Goal: Task Accomplishment & Management: Use online tool/utility

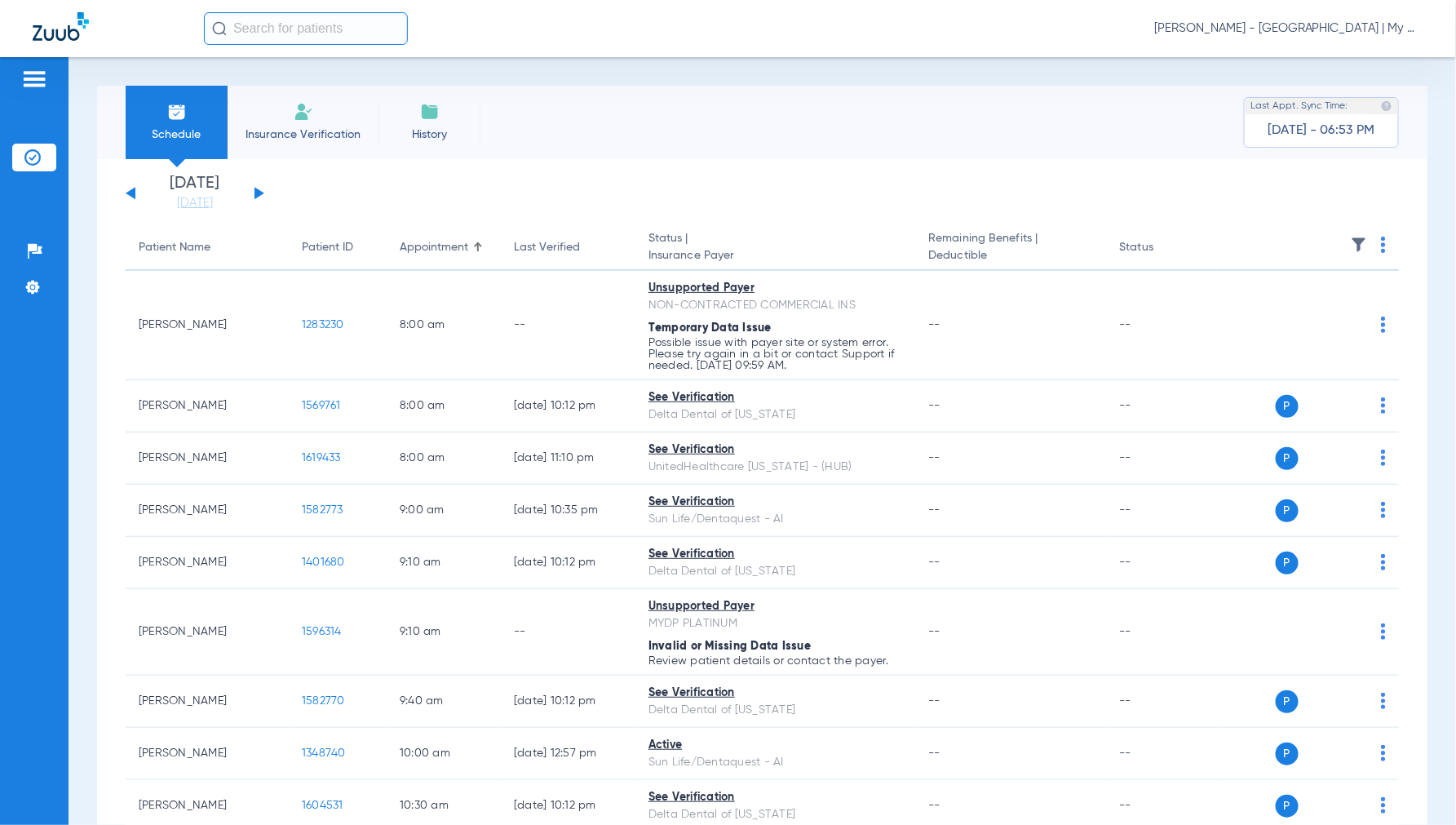
click at [1293, 30] on span "[PERSON_NAME] - [GEOGRAPHIC_DATA] | My Community Dental Centers" at bounding box center [1289, 28] width 269 height 17
click at [1339, 62] on span "Account Selection" at bounding box center [1362, 58] width 91 height 11
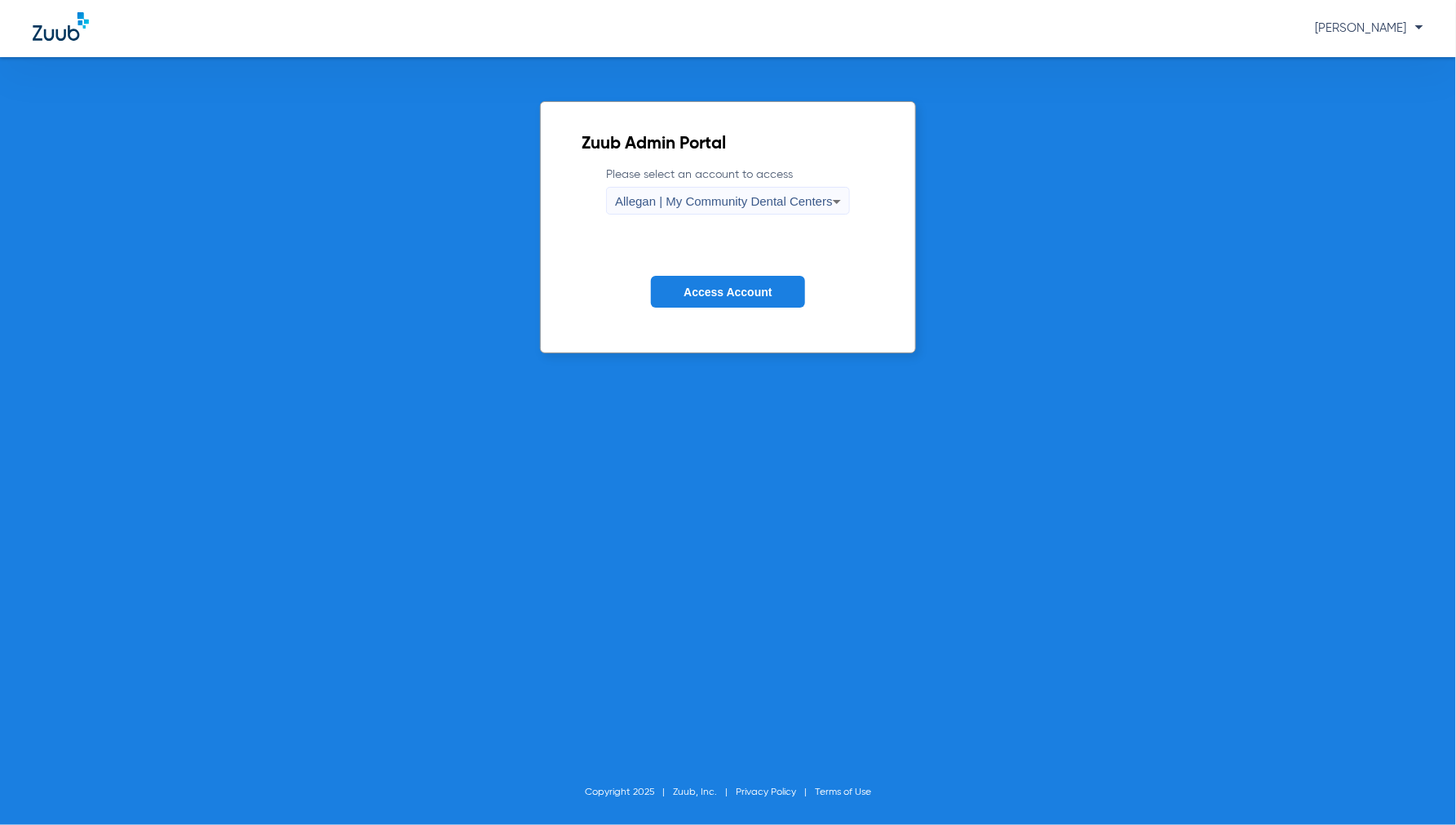
click at [751, 180] on label "Please select an account to access Allegan | My Community Dental Centers" at bounding box center [728, 190] width 244 height 48
click at [751, 206] on span "Allegan | My Community Dental Centers" at bounding box center [724, 201] width 218 height 14
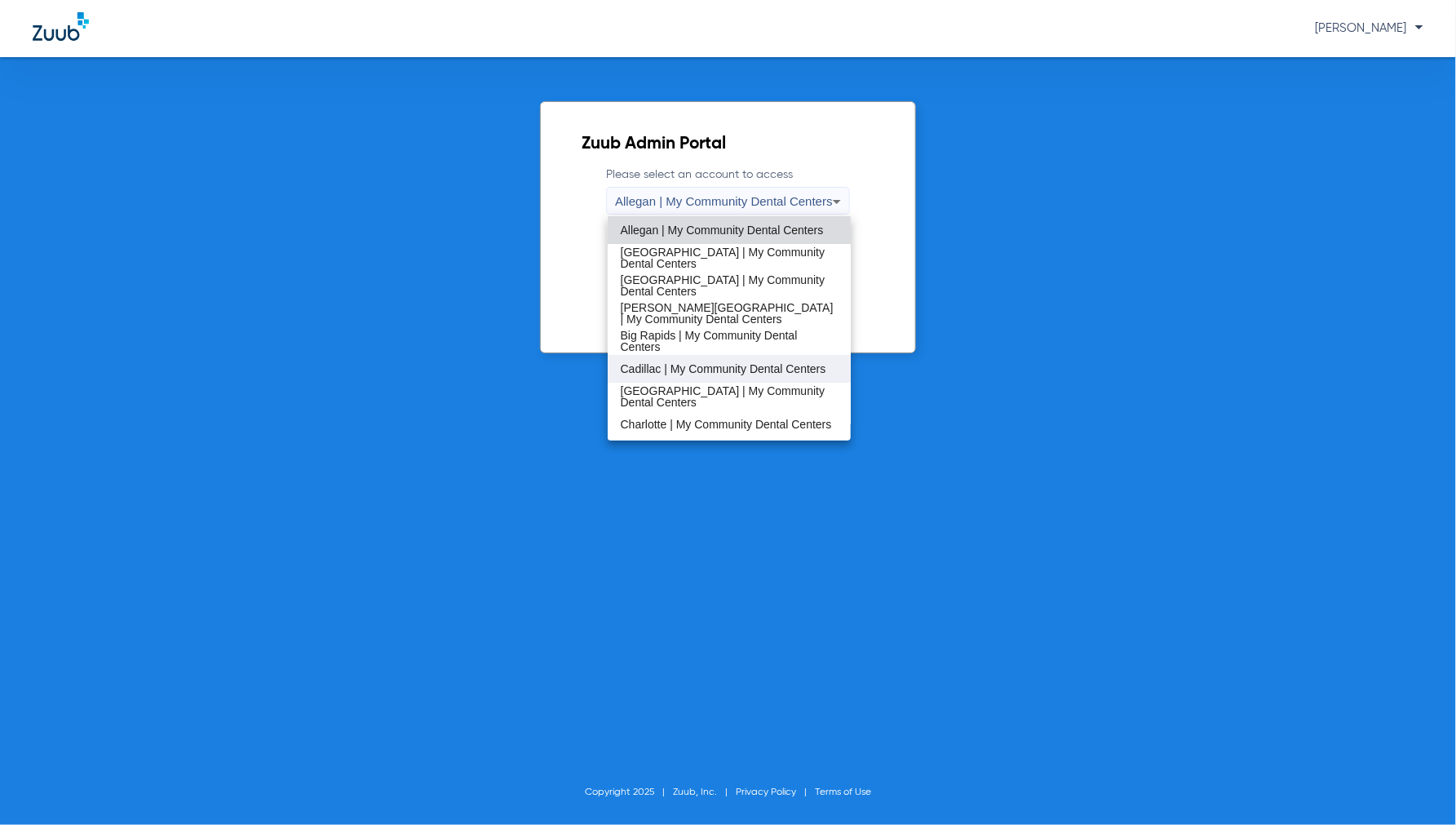
click at [635, 375] on span "Cadillac | My Community Dental Centers" at bounding box center [723, 369] width 206 height 11
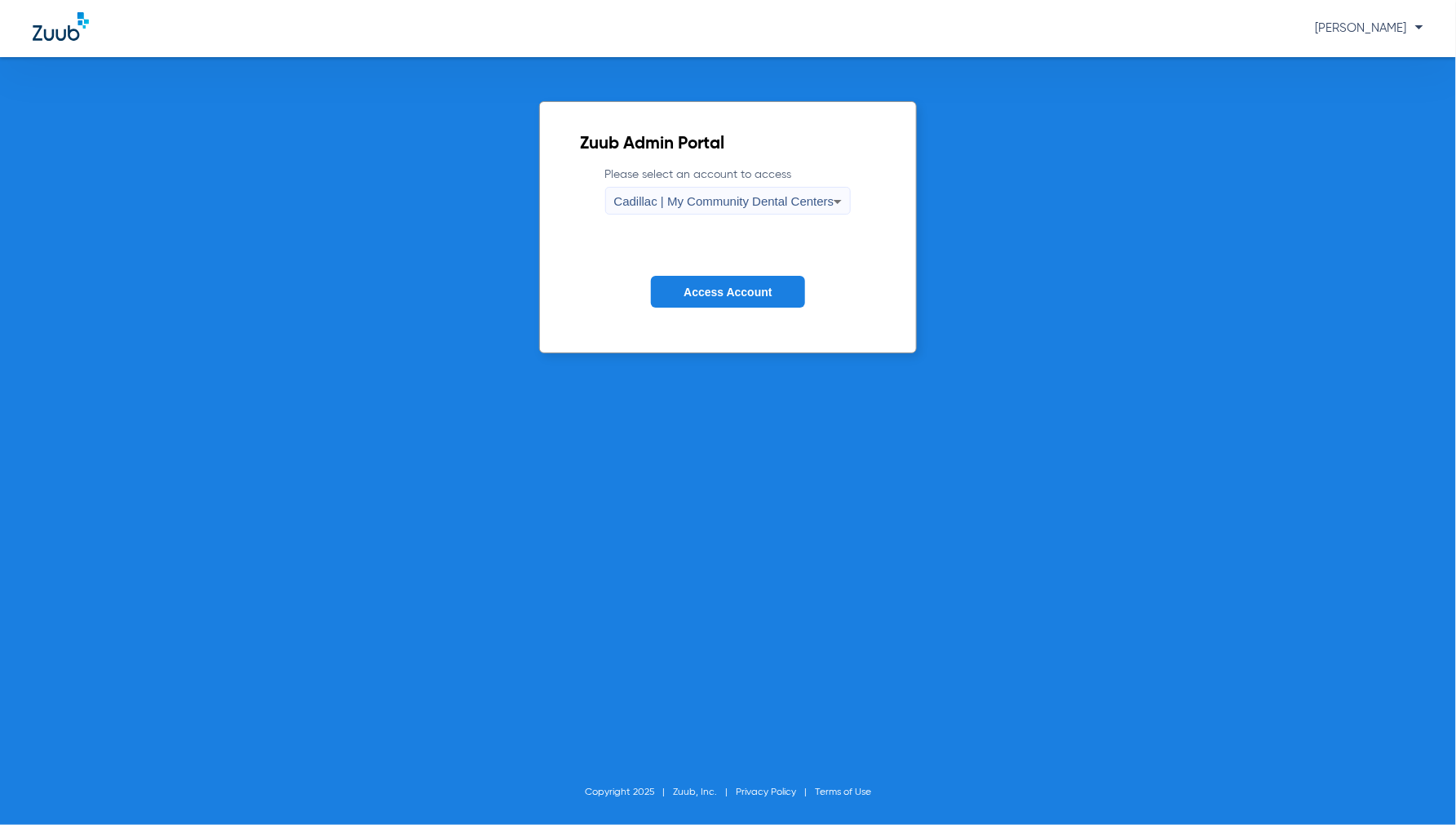
click at [696, 292] on span "Access Account" at bounding box center [728, 292] width 88 height 13
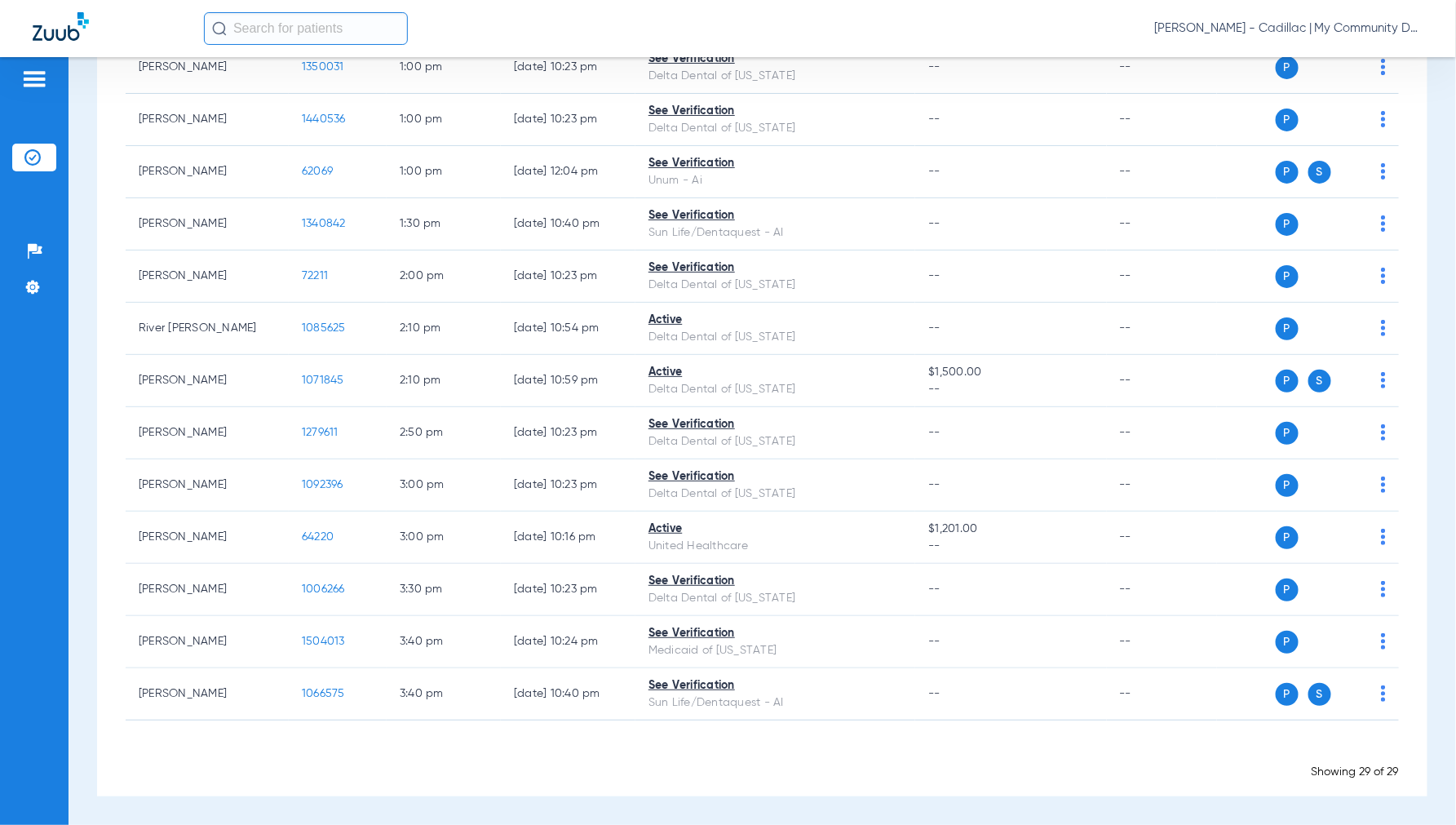
scroll to position [1102, 0]
click at [1291, 30] on span "Jennifer Dziamski - Cadillac | My Community Dental Centers" at bounding box center [1289, 28] width 269 height 17
click at [1342, 63] on span "Account Selection" at bounding box center [1362, 58] width 91 height 11
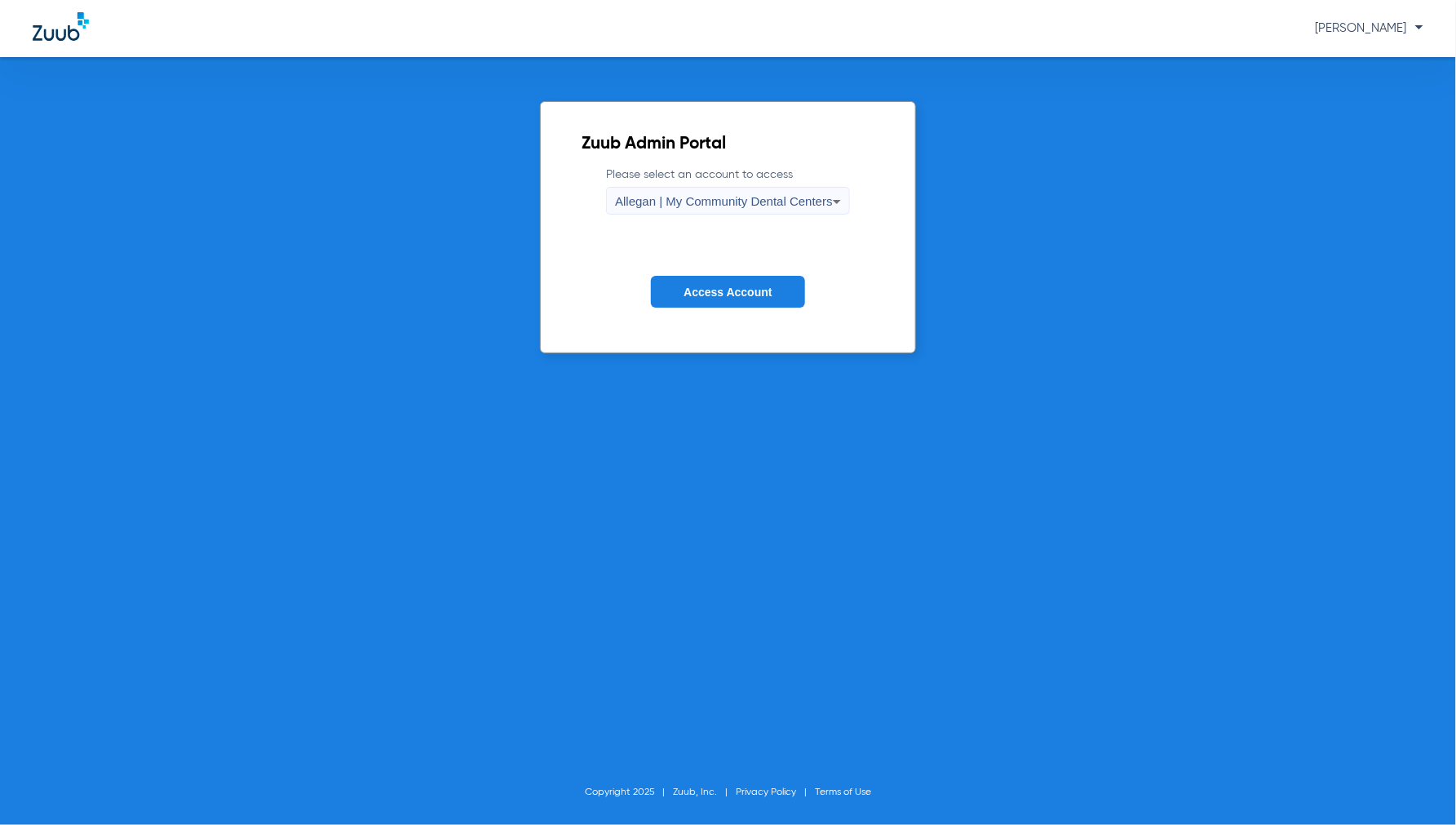
click at [714, 201] on span "Allegan | My Community Dental Centers" at bounding box center [724, 201] width 218 height 14
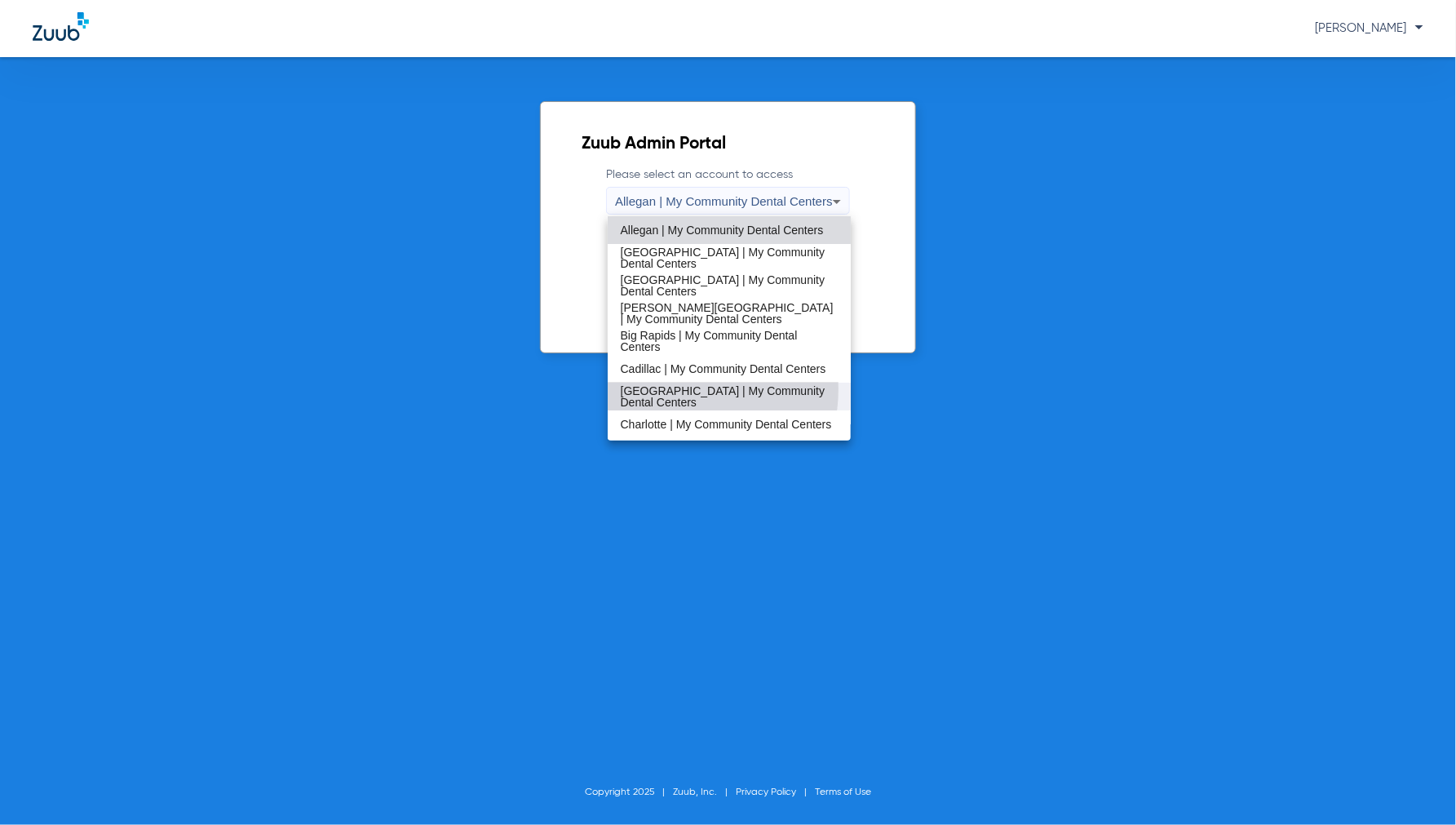
click at [663, 389] on span "Cedar Springs | My Community Dental Centers" at bounding box center [729, 397] width 218 height 23
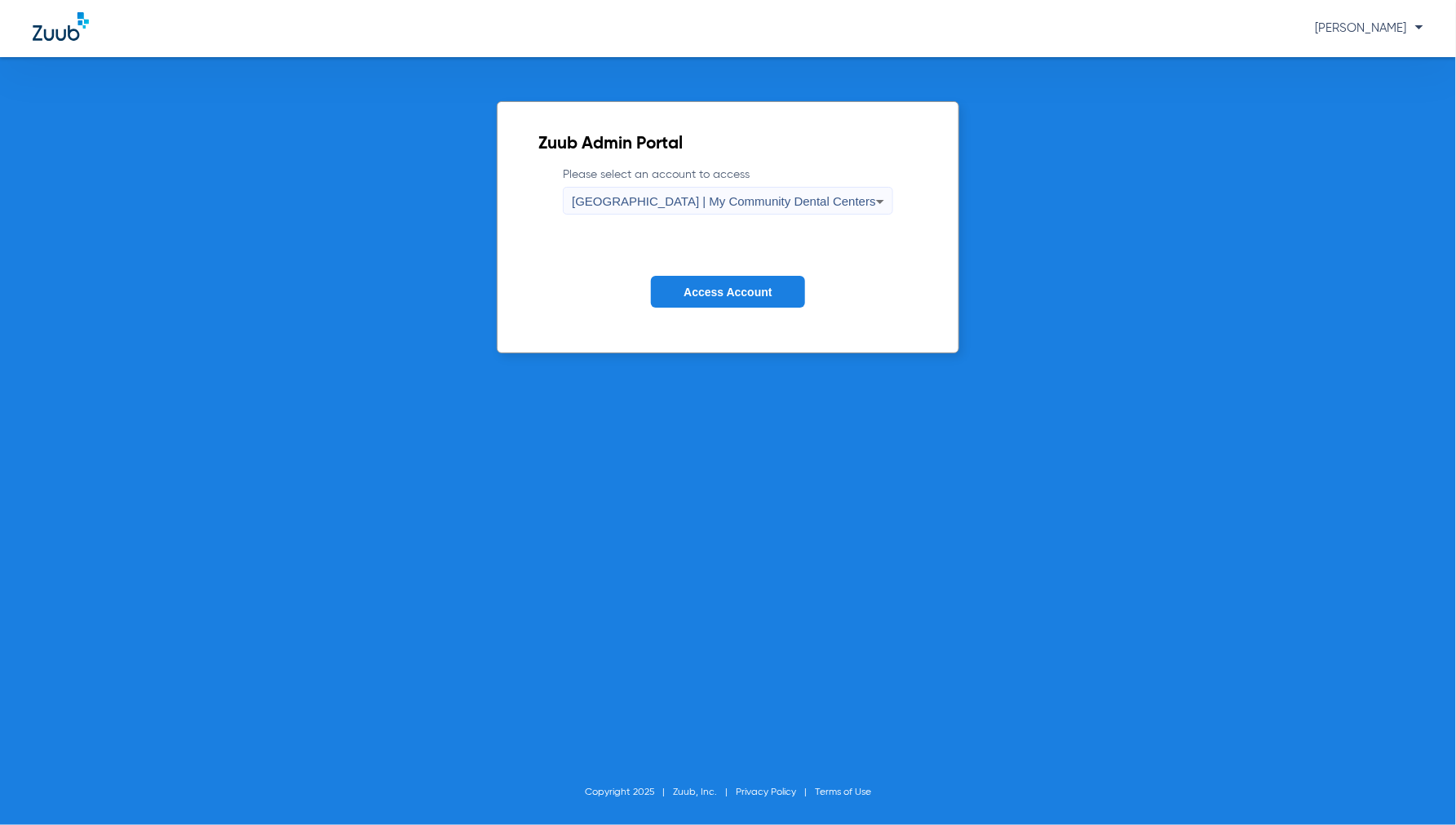
click at [695, 293] on span "Access Account" at bounding box center [728, 292] width 88 height 13
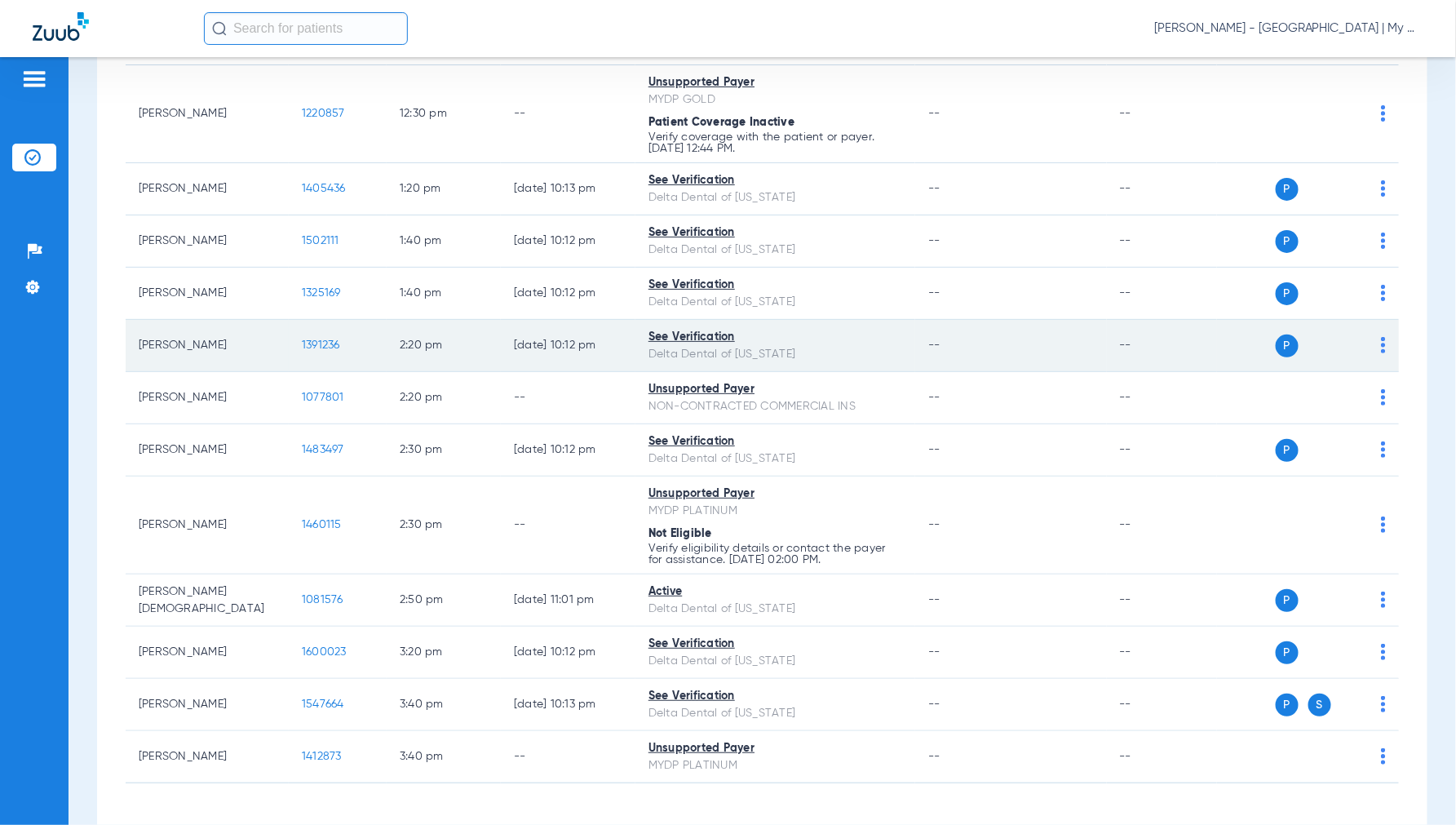
scroll to position [1247, 0]
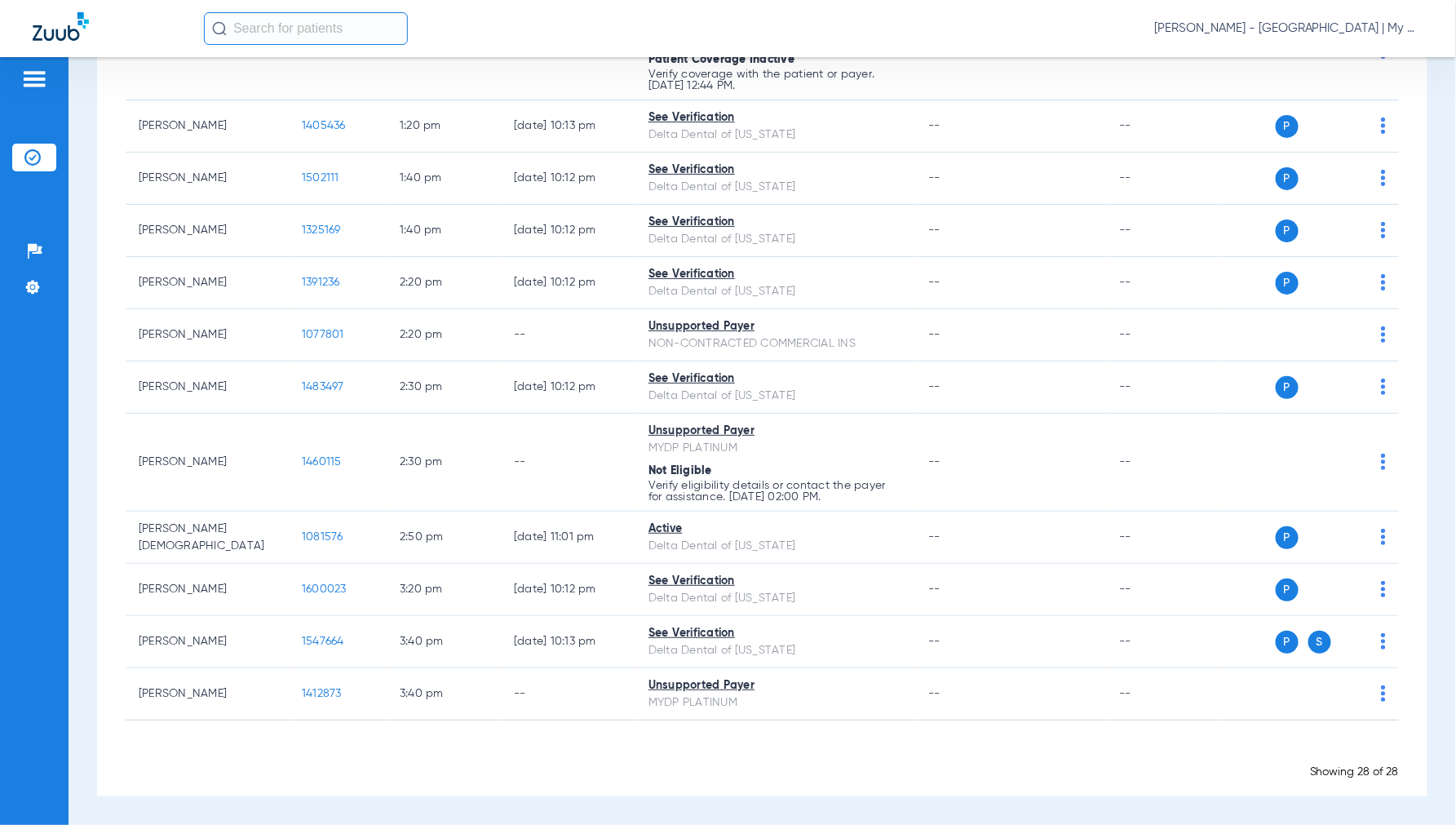
click at [1270, 25] on span "Jennifer Dziamski - Cedar Springs | My Community Dental Centers" at bounding box center [1289, 28] width 269 height 17
click at [1342, 60] on span "Account Selection" at bounding box center [1362, 58] width 91 height 11
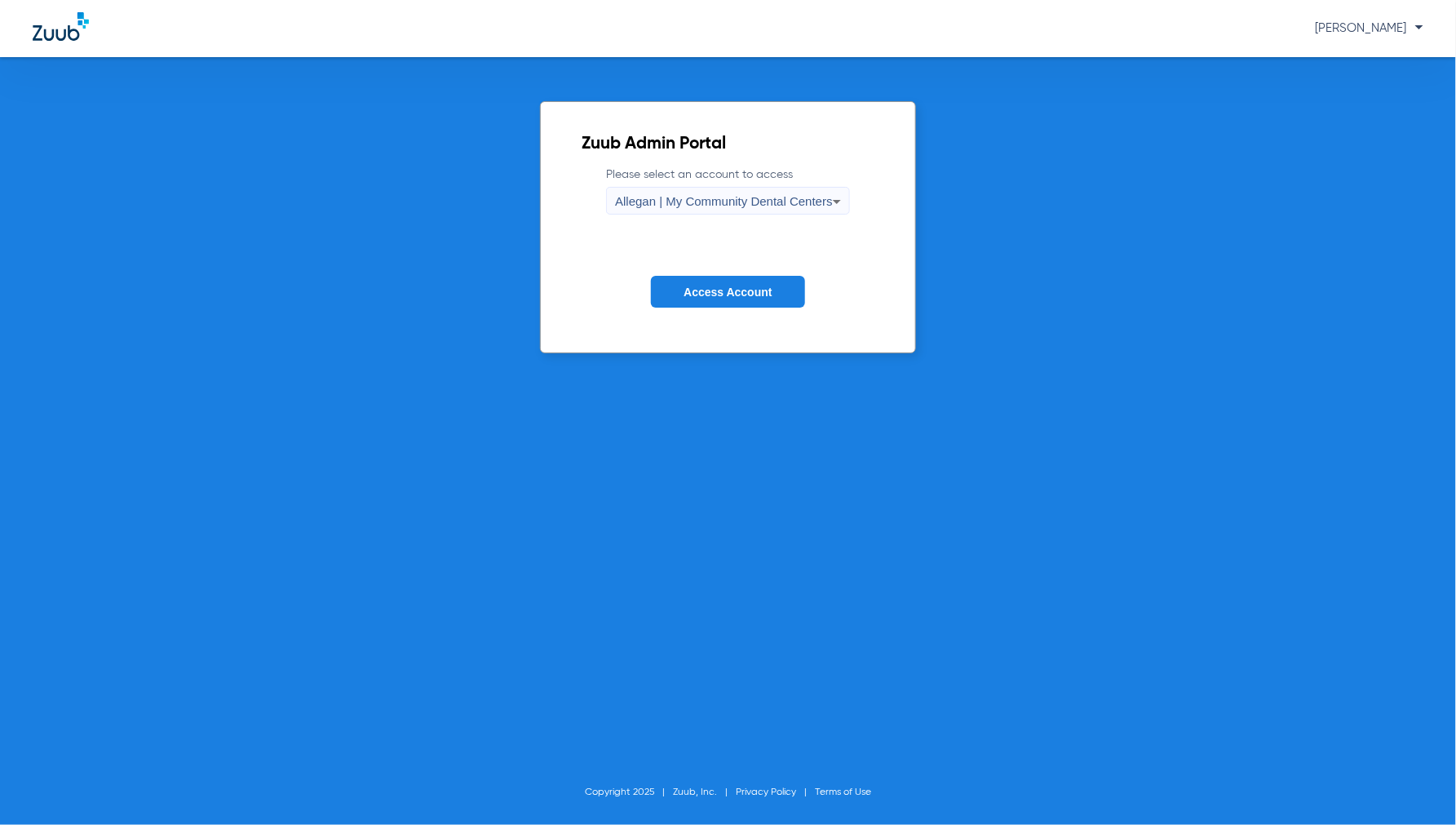
click at [750, 213] on div "Allegan | My Community Dental Centers" at bounding box center [724, 201] width 218 height 28
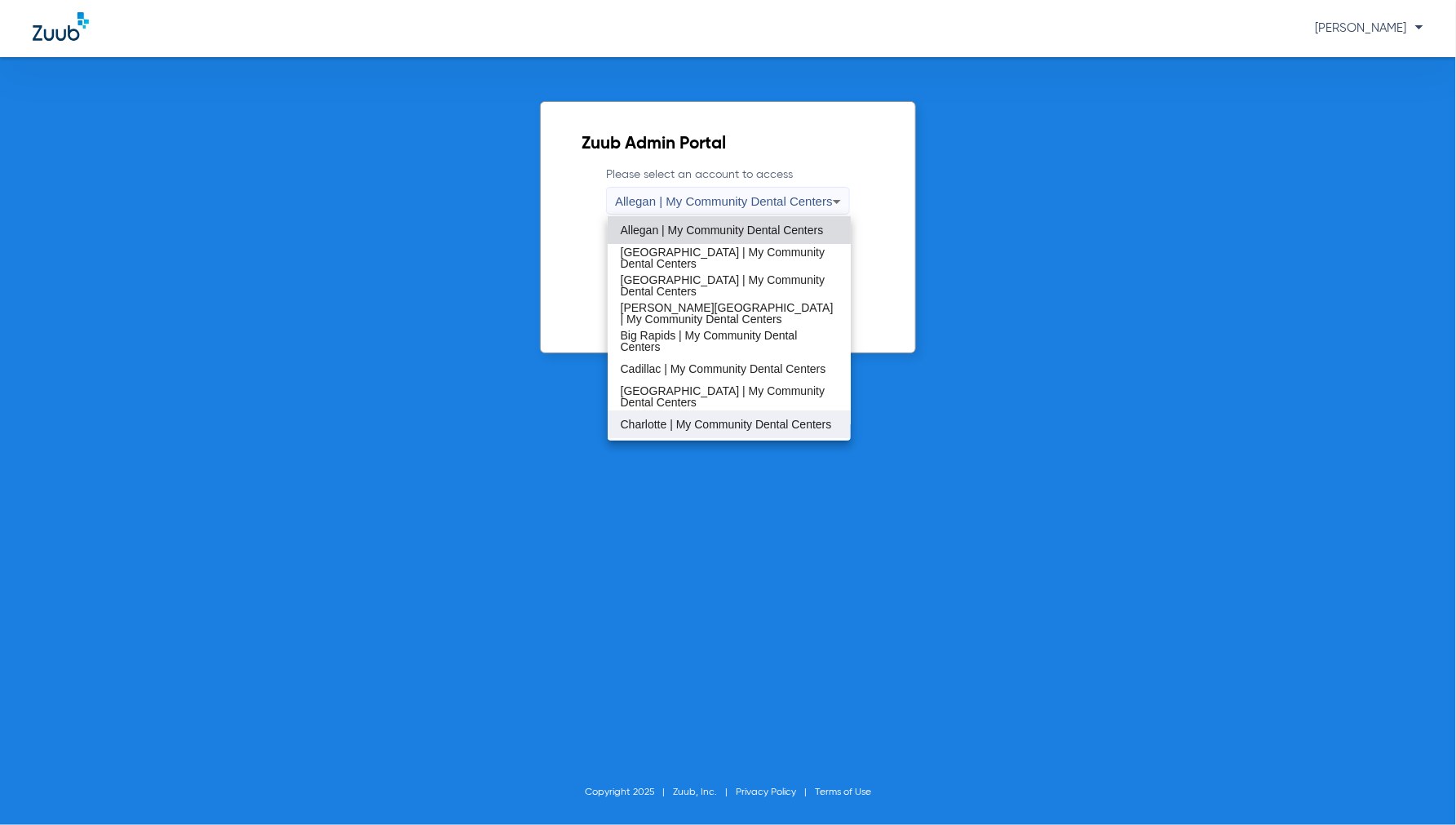
click at [686, 427] on span "Charlotte | My Community Dental Centers" at bounding box center [726, 424] width 211 height 11
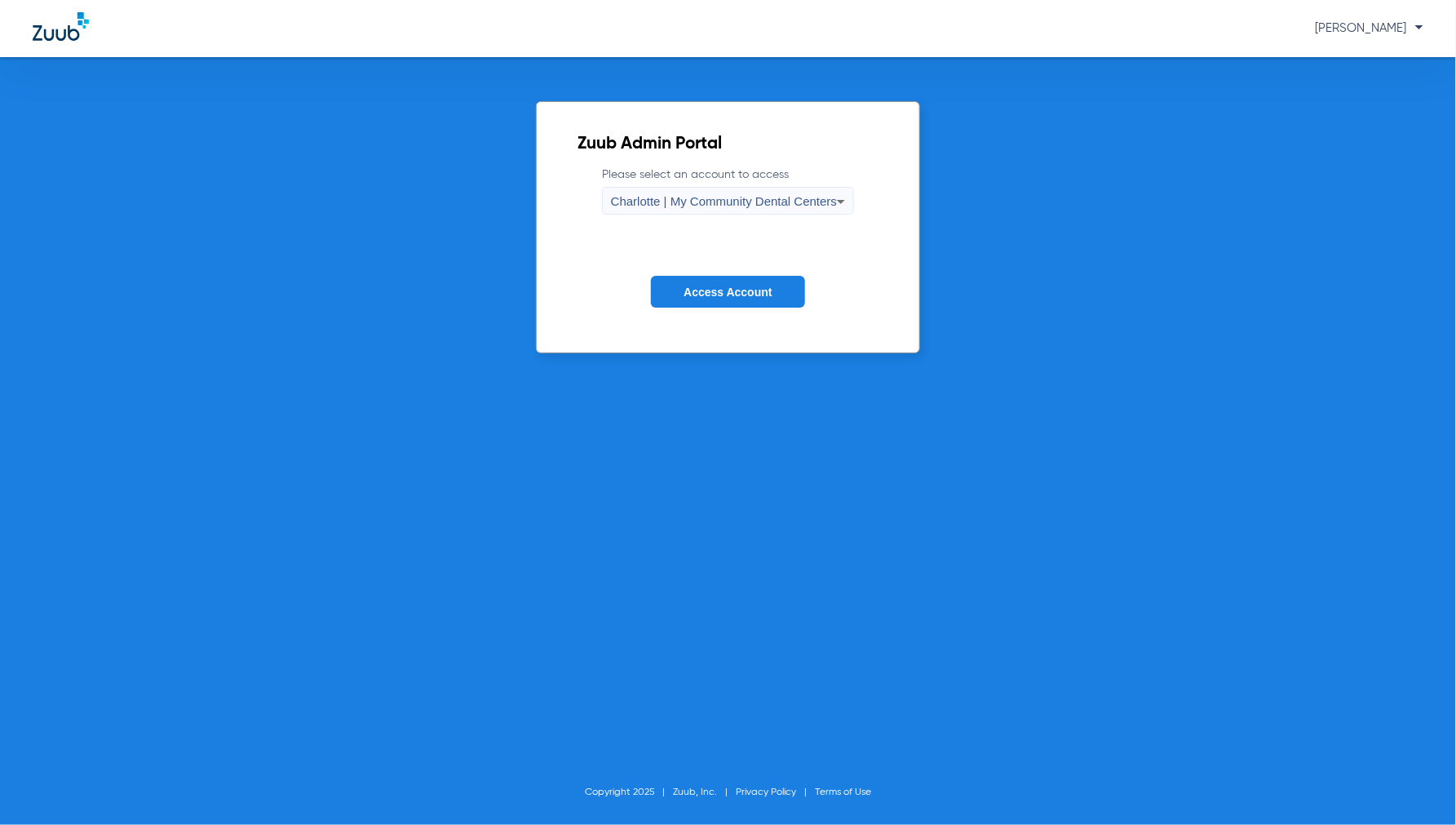
click at [676, 300] on button "Access Account" at bounding box center [728, 292] width 153 height 32
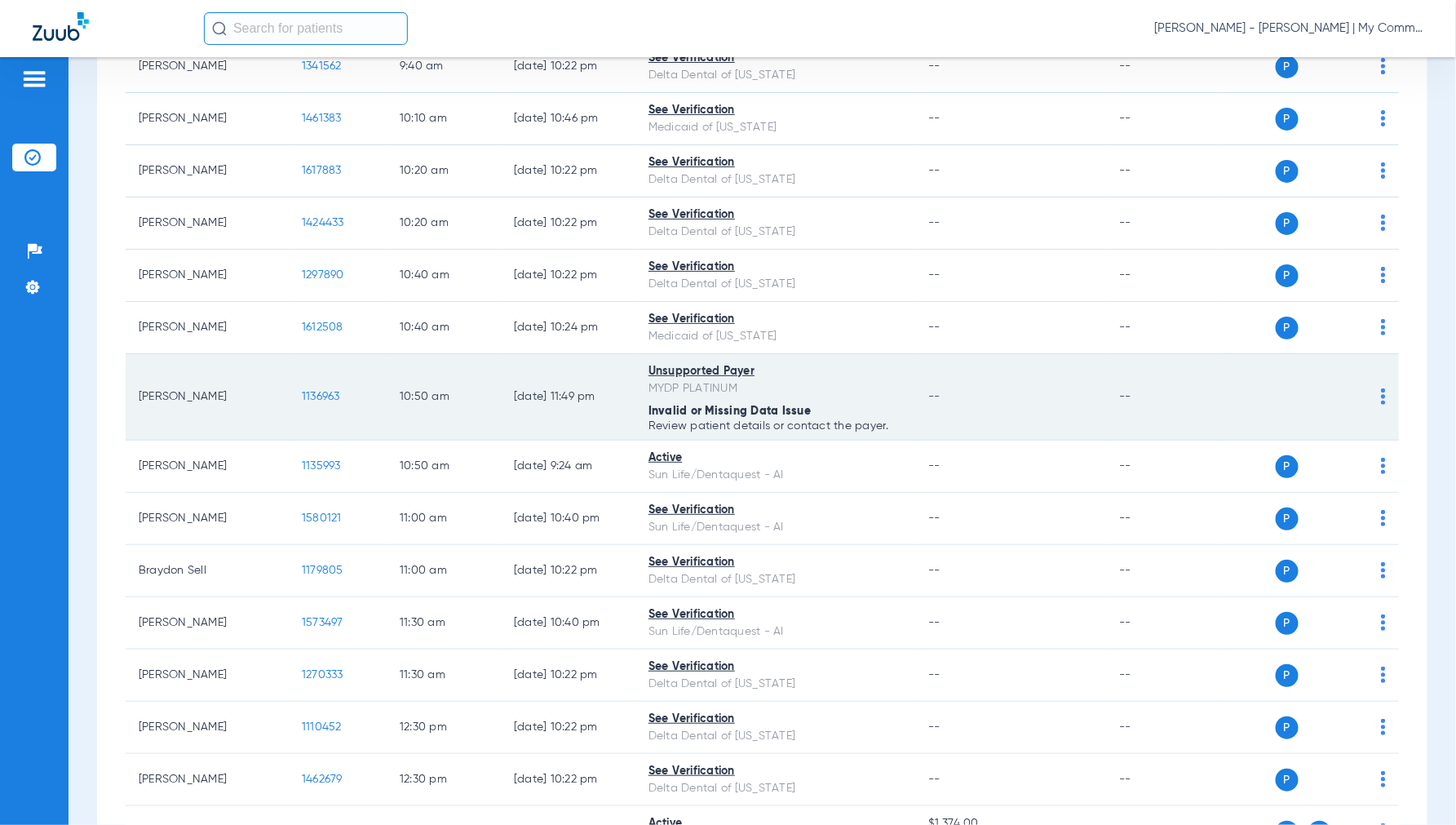
scroll to position [634, 0]
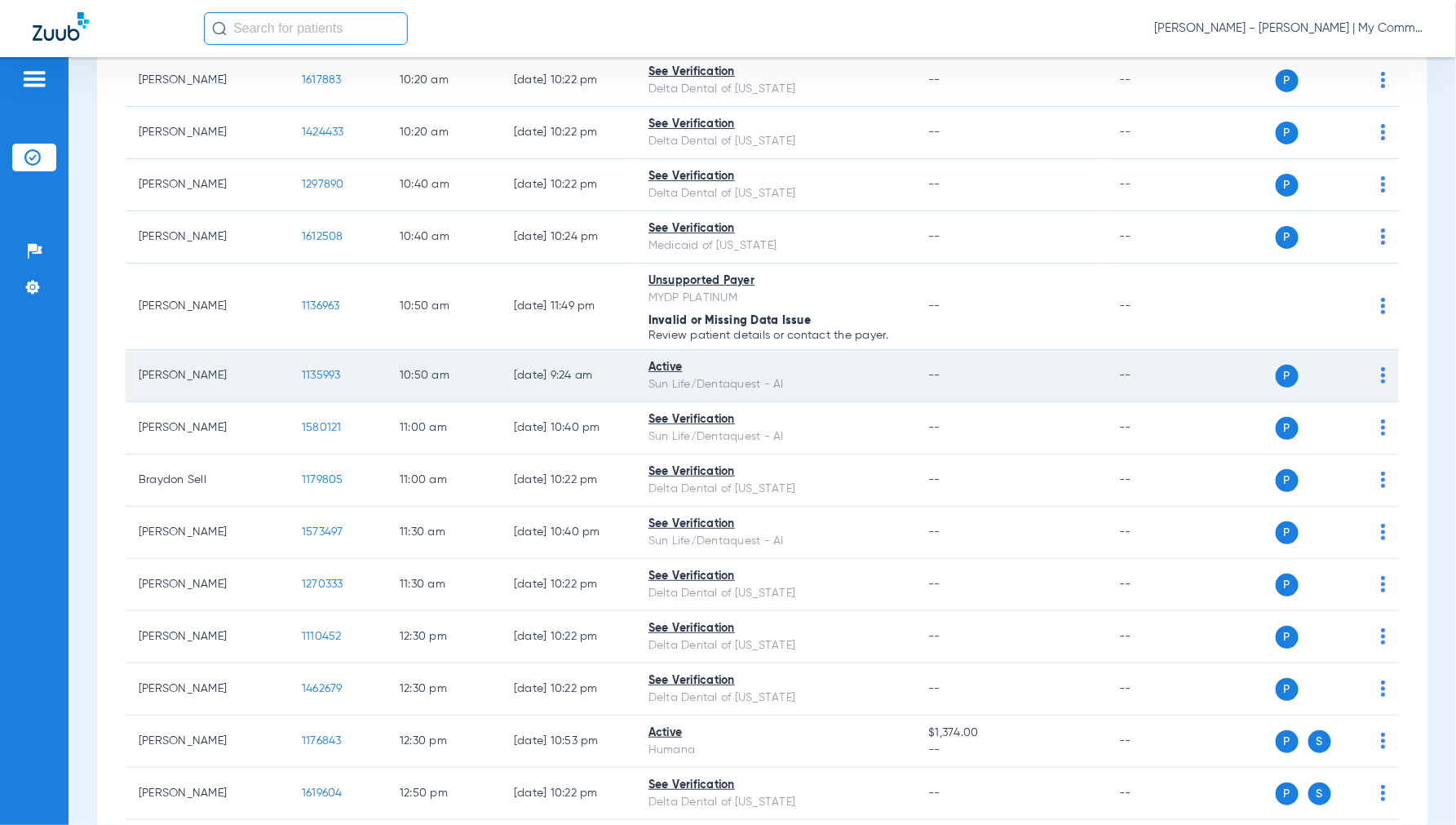
click at [1382, 376] on img at bounding box center [1384, 375] width 5 height 17
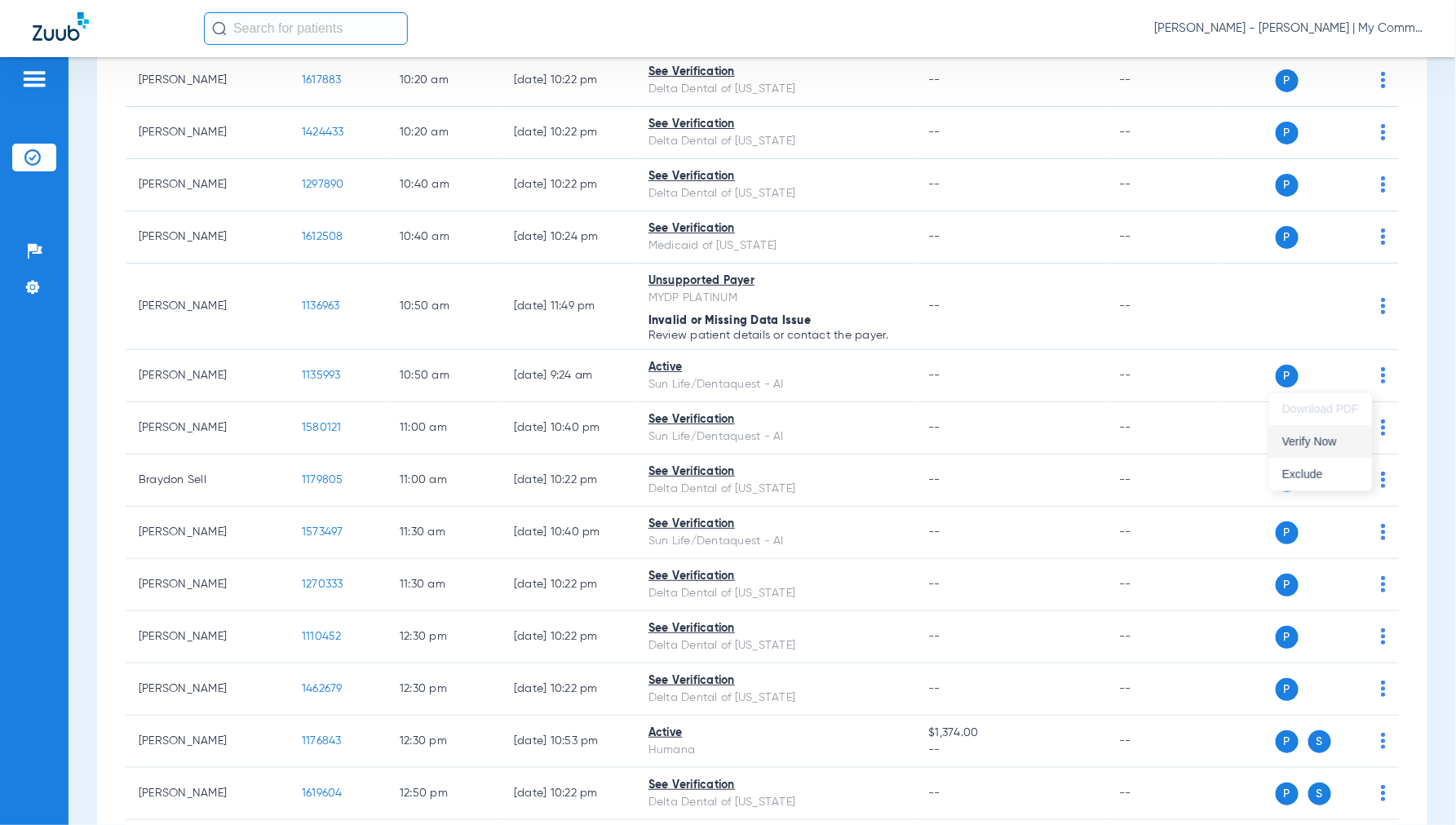
click at [1326, 448] on button "Verify Now" at bounding box center [1320, 441] width 102 height 32
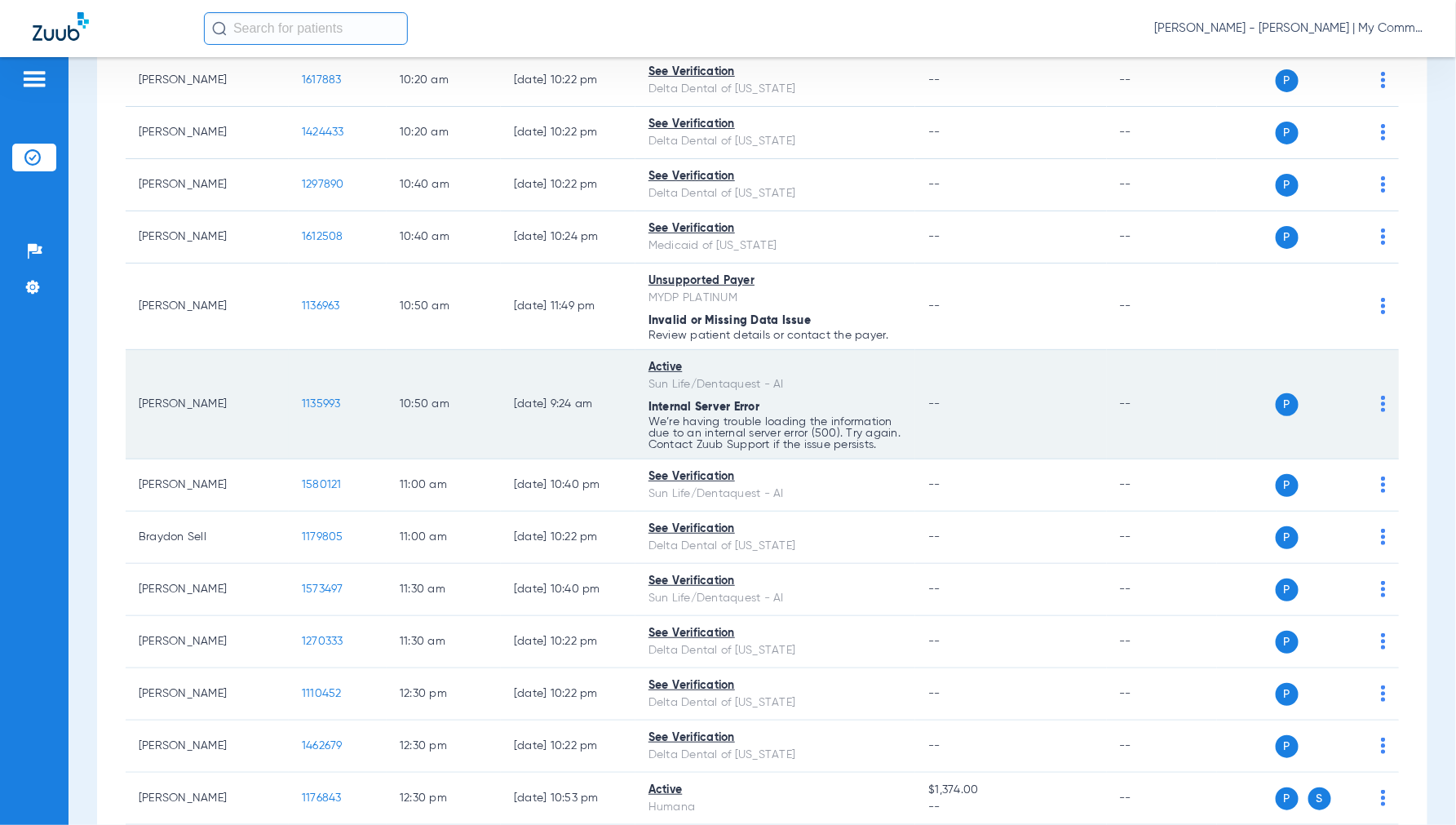
click at [1366, 405] on div "P S" at bounding box center [1301, 405] width 169 height 23
click at [1375, 401] on td "P S" at bounding box center [1308, 405] width 182 height 109
click at [1373, 401] on td "P S" at bounding box center [1308, 405] width 182 height 109
click at [1382, 401] on img at bounding box center [1384, 404] width 5 height 17
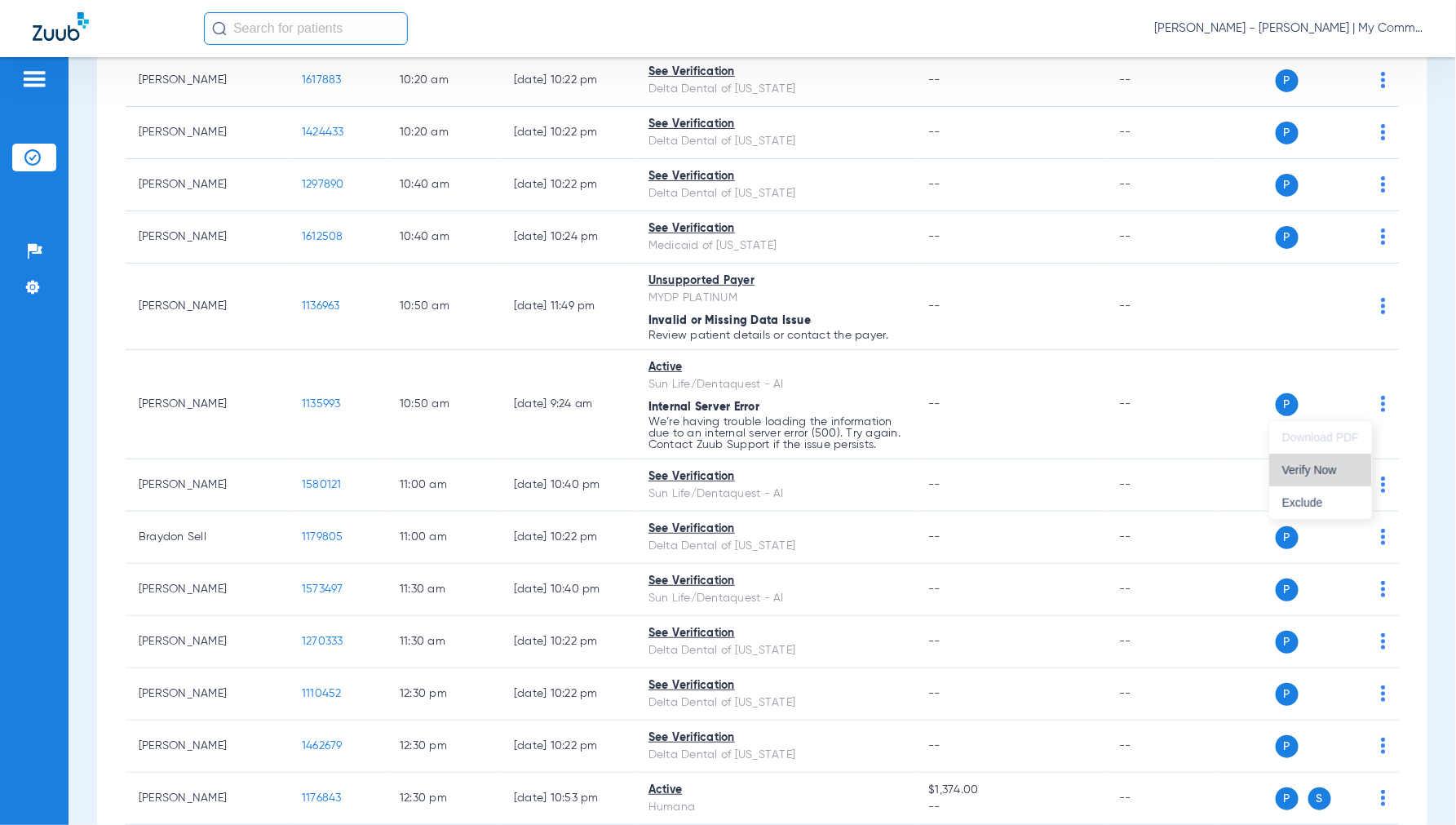
click at [1332, 466] on span "Verify Now" at bounding box center [1321, 469] width 77 height 11
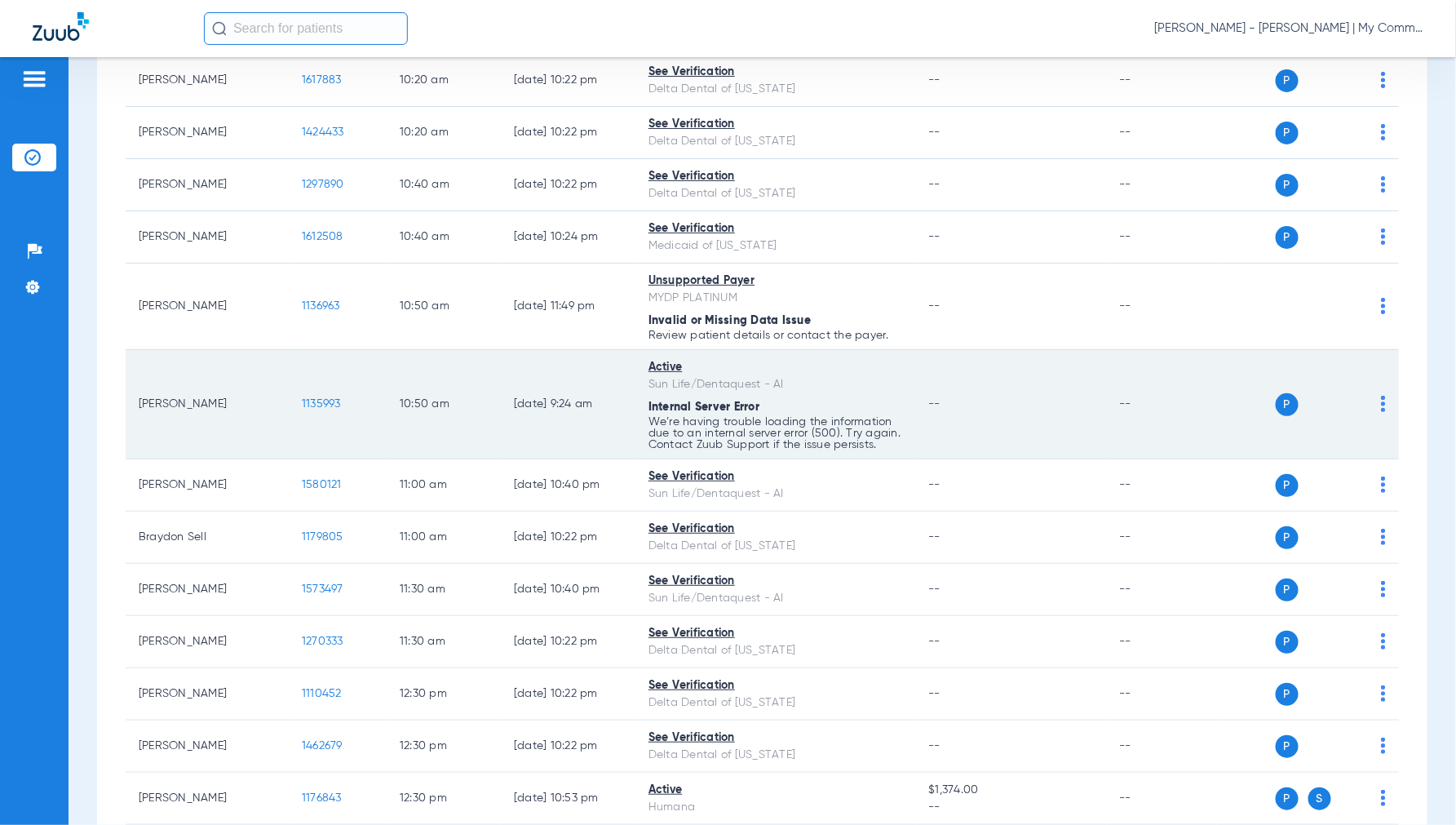
click at [1382, 405] on img at bounding box center [1384, 404] width 5 height 17
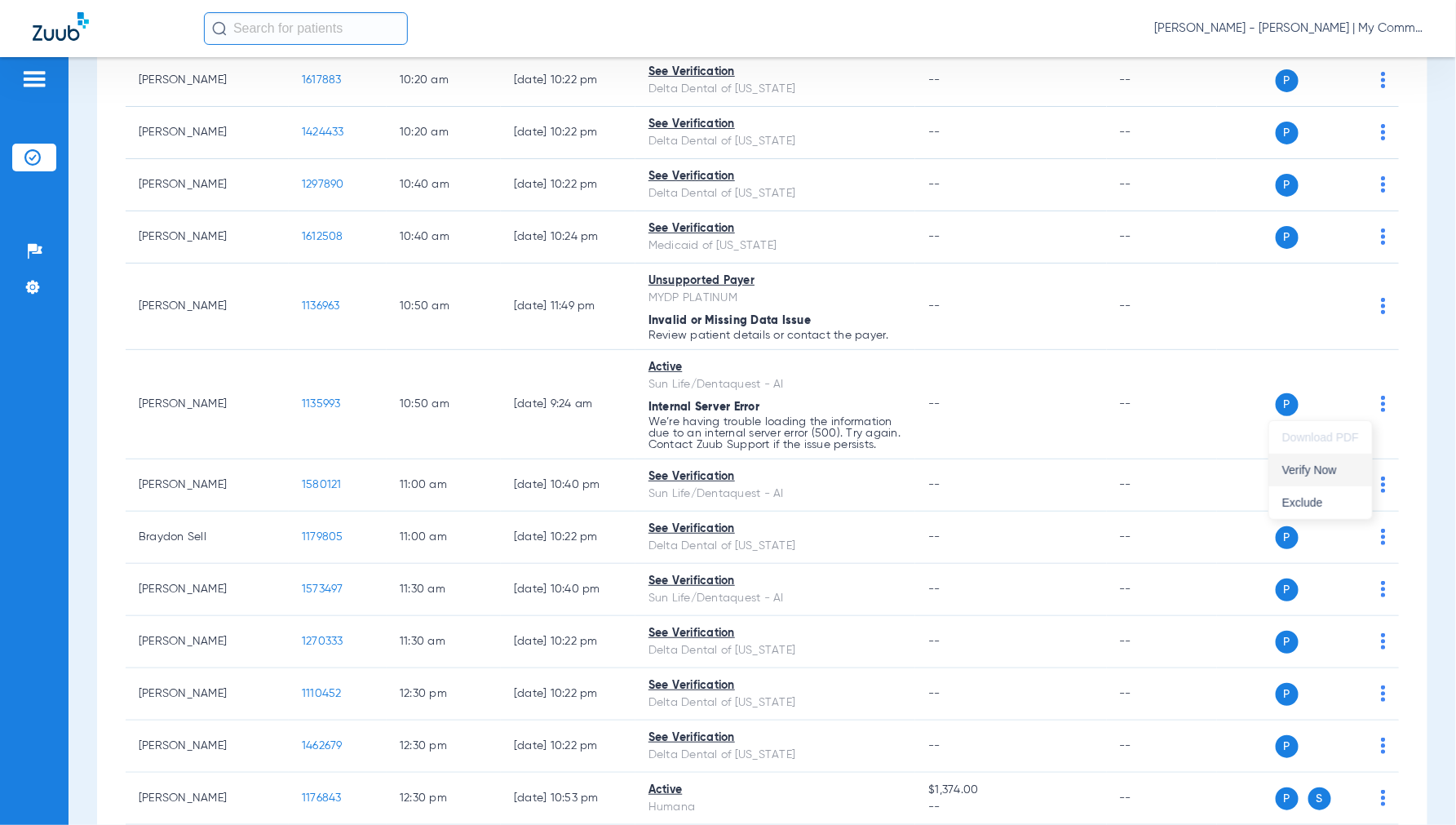
click at [1317, 464] on span "Verify Now" at bounding box center [1321, 469] width 77 height 11
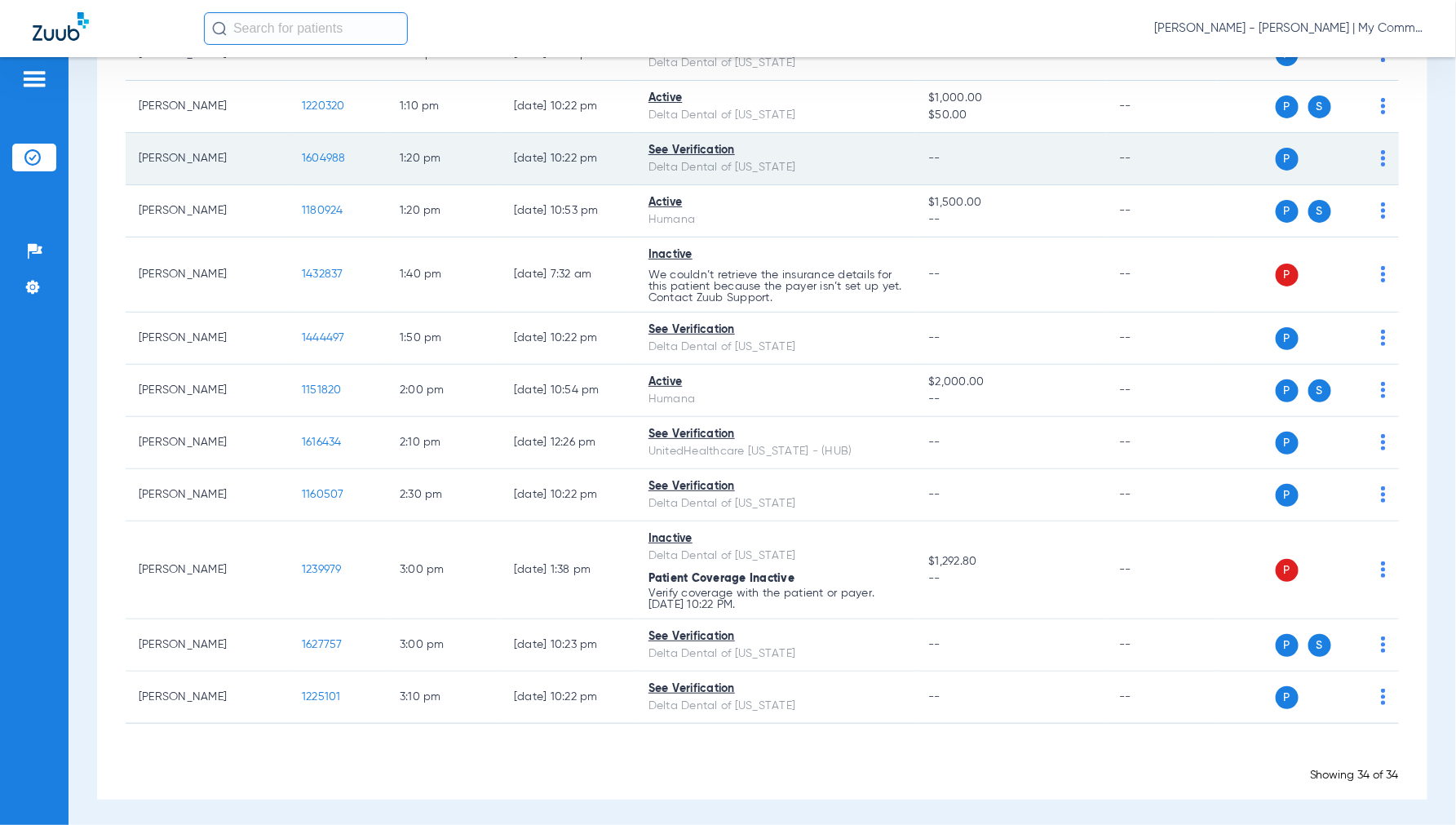
scroll to position [1490, 0]
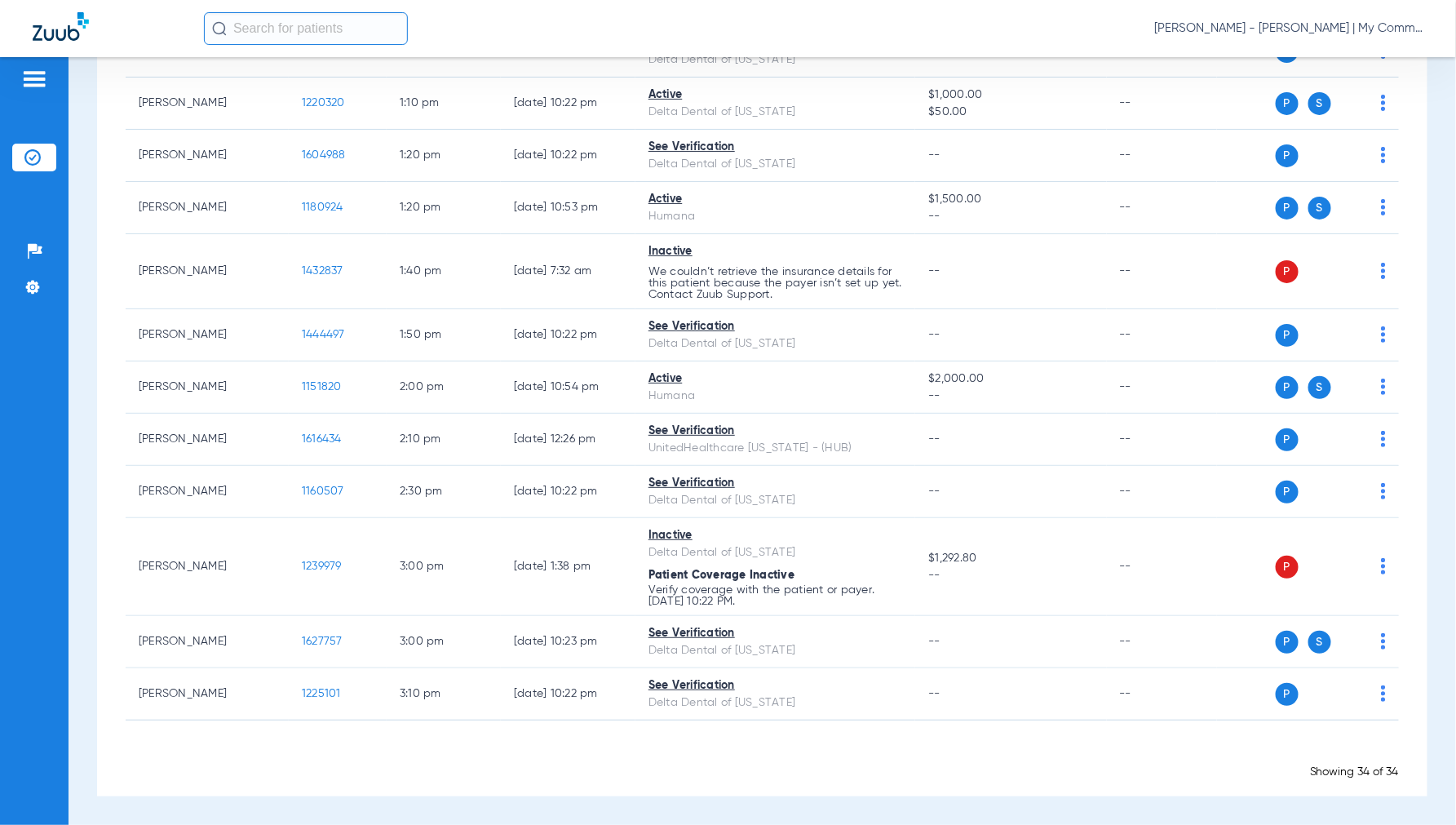
click at [1274, 21] on span "Jennifer Dziamski - Charlotte | My Community Dental Centers" at bounding box center [1289, 28] width 269 height 17
click at [1344, 69] on button "Account Selection" at bounding box center [1362, 58] width 117 height 32
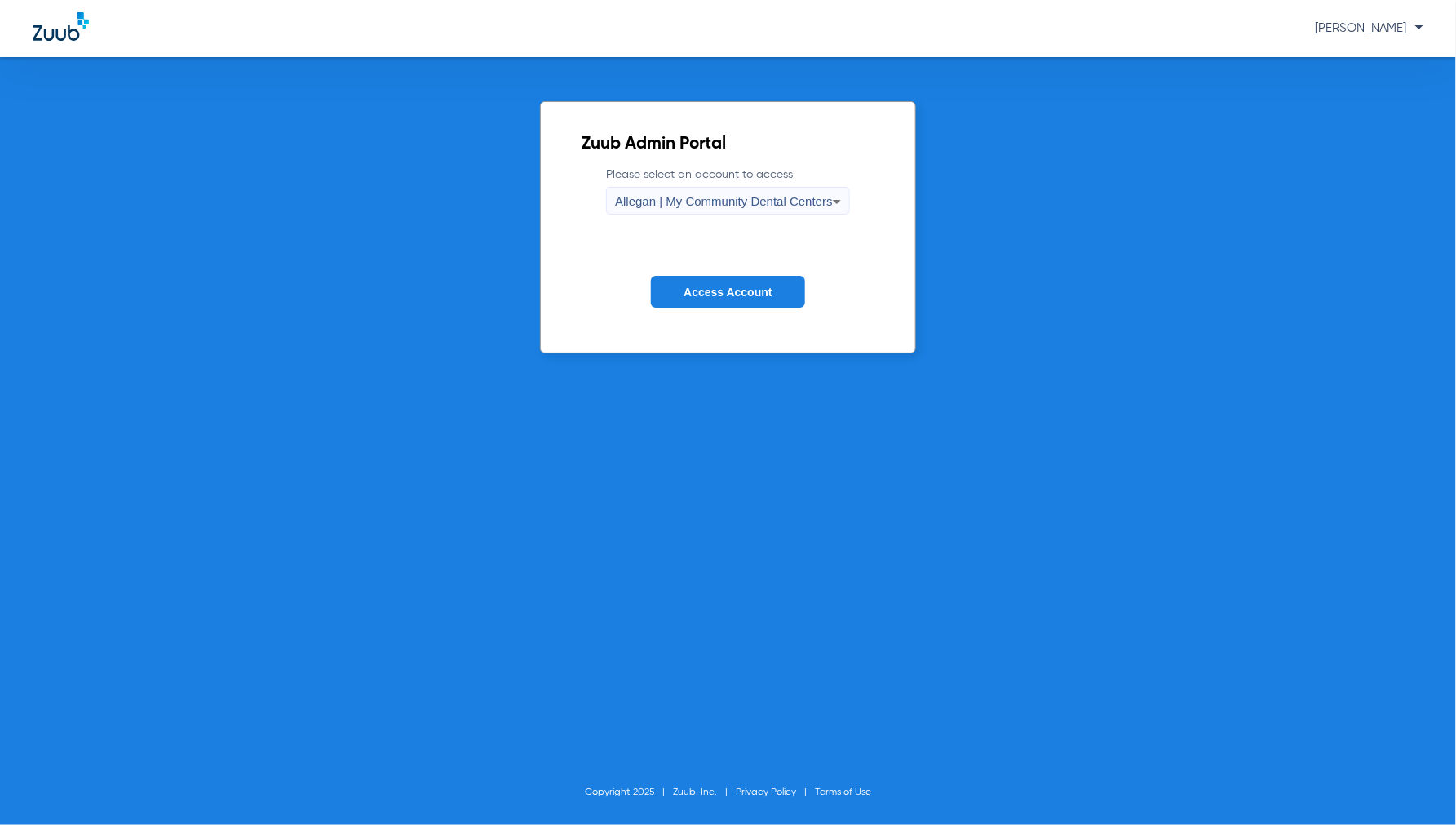
click at [744, 205] on span "Allegan | My Community Dental Centers" at bounding box center [724, 201] width 218 height 14
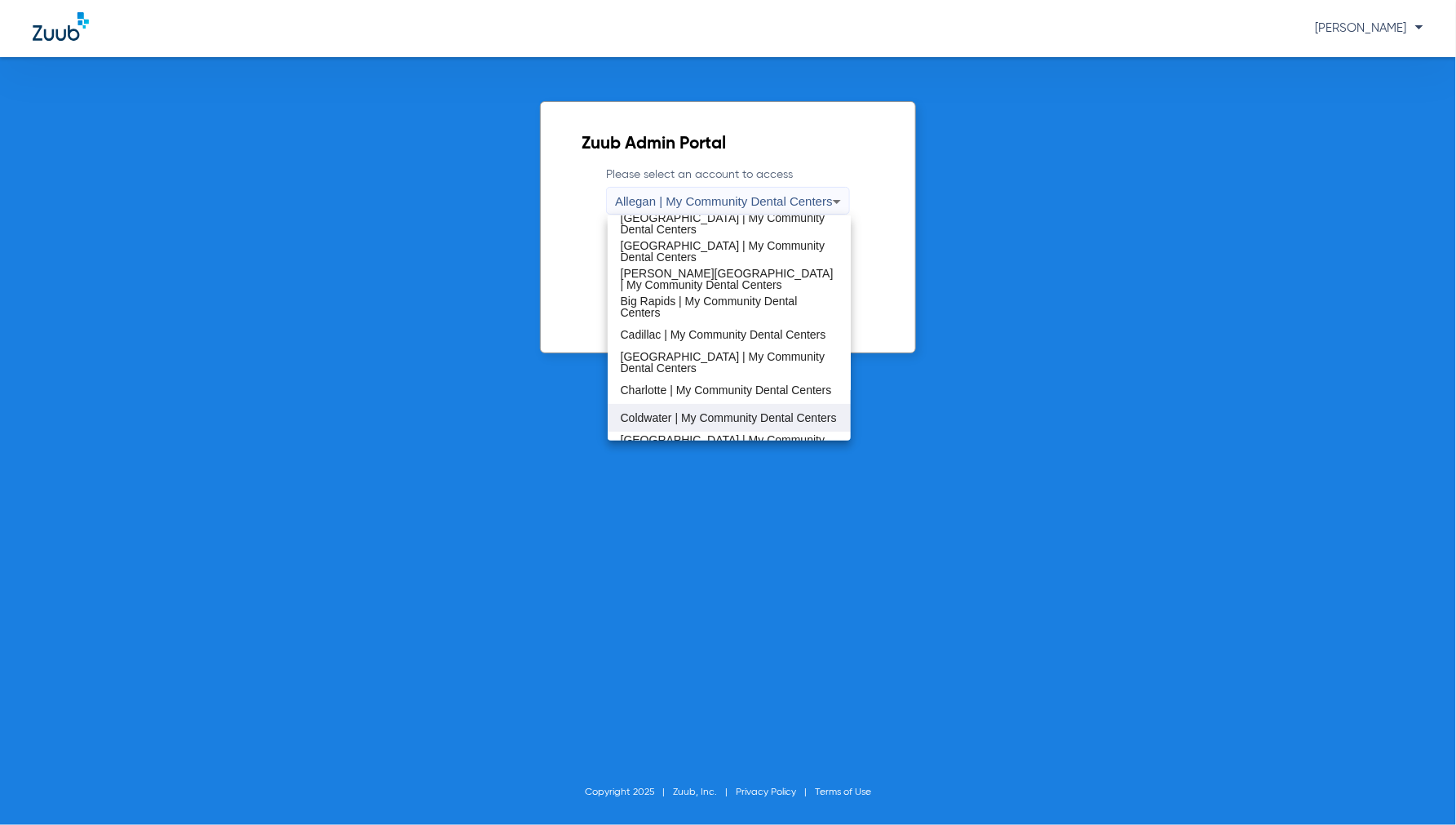
scroll to position [90, 0]
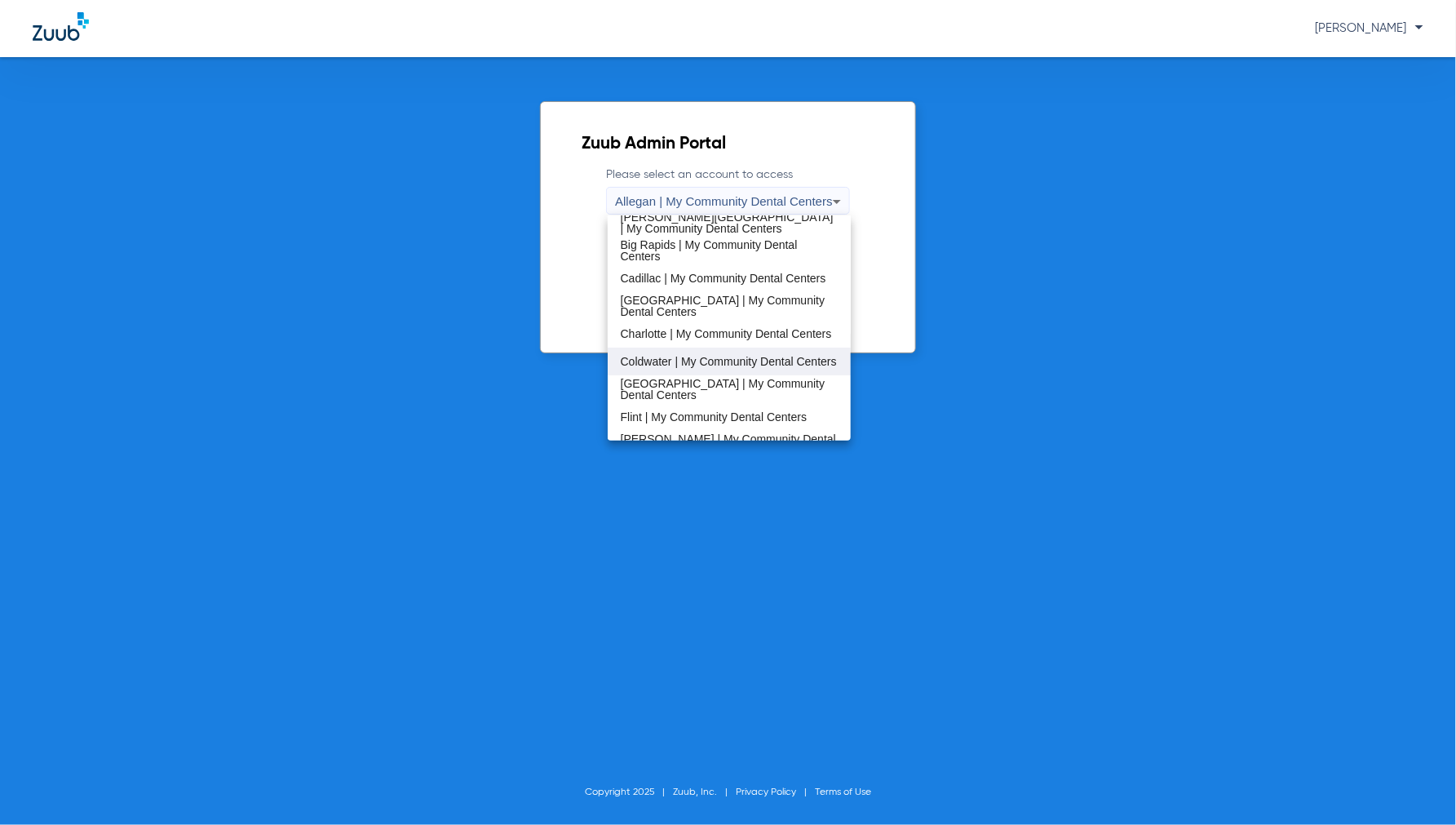
click at [664, 356] on span "Coldwater | My Community Dental Centers" at bounding box center [728, 361] width 216 height 11
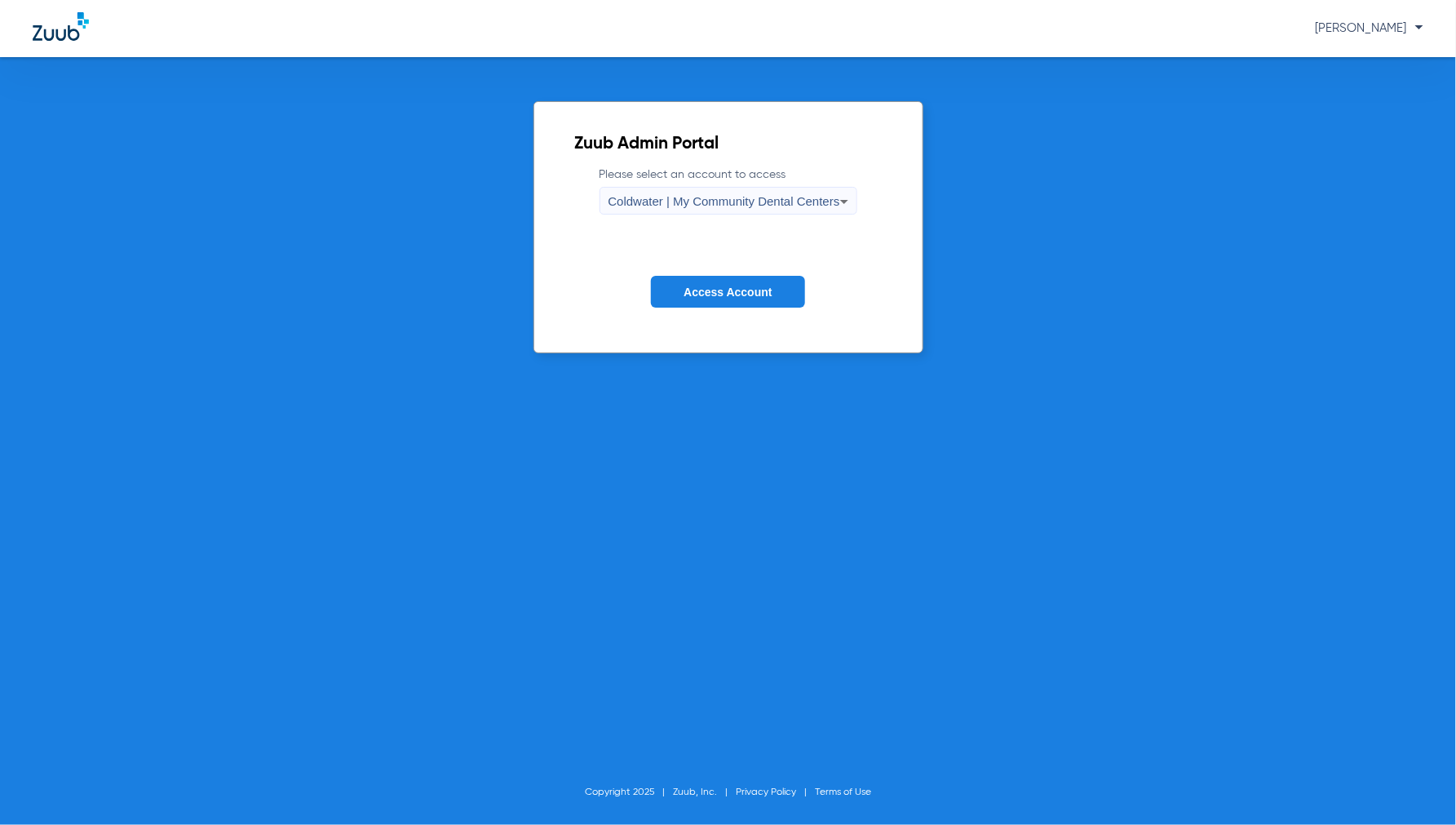
click at [757, 291] on span "Access Account" at bounding box center [728, 292] width 88 height 13
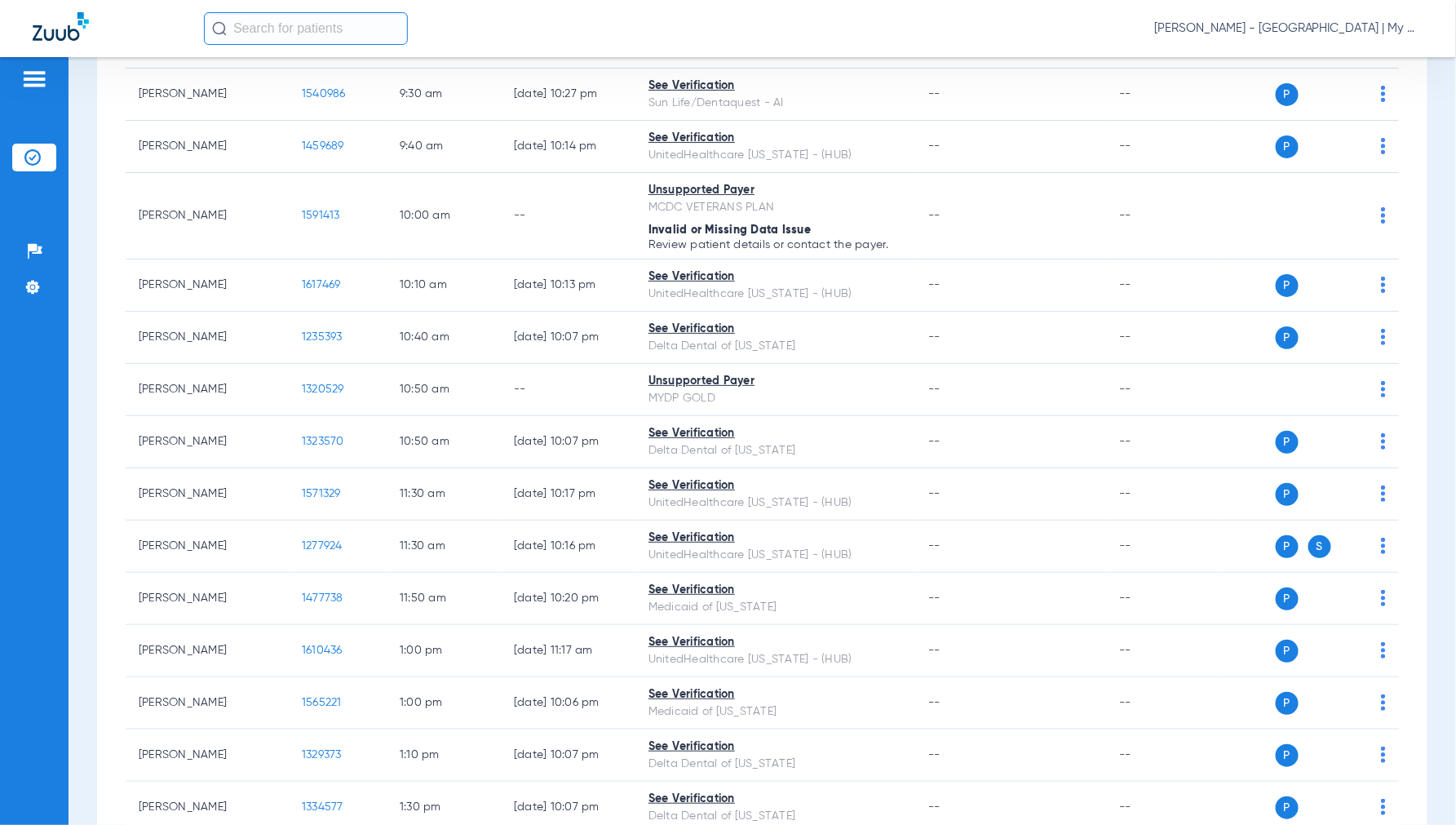
scroll to position [724, 0]
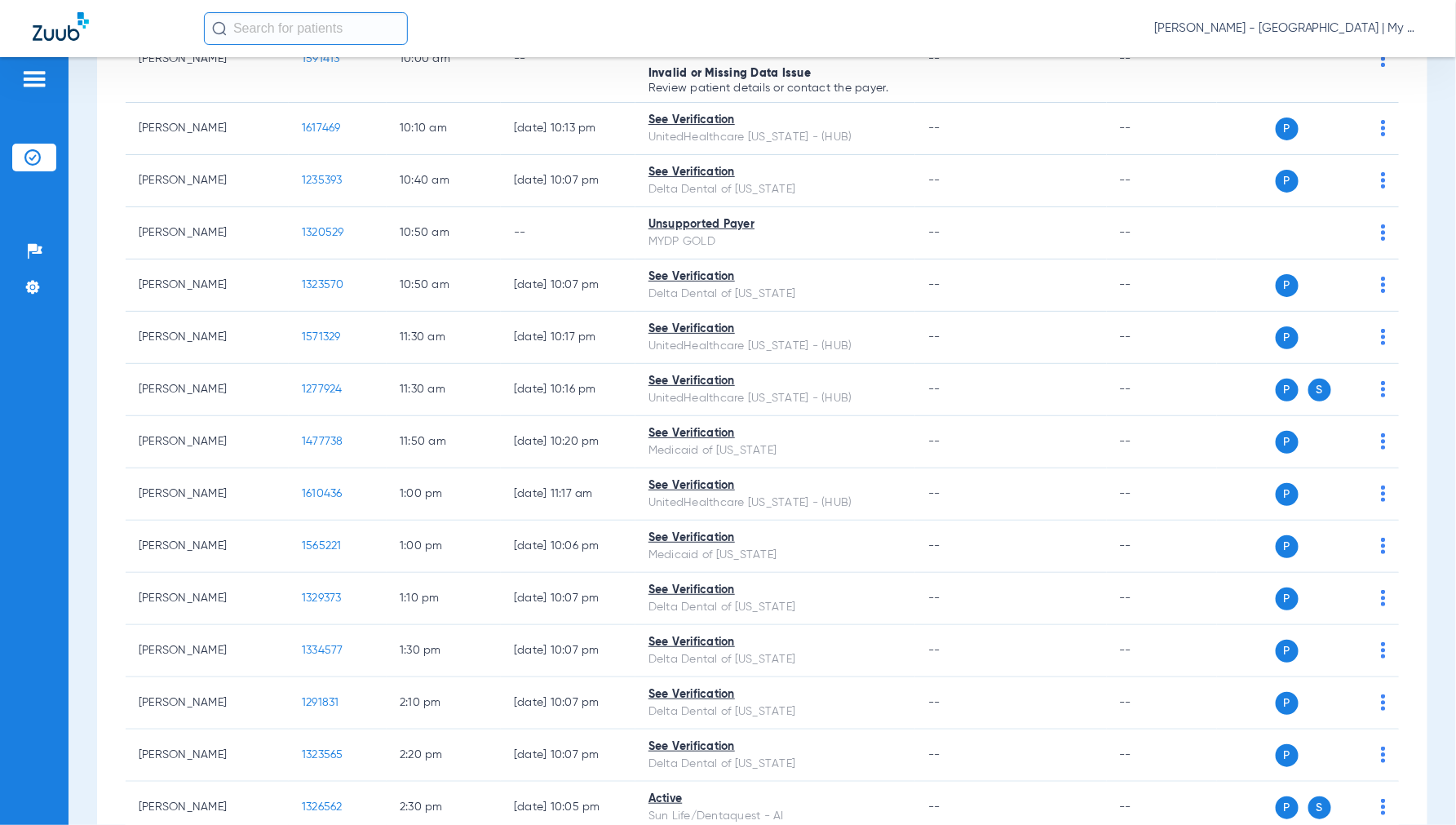
click at [1301, 25] on span "Jennifer Dziamski - Coldwater | My Community Dental Centers" at bounding box center [1289, 28] width 269 height 17
click at [1348, 60] on span "Account Selection" at bounding box center [1362, 58] width 91 height 11
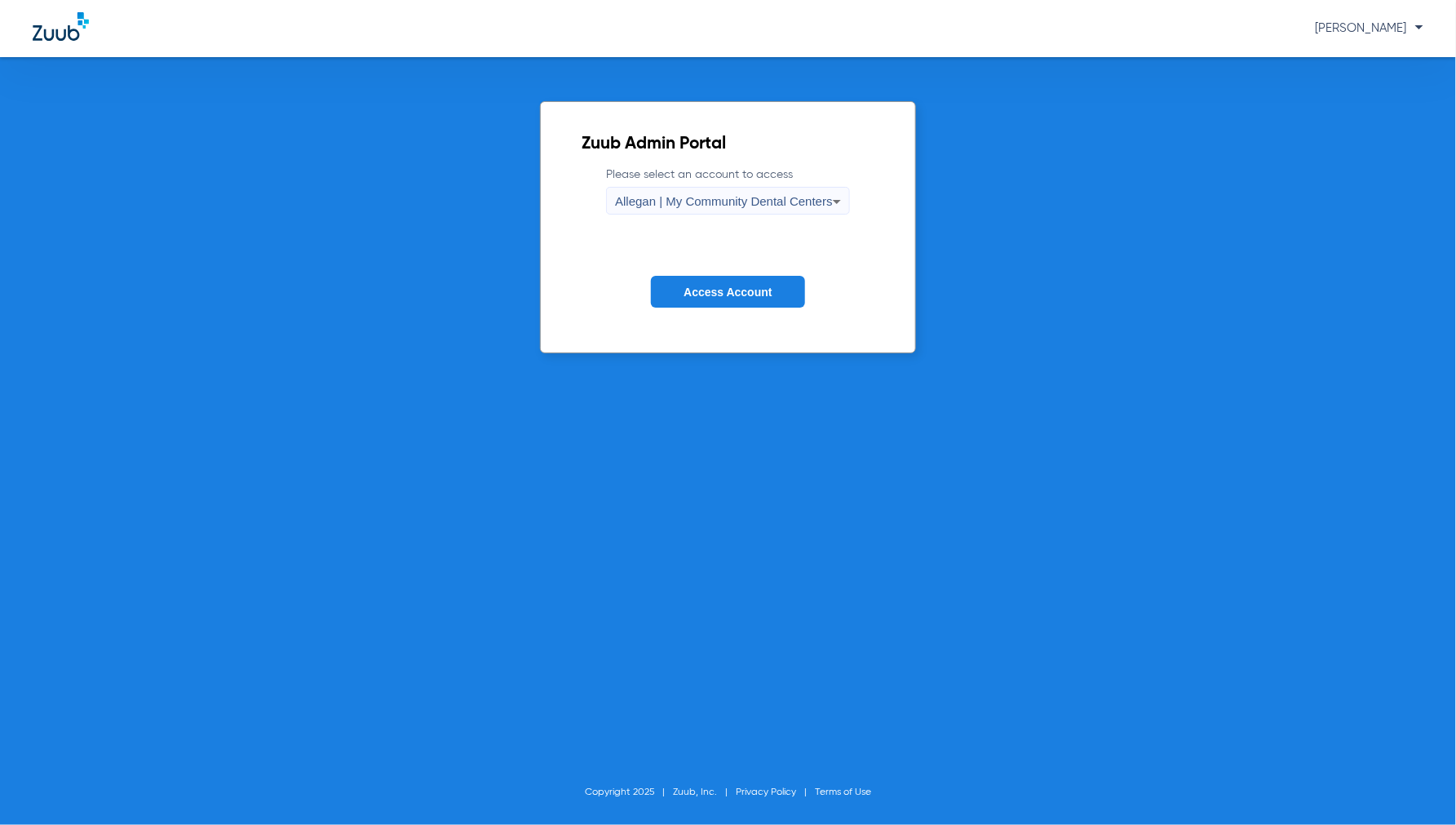
click at [653, 197] on span "Allegan | My Community Dental Centers" at bounding box center [724, 201] width 218 height 14
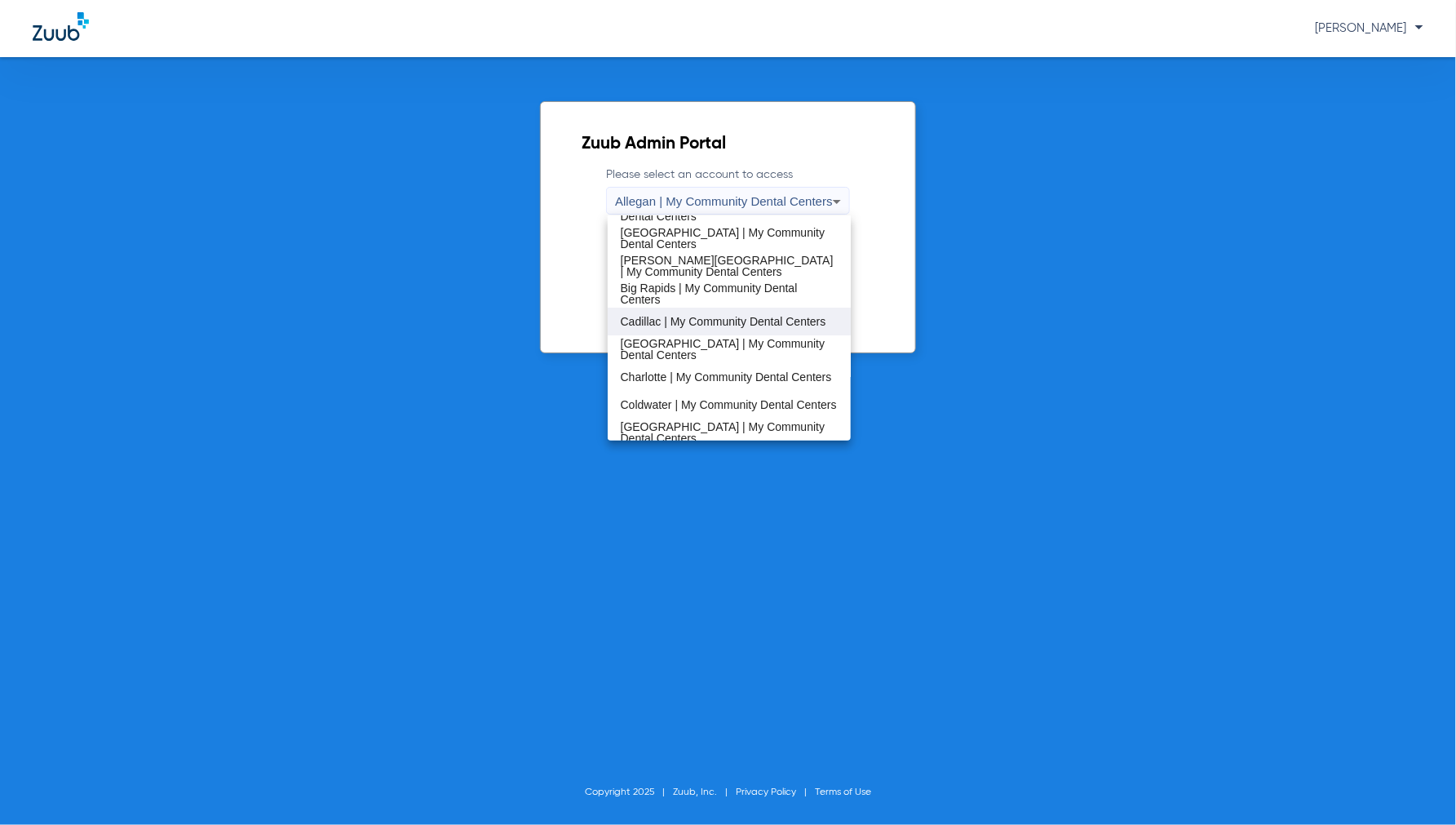
scroll to position [90, 0]
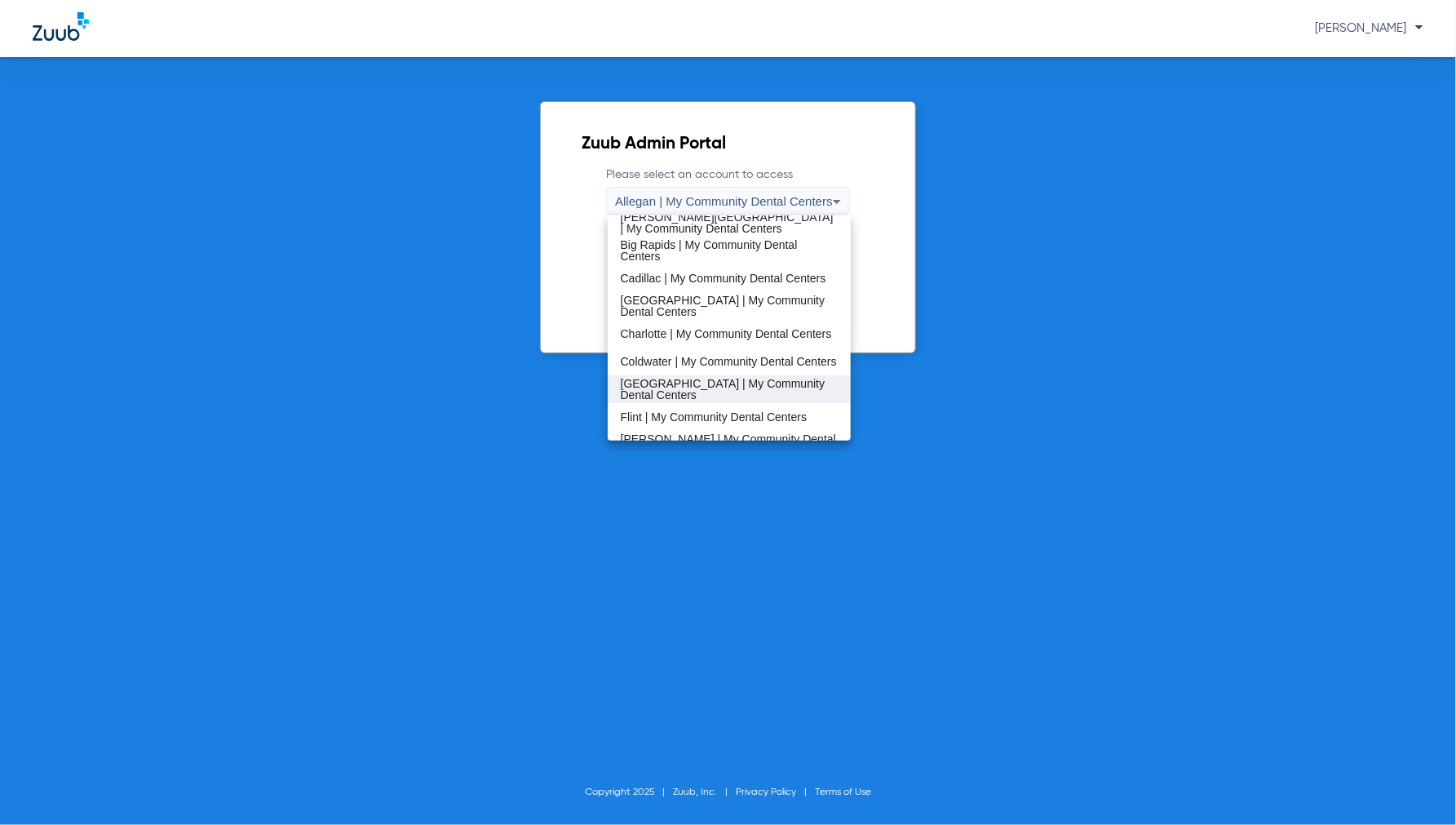
click at [652, 382] on span "Detroit | My Community Dental Centers" at bounding box center [729, 389] width 218 height 23
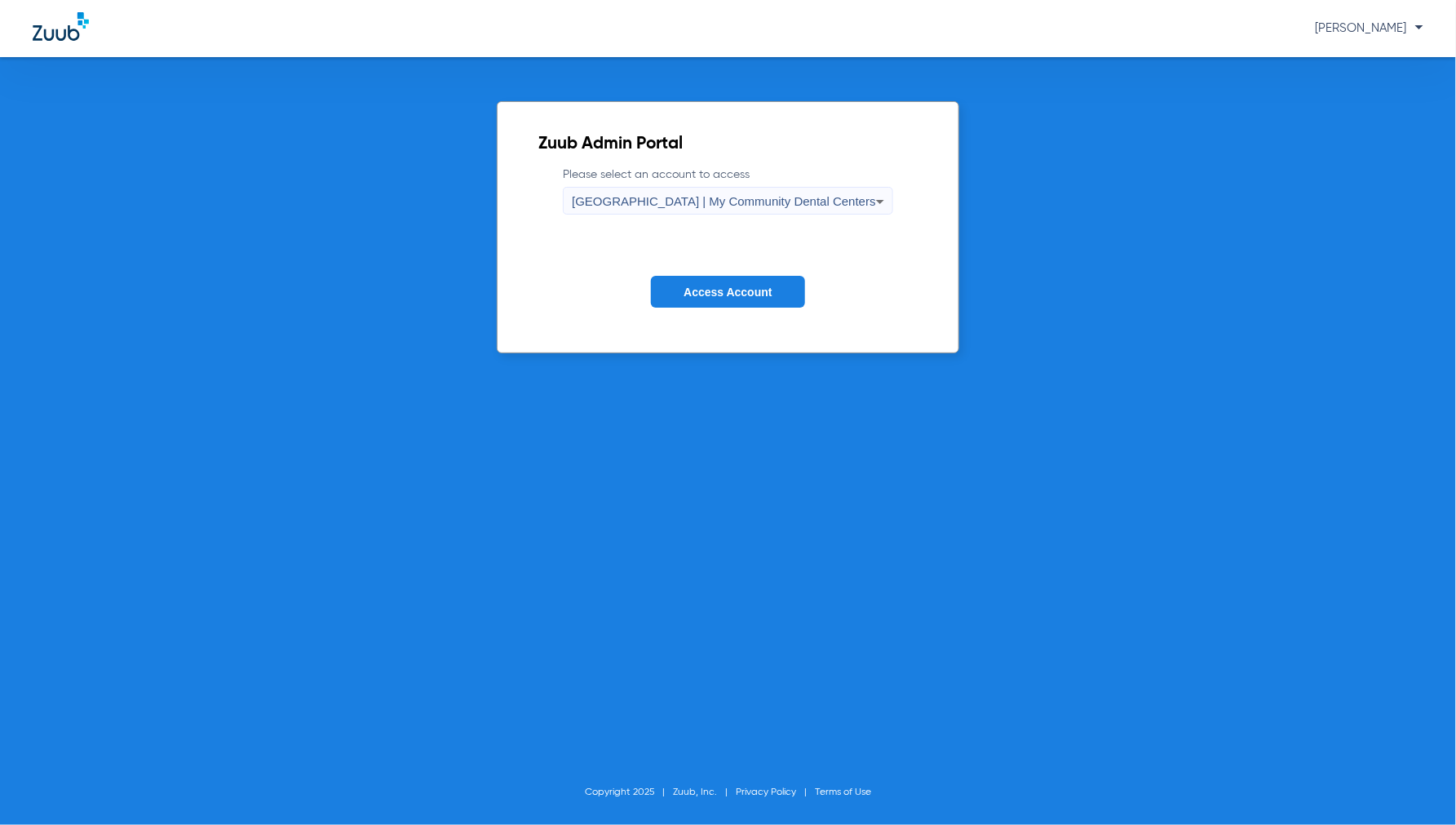
click at [712, 293] on span "Access Account" at bounding box center [728, 292] width 88 height 13
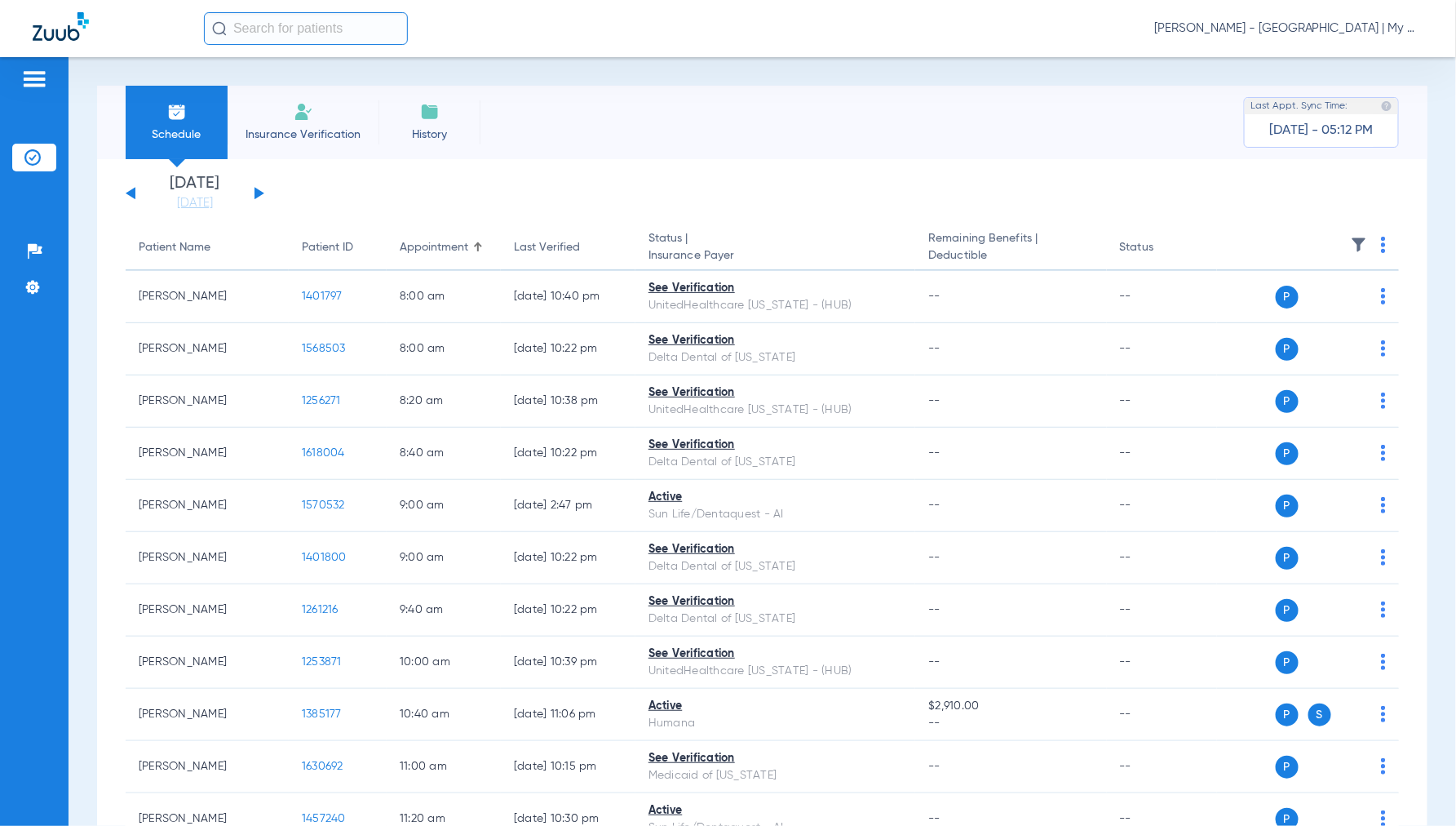
click at [1298, 28] on span "Jennifer Dziamski - Detroit | My Community Dental Centers" at bounding box center [1289, 28] width 269 height 17
click at [1363, 59] on span "Account Selection" at bounding box center [1362, 58] width 91 height 11
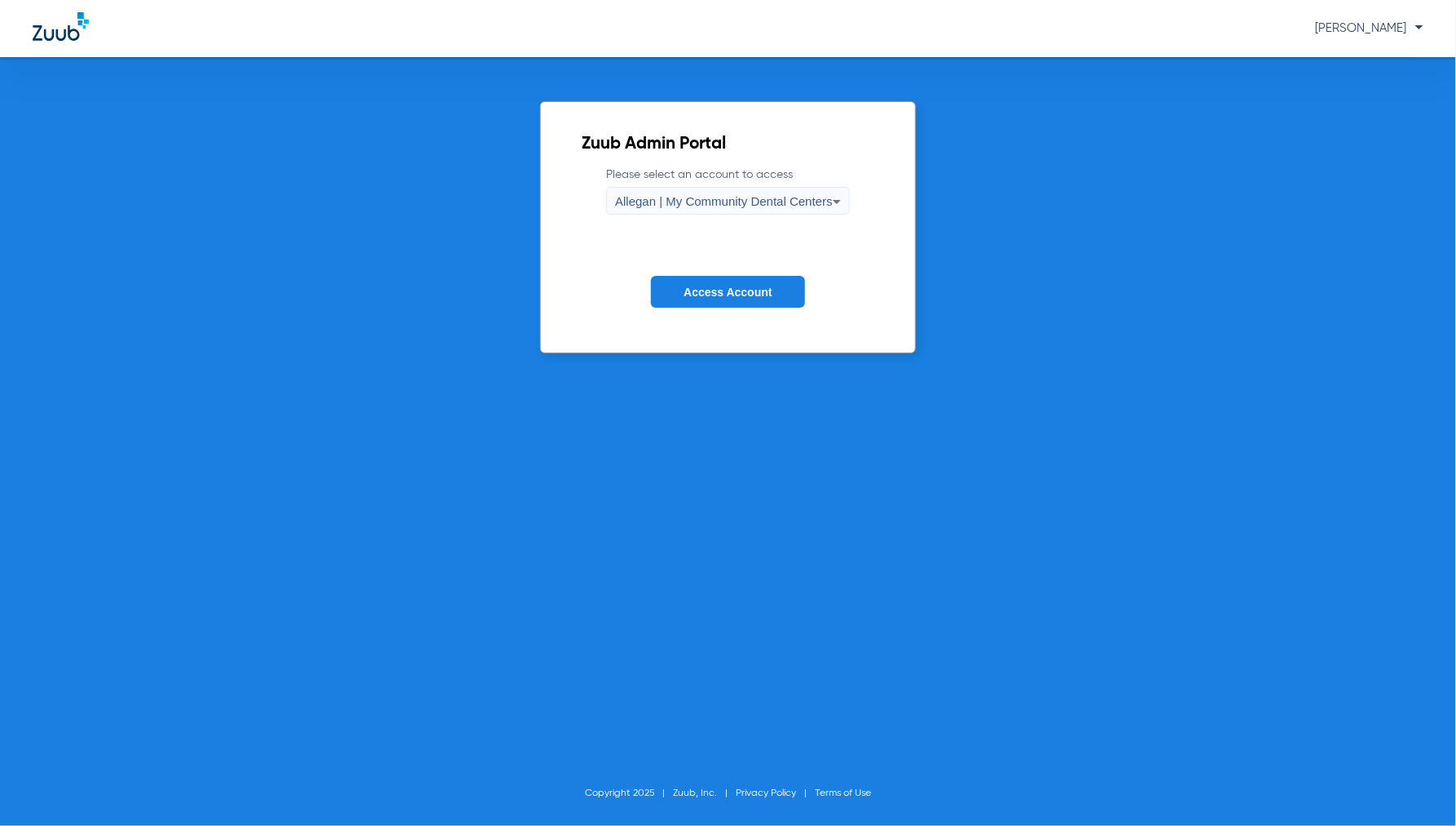
click at [716, 312] on form "Please select an account to access Allegan | My Community Dental Centers Access…" at bounding box center [728, 249] width 293 height 166
click at [721, 302] on button "Access Account" at bounding box center [728, 292] width 153 height 32
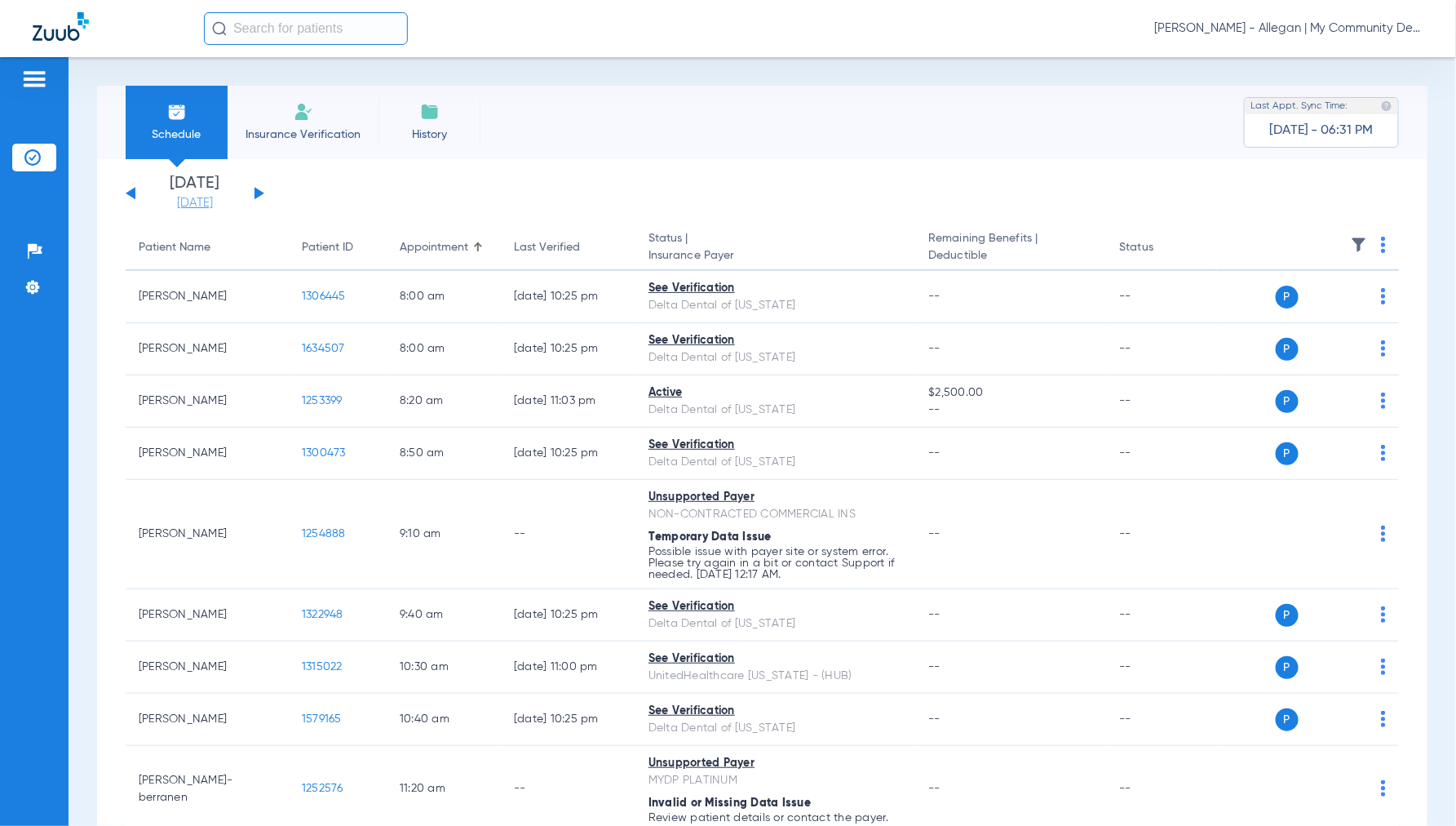
click at [192, 208] on link "[DATE]" at bounding box center [195, 203] width 98 height 17
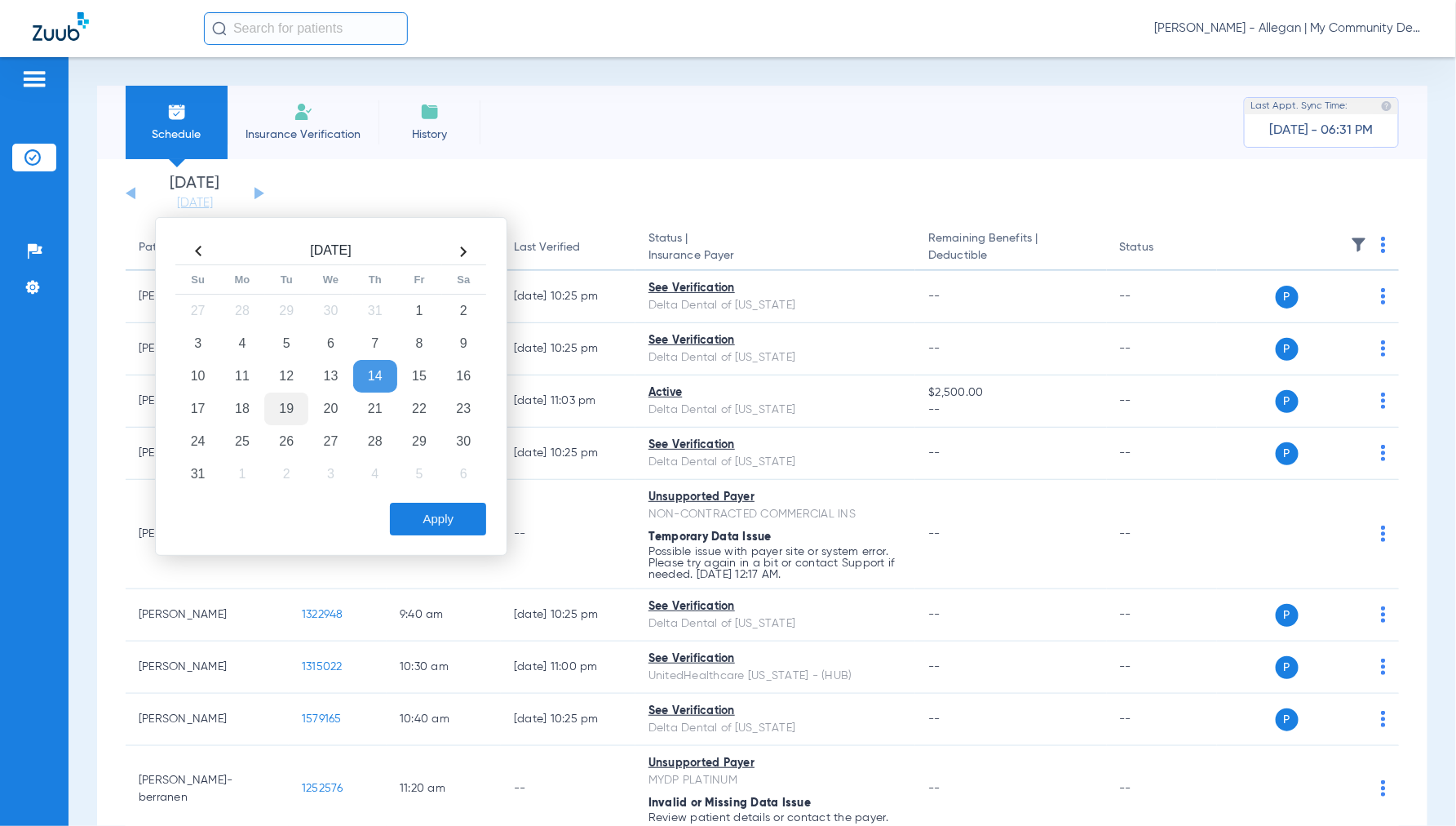
click at [297, 406] on td "19" at bounding box center [286, 408] width 44 height 32
click at [429, 519] on button "Apply" at bounding box center [438, 519] width 96 height 32
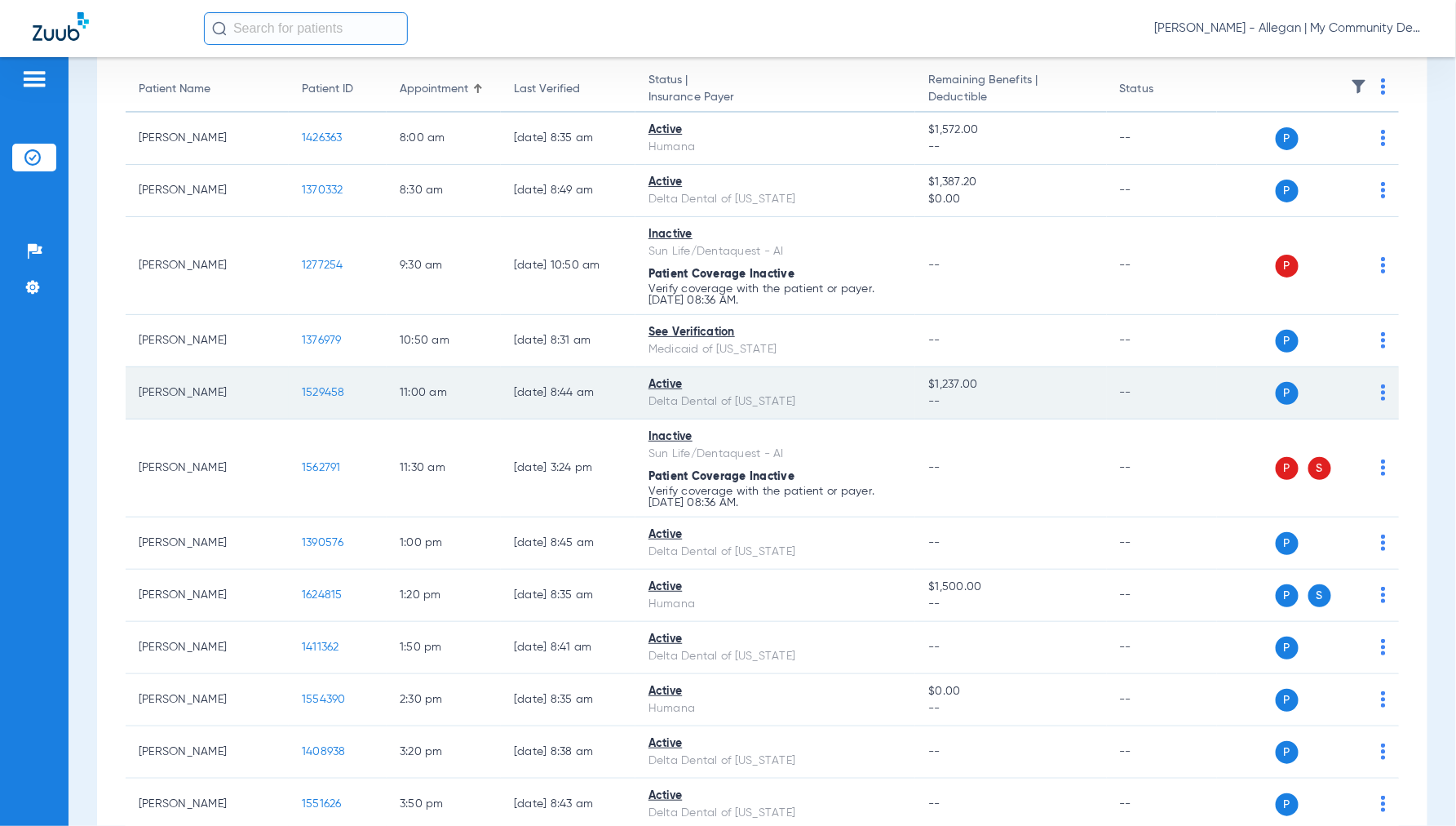
scroll to position [181, 0]
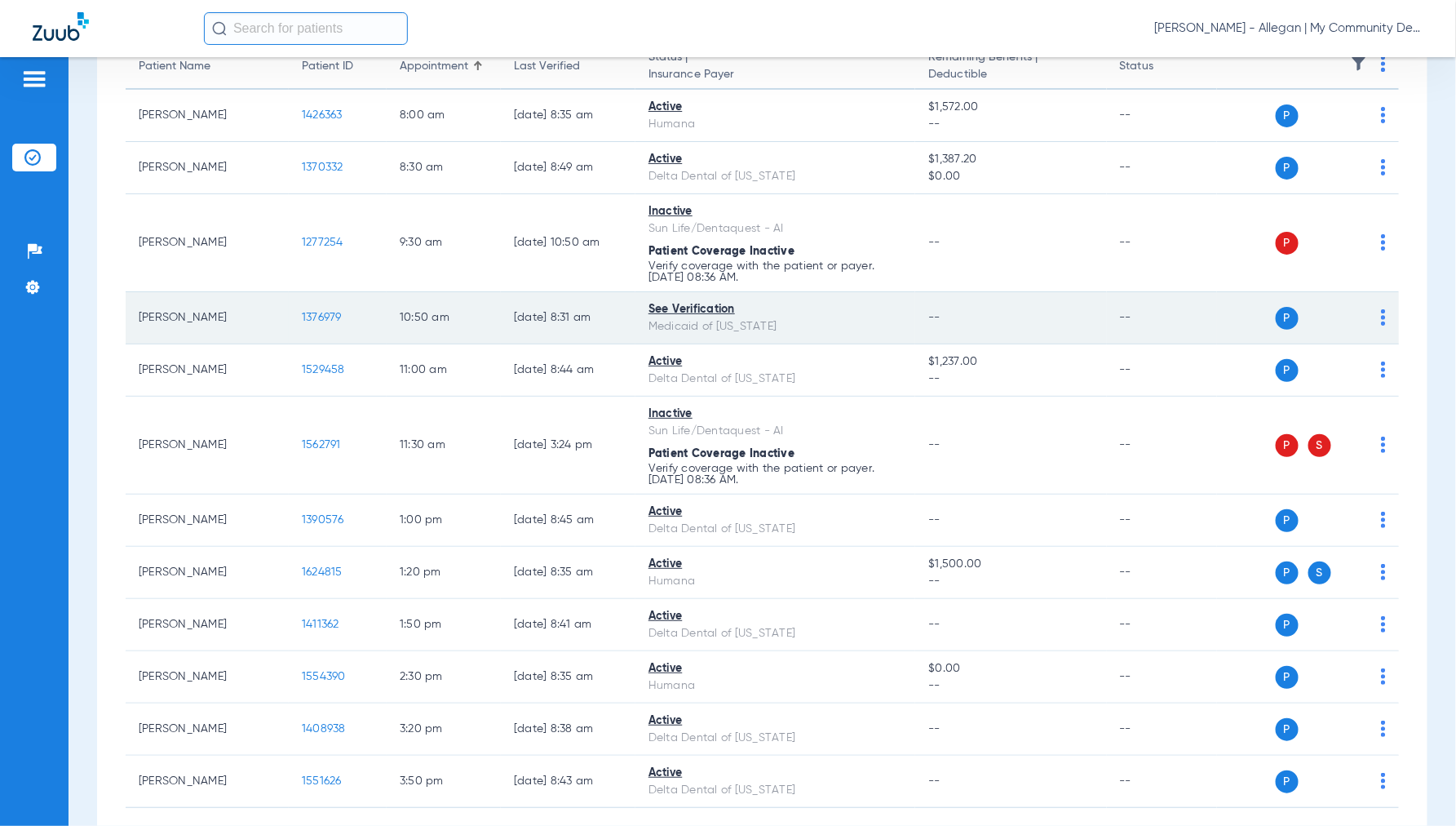
click at [314, 312] on span "1376979" at bounding box center [322, 317] width 40 height 11
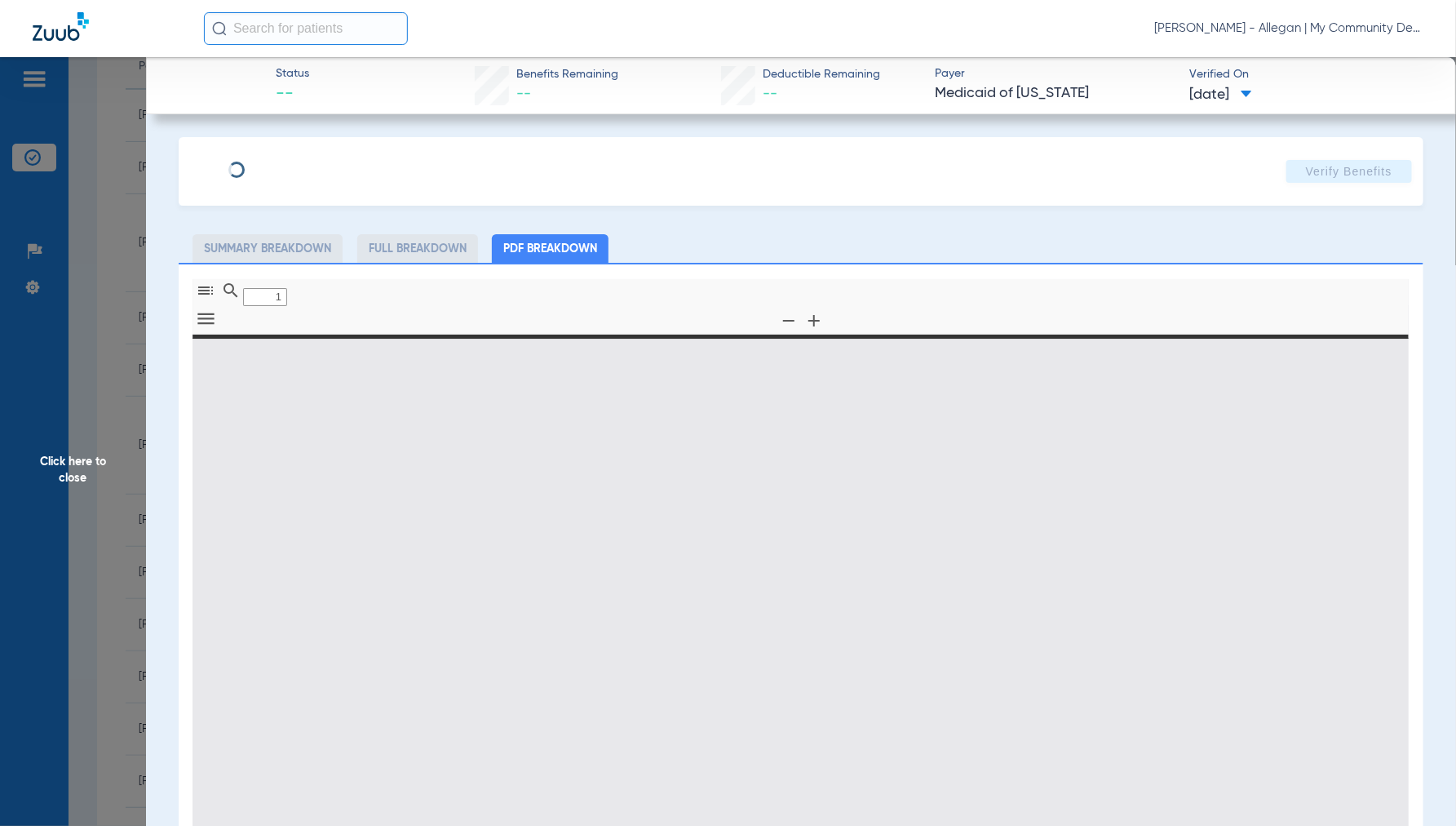
type input "0"
select select "page-width"
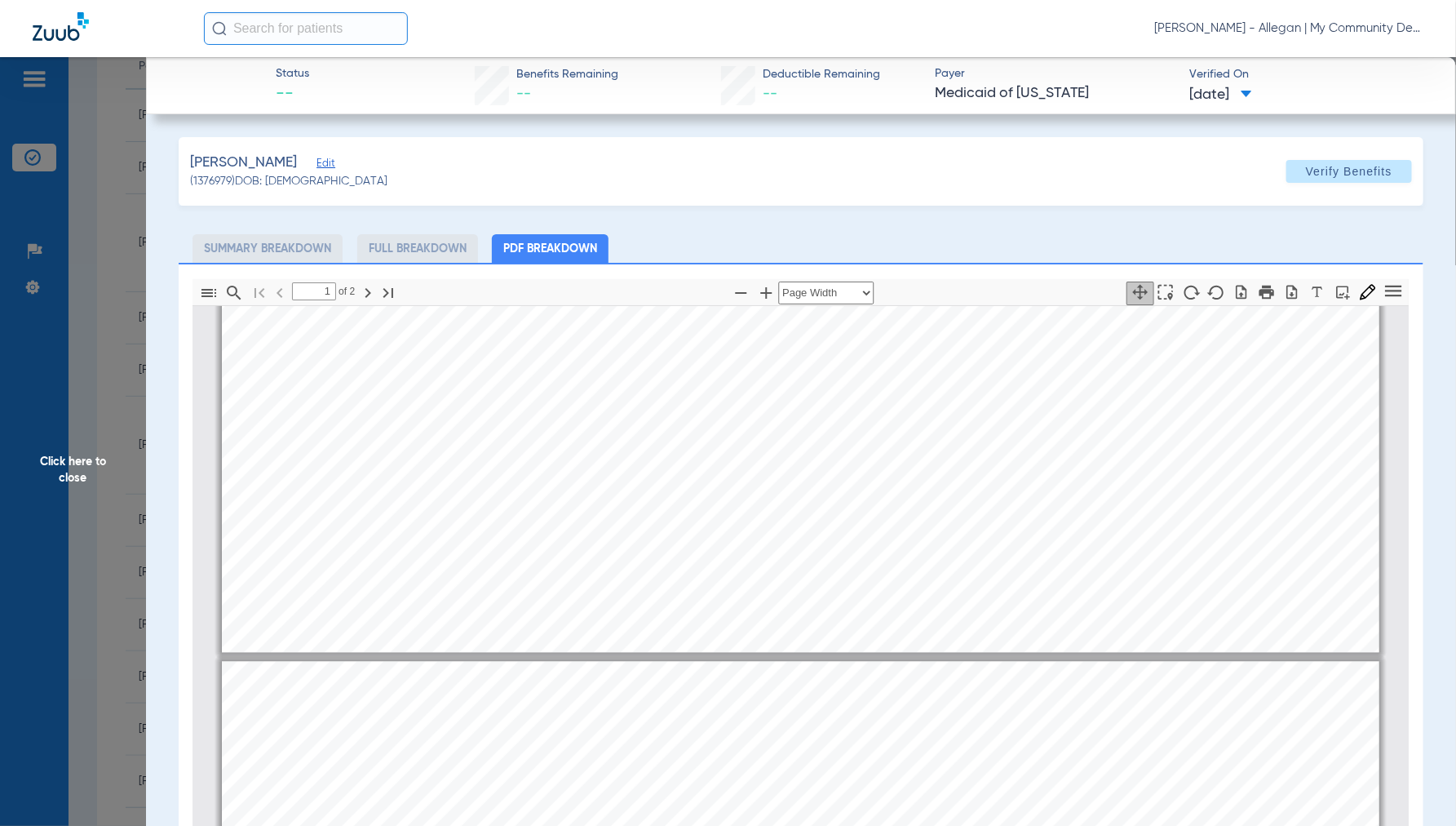
type input "2"
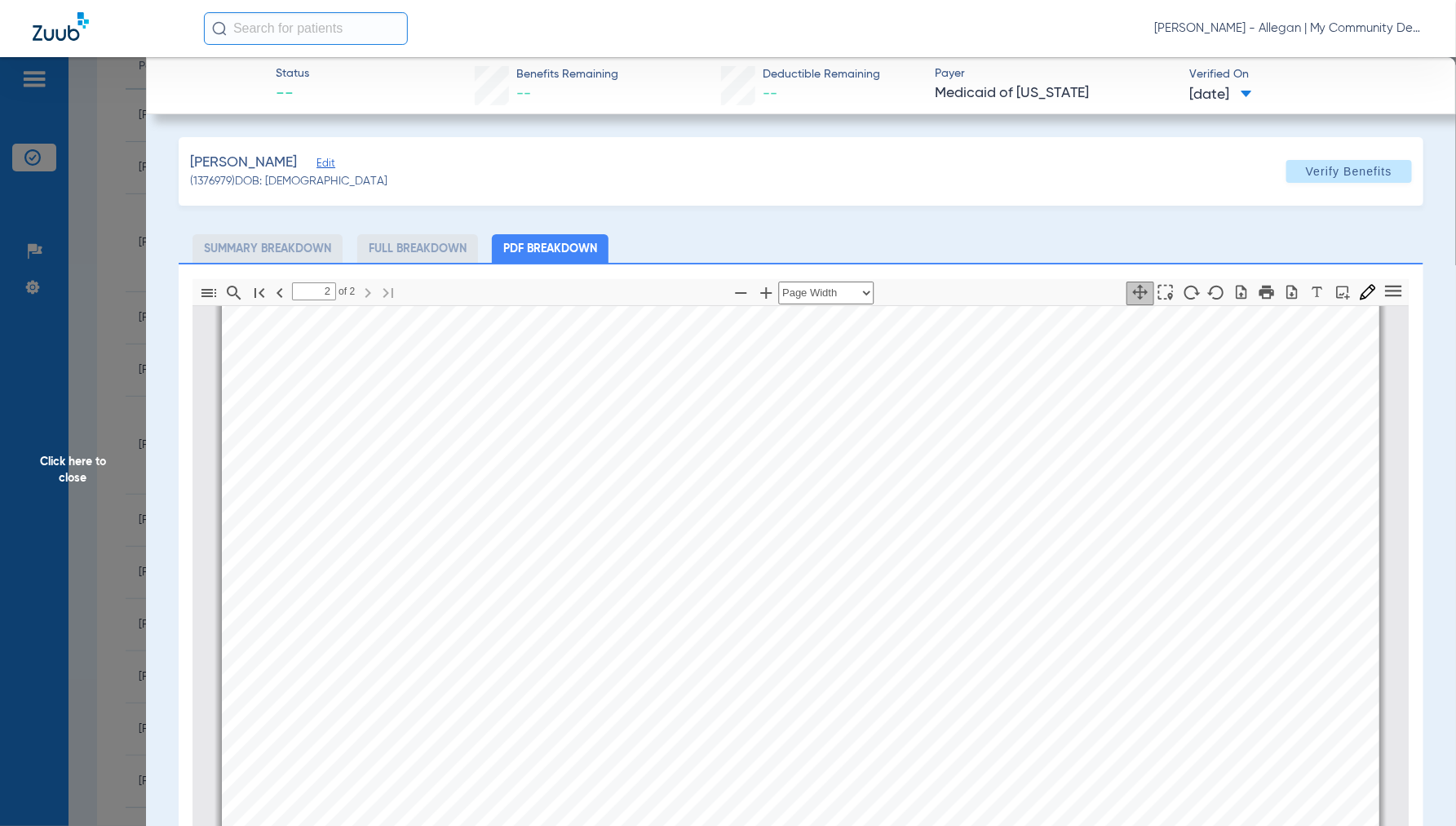
scroll to position [2003, 0]
click at [70, 466] on span "Click here to close" at bounding box center [73, 469] width 146 height 826
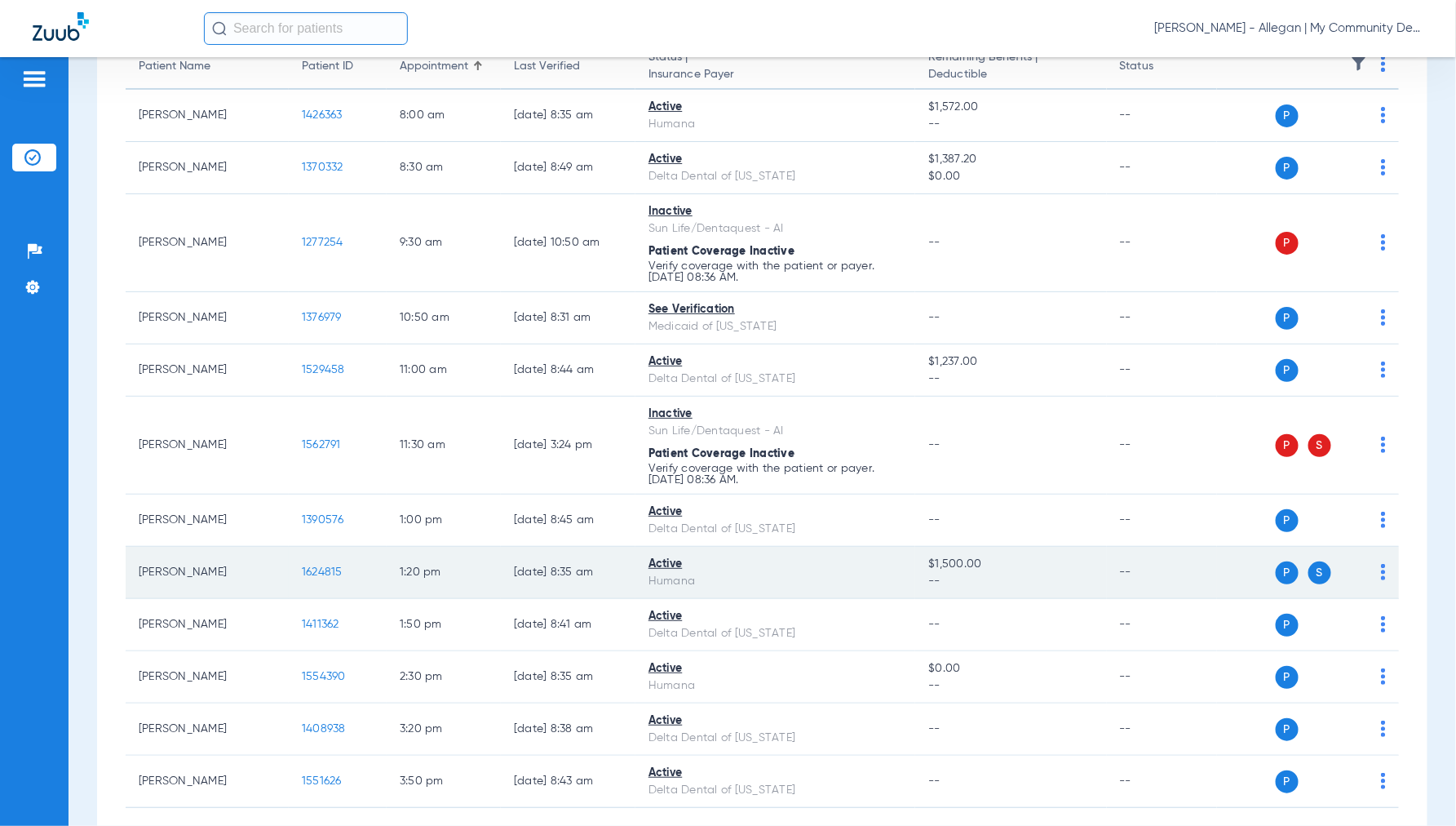
click at [327, 564] on td "1624815" at bounding box center [338, 573] width 98 height 53
click at [322, 568] on span "1624815" at bounding box center [322, 572] width 41 height 11
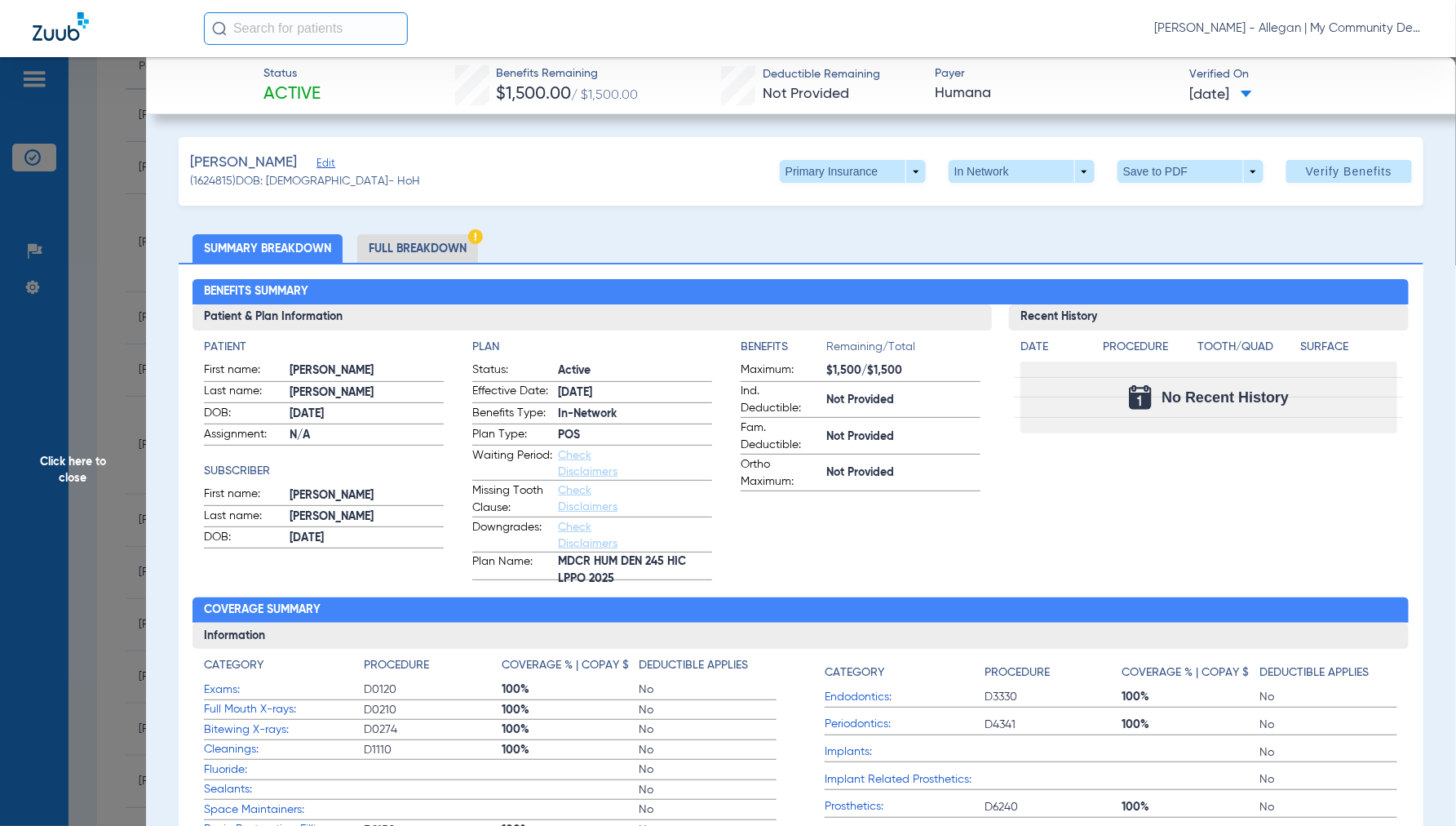
click at [907, 172] on span at bounding box center [853, 172] width 146 height 23
click at [819, 233] on span "Secondary Insurance" at bounding box center [834, 237] width 108 height 11
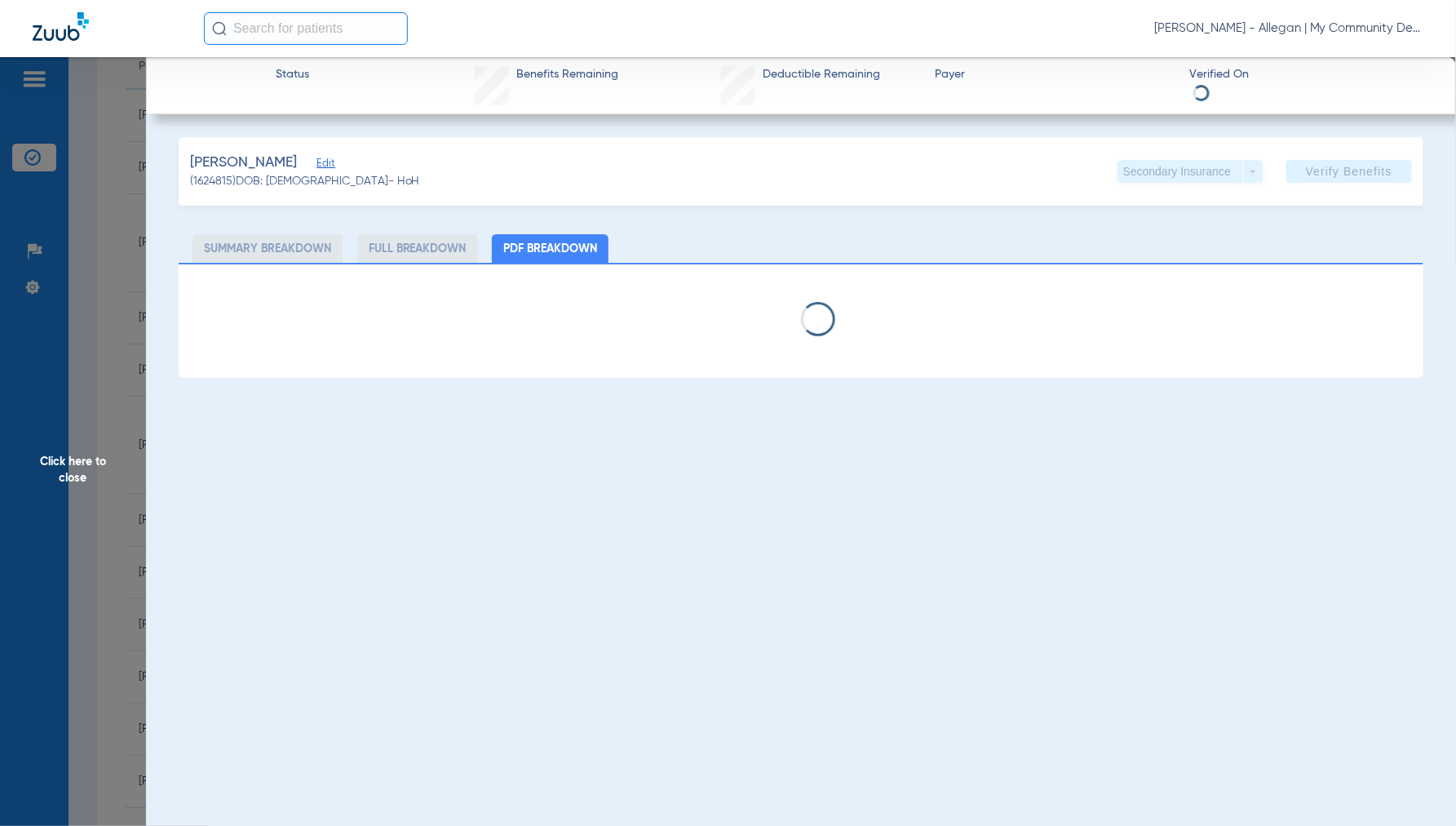
select select "page-width"
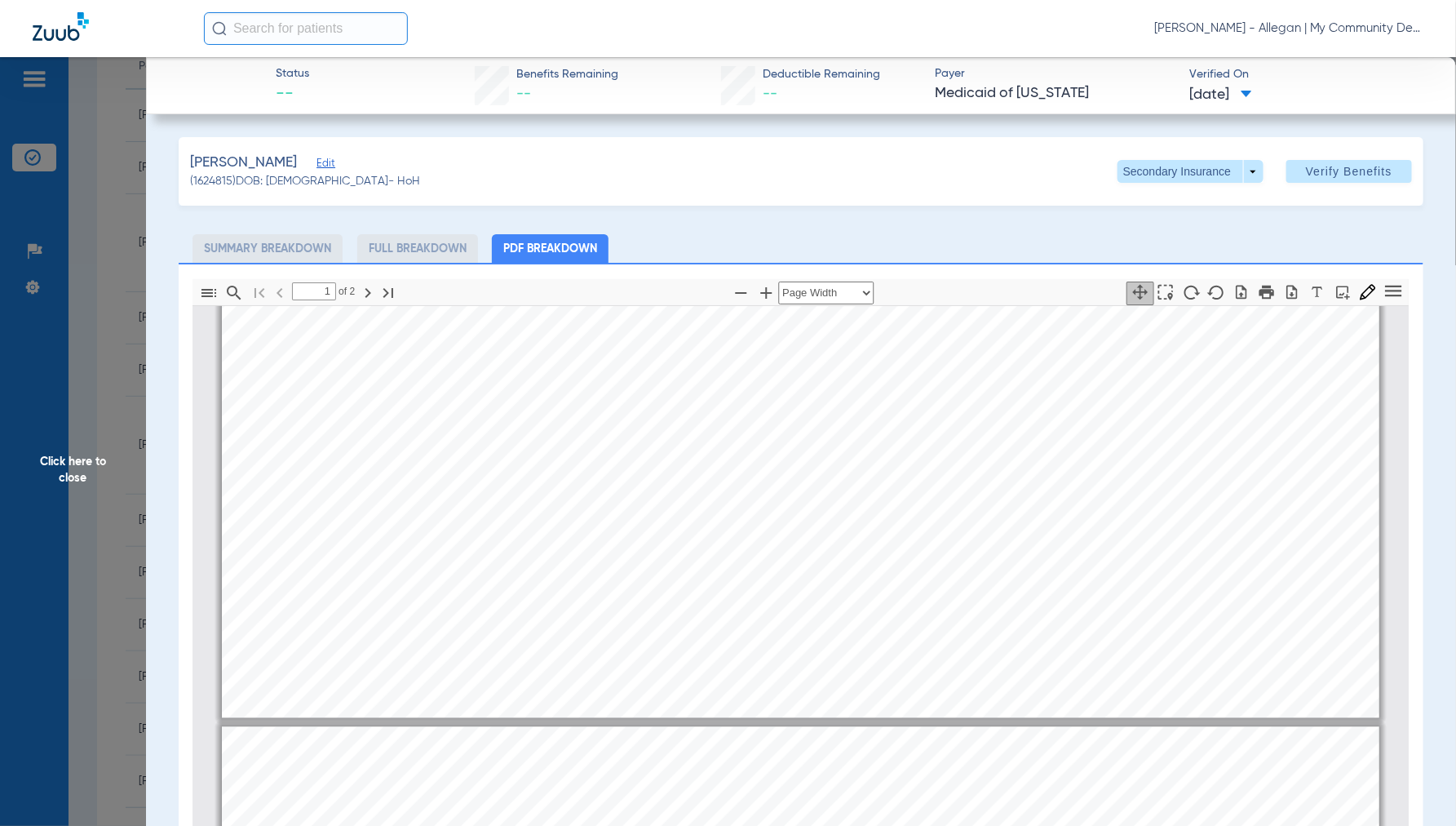
type input "2"
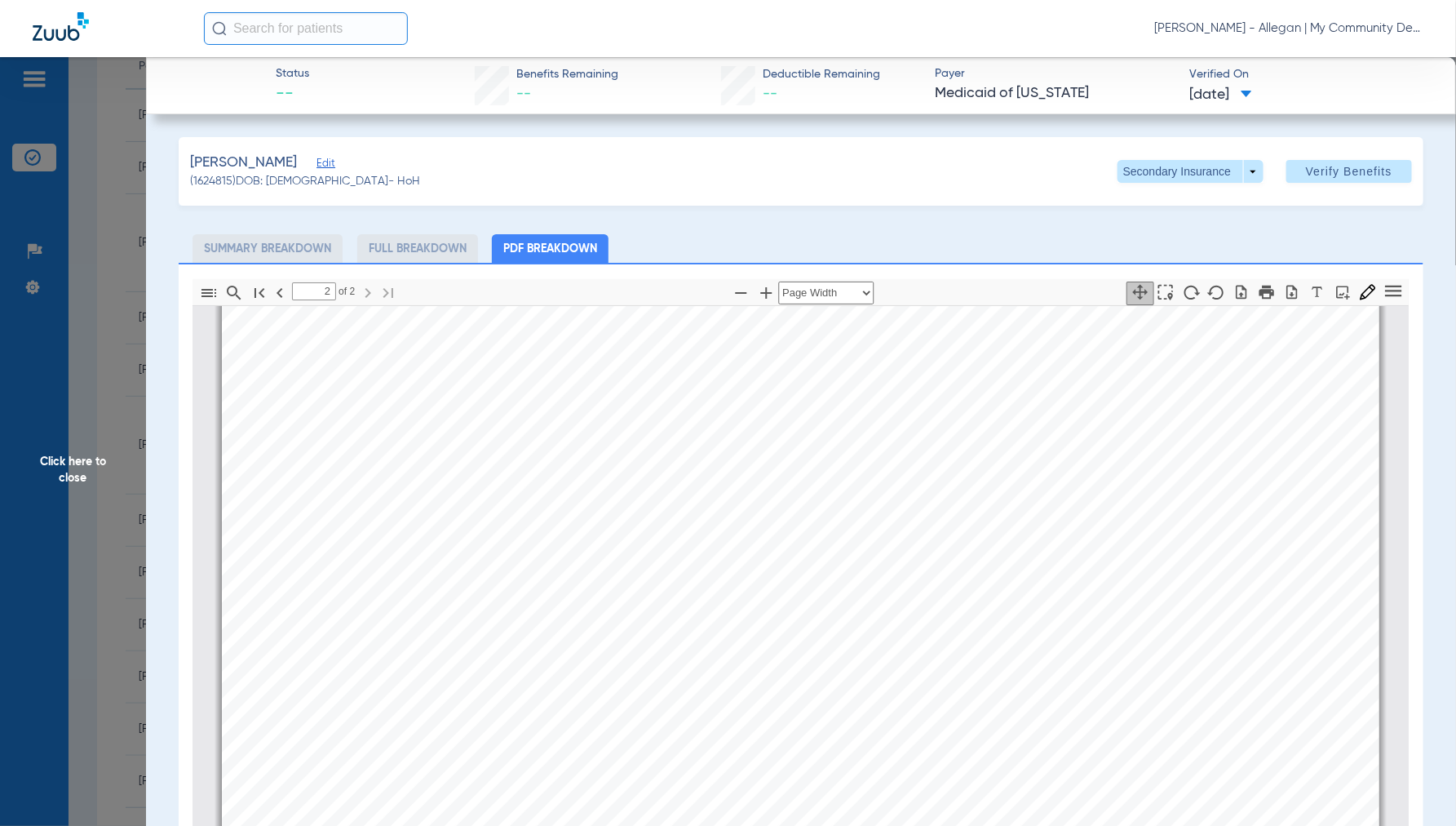
scroll to position [2275, 0]
click at [68, 459] on span "Click here to close" at bounding box center [73, 469] width 146 height 826
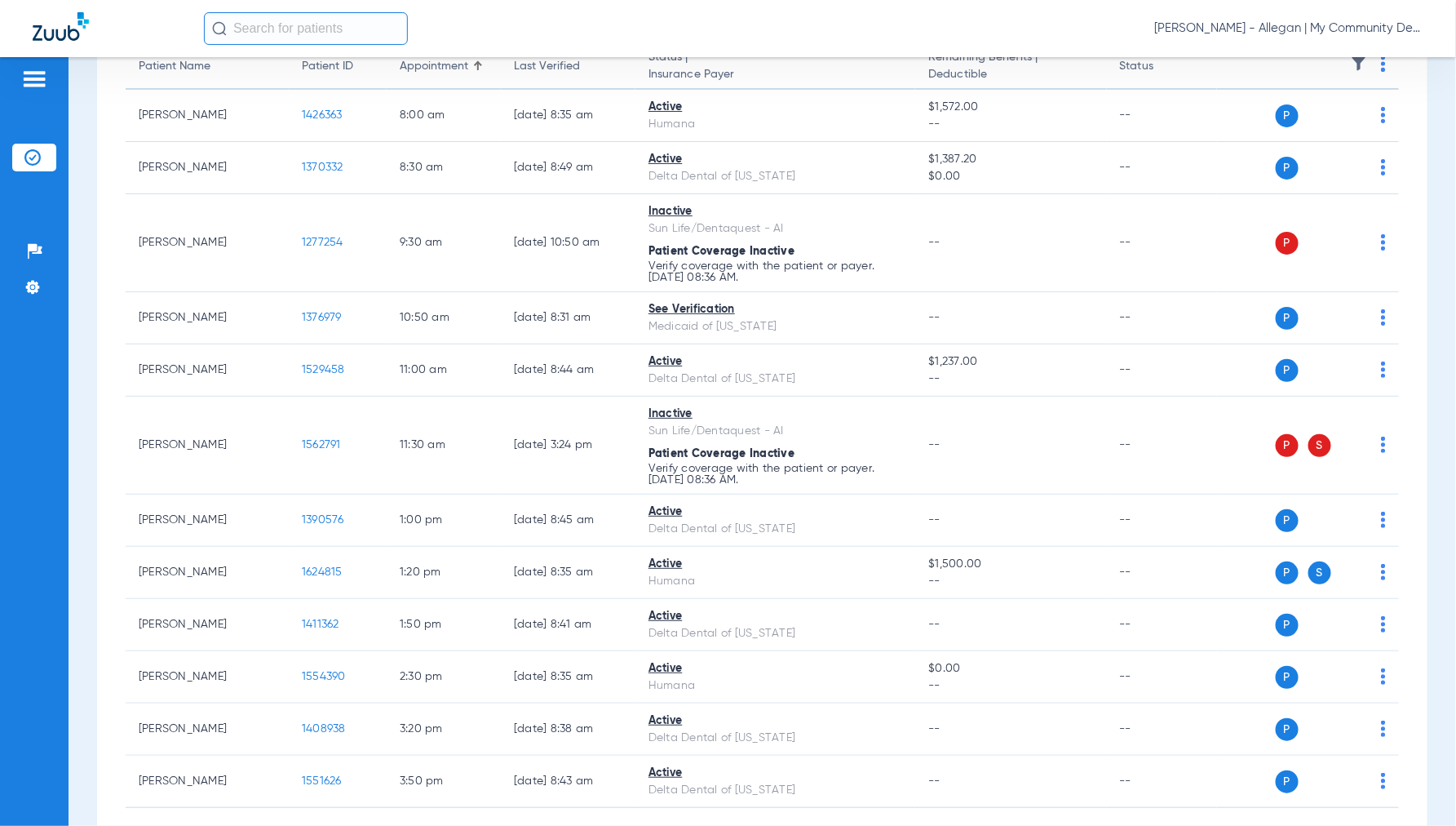
scroll to position [0, 0]
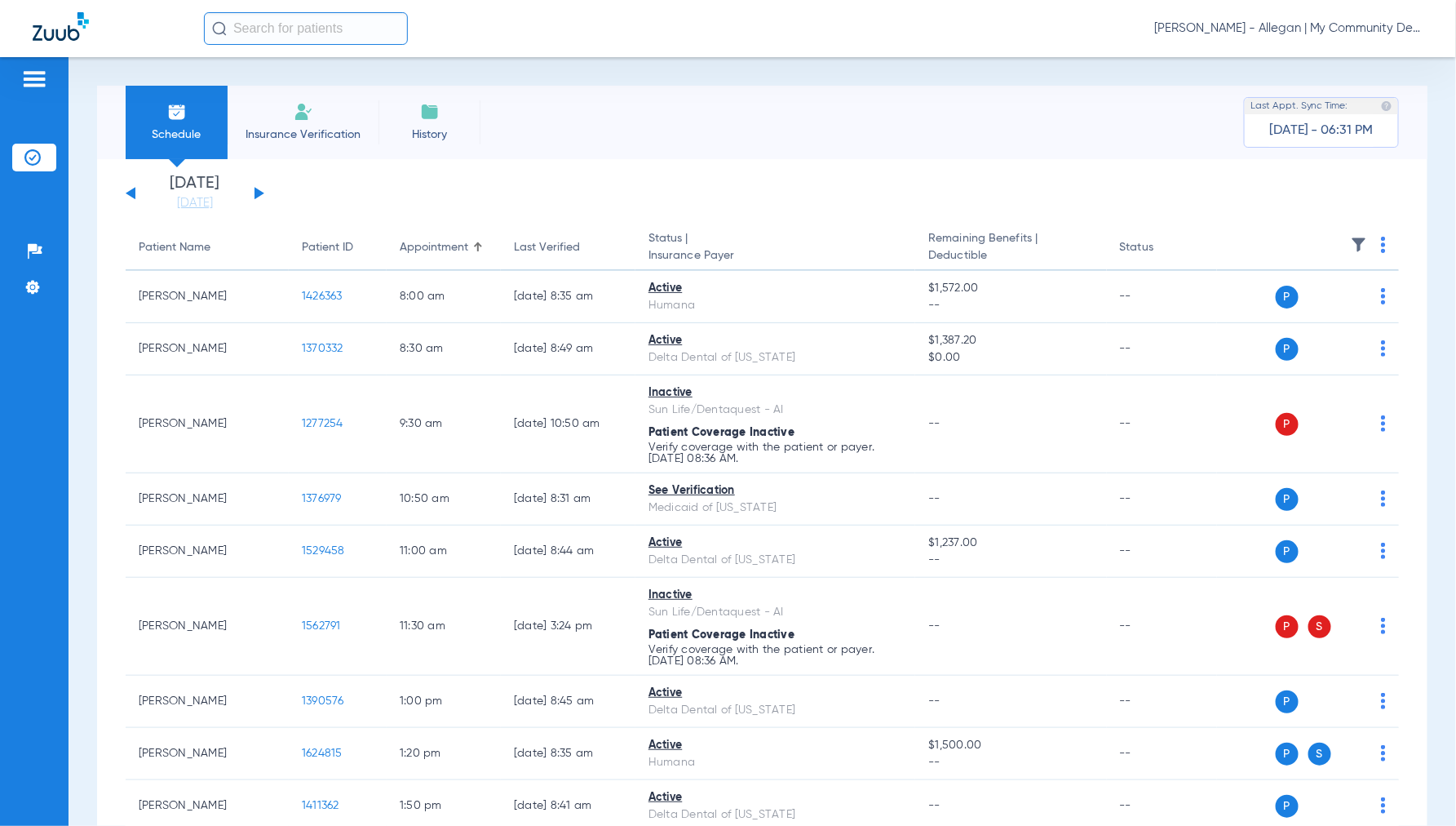
click at [256, 188] on button at bounding box center [259, 193] width 10 height 12
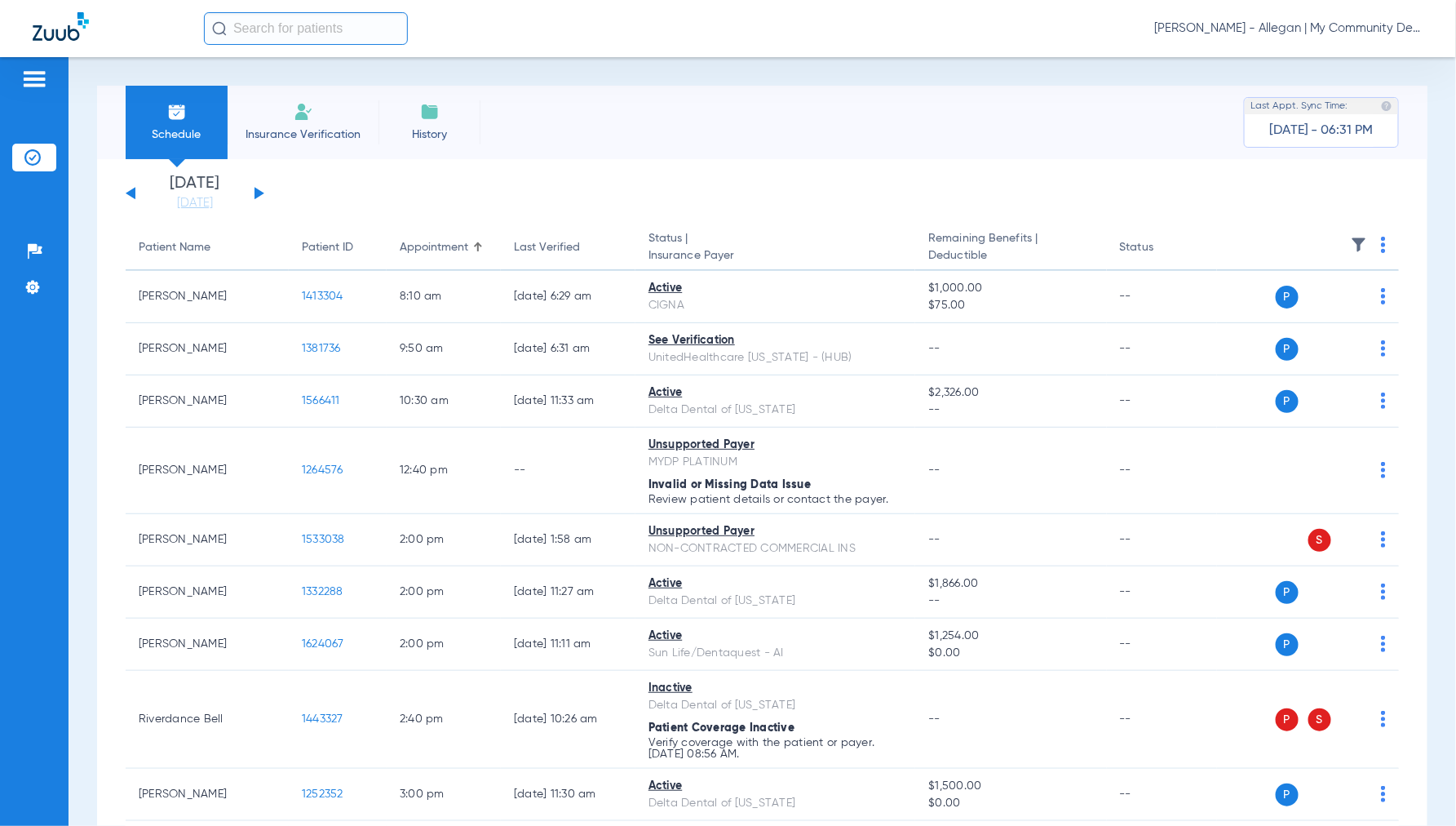
click at [1382, 245] on img at bounding box center [1384, 244] width 5 height 17
click at [1311, 304] on span "Verify All" at bounding box center [1308, 309] width 102 height 11
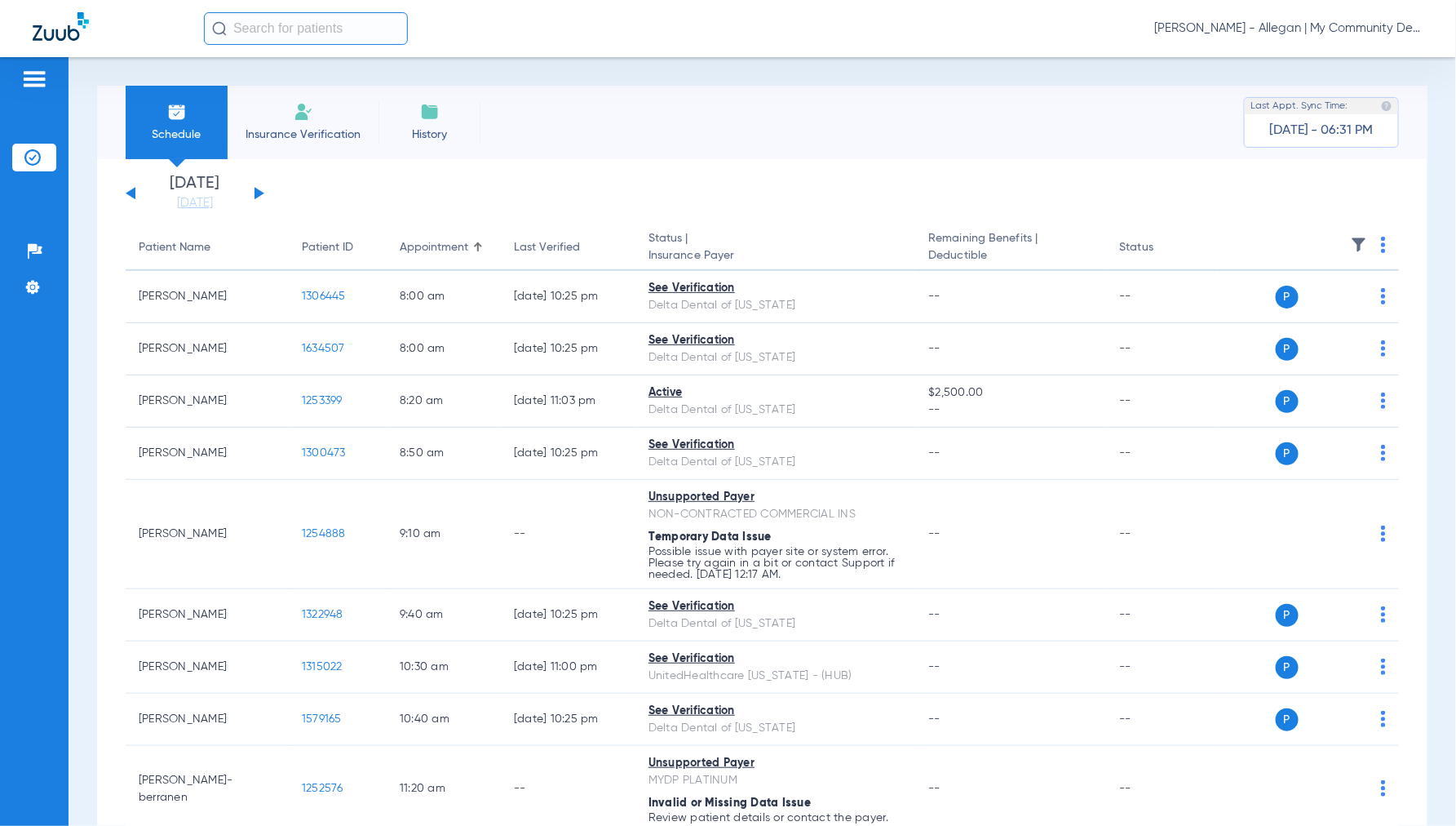
click at [1287, 31] on span "Jennifer Dziamski - Allegan | My Community Dental Centers" at bounding box center [1289, 28] width 269 height 17
click at [1334, 53] on span "Account Selection" at bounding box center [1362, 58] width 91 height 11
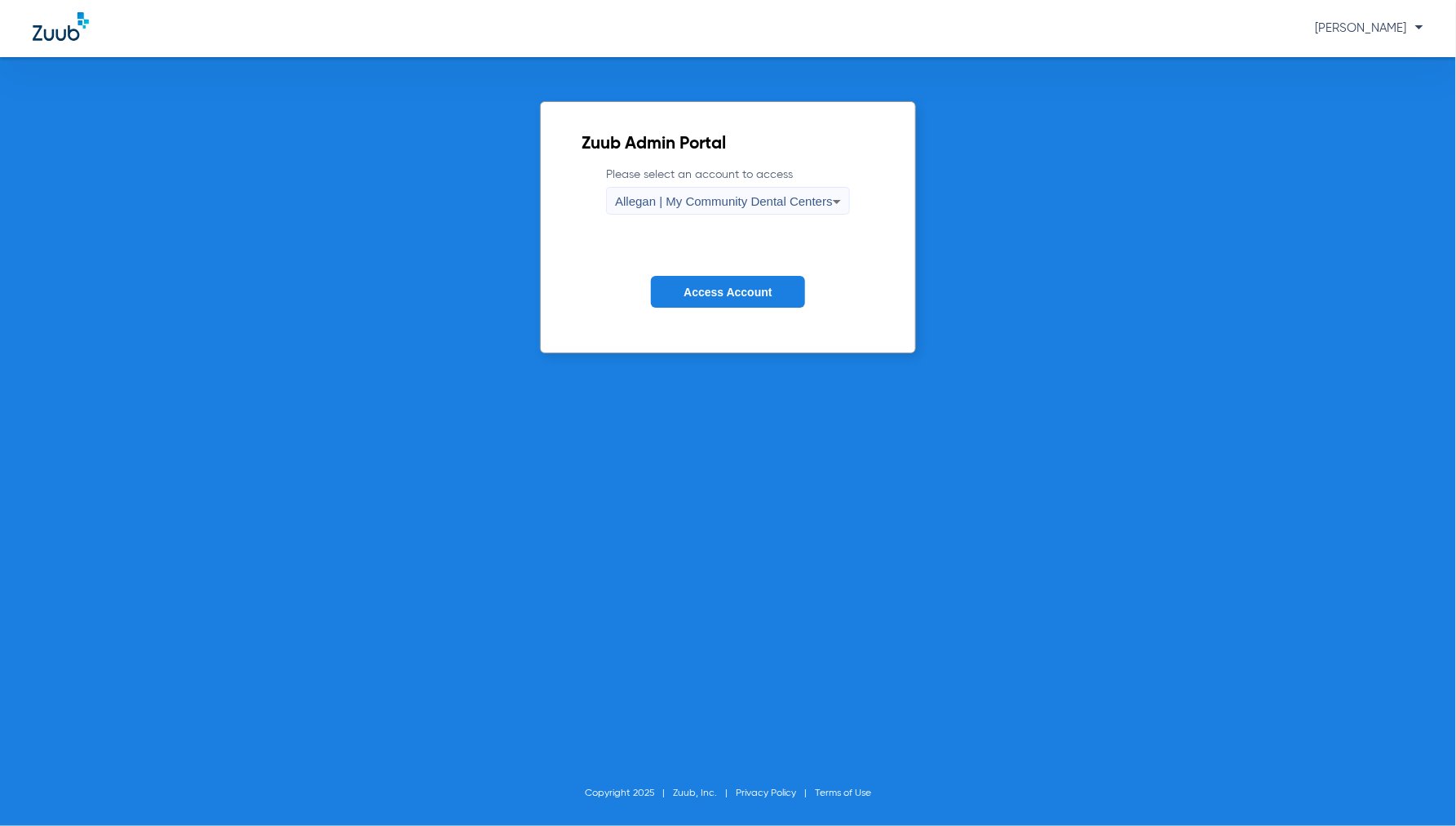
click at [656, 206] on span "Allegan | My Community Dental Centers" at bounding box center [724, 201] width 218 height 14
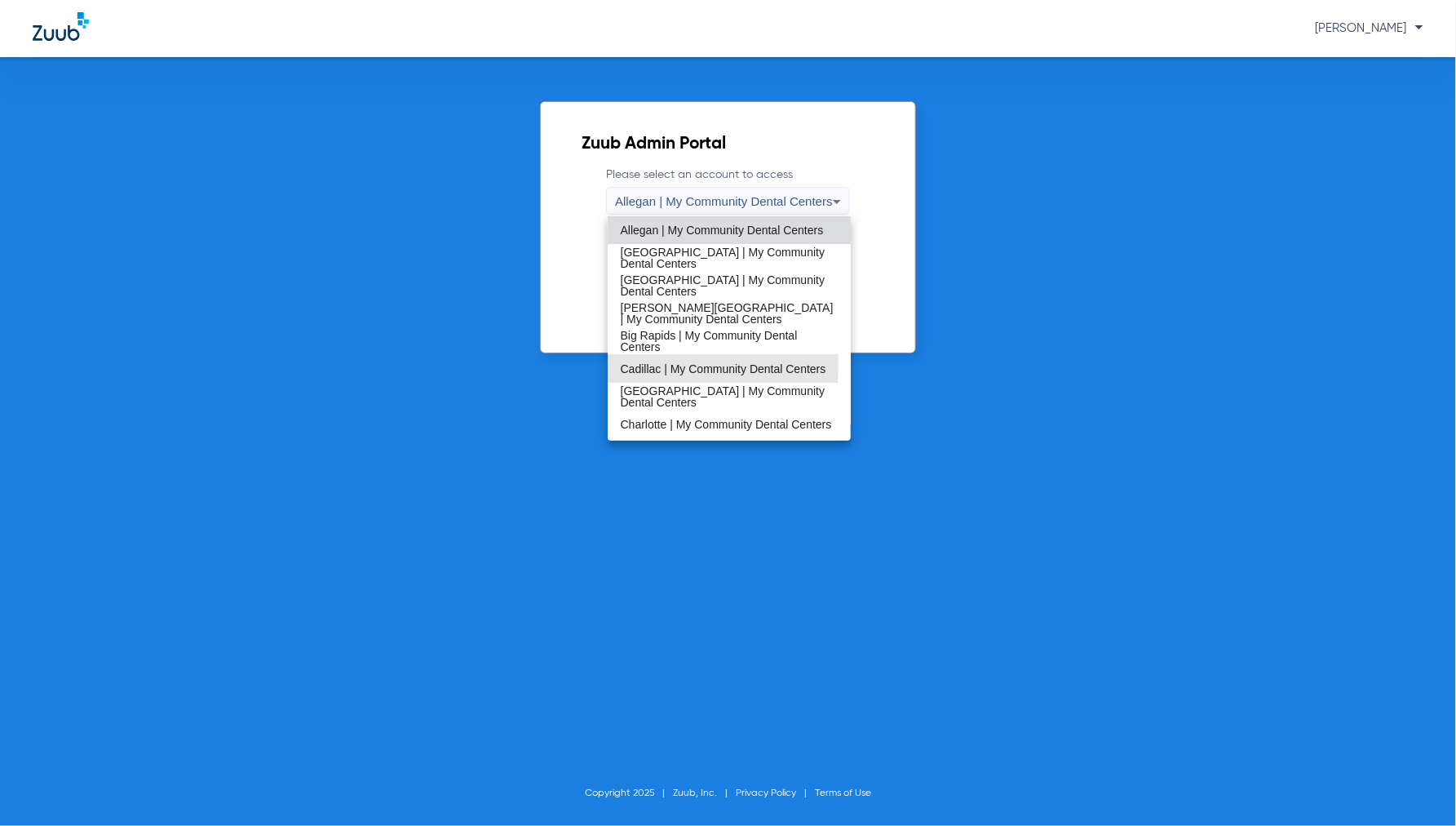
click at [656, 365] on span "Cadillac | My Community Dental Centers" at bounding box center [723, 369] width 206 height 11
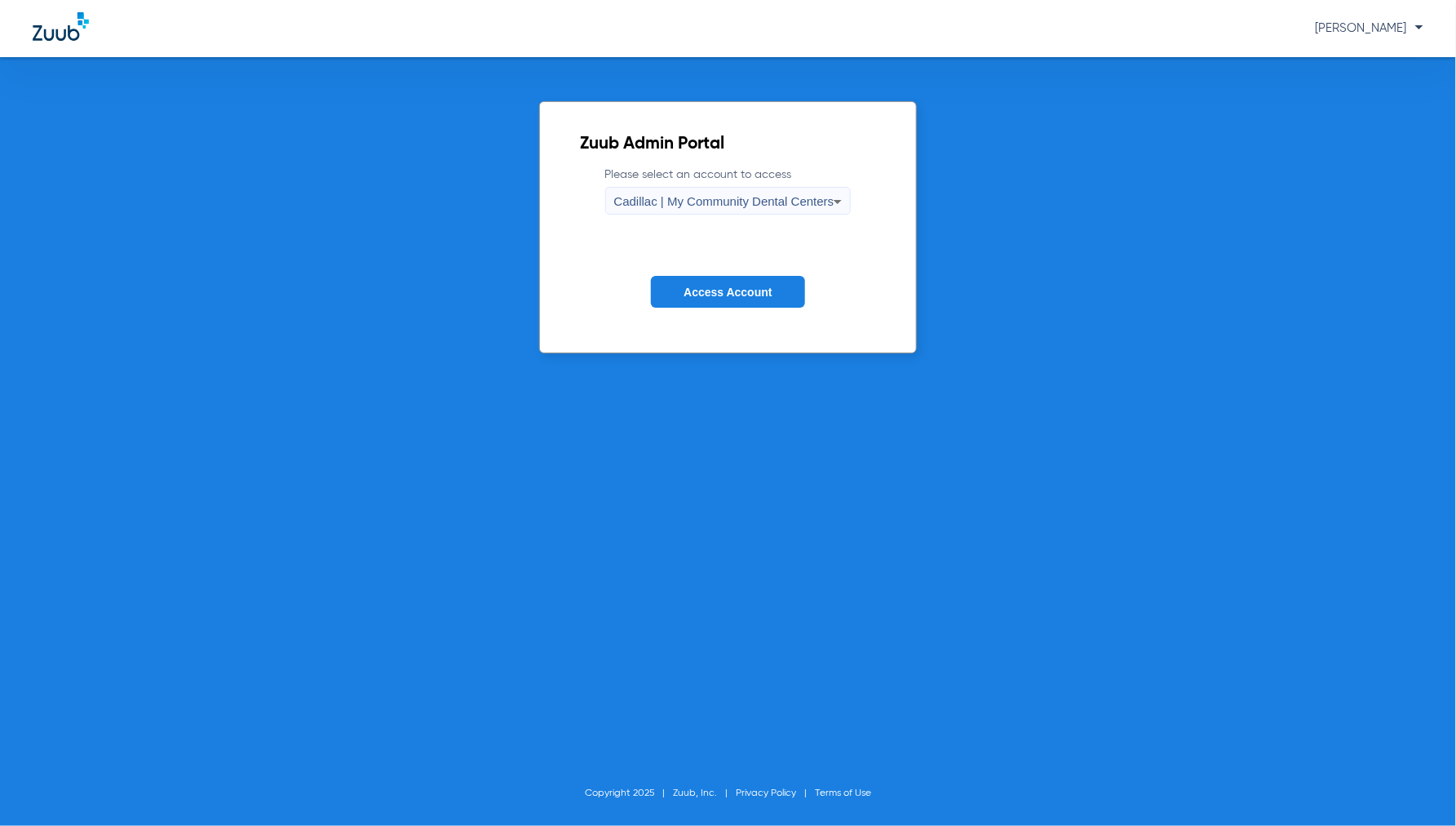
click at [715, 286] on span "Access Account" at bounding box center [728, 292] width 88 height 13
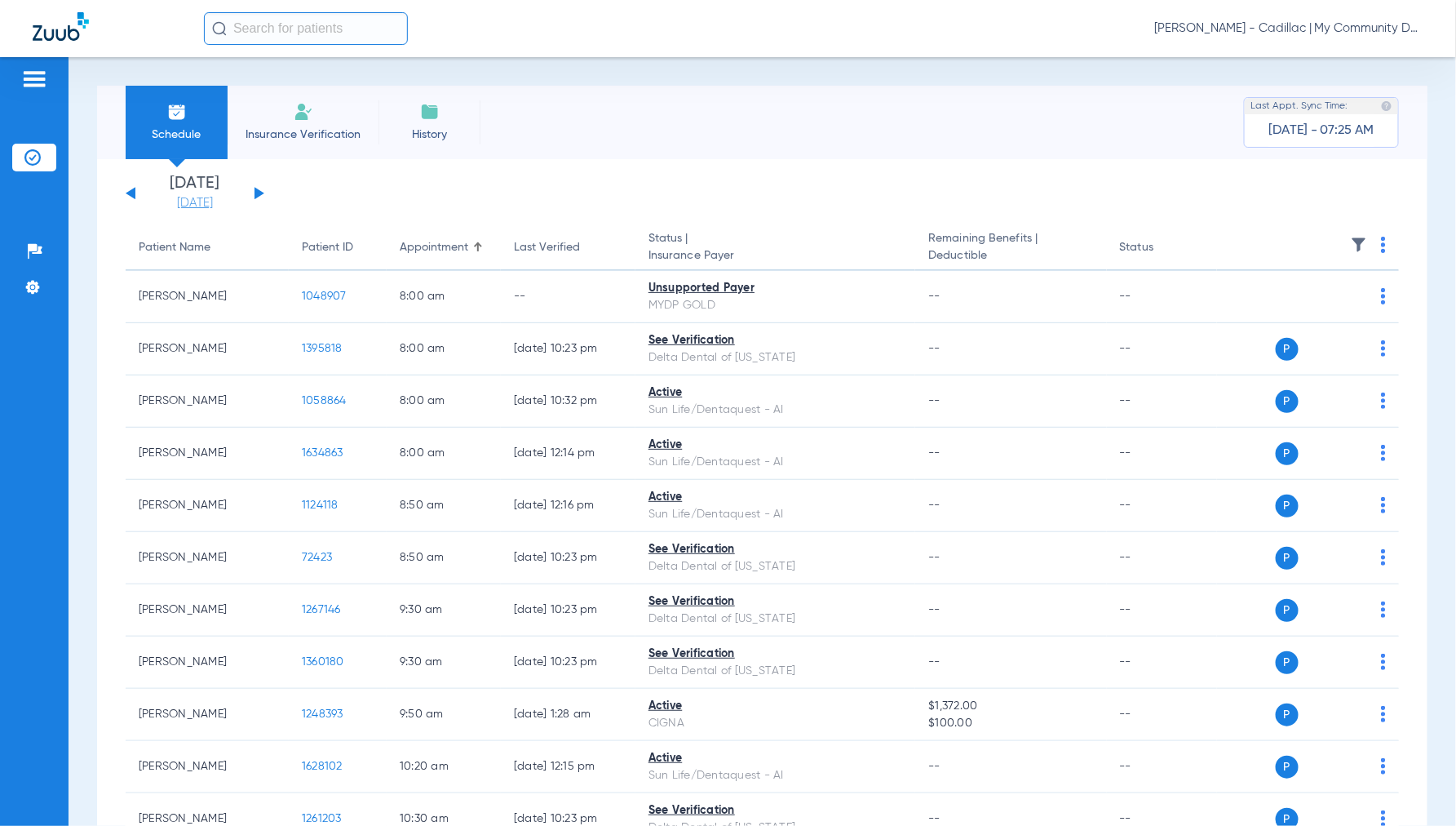
click at [204, 205] on link "[DATE]" at bounding box center [195, 203] width 98 height 17
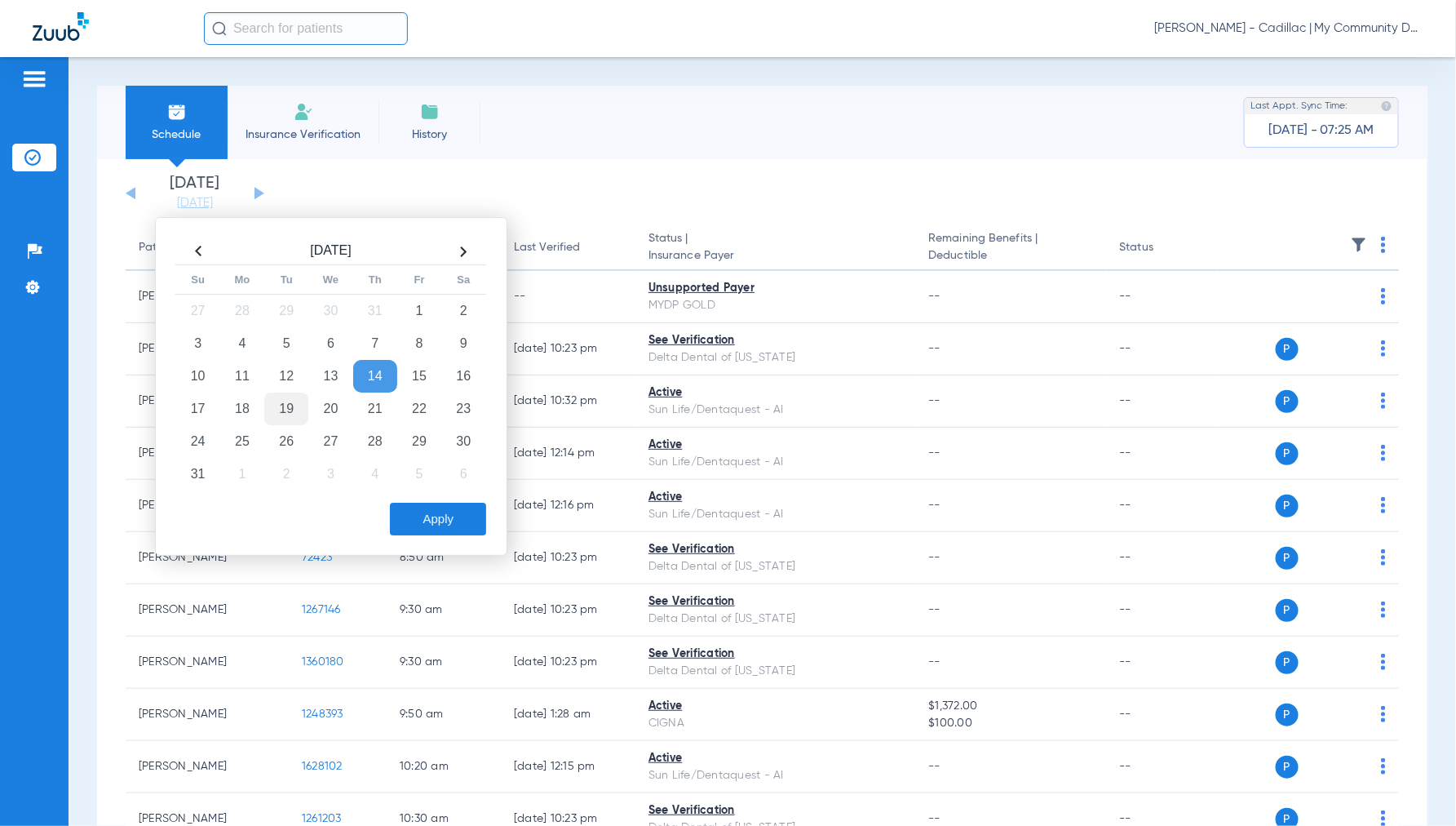
click at [284, 404] on td "19" at bounding box center [286, 408] width 44 height 32
click at [465, 508] on button "Apply" at bounding box center [438, 519] width 96 height 32
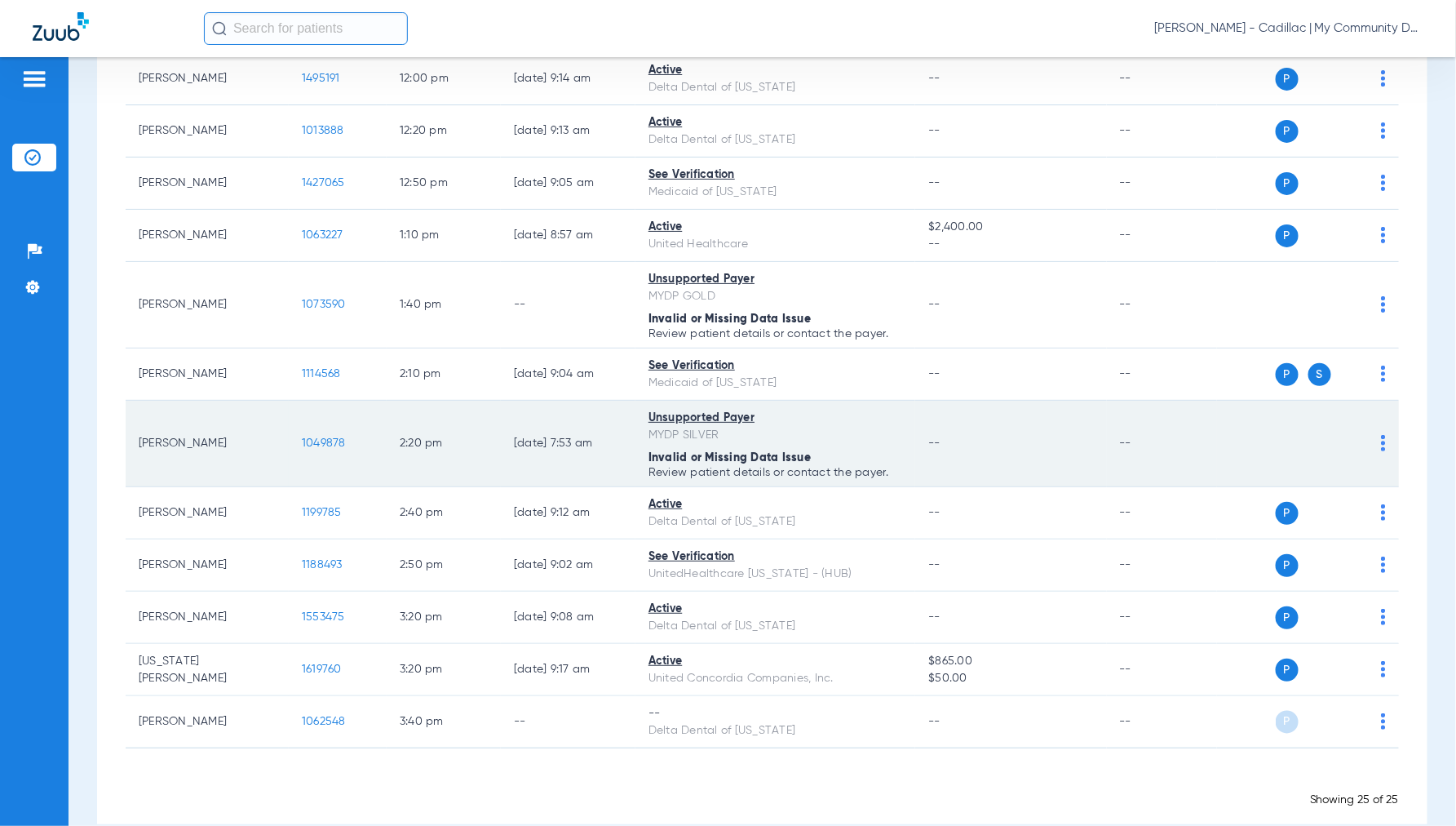
scroll to position [974, 0]
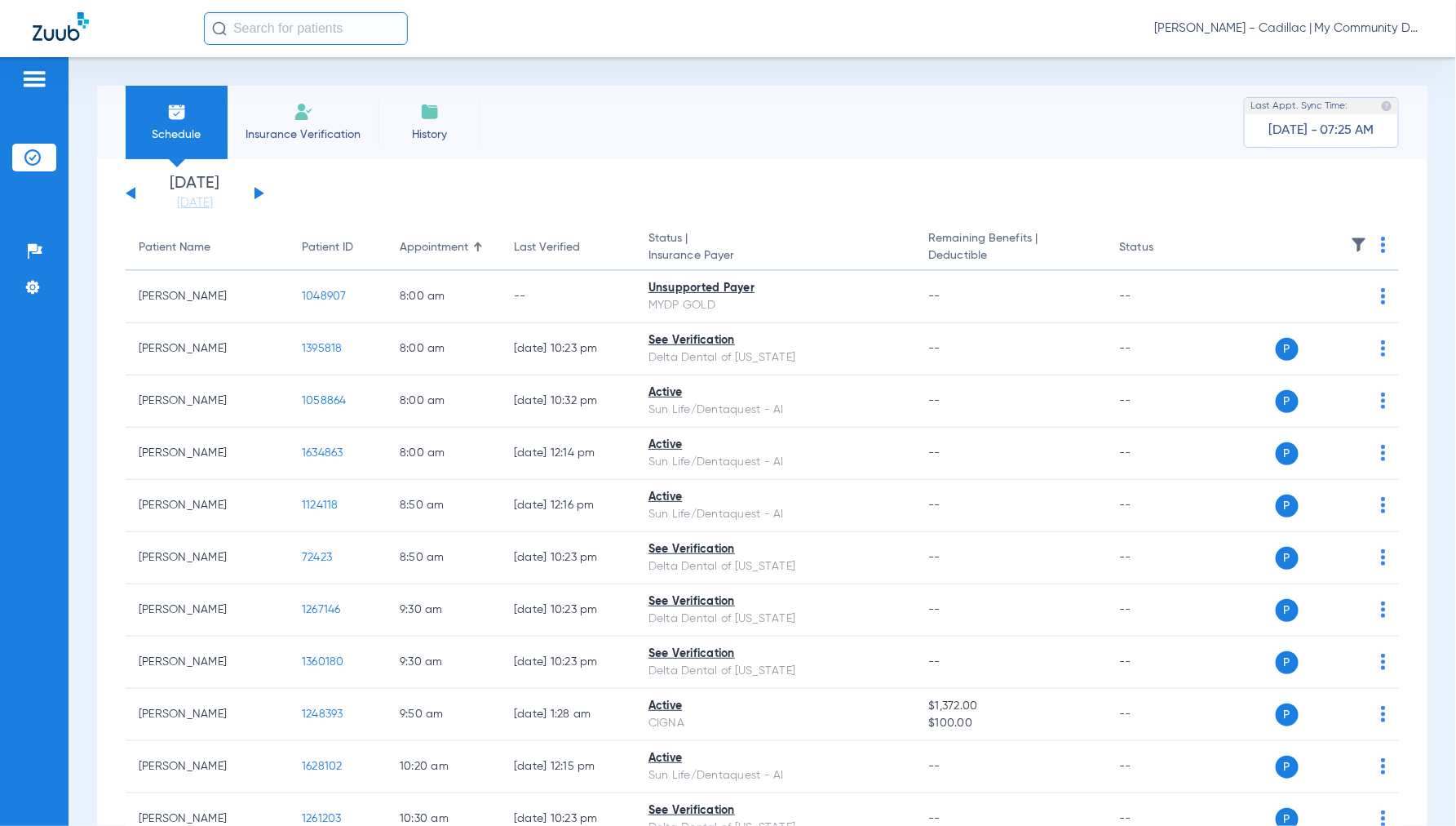
click at [1283, 31] on span "[PERSON_NAME] - Cadillac | My Community Dental Centers" at bounding box center [1289, 28] width 269 height 17
click at [1318, 58] on span "Account Selection" at bounding box center [1362, 58] width 91 height 11
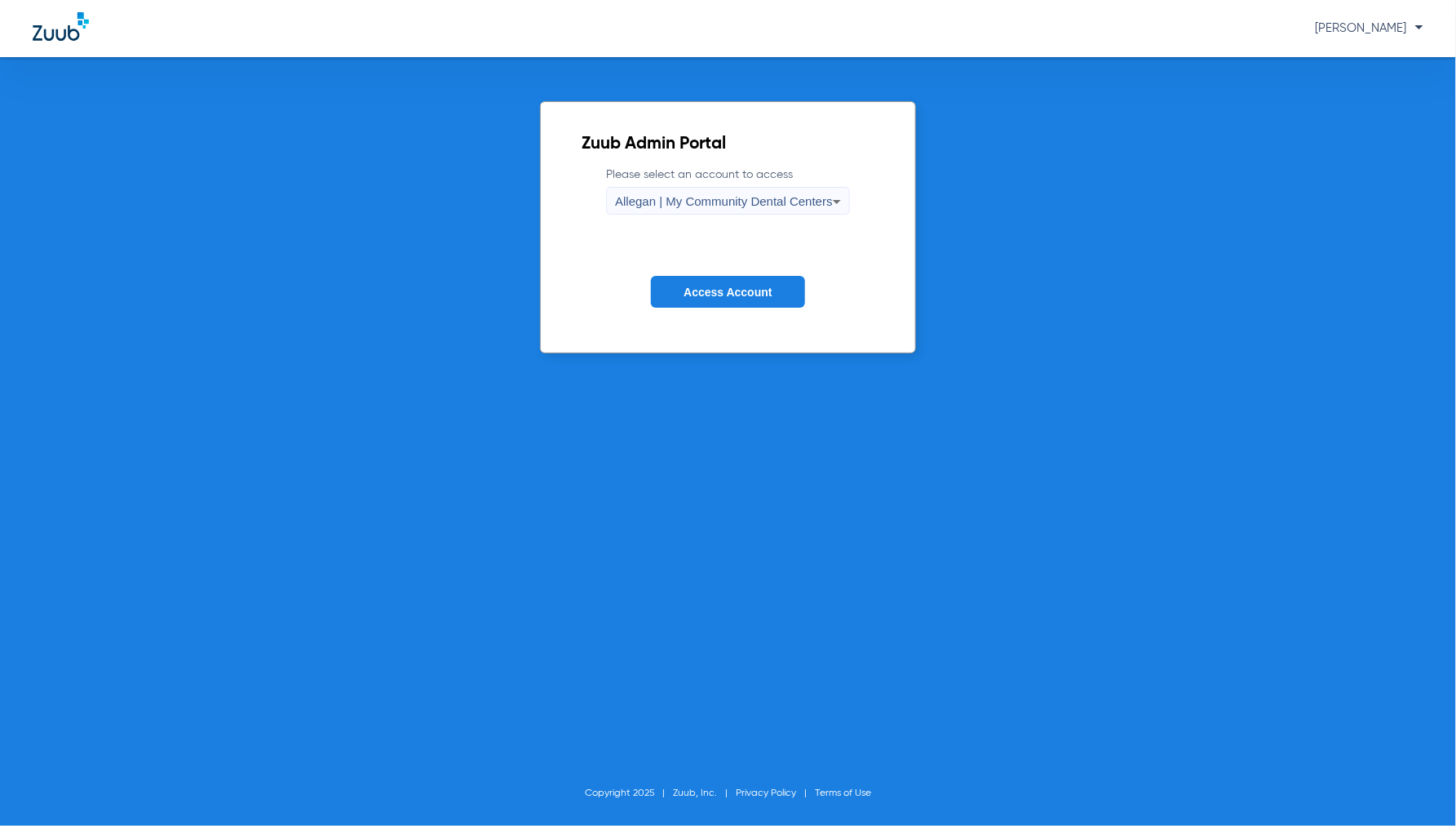
click at [777, 188] on div "Allegan | My Community Dental Centers" at bounding box center [724, 201] width 218 height 28
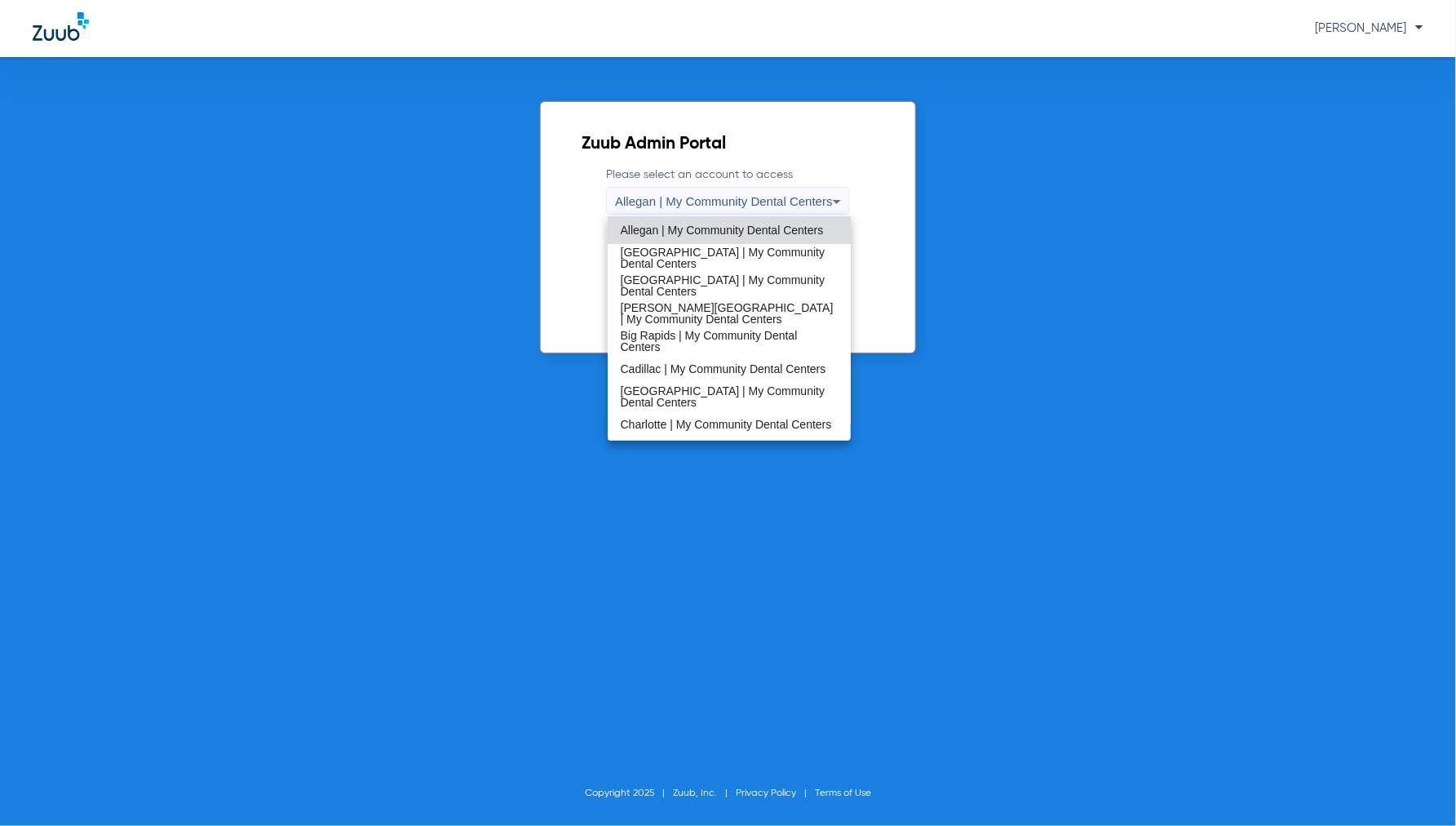
drag, startPoint x: 670, startPoint y: 384, endPoint x: 701, endPoint y: 346, distance: 49.0
click at [671, 385] on span "[GEOGRAPHIC_DATA] | My Community Dental Centers" at bounding box center [729, 397] width 218 height 23
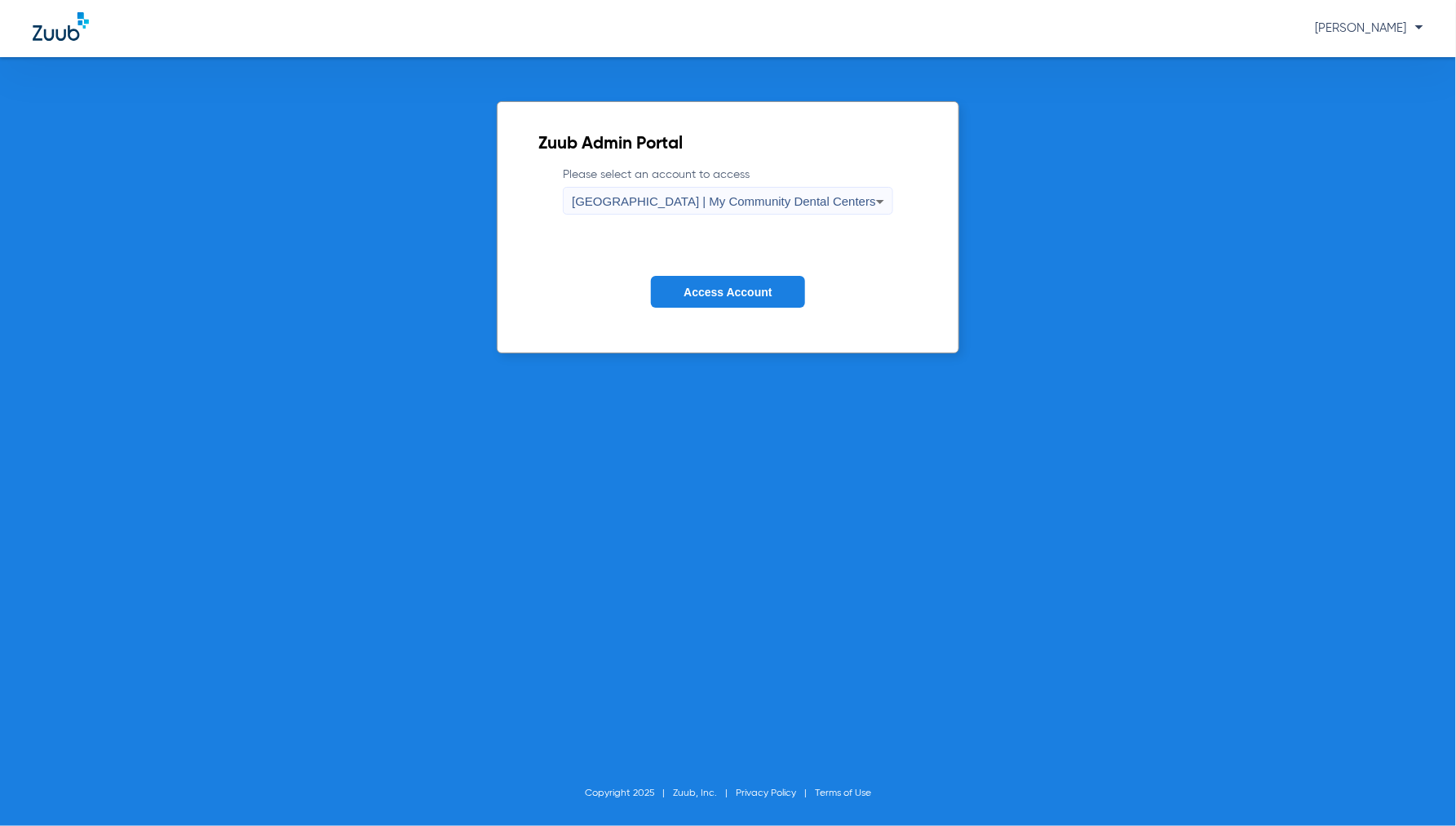
click at [740, 306] on button "Access Account" at bounding box center [728, 292] width 153 height 32
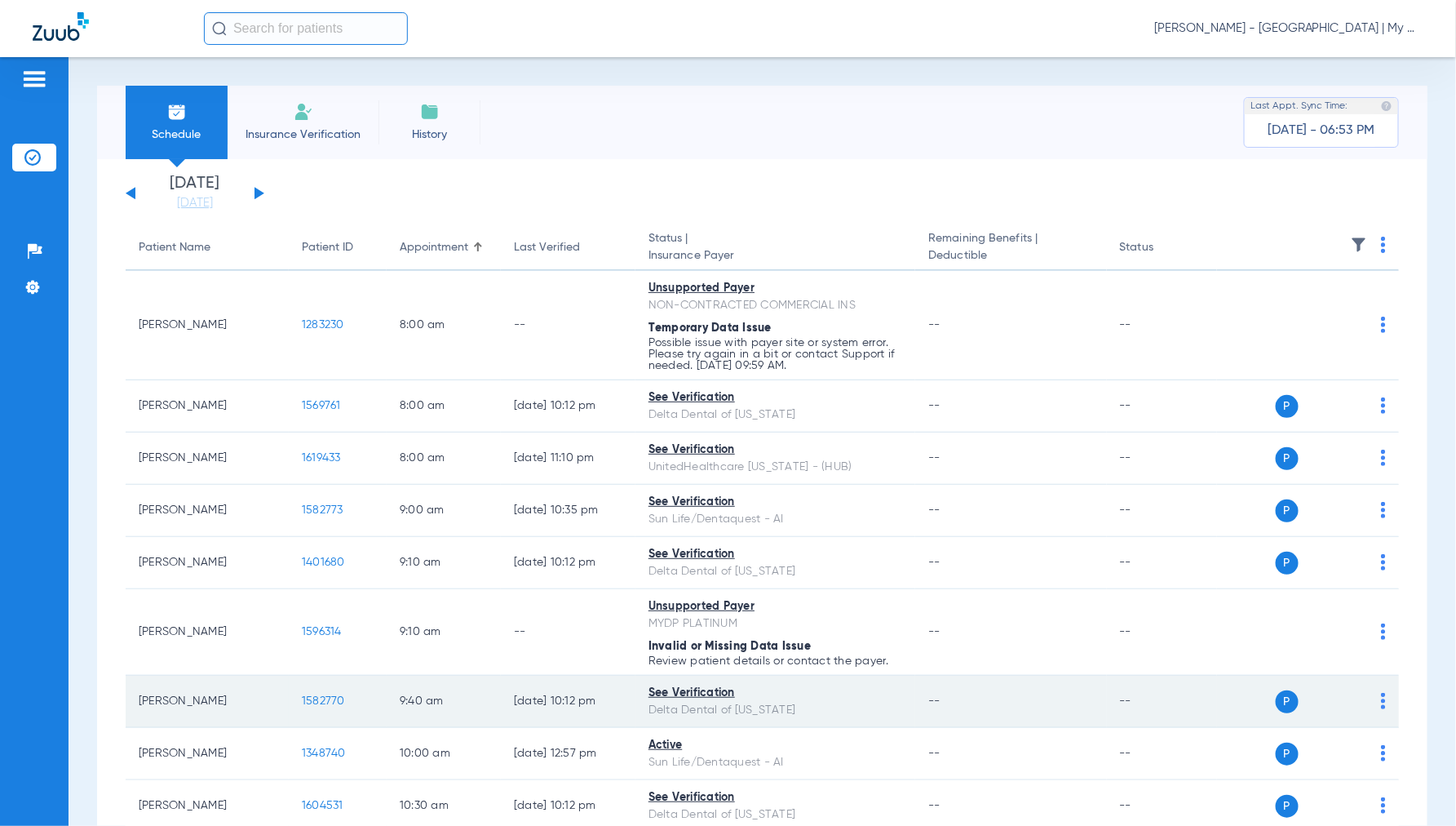
scroll to position [90, 0]
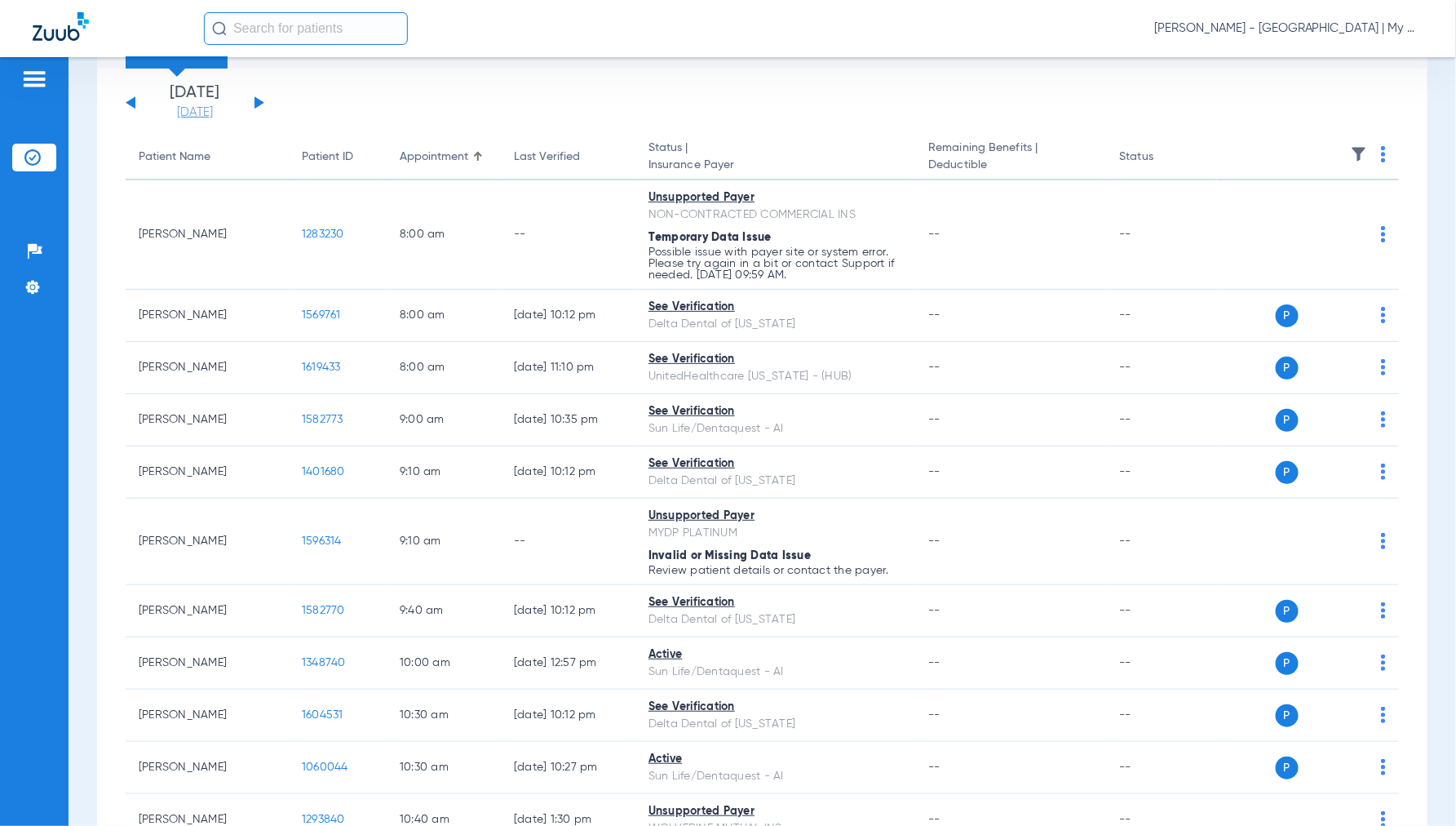
click at [191, 112] on link "[DATE]" at bounding box center [195, 112] width 98 height 17
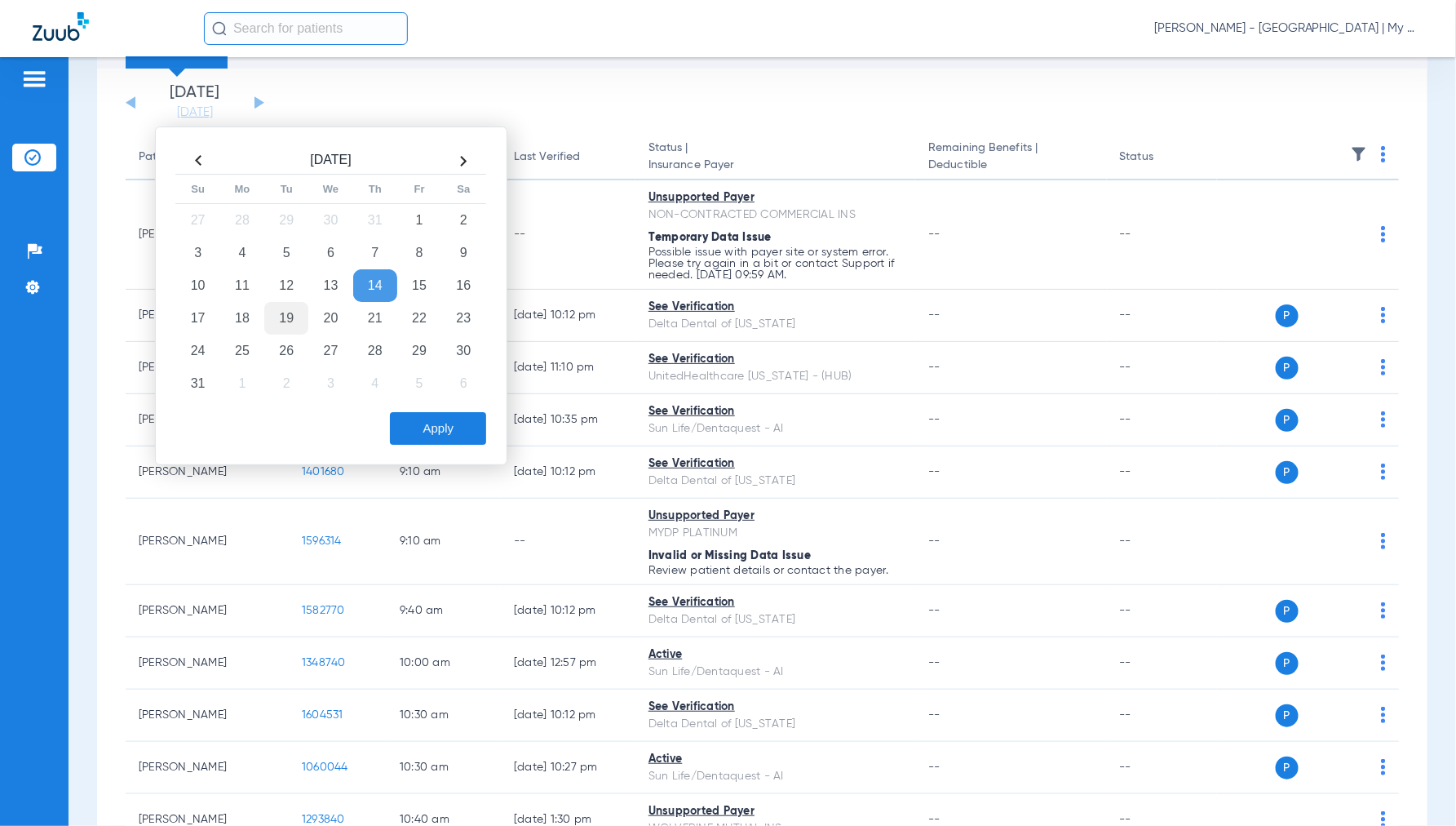
click at [286, 318] on td "19" at bounding box center [286, 318] width 44 height 32
click at [454, 427] on button "Apply" at bounding box center [438, 428] width 96 height 32
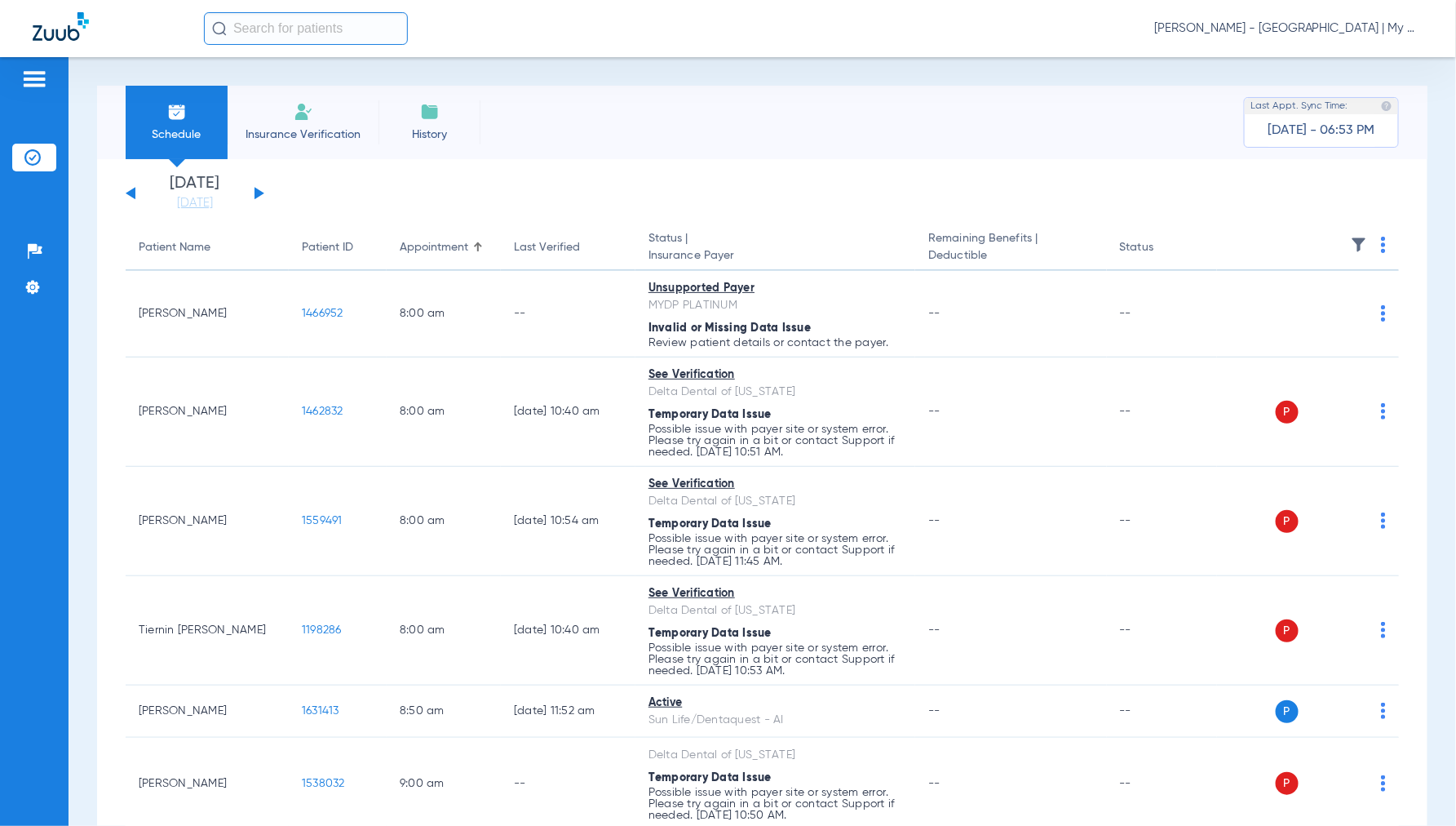
click at [1382, 250] on img at bounding box center [1384, 244] width 5 height 17
click at [1295, 318] on button "Verify All" at bounding box center [1308, 309] width 128 height 32
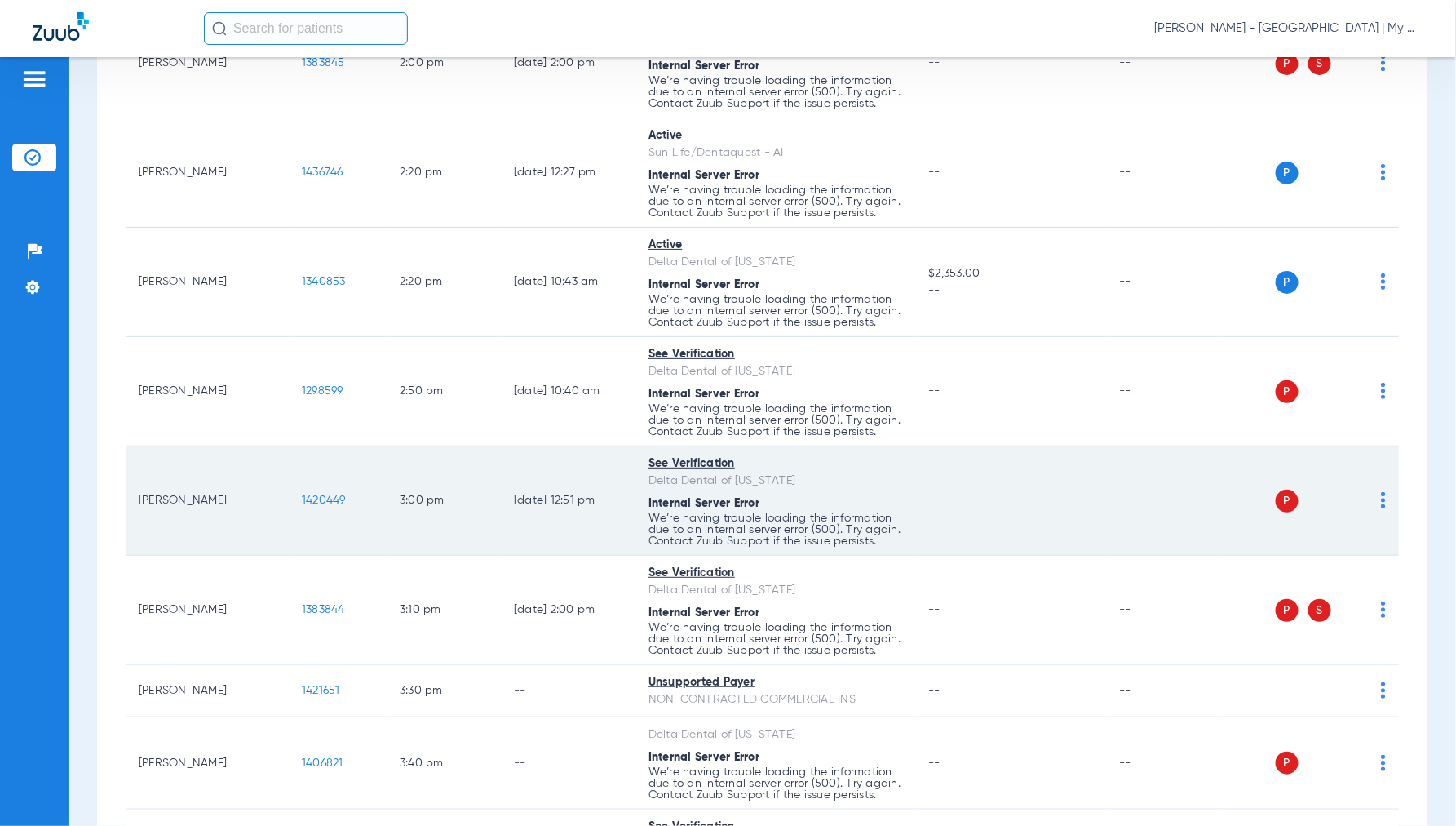
scroll to position [2992, 0]
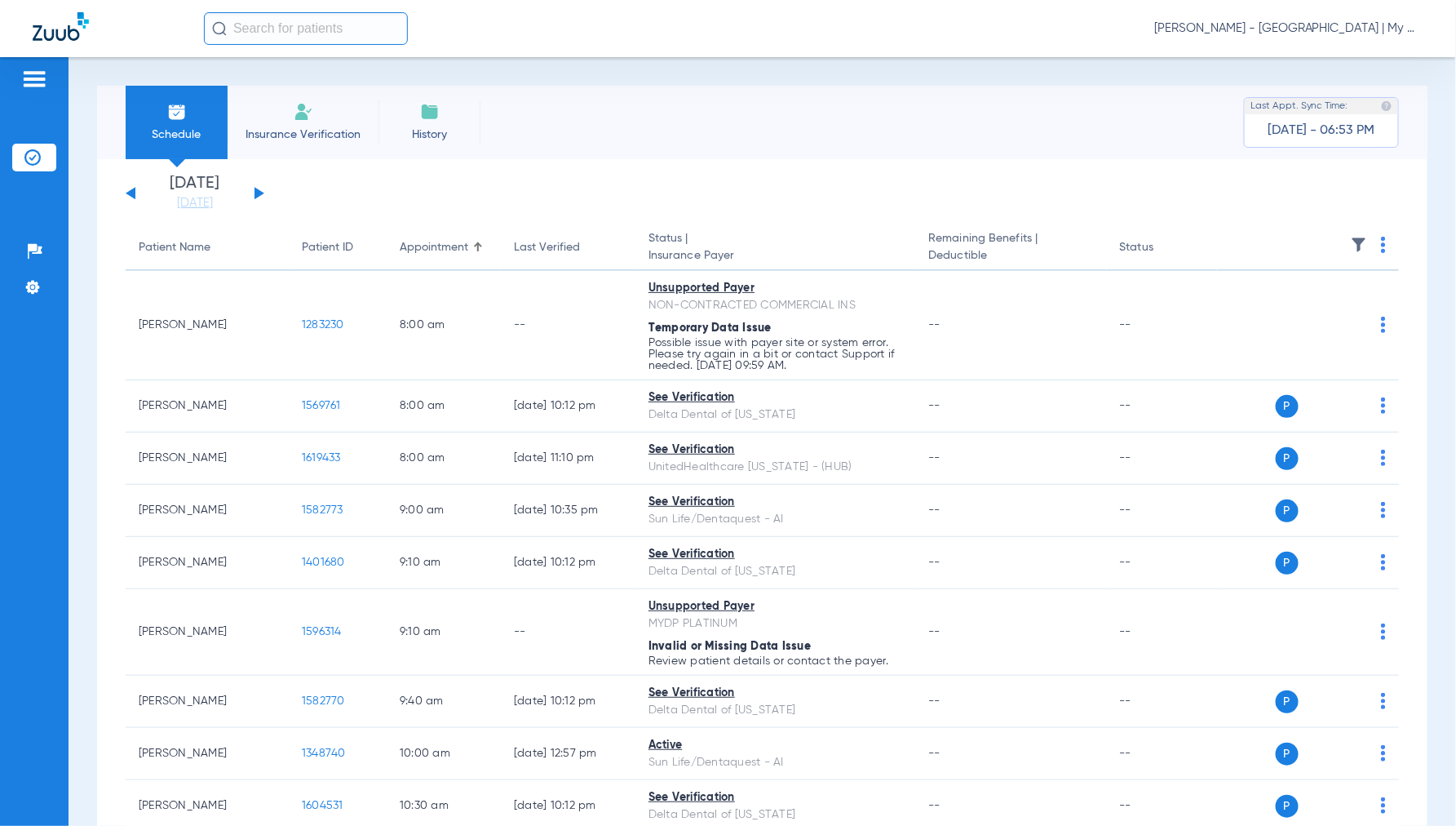
drag, startPoint x: 1302, startPoint y: 26, endPoint x: 1322, endPoint y: 37, distance: 22.8
click at [1302, 26] on span "[PERSON_NAME] - [GEOGRAPHIC_DATA] | My Community Dental Centers" at bounding box center [1289, 28] width 269 height 17
click at [1358, 62] on span "Account Selection" at bounding box center [1362, 58] width 91 height 11
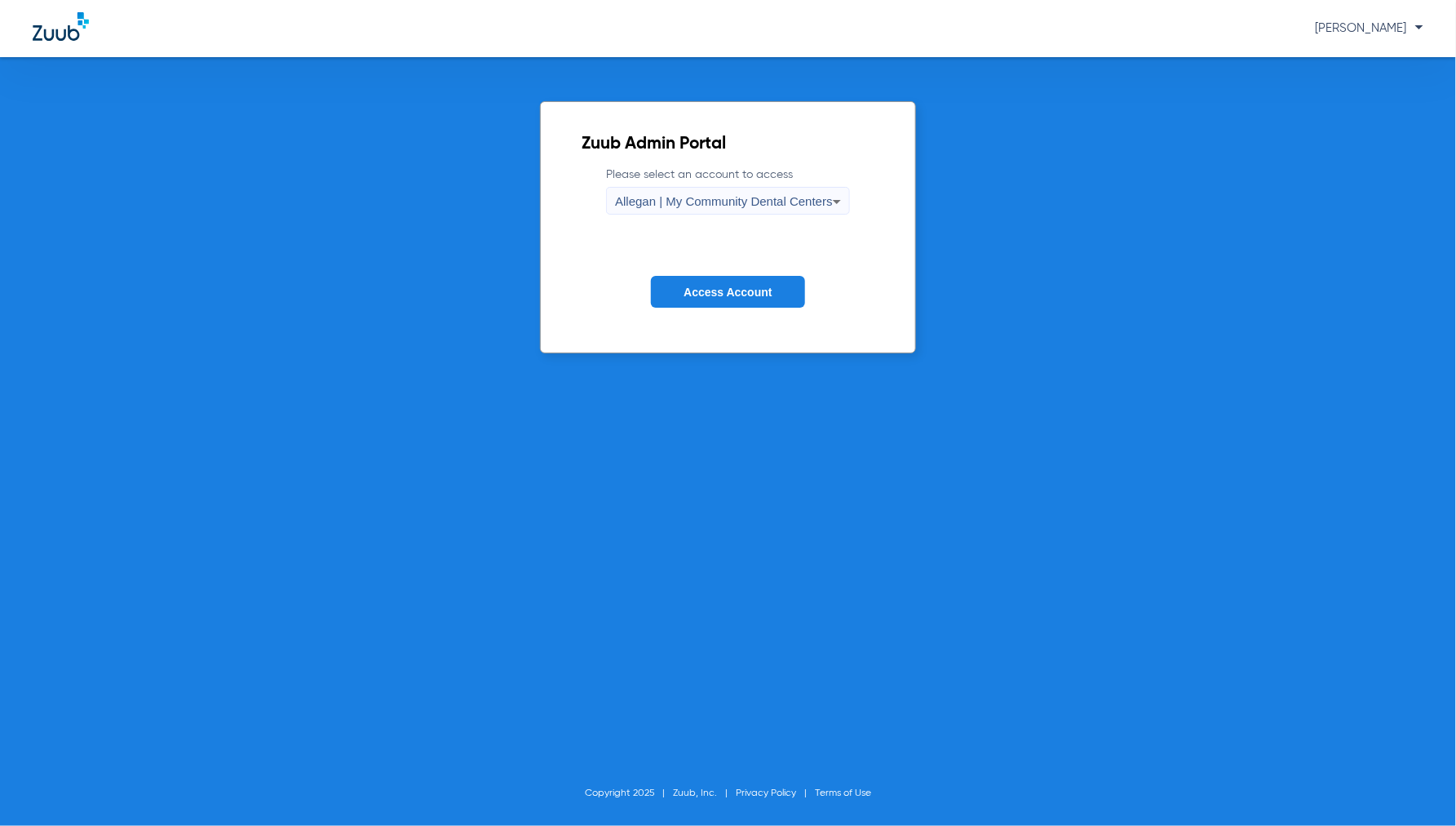
click at [731, 201] on span "Allegan | My Community Dental Centers" at bounding box center [724, 201] width 218 height 14
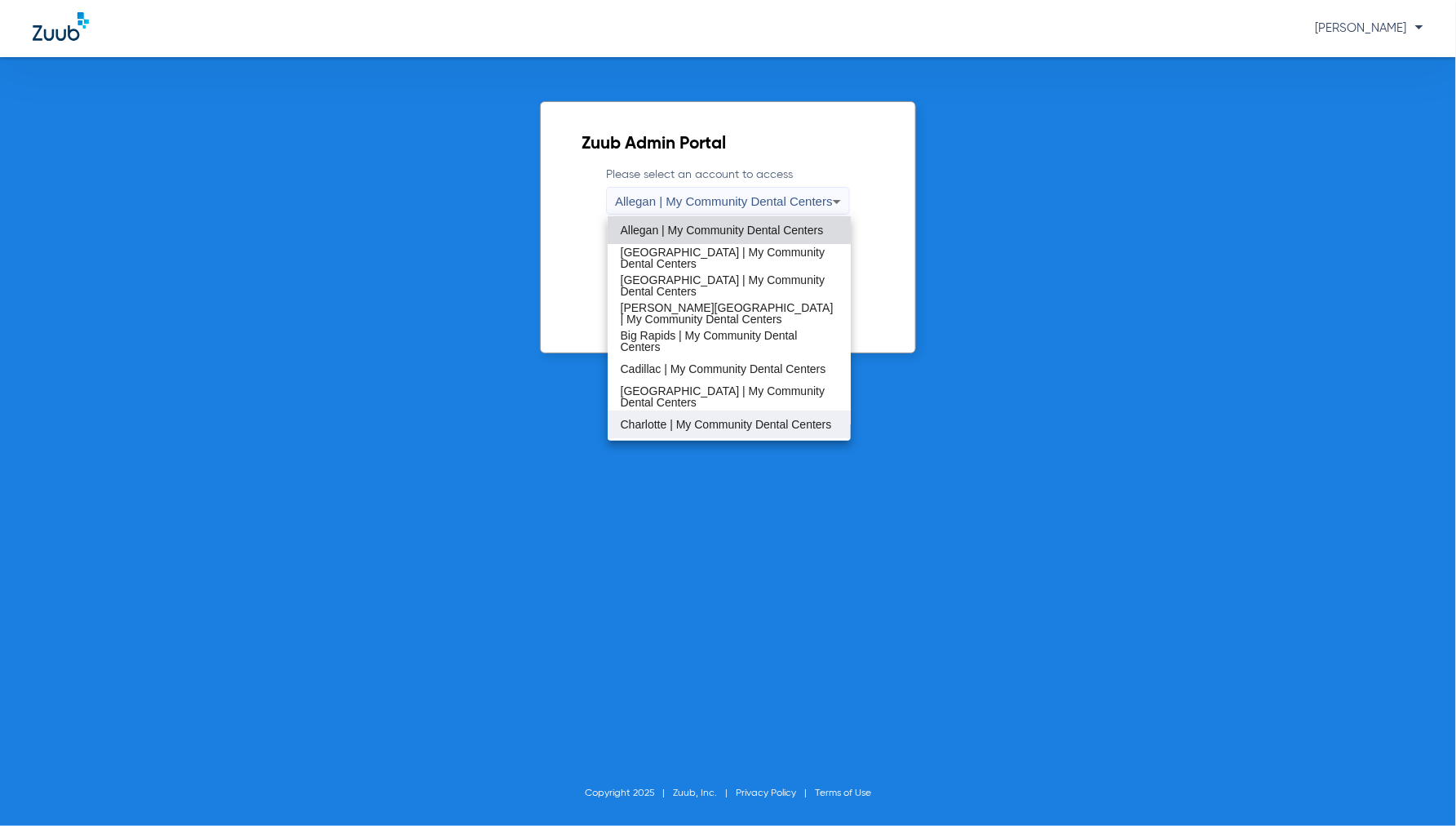
click at [670, 427] on span "Charlotte | My Community Dental Centers" at bounding box center [726, 424] width 211 height 11
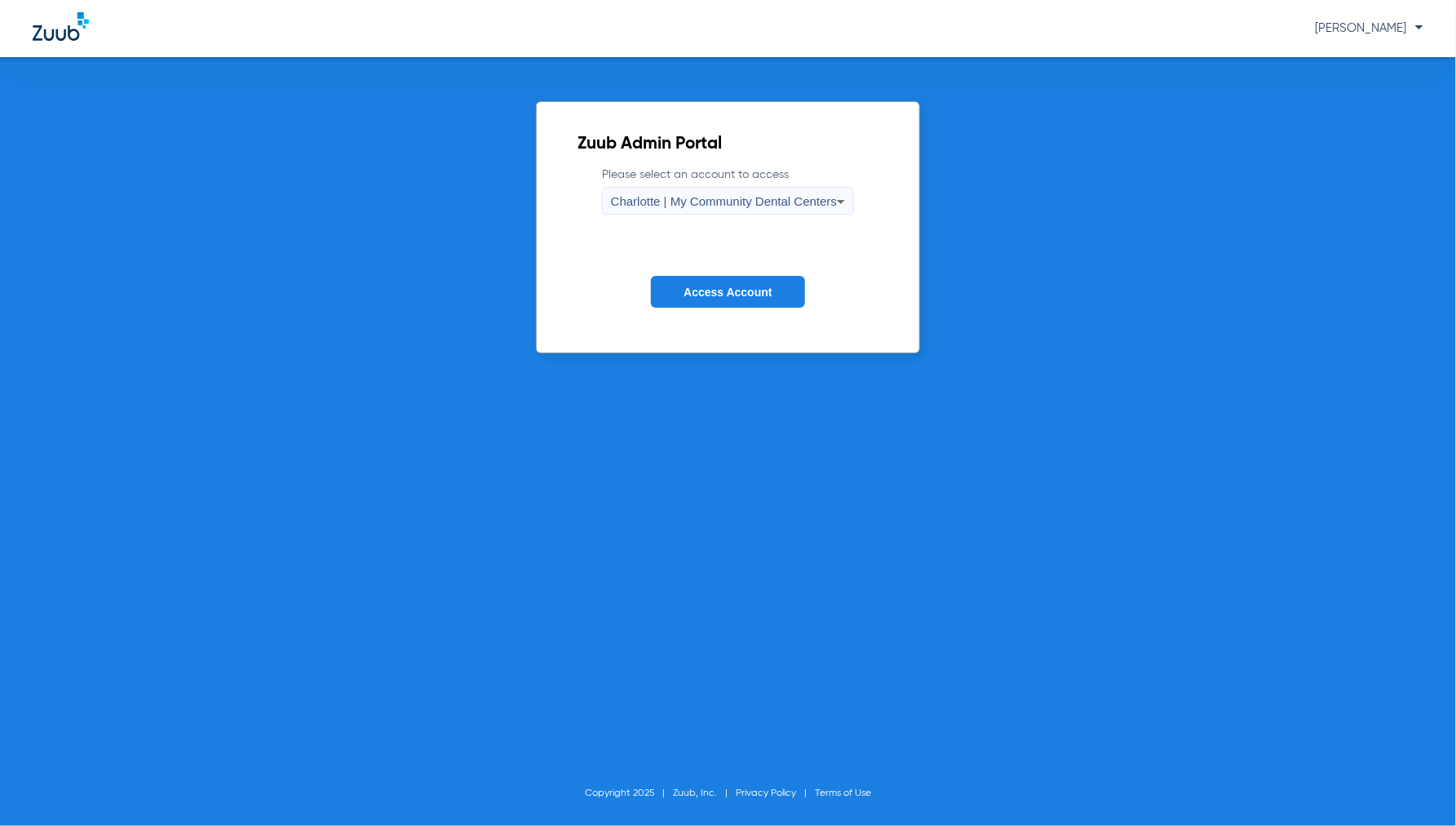
click at [736, 299] on button "Access Account" at bounding box center [728, 292] width 153 height 32
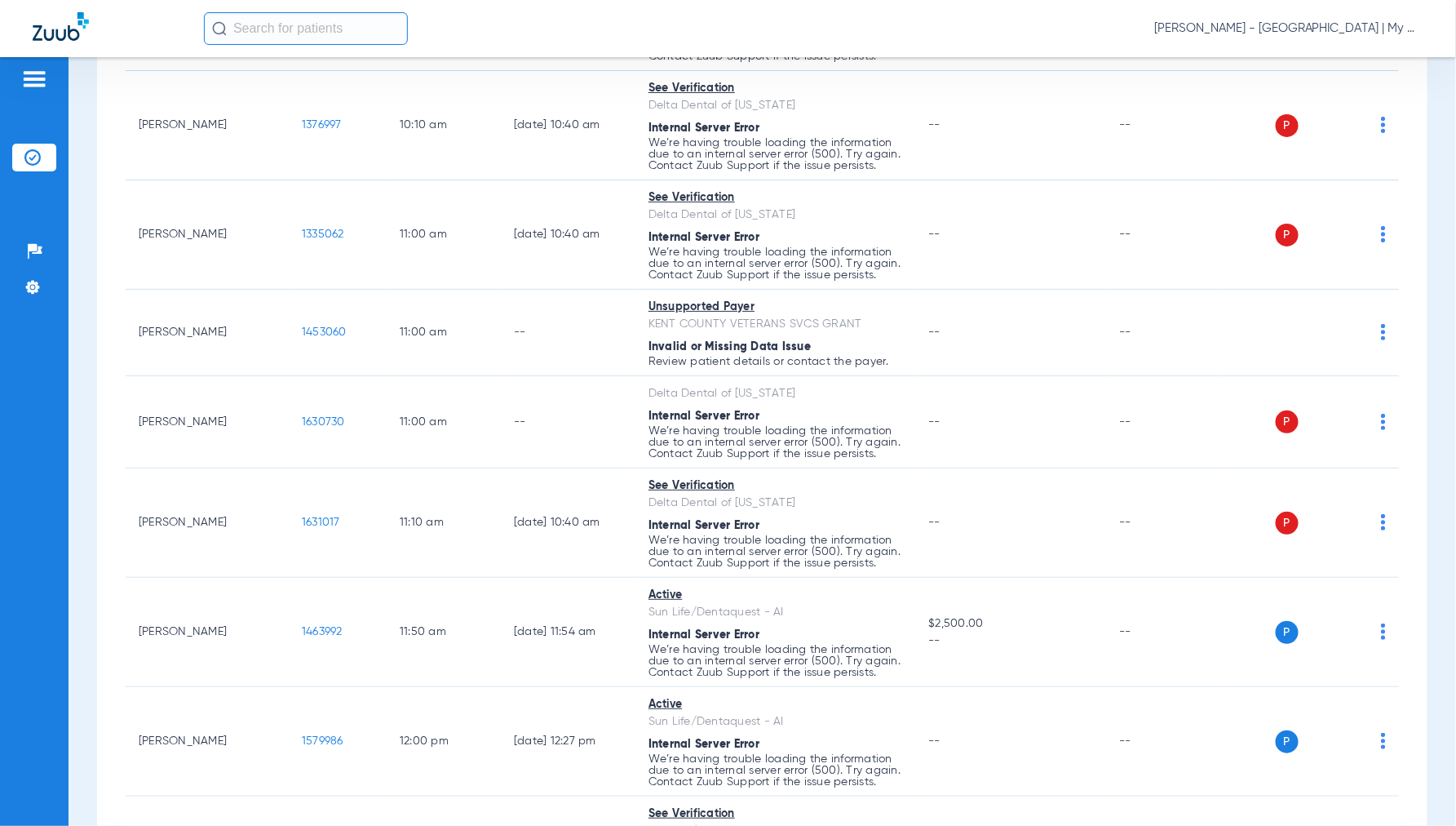
scroll to position [1088, 0]
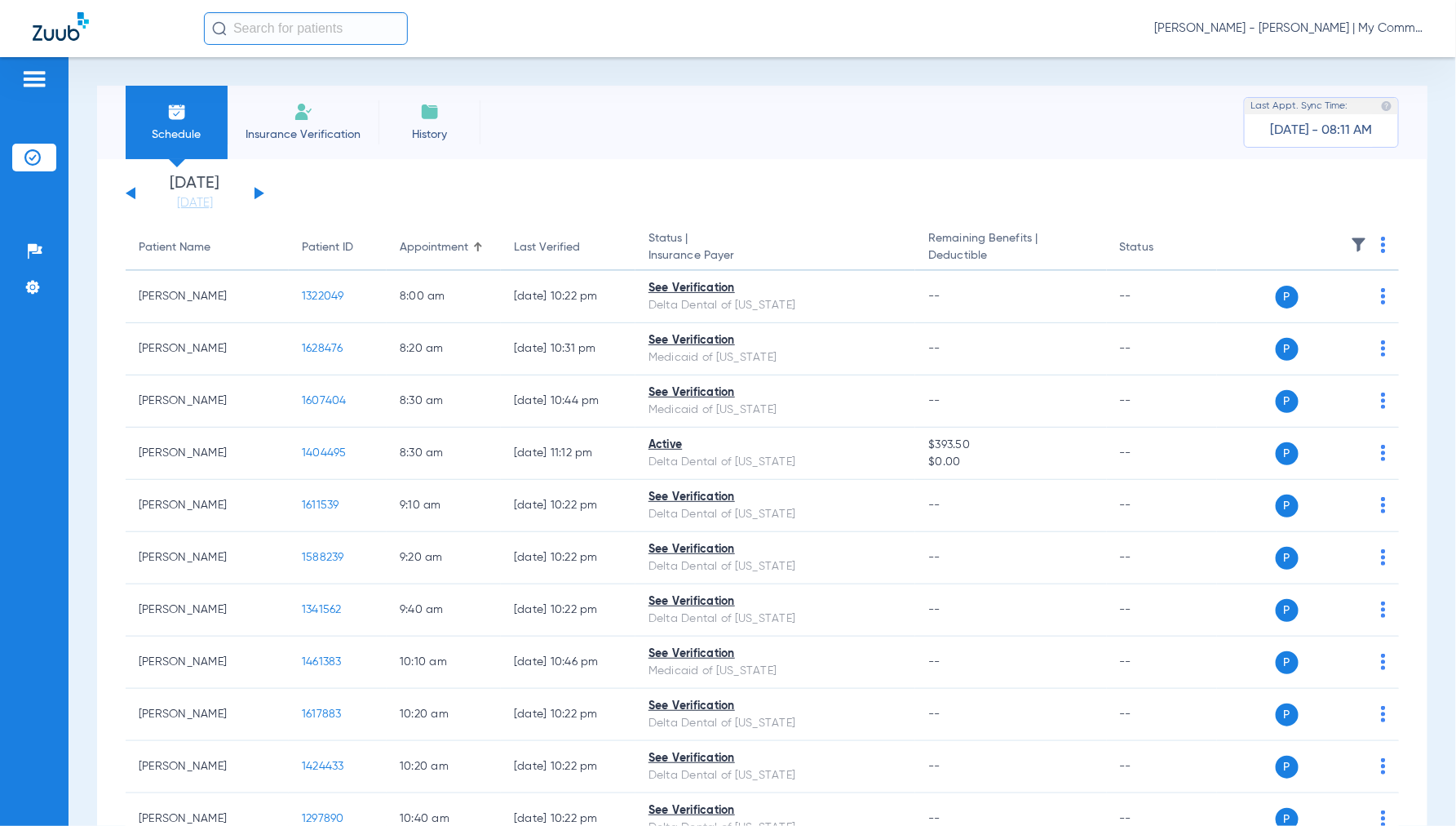
click at [1287, 32] on span "[PERSON_NAME] - [PERSON_NAME] | My Community Dental Centers" at bounding box center [1289, 28] width 269 height 17
click at [1328, 63] on span "Account Selection" at bounding box center [1362, 58] width 91 height 11
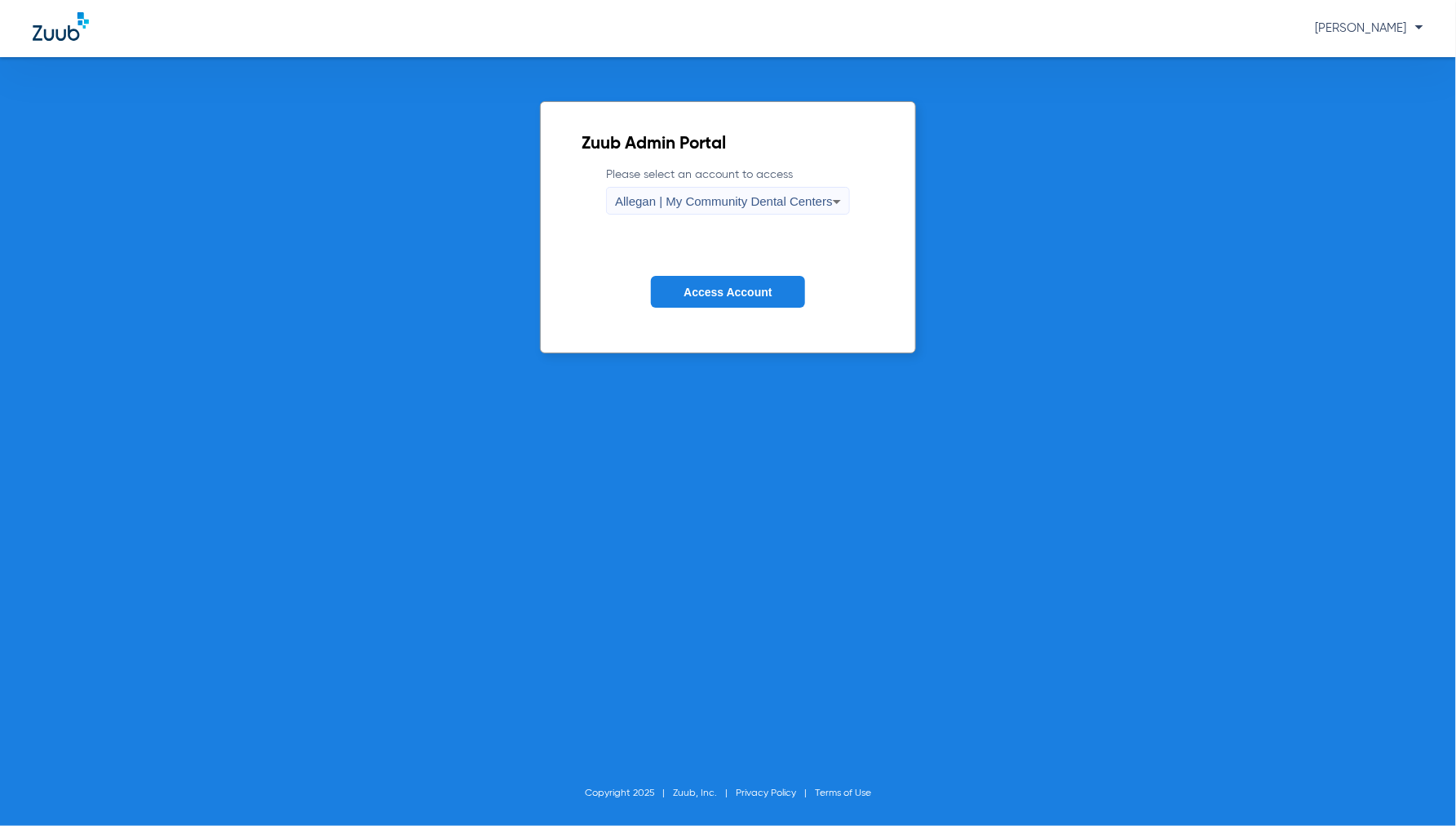
click at [714, 180] on label "Please select an account to access Allegan | My Community Dental Centers" at bounding box center [728, 190] width 244 height 48
click at [704, 197] on span "Allegan | My Community Dental Centers" at bounding box center [724, 201] width 218 height 14
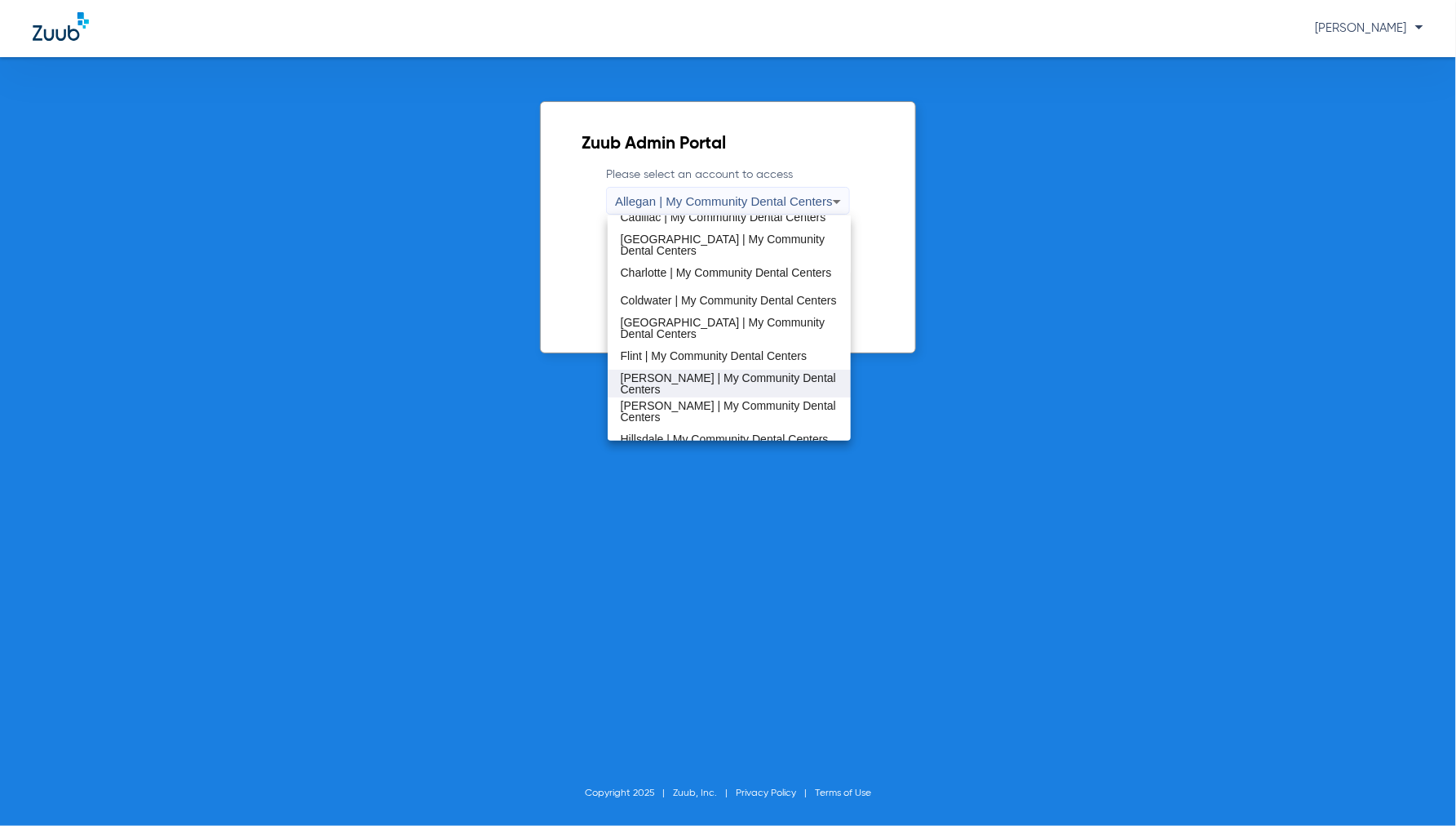
scroll to position [181, 0]
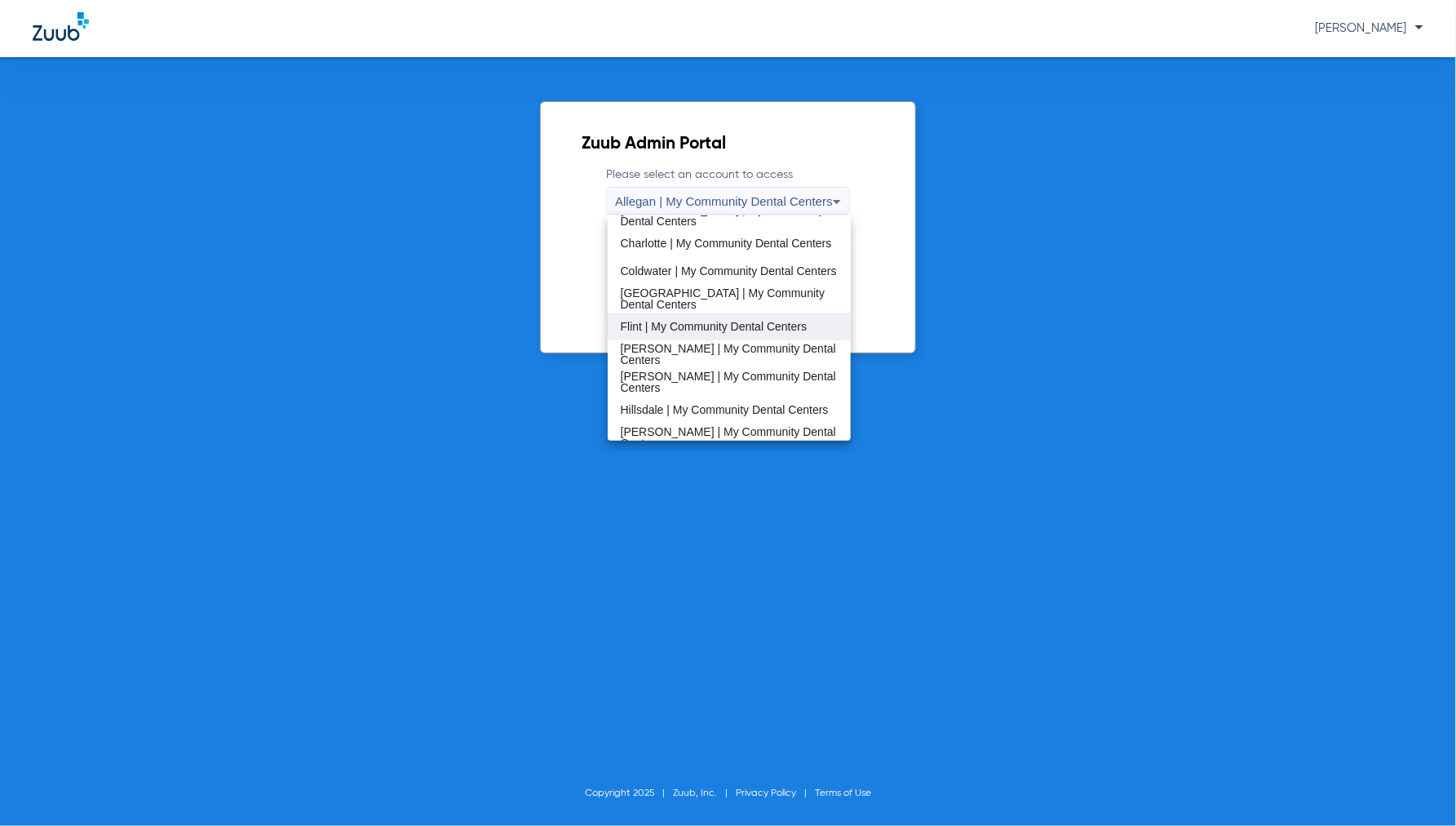
click at [655, 324] on span "Flint | My Community Dental Centers" at bounding box center [714, 326] width 186 height 11
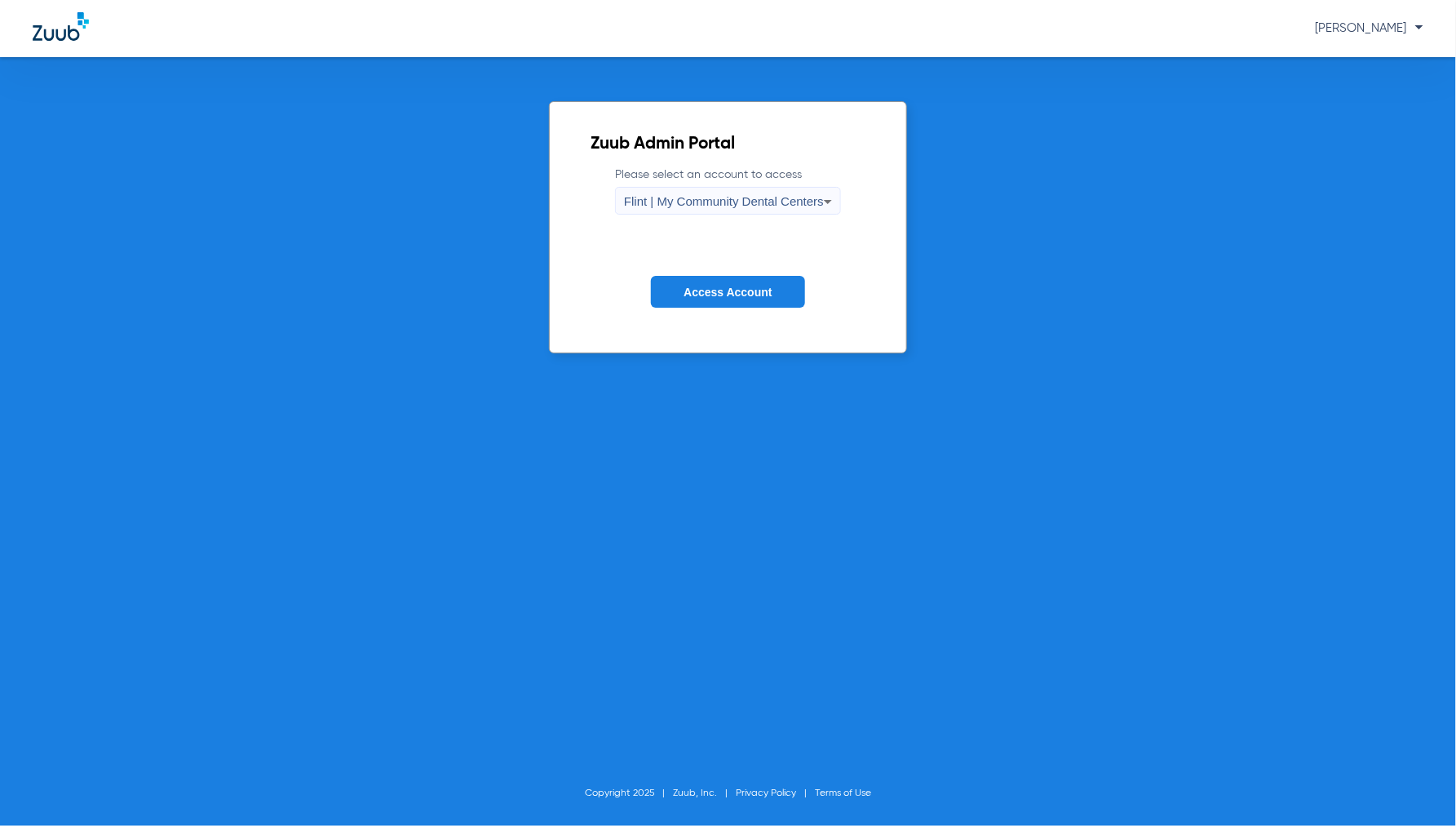
click at [727, 293] on span "Access Account" at bounding box center [728, 292] width 88 height 13
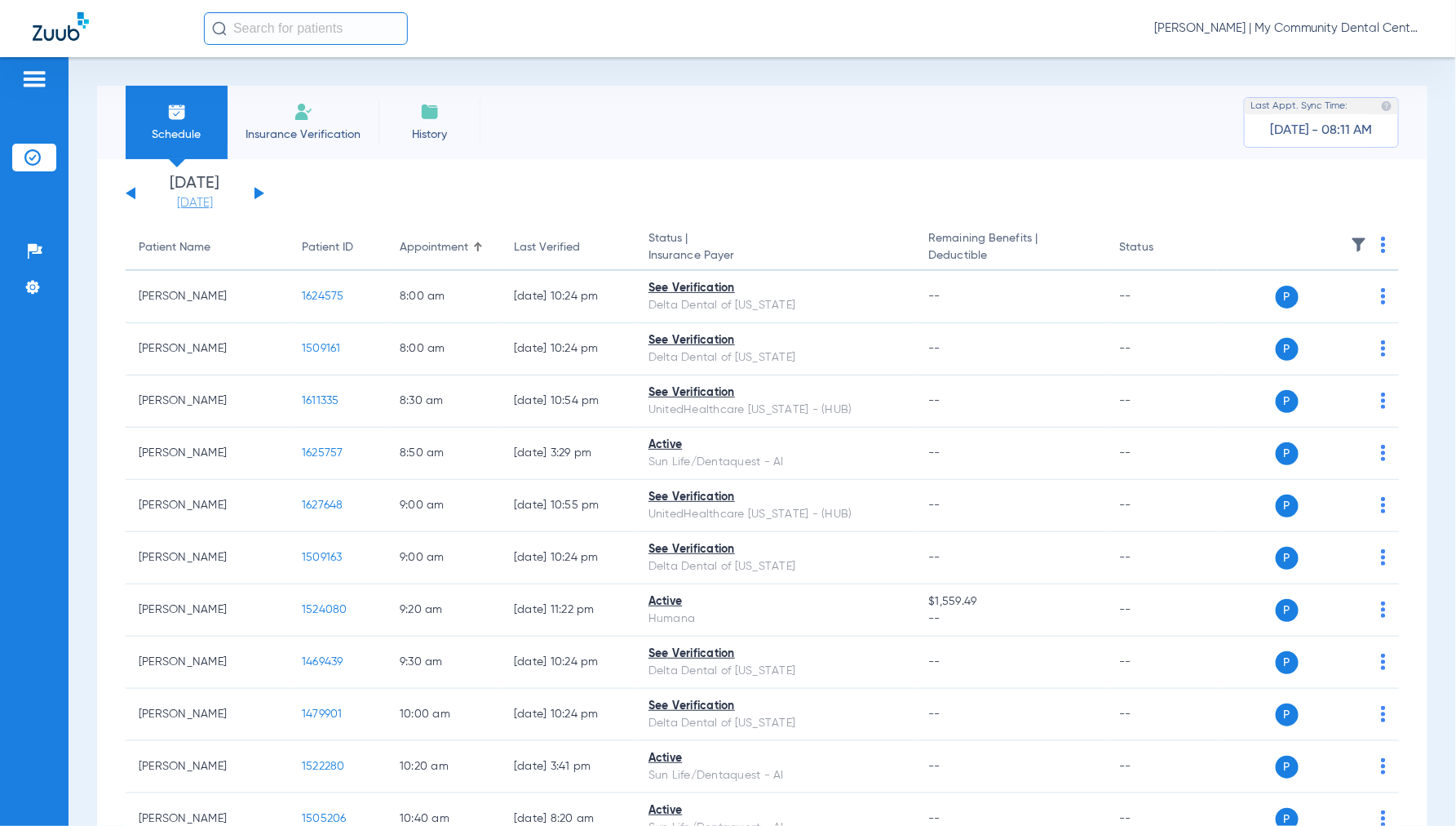
click at [205, 202] on link "[DATE]" at bounding box center [195, 203] width 98 height 17
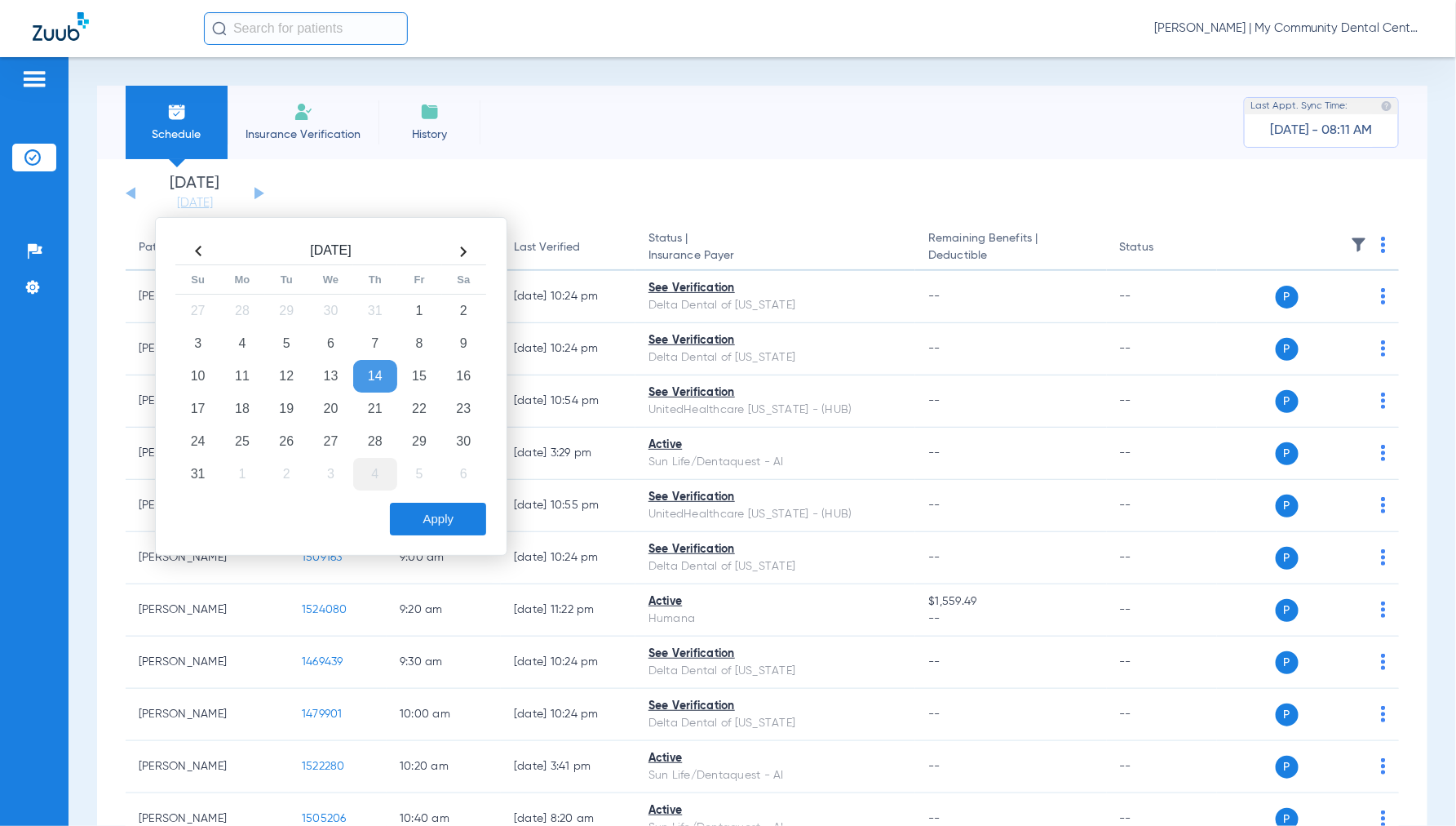
drag, startPoint x: 288, startPoint y: 403, endPoint x: 384, endPoint y: 469, distance: 116.5
click at [289, 404] on td "19" at bounding box center [286, 408] width 44 height 32
click at [425, 508] on button "Apply" at bounding box center [438, 519] width 96 height 32
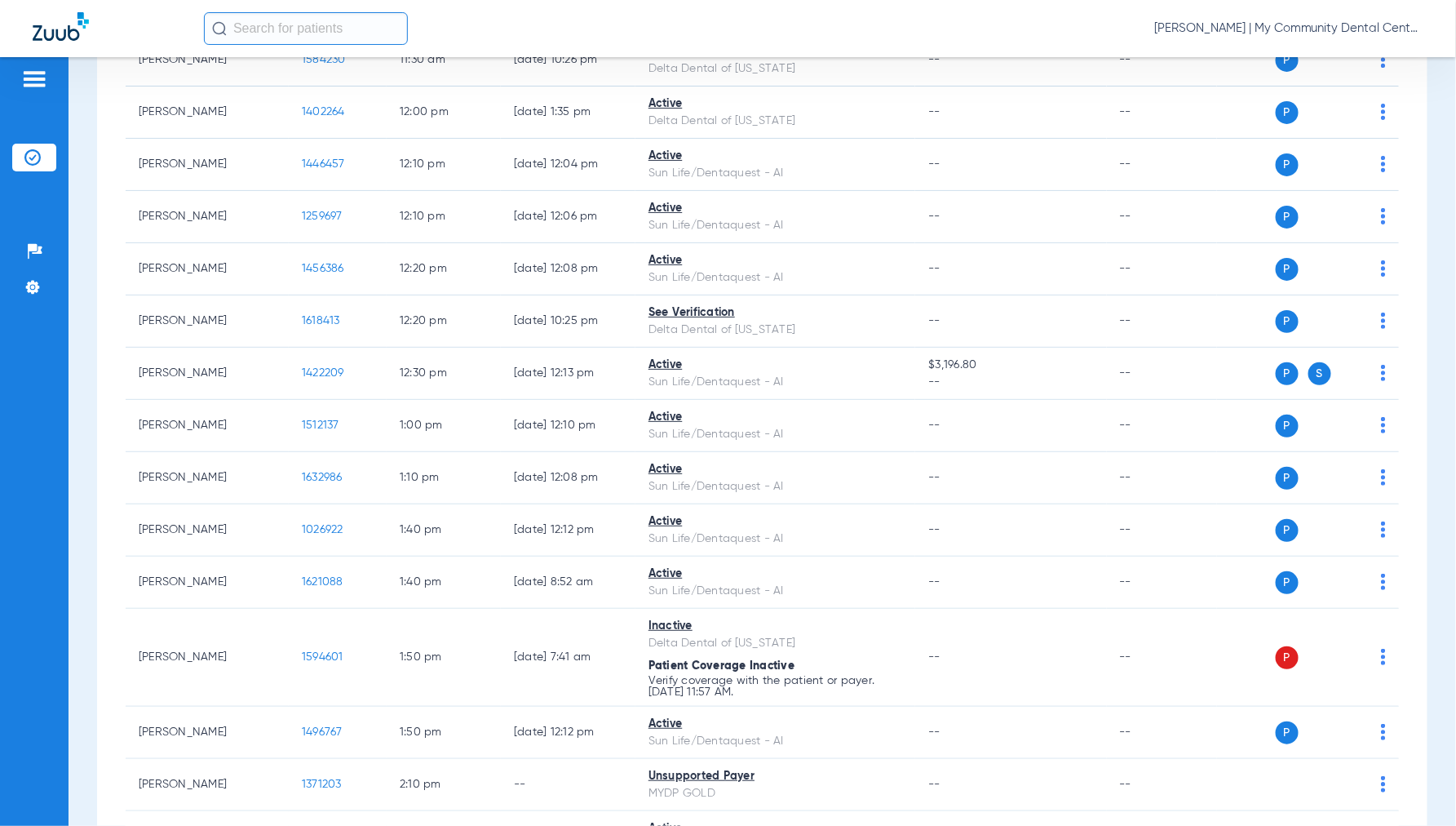
scroll to position [1541, 0]
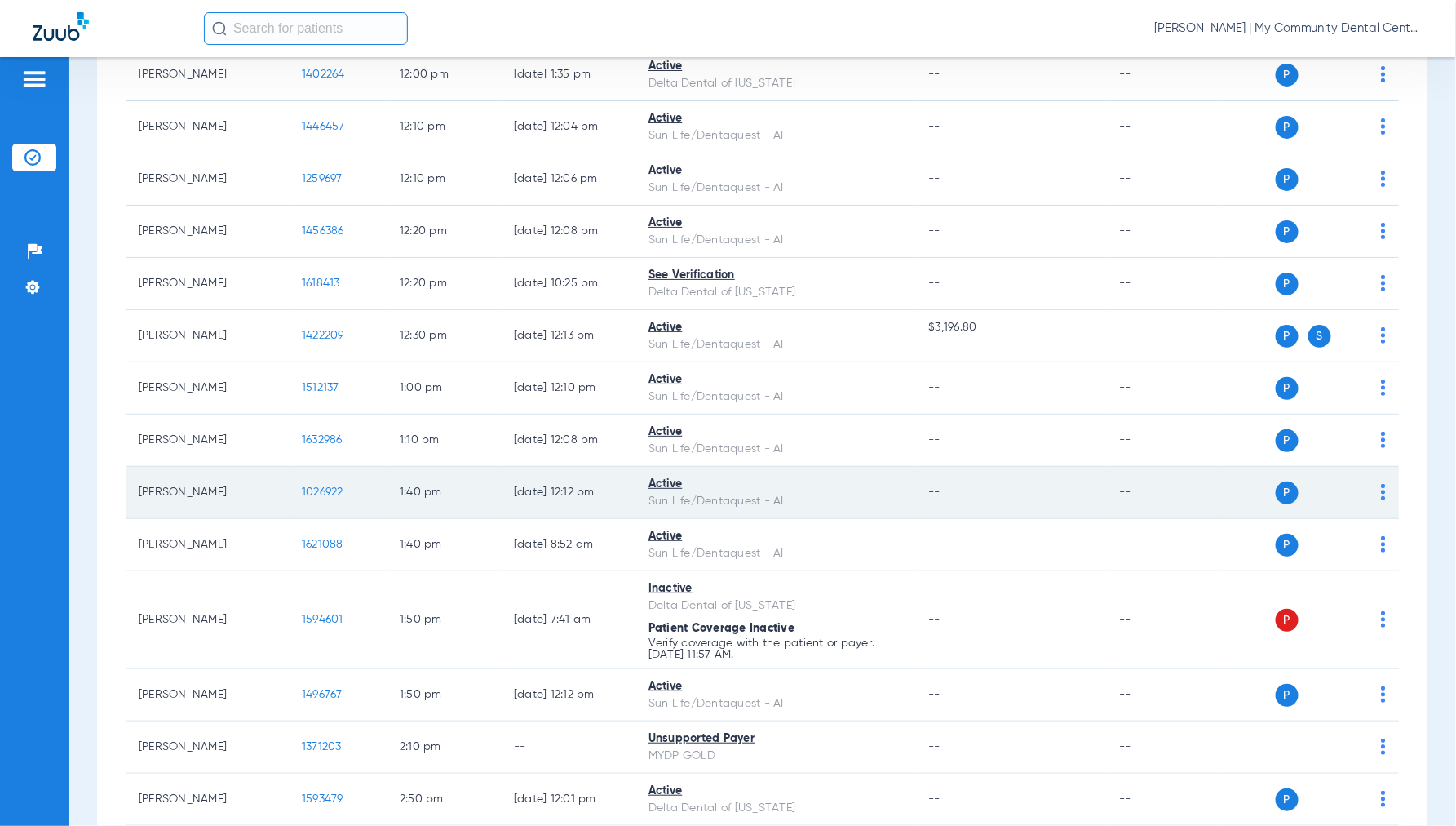
click at [327, 496] on span "1026922" at bounding box center [323, 491] width 42 height 11
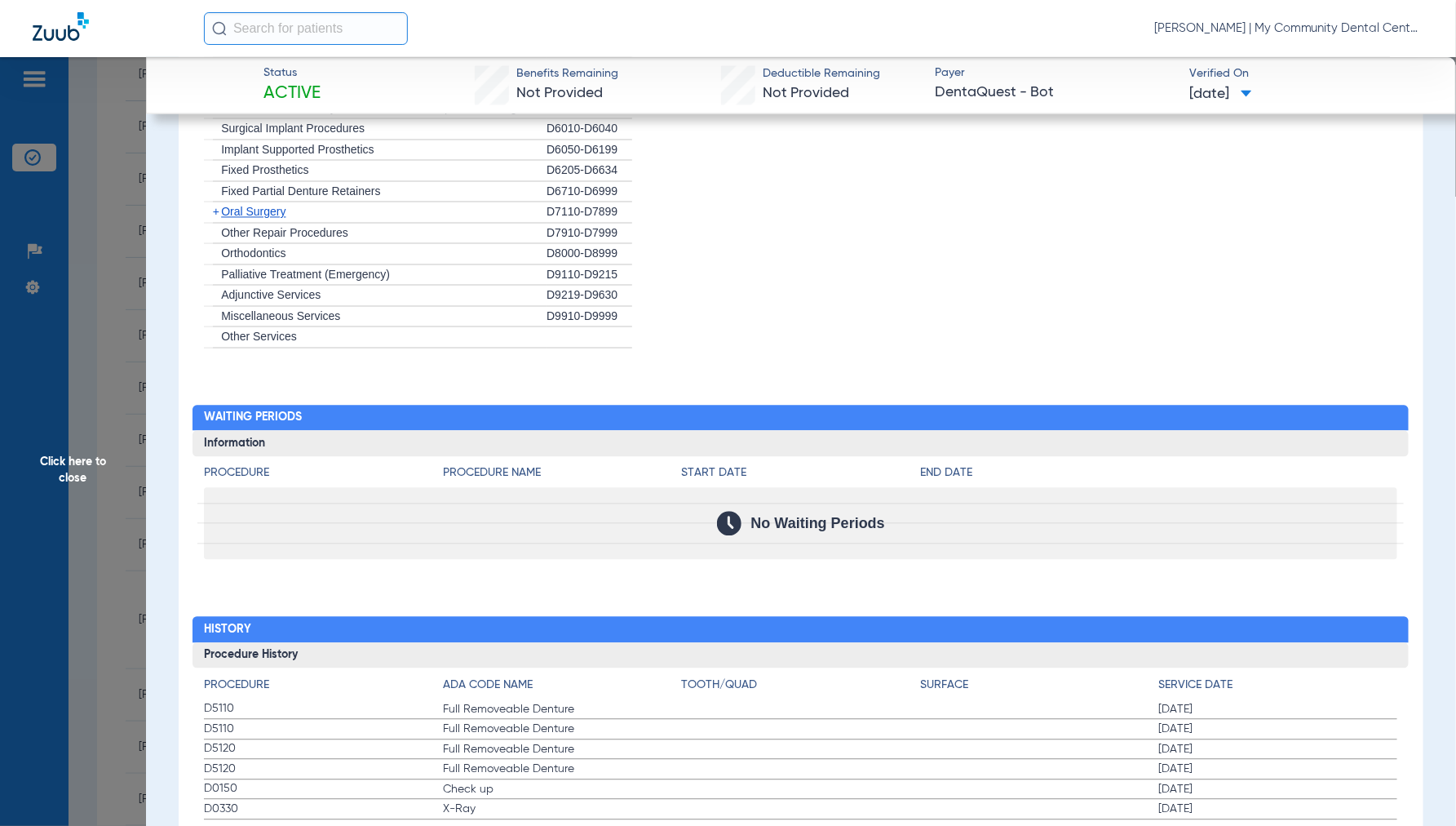
scroll to position [1380, 0]
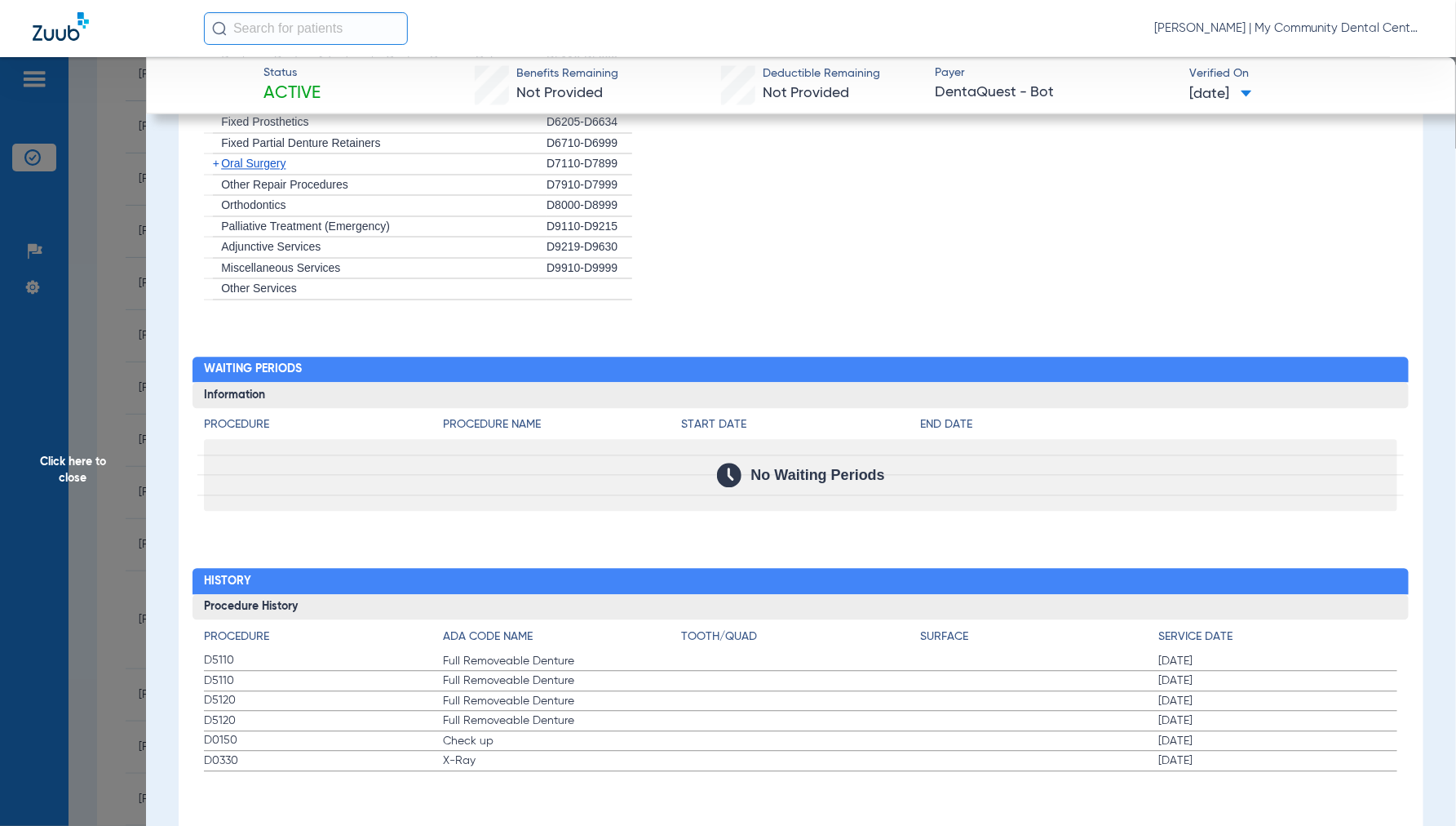
drag, startPoint x: 53, startPoint y: 459, endPoint x: 75, endPoint y: 462, distance: 22.2
click at [58, 459] on span "Click here to close" at bounding box center [73, 469] width 146 height 826
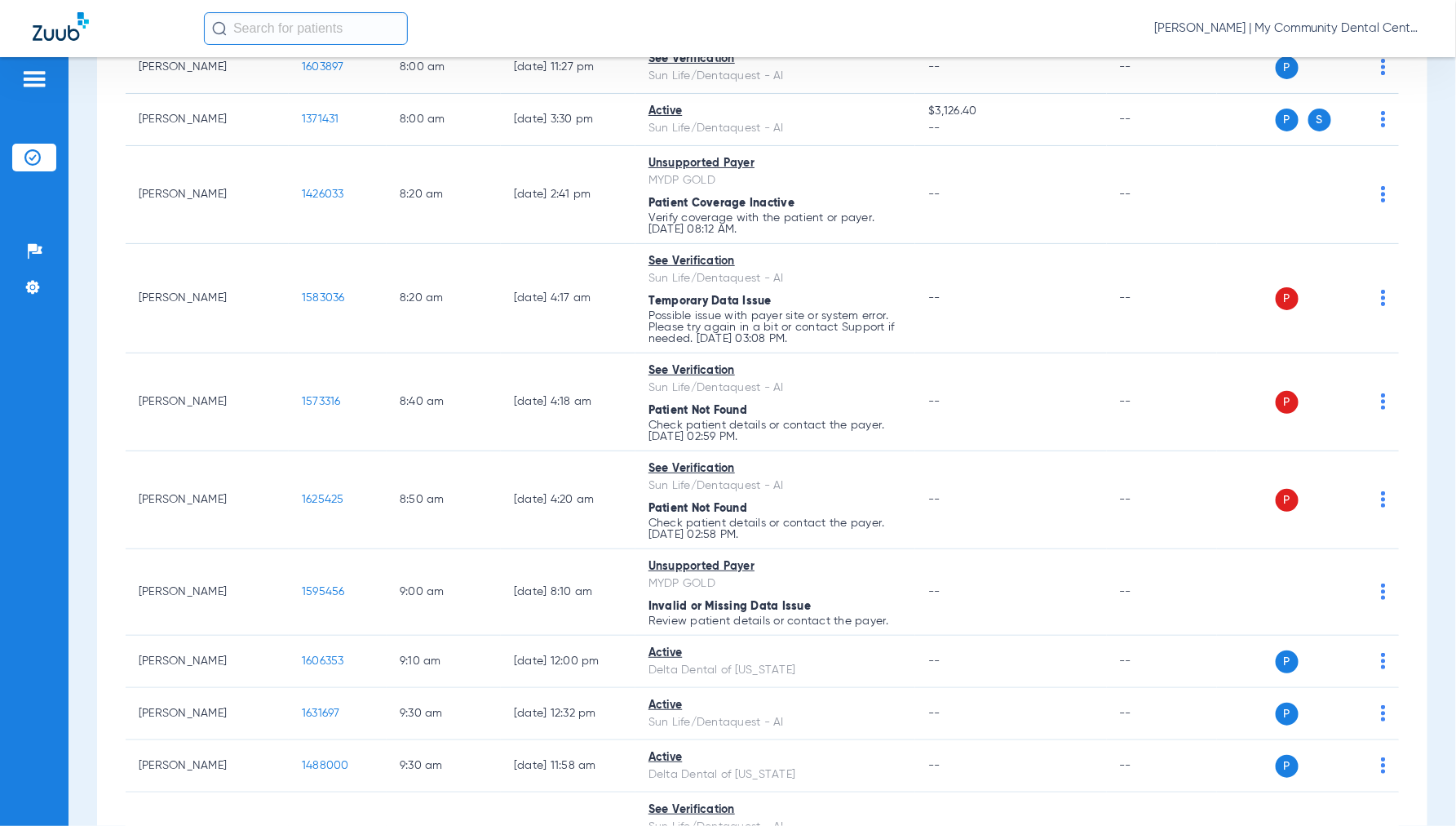
scroll to position [0, 0]
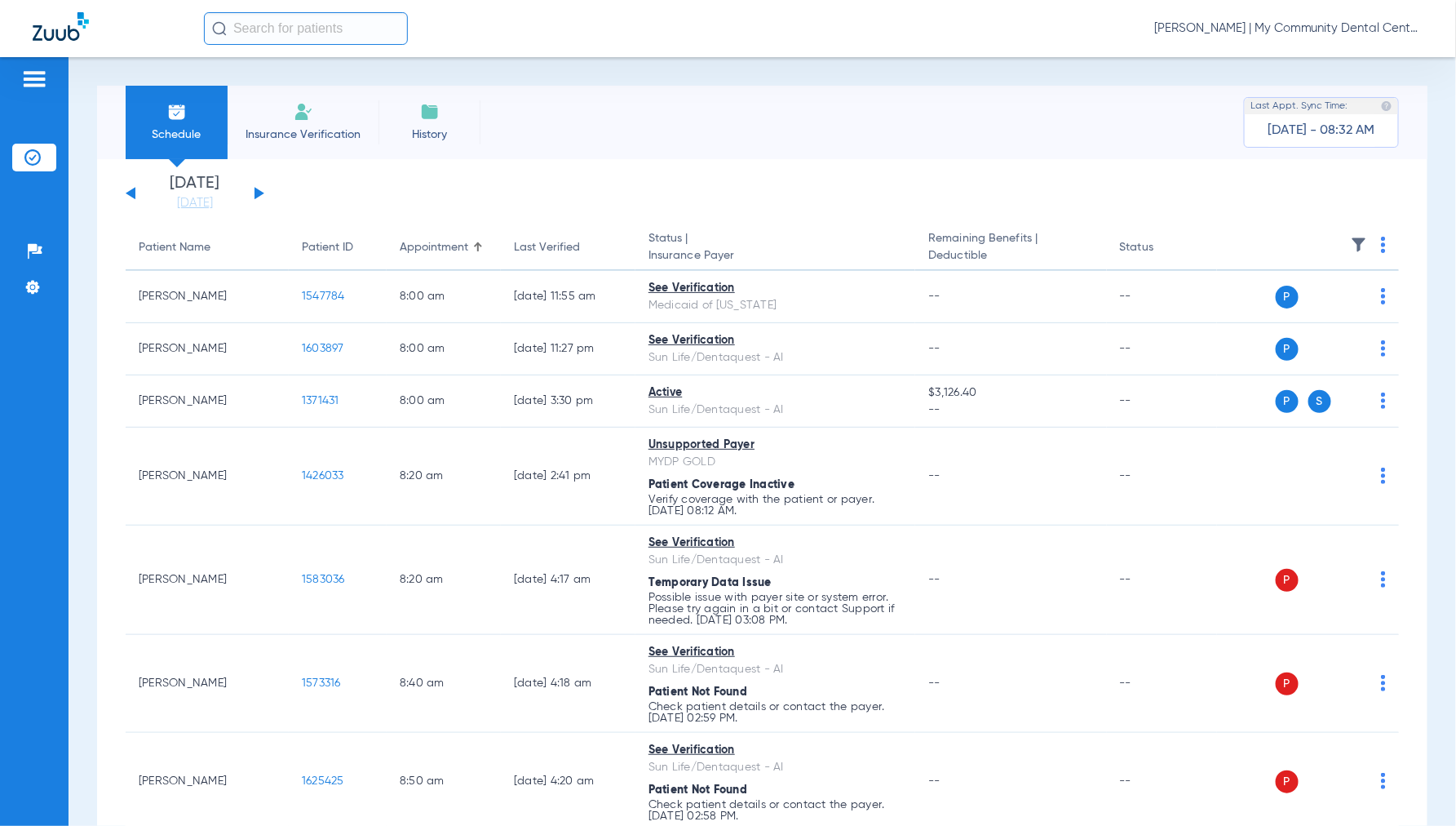
click at [1382, 241] on img at bounding box center [1384, 244] width 5 height 17
click at [1291, 314] on span "Verify All" at bounding box center [1308, 309] width 102 height 11
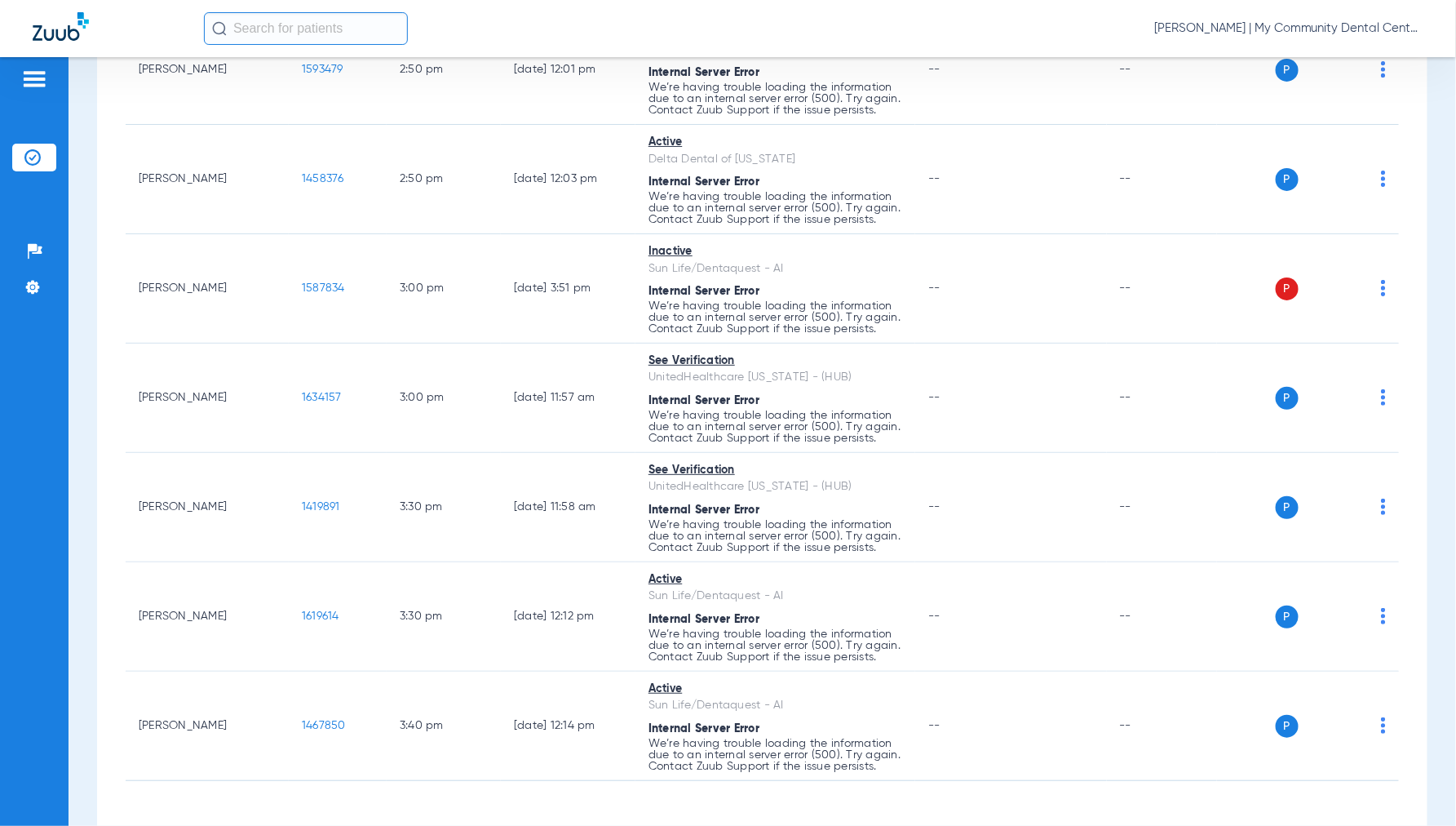
scroll to position [3717, 0]
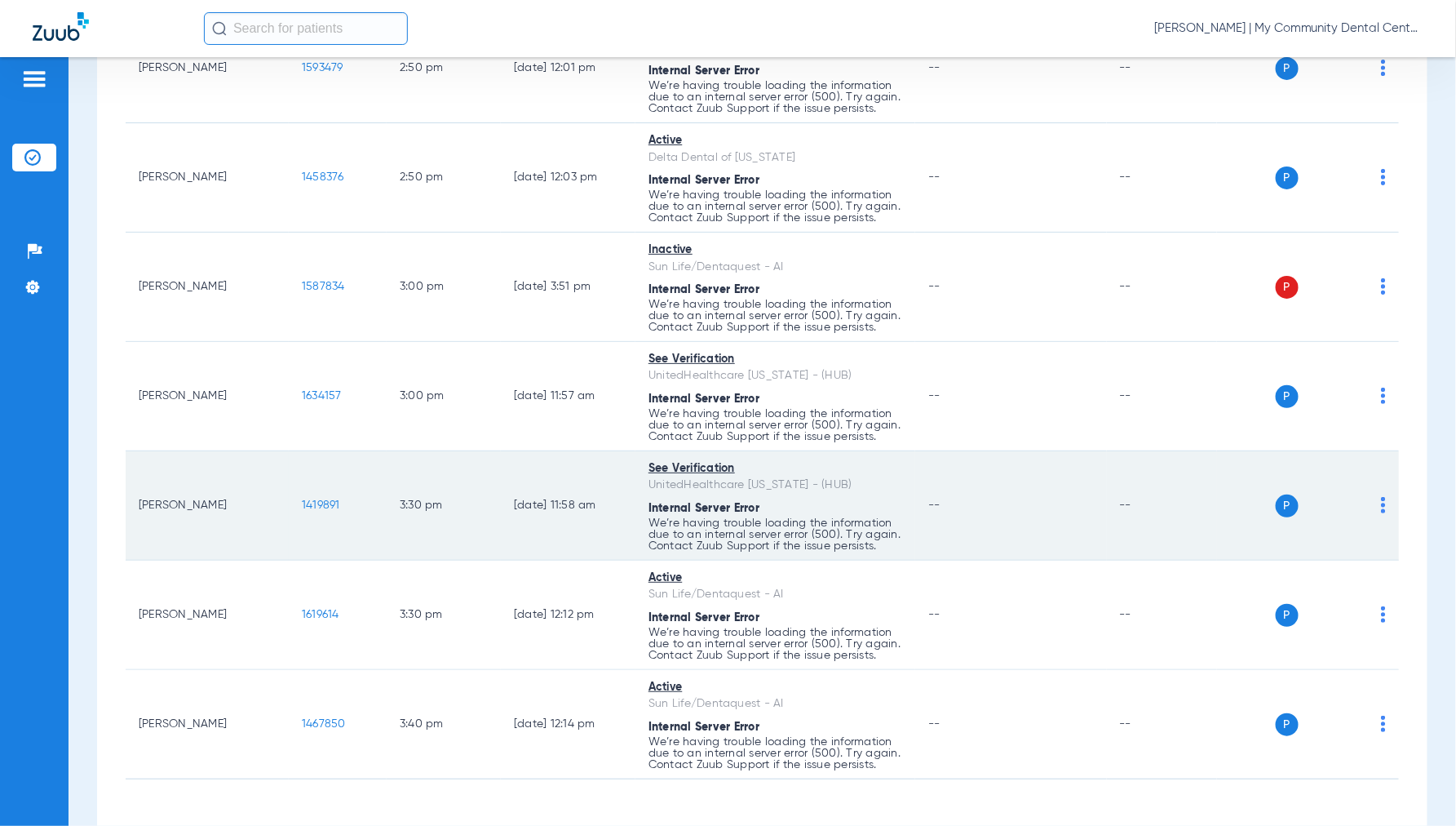
click at [310, 511] on span "1419891" at bounding box center [321, 505] width 39 height 11
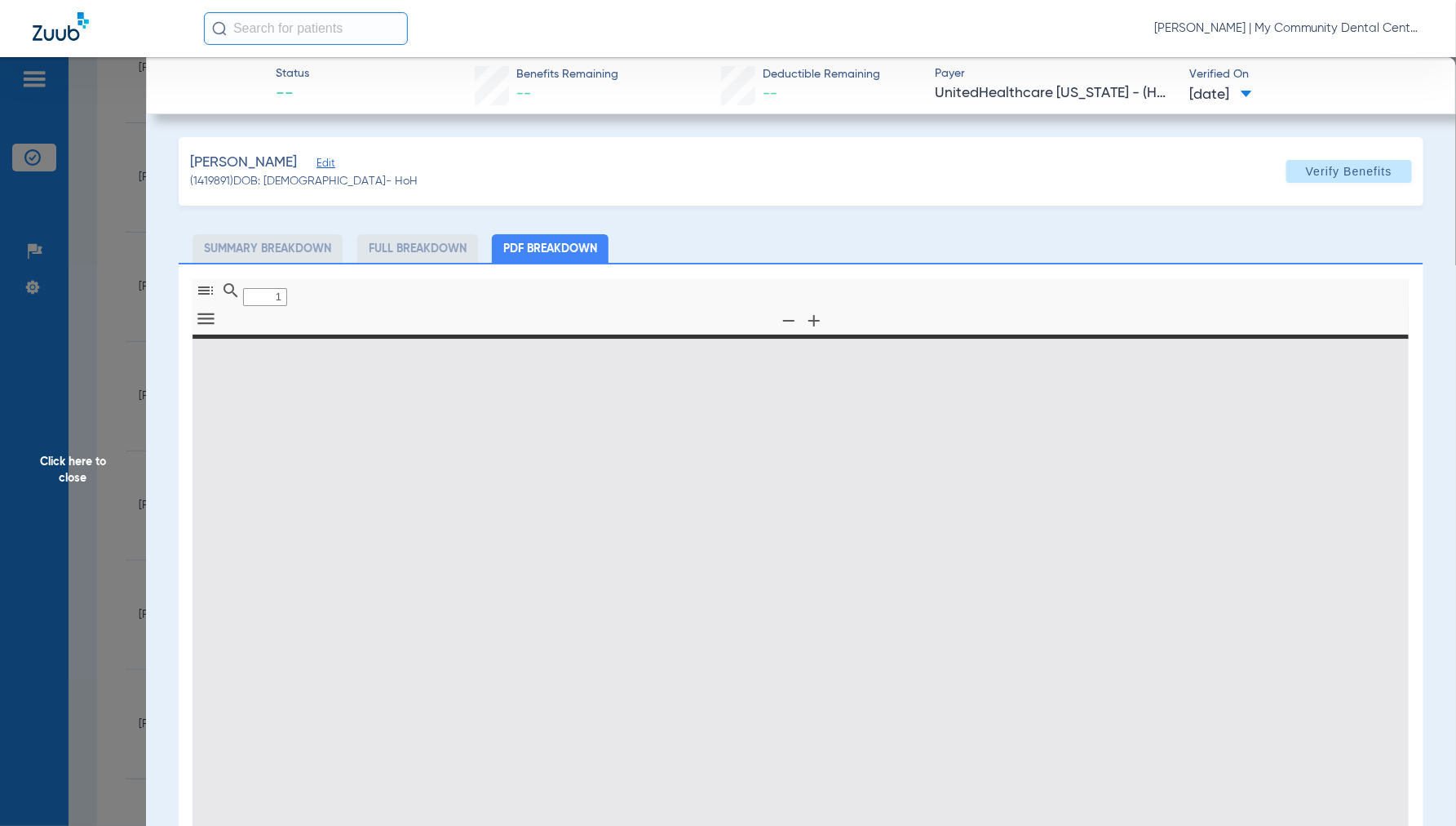
type input "0"
select select "page-width"
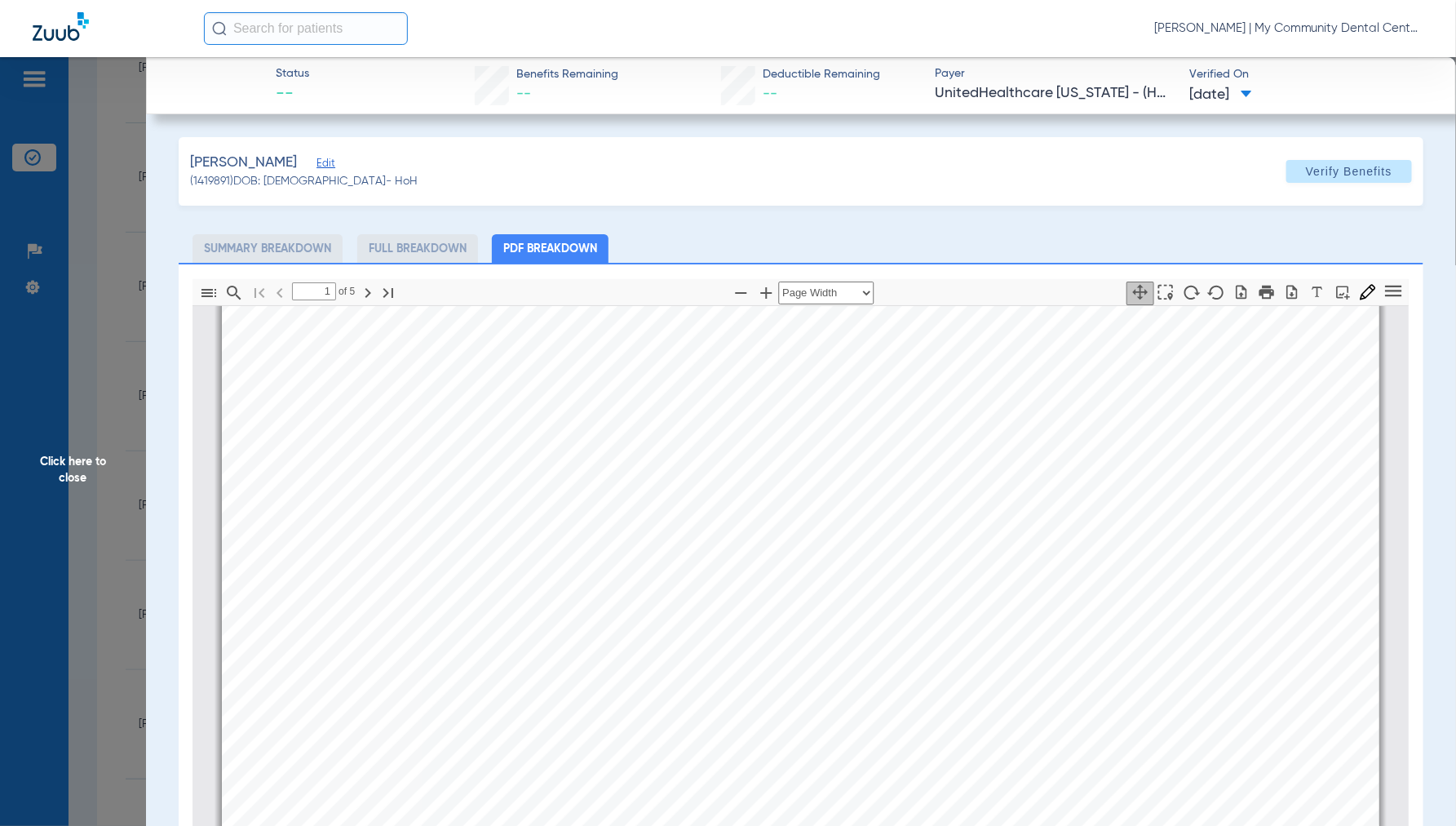
scroll to position [8, 0]
type input "4"
click at [63, 462] on span "Click here to close" at bounding box center [73, 469] width 146 height 825
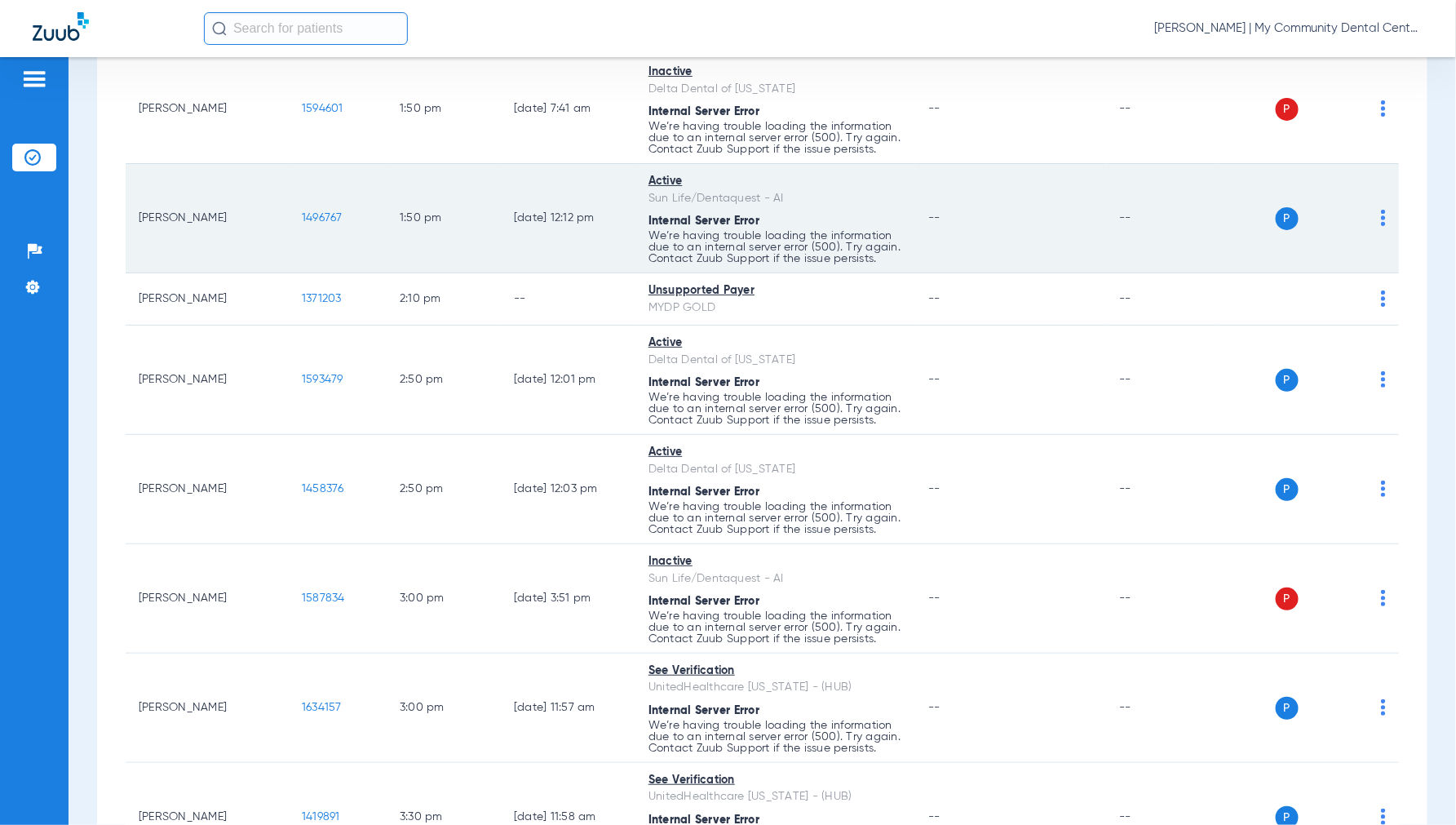
scroll to position [3450, 0]
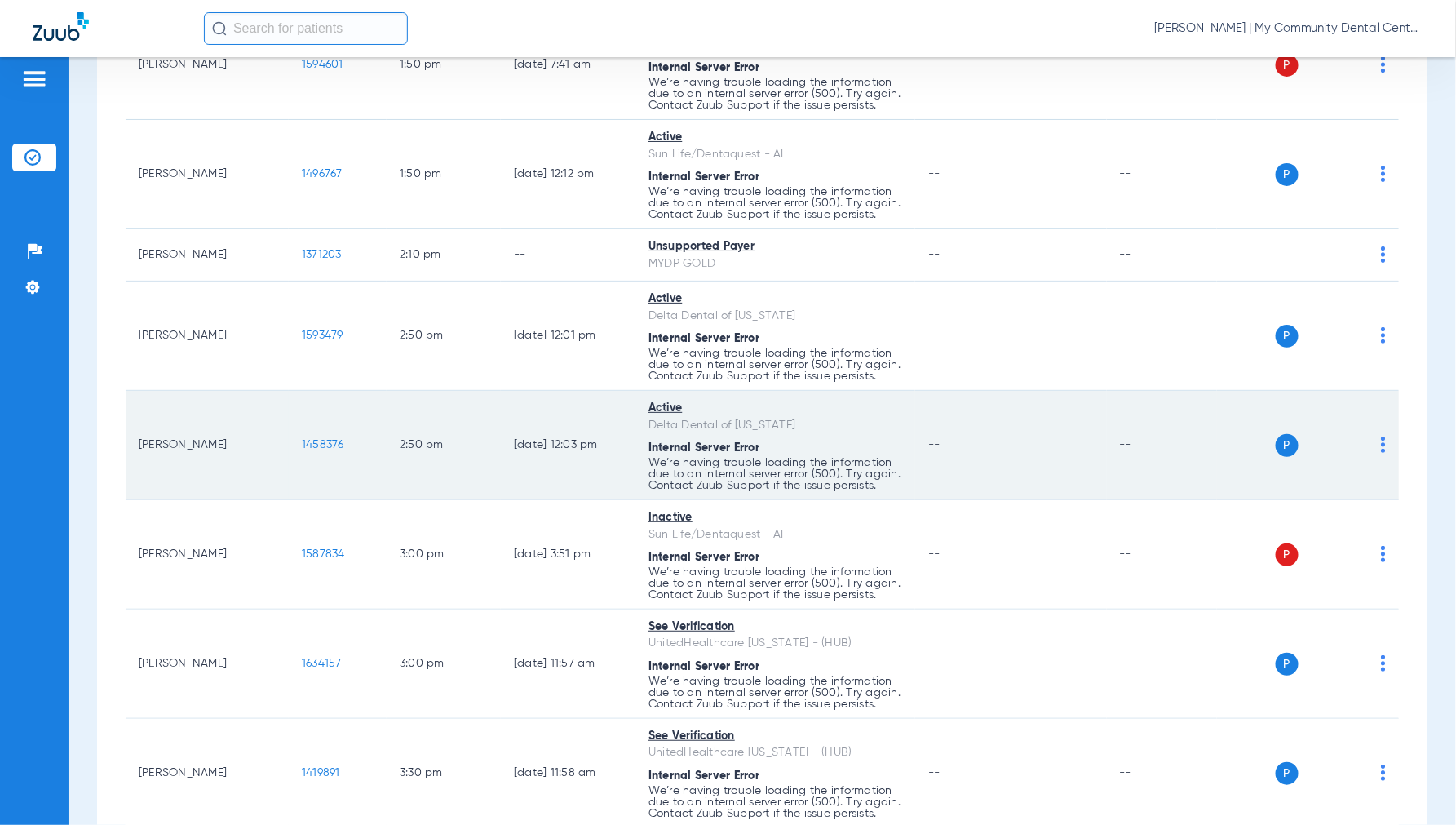
click at [330, 450] on span "1458376" at bounding box center [323, 444] width 42 height 11
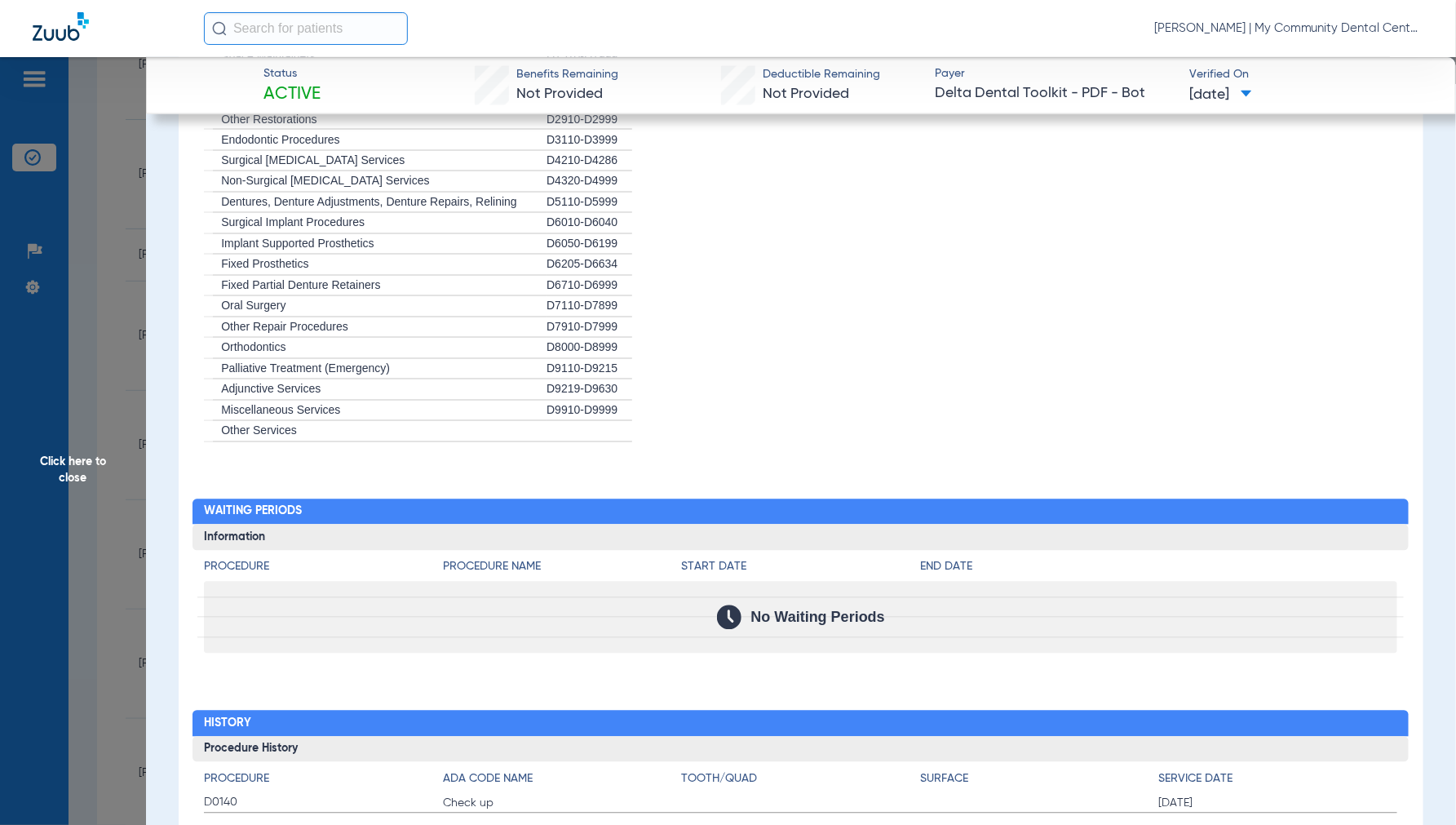
scroll to position [1298, 0]
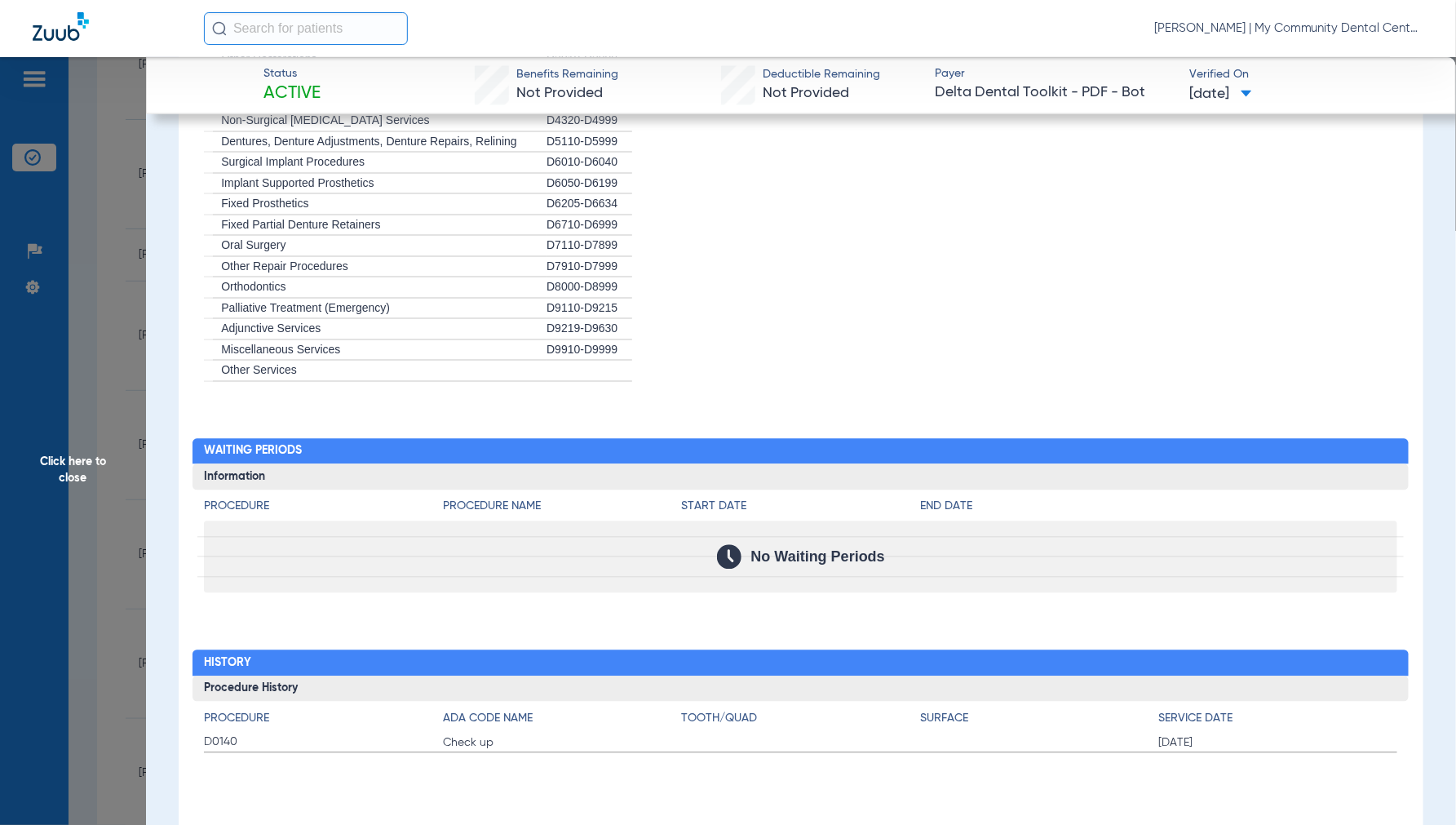
click at [55, 472] on span "Click here to close" at bounding box center [73, 469] width 146 height 825
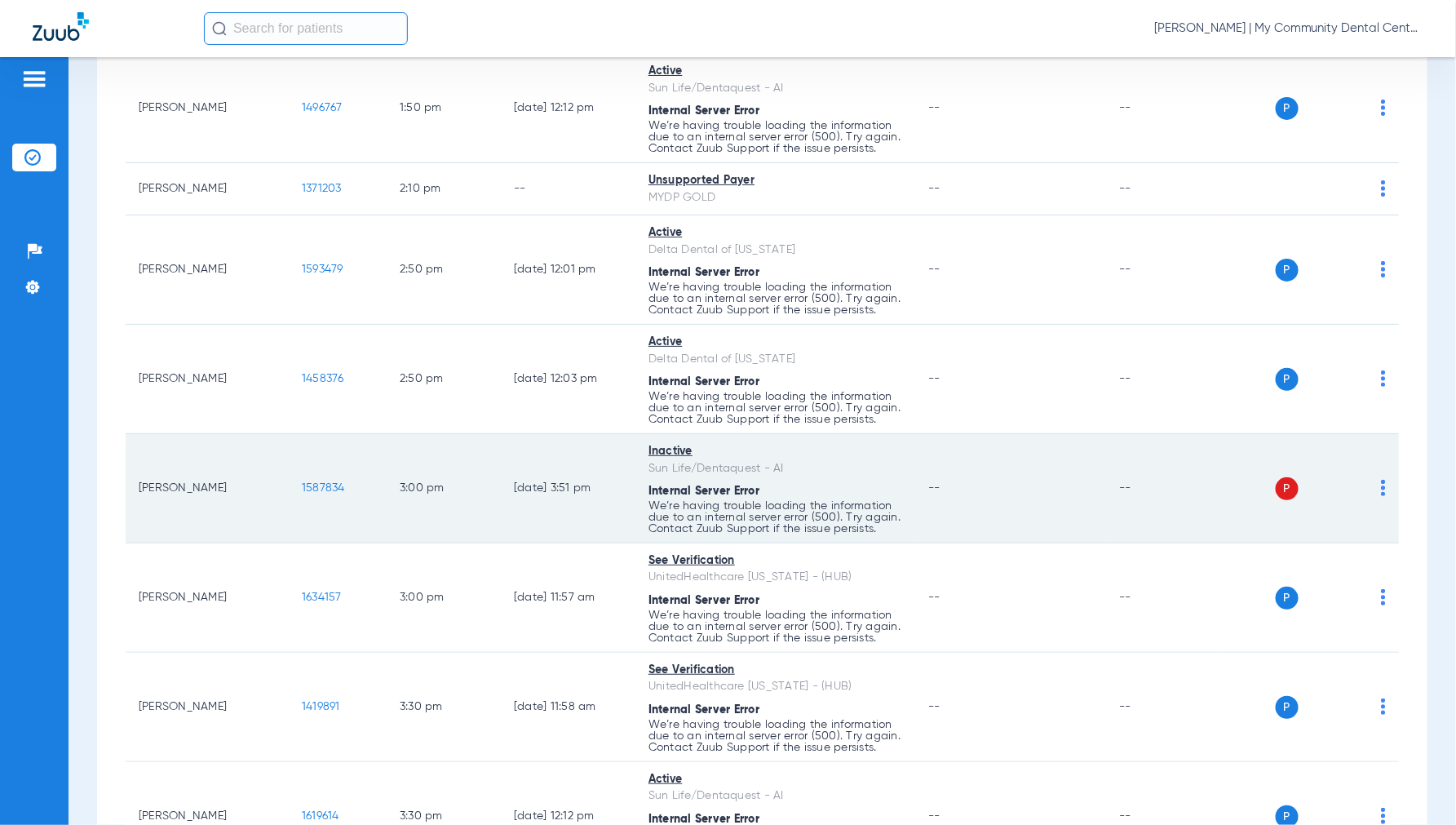
scroll to position [3812, 0]
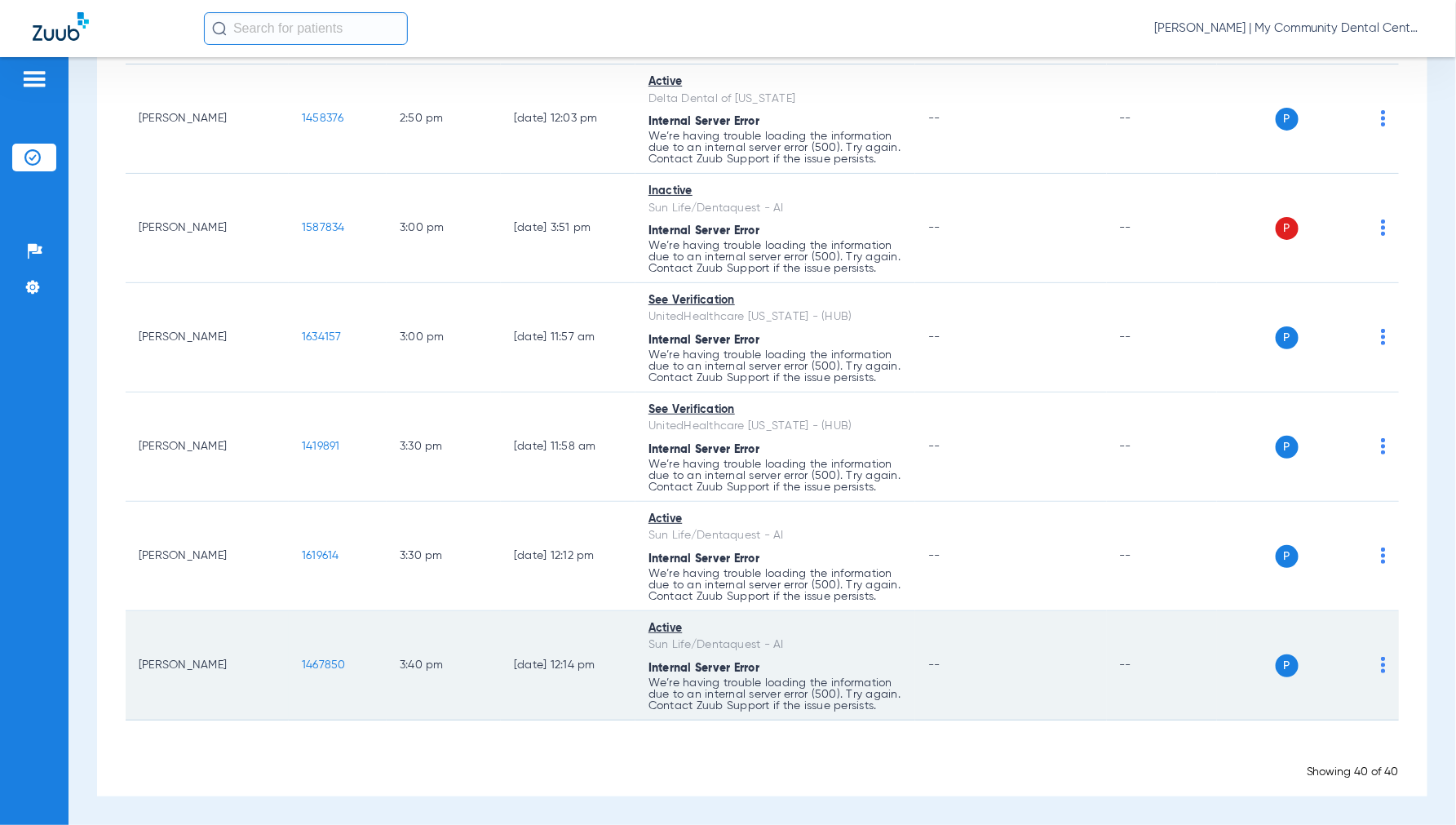
click at [320, 664] on span "1467850" at bounding box center [324, 665] width 44 height 11
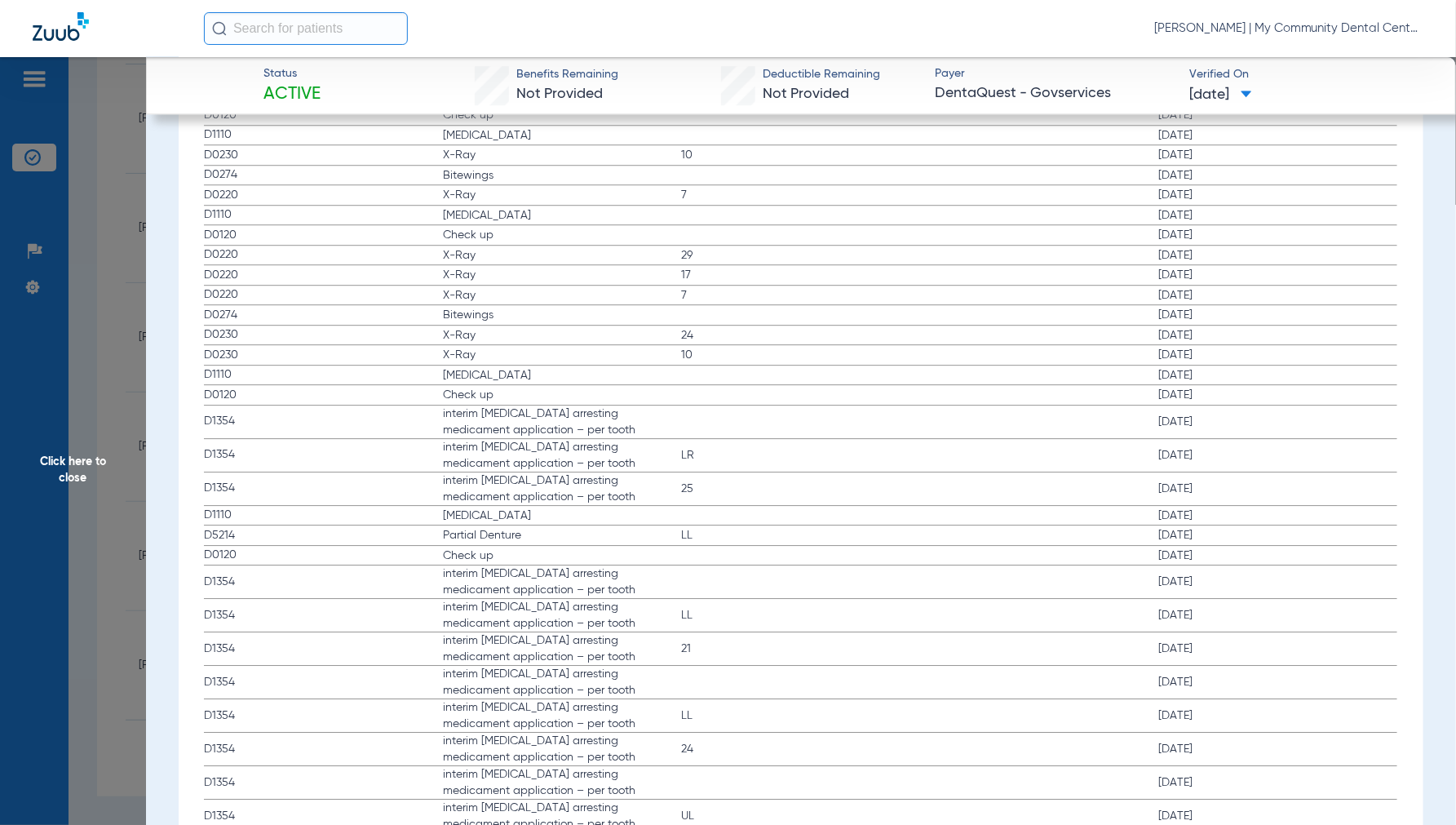
scroll to position [1813, 0]
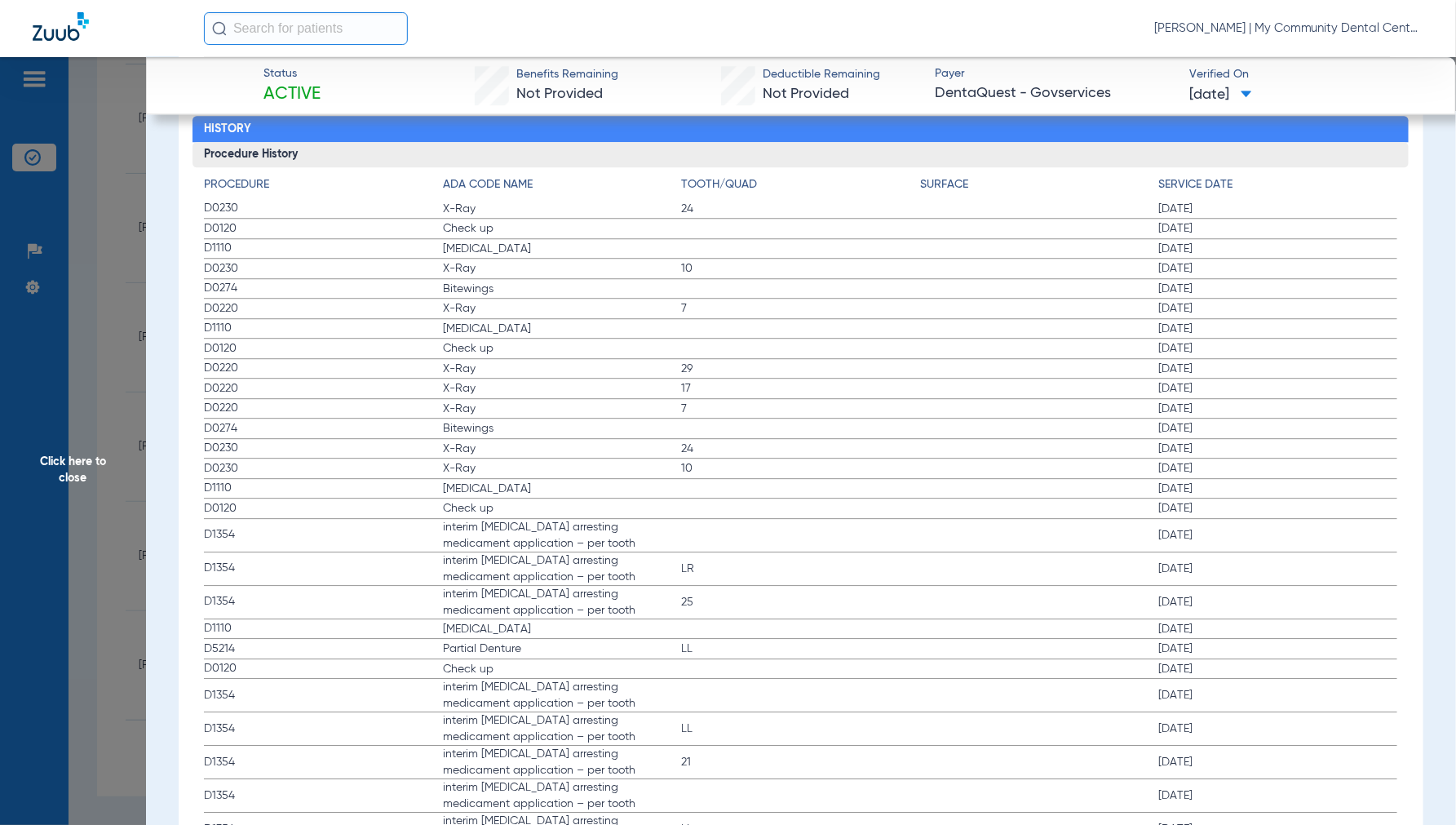
click at [82, 455] on span "Click here to close" at bounding box center [73, 469] width 146 height 825
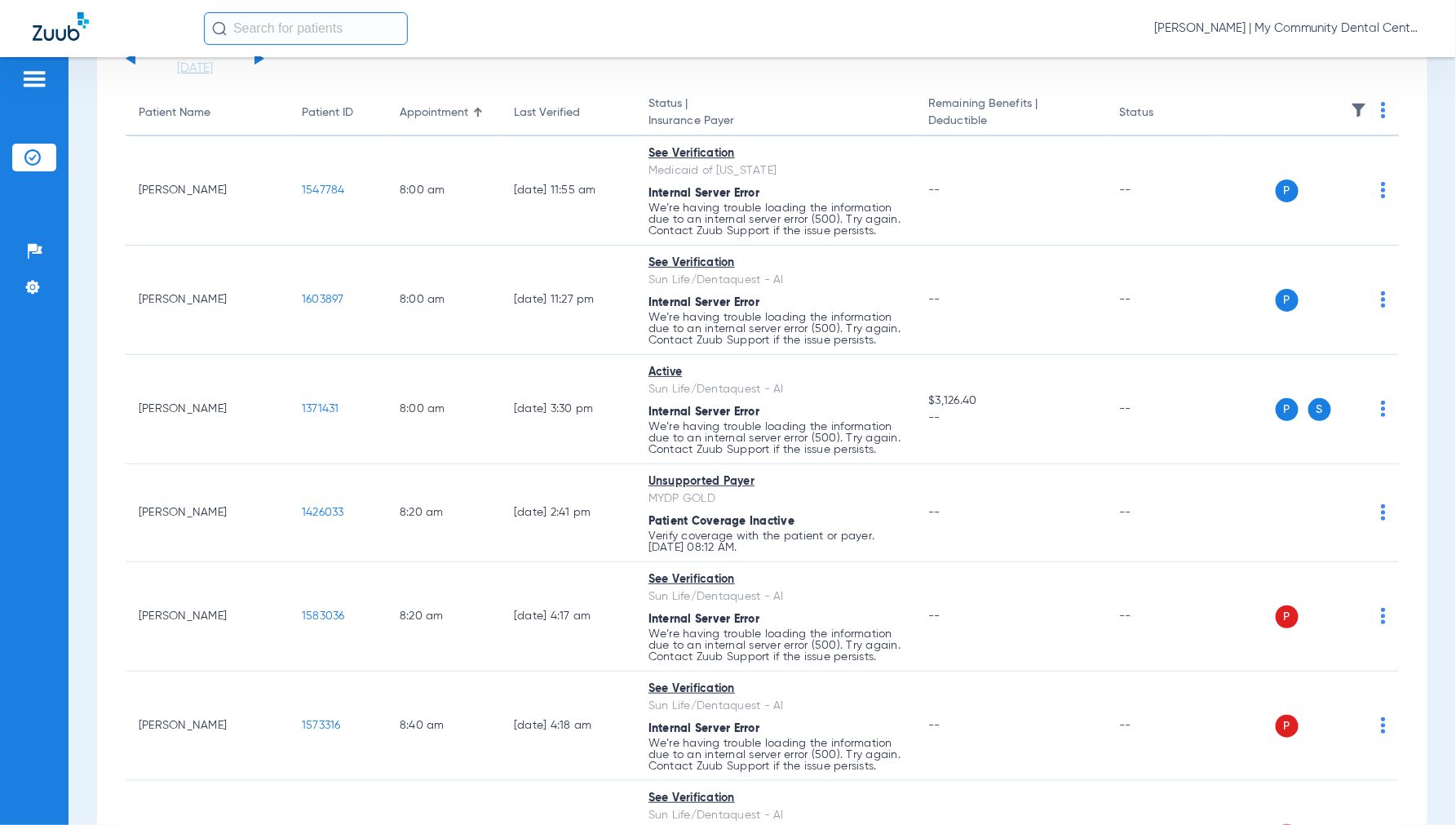
scroll to position [0, 0]
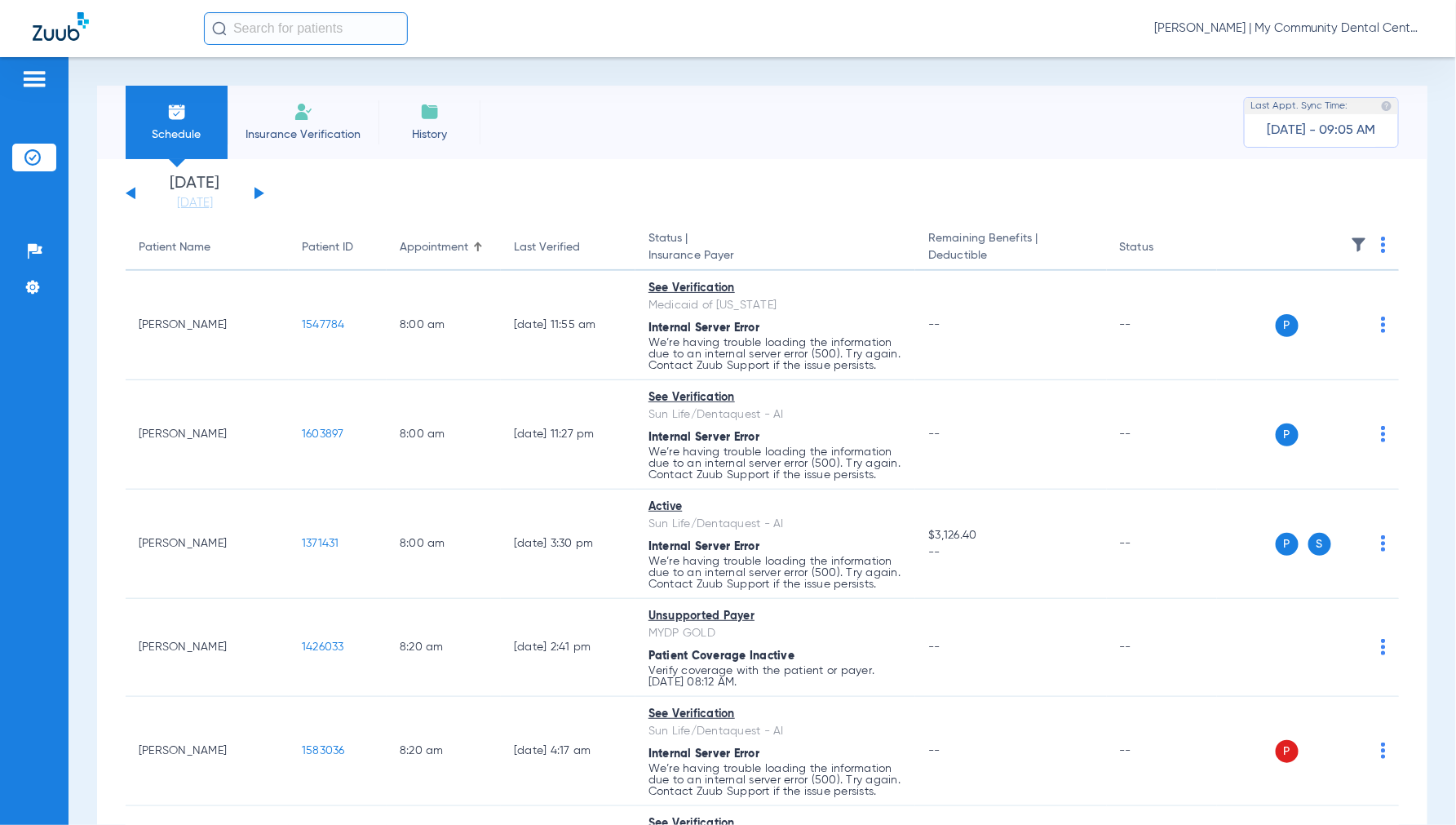
click at [259, 193] on button at bounding box center [259, 193] width 10 height 12
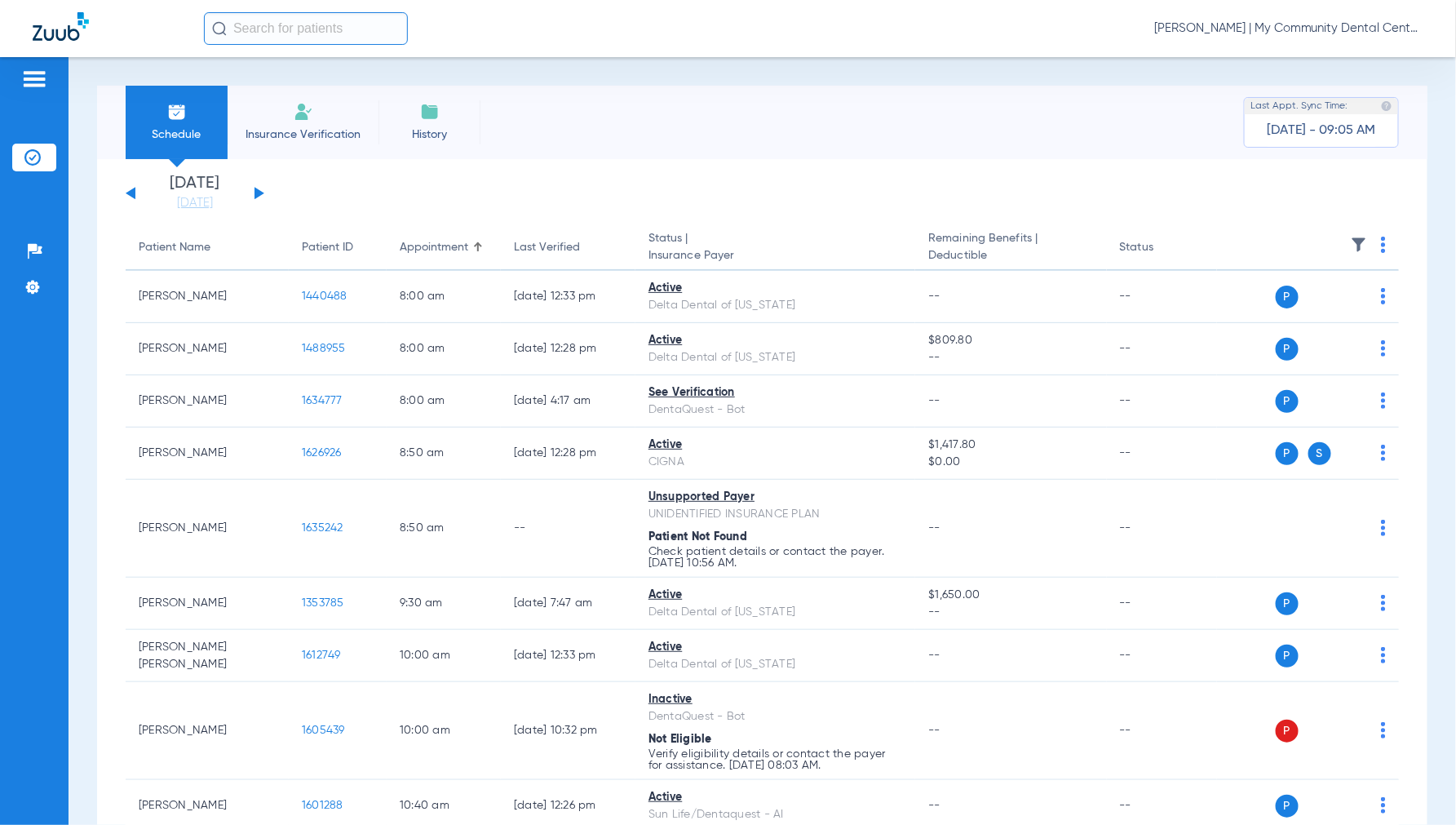
click at [1382, 245] on img at bounding box center [1384, 244] width 5 height 17
click at [1292, 310] on span "Verify All" at bounding box center [1308, 309] width 102 height 11
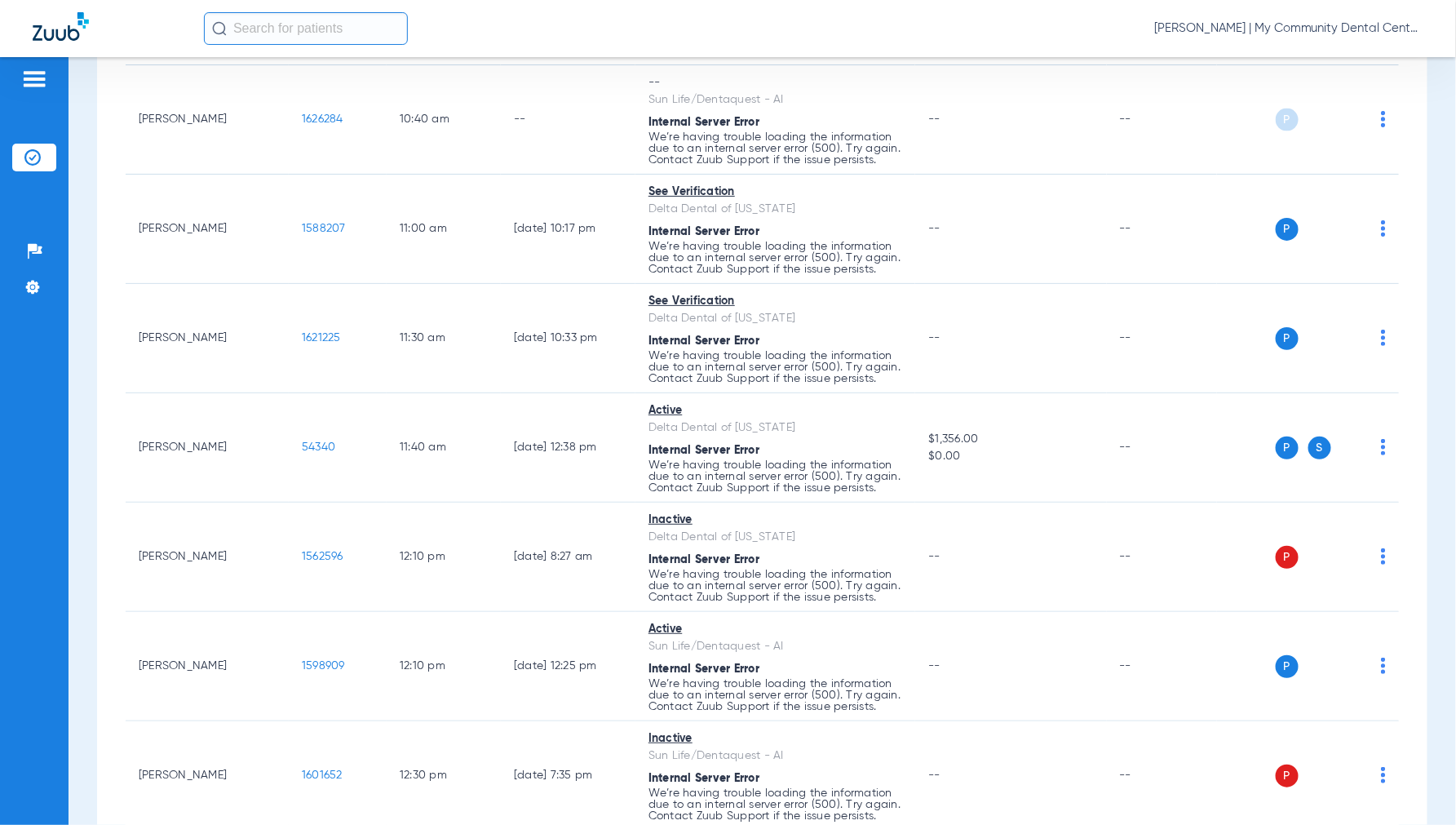
scroll to position [453, 0]
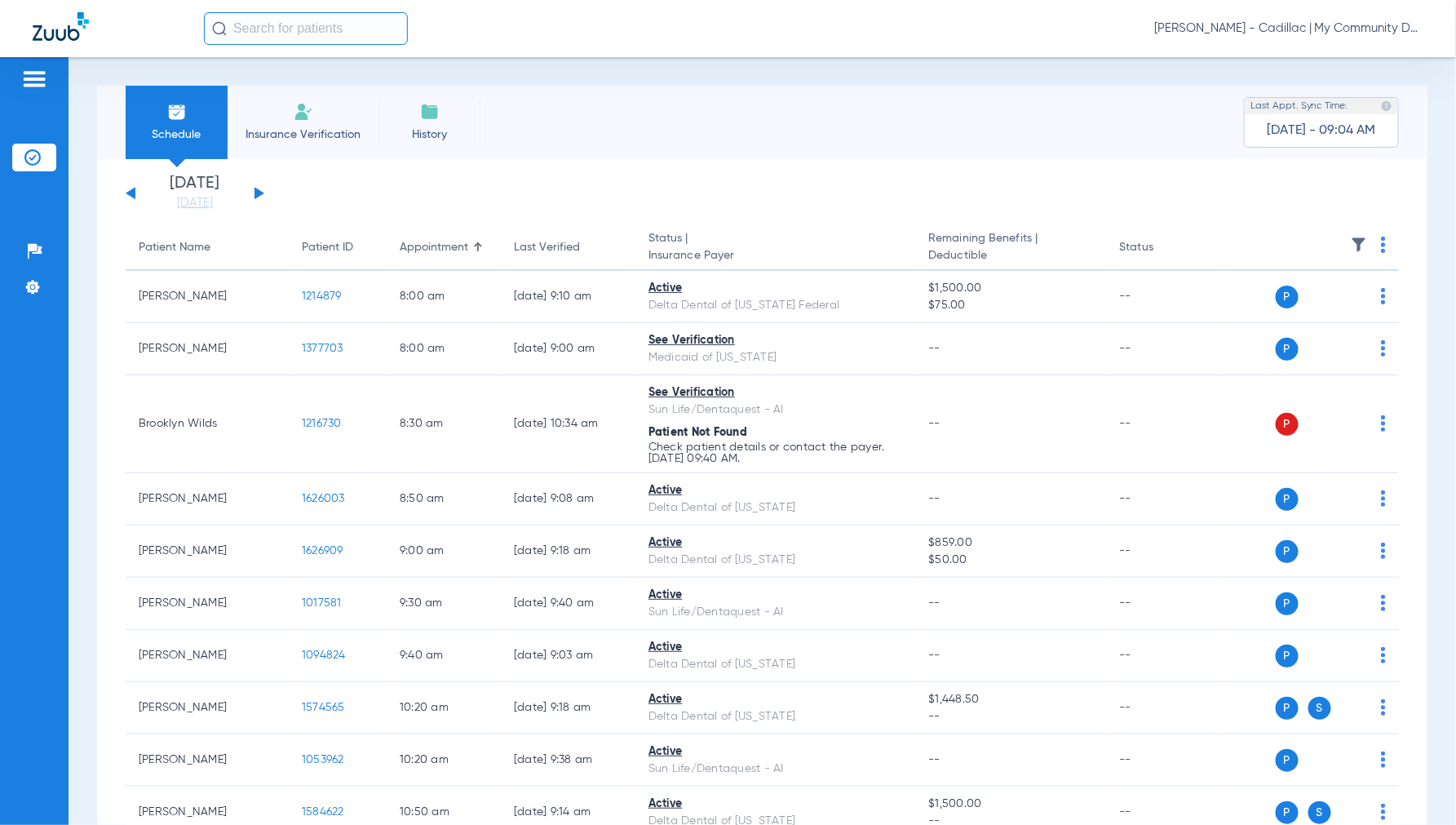
click at [667, 133] on div "Schedule Insurance Verification History Last Appt. Sync Time: [DATE] - 09:04 AM" at bounding box center [763, 123] width 1331 height 74
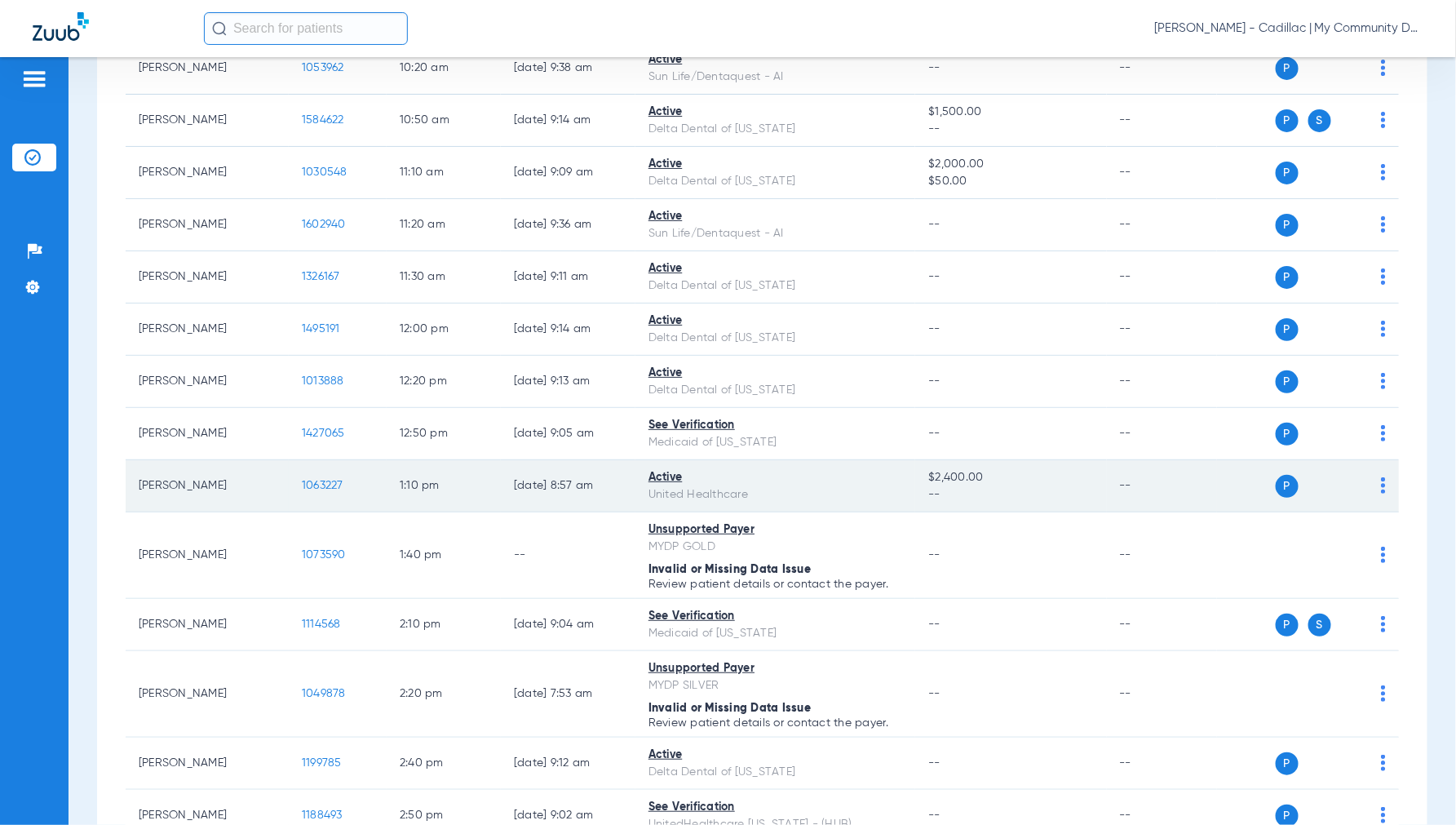
scroll to position [724, 0]
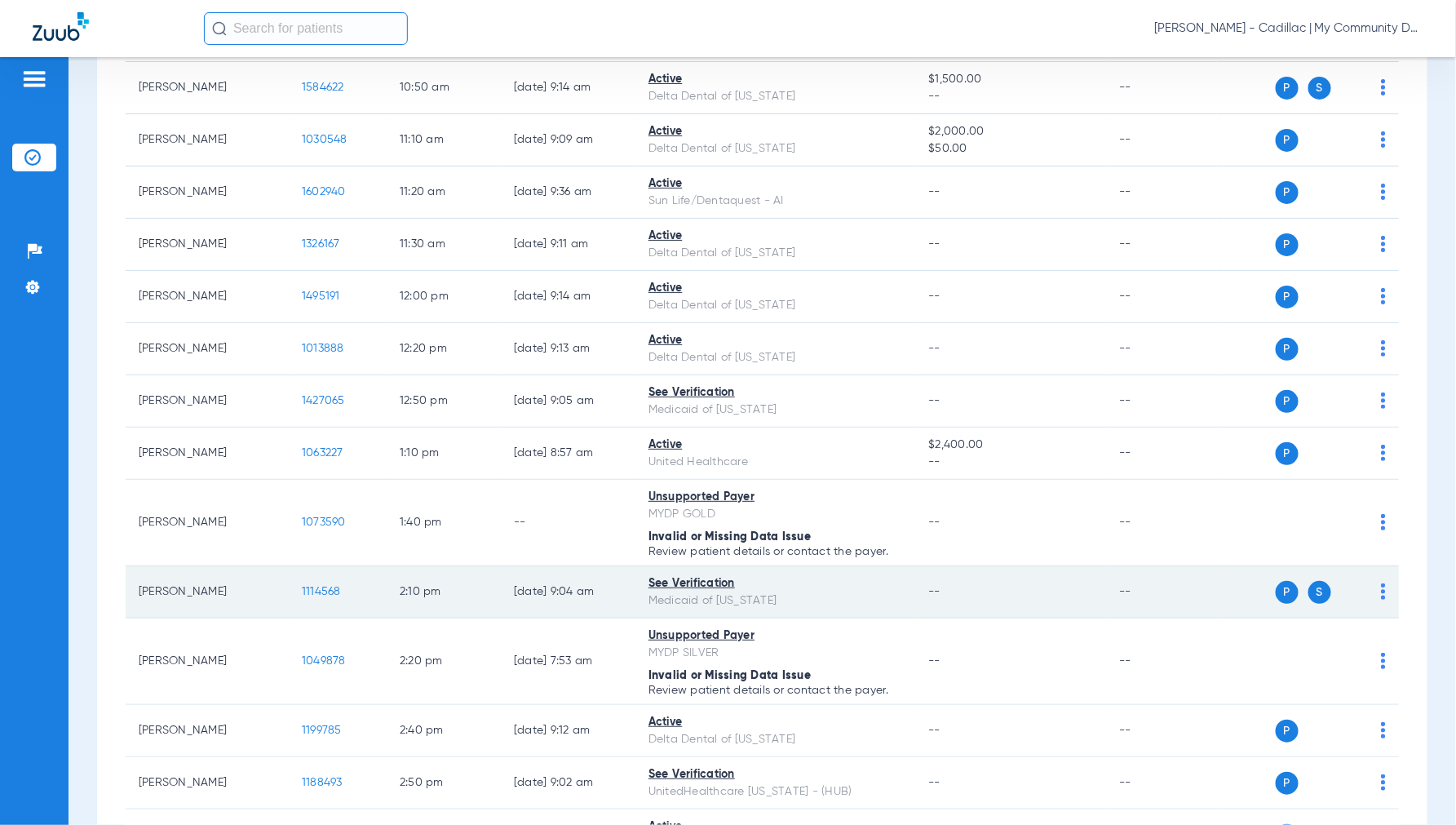
click at [320, 593] on span "1114568" at bounding box center [321, 591] width 39 height 11
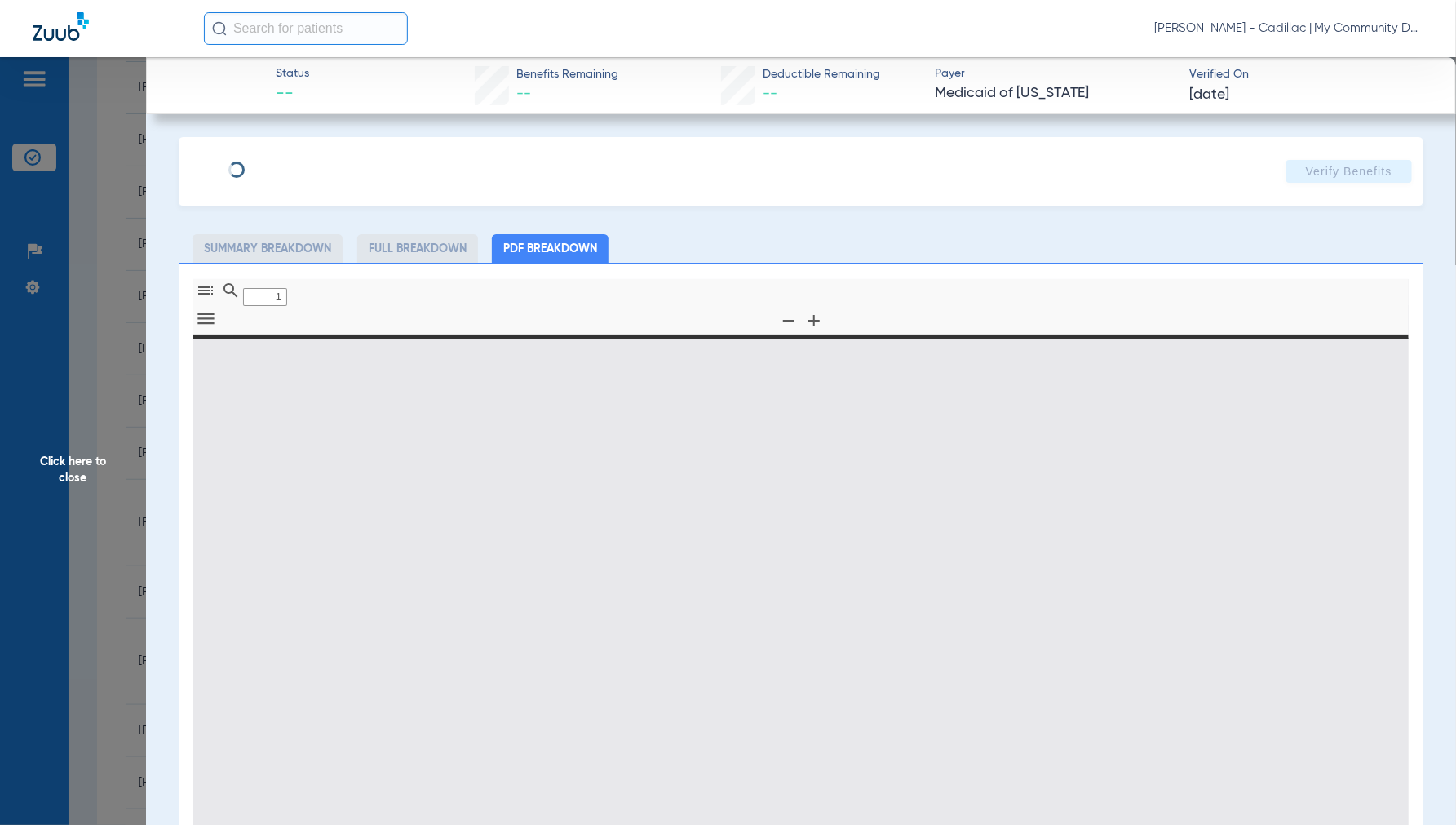
type input "0"
select select "page-width"
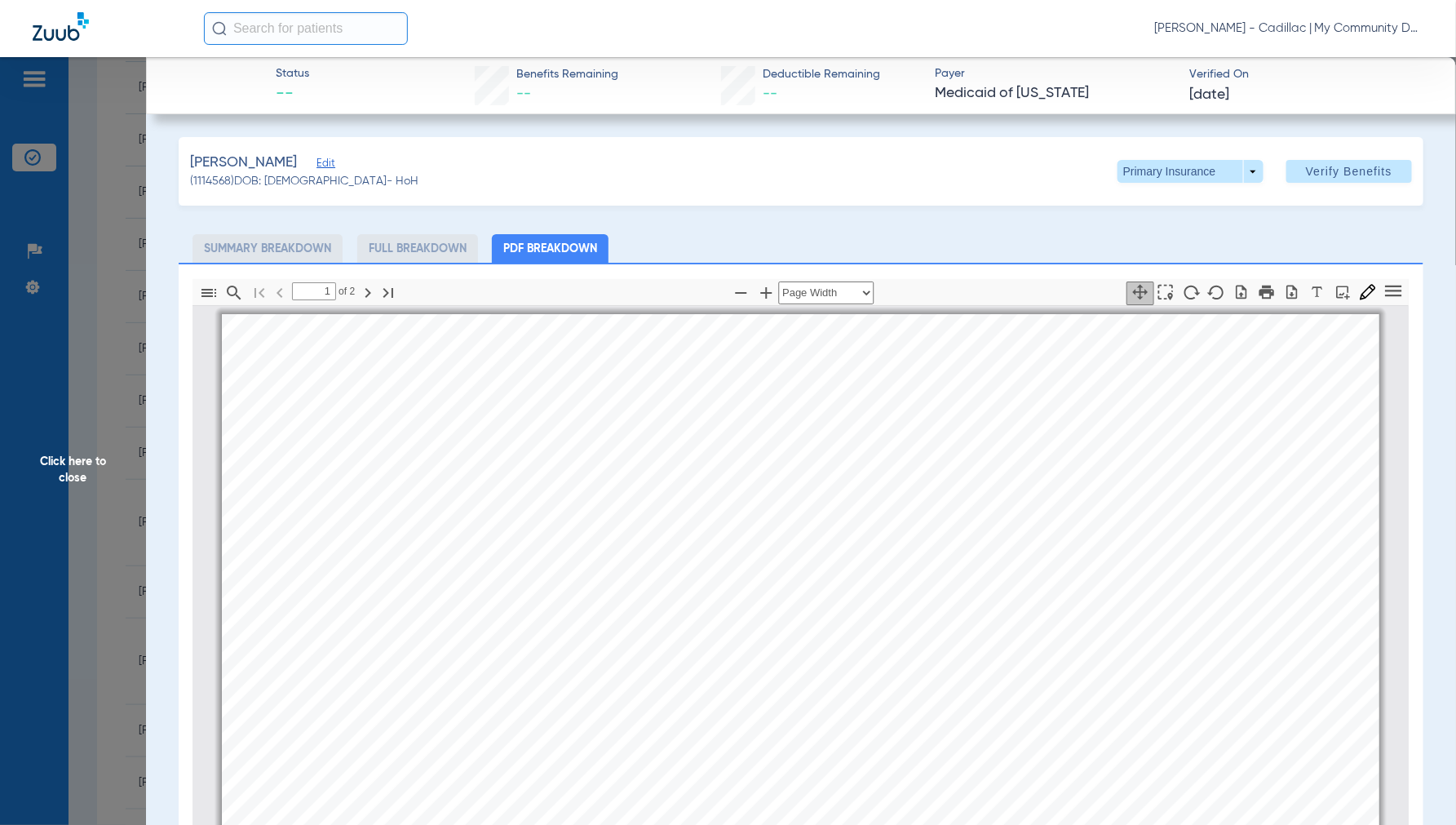
scroll to position [8, 0]
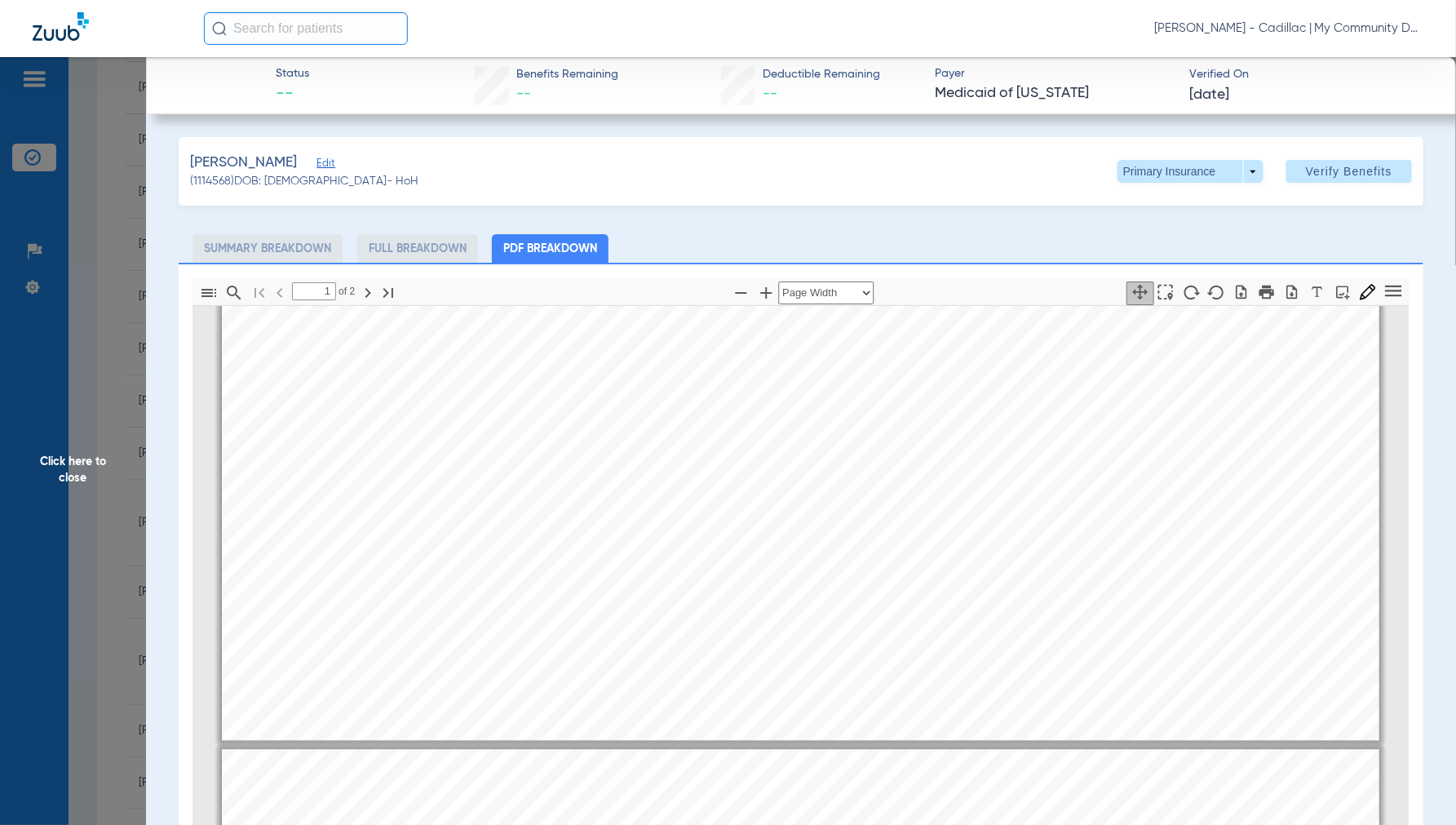
type input "2"
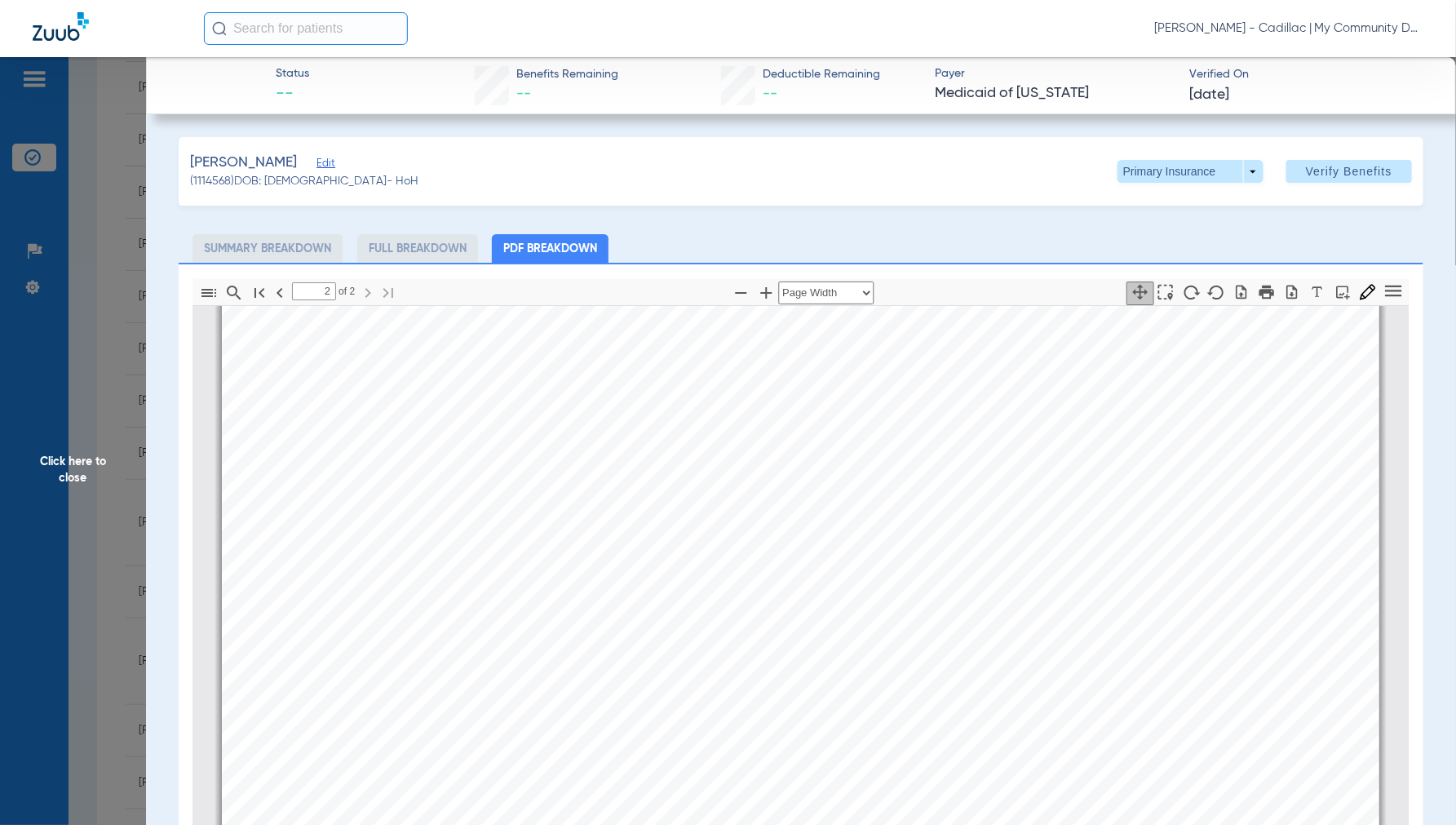
scroll to position [2184, 0]
click at [1238, 172] on span at bounding box center [1191, 172] width 146 height 23
click at [1156, 236] on span "Secondary Insurance" at bounding box center [1172, 236] width 108 height 11
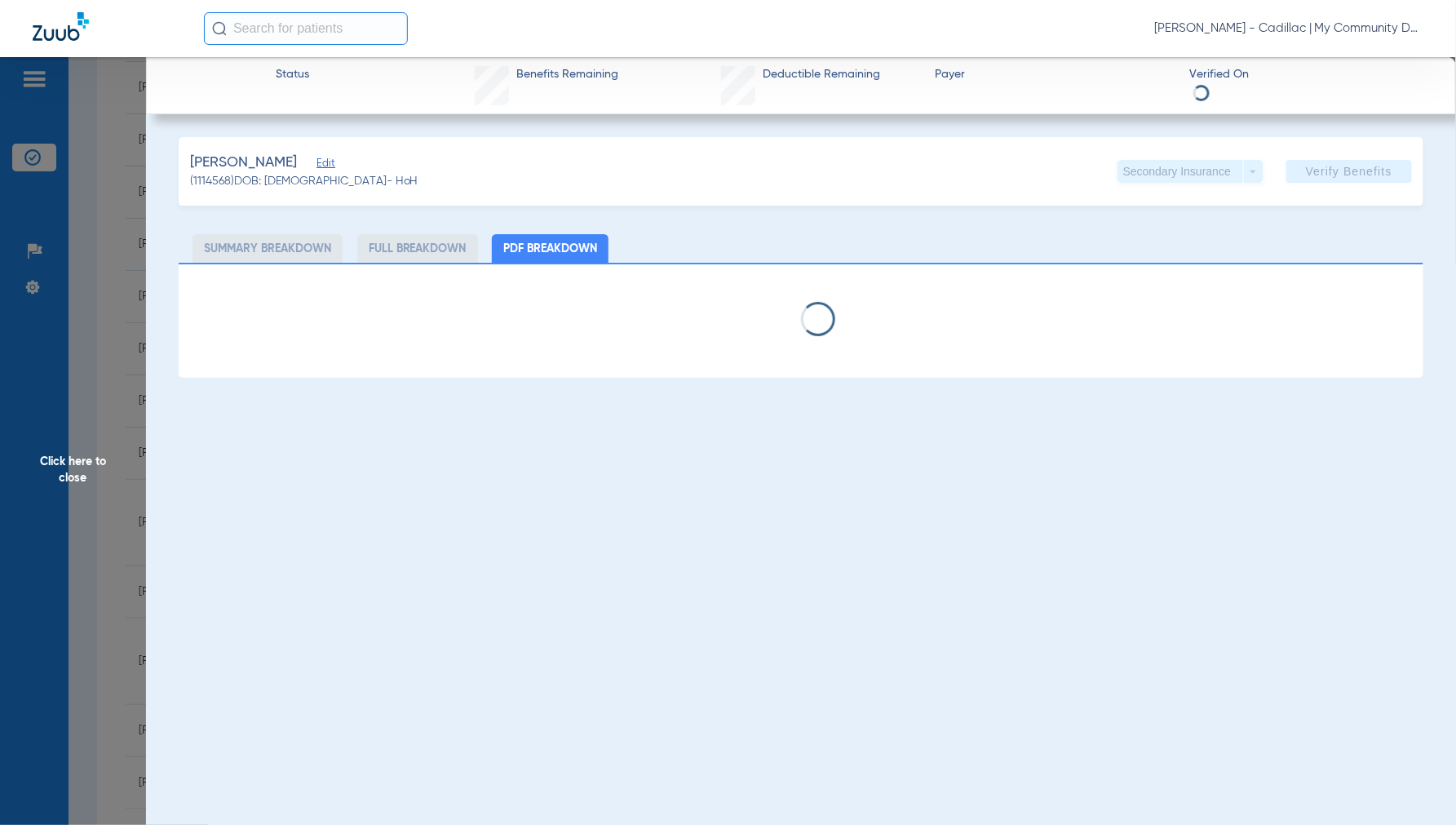
select select "page-width"
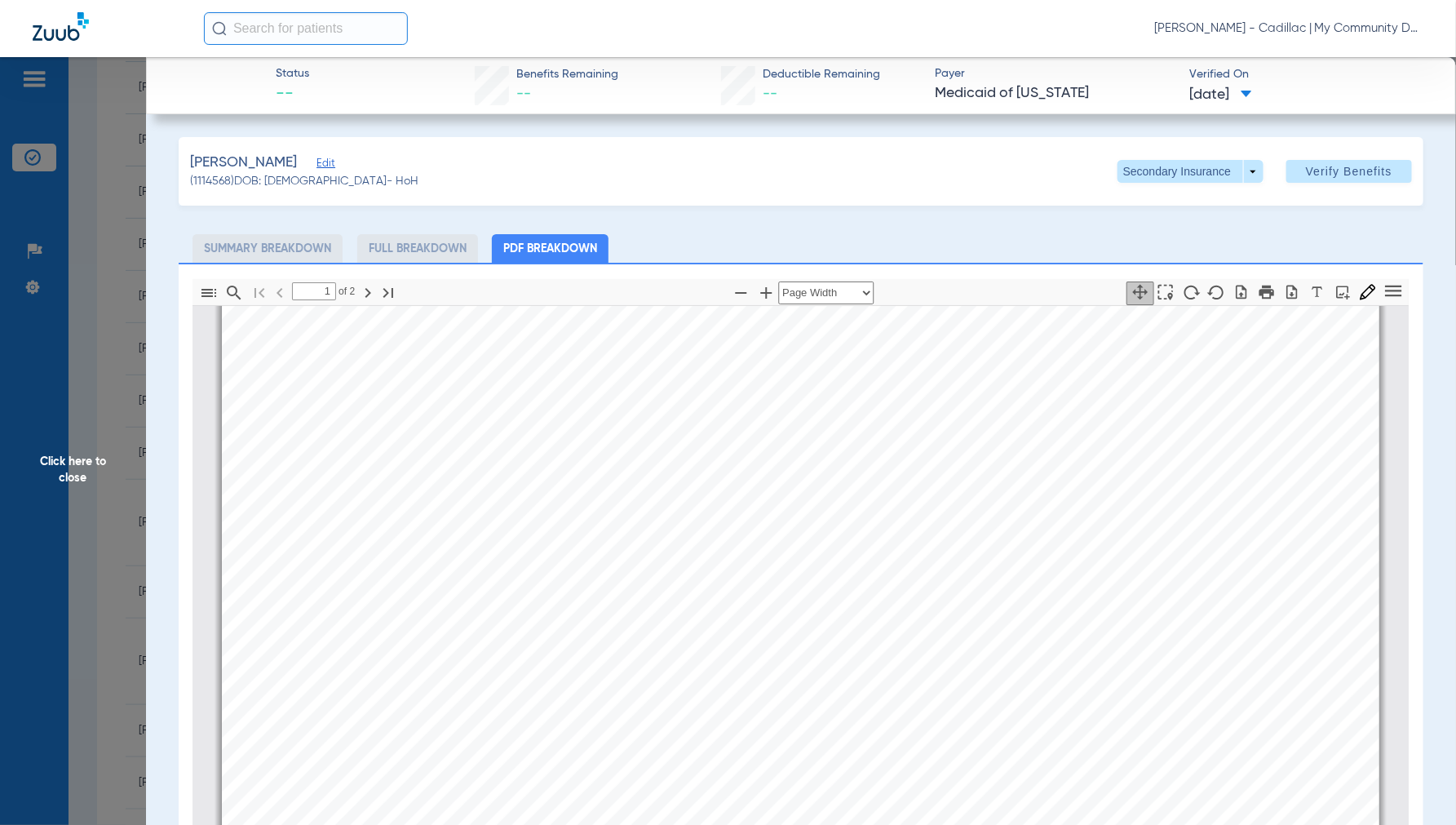
type input "2"
click at [75, 458] on span "Click here to close" at bounding box center [73, 469] width 146 height 825
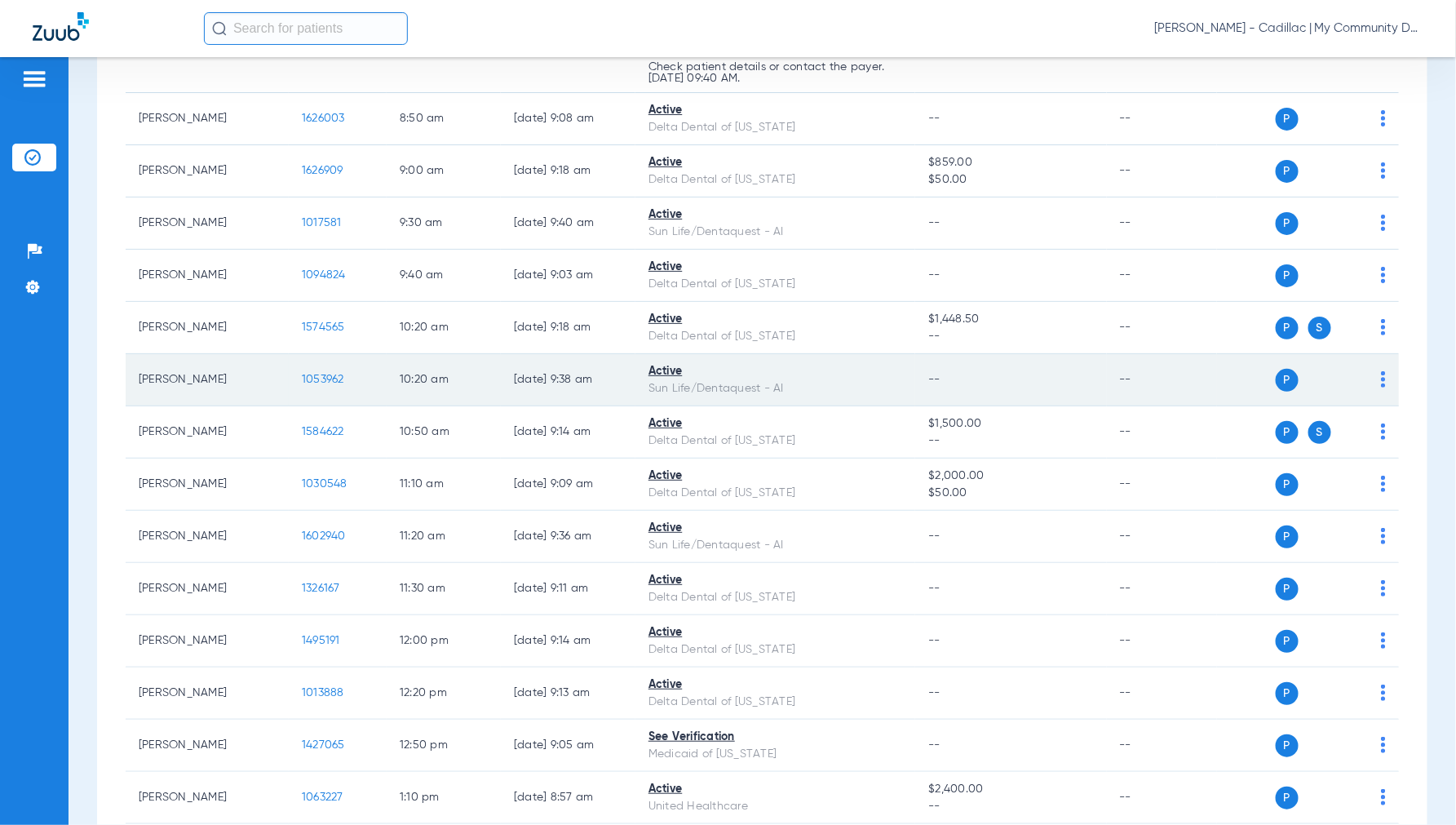
scroll to position [0, 0]
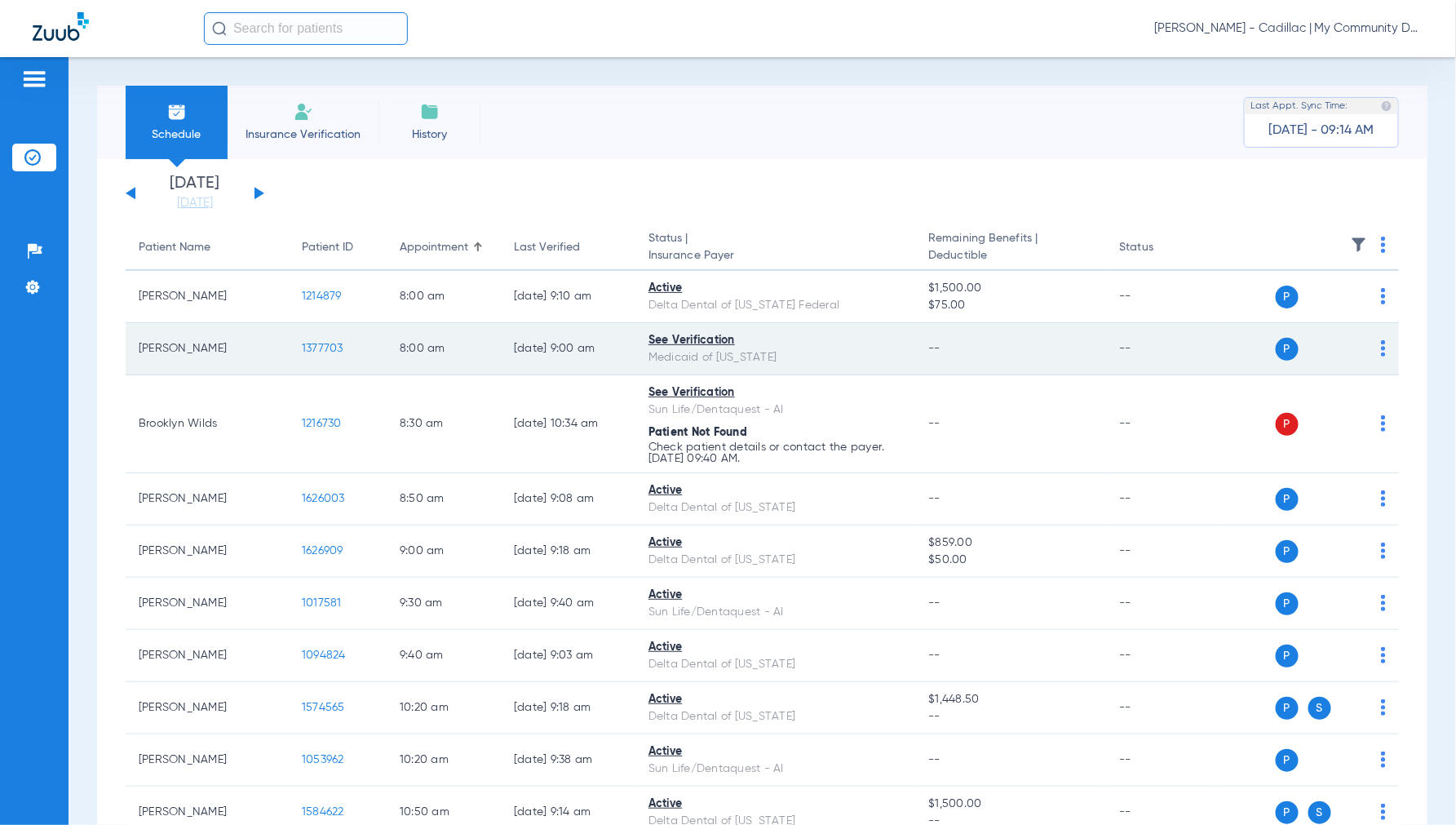
click at [331, 351] on span "1377703" at bounding box center [323, 348] width 42 height 11
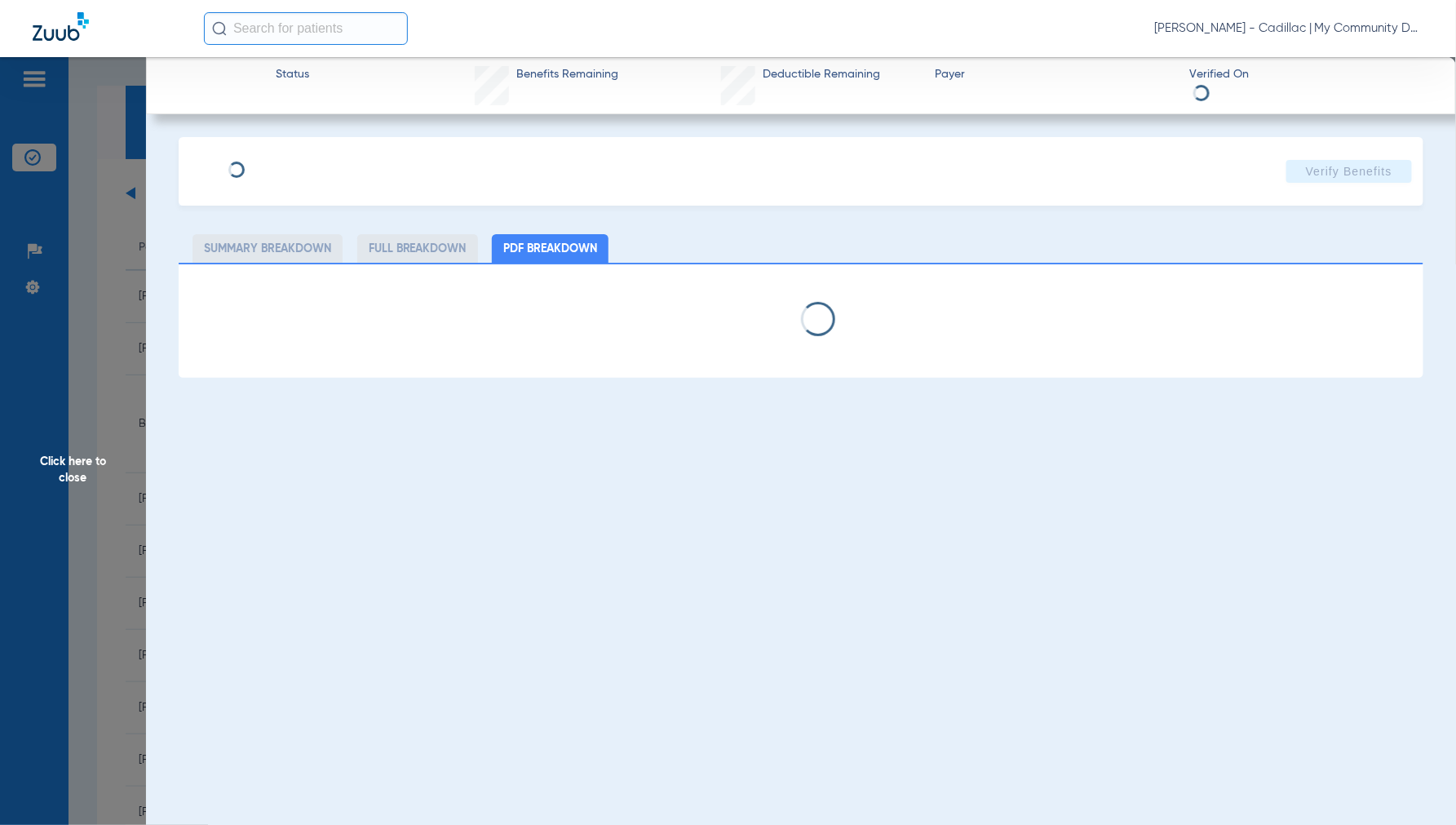
select select "page-width"
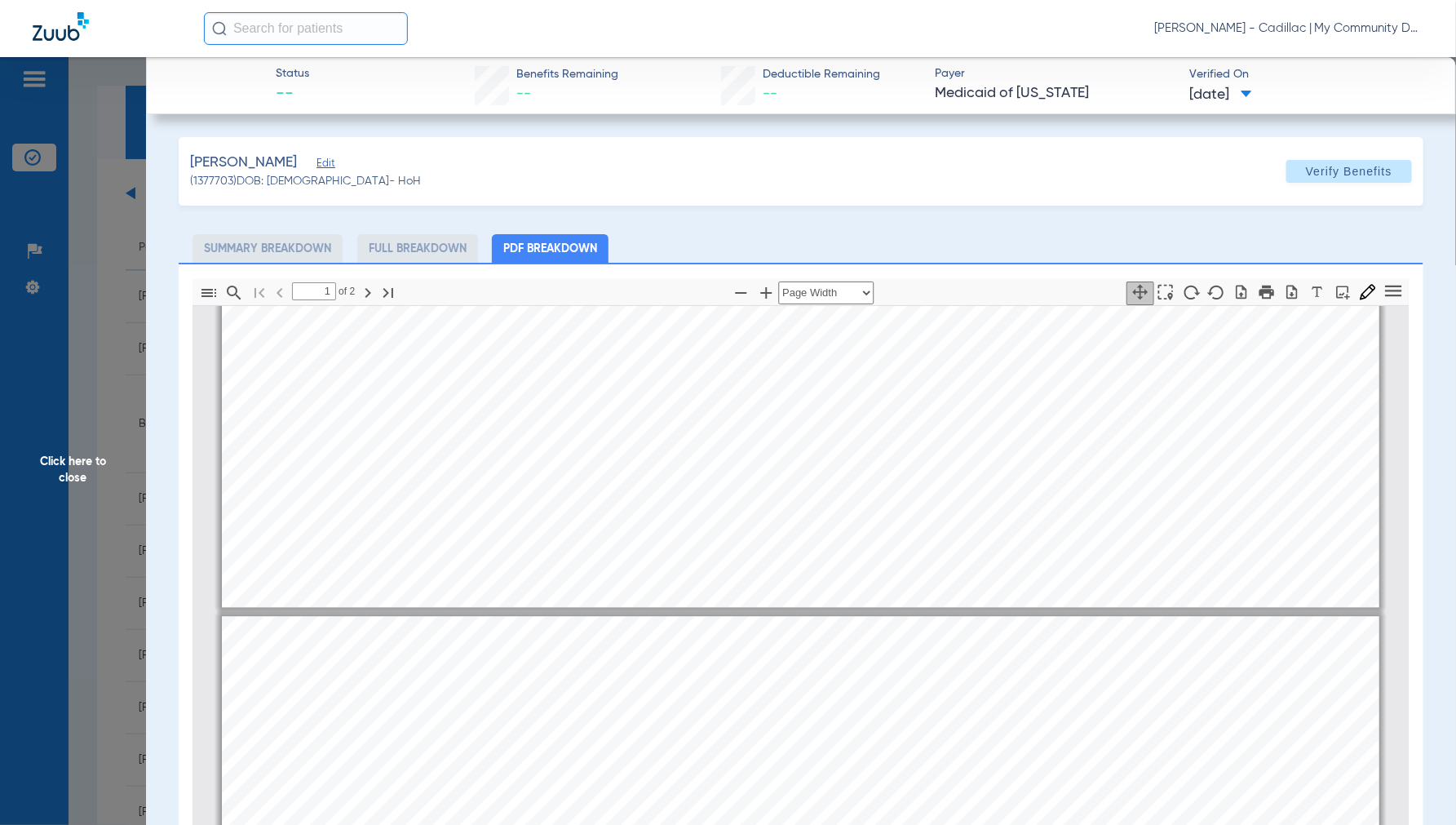
type input "2"
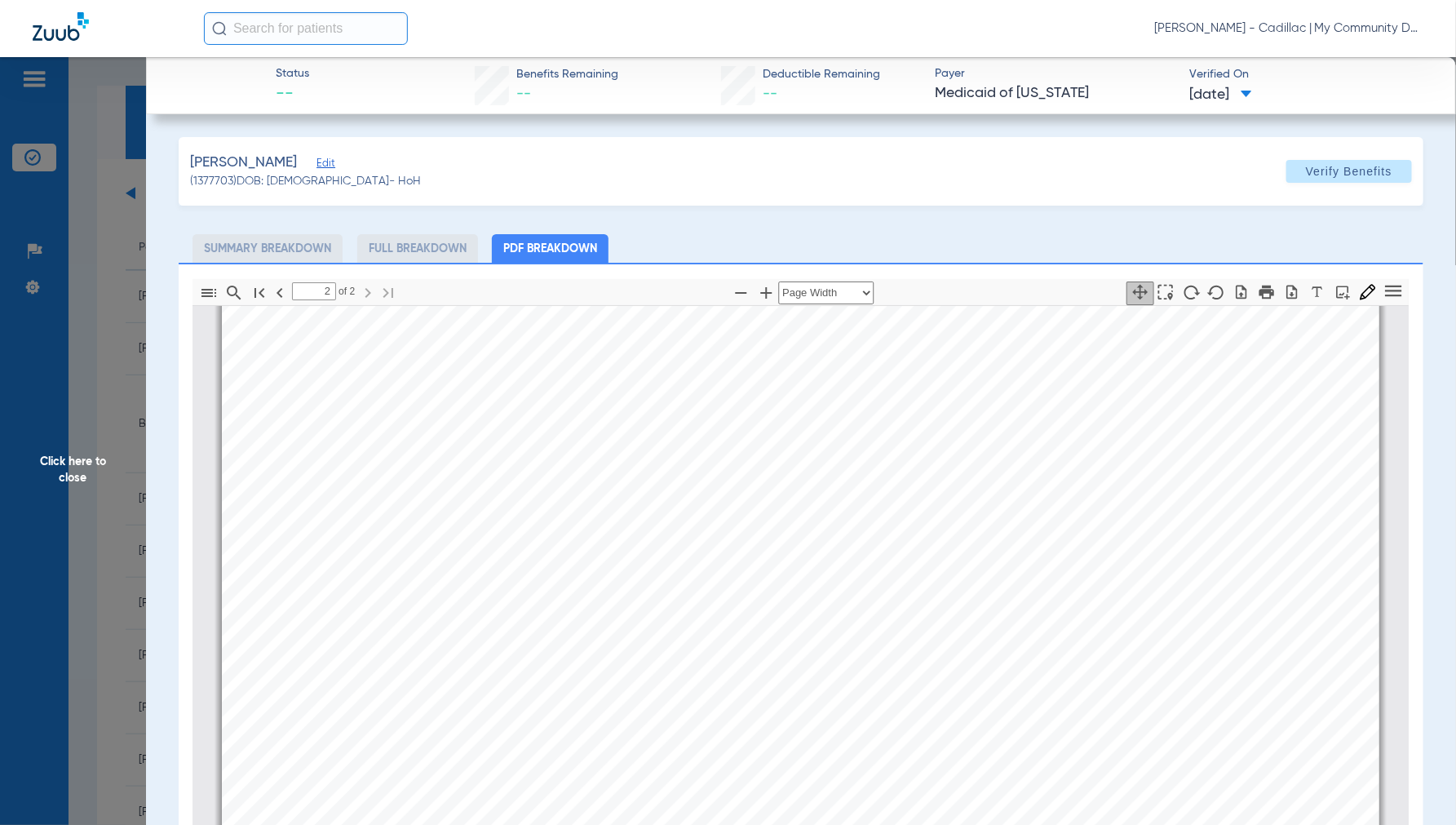
scroll to position [1912, 0]
click at [70, 459] on span "Click here to close" at bounding box center [73, 469] width 146 height 825
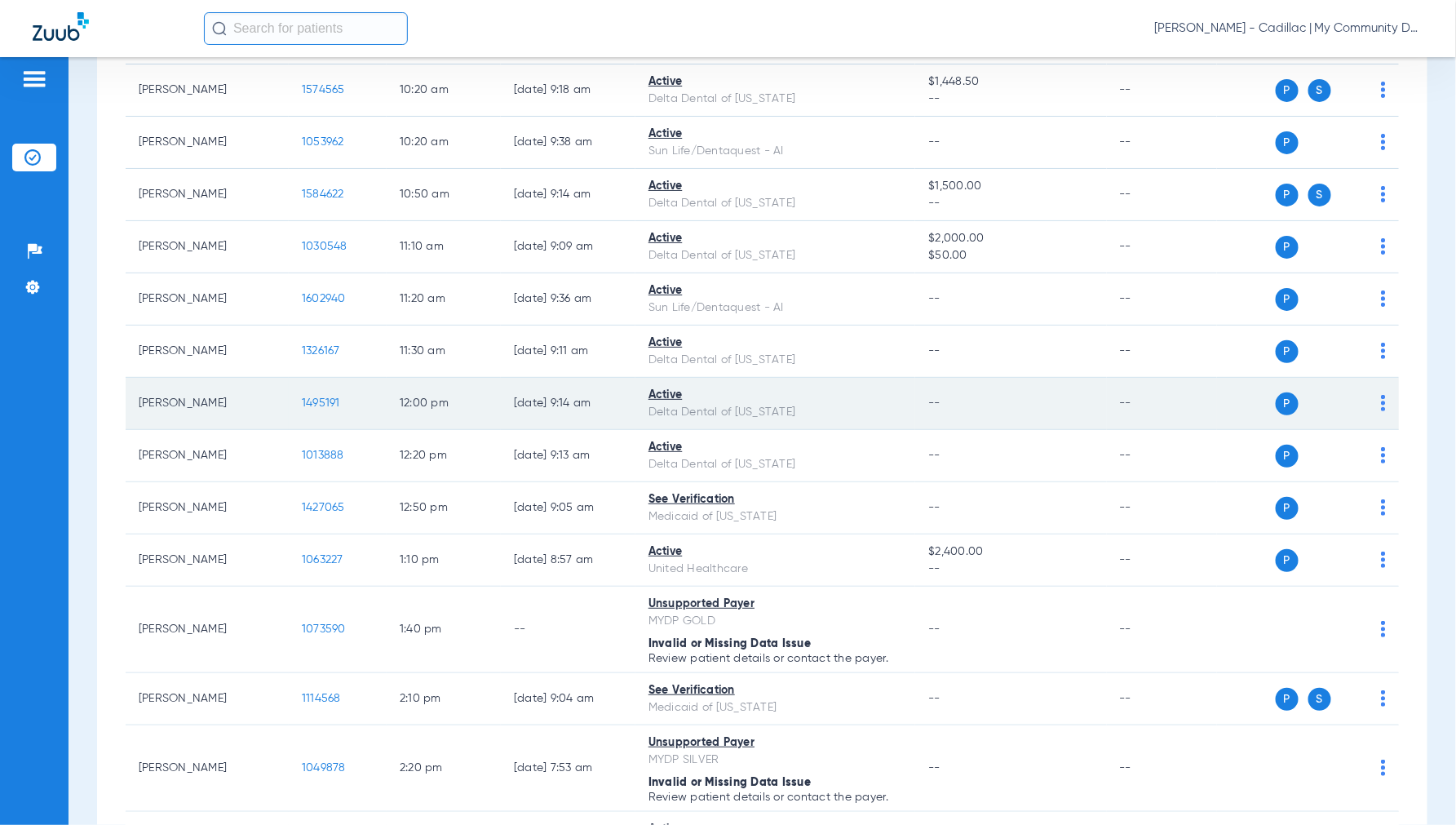
scroll to position [634, 0]
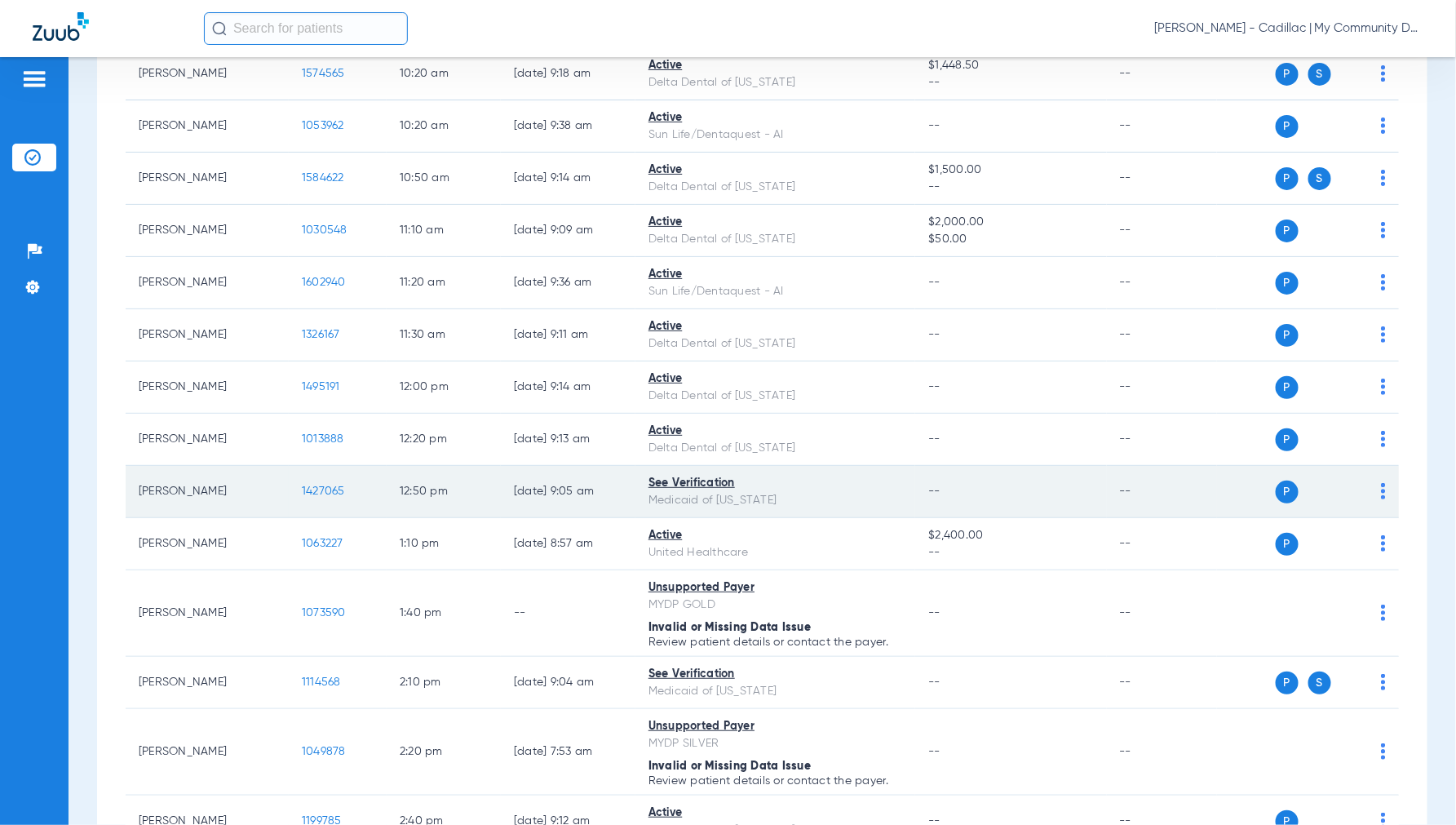
click at [314, 487] on span "1427065" at bounding box center [323, 490] width 43 height 11
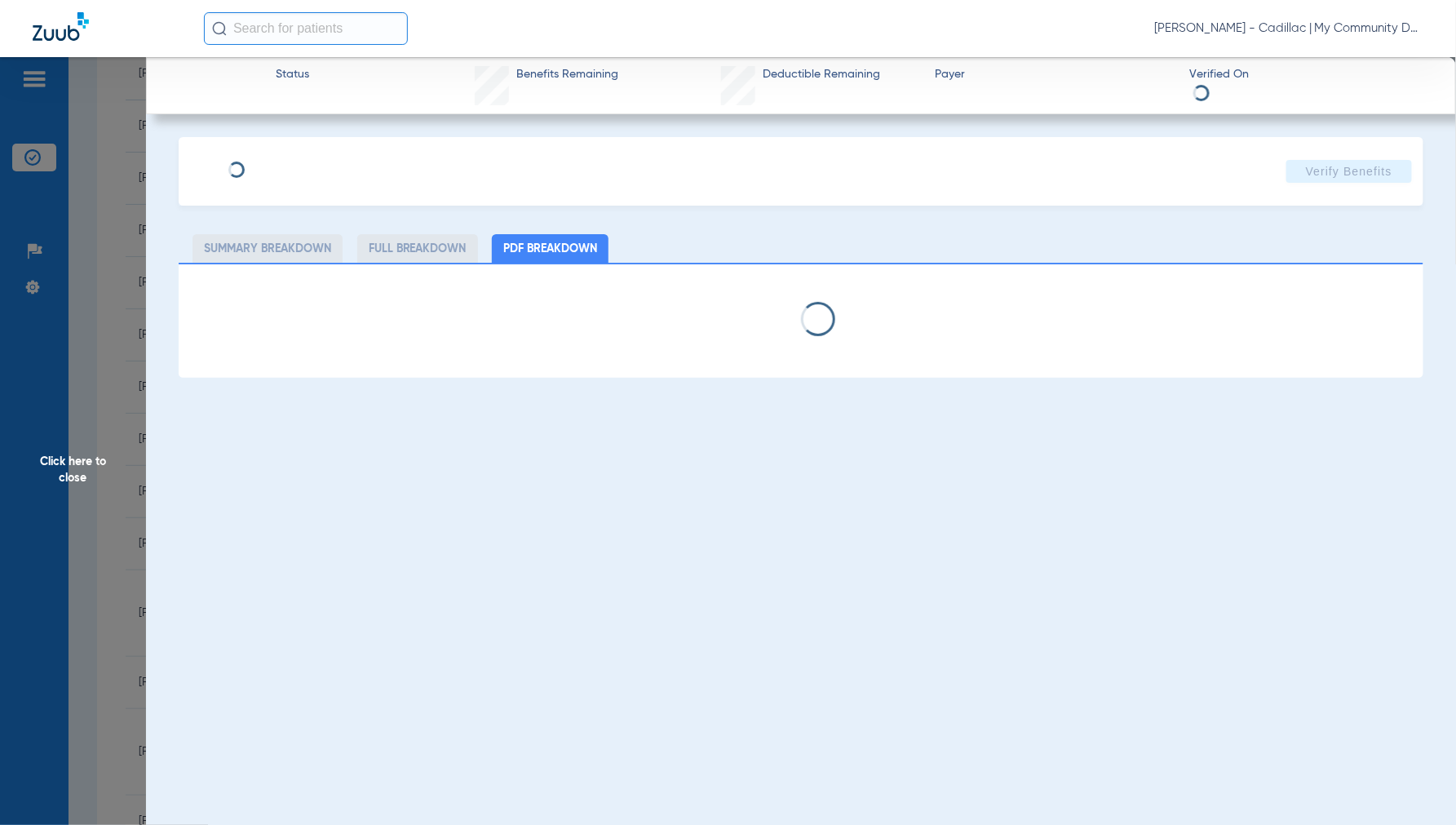
select select "page-width"
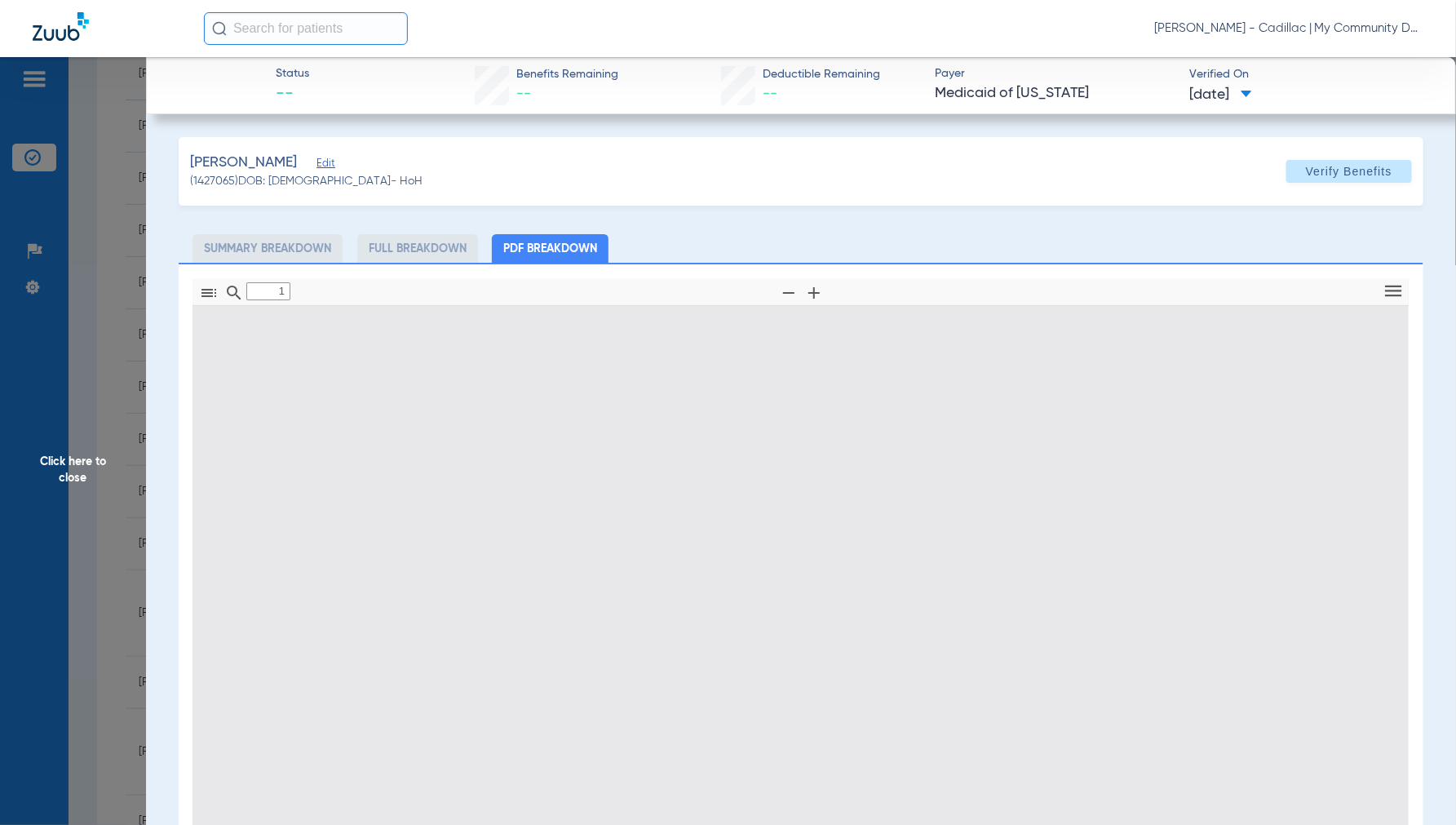
scroll to position [8, 0]
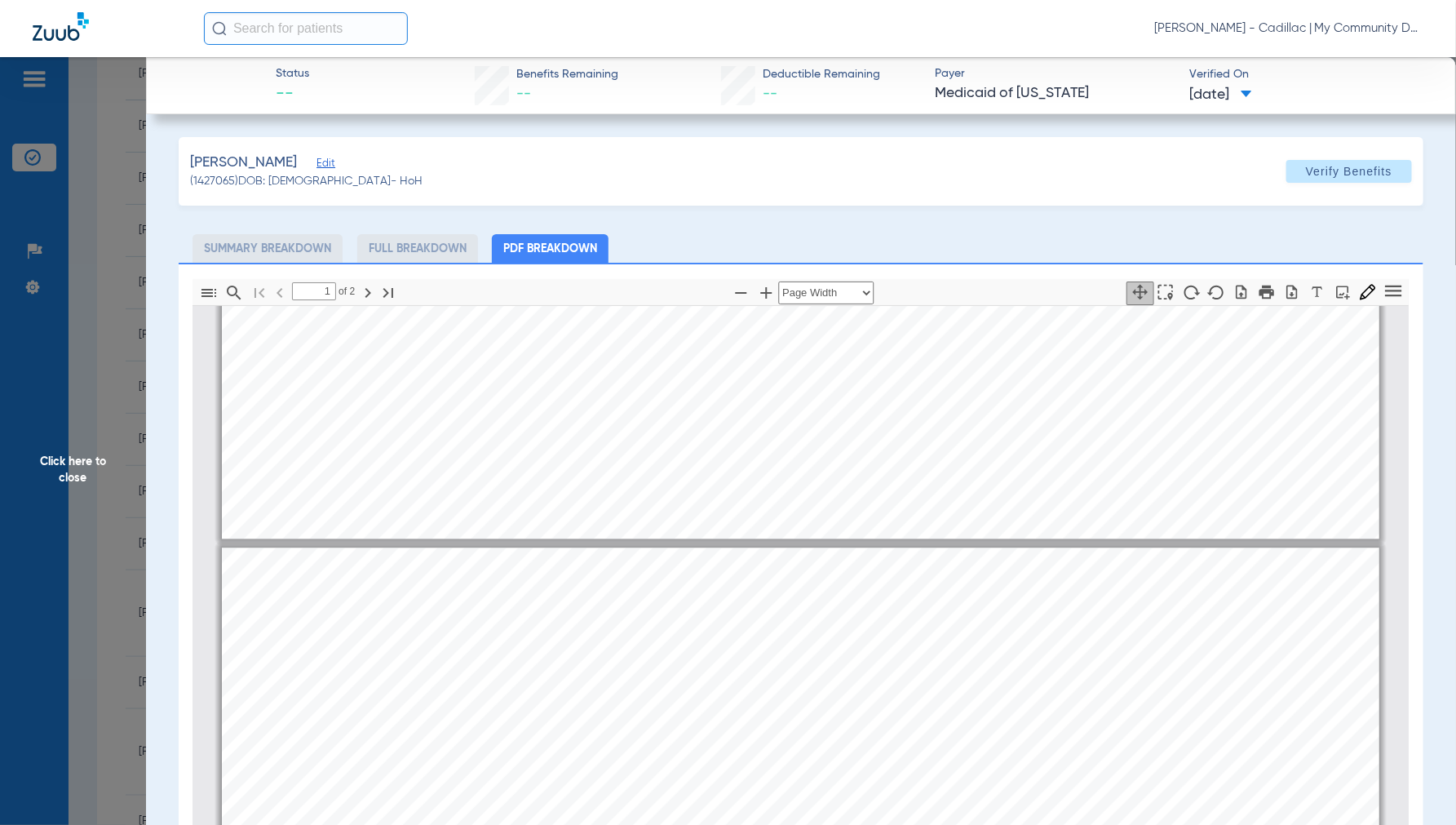
type input "2"
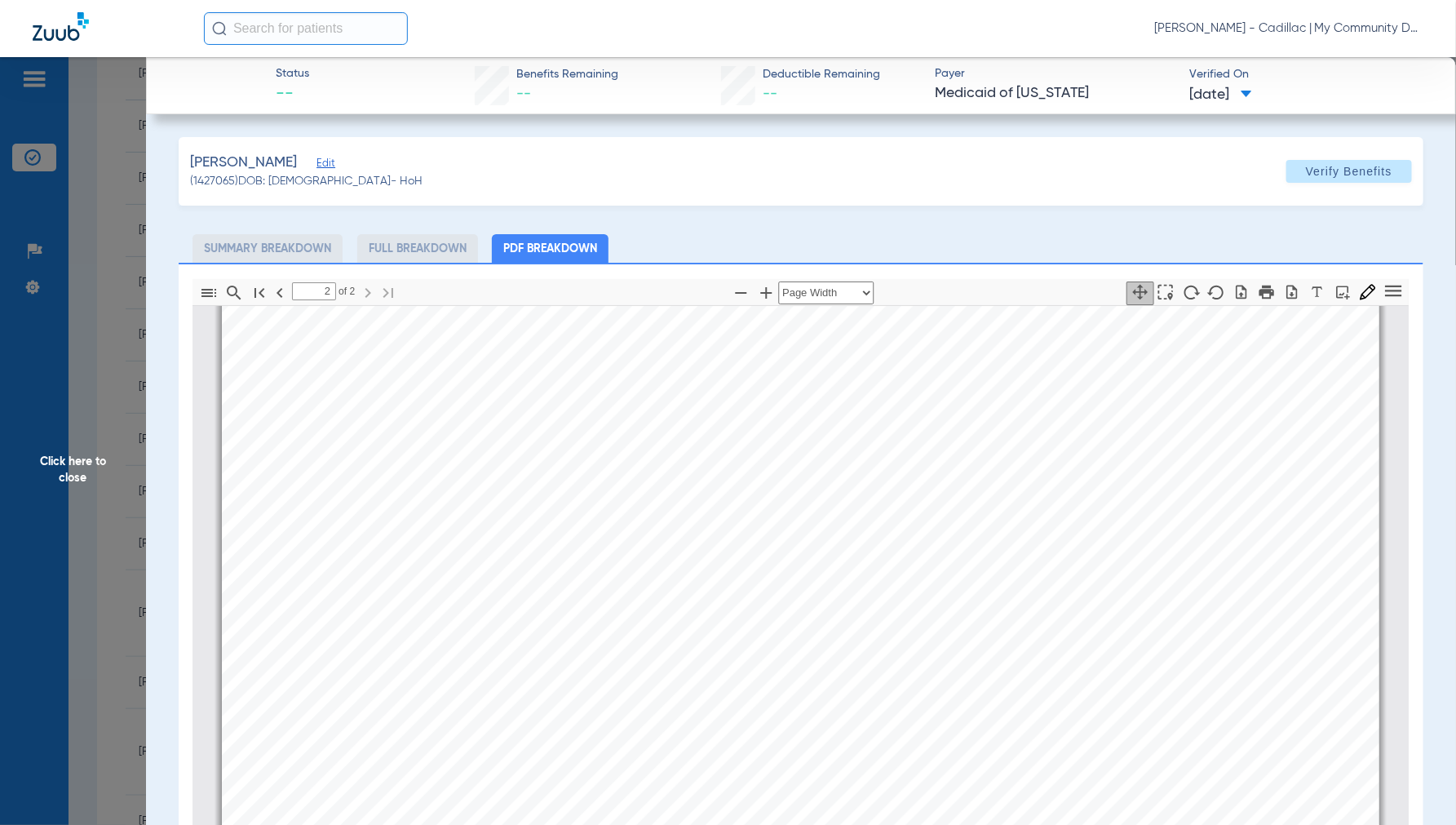
scroll to position [2365, 0]
click at [81, 445] on span "Click here to close" at bounding box center [73, 469] width 146 height 825
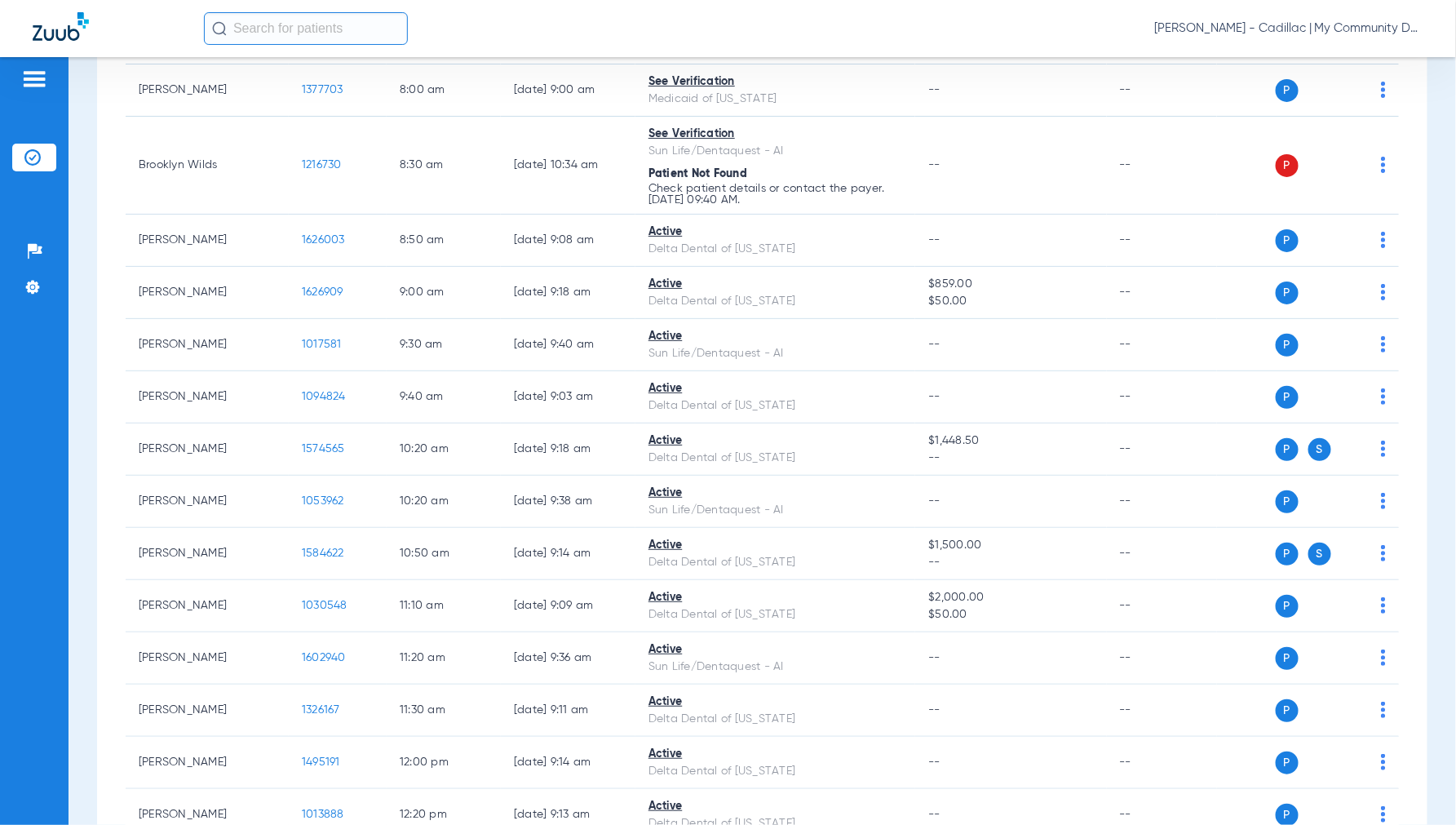
scroll to position [0, 0]
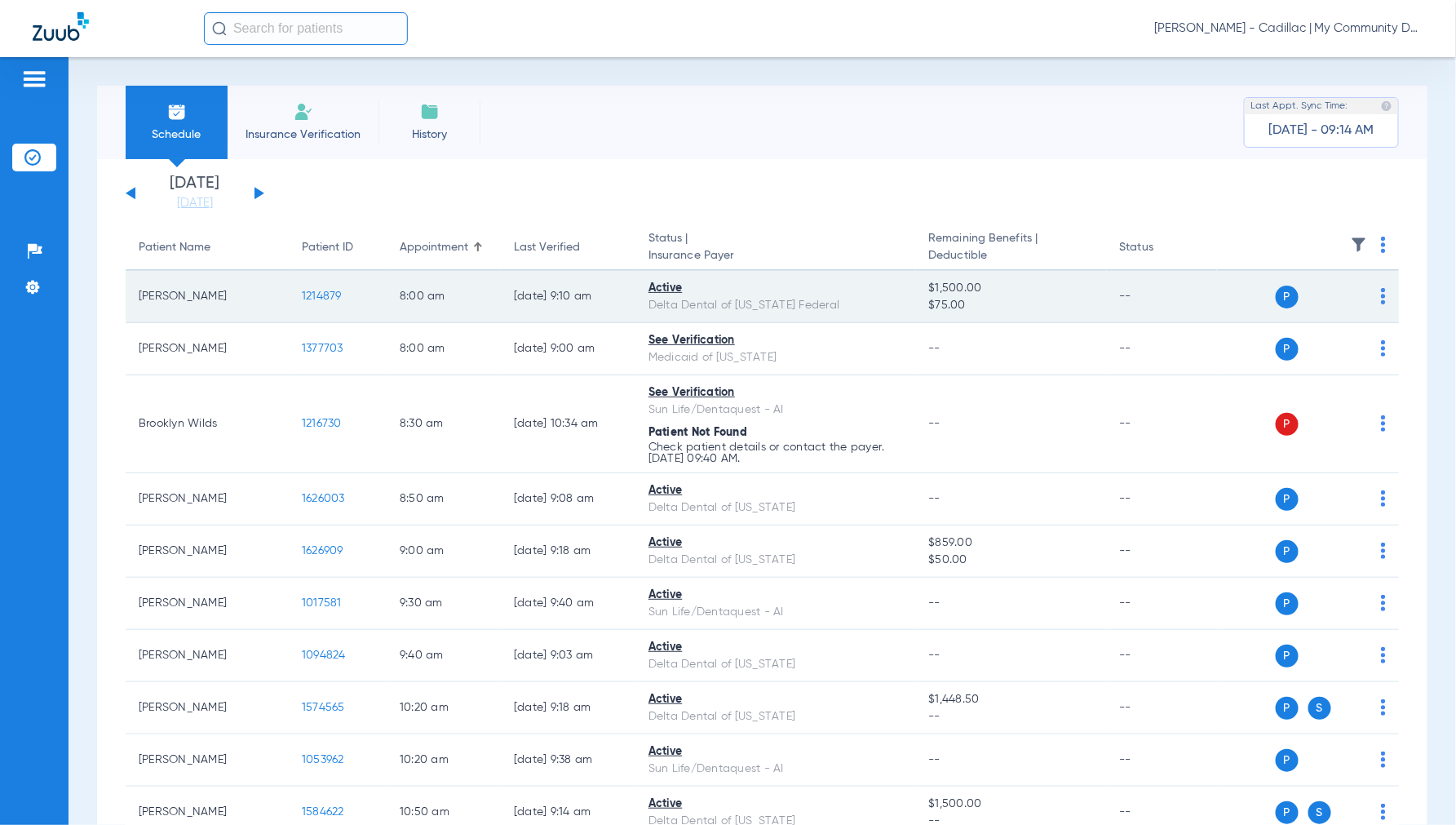
click at [320, 293] on span "1214879" at bounding box center [322, 296] width 40 height 11
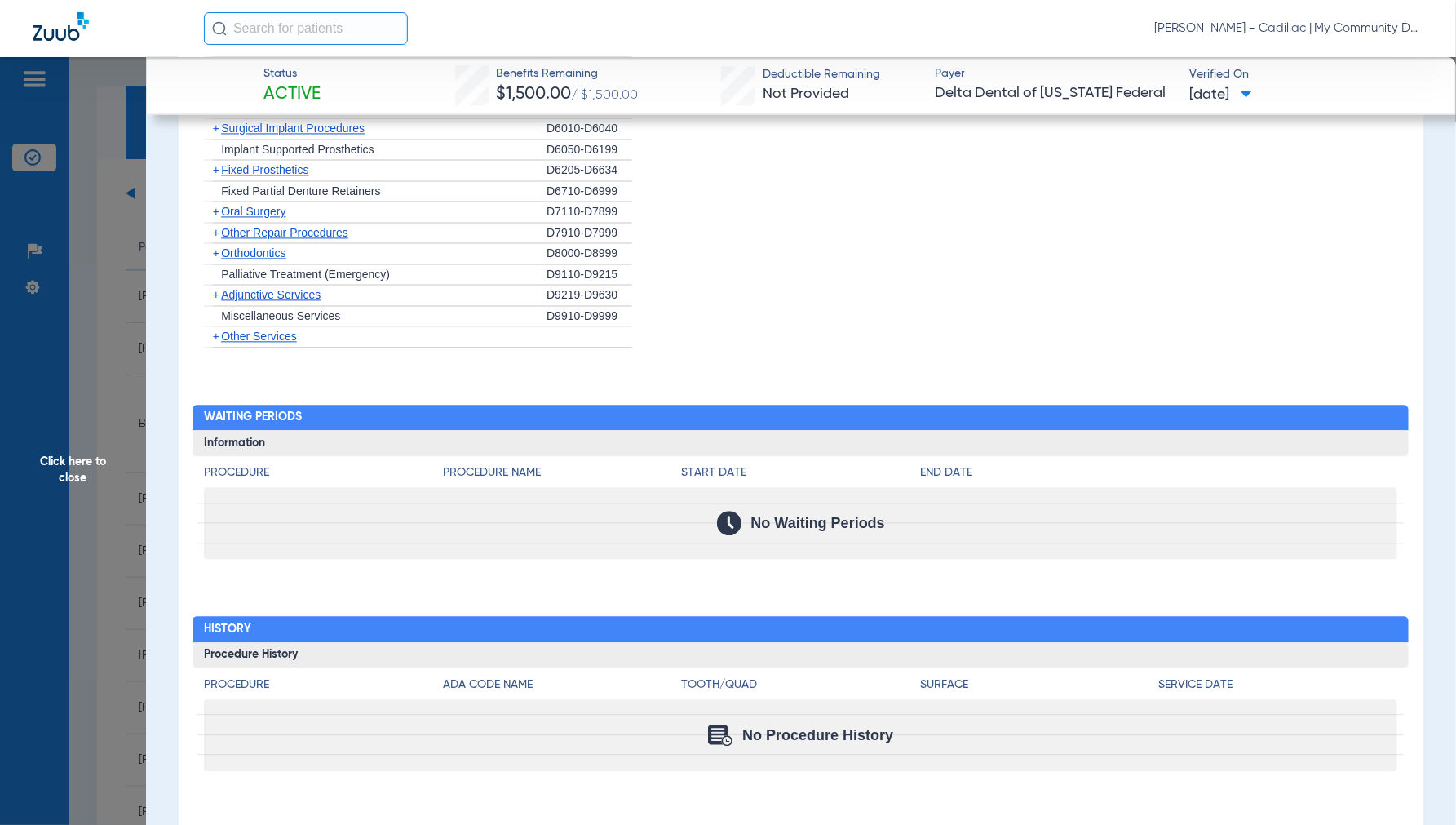
scroll to position [1407, 0]
click at [63, 467] on span "Click here to close" at bounding box center [73, 469] width 146 height 825
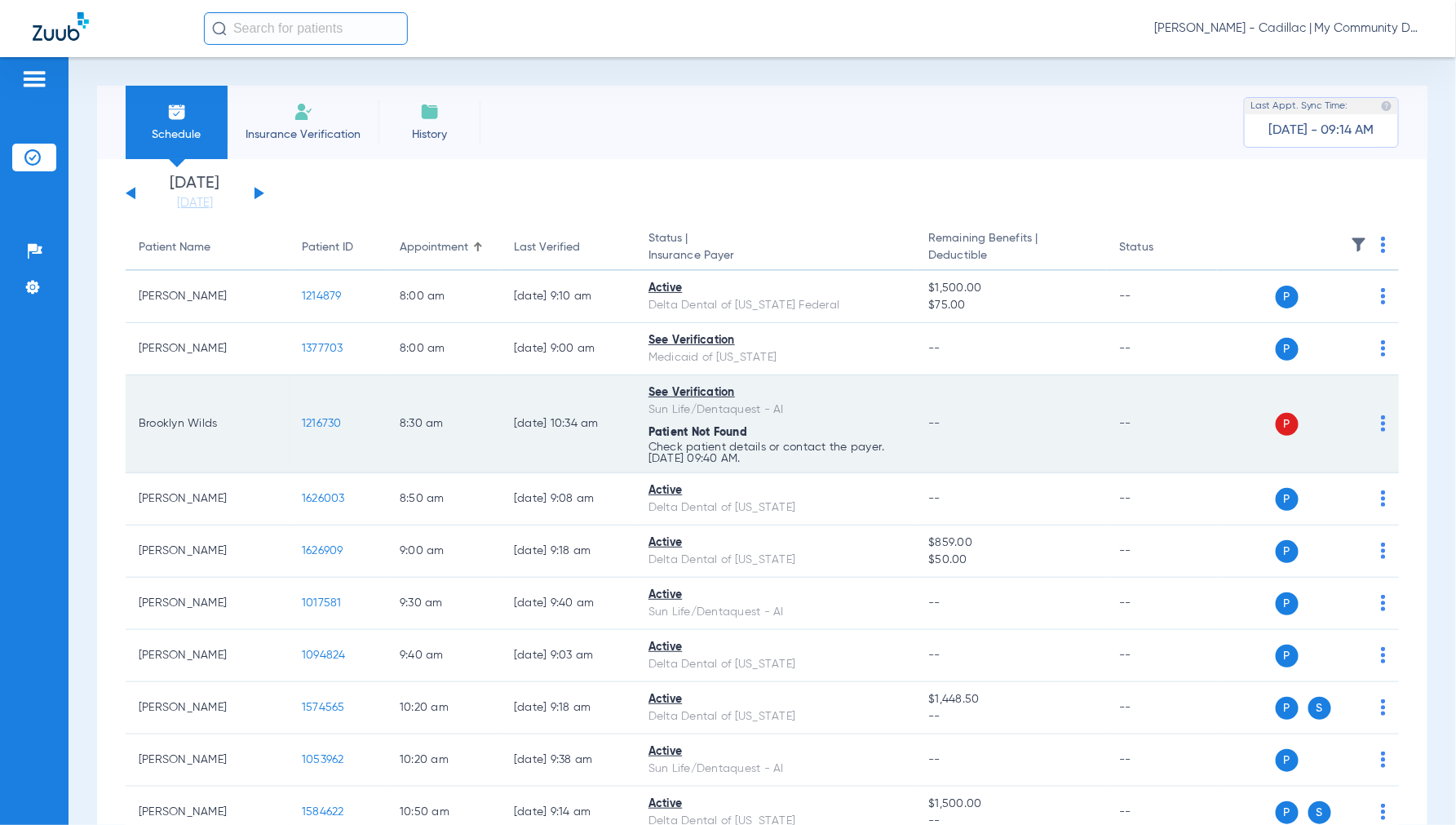
scroll to position [90, 0]
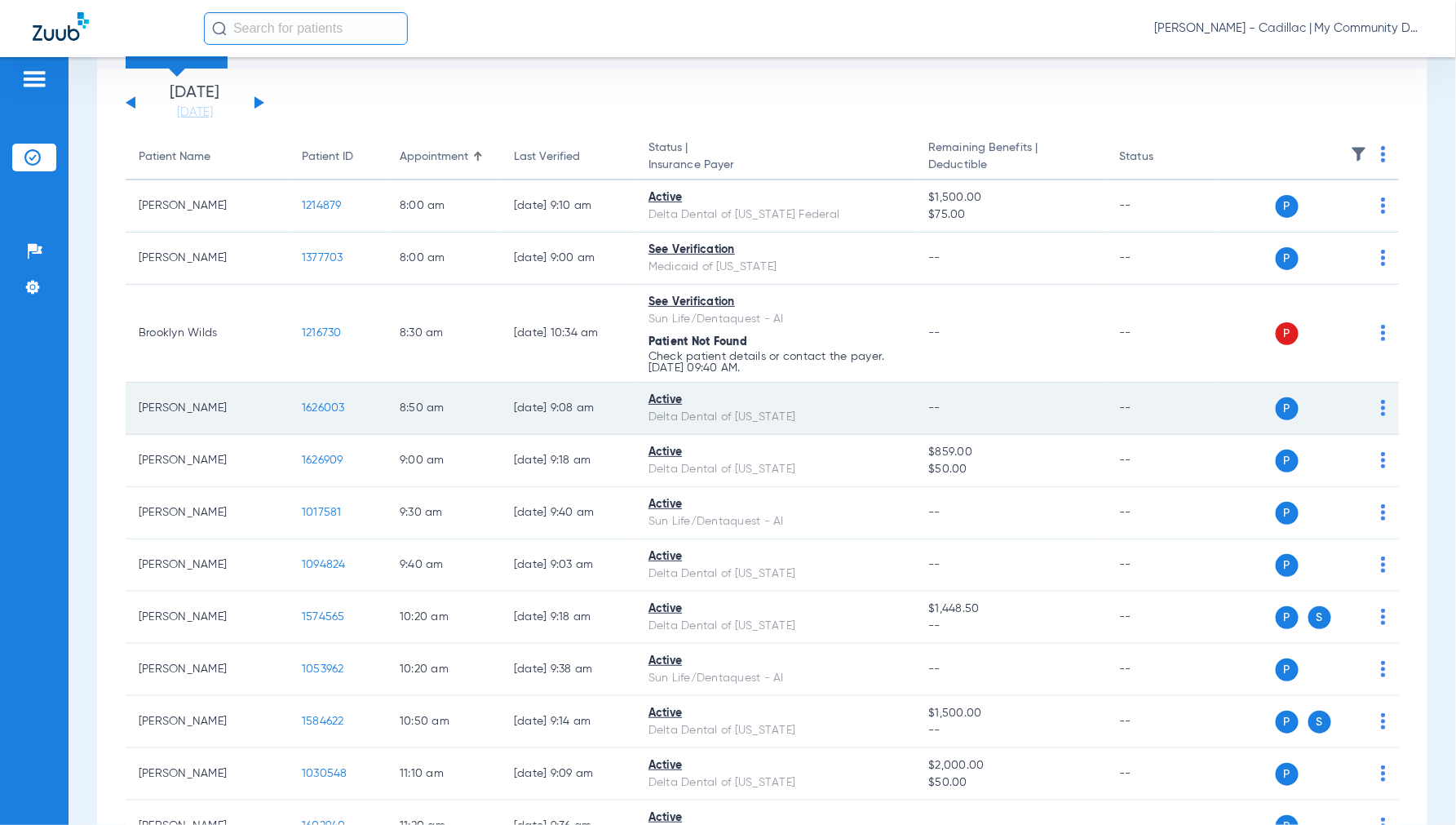
click at [312, 409] on span "1626003" at bounding box center [323, 407] width 43 height 11
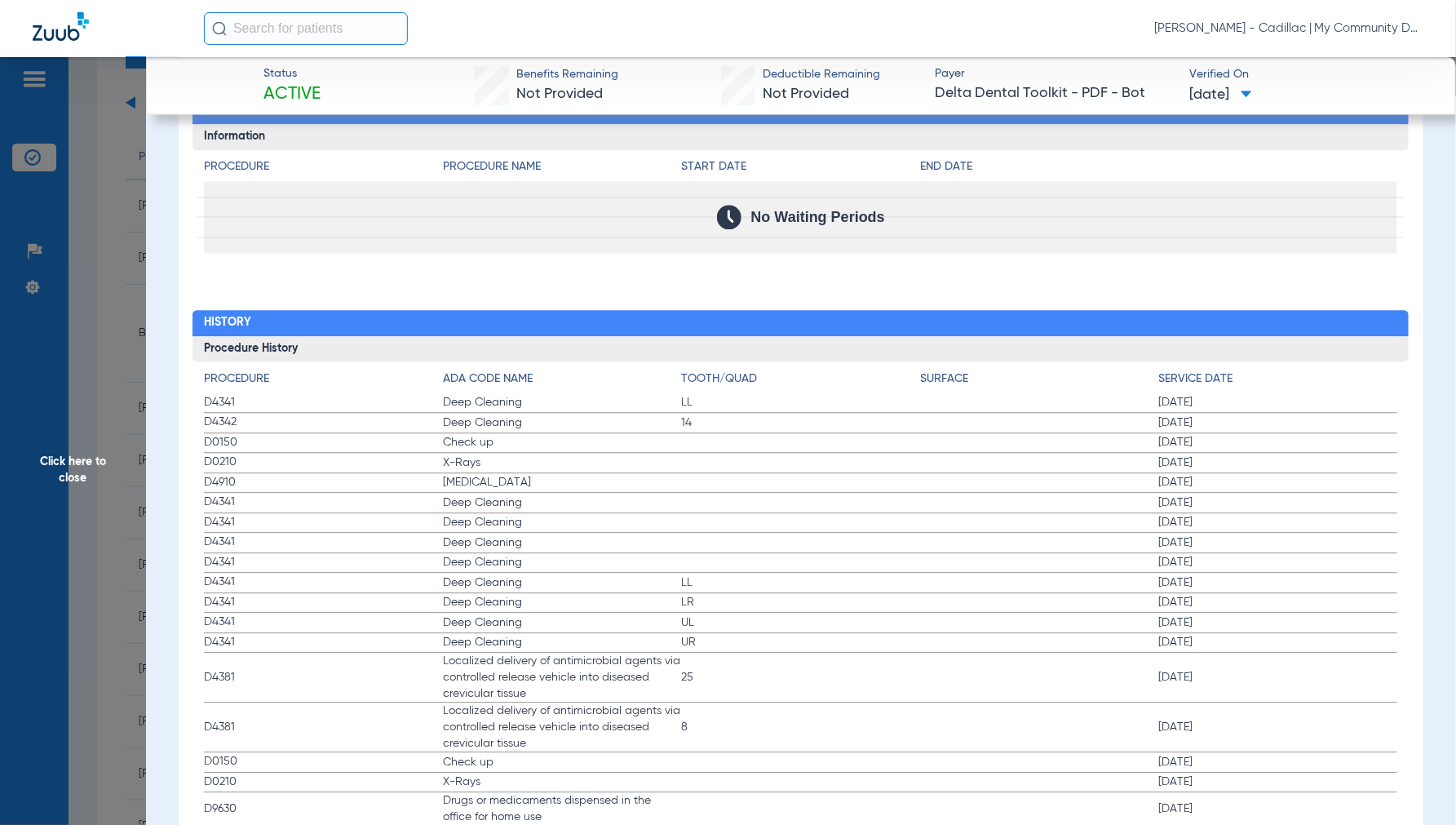
scroll to position [1694, 0]
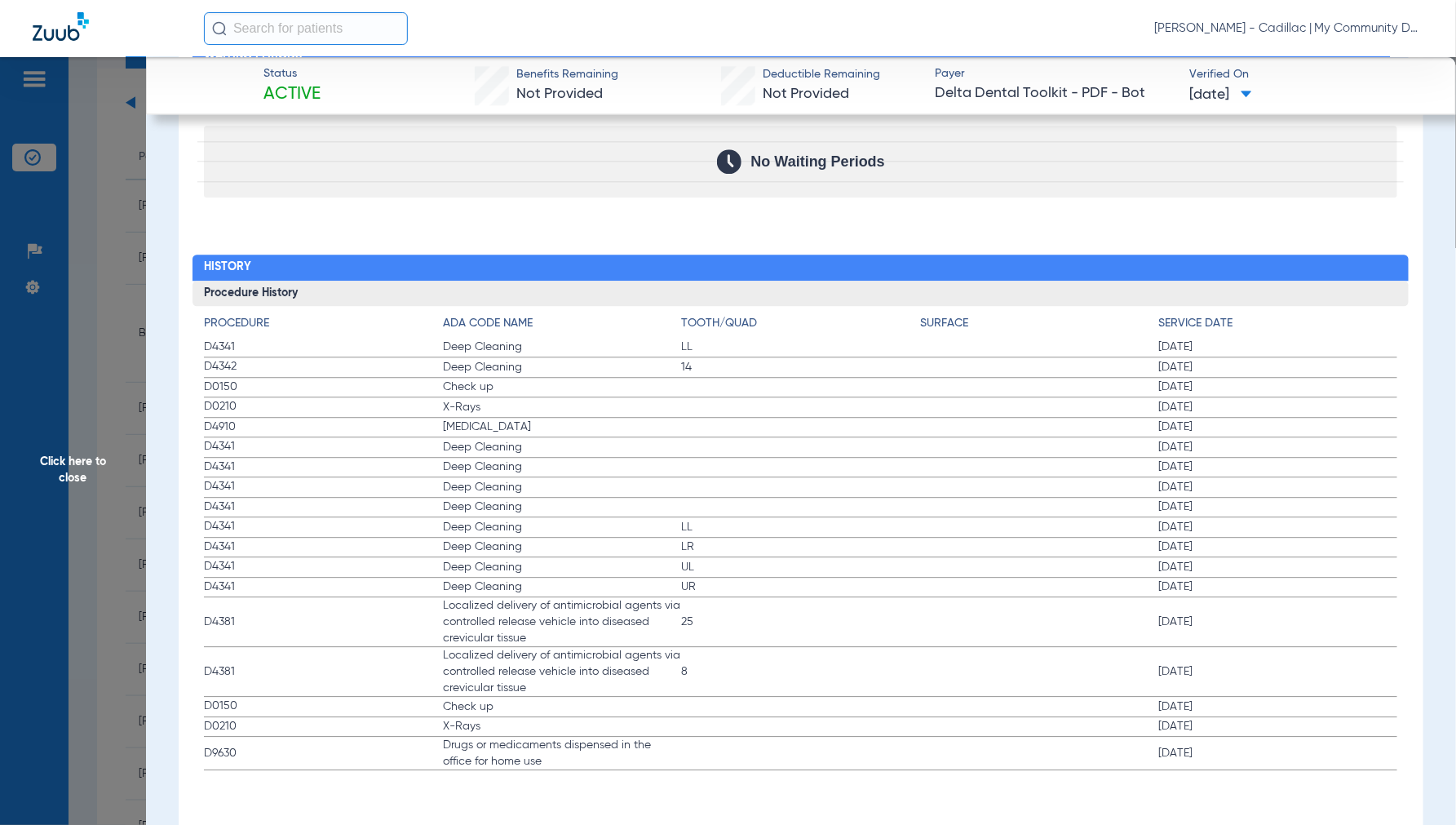
click at [76, 471] on span "Click here to close" at bounding box center [73, 469] width 146 height 825
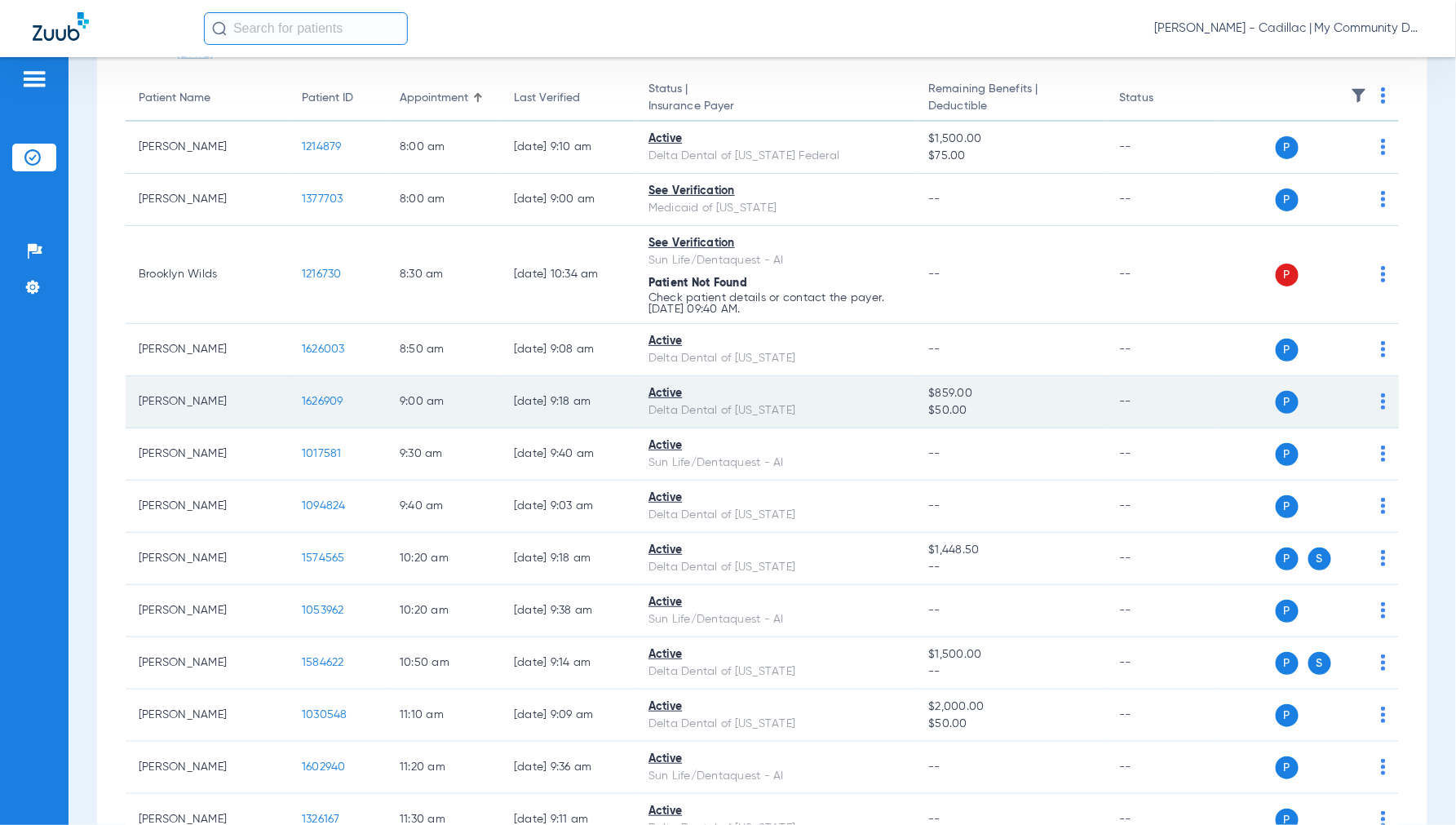
scroll to position [181, 0]
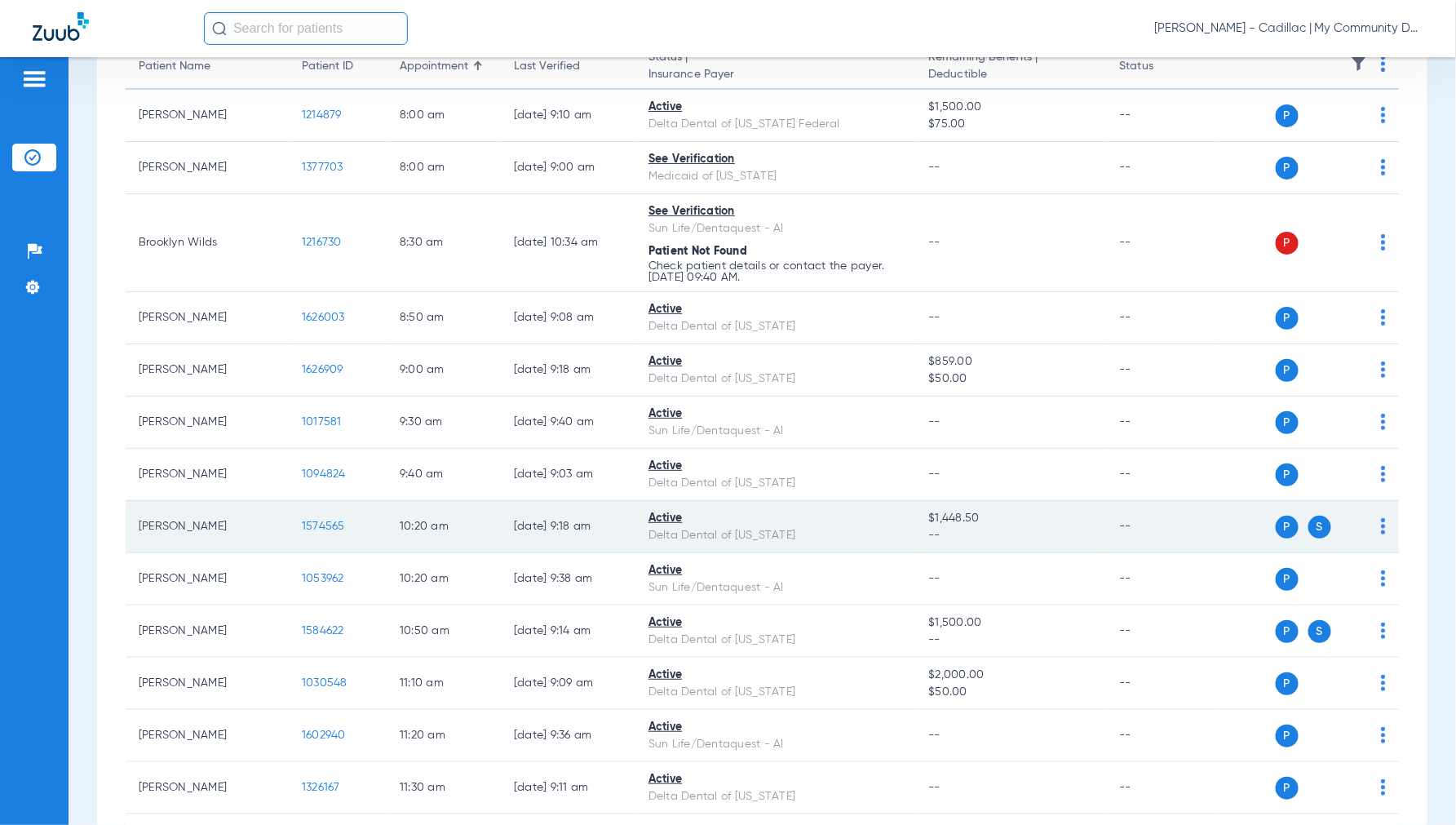
click at [318, 527] on span "1574565" at bounding box center [323, 525] width 43 height 11
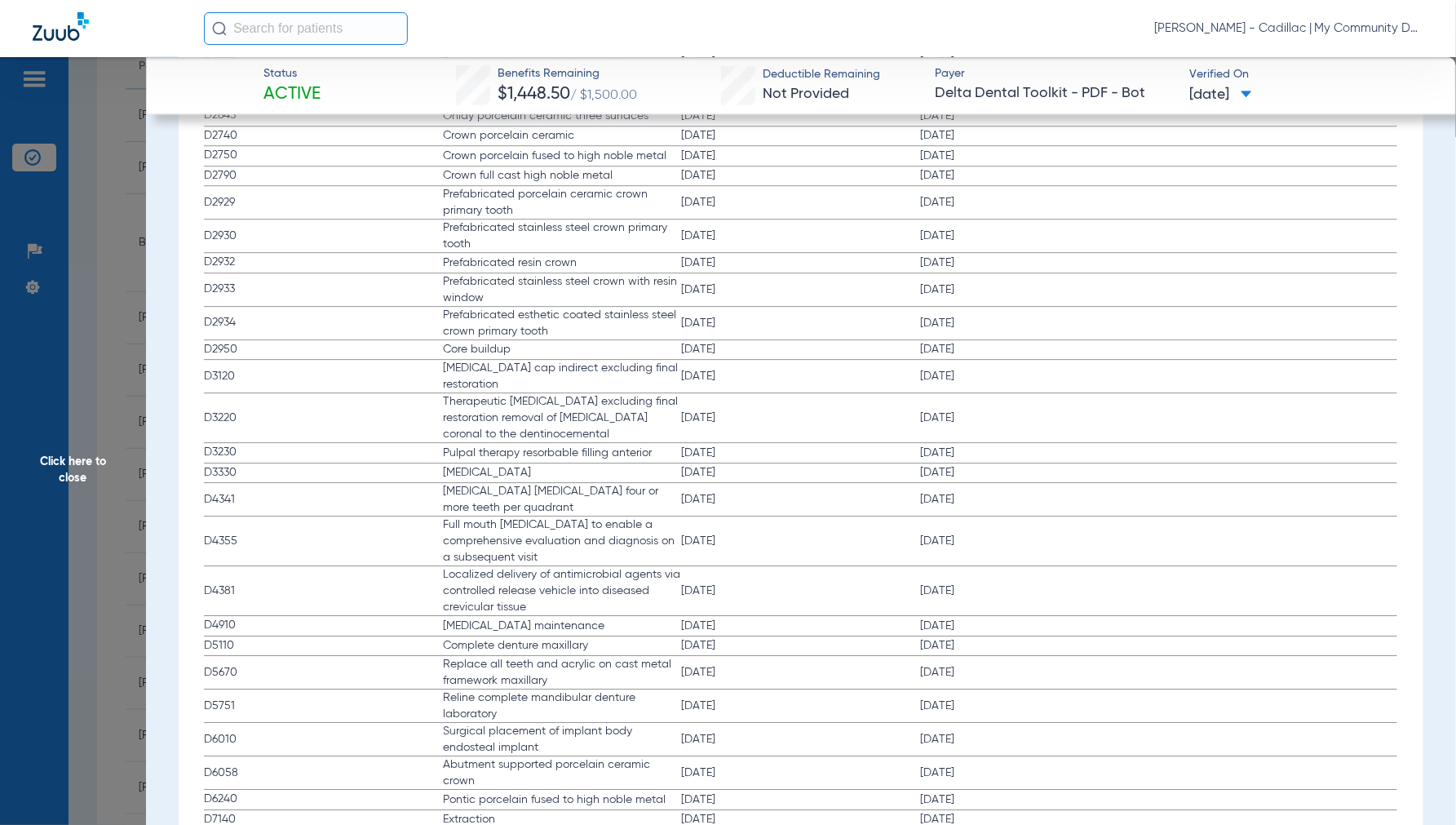
scroll to position [1632, 0]
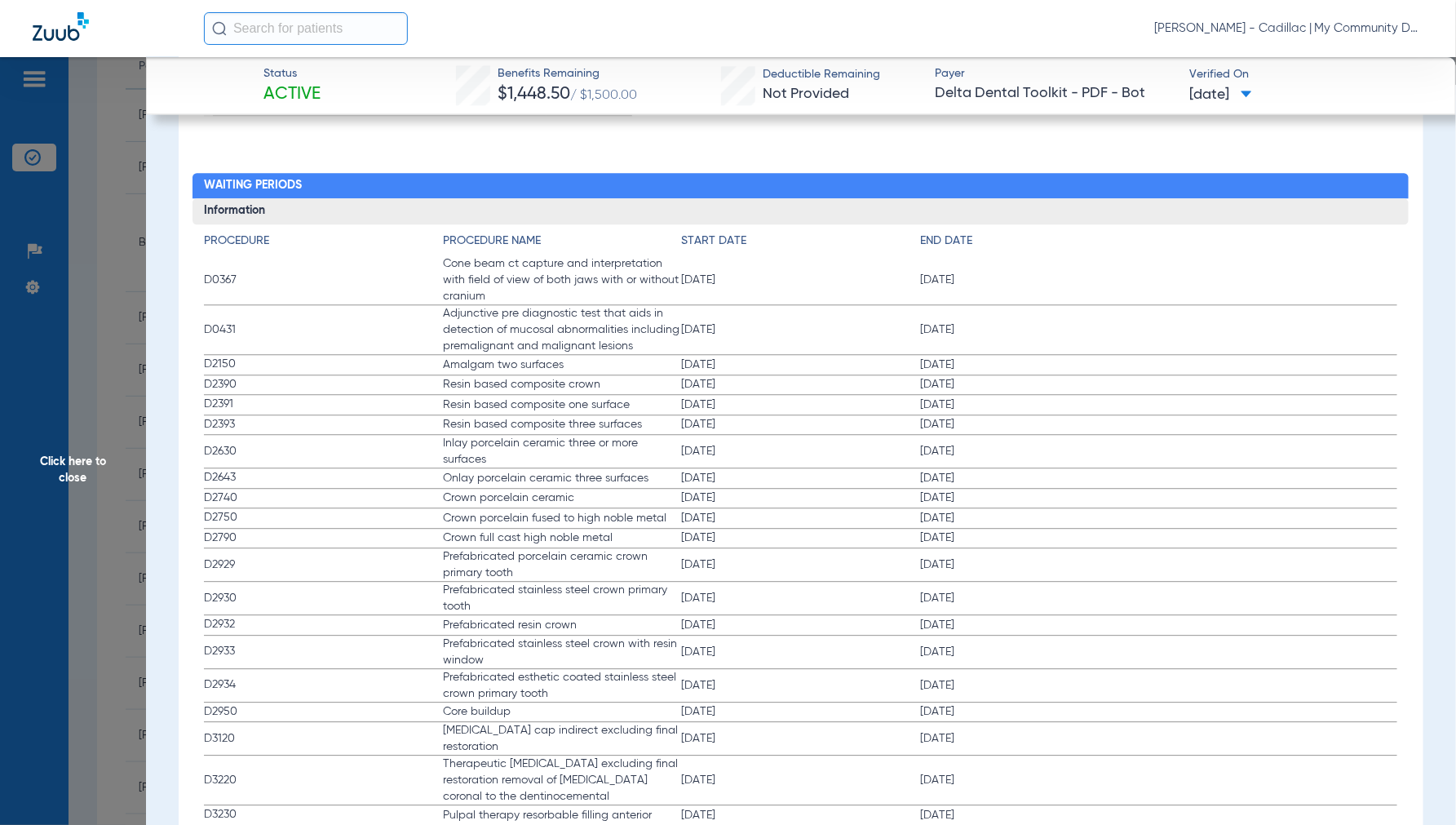
click at [78, 465] on span "Click here to close" at bounding box center [73, 469] width 146 height 825
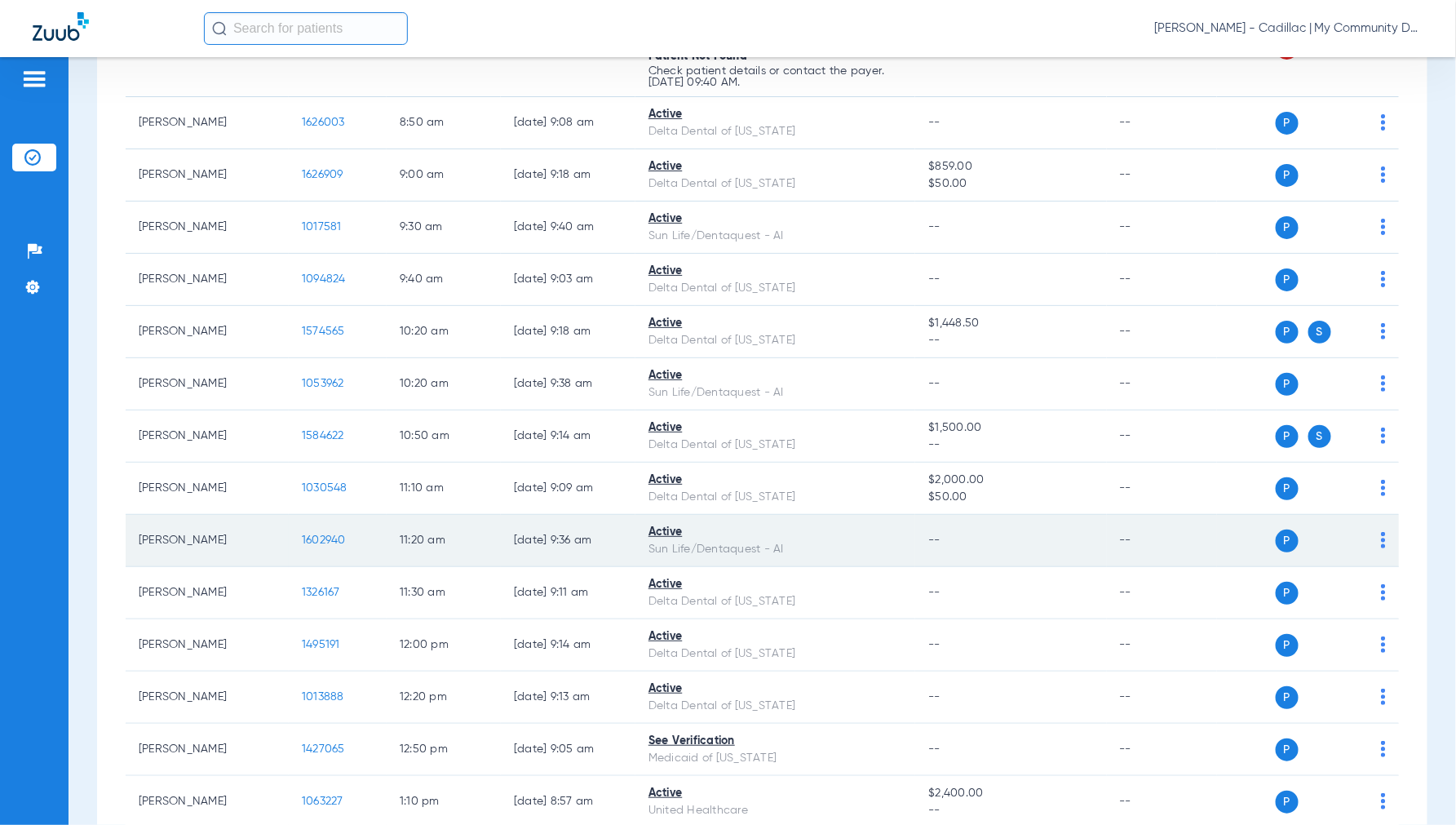
scroll to position [453, 0]
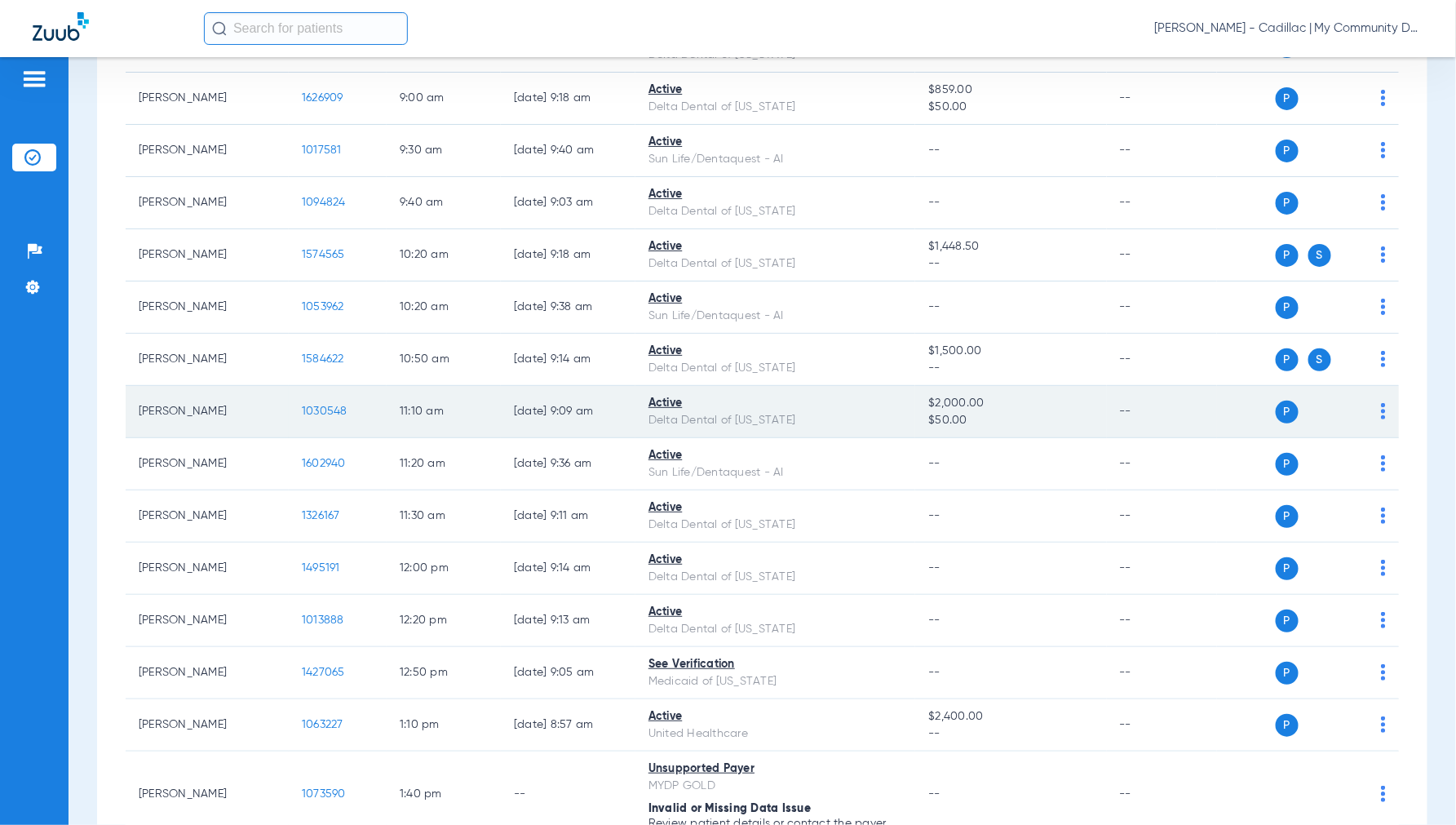
click at [316, 410] on span "1030548" at bounding box center [325, 411] width 46 height 11
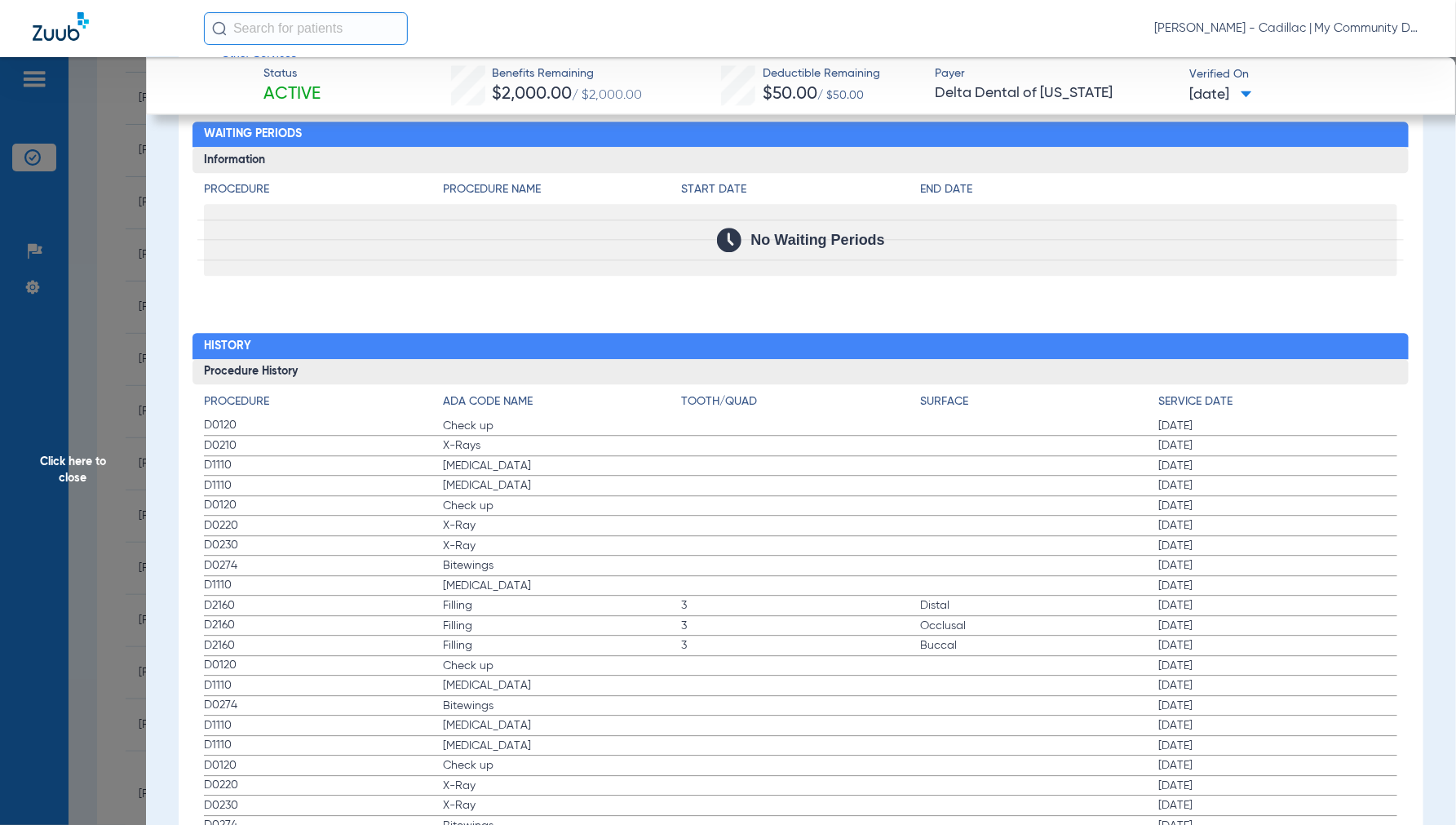
scroll to position [1632, 0]
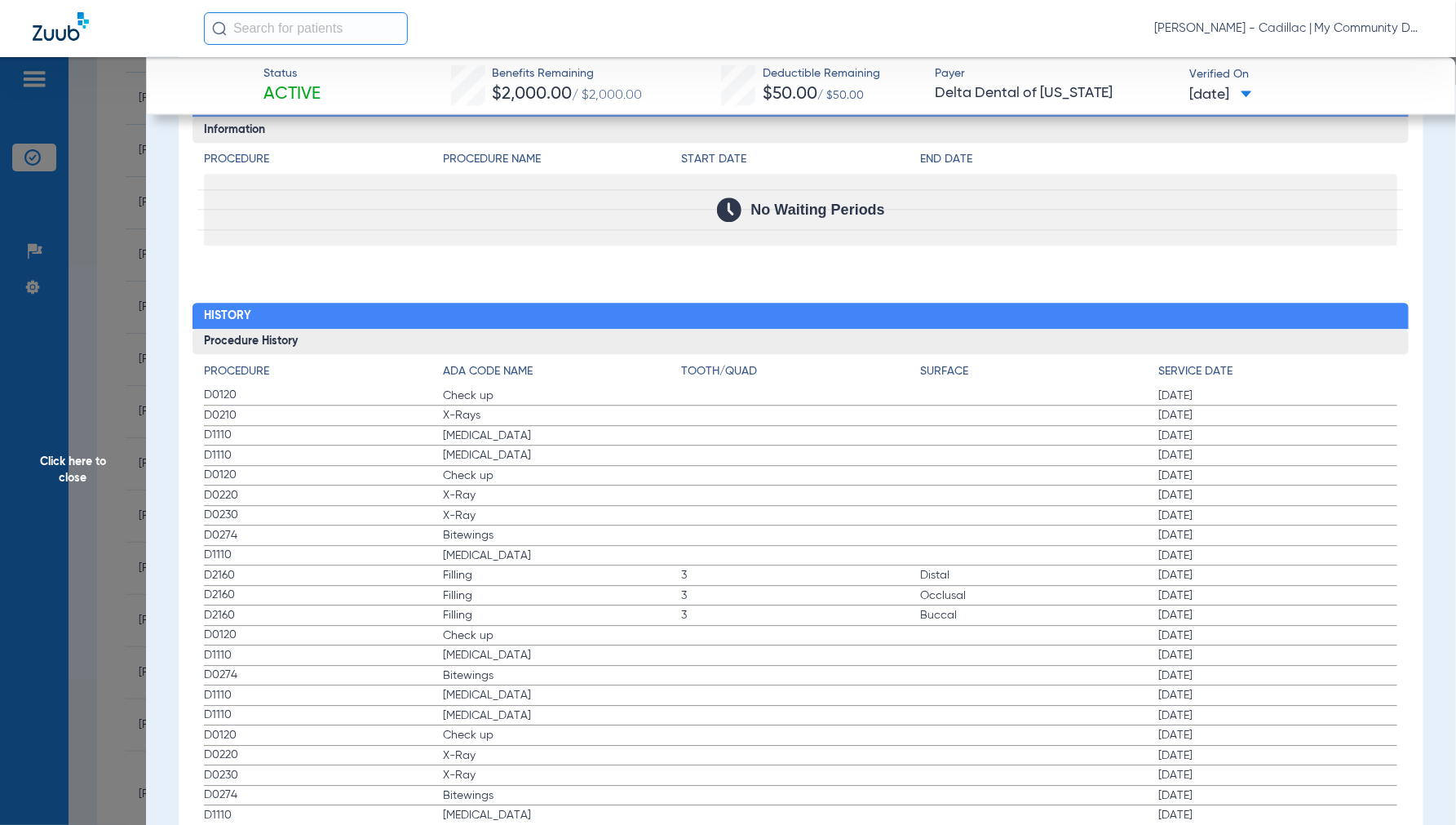
click at [77, 472] on span "Click here to close" at bounding box center [73, 469] width 146 height 825
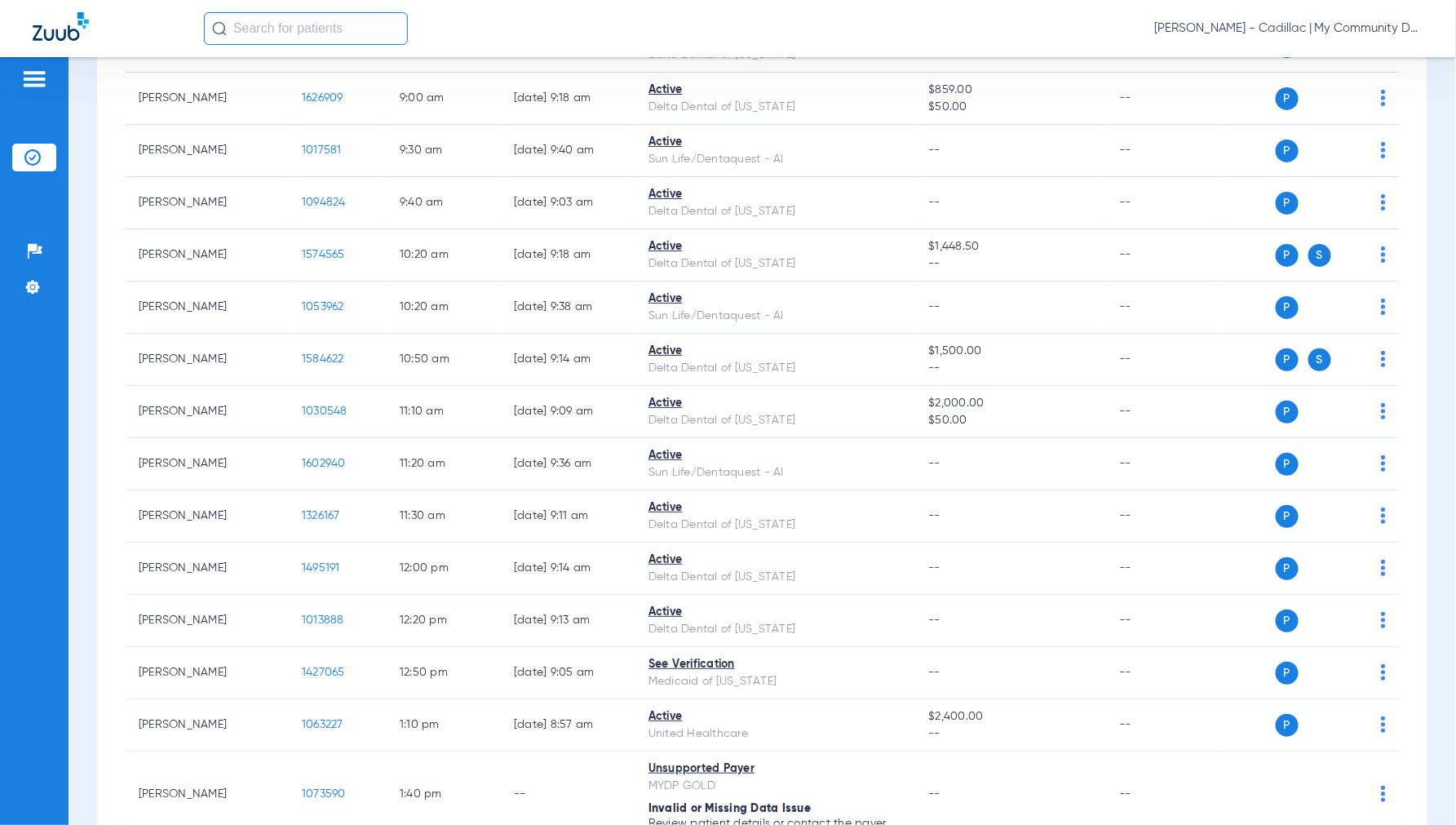
scroll to position [0, 0]
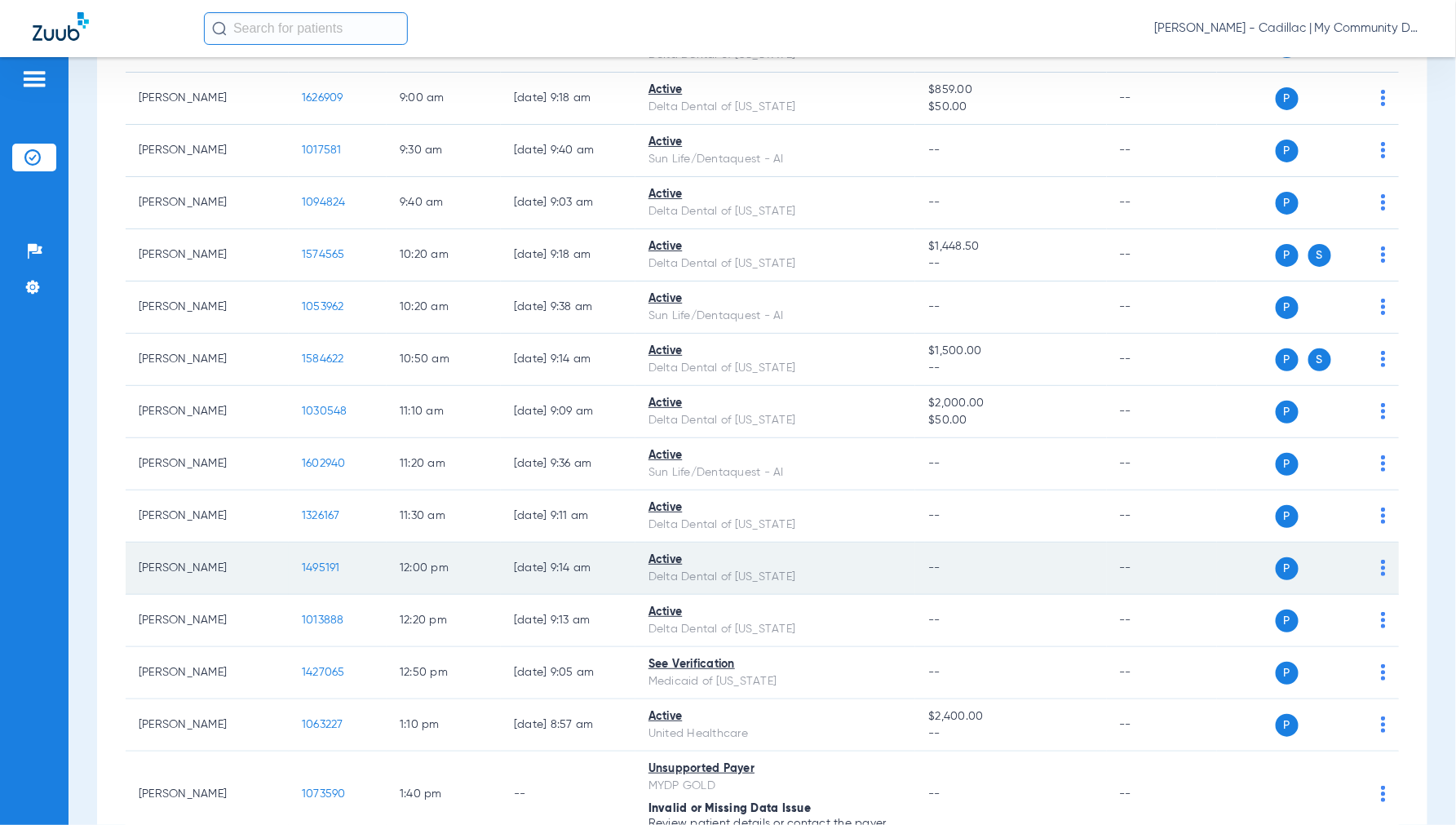
click at [317, 567] on span "1495191" at bounding box center [321, 568] width 39 height 11
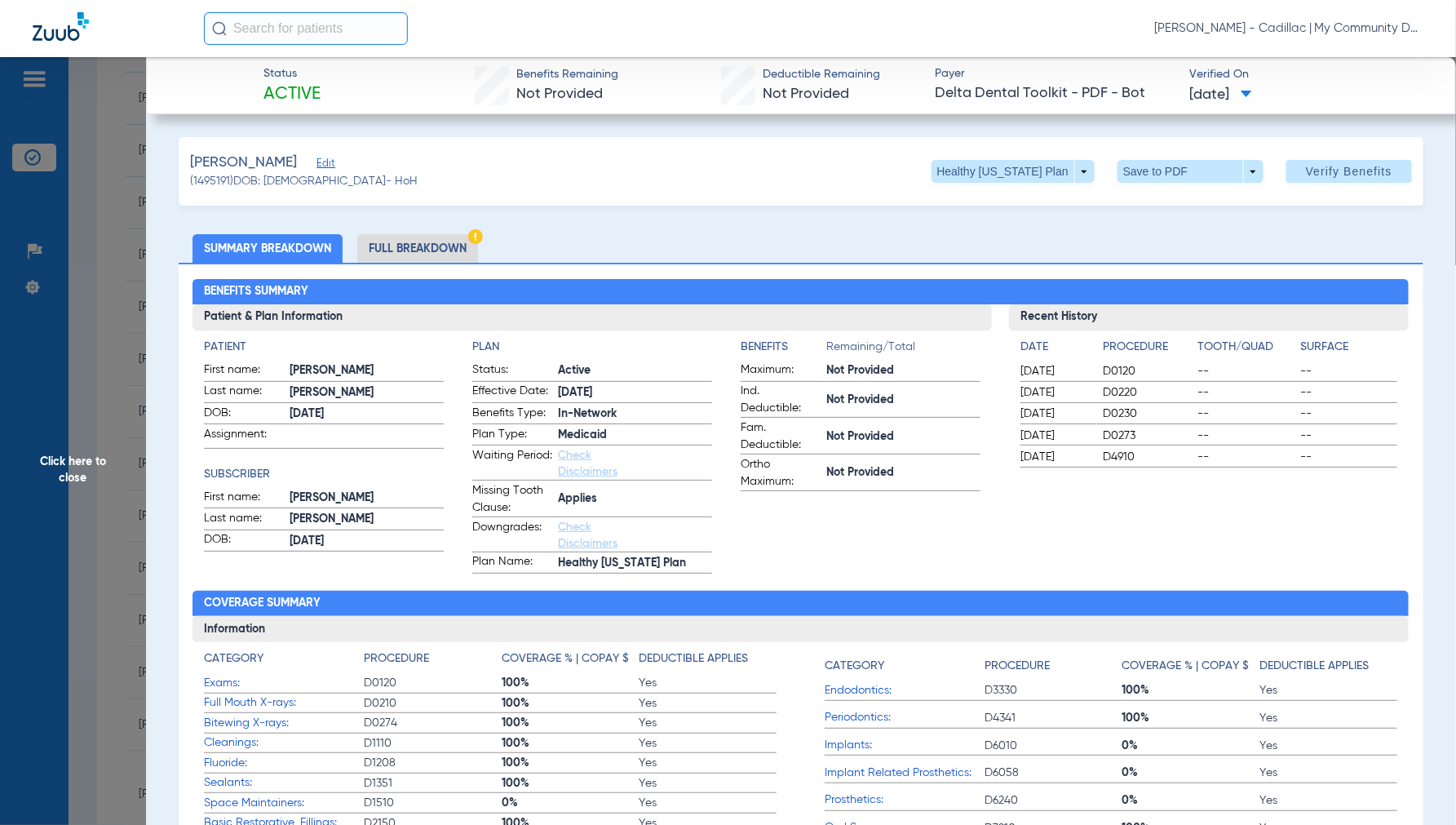
click at [102, 448] on span "Click here to close" at bounding box center [73, 469] width 146 height 825
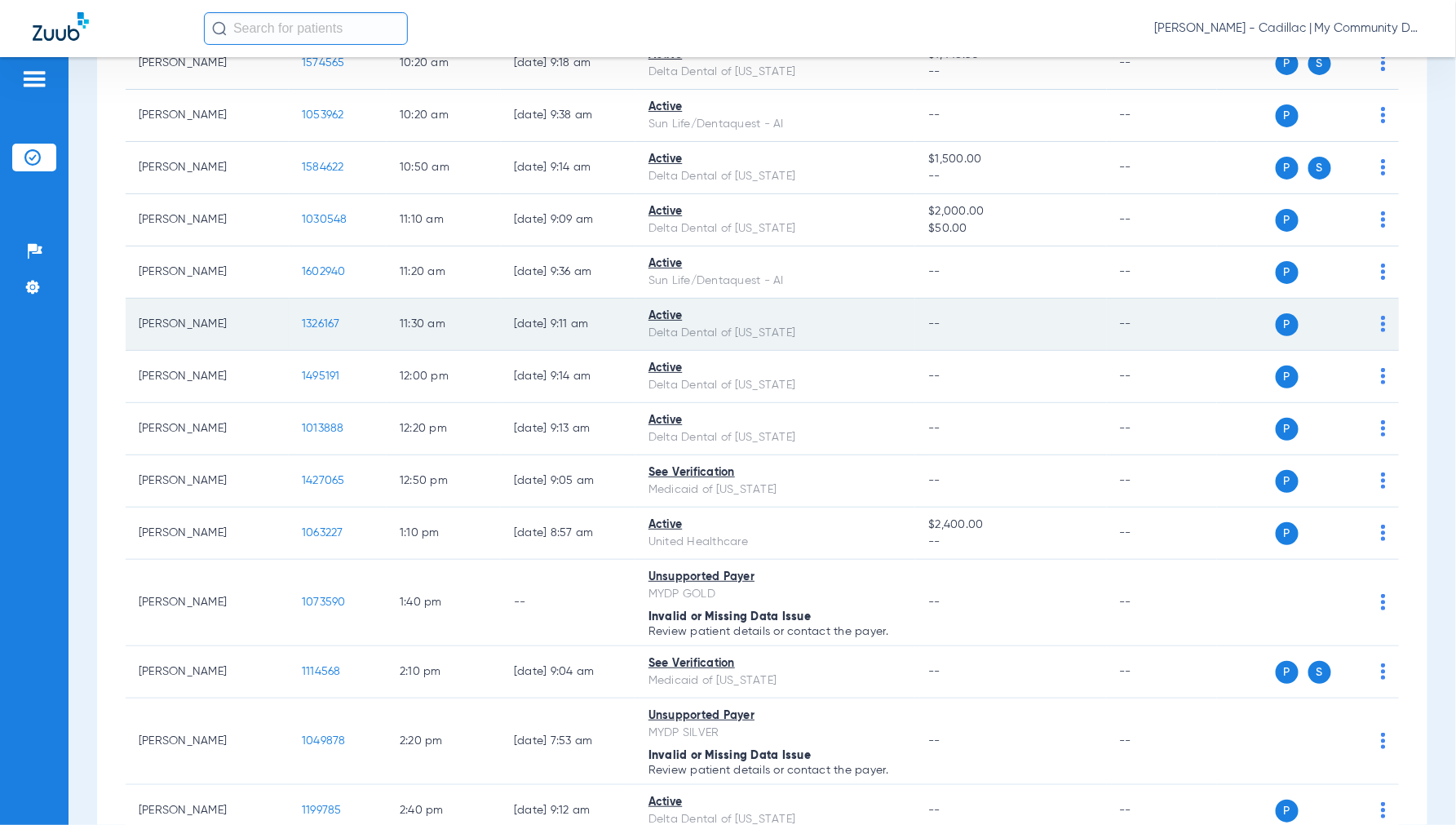
scroll to position [816, 0]
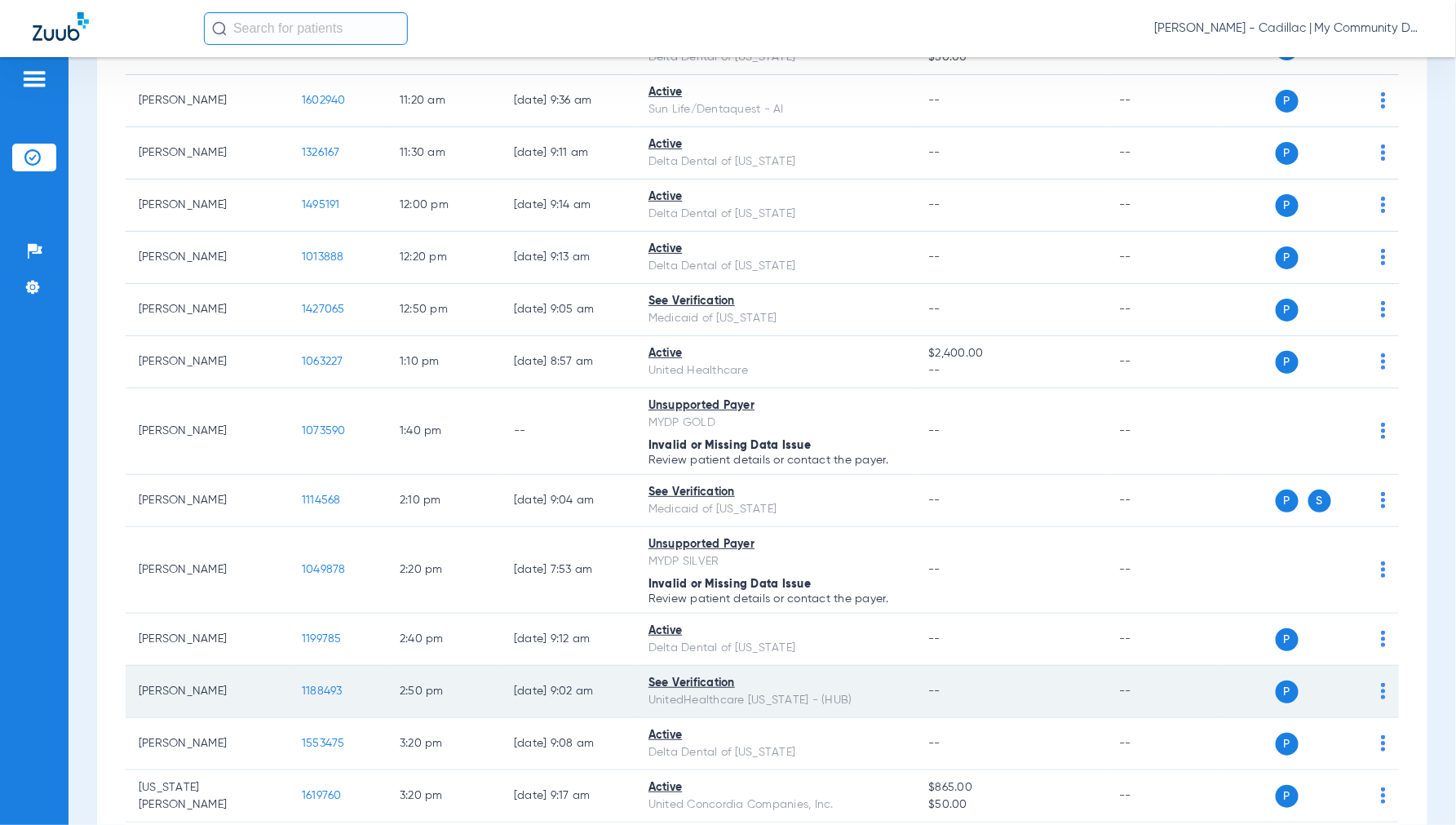
click at [310, 696] on span "1188493" at bounding box center [322, 691] width 41 height 11
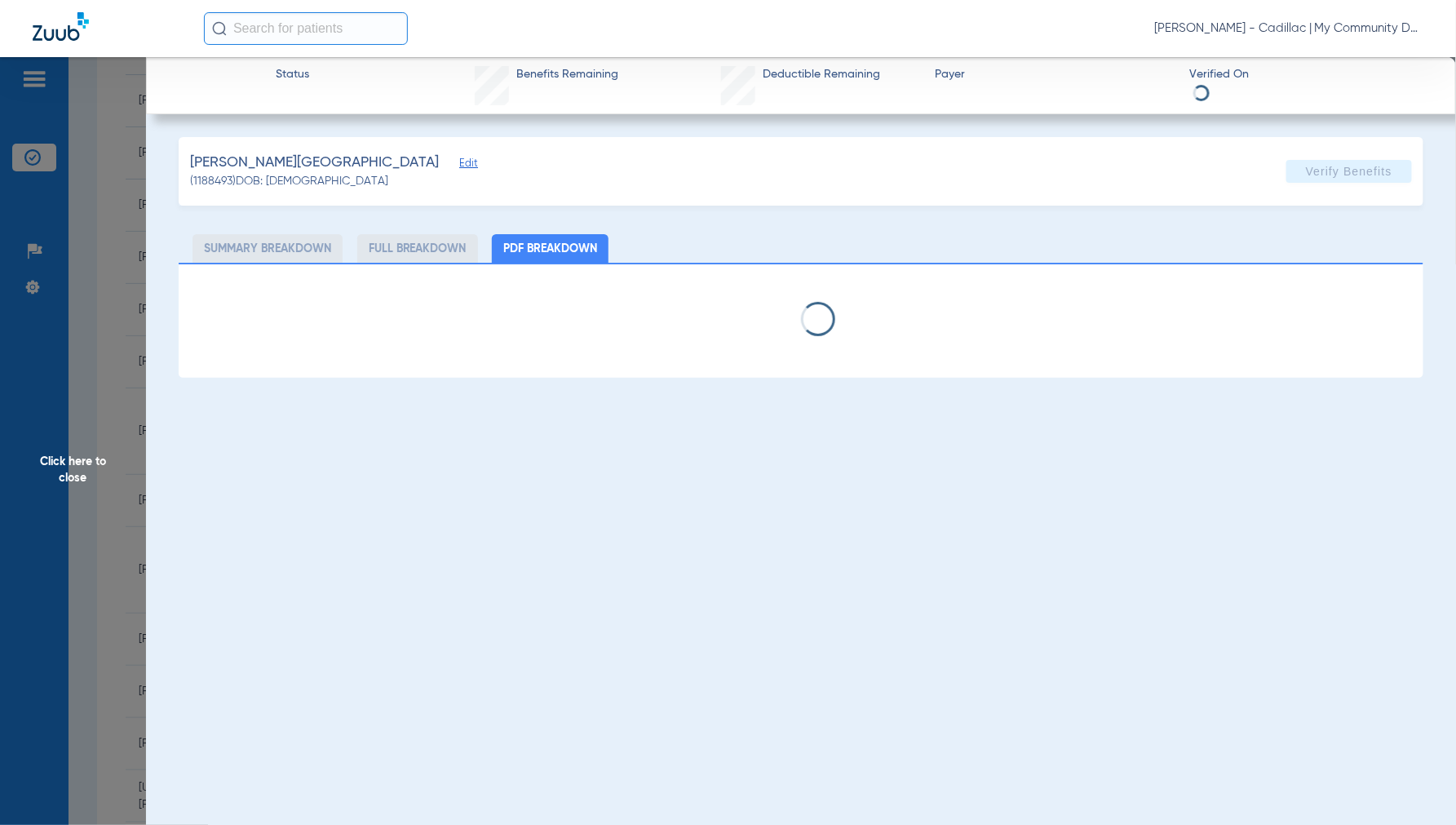
select select "page-width"
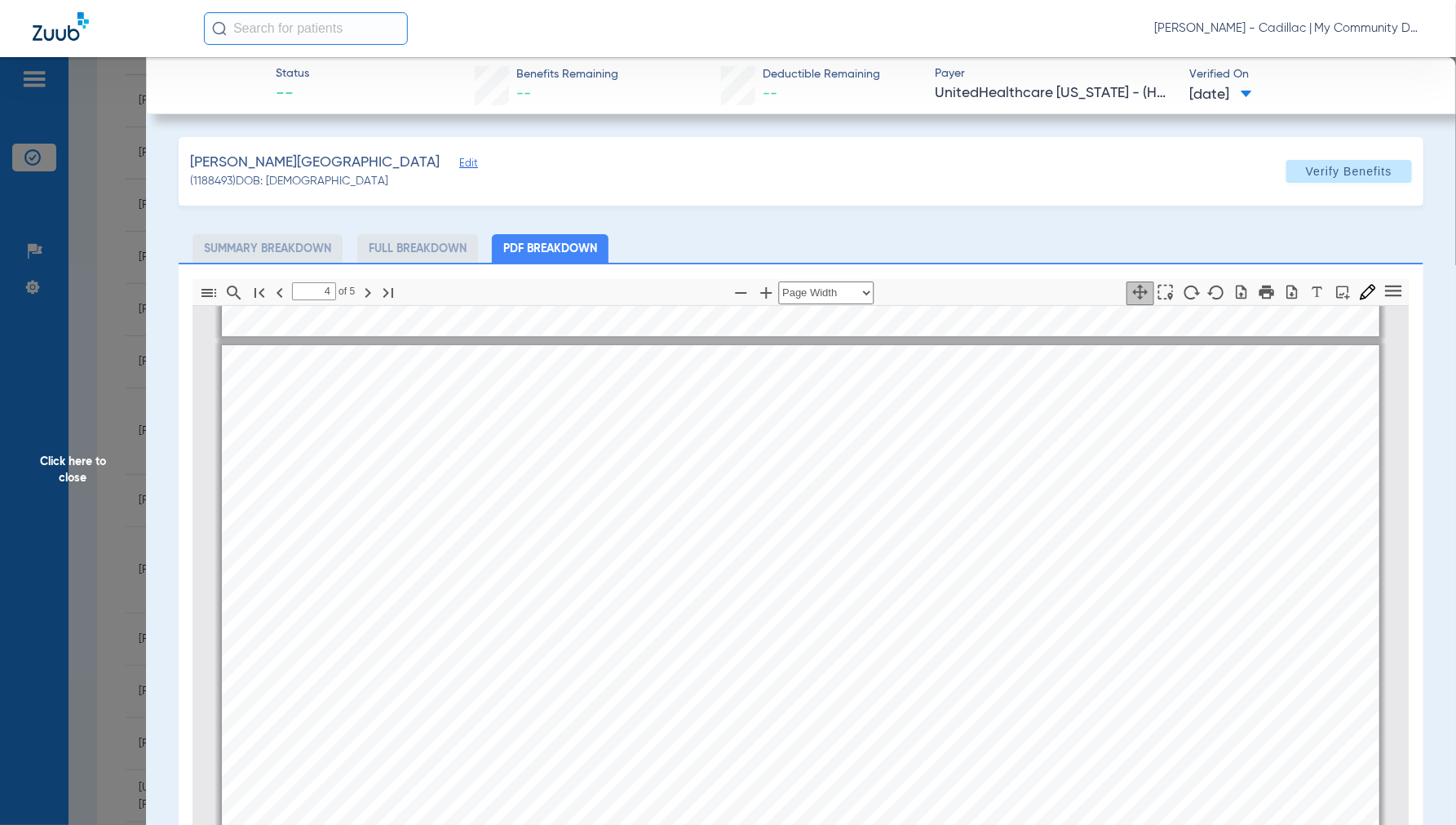
scroll to position [4361, 0]
type input "3"
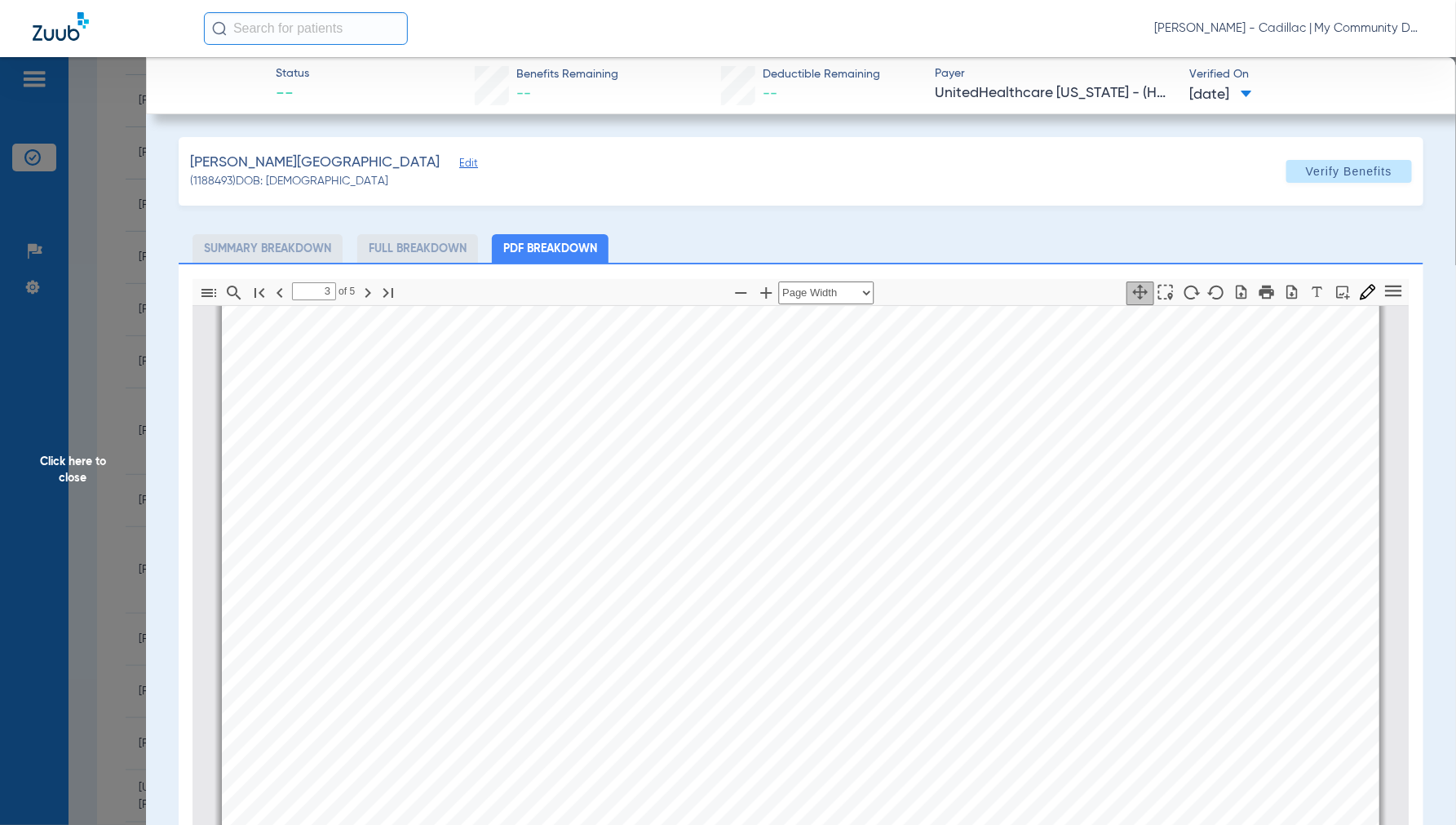
click at [91, 458] on span "Click here to close" at bounding box center [73, 469] width 146 height 825
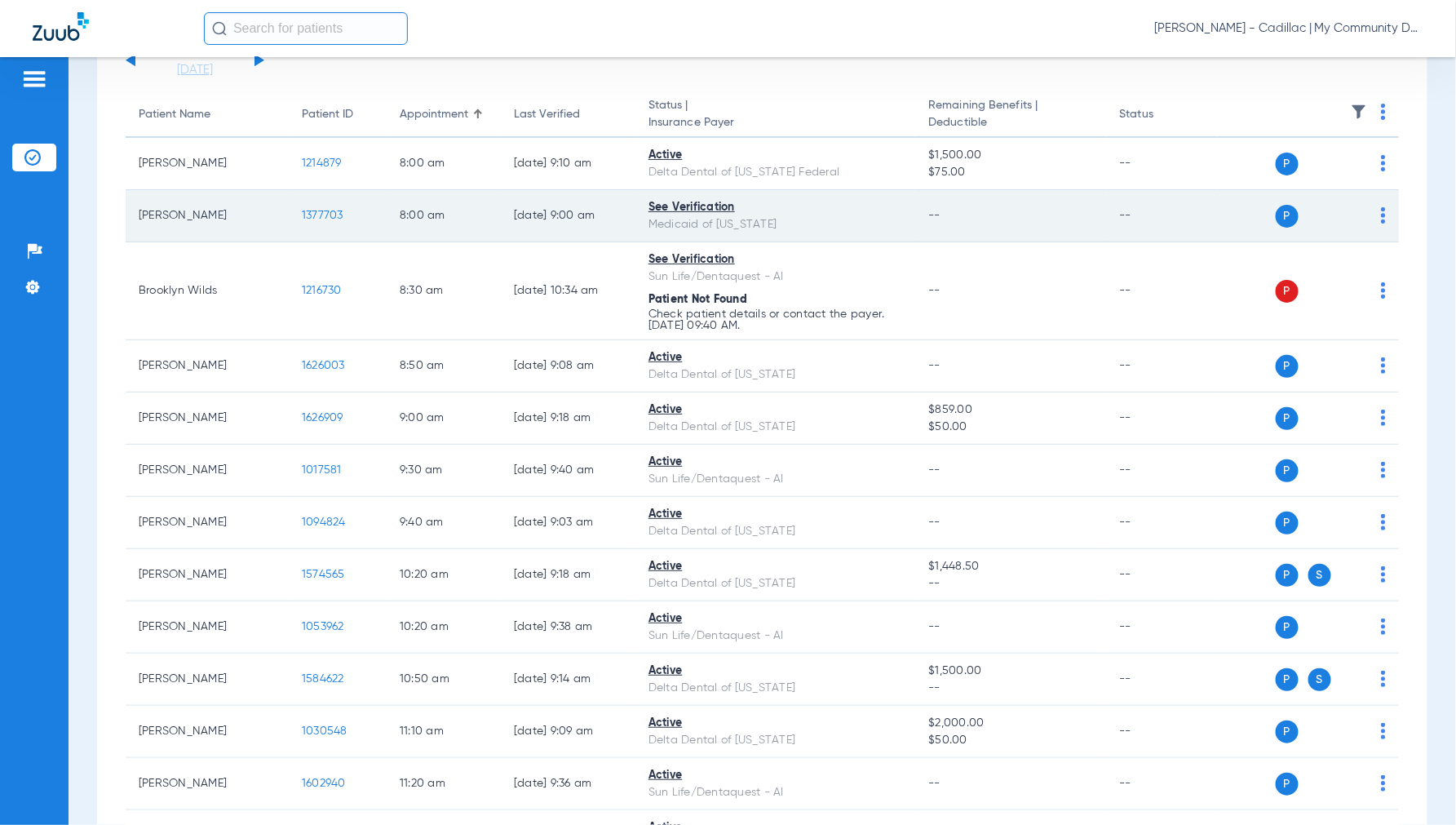
scroll to position [0, 0]
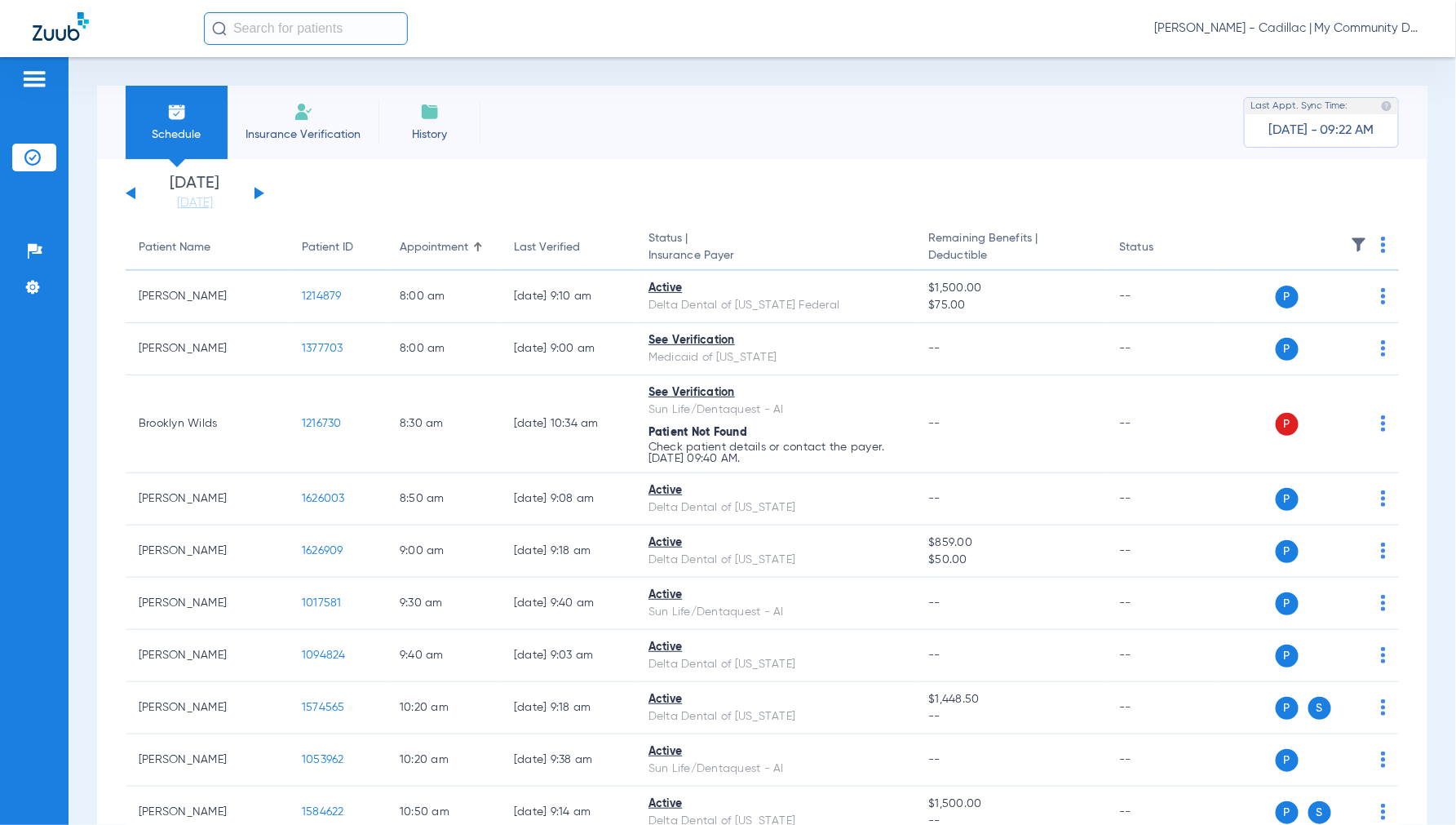
click at [264, 191] on app-single-date-navigator "Tuesday 06-10-2025 Wednesday 06-11-2025 Thursday 06-12-2025 Friday 06-13-2025 S…" at bounding box center [762, 193] width 1274 height 36
click at [264, 192] on div "Tuesday 06-10-2025 Wednesday 06-11-2025 Thursday 06-12-2025 Friday 06-13-2025 S…" at bounding box center [194, 193] width 138 height 36
click at [259, 194] on button at bounding box center [259, 193] width 10 height 12
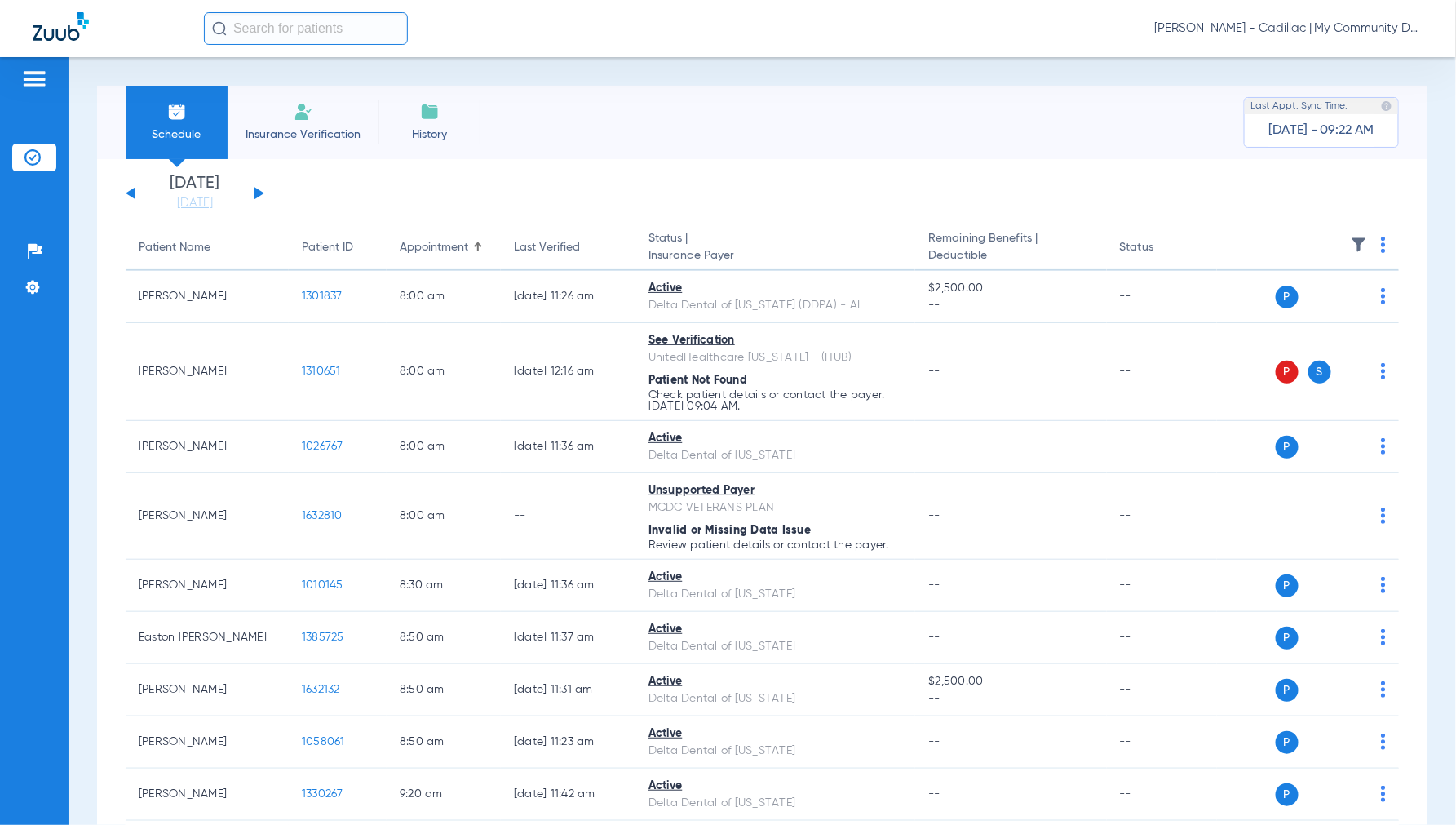
click at [1382, 243] on img at bounding box center [1384, 244] width 5 height 17
click at [1296, 308] on span "Verify All" at bounding box center [1308, 309] width 102 height 11
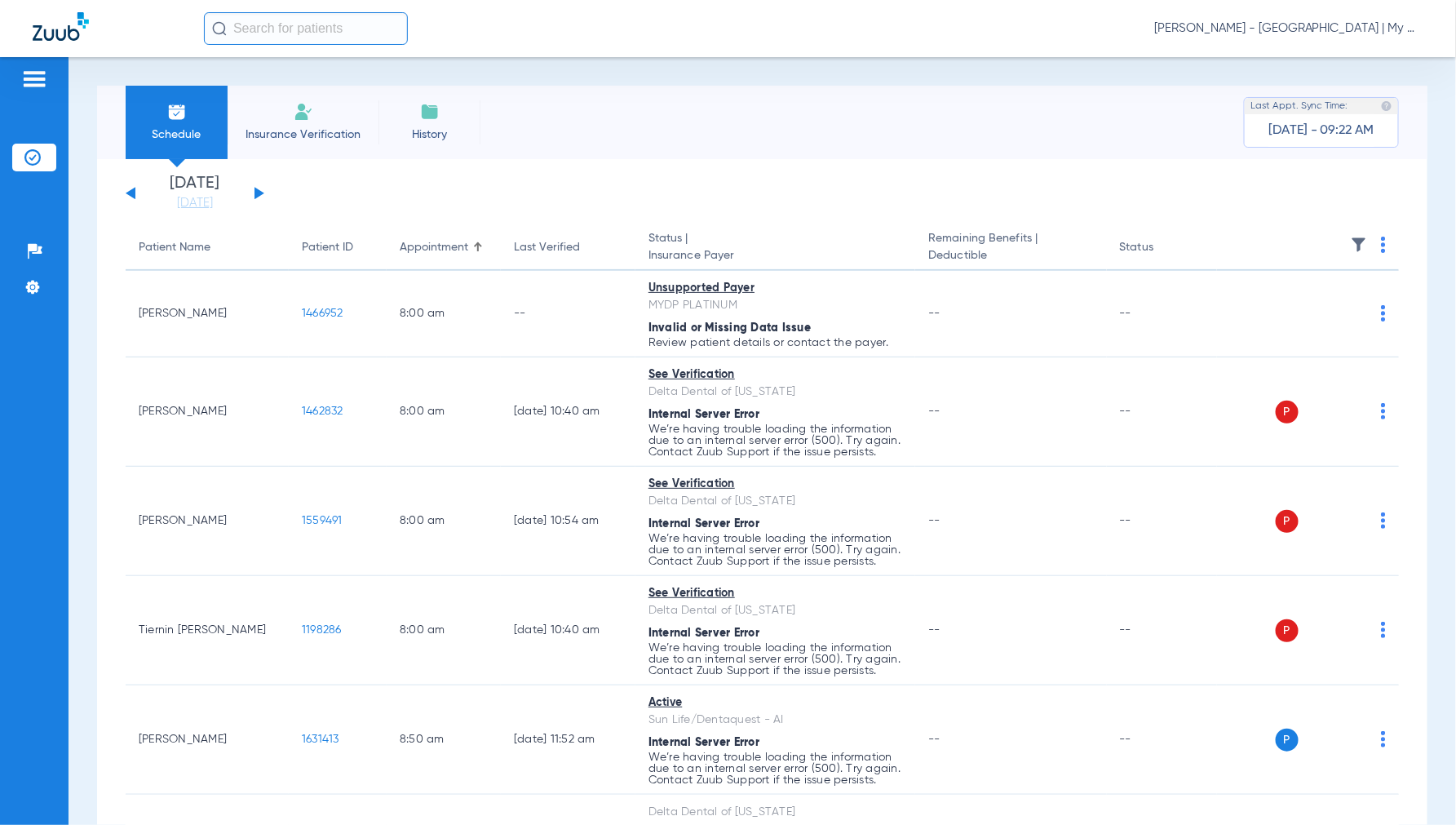
click at [1382, 242] on img at bounding box center [1384, 244] width 5 height 17
click at [1296, 305] on span "Verify All" at bounding box center [1308, 309] width 102 height 11
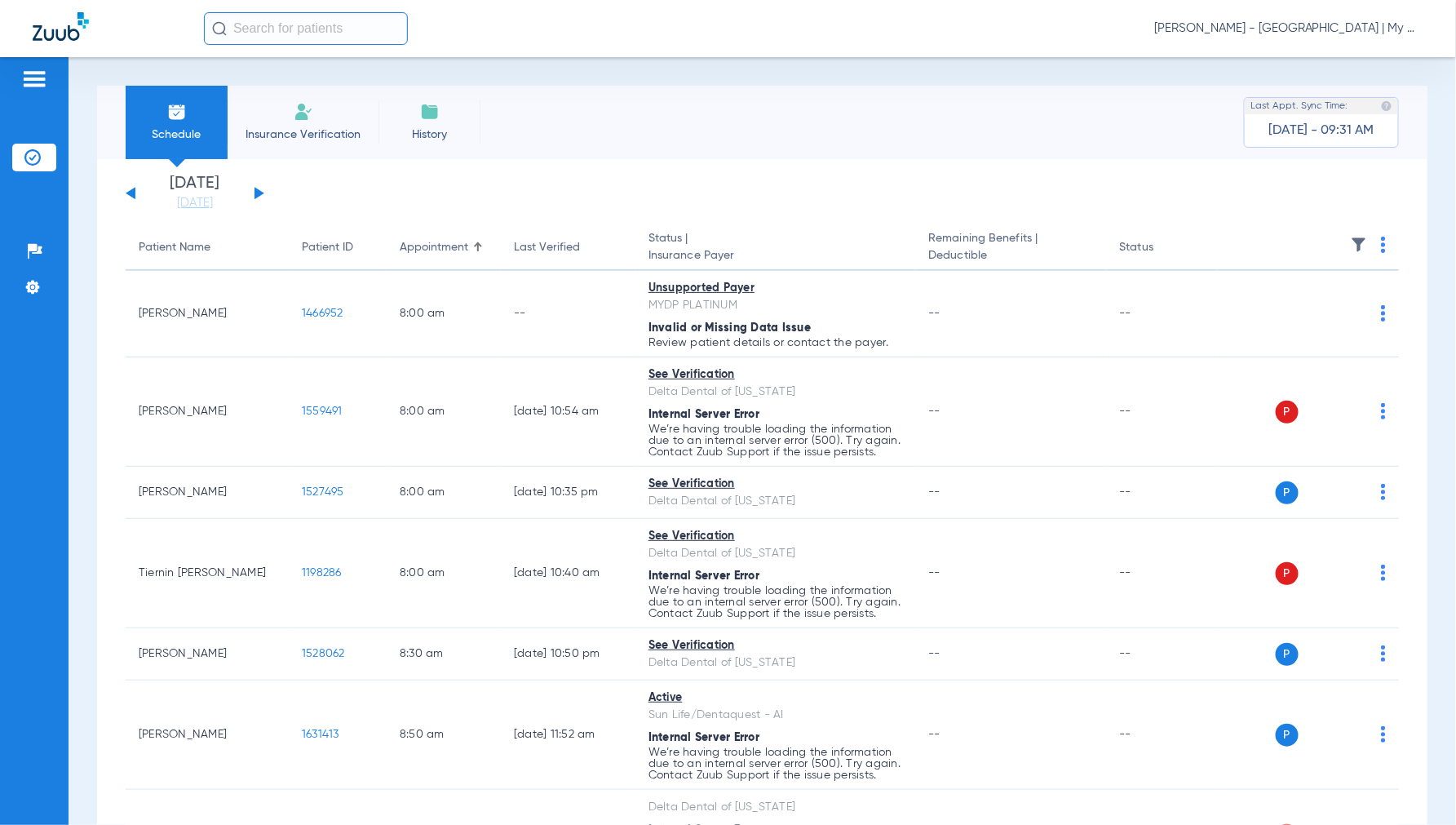
click at [1382, 240] on img at bounding box center [1384, 244] width 5 height 17
click at [1304, 313] on span "Verify All" at bounding box center [1308, 309] width 102 height 11
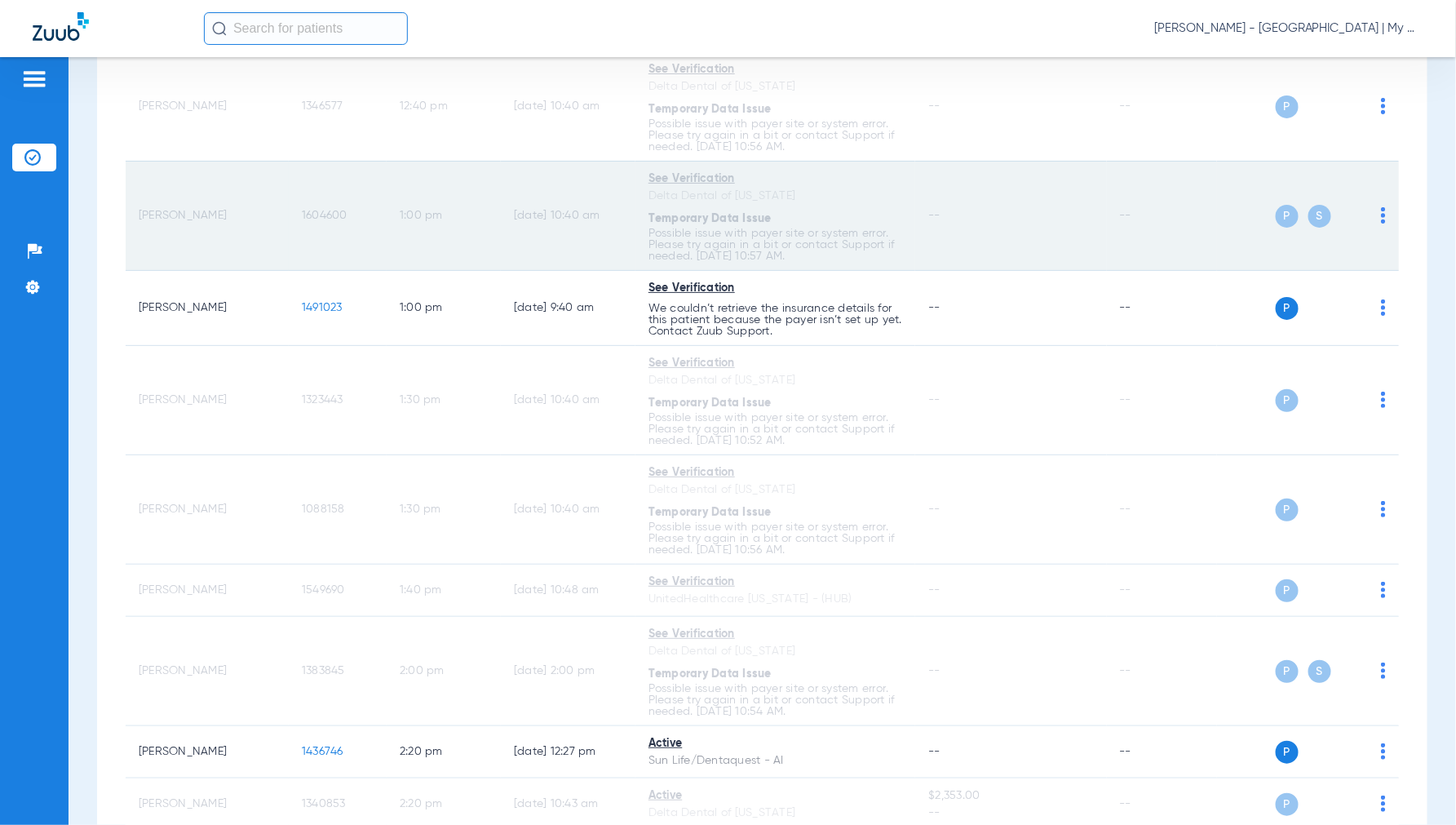
scroll to position [2175, 0]
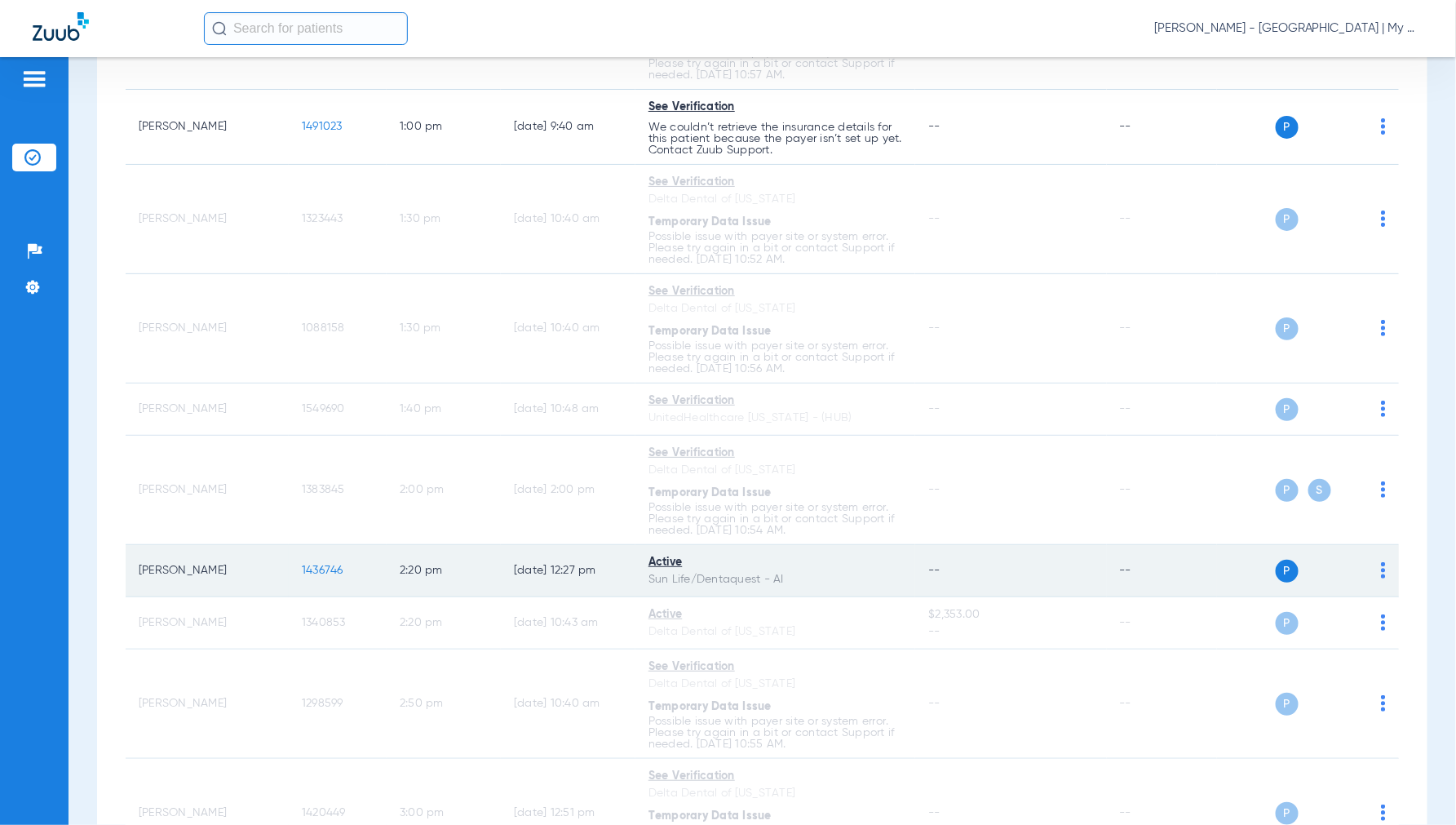
click at [320, 576] on span "1436746" at bounding box center [323, 570] width 42 height 11
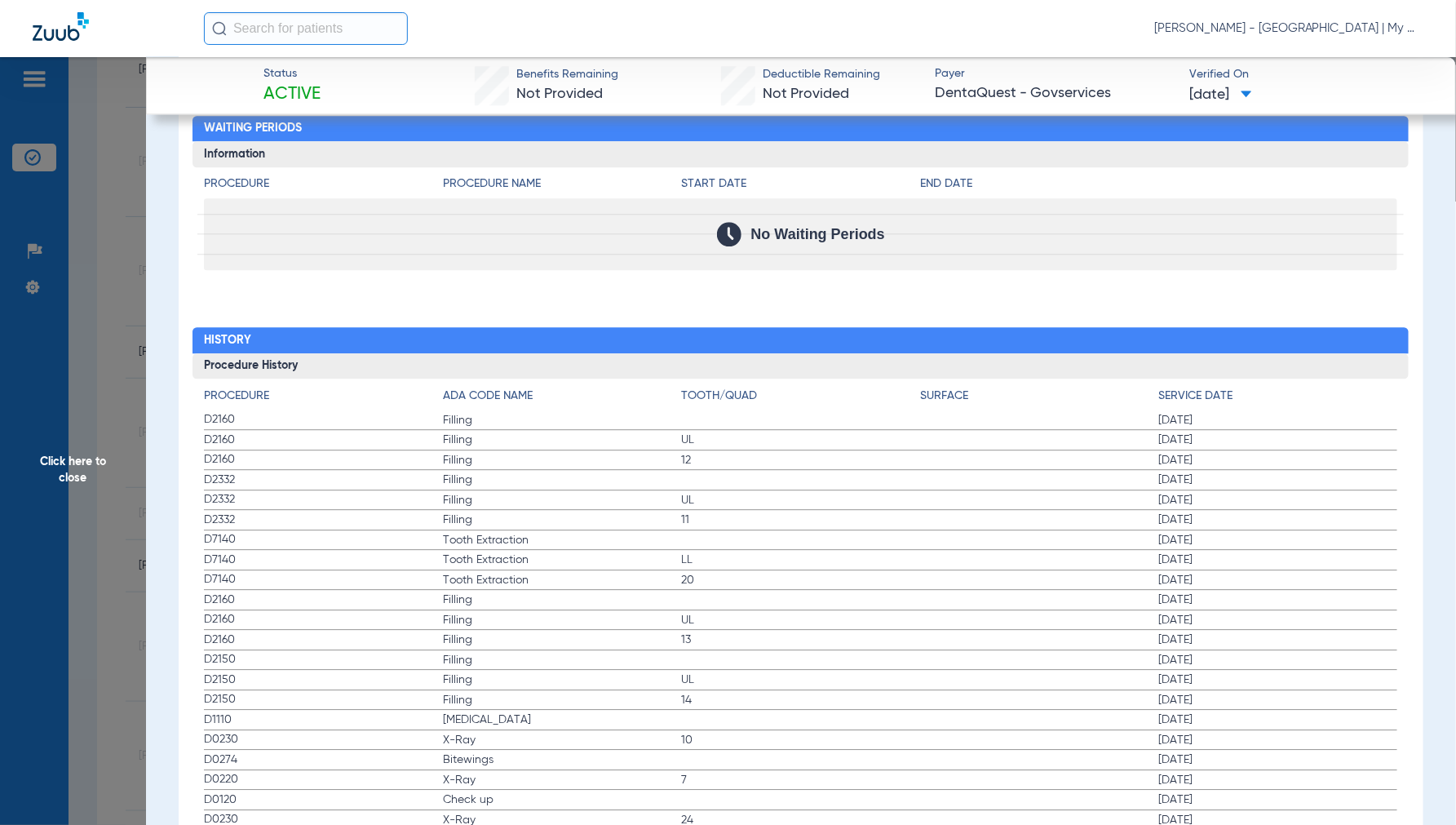
scroll to position [2118, 0]
click at [67, 470] on span "Click here to close" at bounding box center [73, 469] width 146 height 825
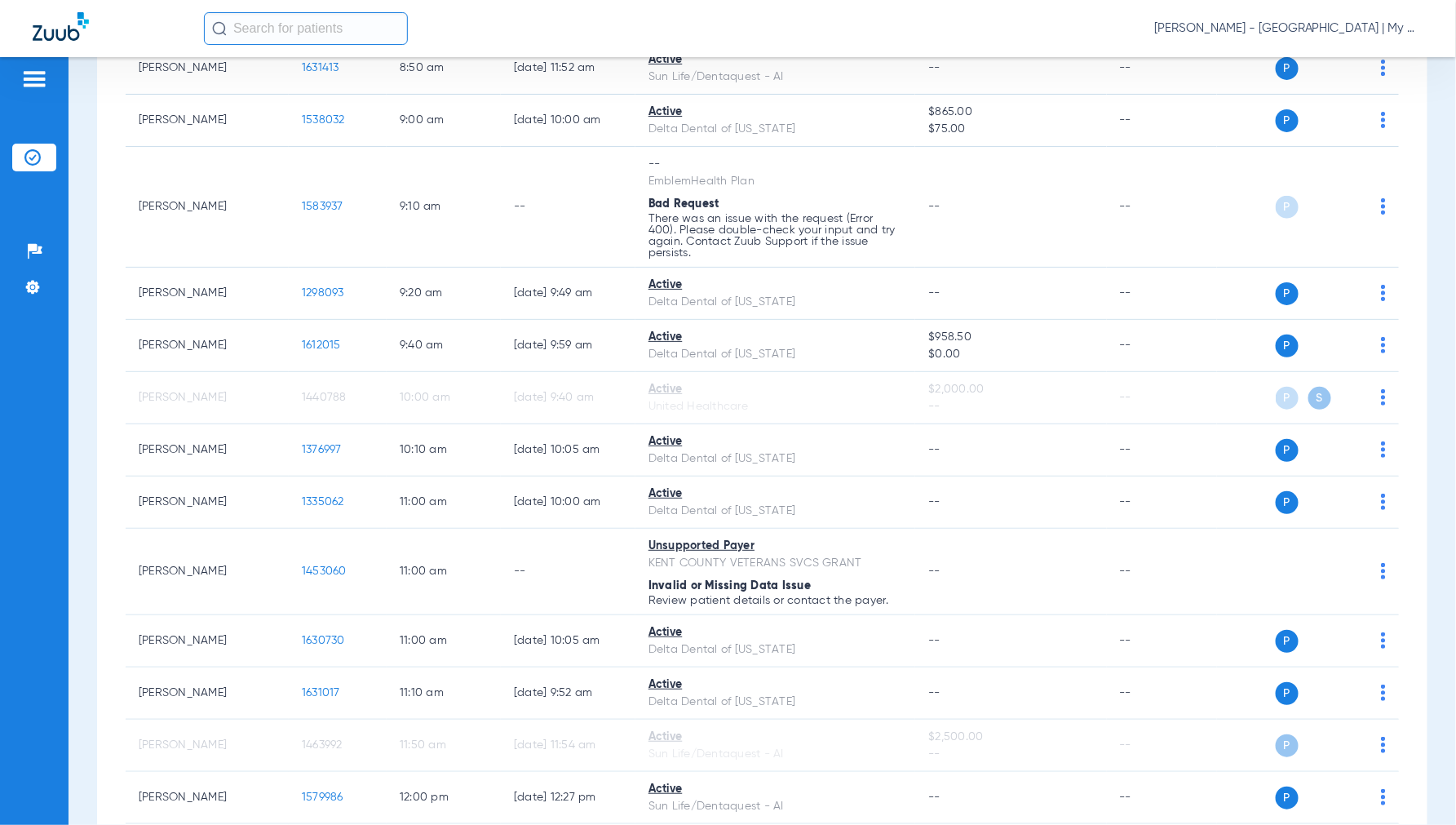
scroll to position [634, 0]
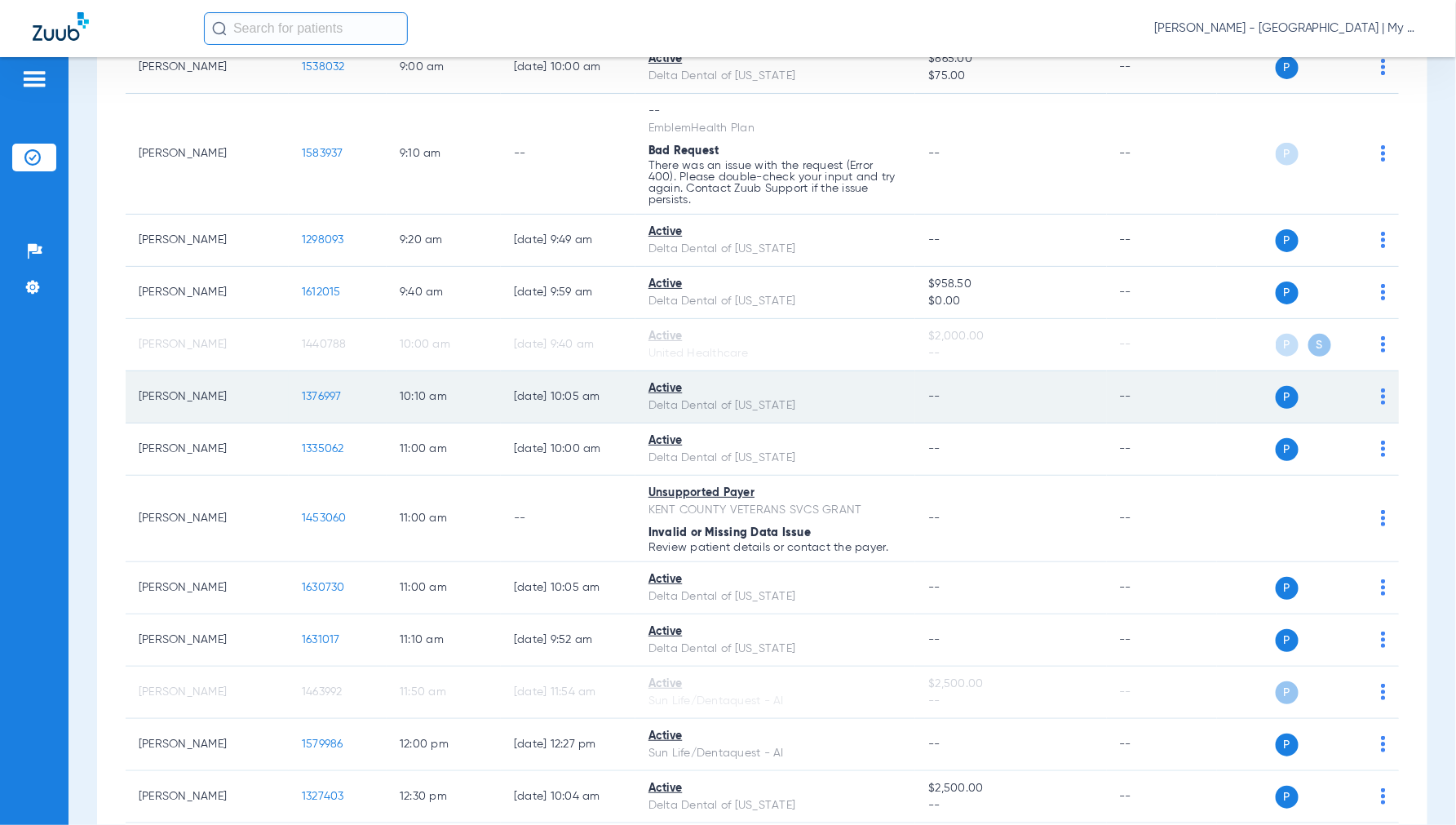
click at [321, 398] on span "1376997" at bounding box center [322, 396] width 40 height 11
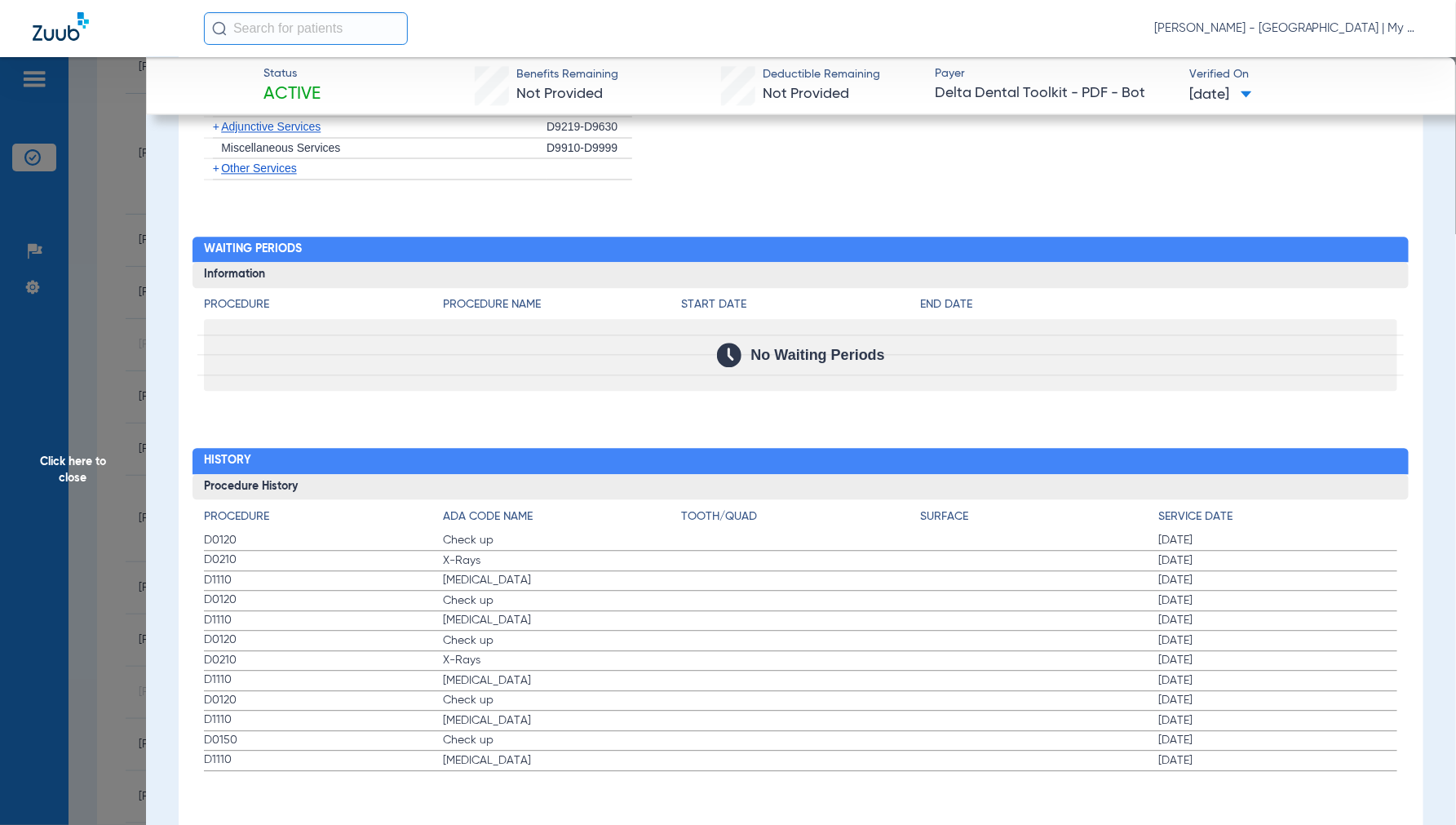
scroll to position [1500, 0]
click at [80, 457] on span "Click here to close" at bounding box center [73, 469] width 146 height 825
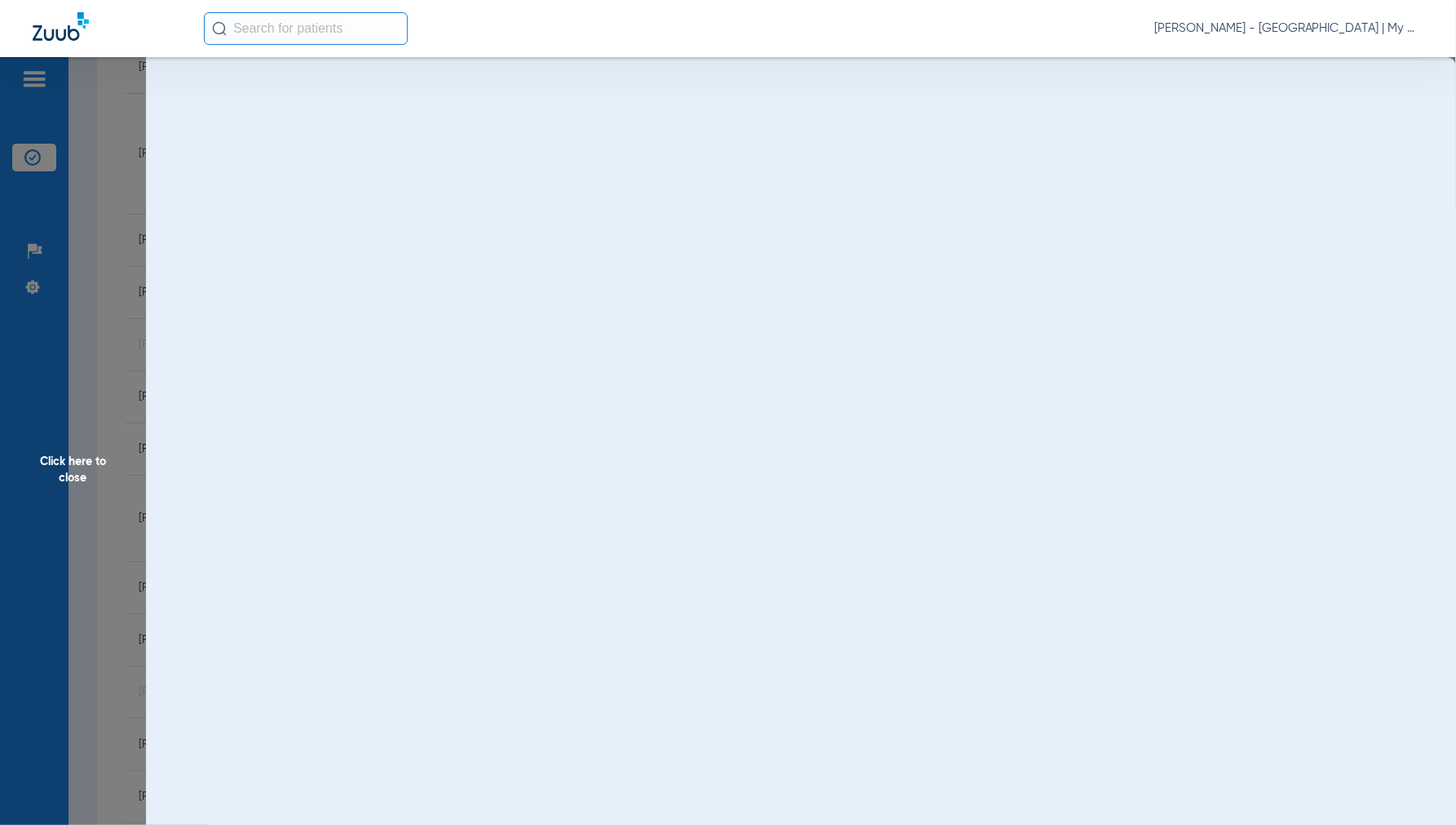
scroll to position [0, 0]
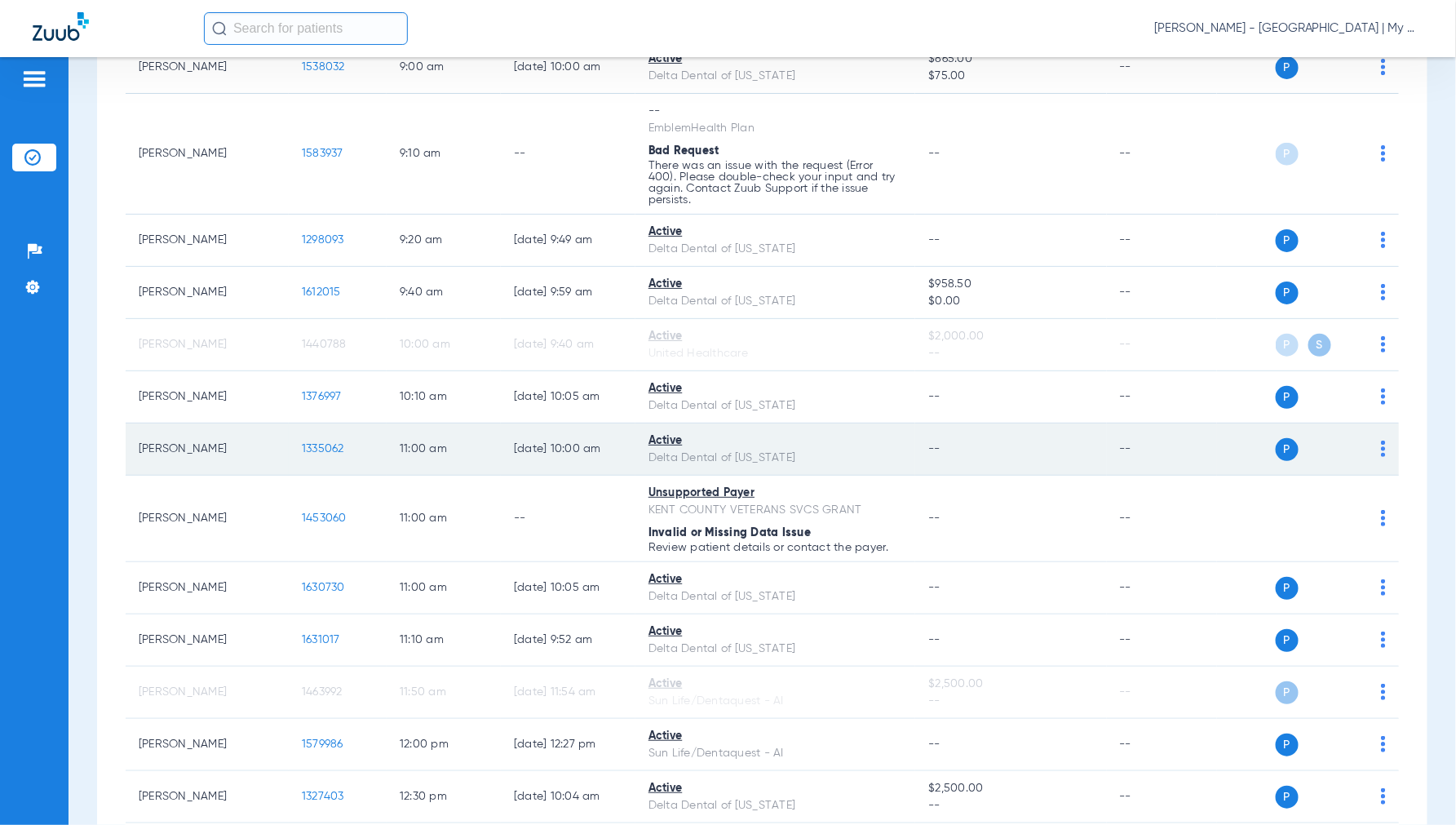
click at [329, 449] on span "1335062" at bounding box center [323, 448] width 42 height 11
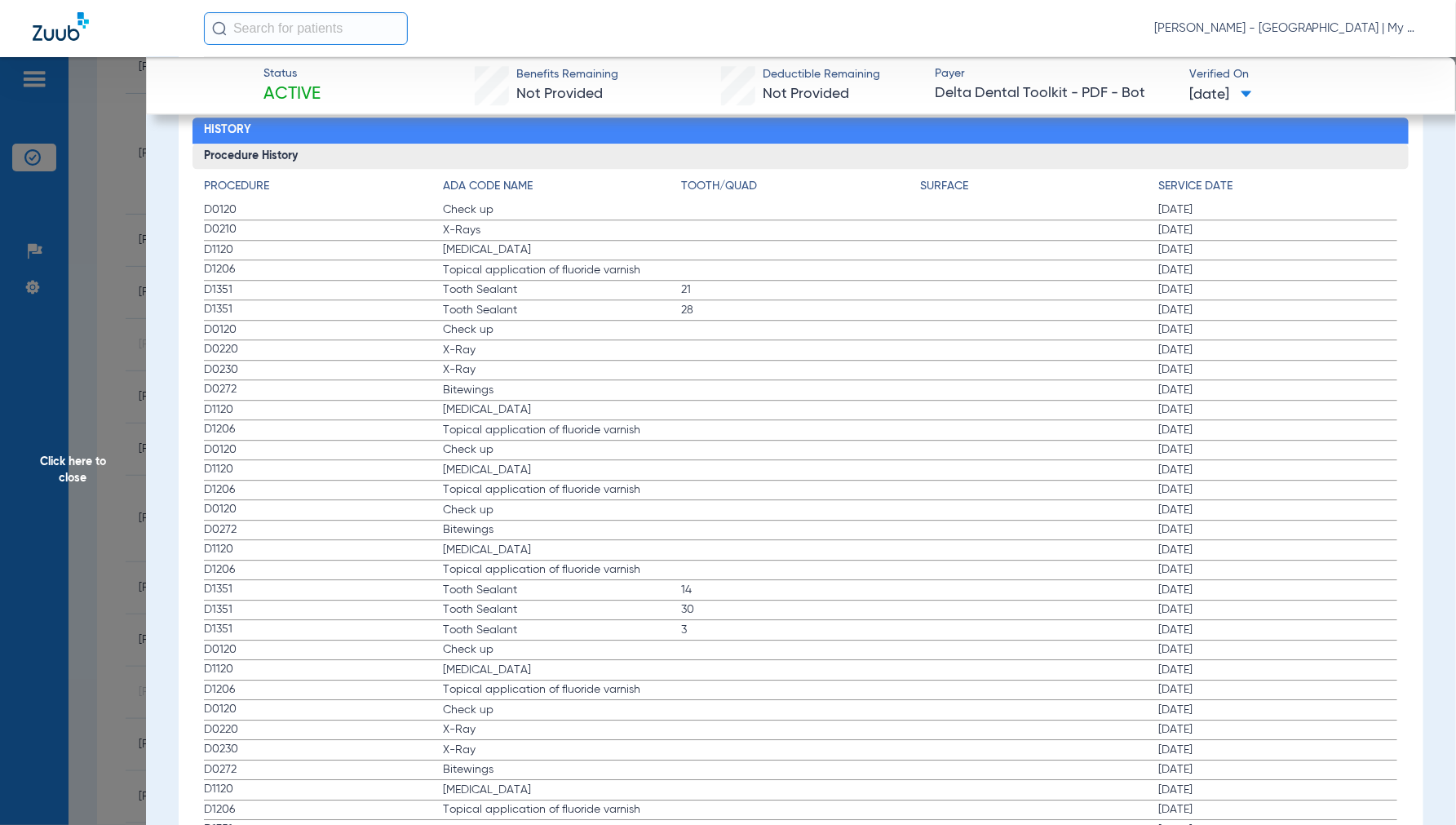
scroll to position [1723, 0]
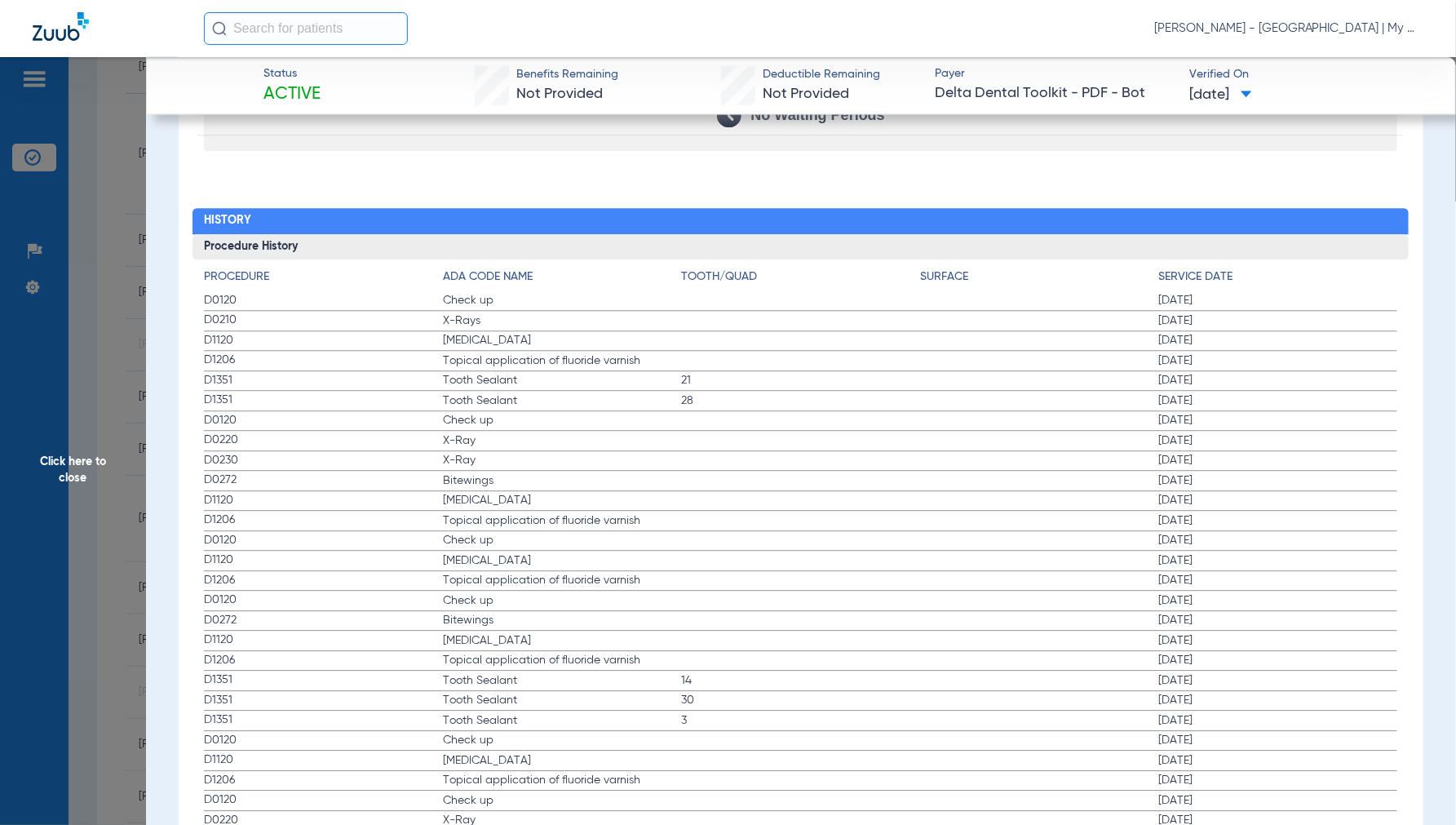
drag, startPoint x: 62, startPoint y: 462, endPoint x: 83, endPoint y: 459, distance: 21.2
click at [66, 465] on span "Click here to close" at bounding box center [73, 469] width 146 height 825
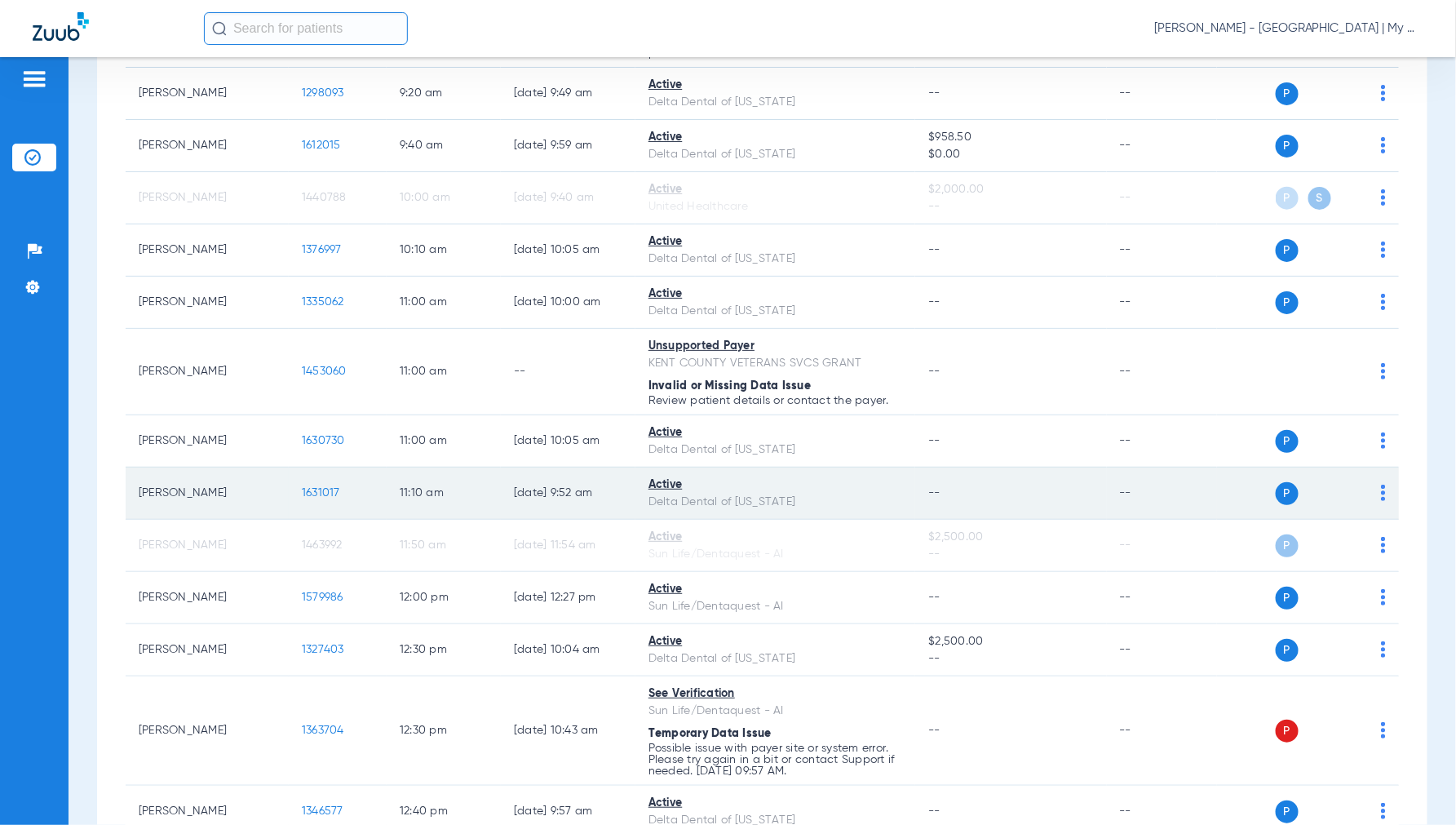
scroll to position [816, 0]
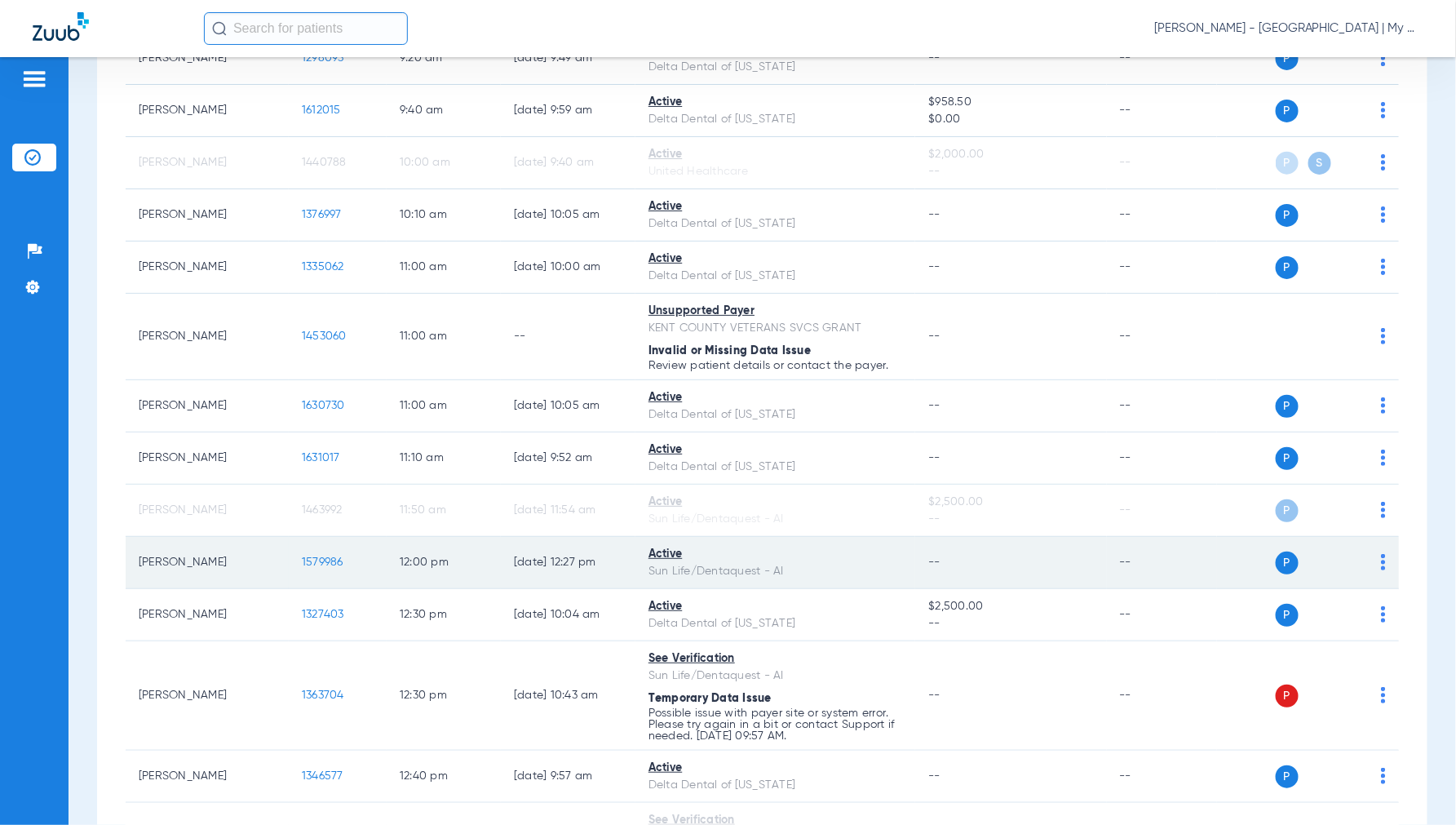
click at [311, 564] on span "1579986" at bounding box center [323, 561] width 42 height 11
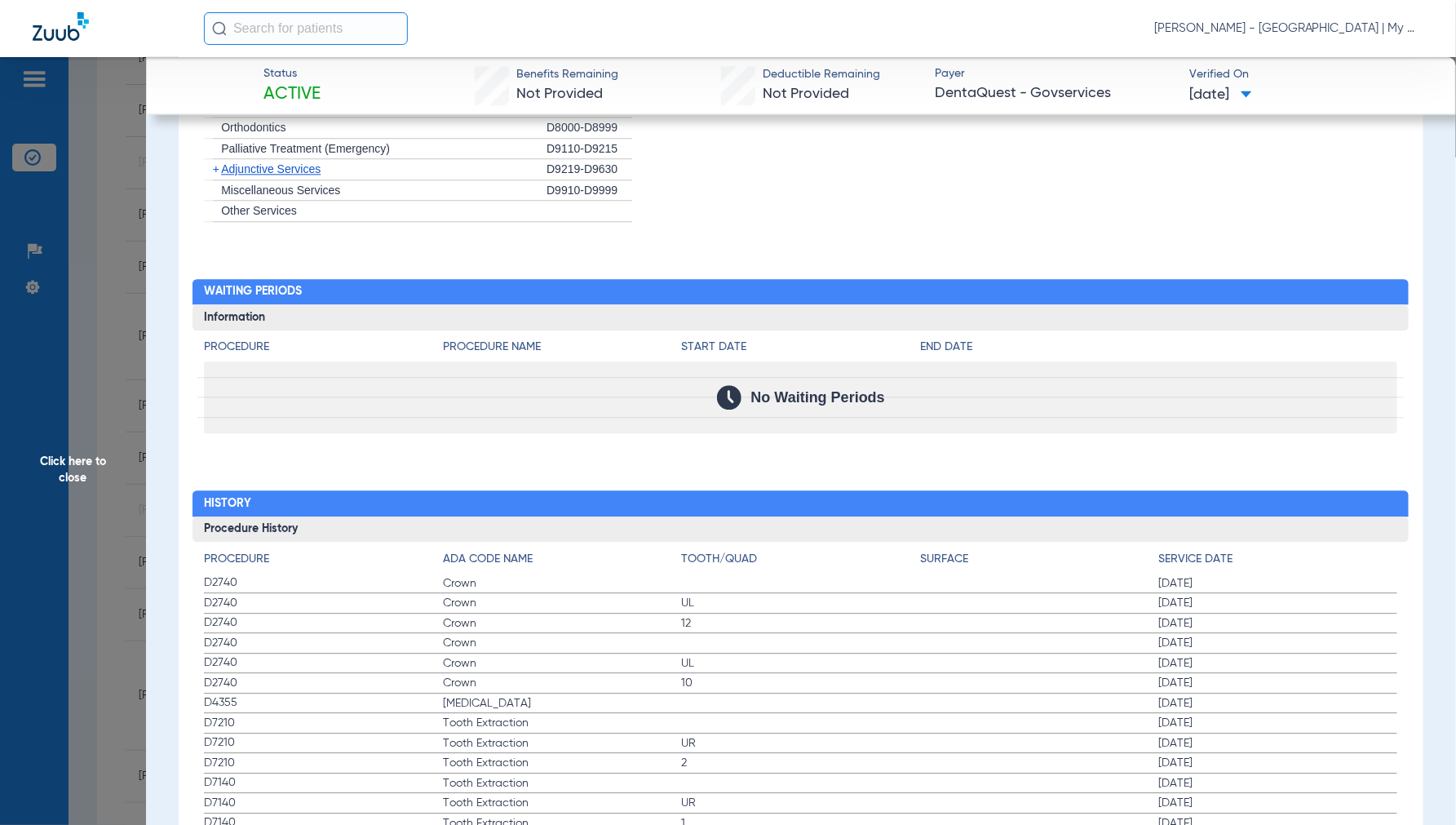
scroll to position [1723, 0]
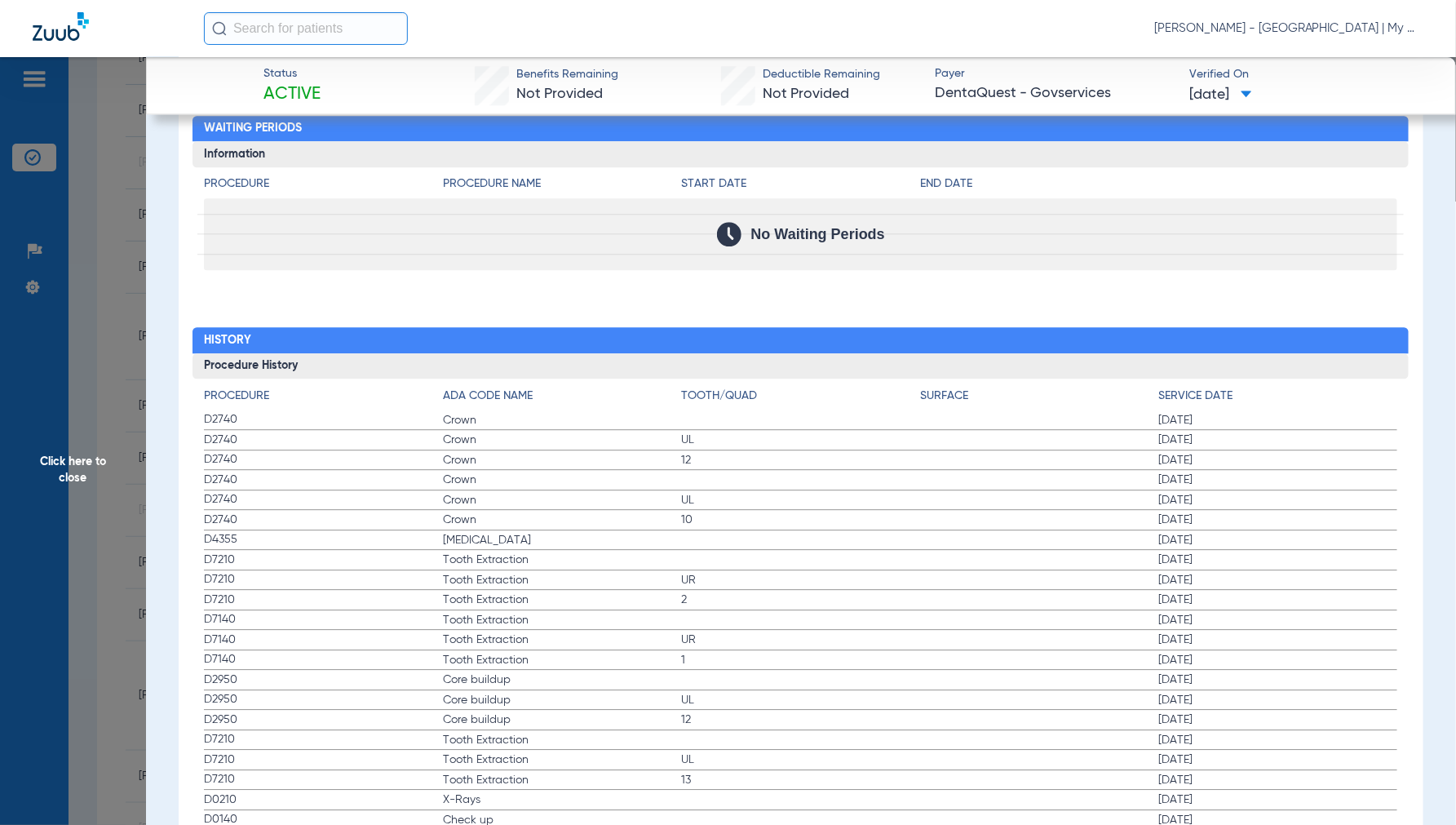
click at [66, 453] on span "Click here to close" at bounding box center [73, 469] width 146 height 825
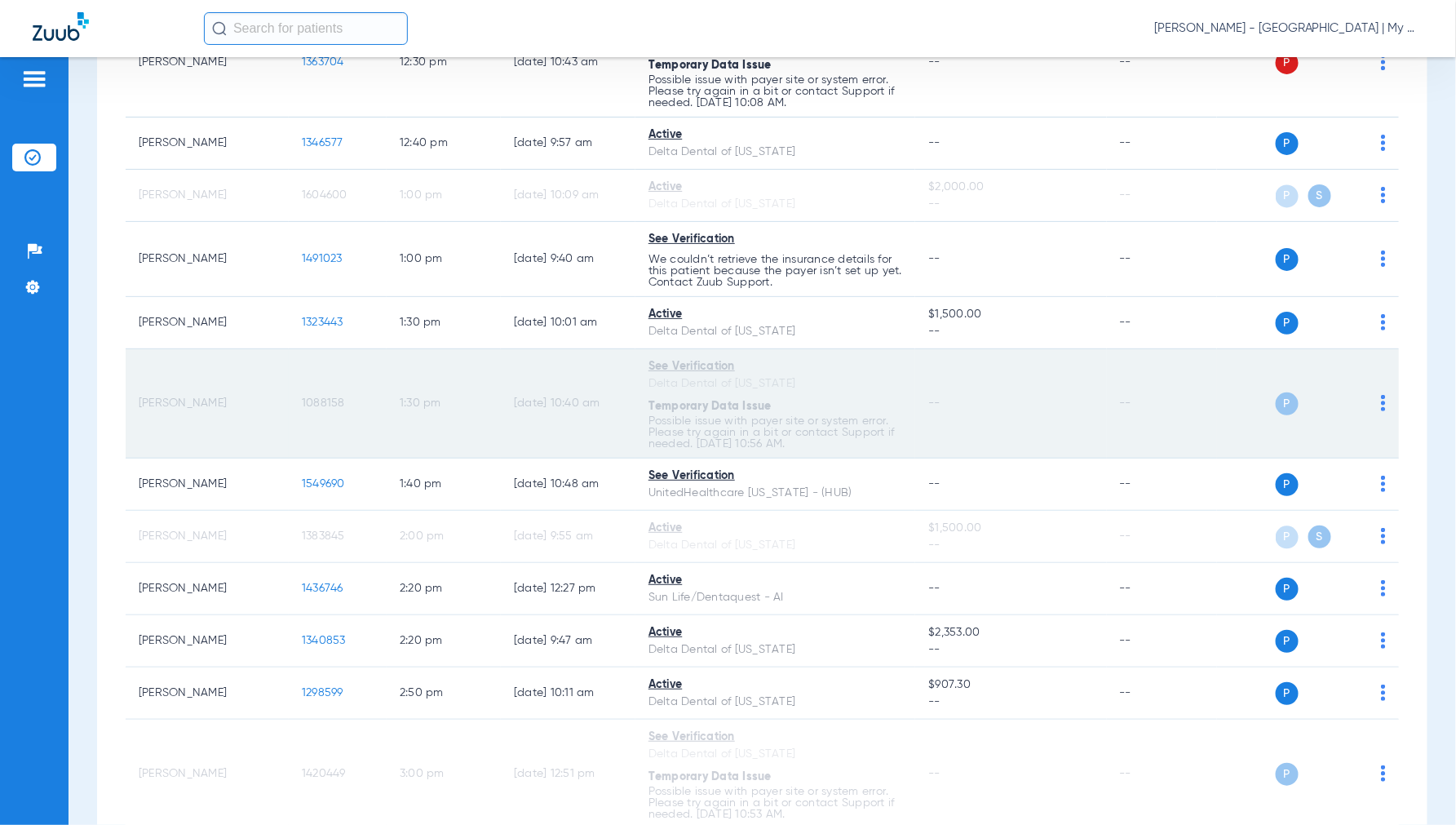
scroll to position [1574, 0]
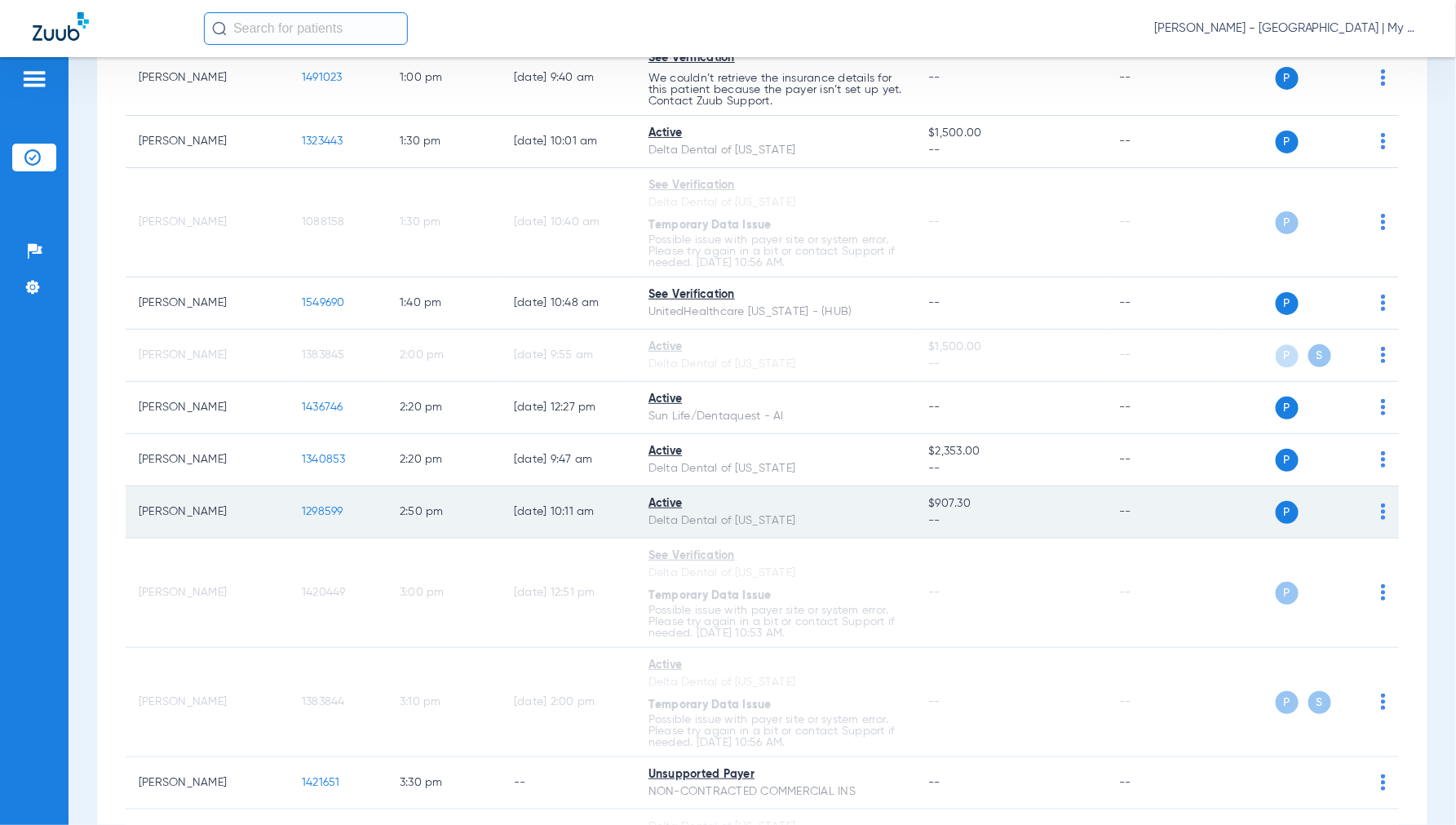
click at [308, 515] on span "1298599" at bounding box center [323, 511] width 42 height 11
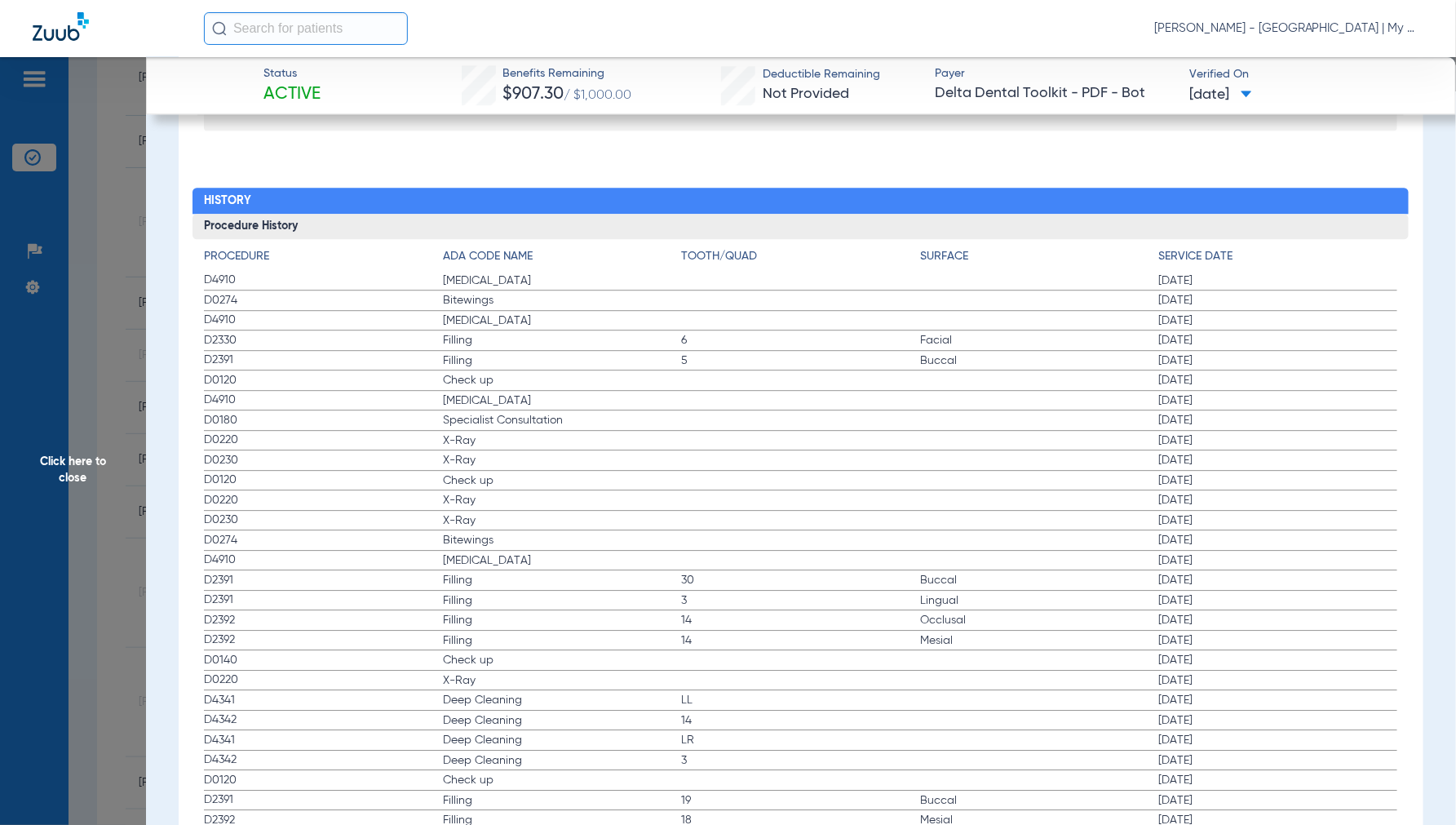
scroll to position [1813, 0]
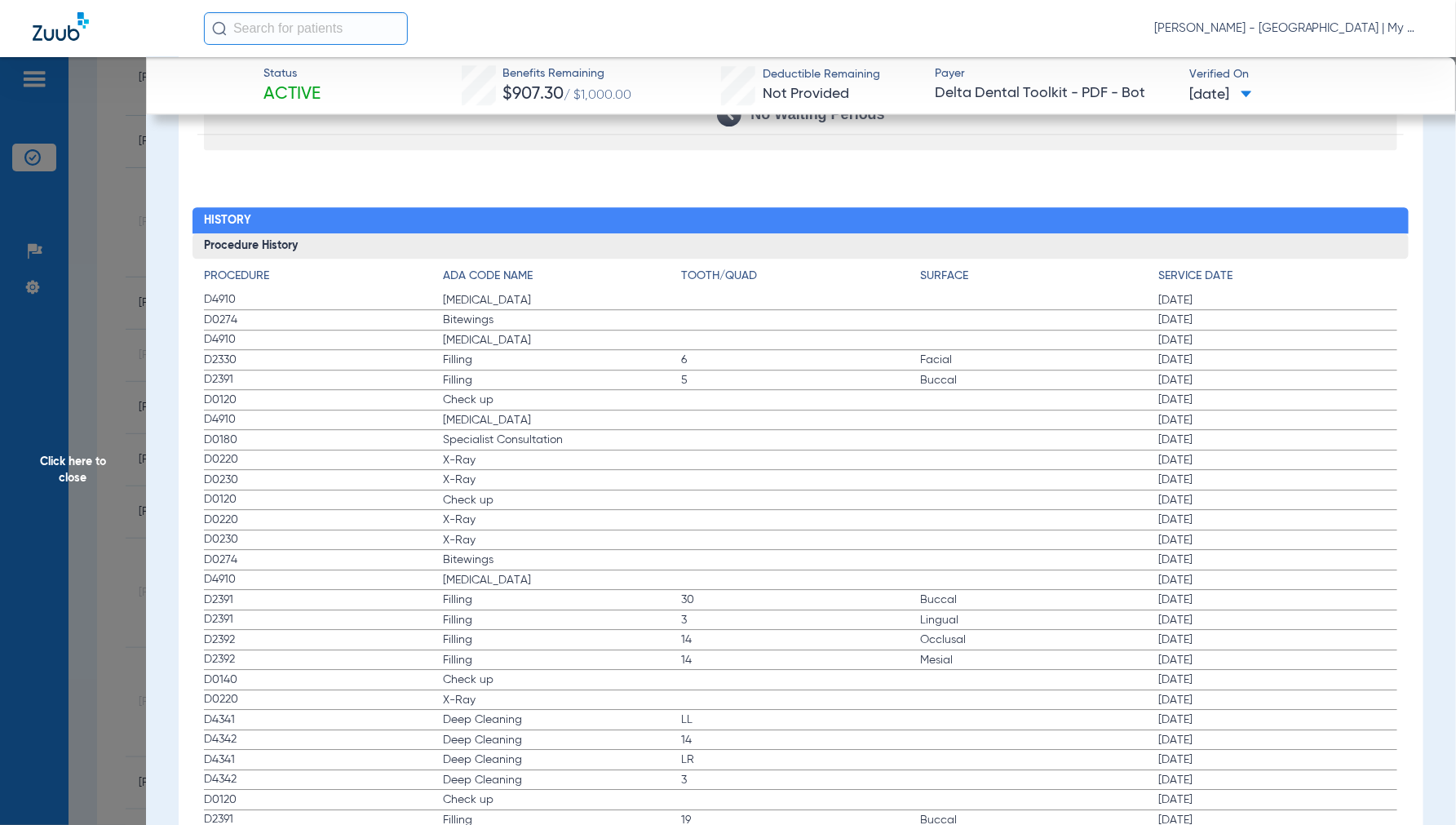
click at [67, 460] on span "Click here to close" at bounding box center [73, 469] width 146 height 825
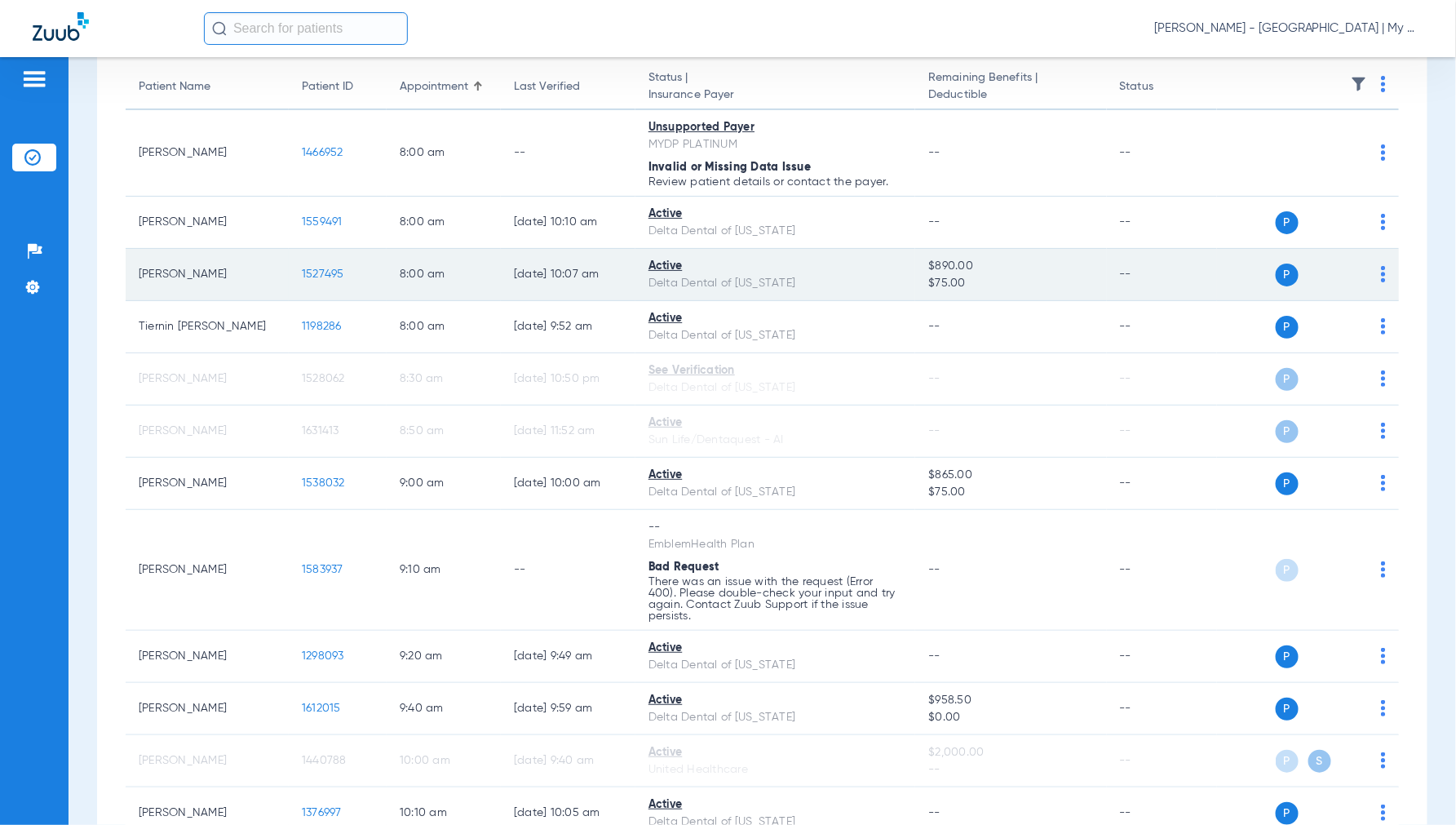
scroll to position [0, 0]
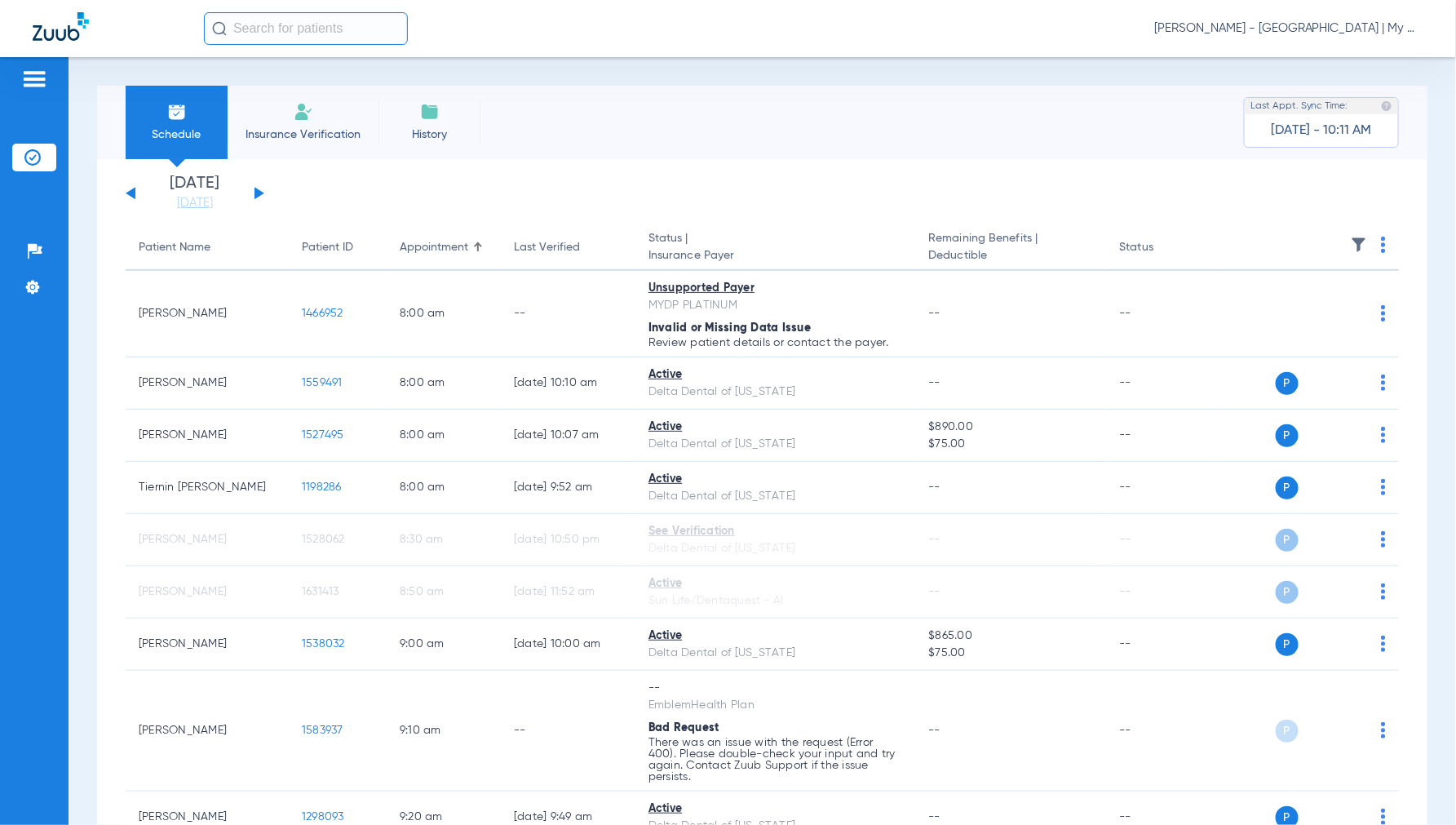
click at [257, 193] on button at bounding box center [259, 193] width 10 height 12
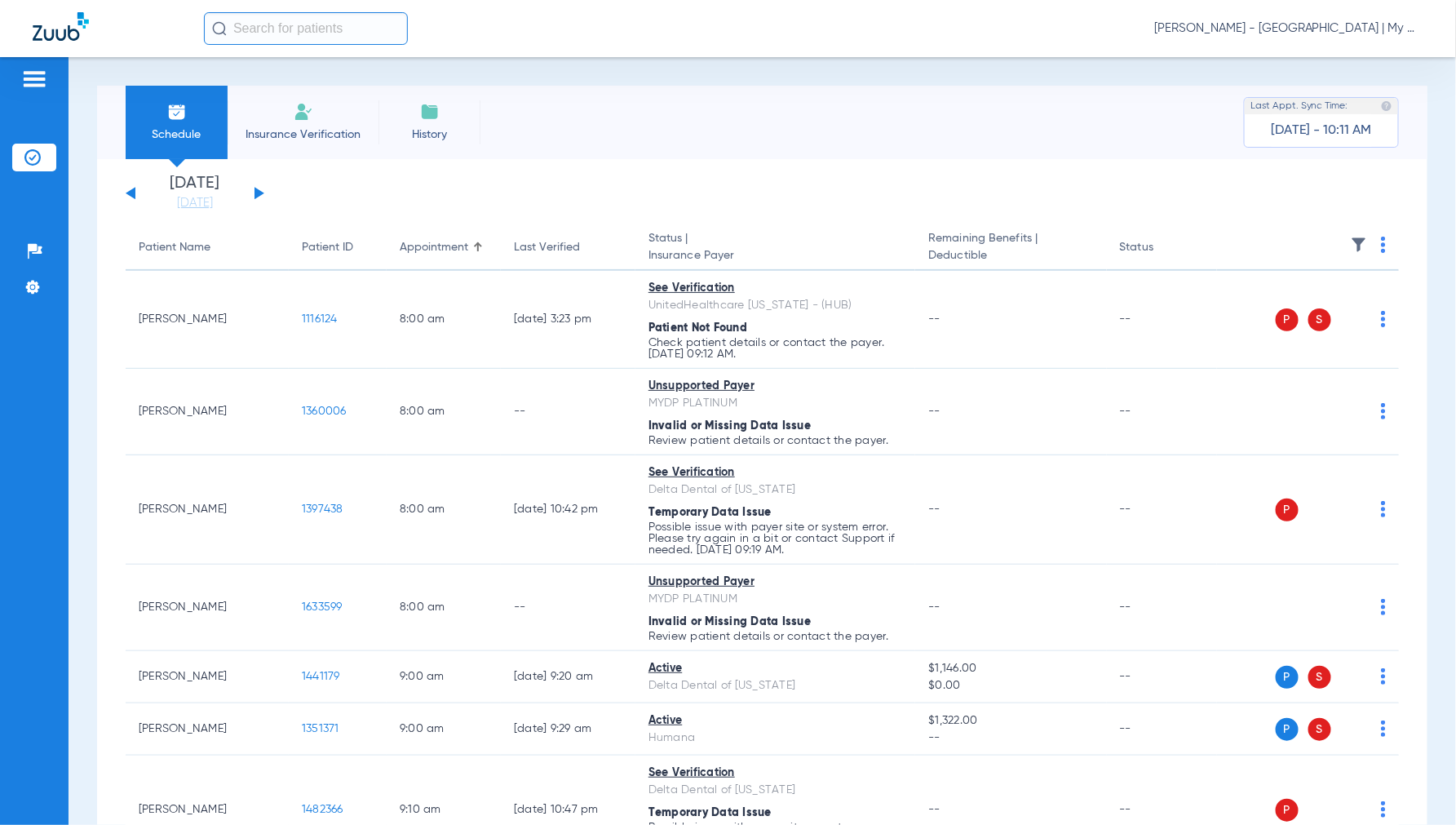
click at [1382, 236] on img at bounding box center [1384, 244] width 5 height 17
click at [1291, 312] on span "Verify All" at bounding box center [1308, 309] width 102 height 11
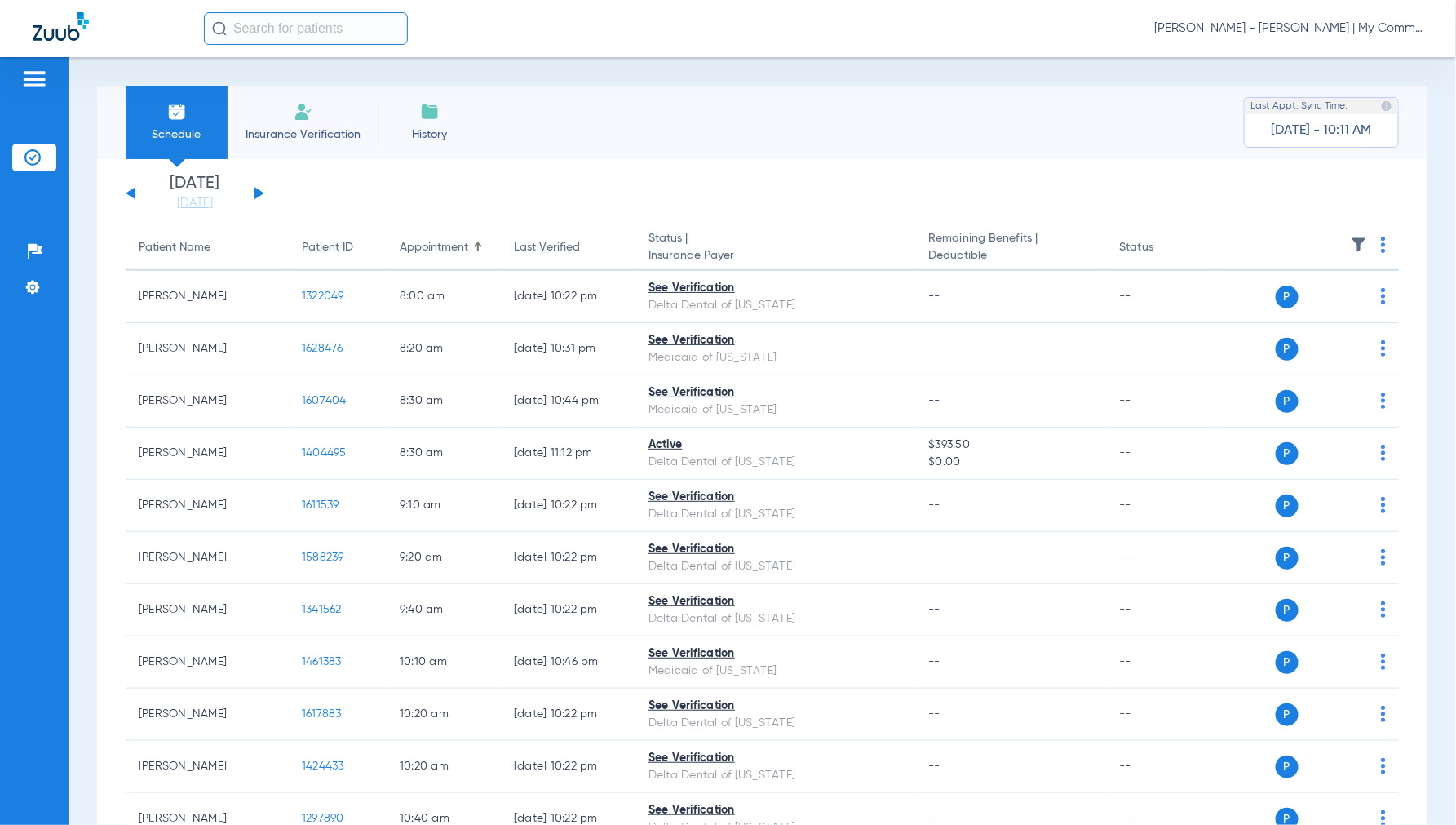
drag, startPoint x: 189, startPoint y: 205, endPoint x: 202, endPoint y: 229, distance: 27.3
click at [190, 205] on link "[DATE]" at bounding box center [195, 203] width 98 height 17
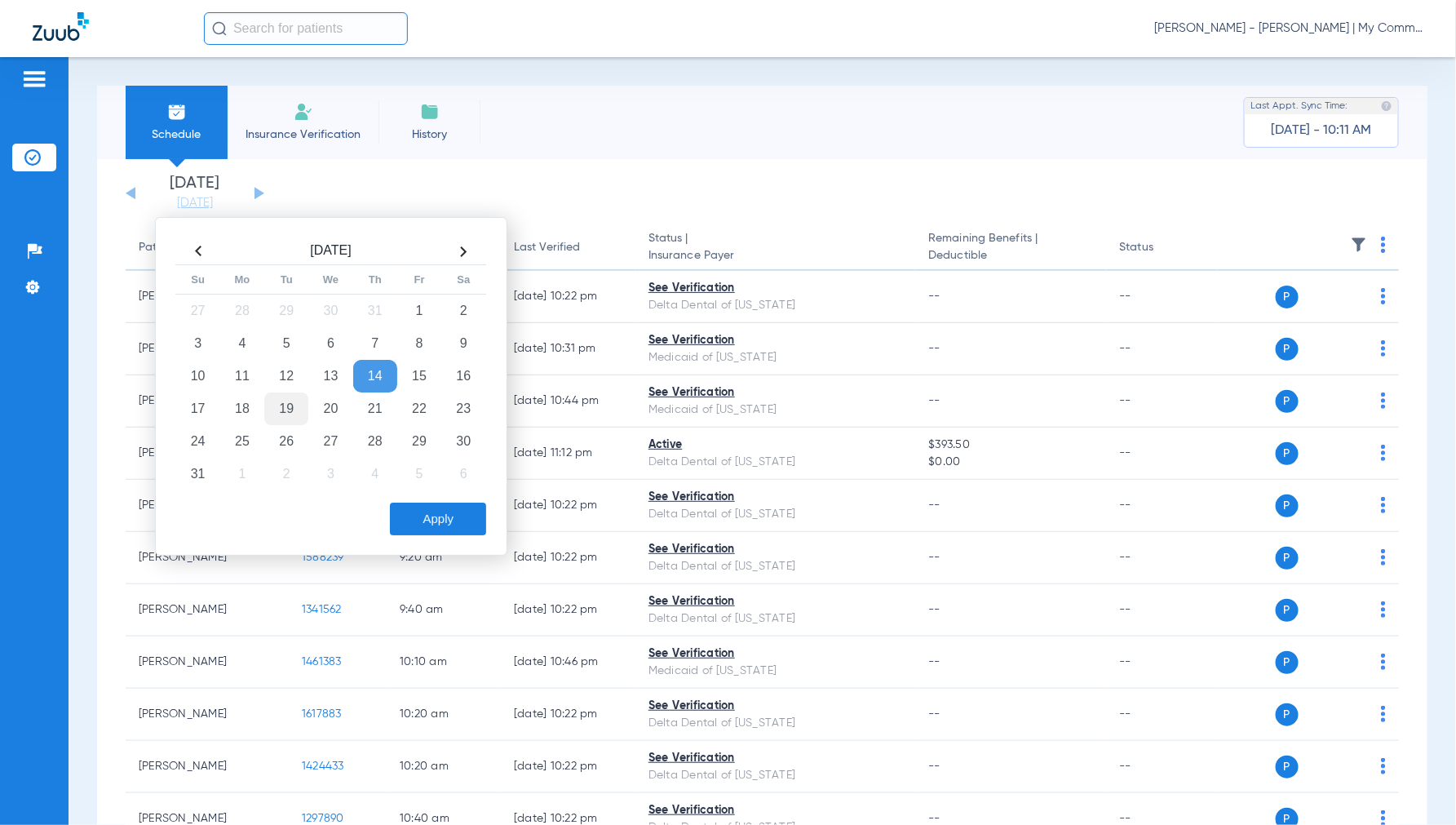
click at [281, 416] on td "19" at bounding box center [286, 408] width 44 height 32
click at [418, 514] on button "Apply" at bounding box center [438, 518] width 96 height 32
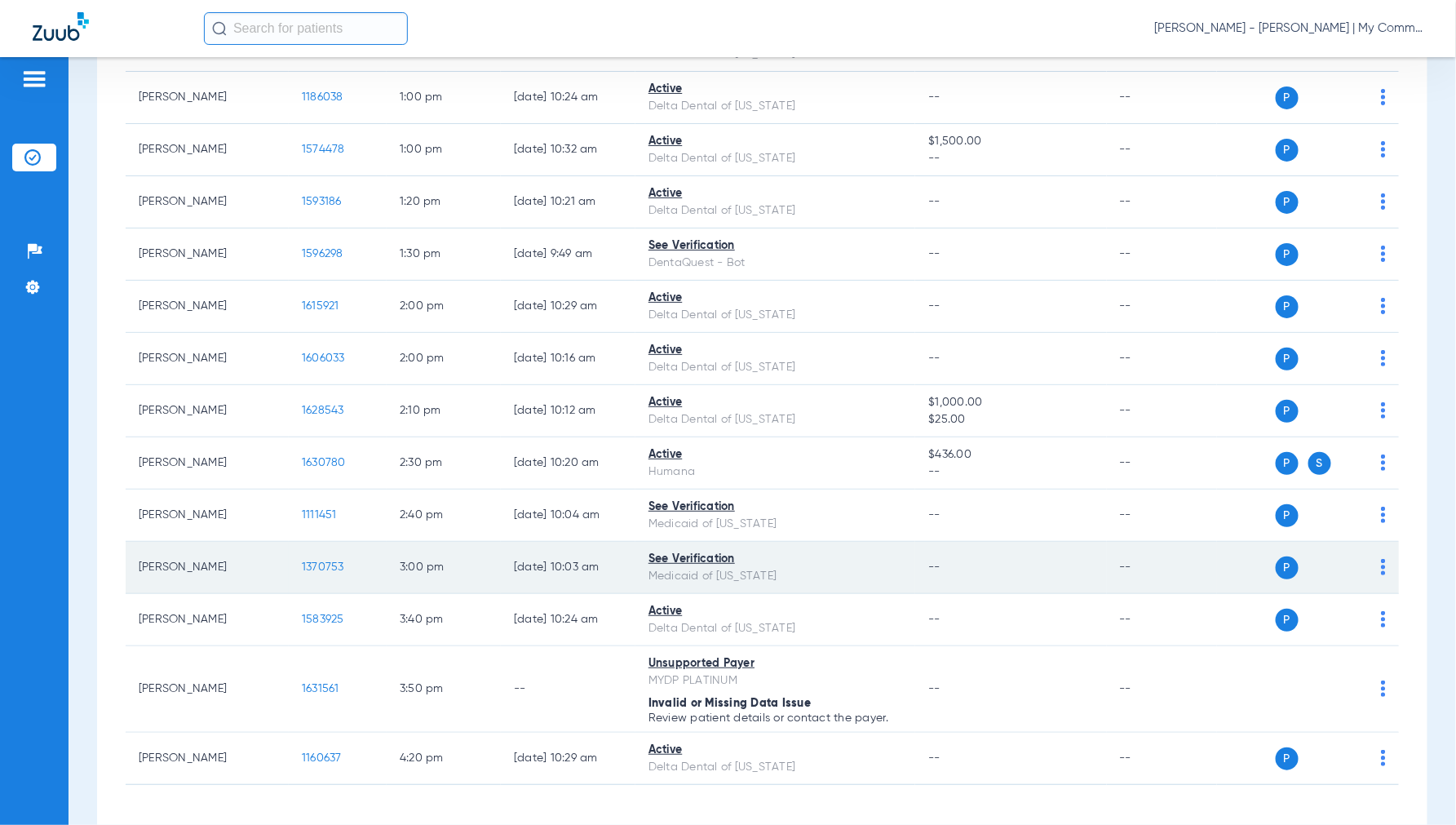
scroll to position [1287, 0]
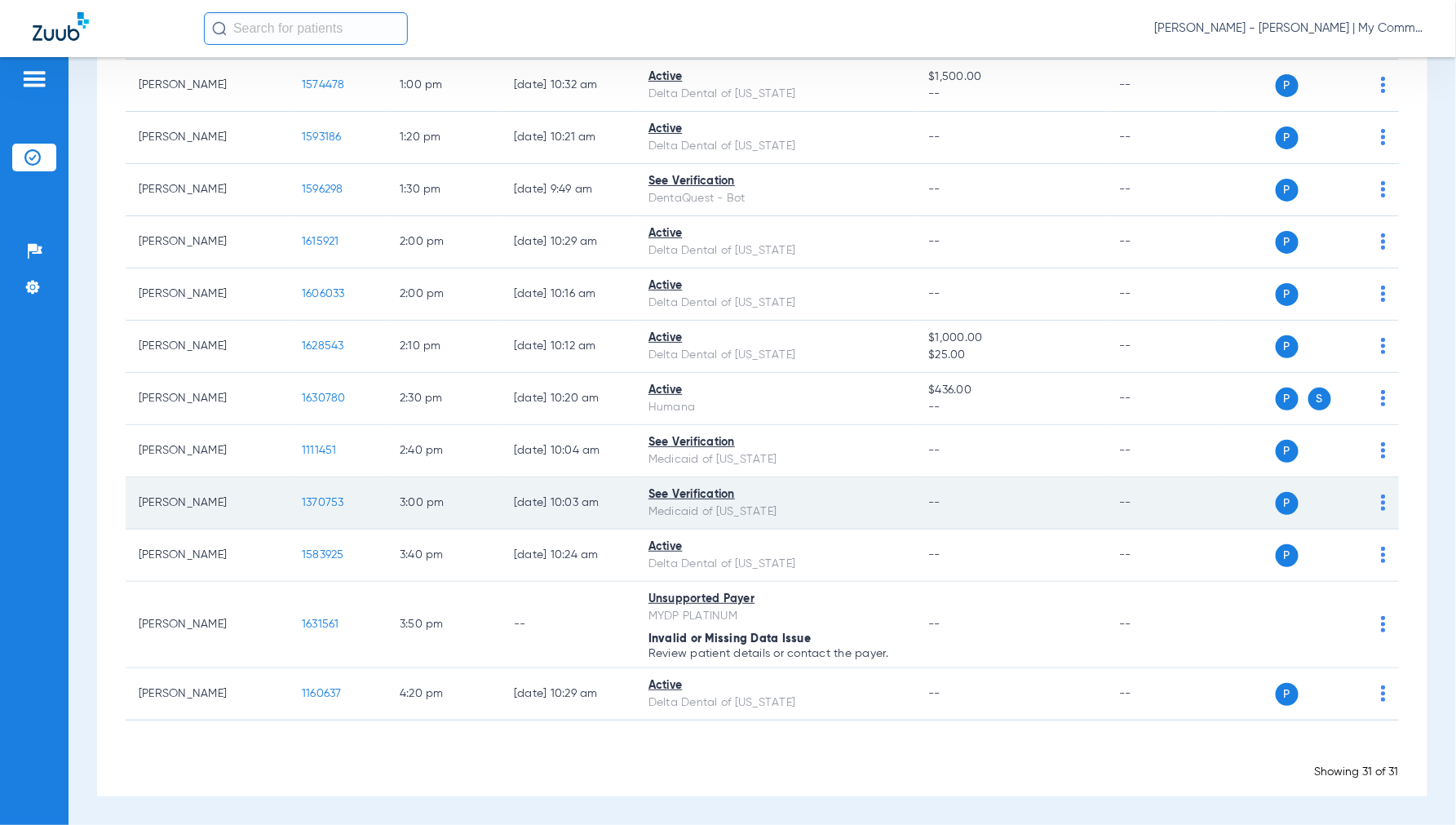
click at [327, 497] on span "1370753" at bounding box center [323, 502] width 42 height 11
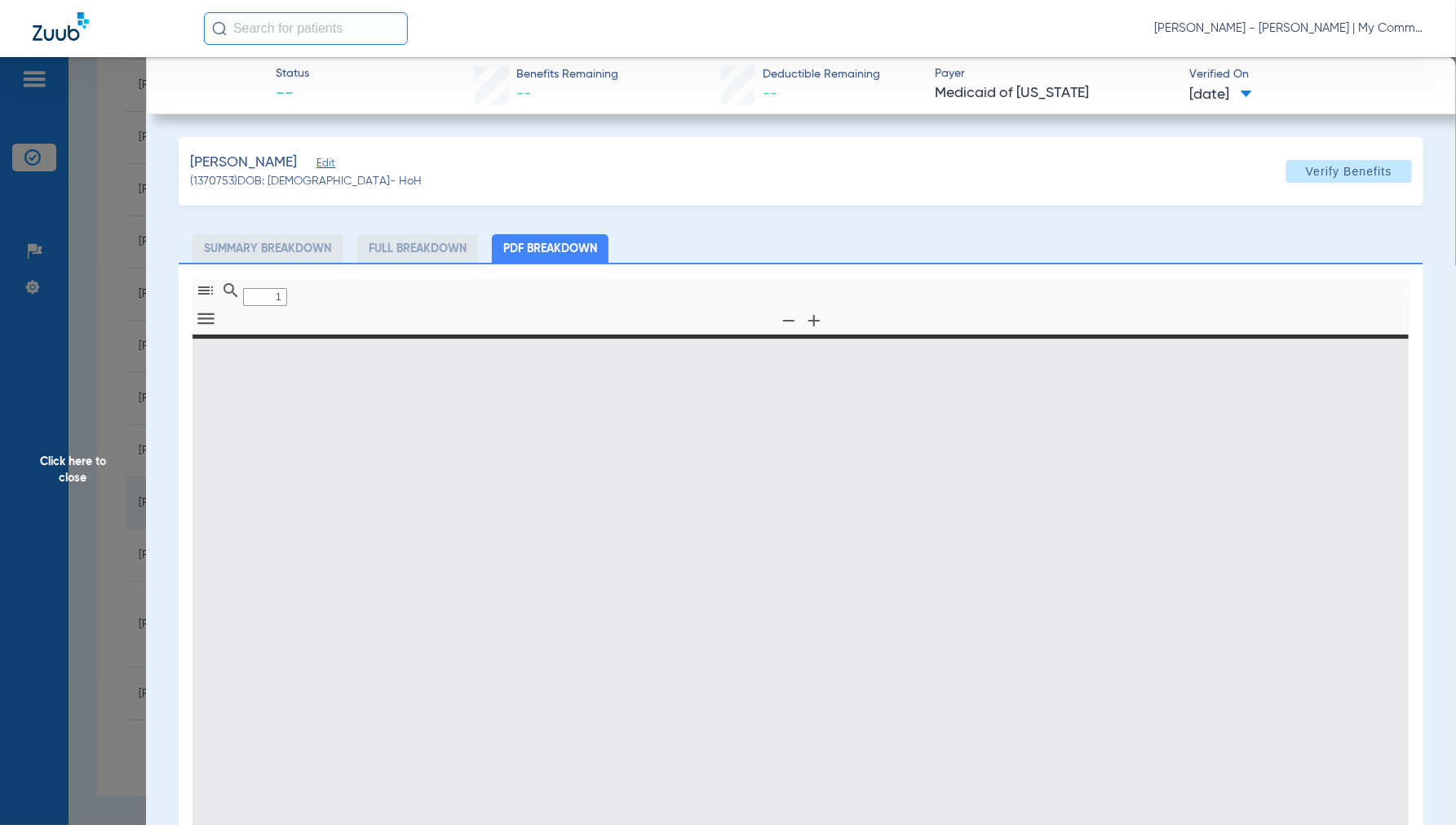
type input "0"
select select "page-width"
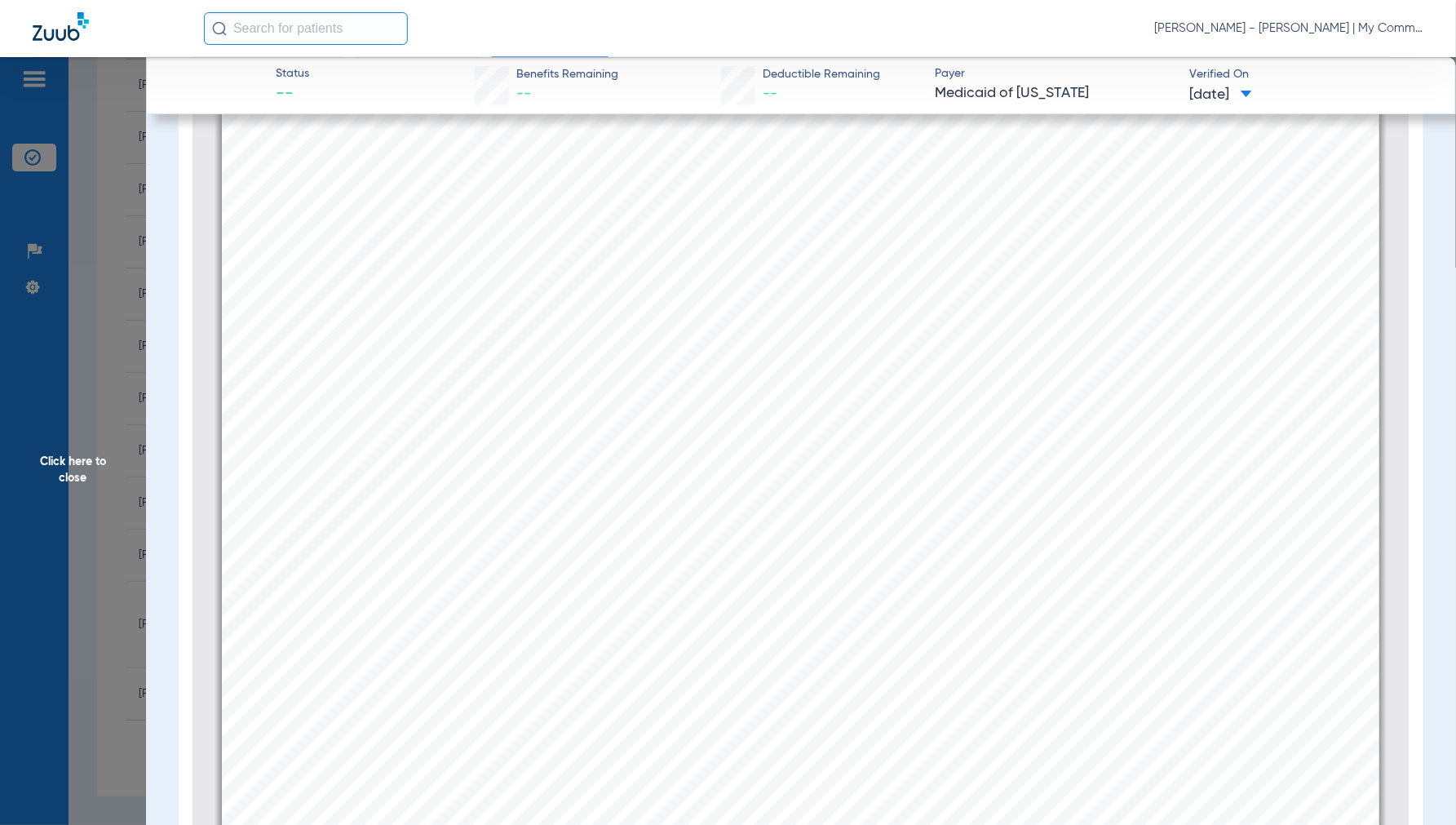
scroll to position [234, 0]
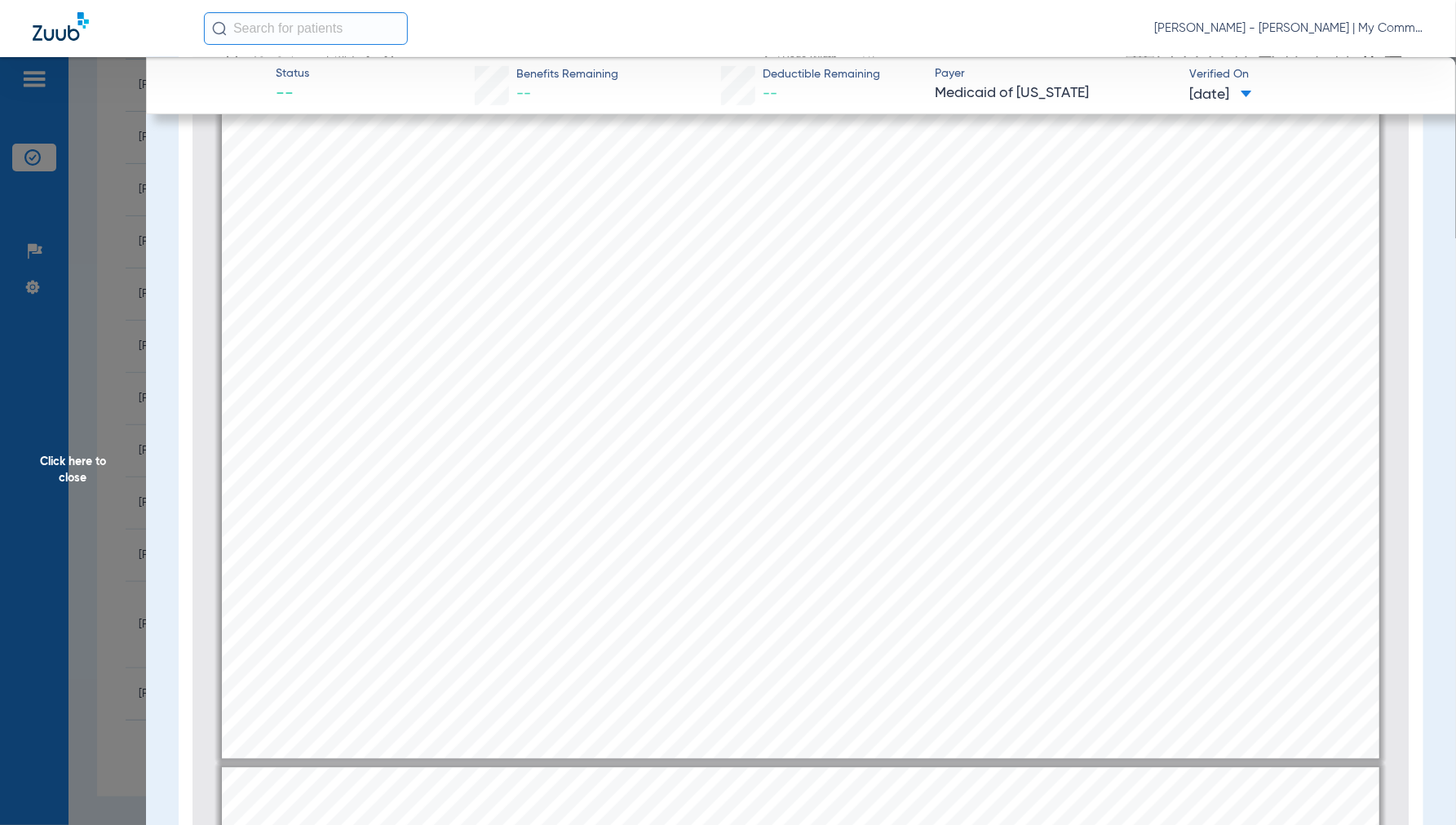
type input "2"
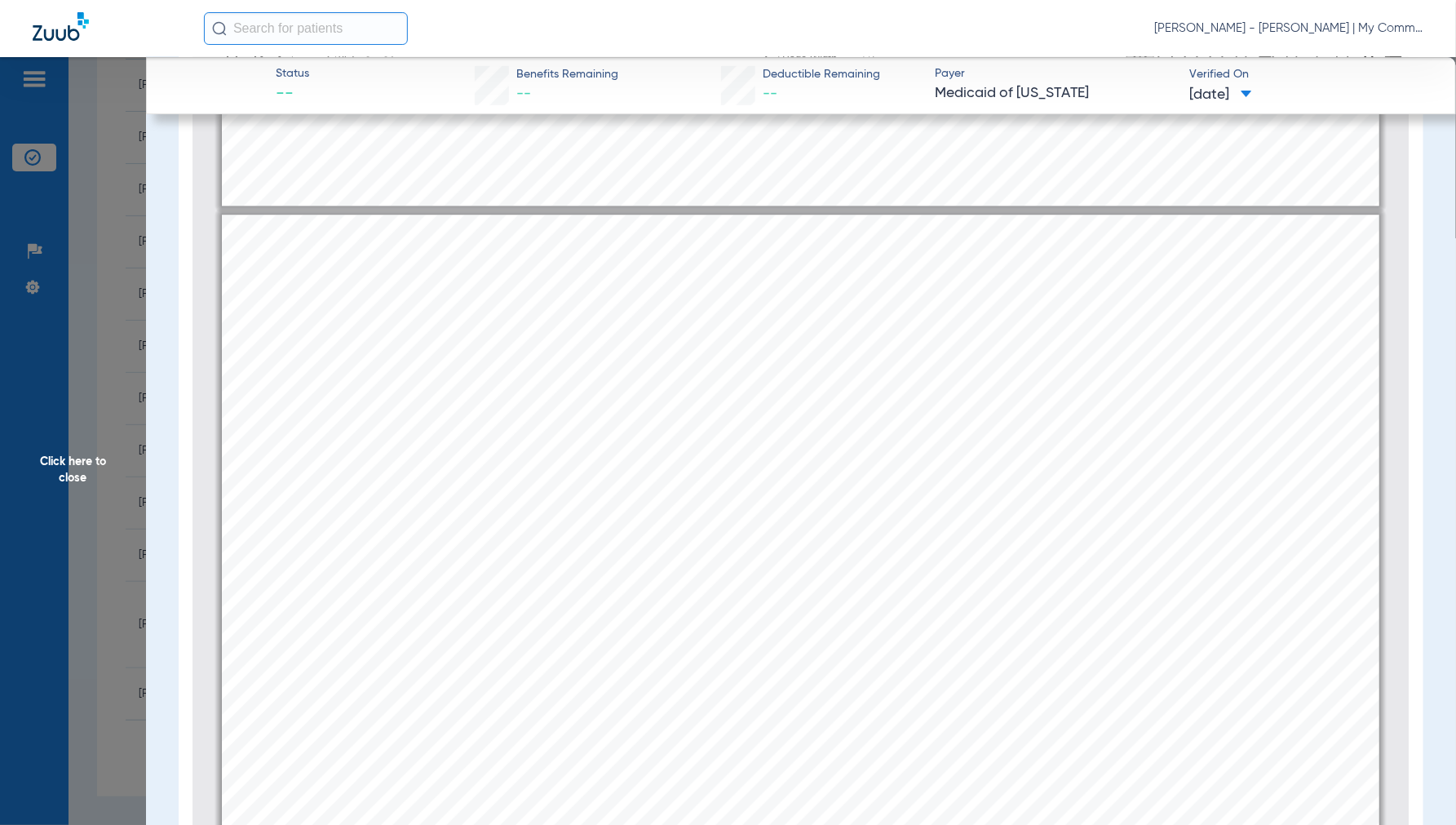
scroll to position [1502, 0]
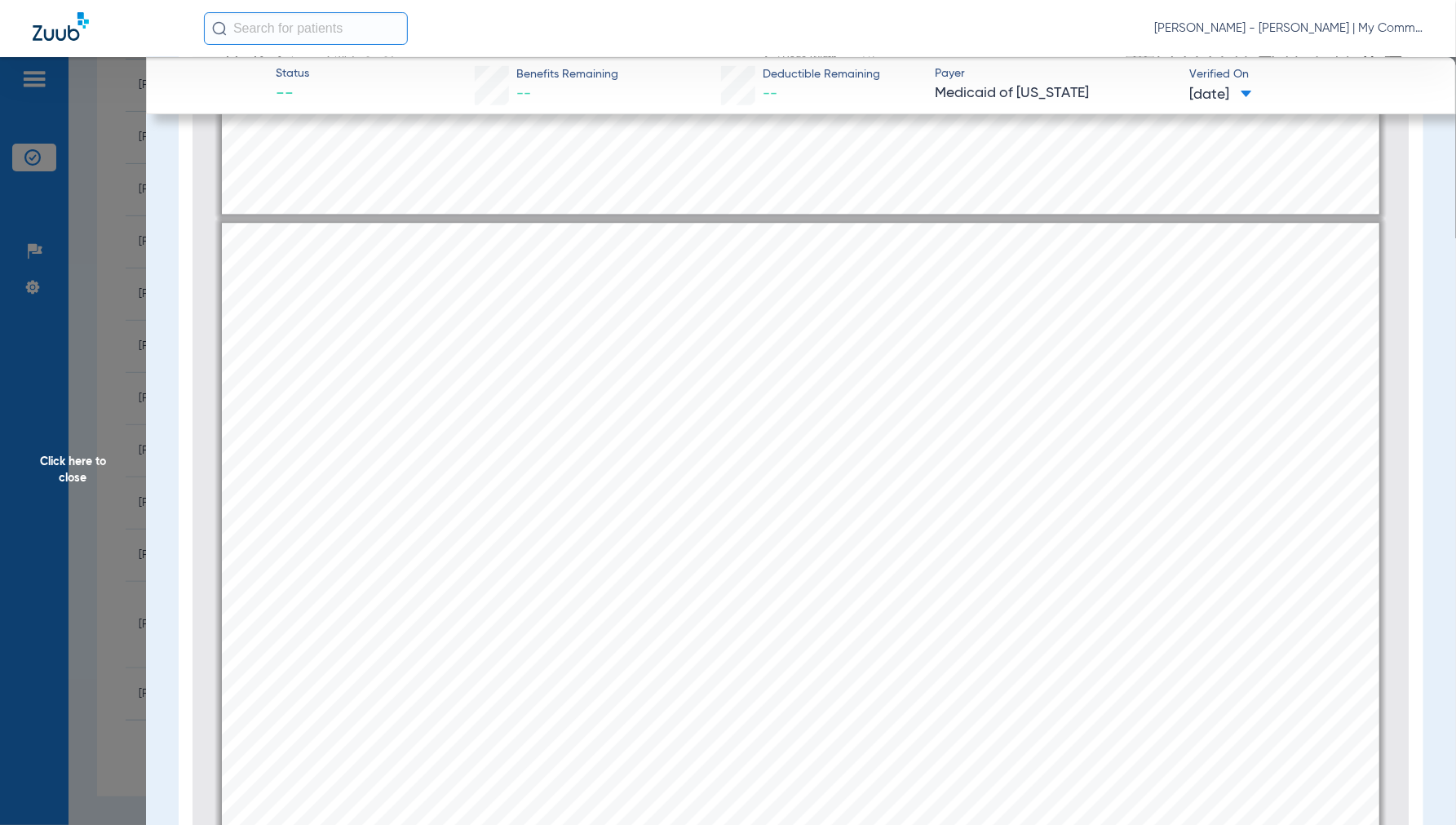
drag, startPoint x: 67, startPoint y: 471, endPoint x: 92, endPoint y: 462, distance: 26.6
click at [68, 470] on span "Click here to close" at bounding box center [73, 469] width 146 height 825
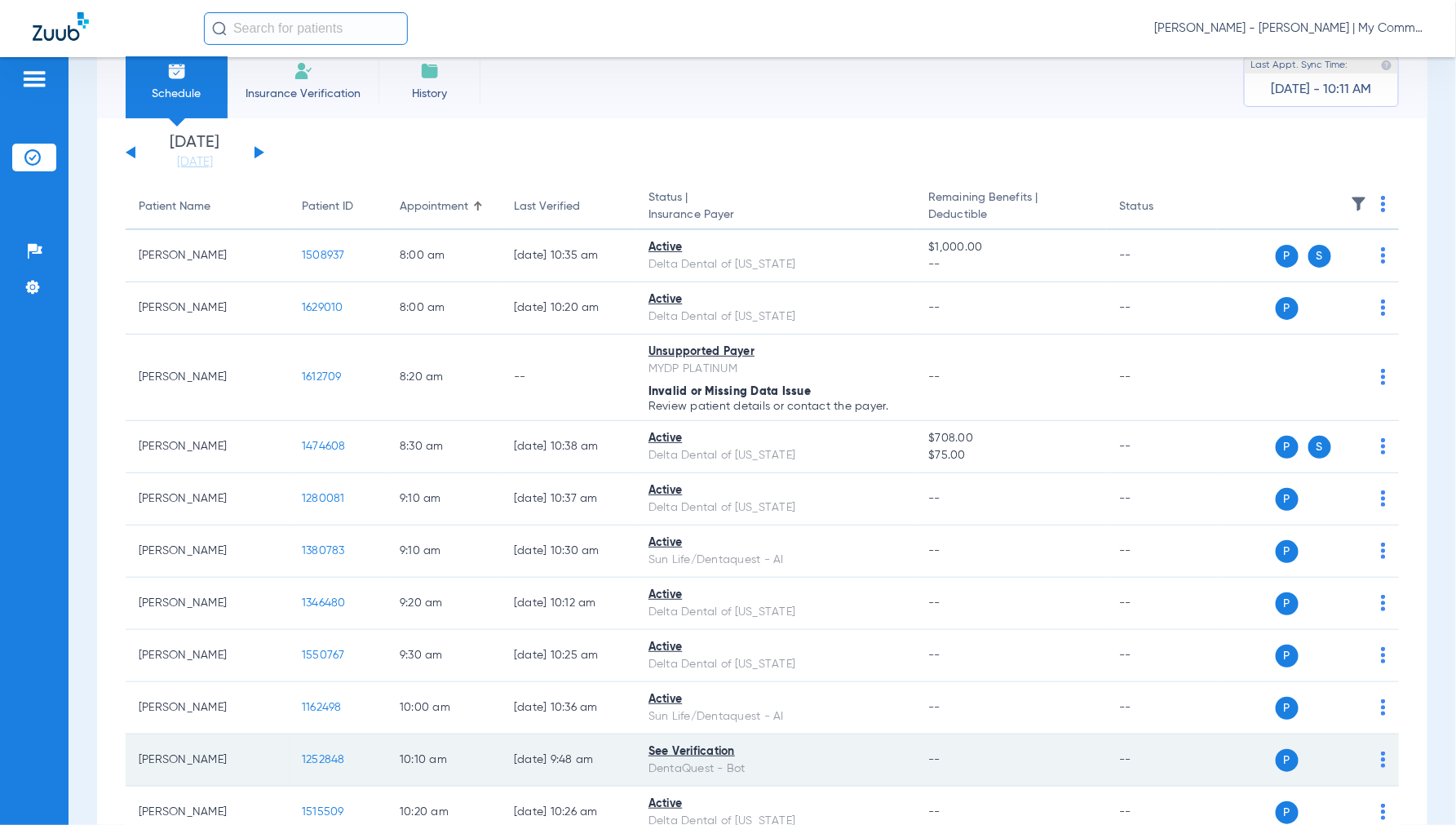
scroll to position [0, 0]
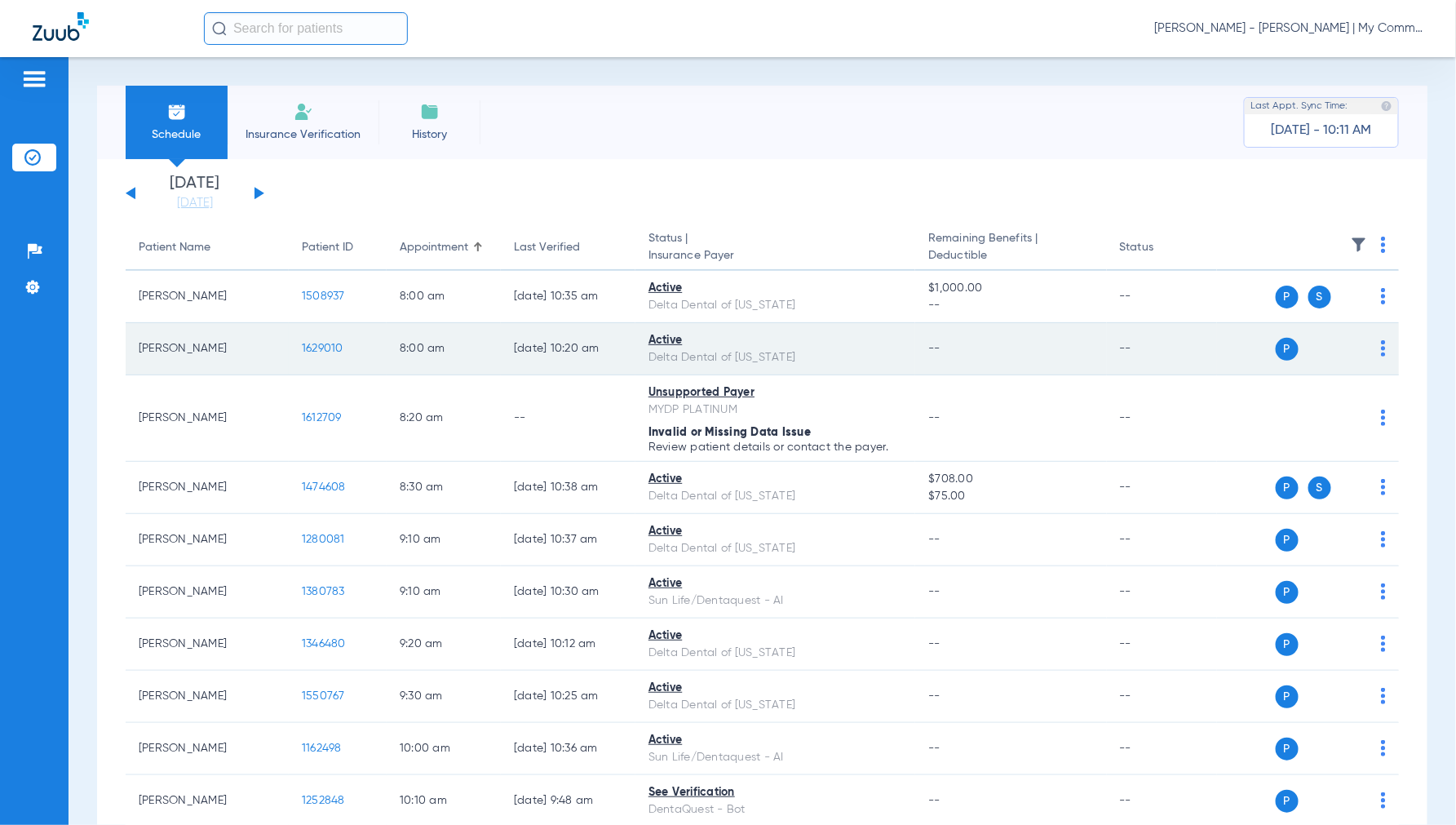
click at [331, 346] on span "1629010" at bounding box center [323, 348] width 42 height 11
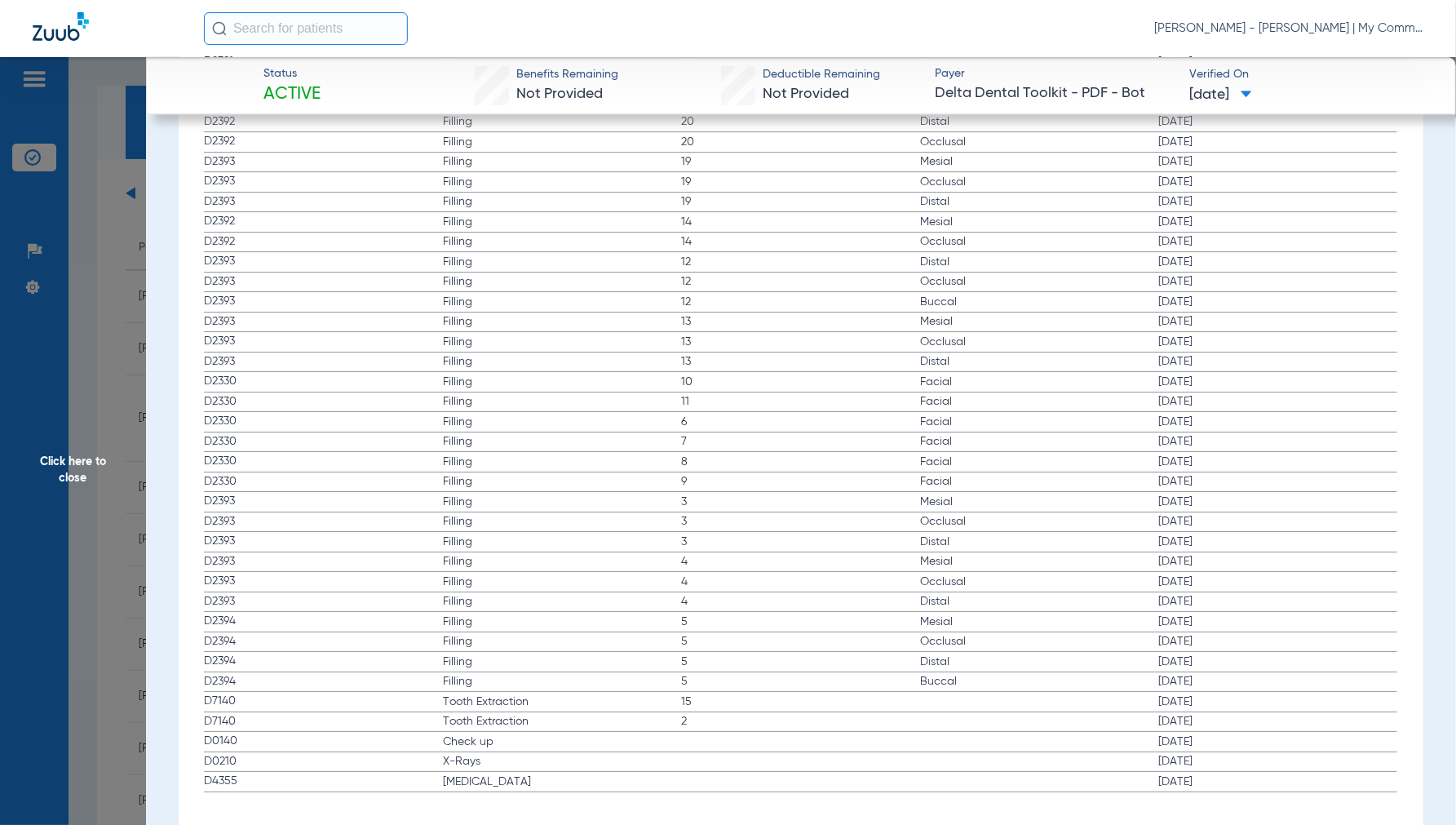
scroll to position [2259, 0]
drag, startPoint x: 81, startPoint y: 451, endPoint x: 88, endPoint y: 462, distance: 13.0
click at [87, 460] on span "Click here to close" at bounding box center [73, 469] width 146 height 825
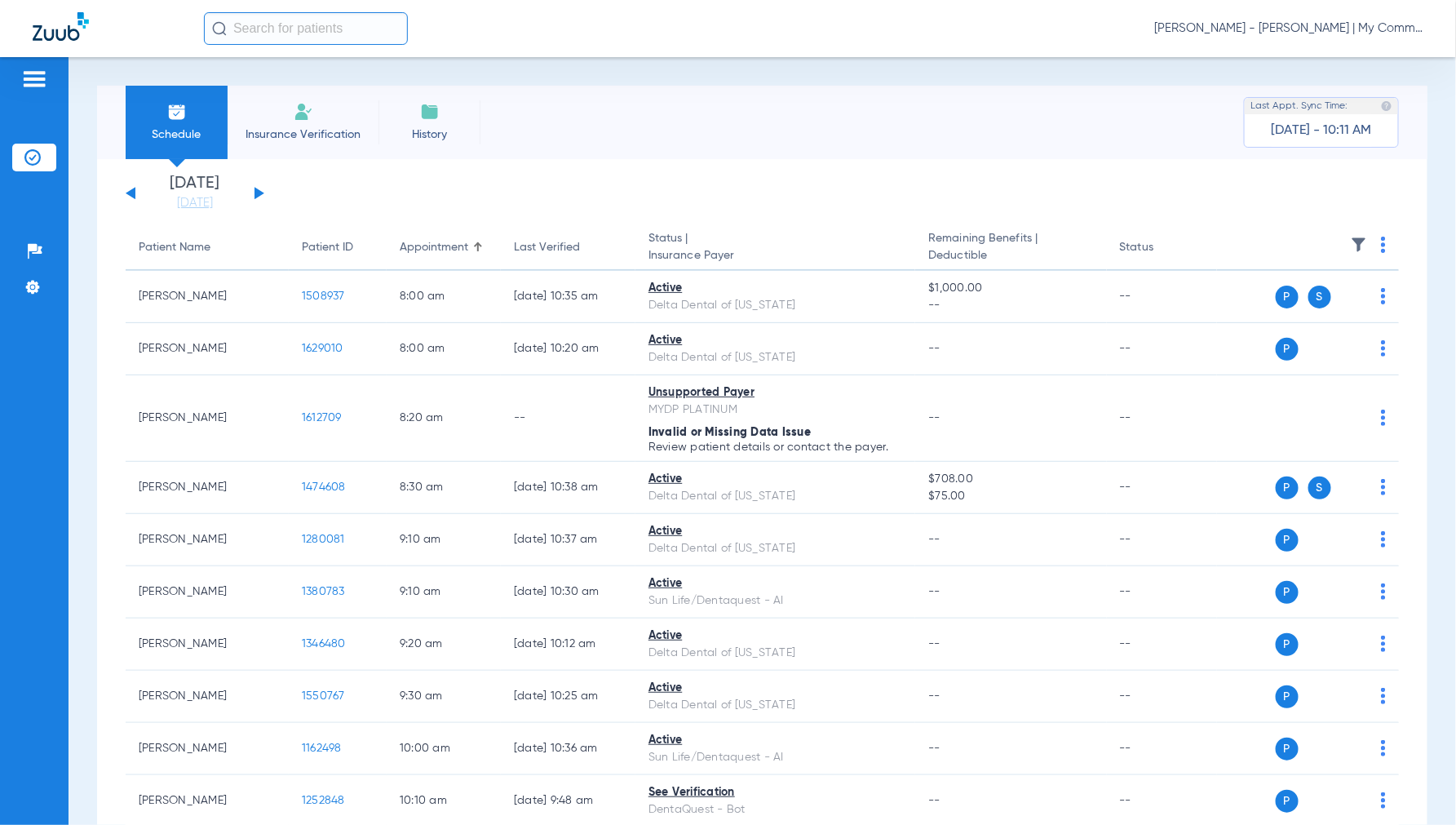
scroll to position [0, 0]
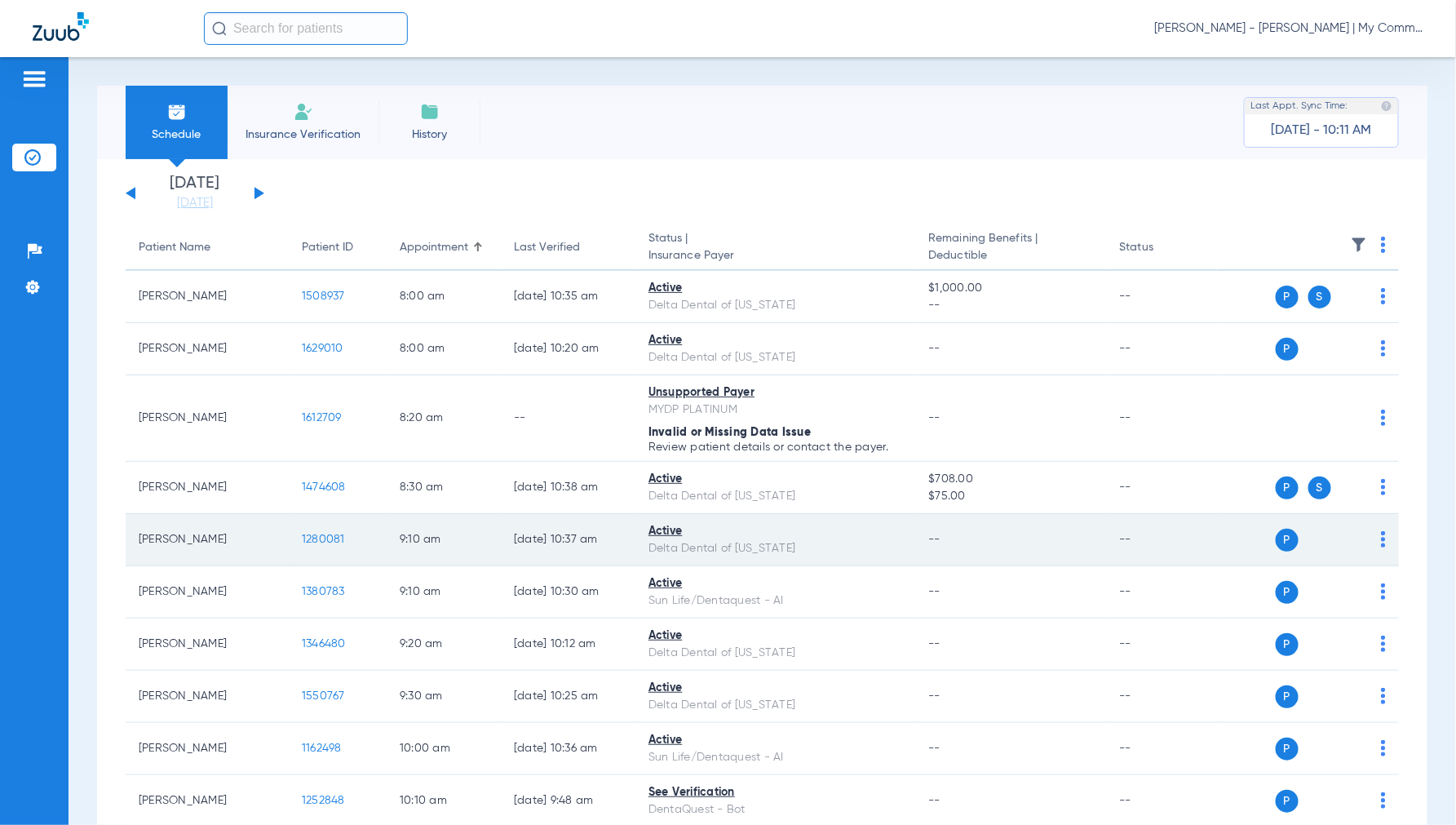
click at [313, 532] on td "1280081" at bounding box center [338, 540] width 98 height 53
click at [321, 533] on span "1280081" at bounding box center [323, 539] width 43 height 11
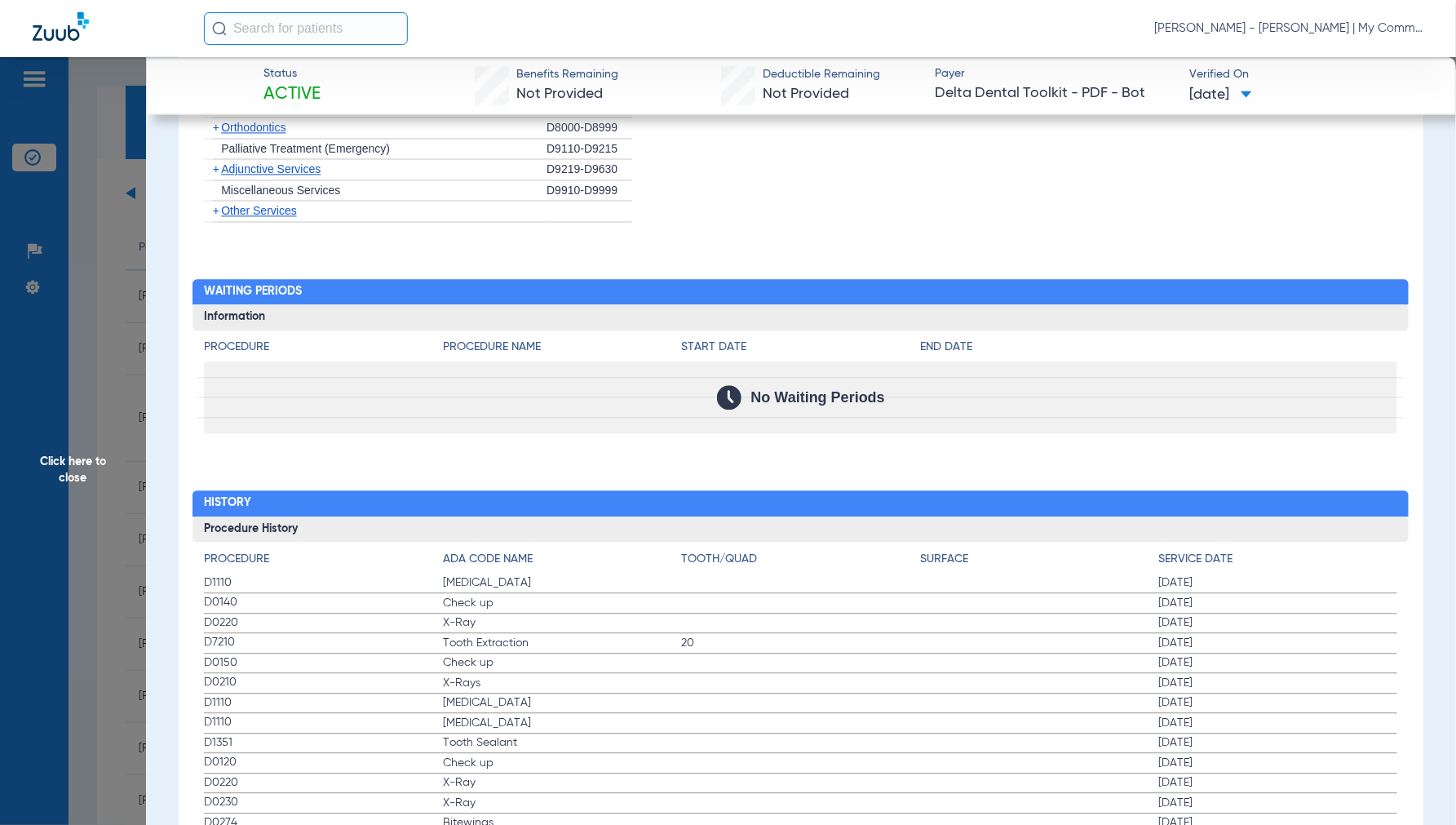
scroll to position [1541, 0]
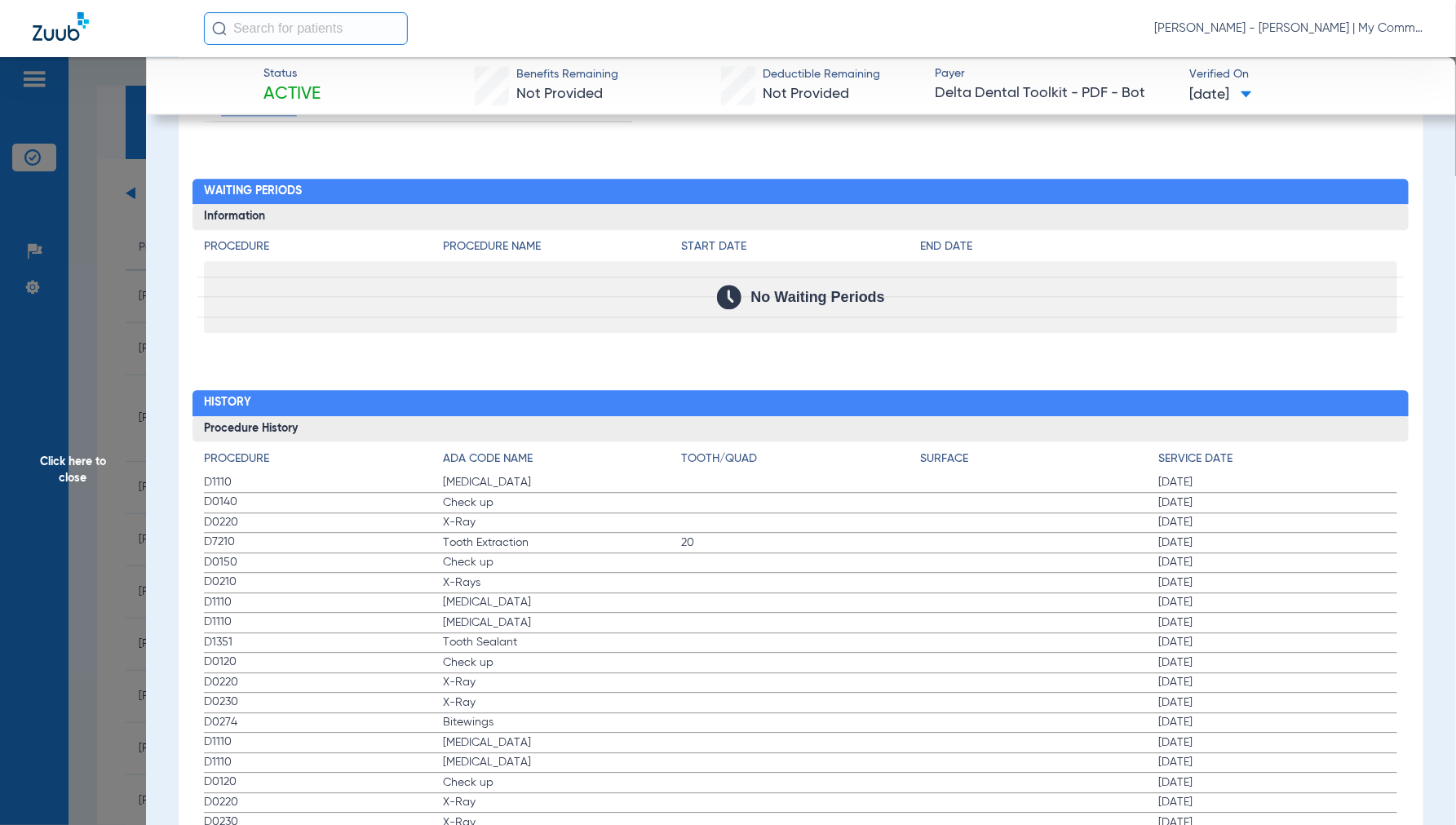
click at [77, 469] on span "Click here to close" at bounding box center [73, 469] width 146 height 825
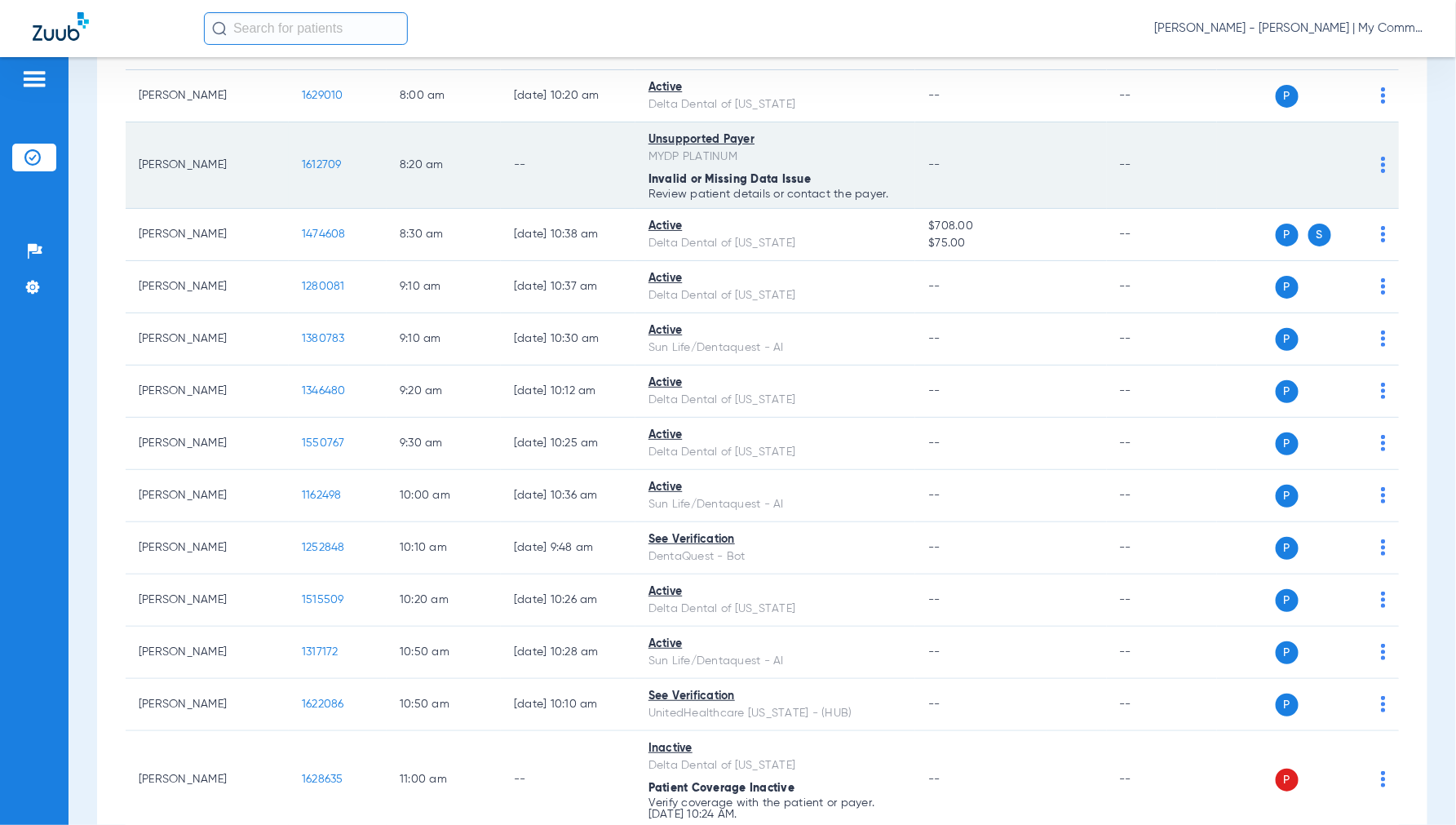
scroll to position [271, 0]
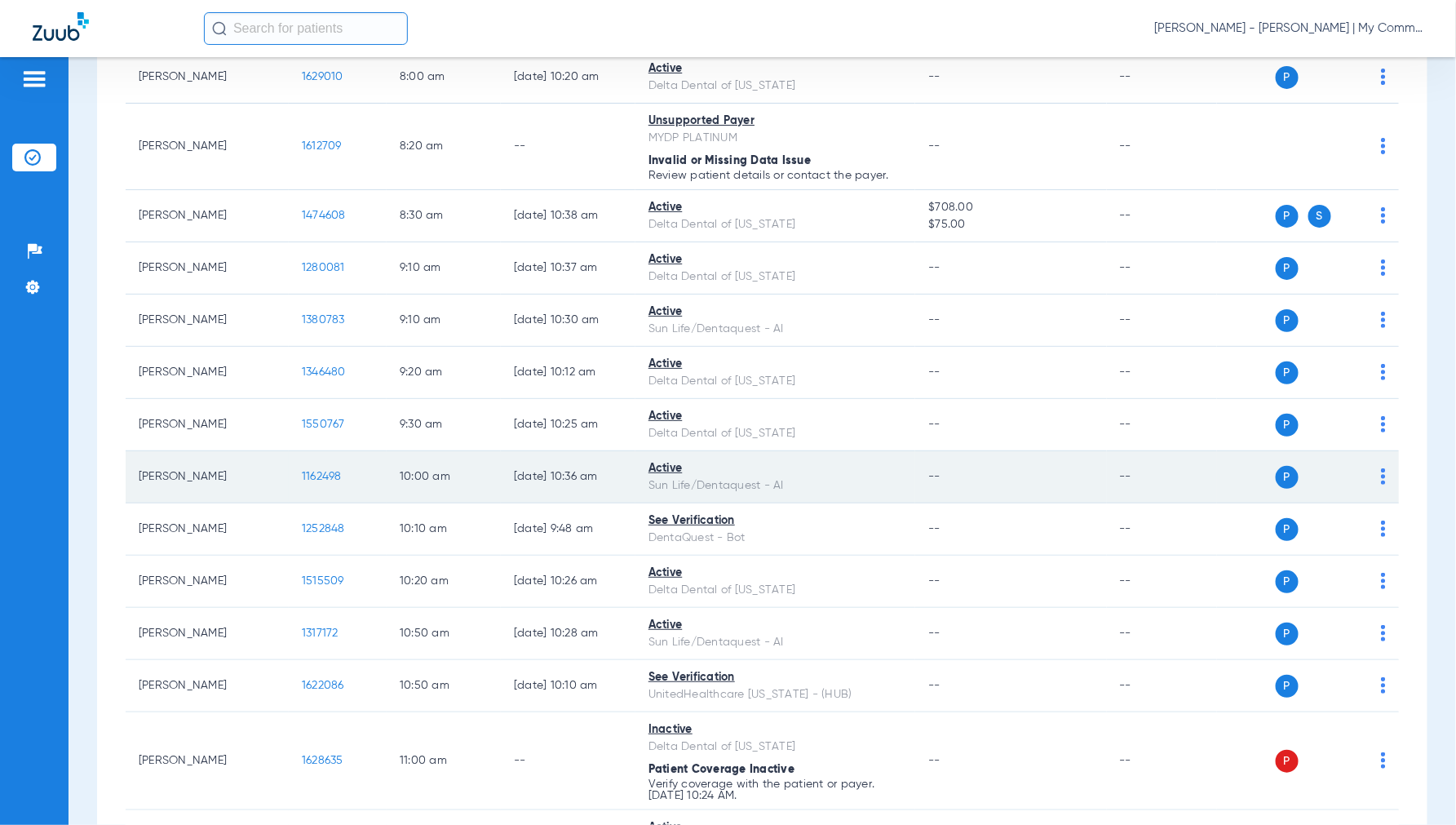
click at [327, 472] on span "1162498" at bounding box center [322, 476] width 40 height 11
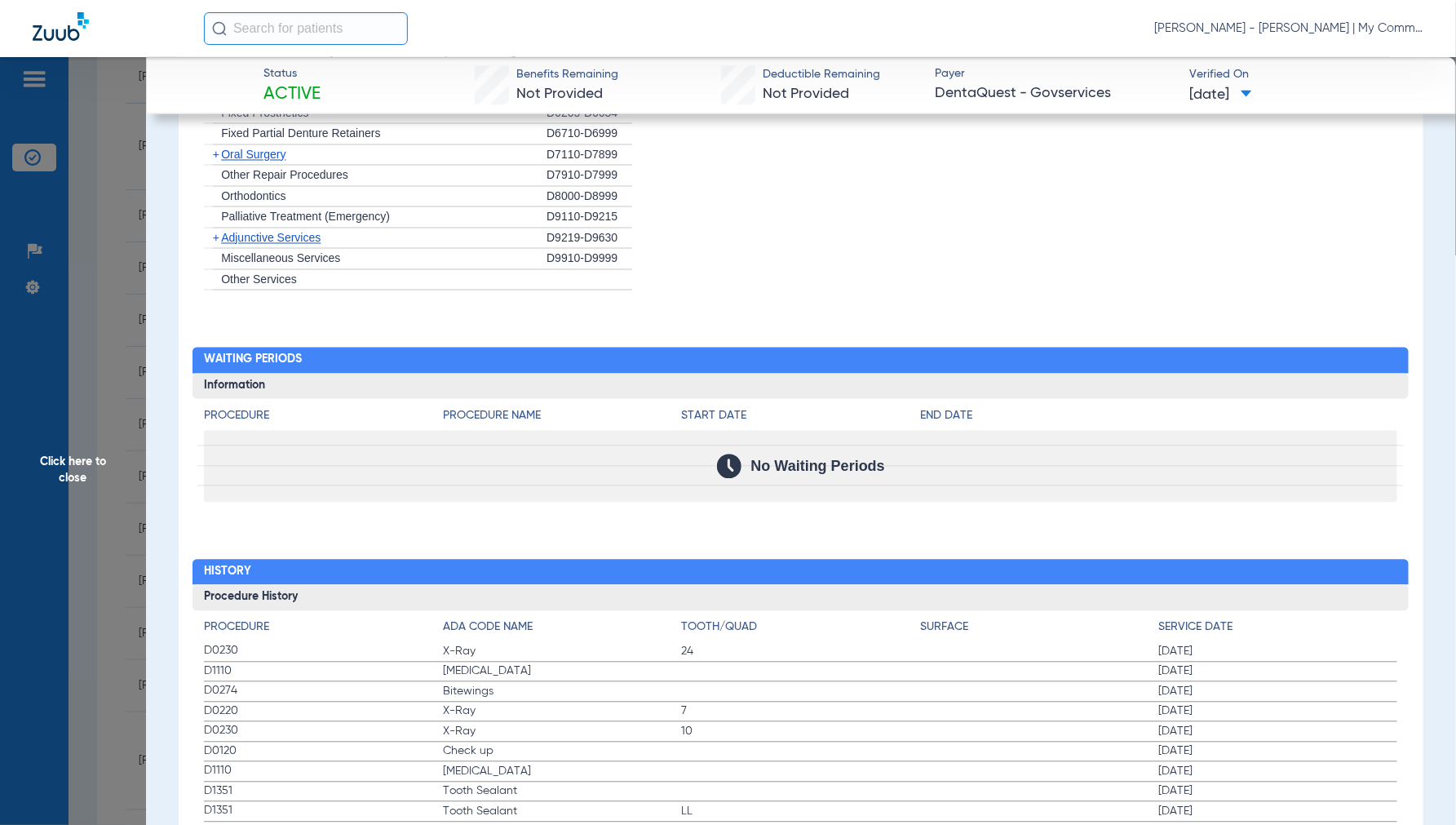
scroll to position [1359, 0]
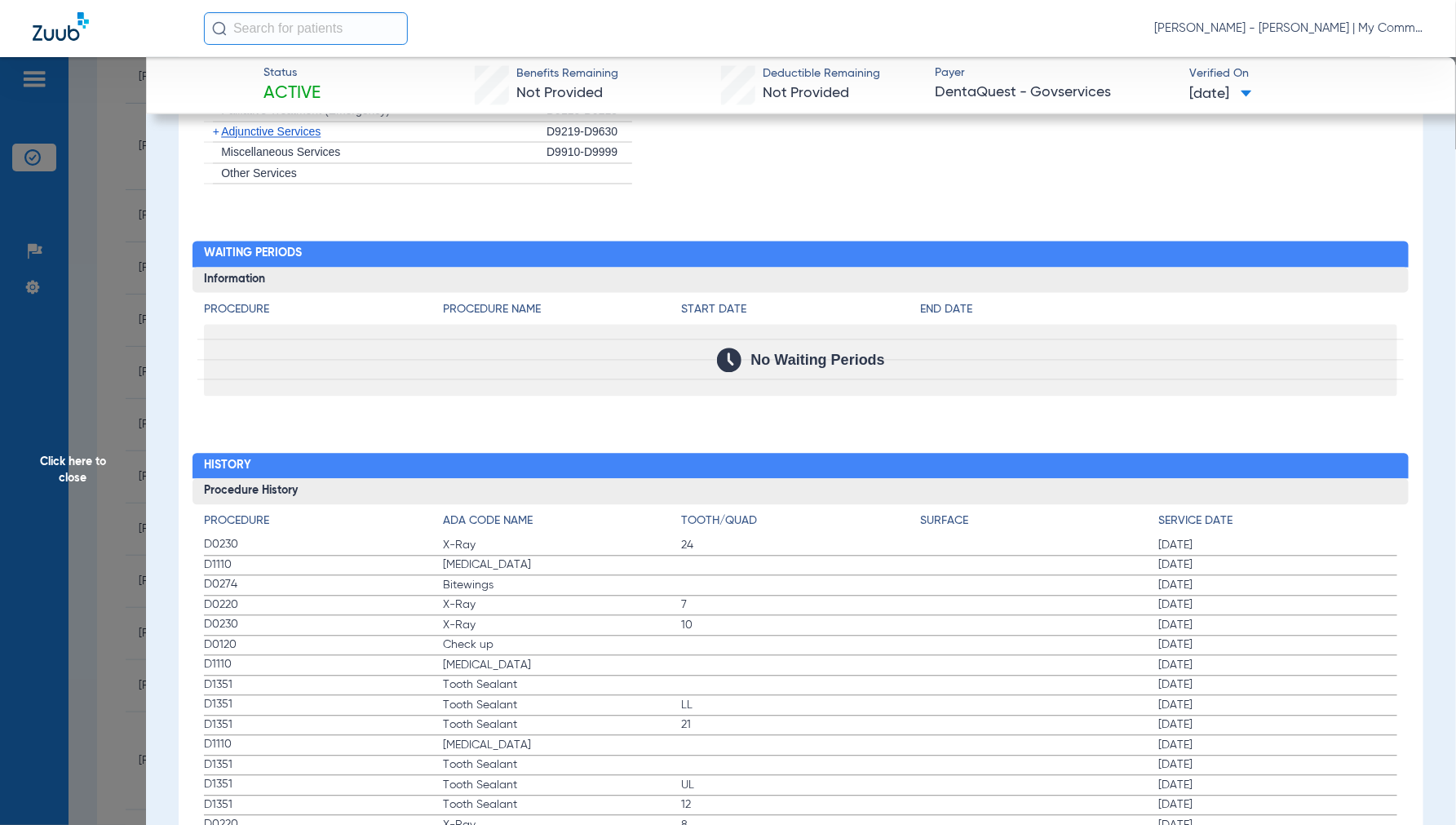
click at [37, 477] on span "Click here to close" at bounding box center [73, 469] width 146 height 825
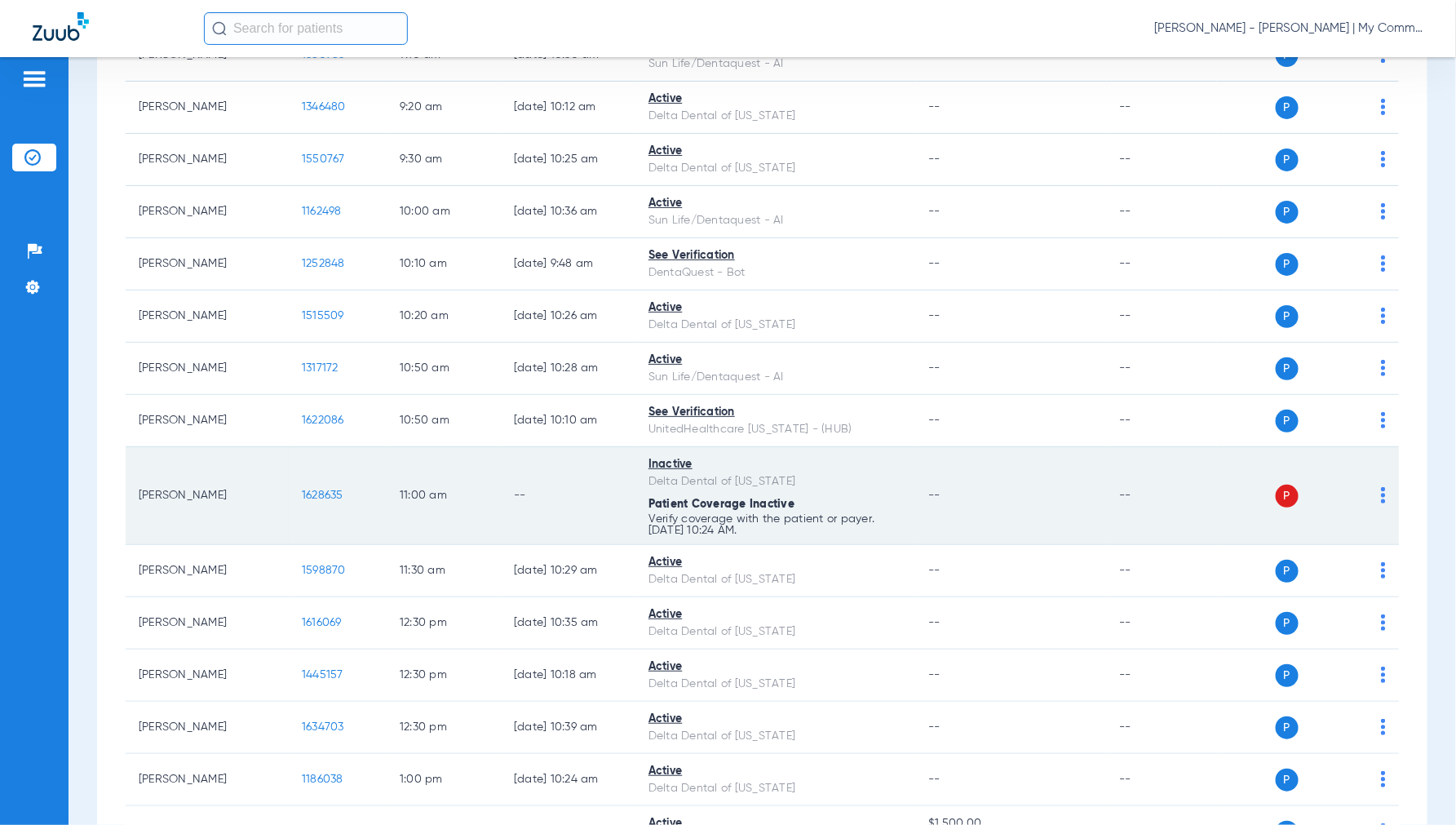
scroll to position [544, 0]
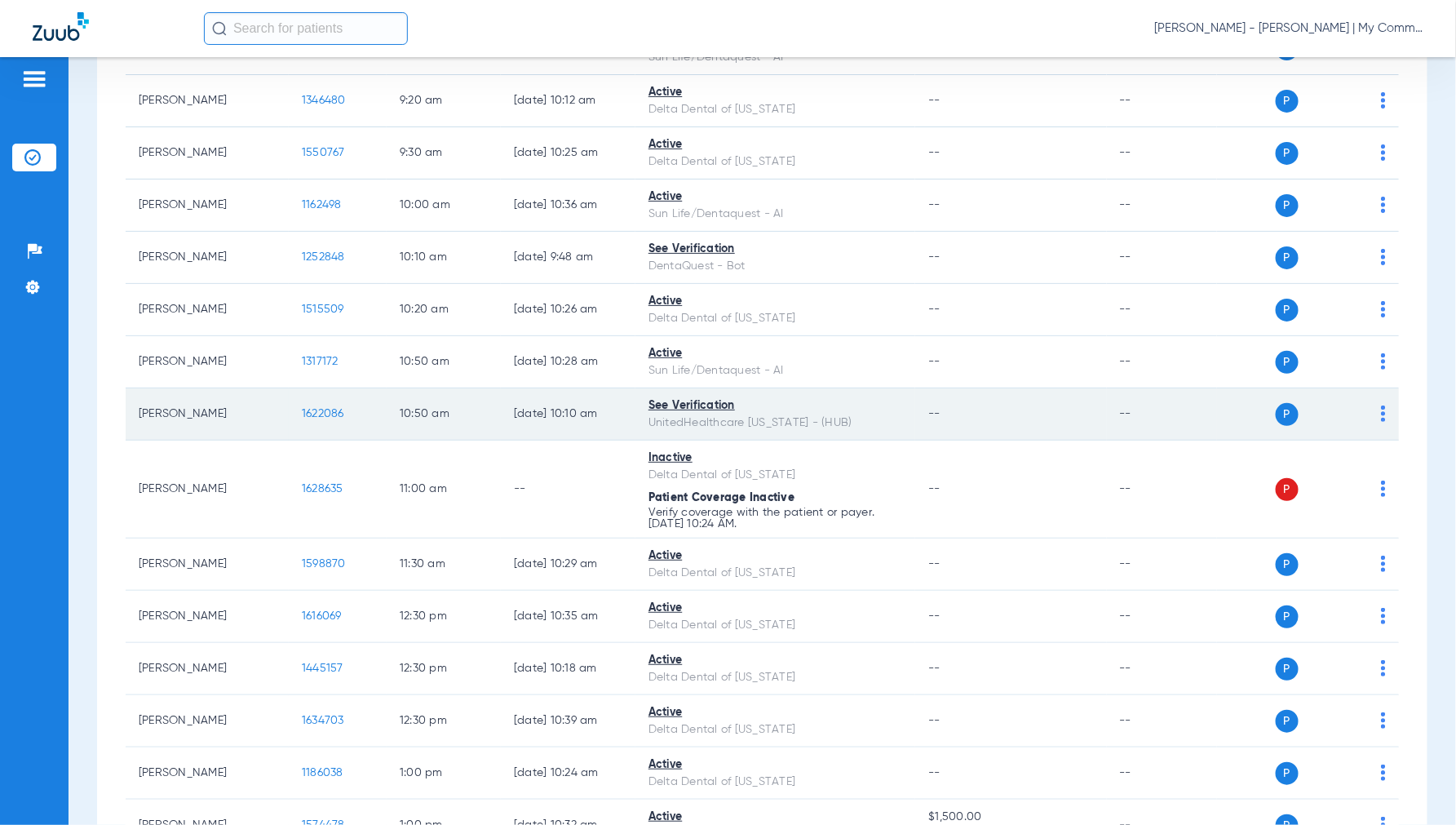
click at [329, 411] on span "1622086" at bounding box center [323, 413] width 42 height 11
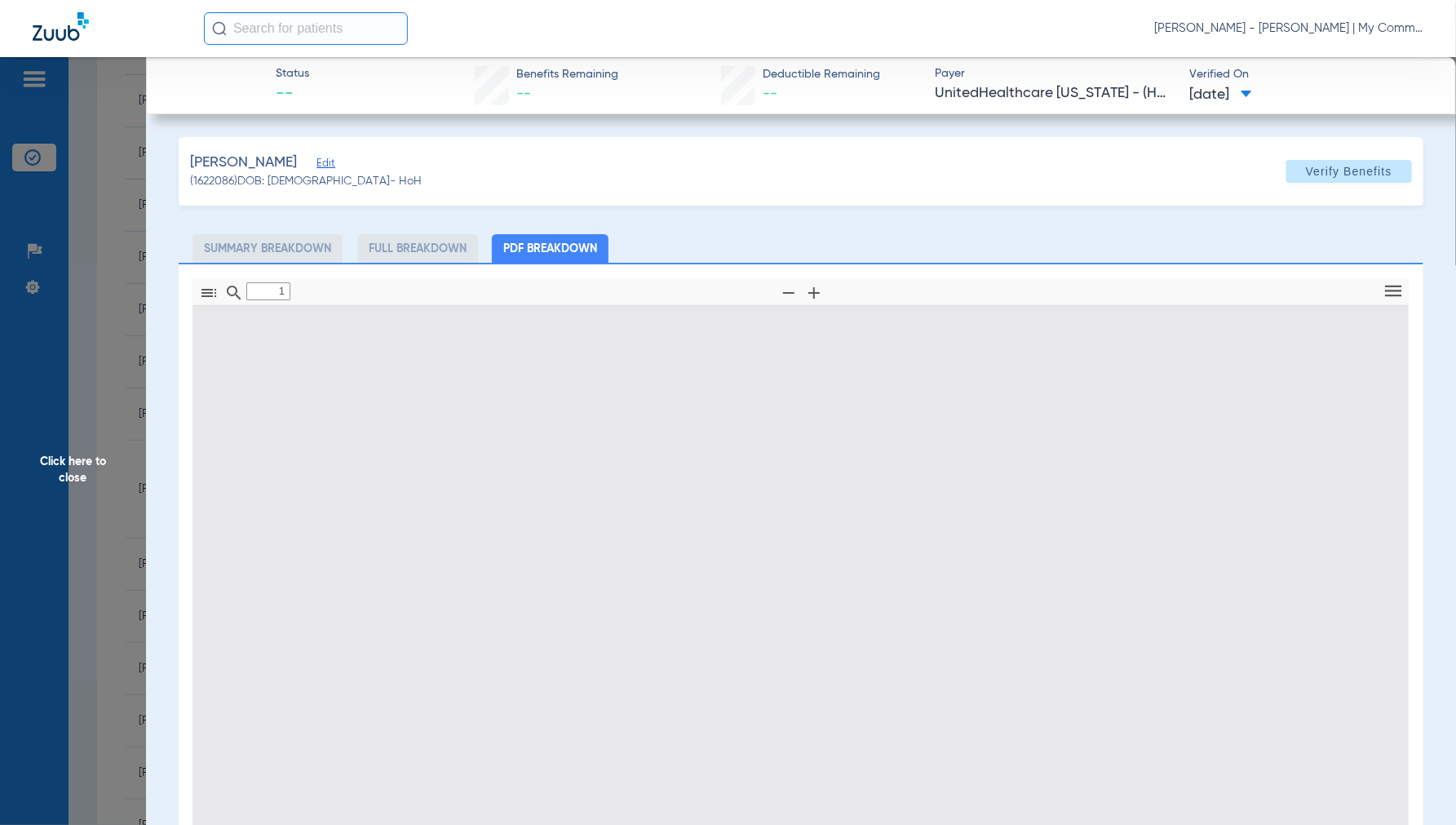
type input "0"
select select "page-width"
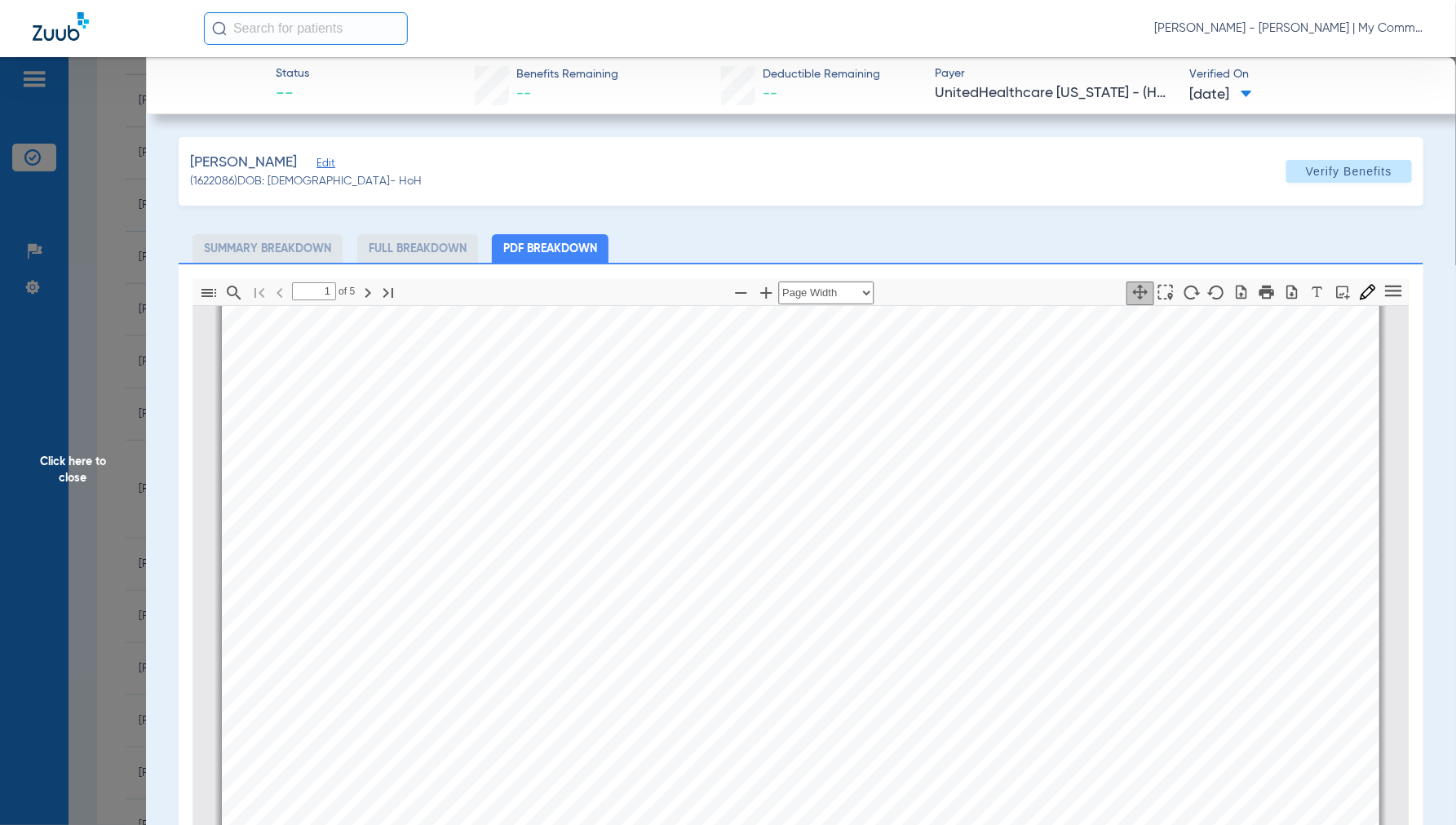
scroll to position [642, 0]
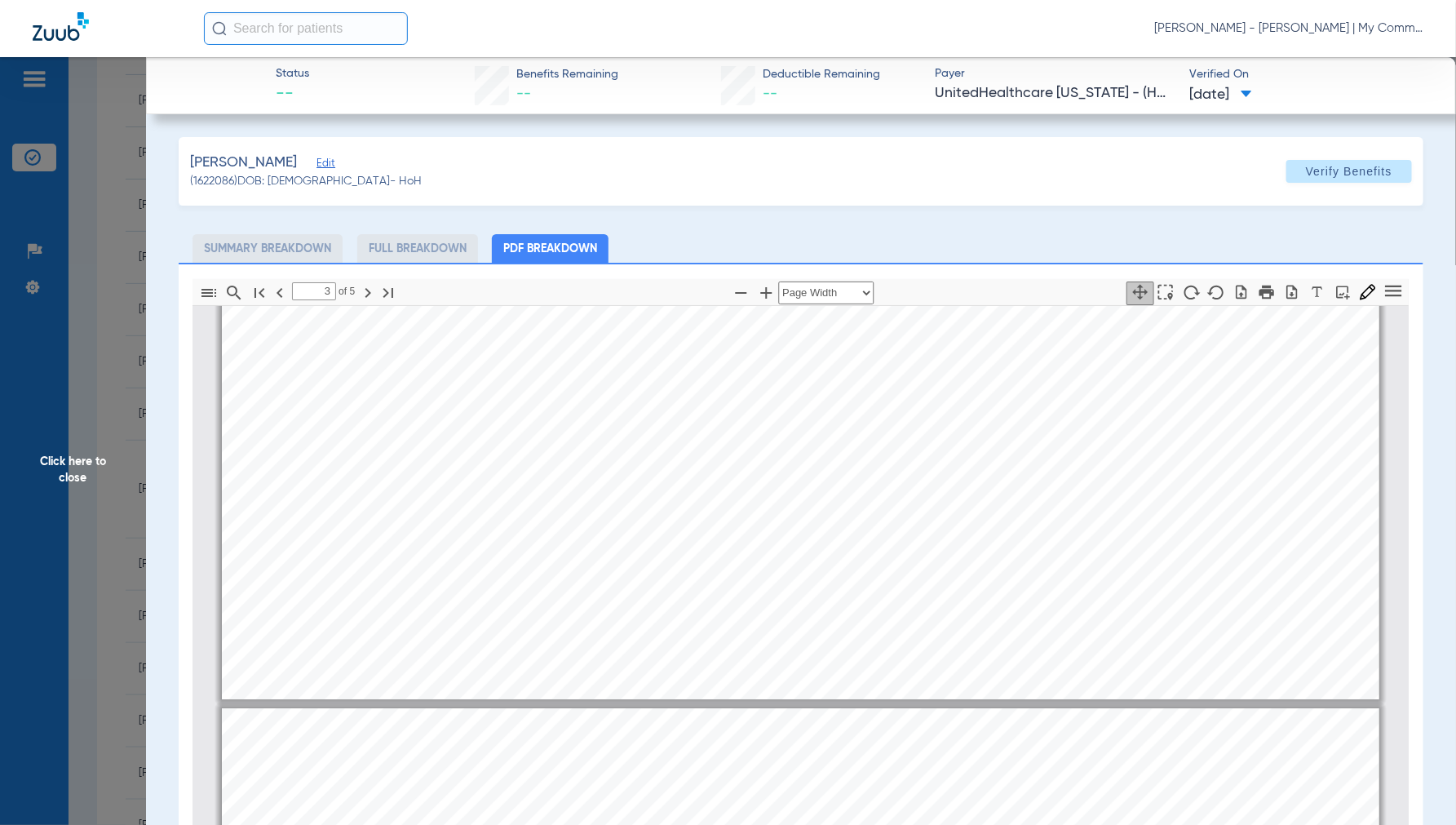
type input "4"
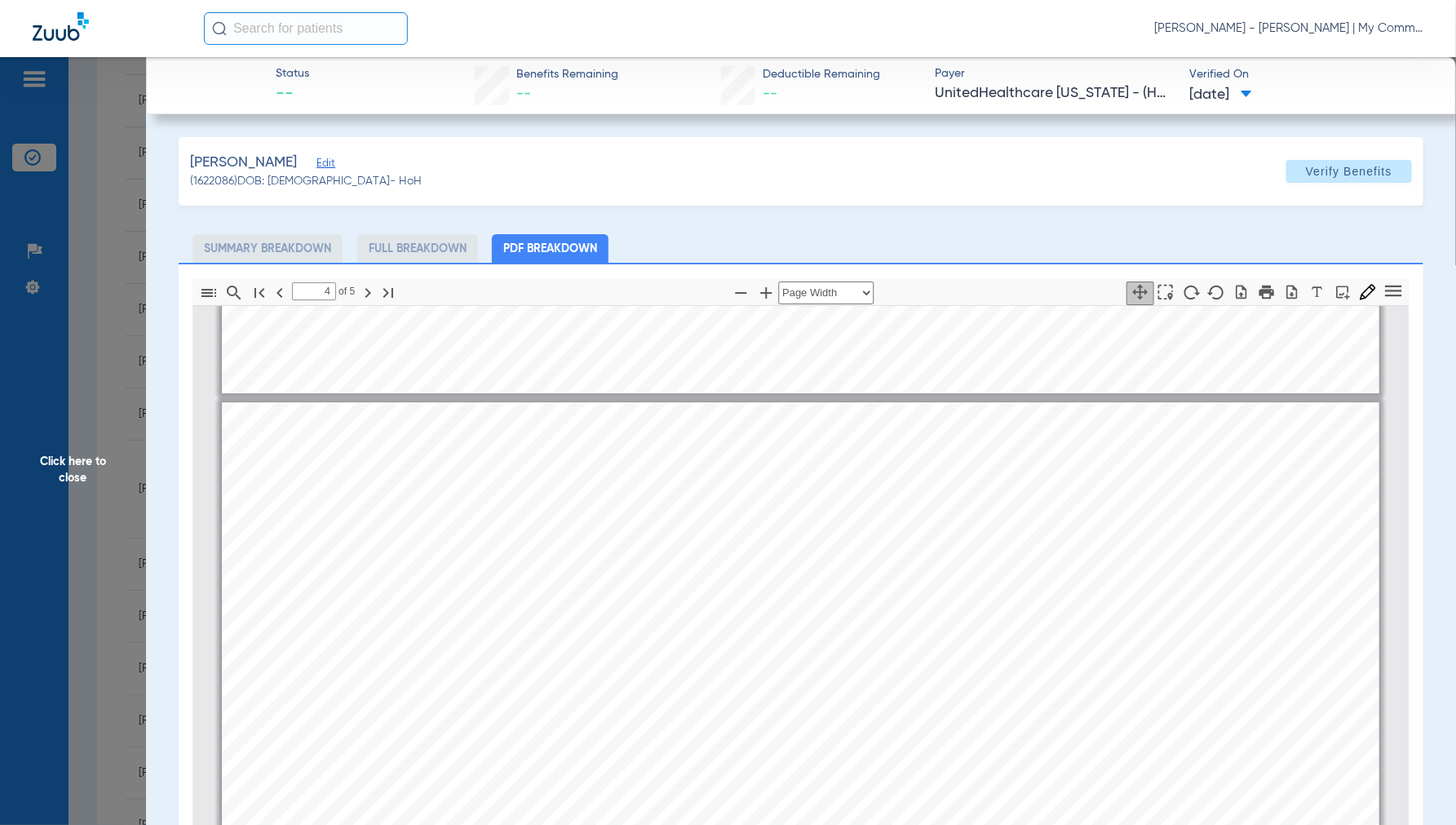
scroll to position [5177, 0]
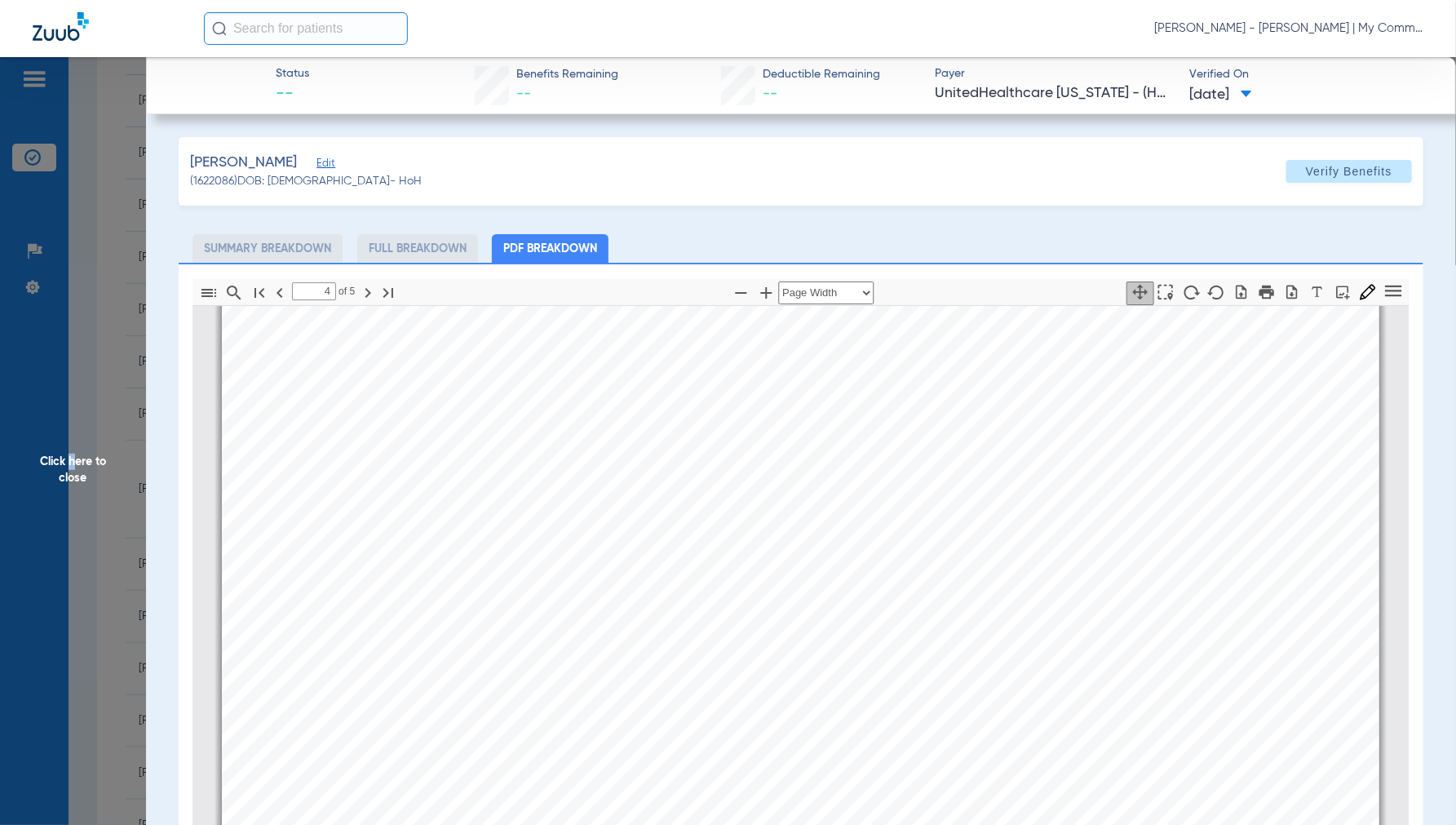
drag, startPoint x: 69, startPoint y: 468, endPoint x: 135, endPoint y: 485, distance: 68.2
click at [72, 468] on span "Click here to close" at bounding box center [73, 469] width 146 height 825
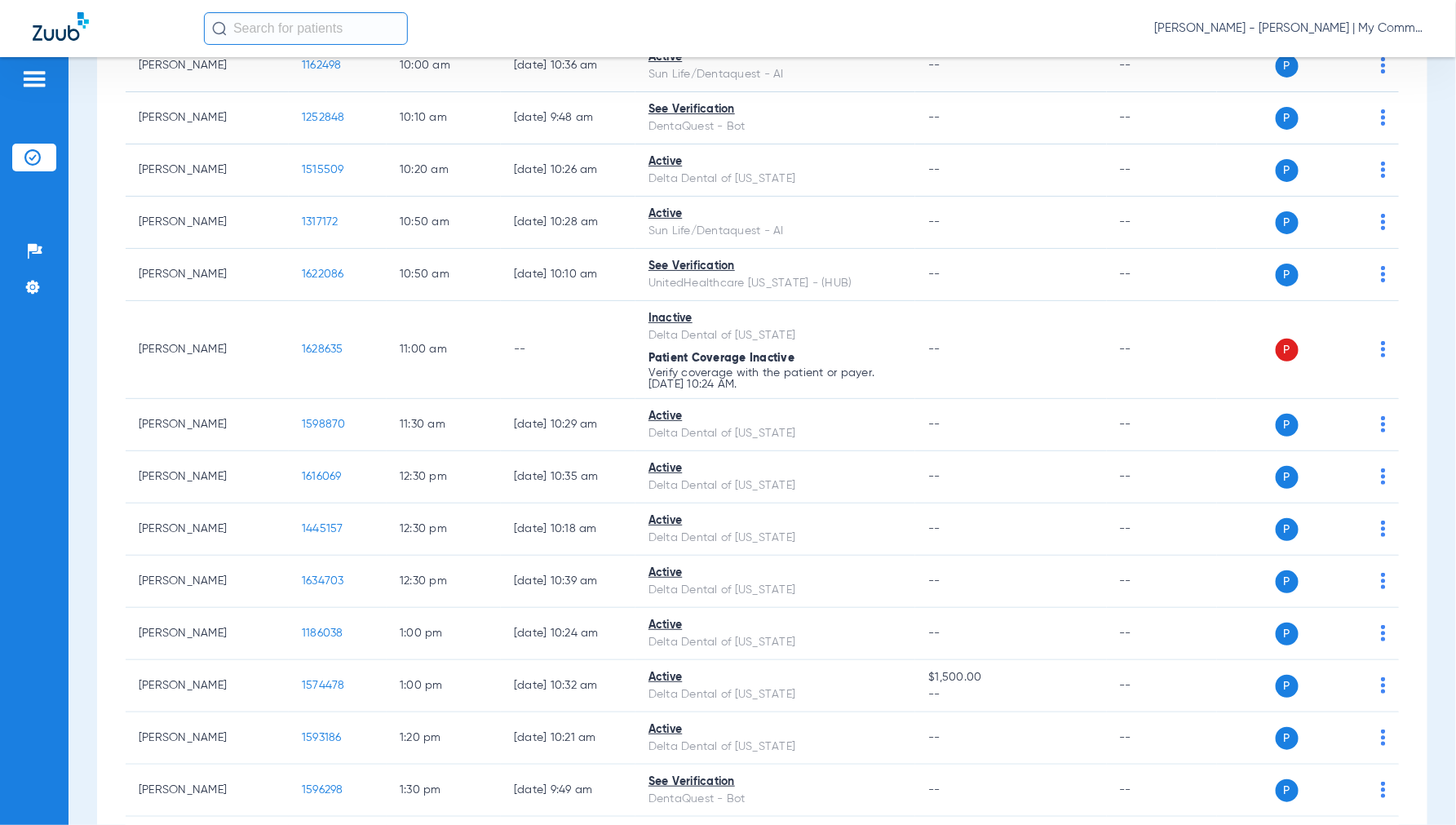
scroll to position [724, 0]
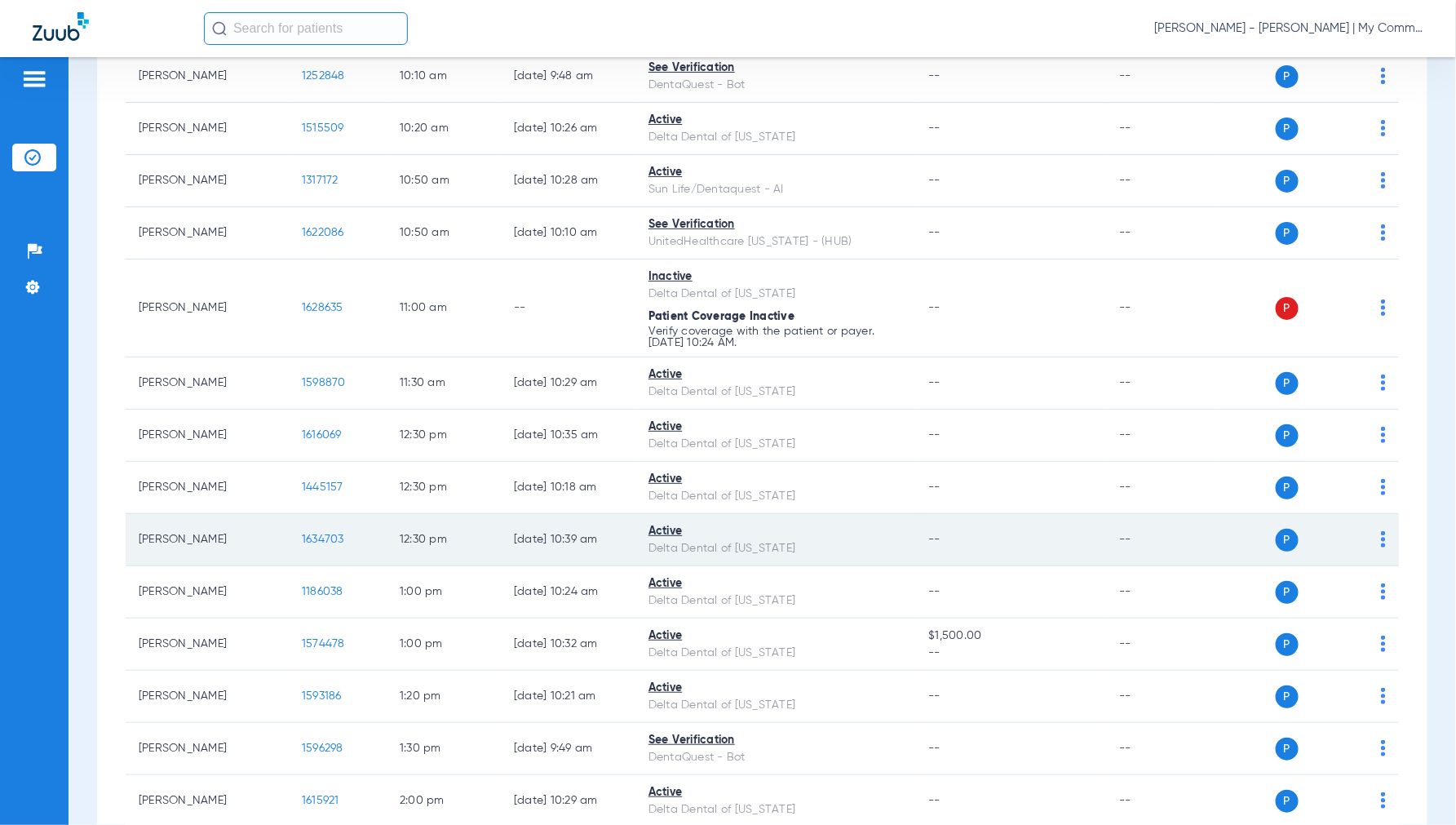
click at [325, 539] on span "1634703" at bounding box center [323, 539] width 42 height 11
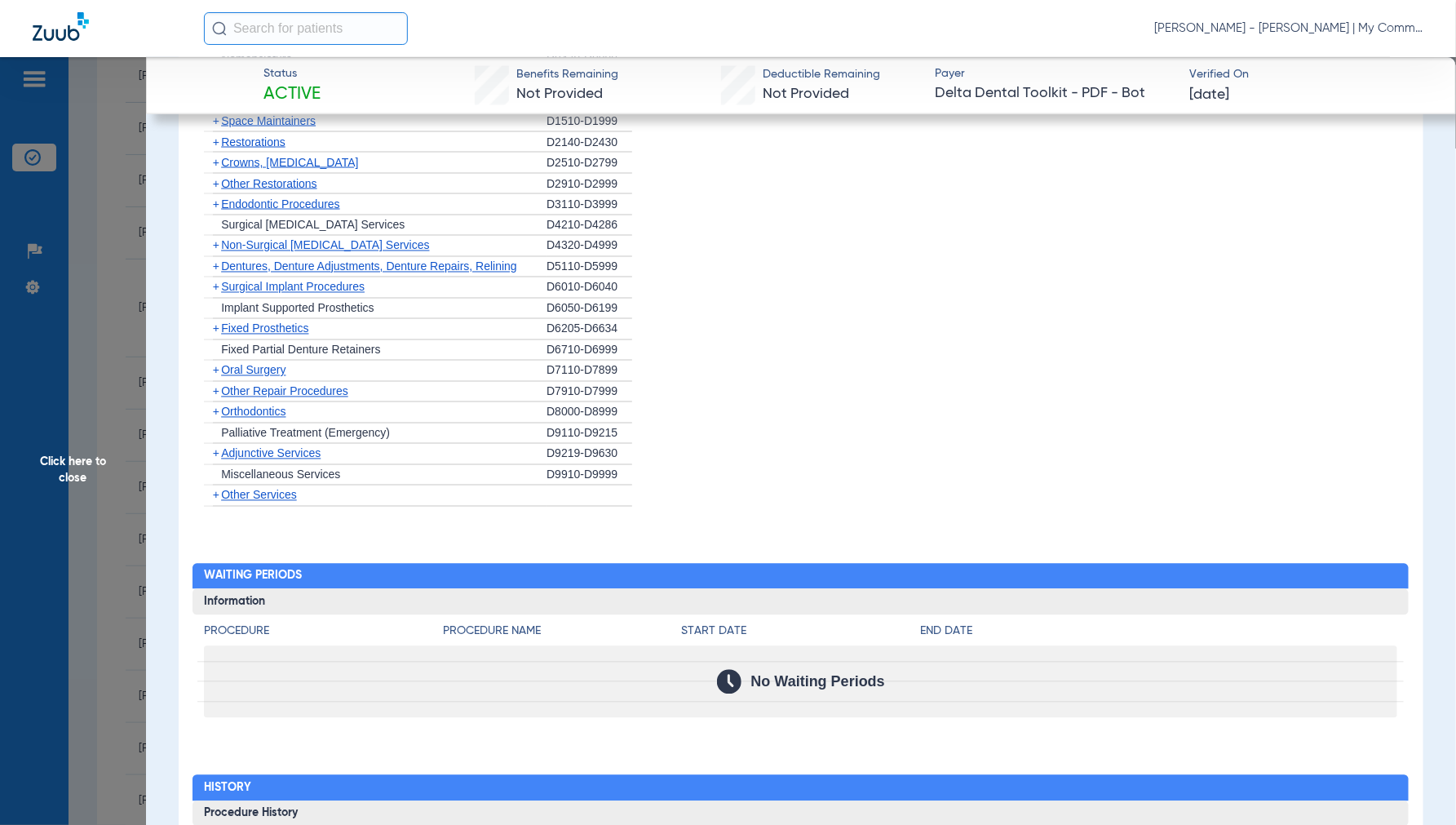
scroll to position [1332, 0]
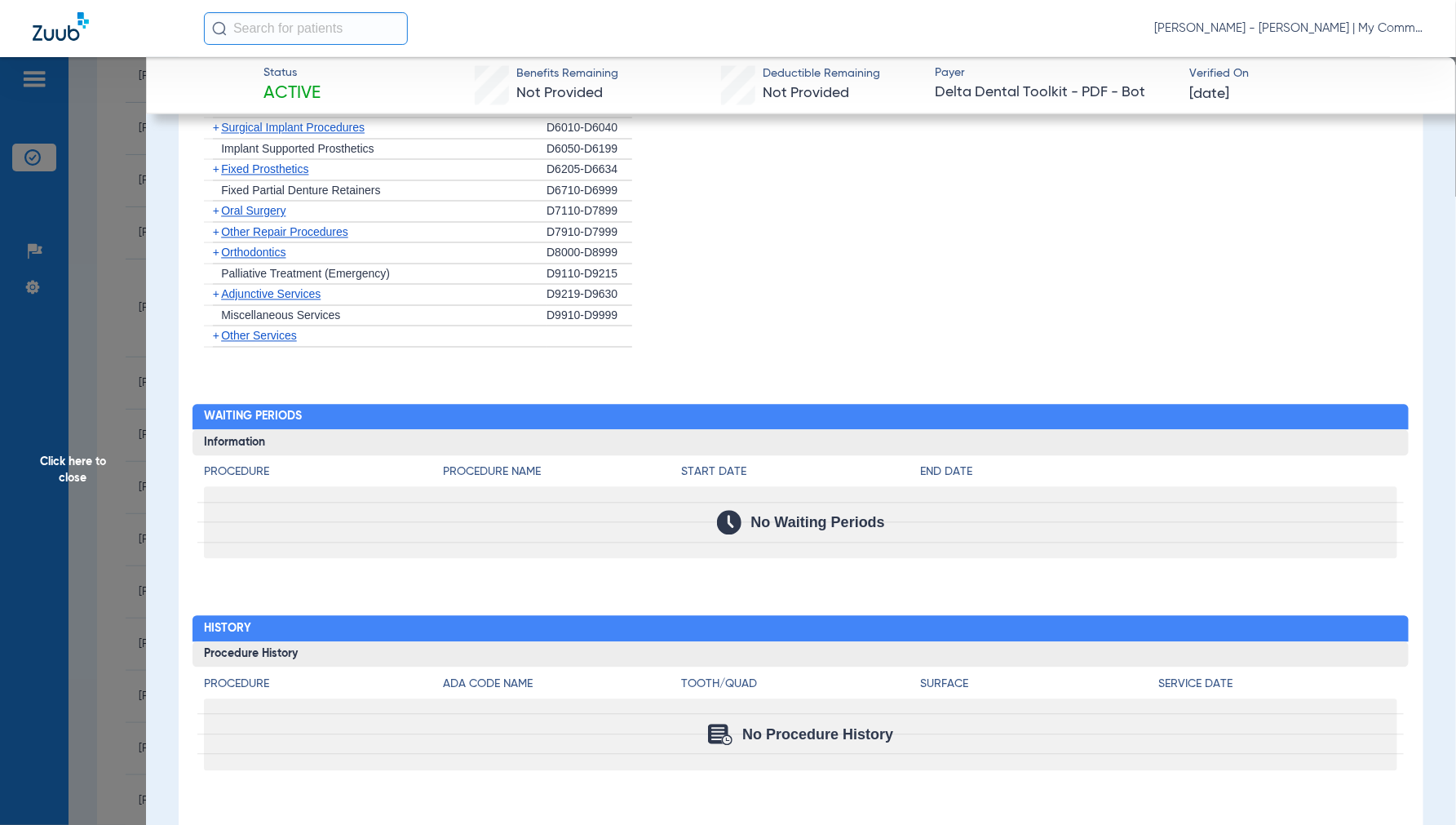
click at [67, 477] on span "Click here to close" at bounding box center [73, 469] width 146 height 825
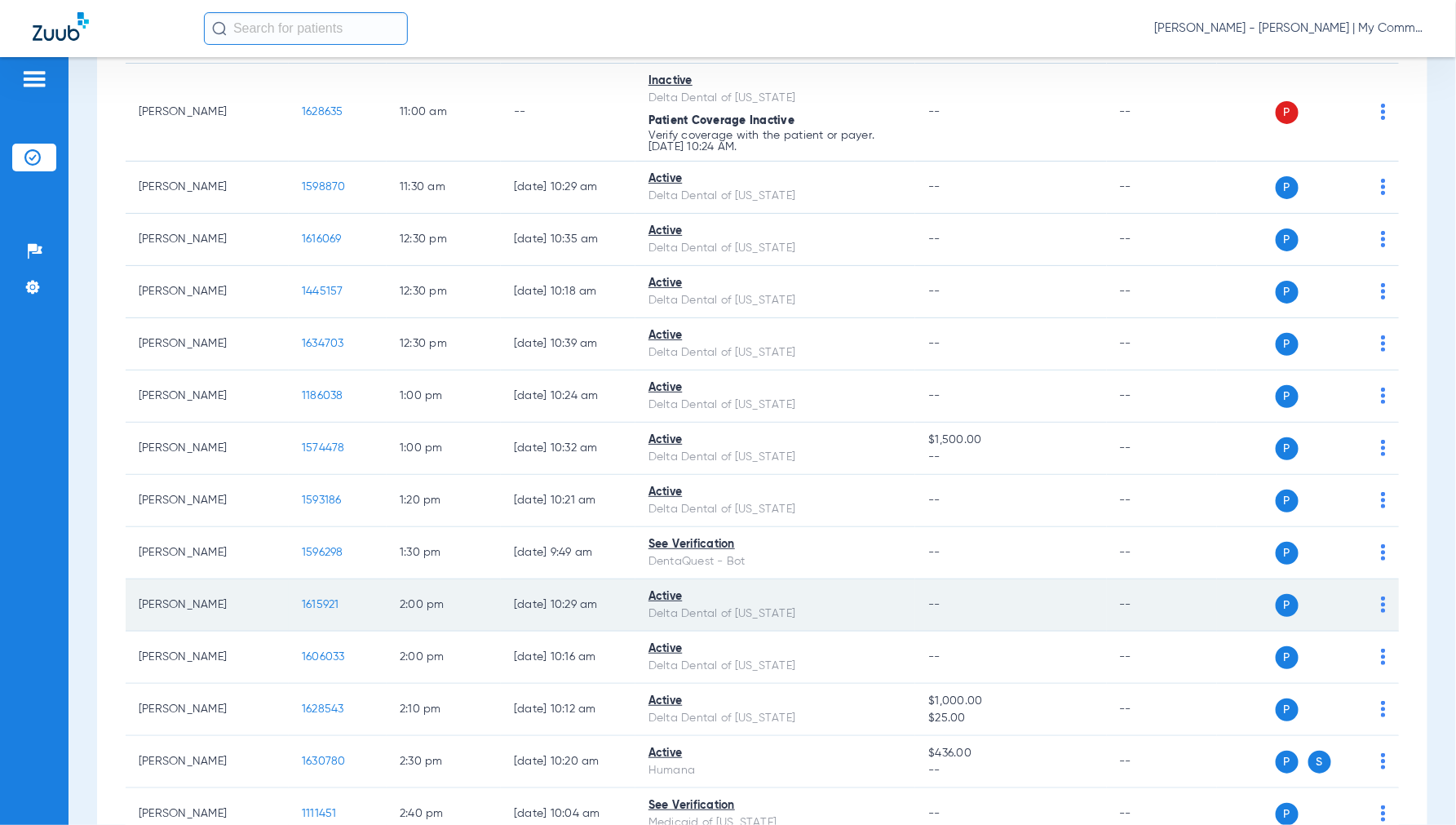
scroll to position [998, 0]
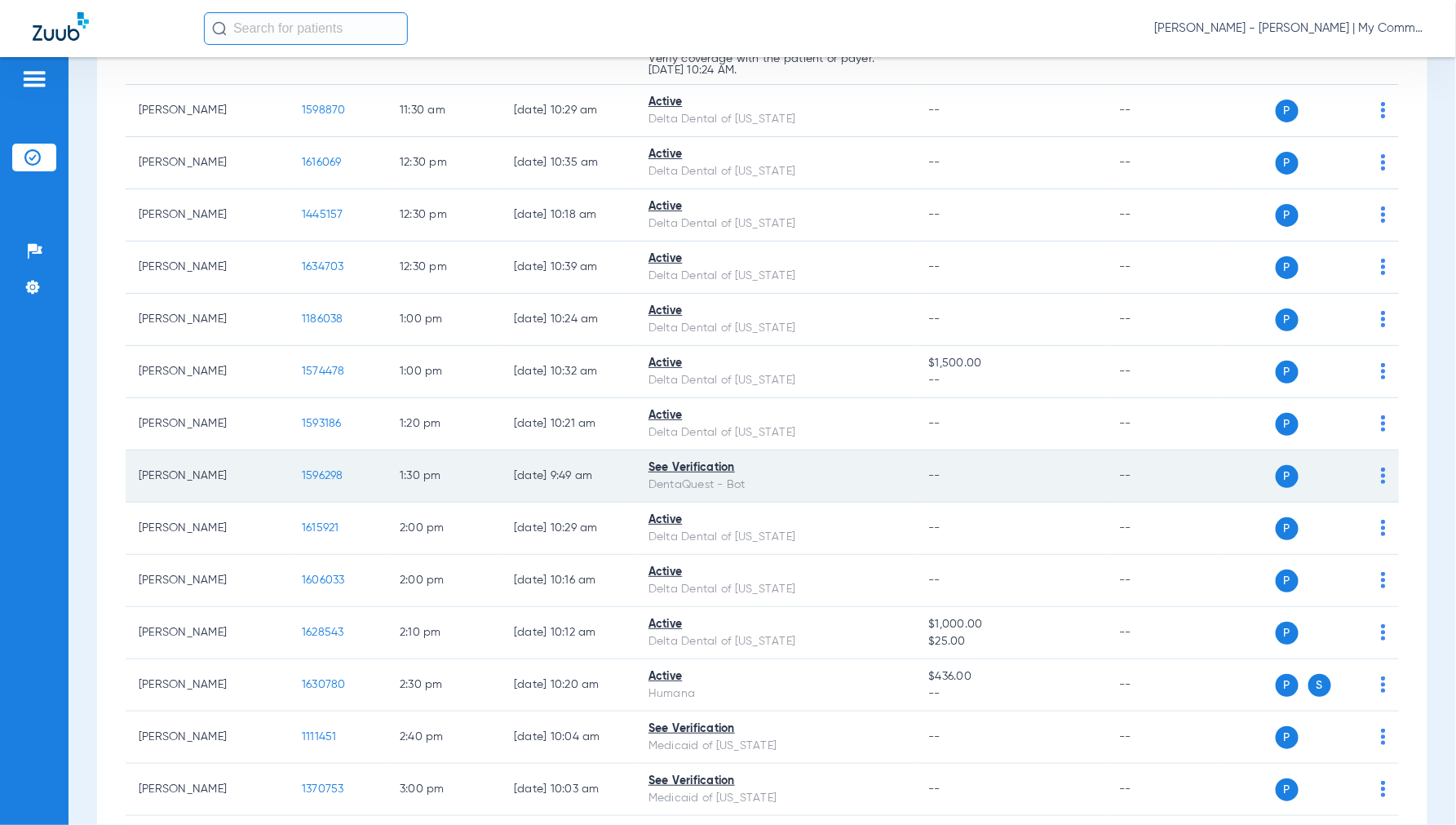
click at [325, 474] on span "1596298" at bounding box center [323, 476] width 42 height 11
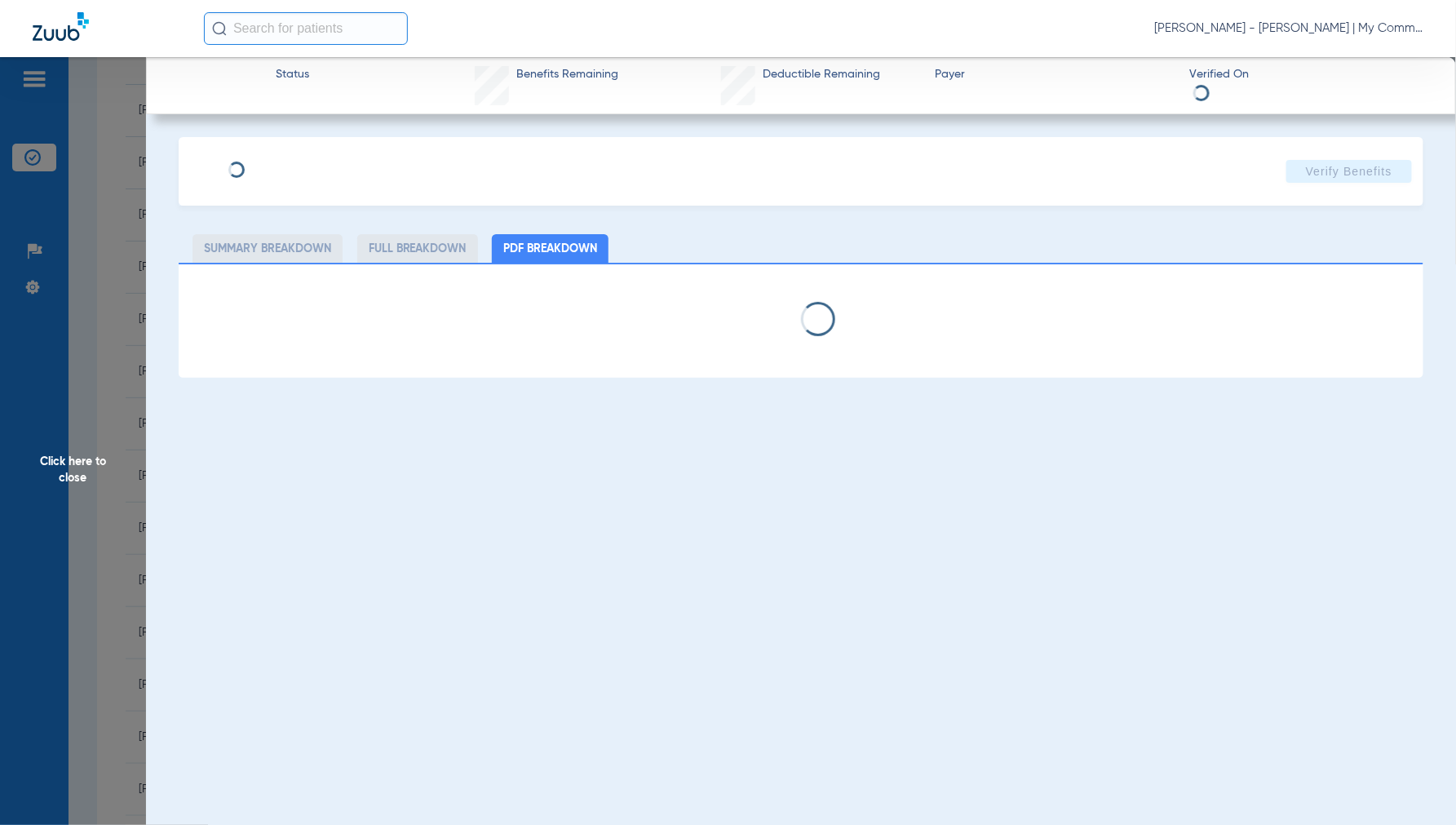
select select "page-width"
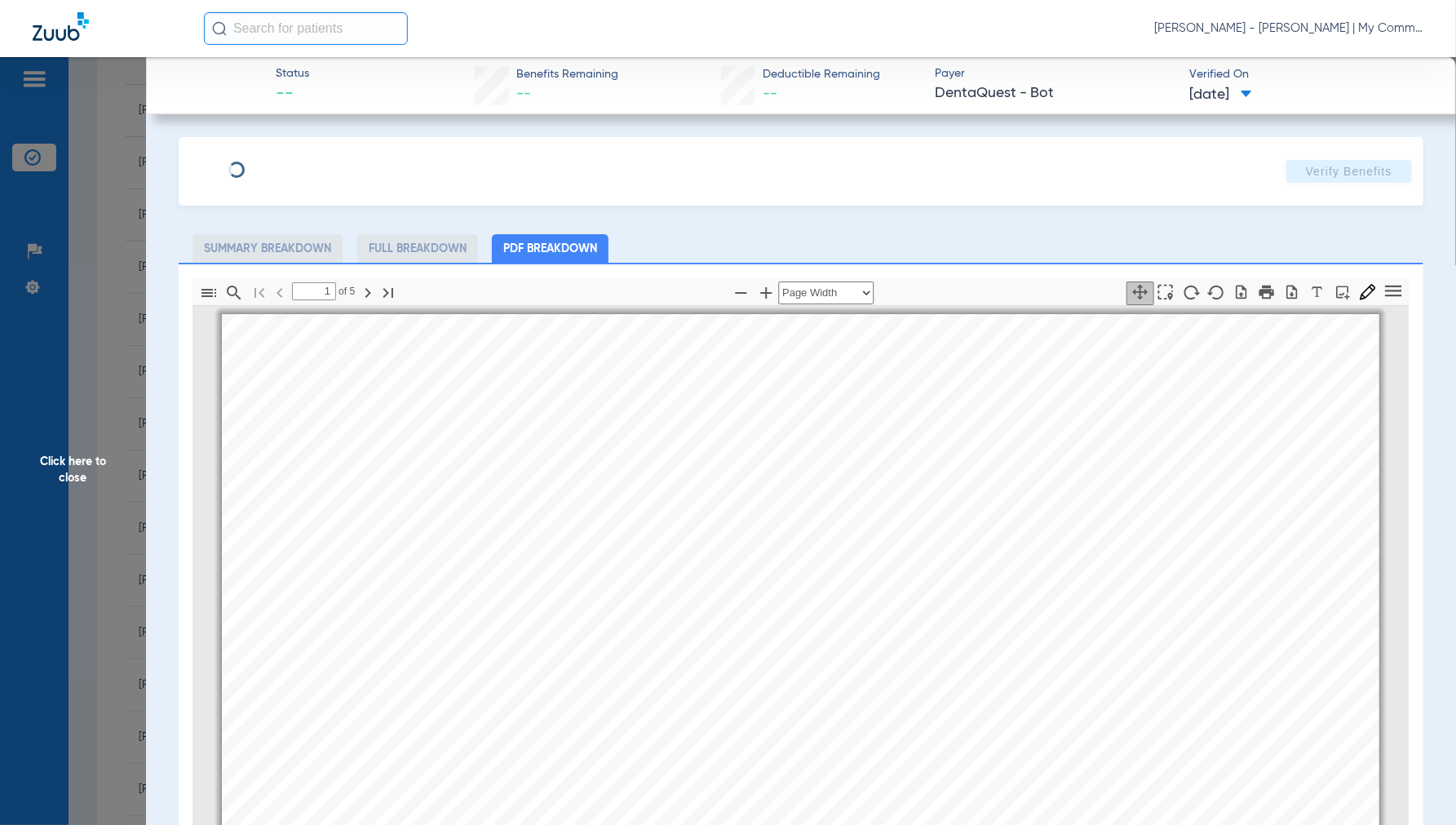
scroll to position [8, 0]
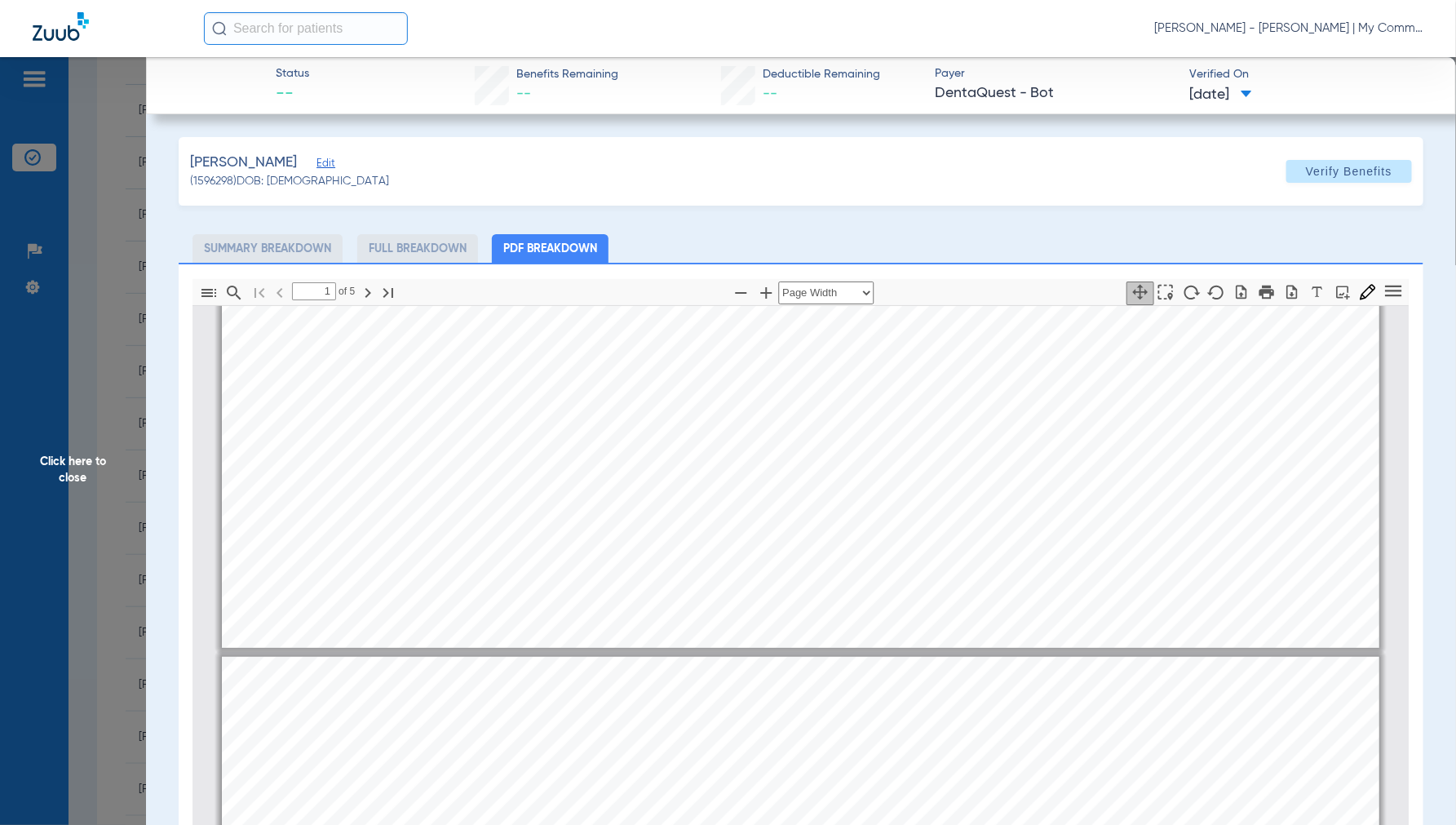
type input "2"
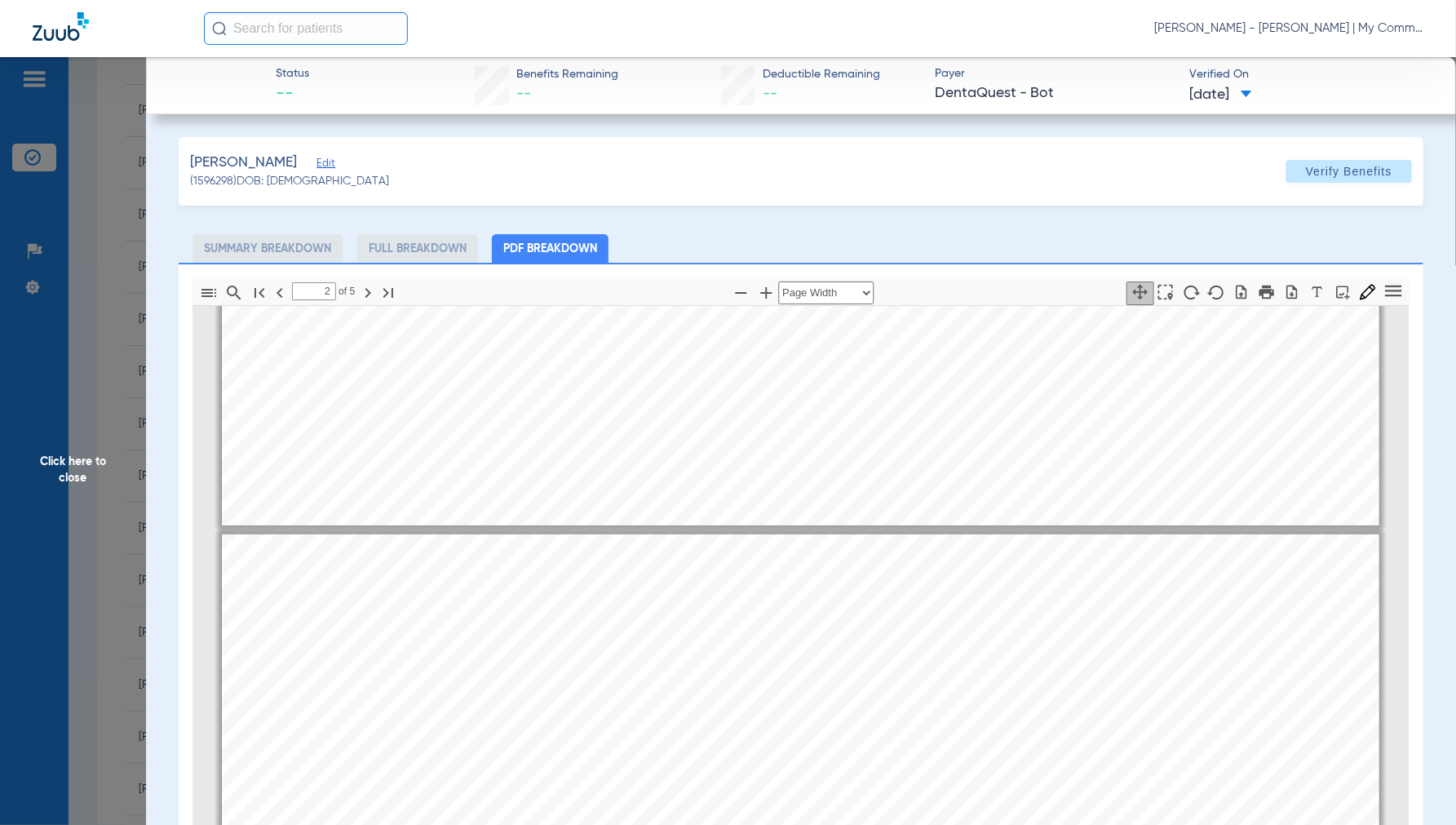
scroll to position [733, 0]
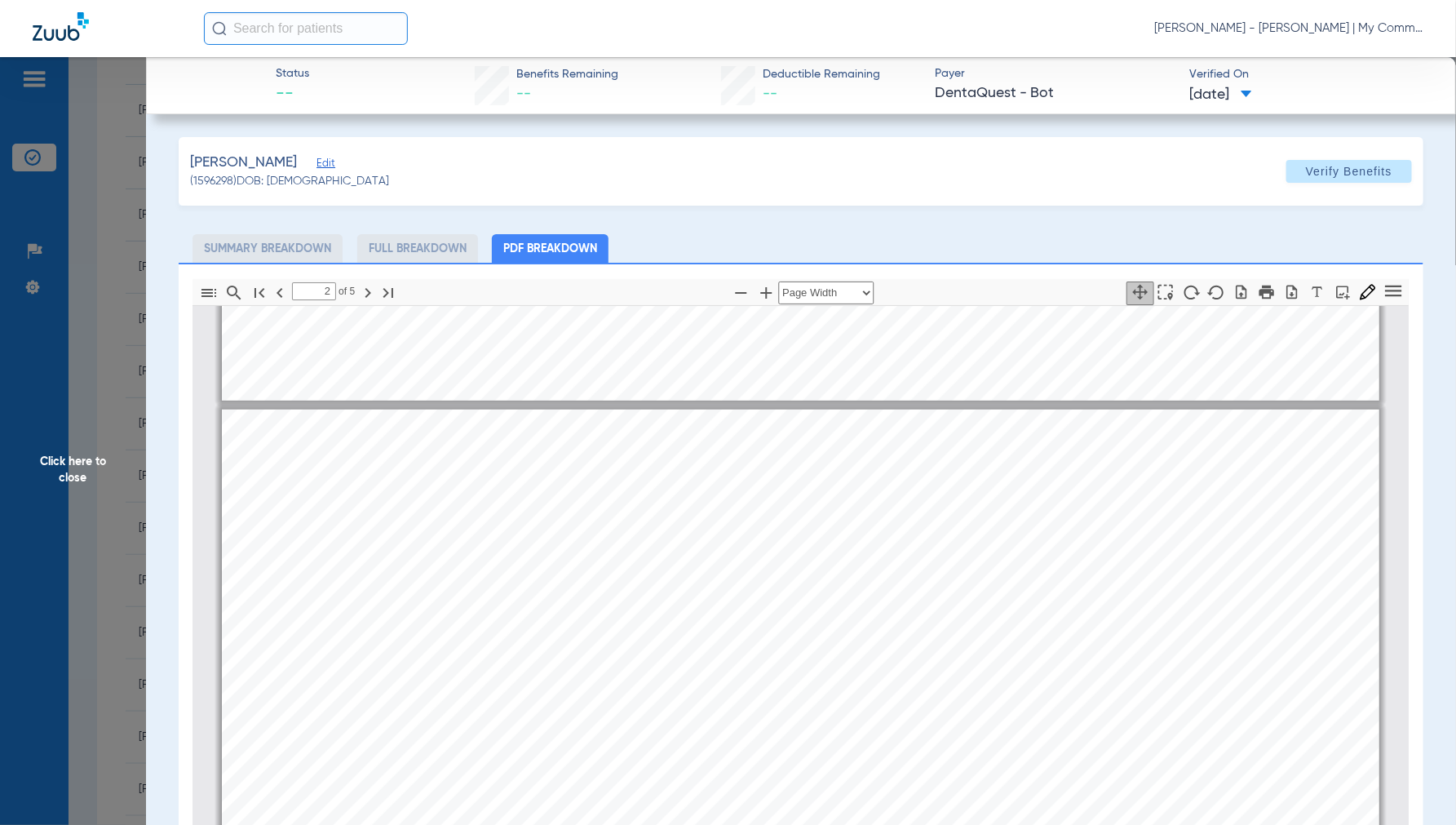
click at [74, 482] on span "Click here to close" at bounding box center [73, 469] width 146 height 825
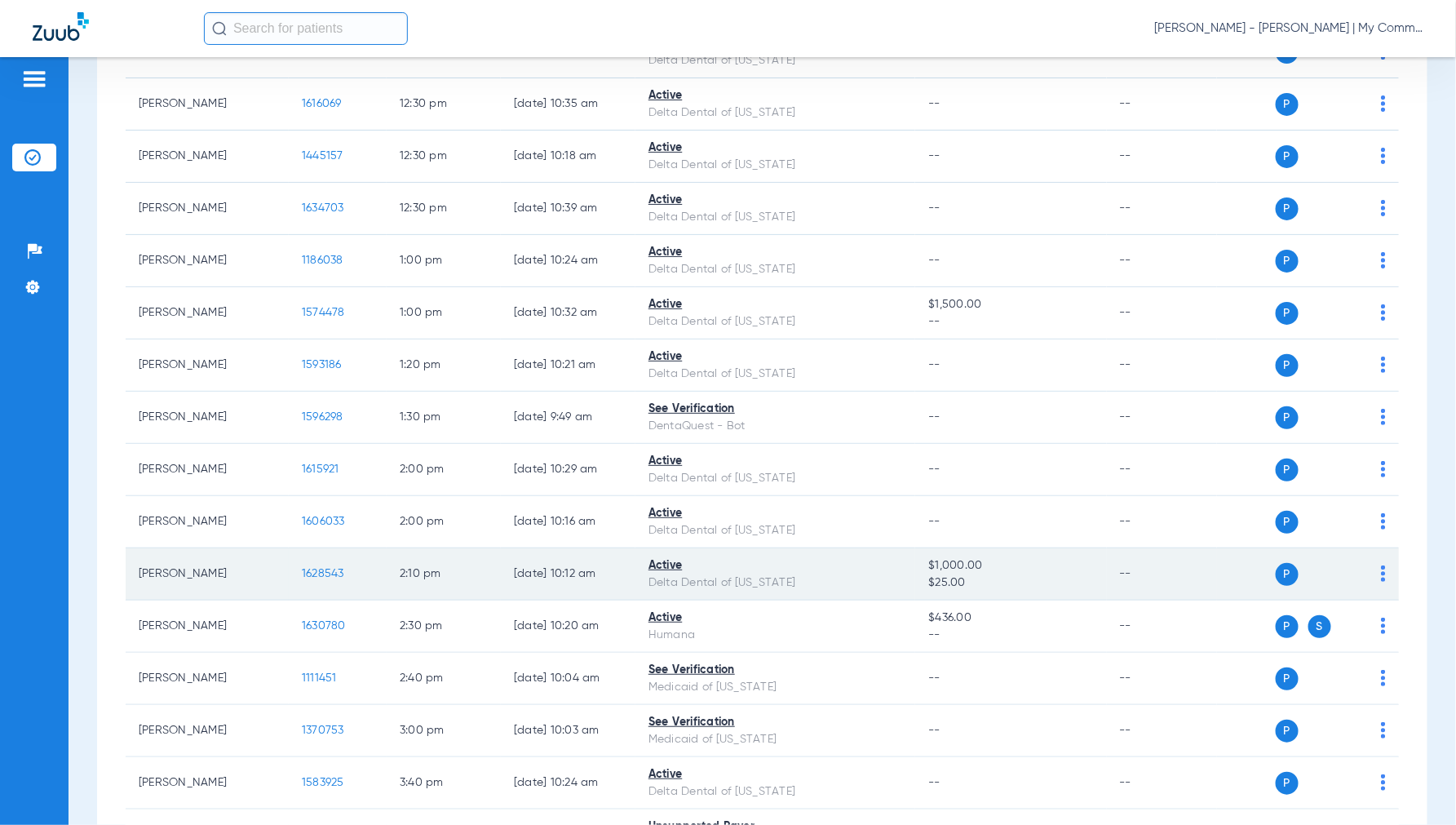
scroll to position [1269, 0]
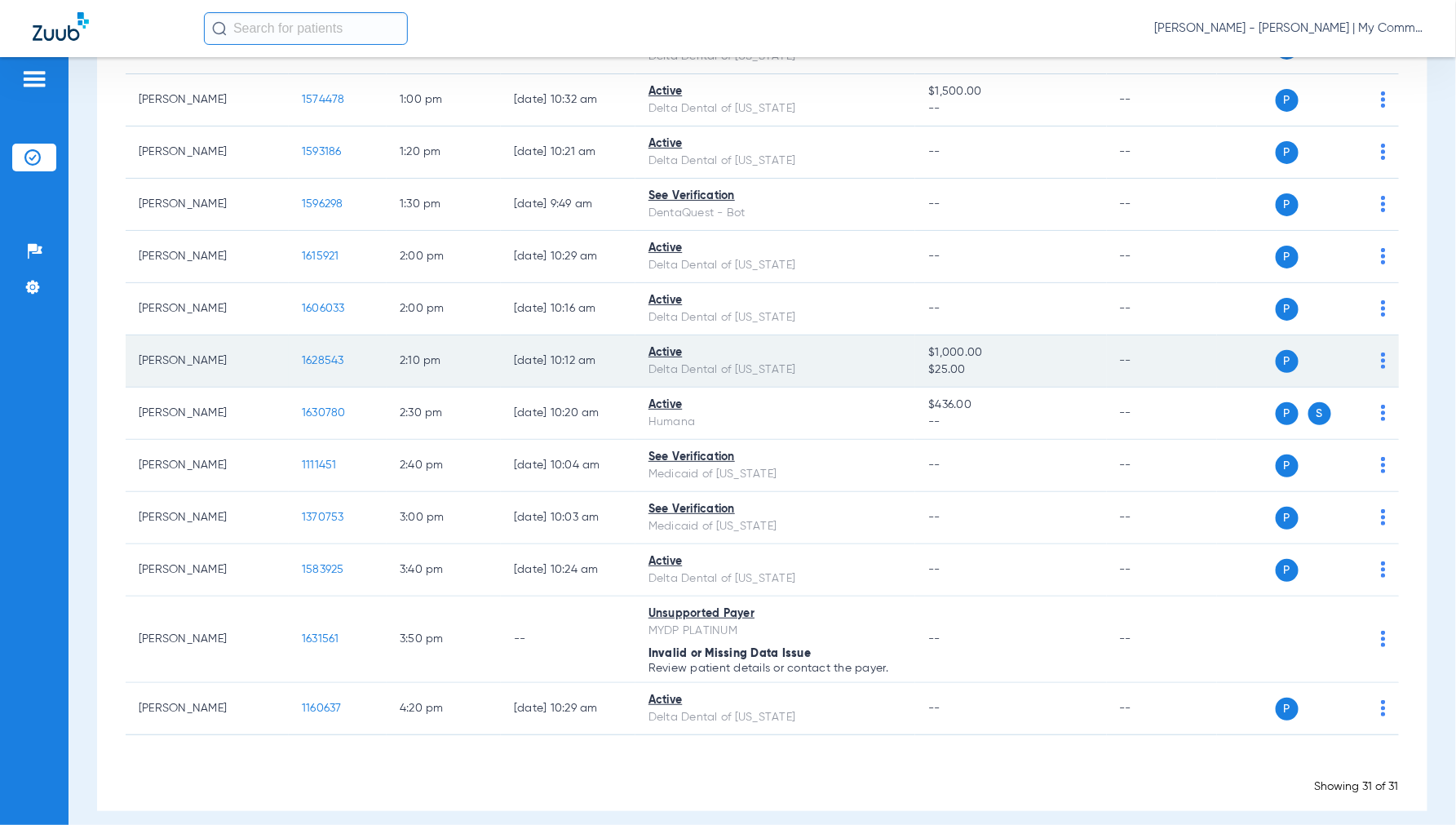
click at [307, 360] on span "1628543" at bounding box center [323, 360] width 42 height 11
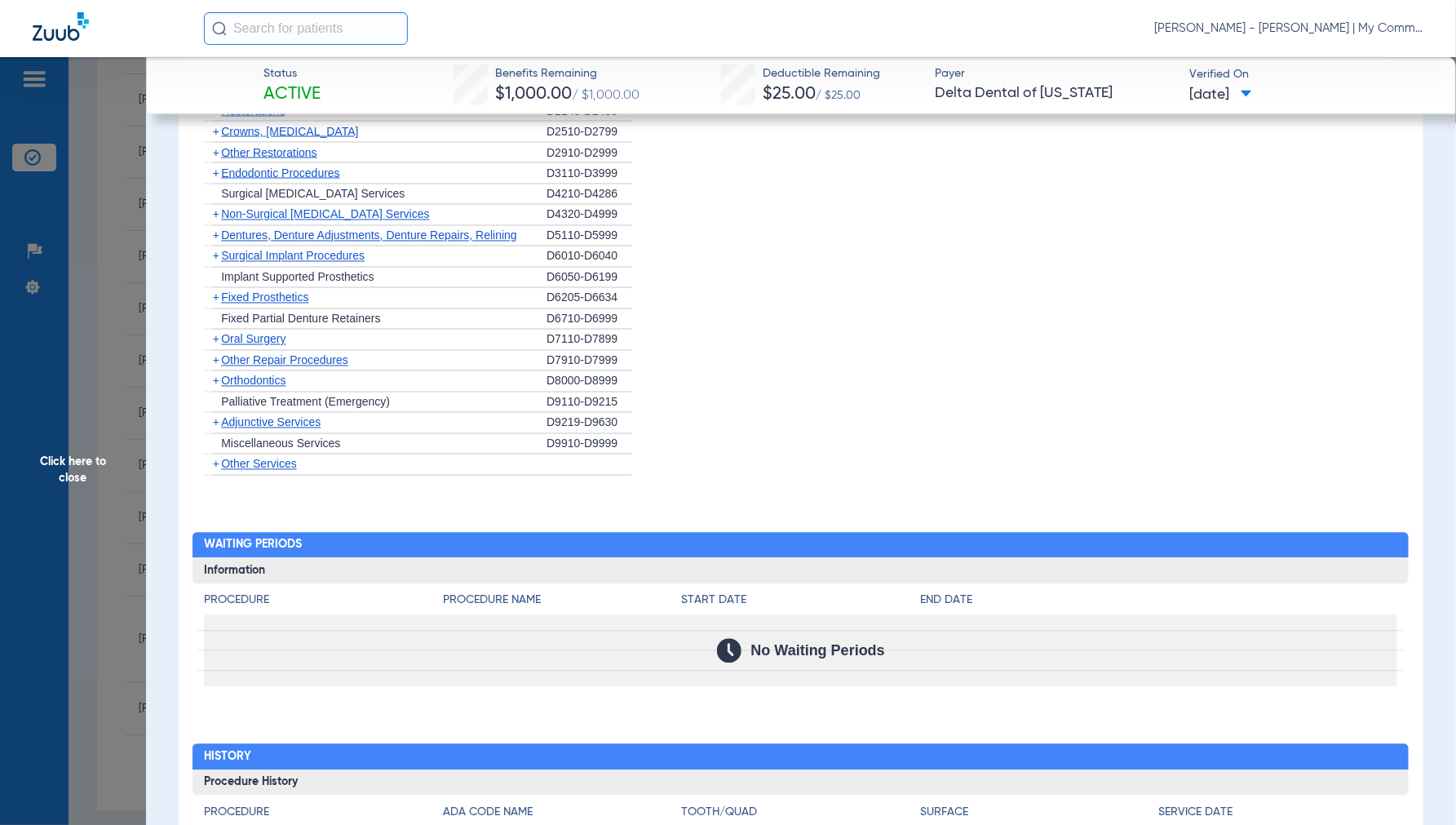
scroll to position [1326, 0]
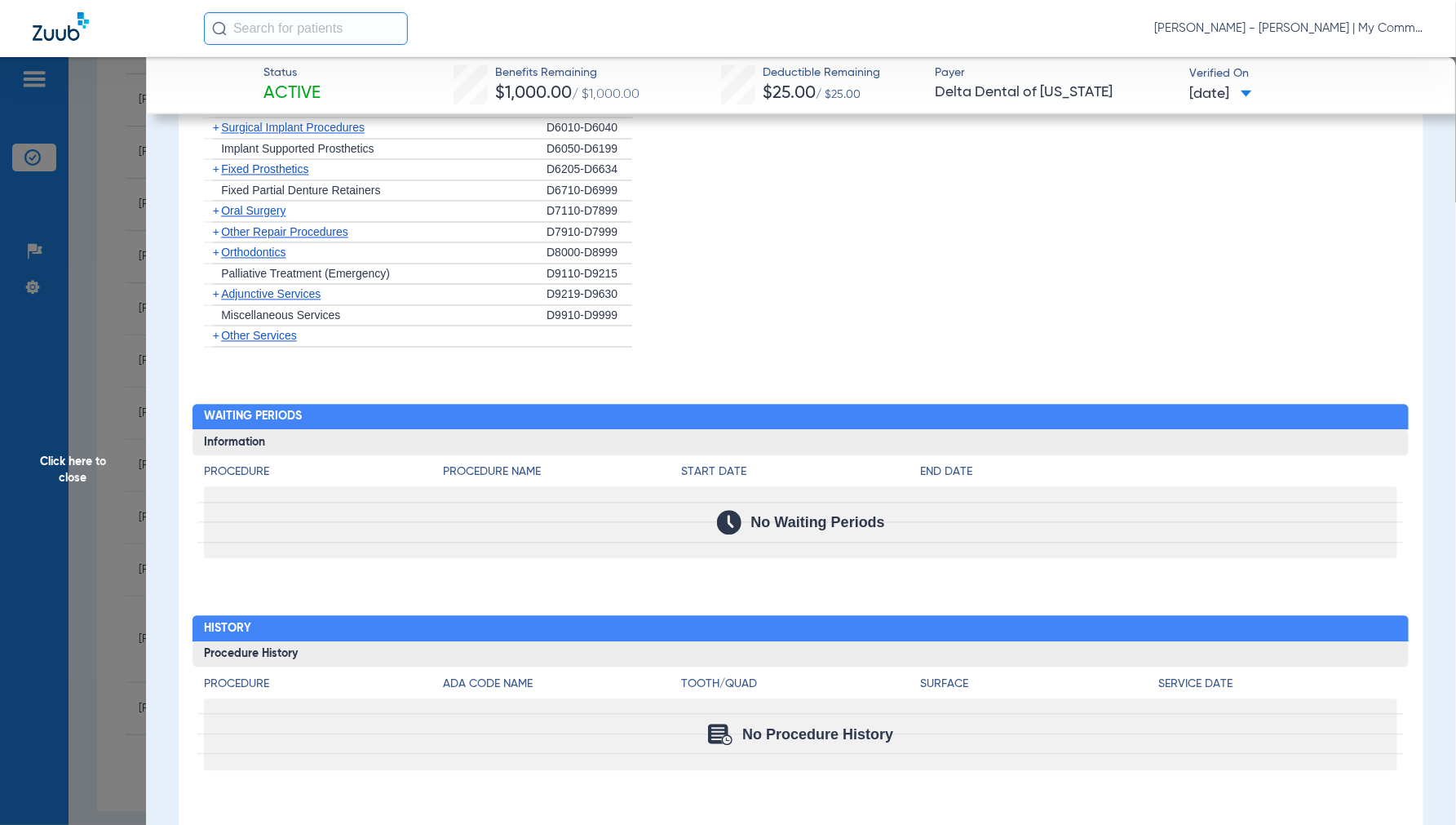
click at [78, 469] on span "Click here to close" at bounding box center [73, 469] width 146 height 825
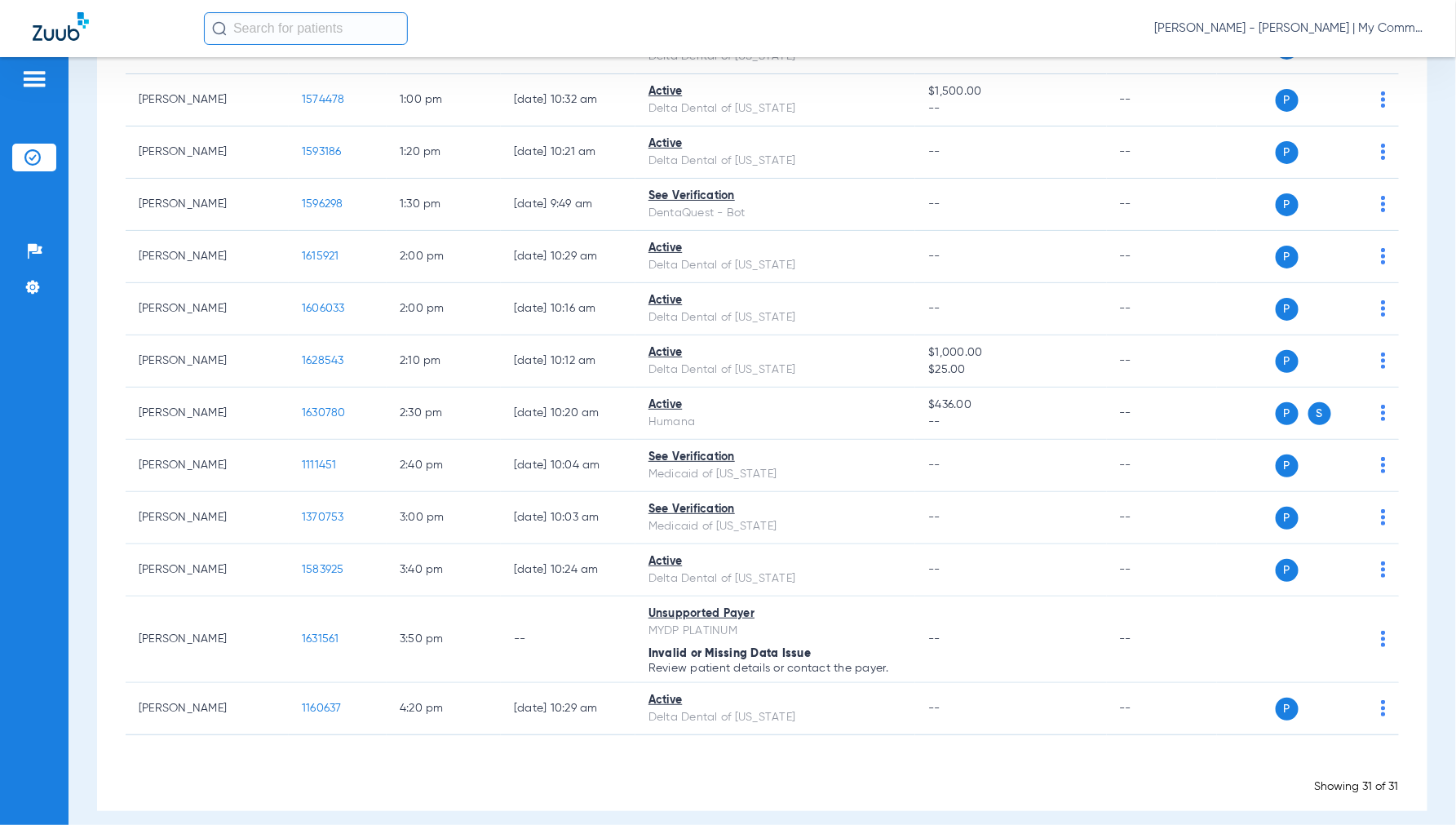
scroll to position [0, 0]
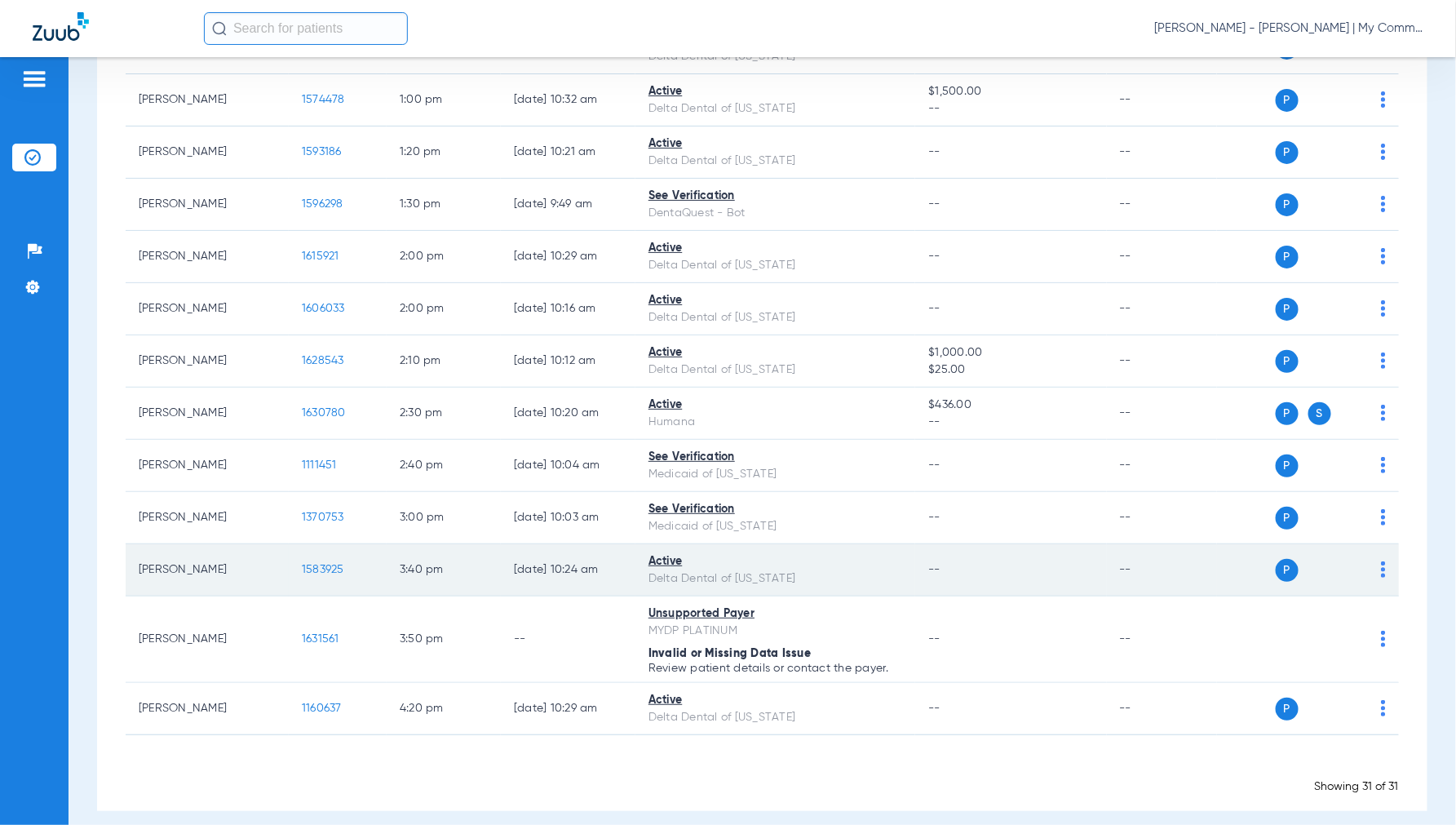
click at [329, 574] on span "1583925" at bounding box center [323, 569] width 42 height 11
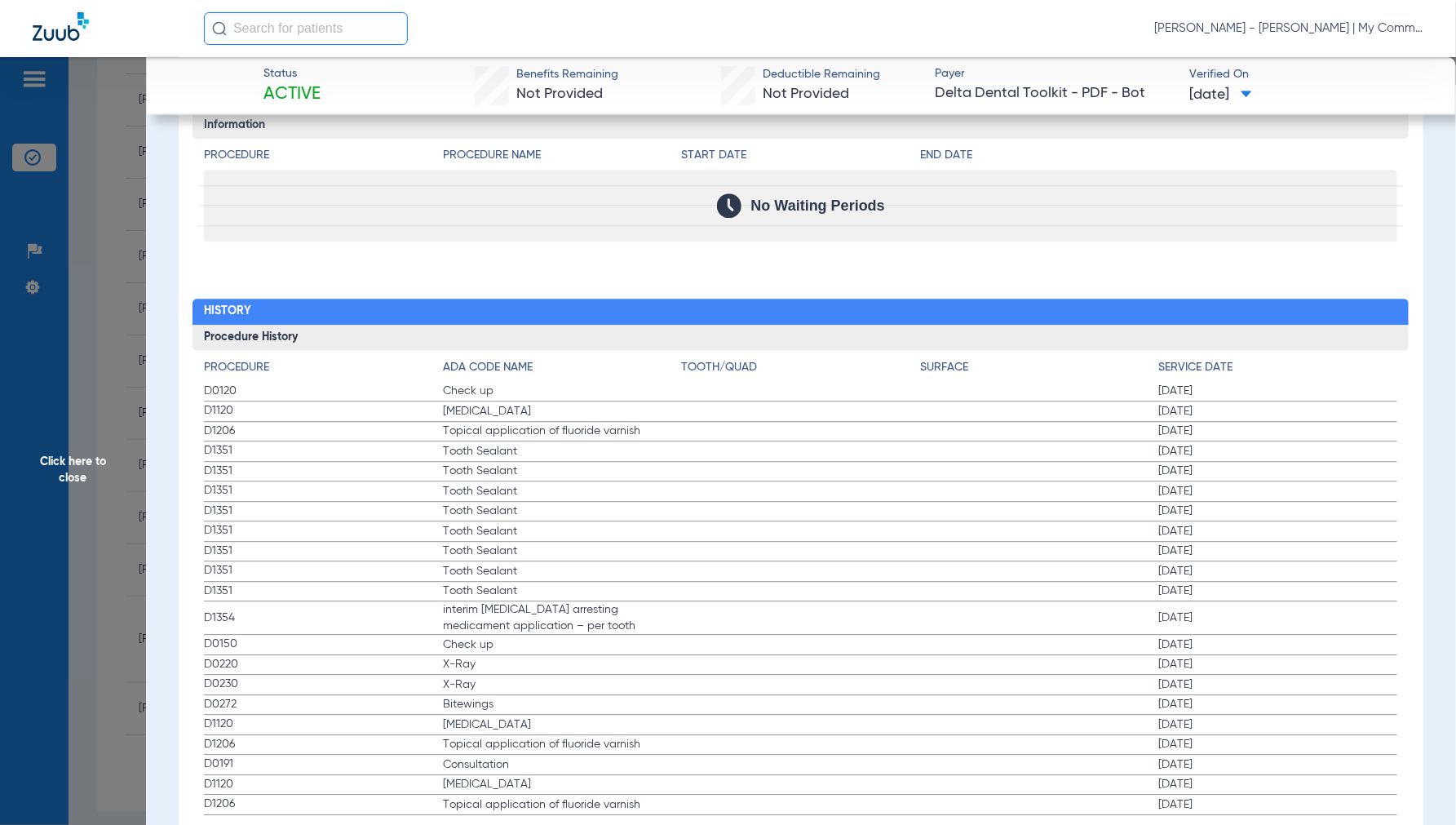
scroll to position [1694, 0]
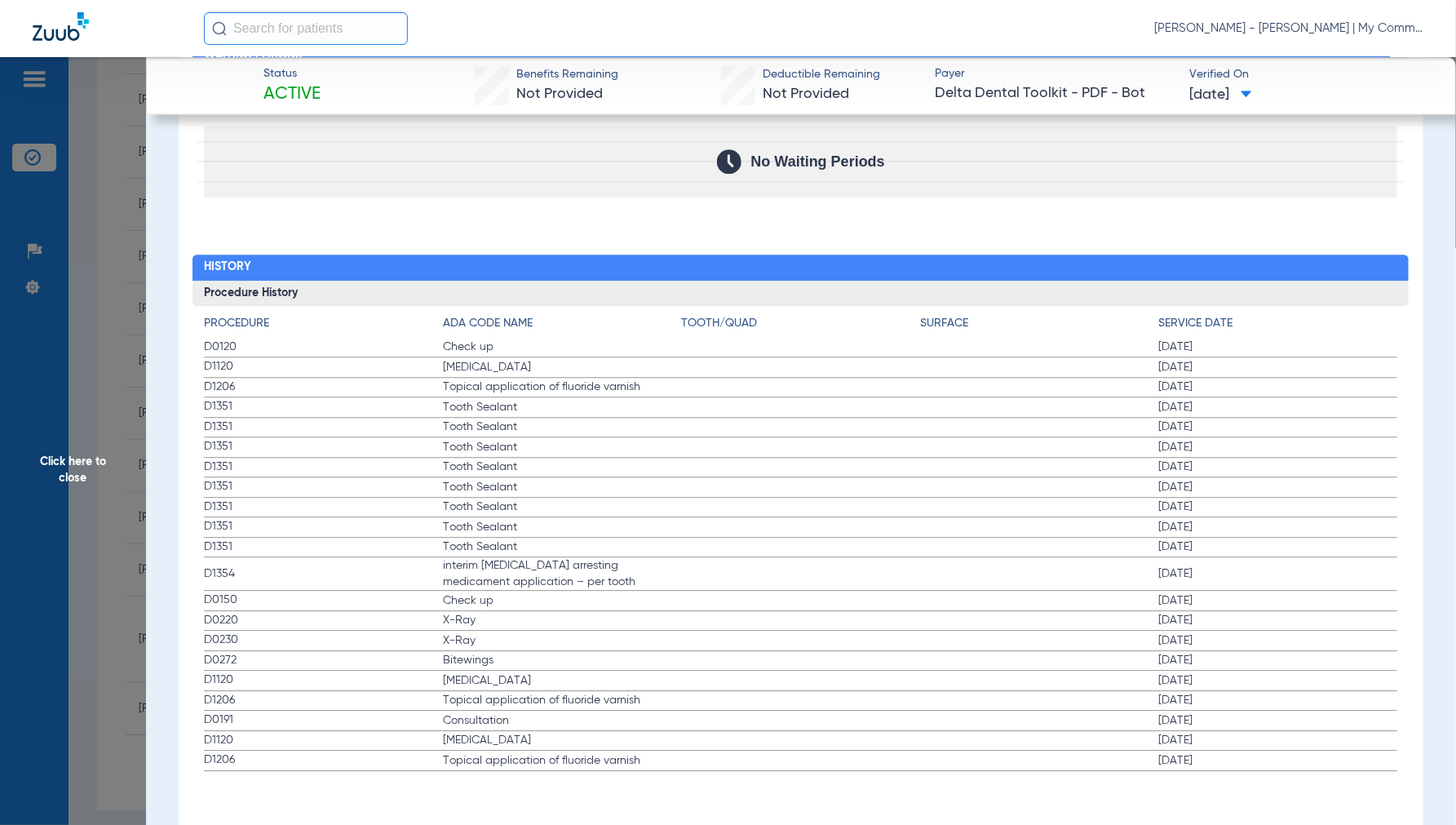
click at [92, 469] on span "Click here to close" at bounding box center [73, 469] width 146 height 825
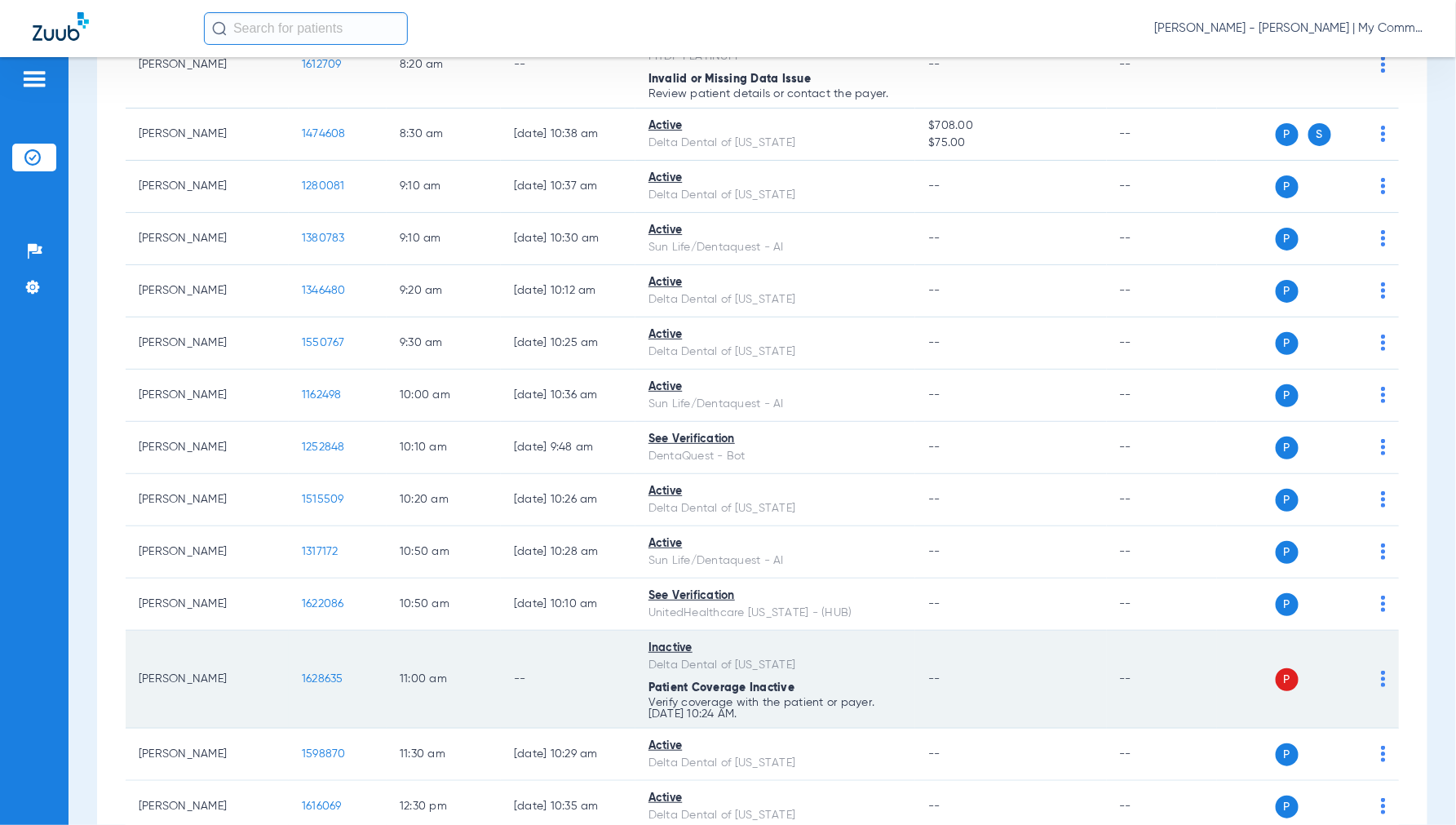
scroll to position [0, 0]
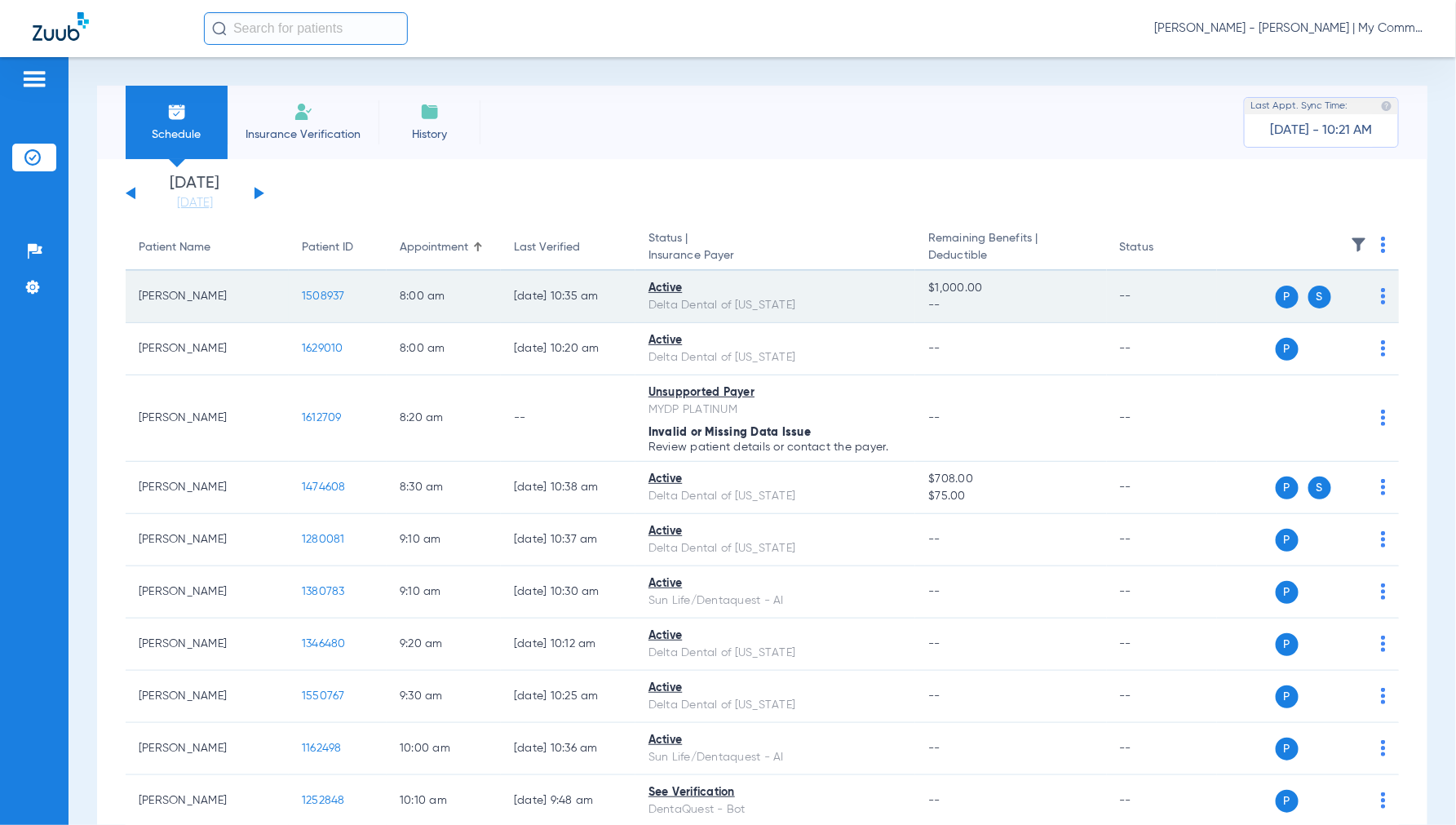
click at [323, 295] on span "1508937" at bounding box center [323, 296] width 43 height 11
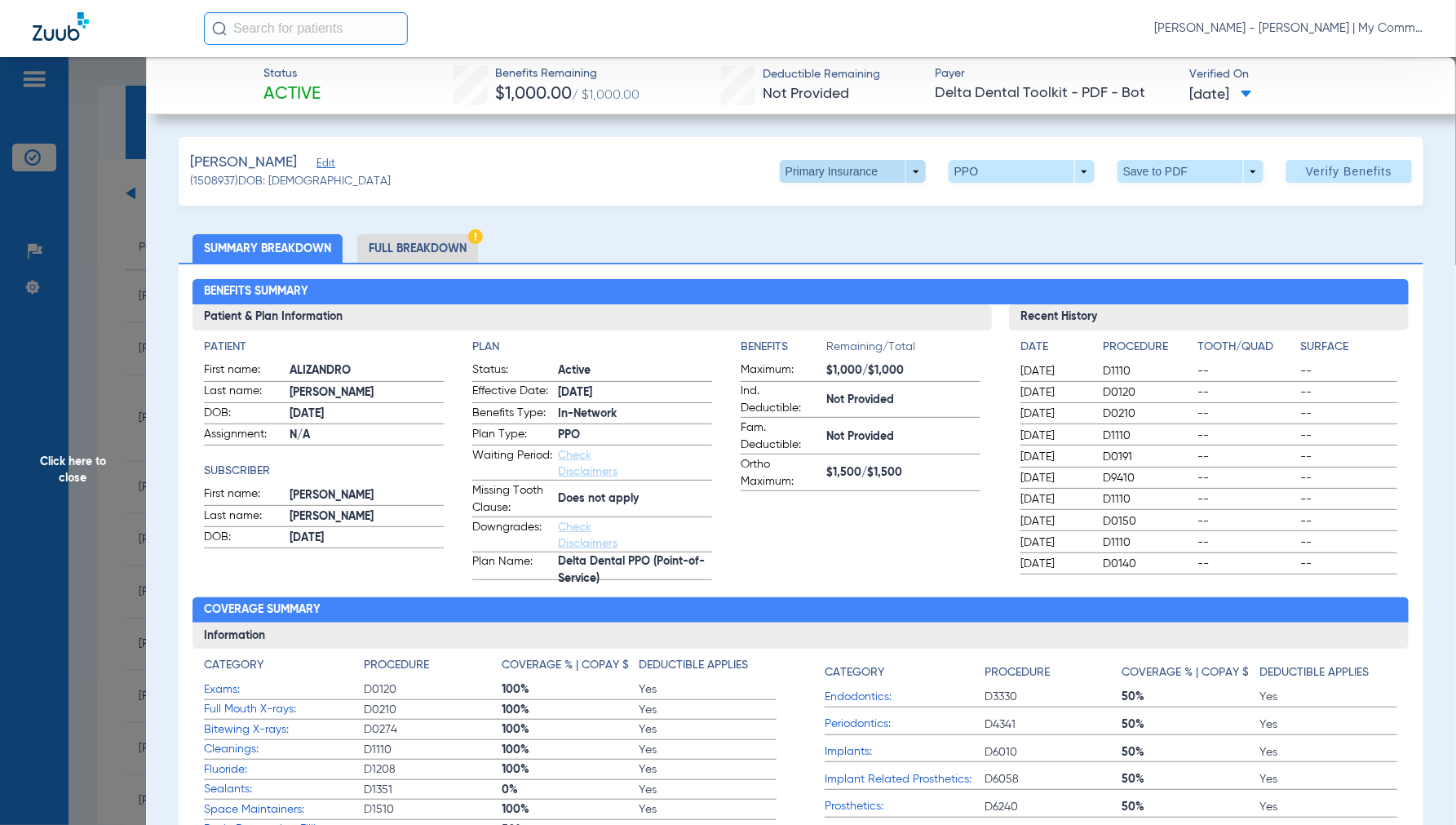
click at [905, 173] on span at bounding box center [853, 172] width 146 height 23
click at [828, 231] on span "Secondary Insurance" at bounding box center [834, 236] width 108 height 11
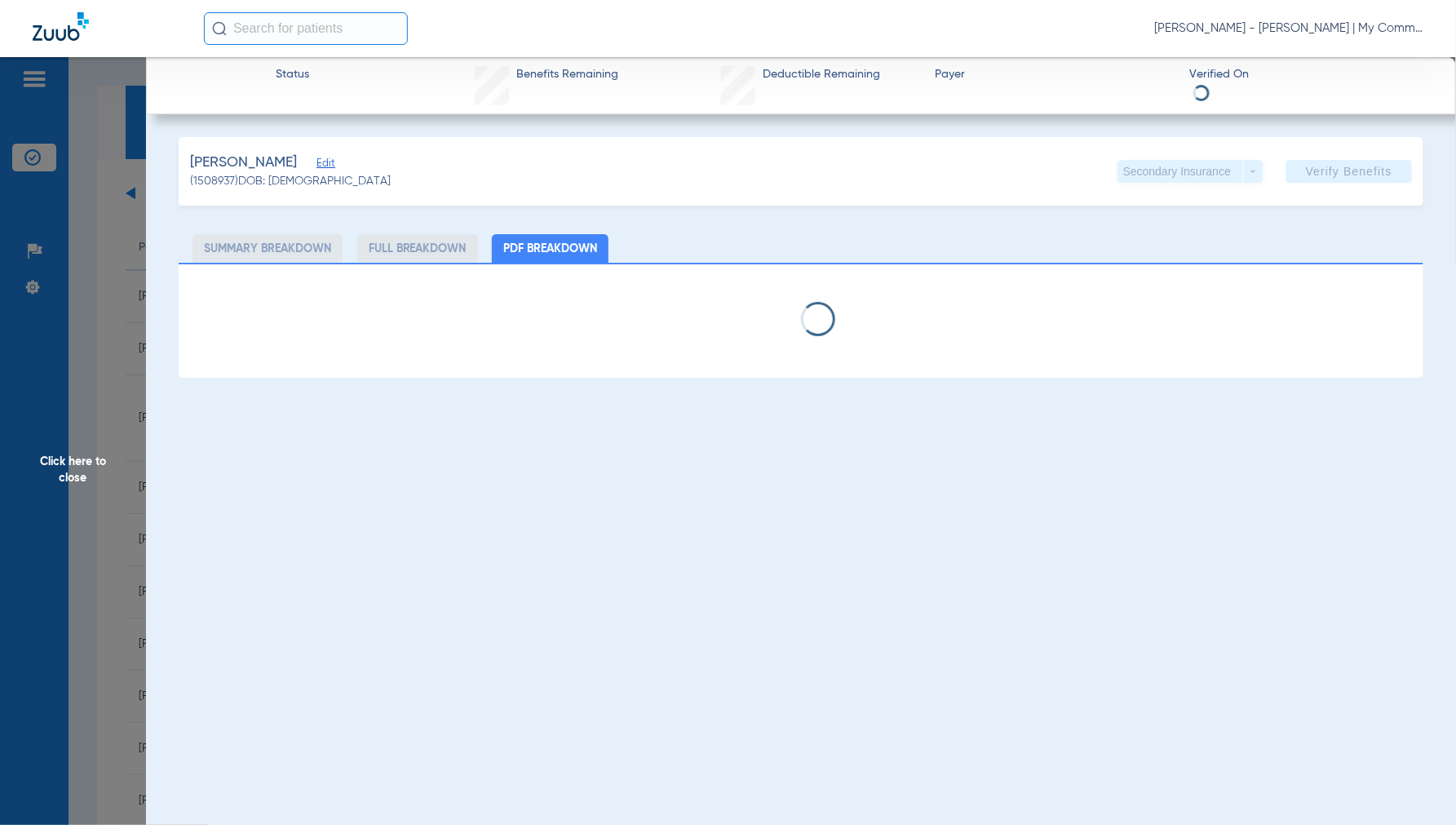
select select "page-width"
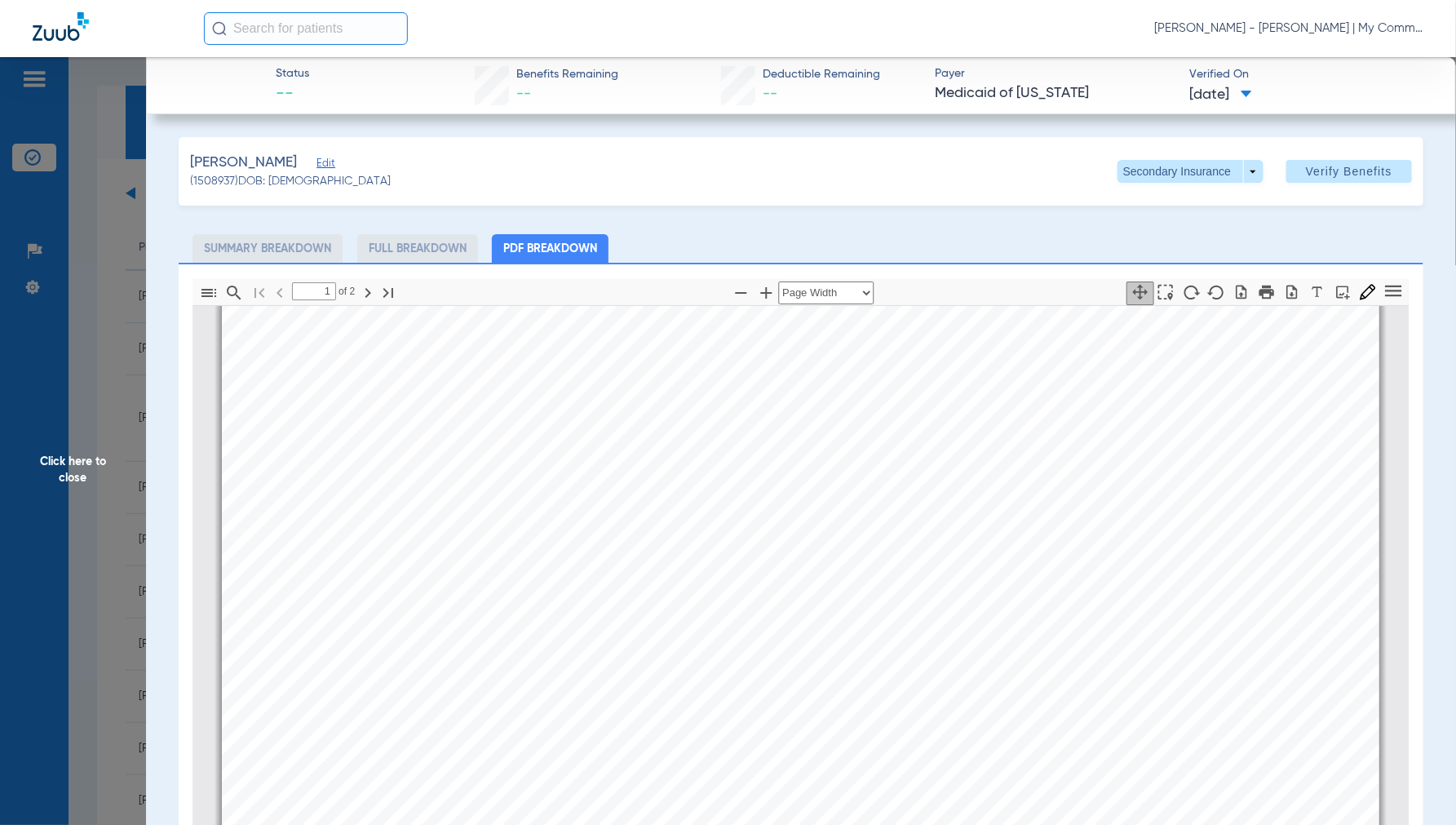
type input "2"
click at [1236, 172] on span at bounding box center [1191, 172] width 146 height 23
click at [1147, 208] on span "Primary Insurance" at bounding box center [1172, 203] width 108 height 11
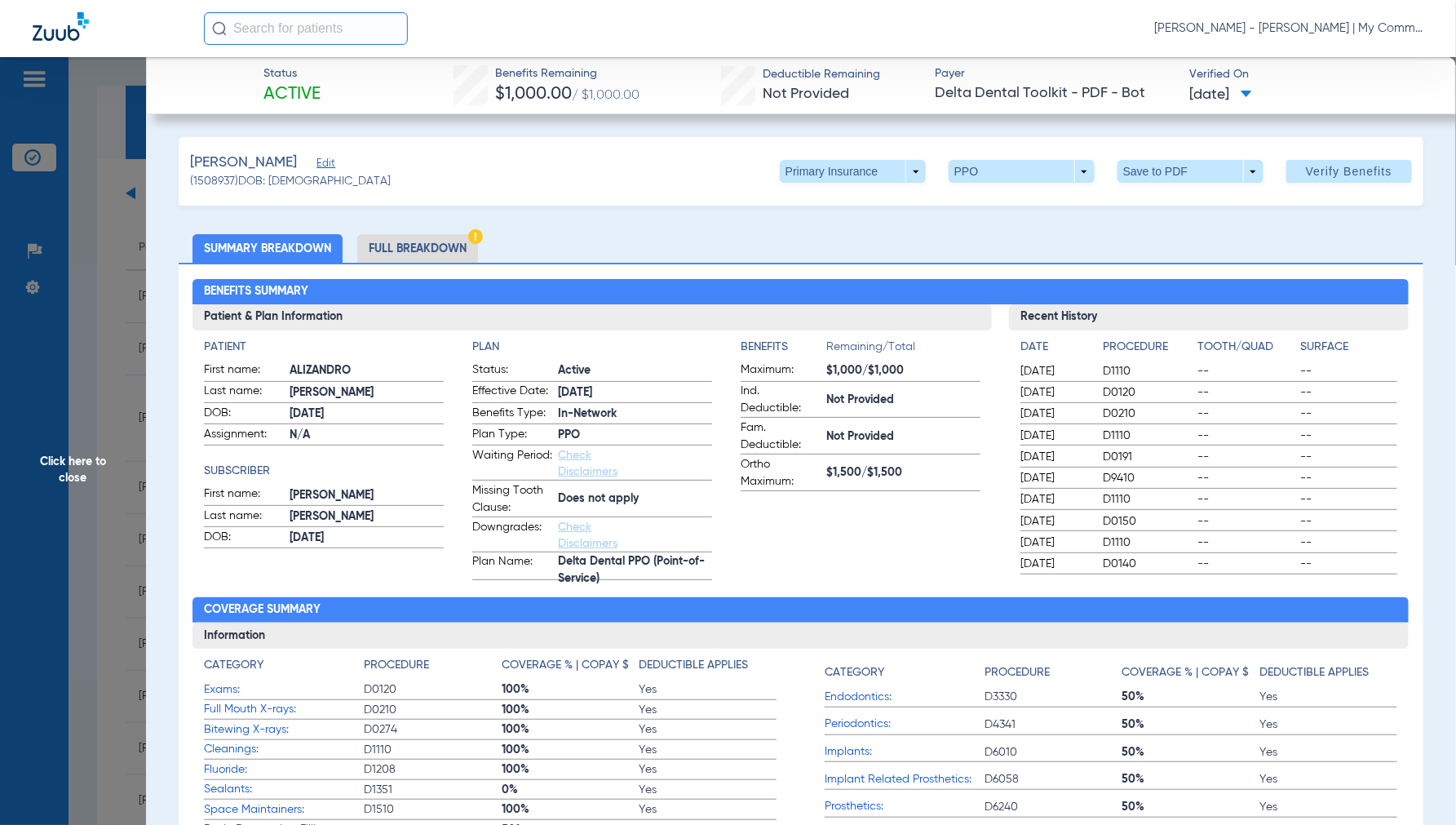
click at [78, 465] on span "Click here to close" at bounding box center [73, 469] width 146 height 825
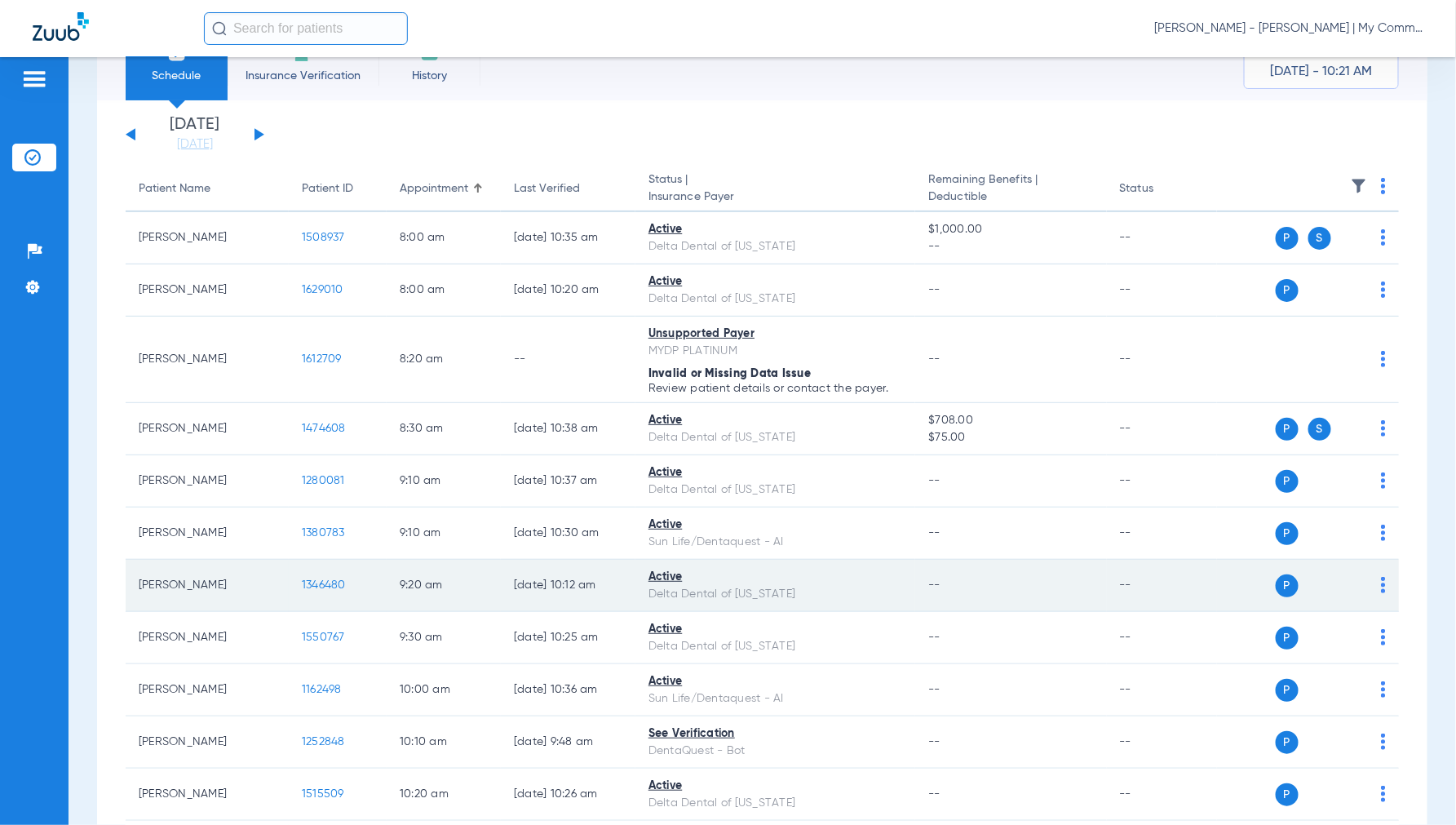
scroll to position [90, 0]
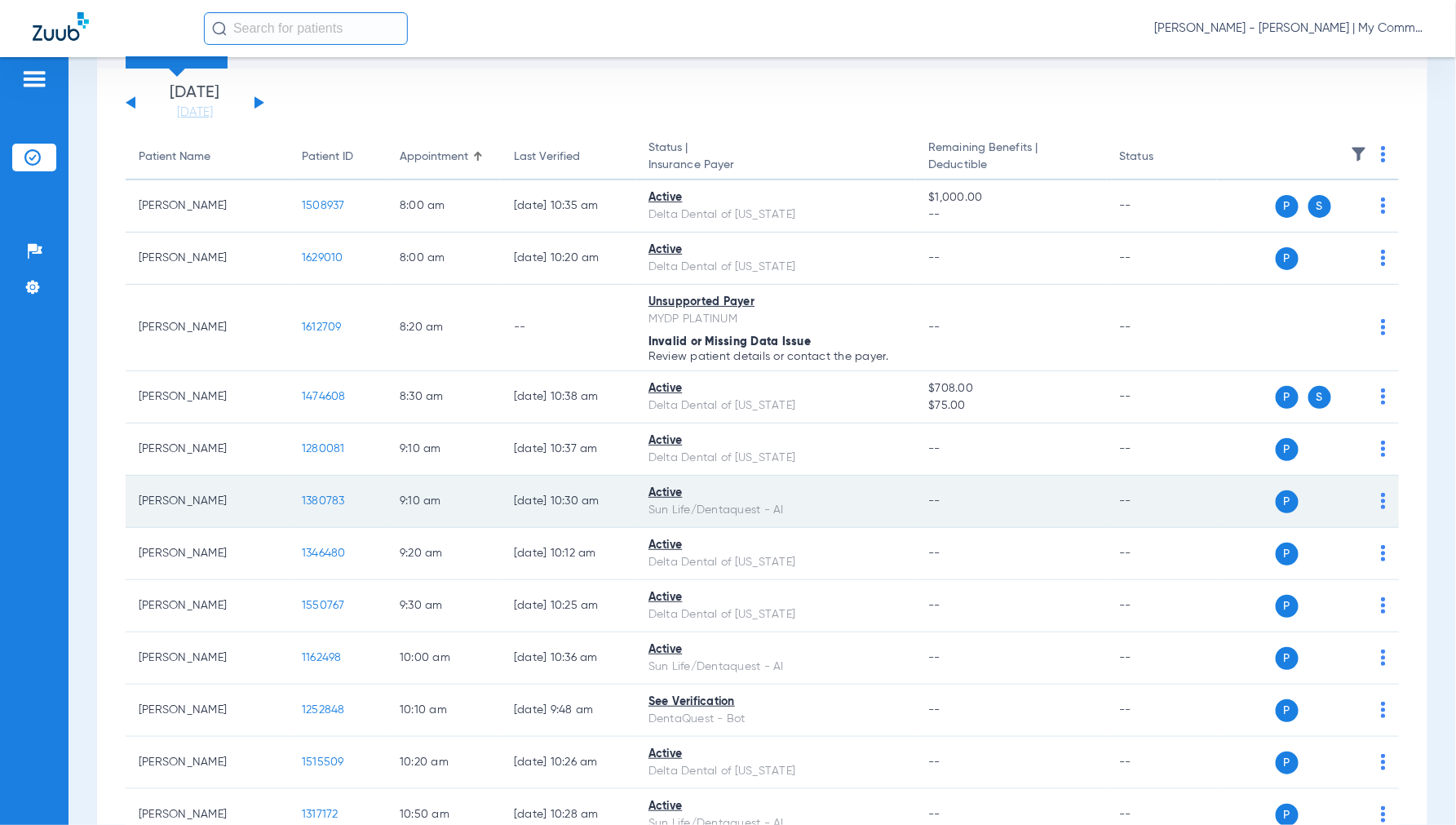
click at [316, 502] on span "1380783" at bounding box center [323, 501] width 43 height 11
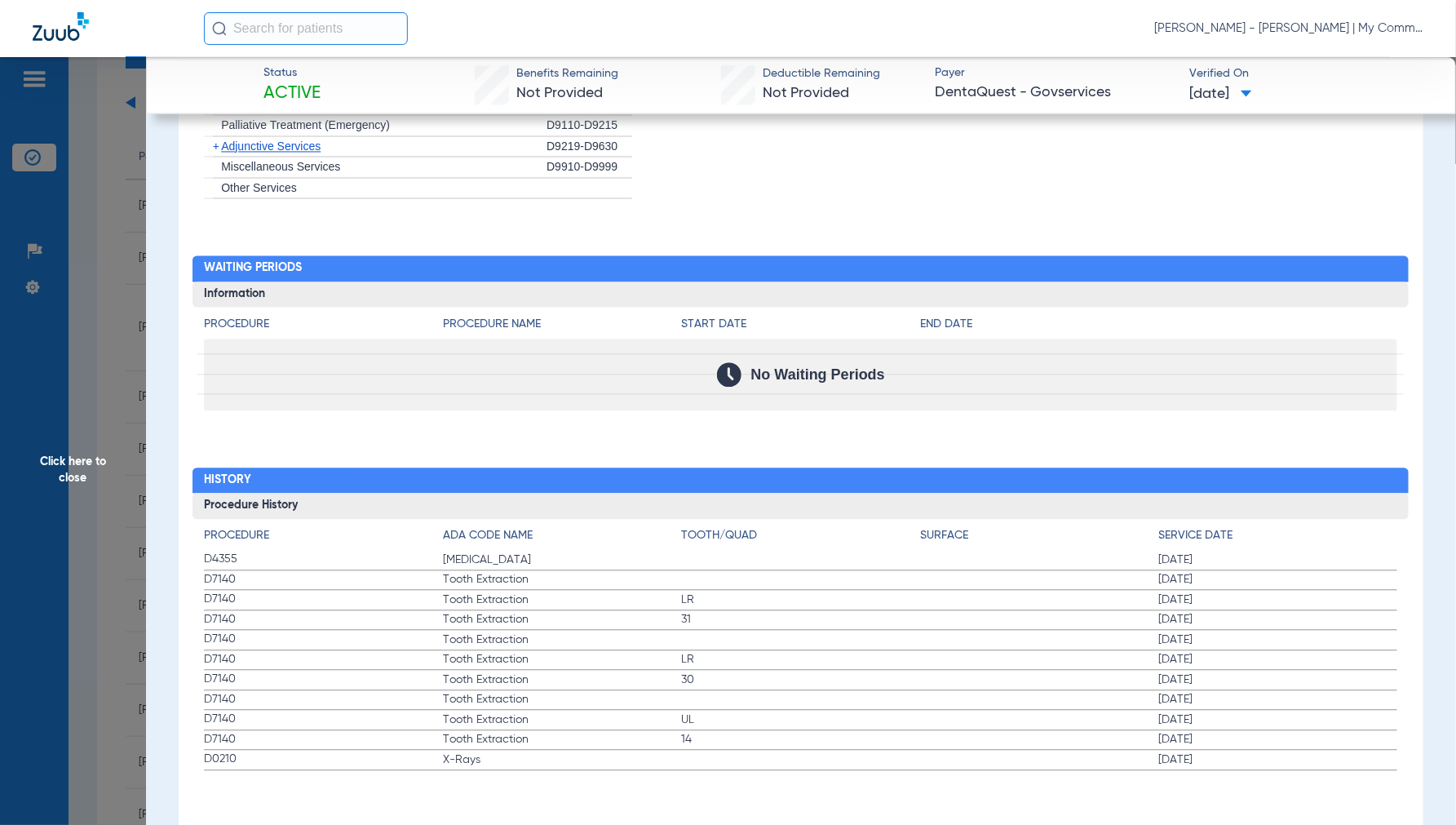
scroll to position [1361, 0]
click at [80, 469] on span "Click here to close" at bounding box center [73, 469] width 146 height 825
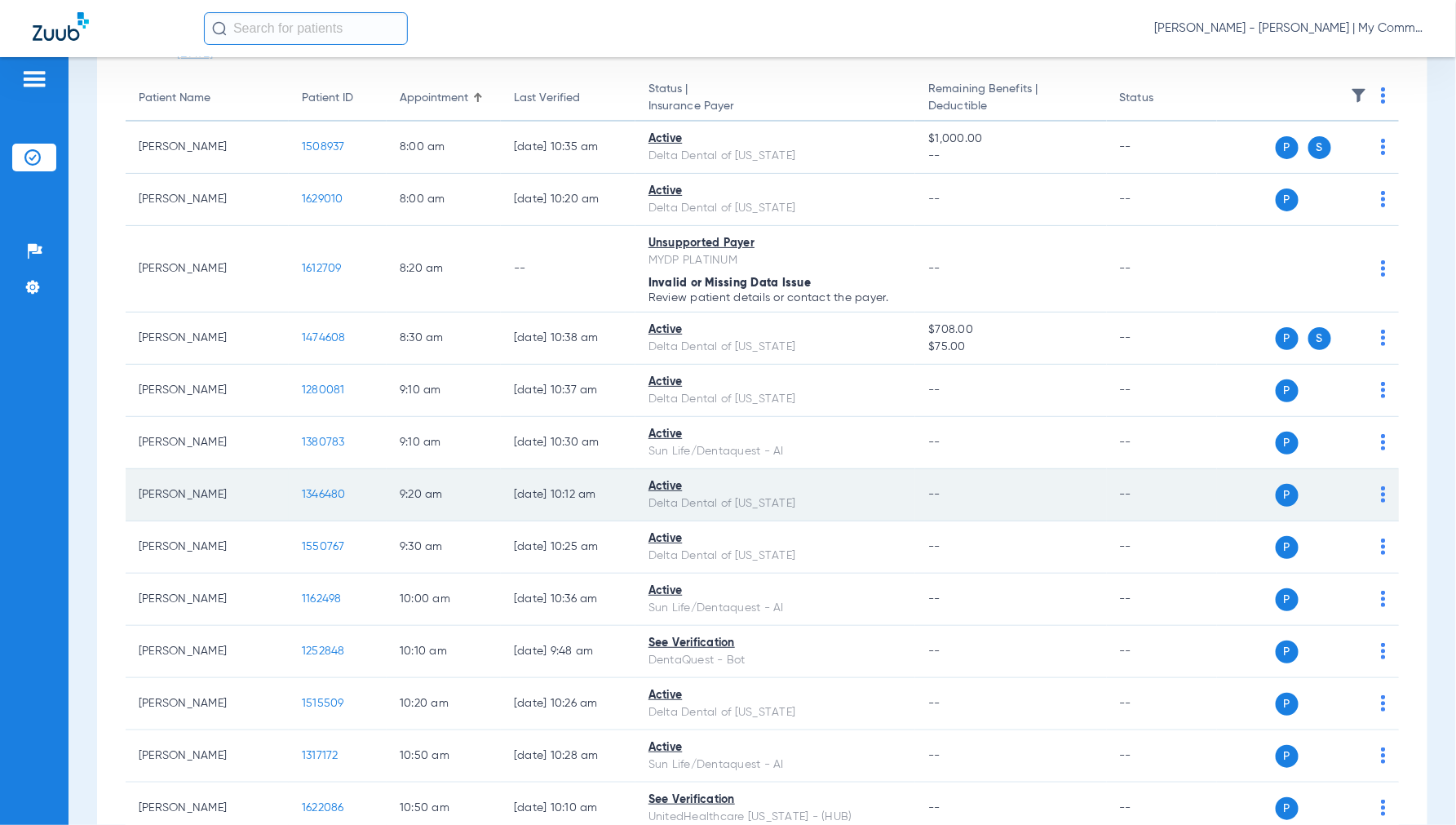
scroll to position [181, 0]
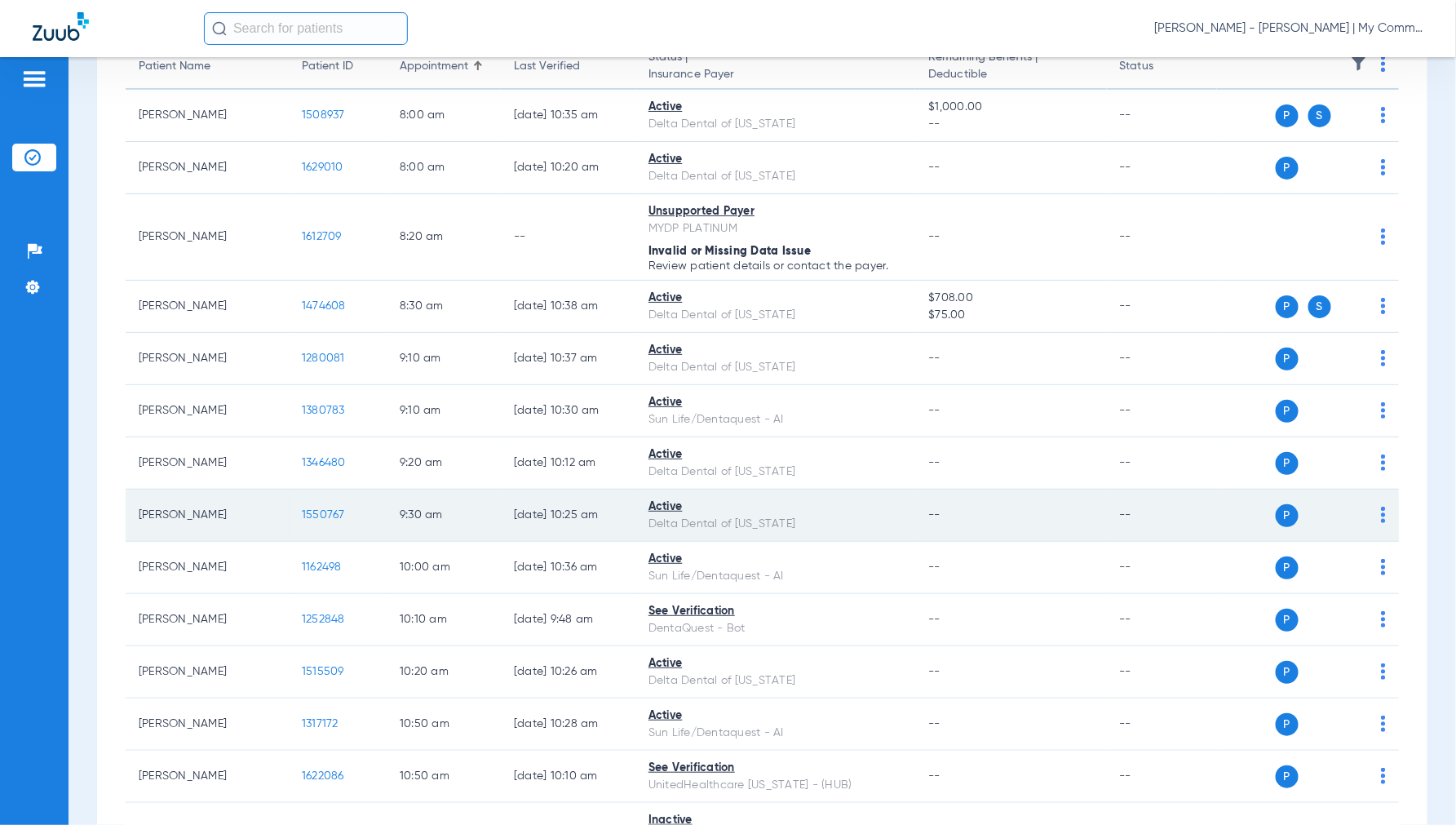
click at [316, 512] on span "1550767" at bounding box center [323, 514] width 43 height 11
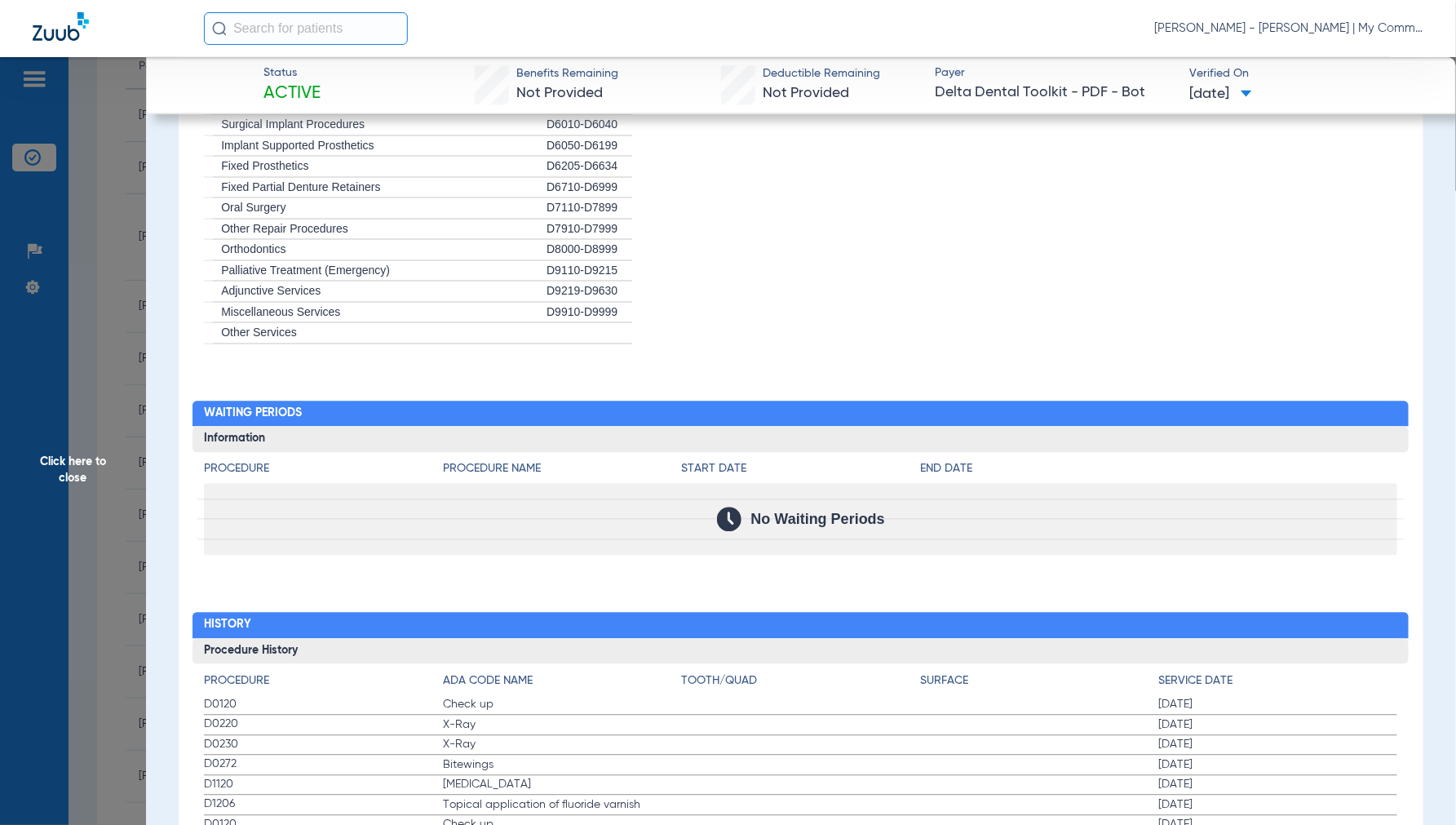
scroll to position [1450, 0]
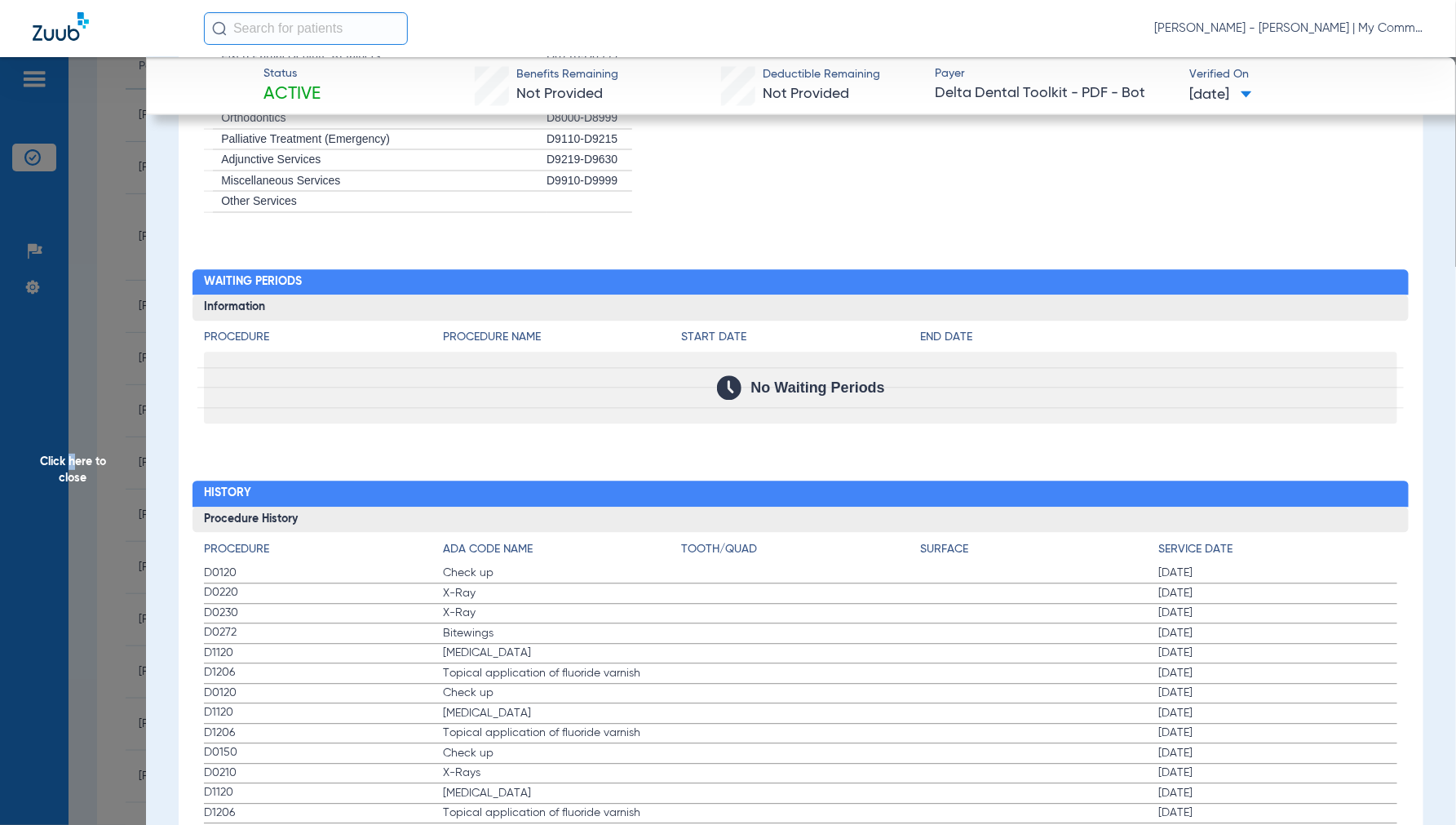
click at [71, 468] on span "Click here to close" at bounding box center [73, 469] width 146 height 825
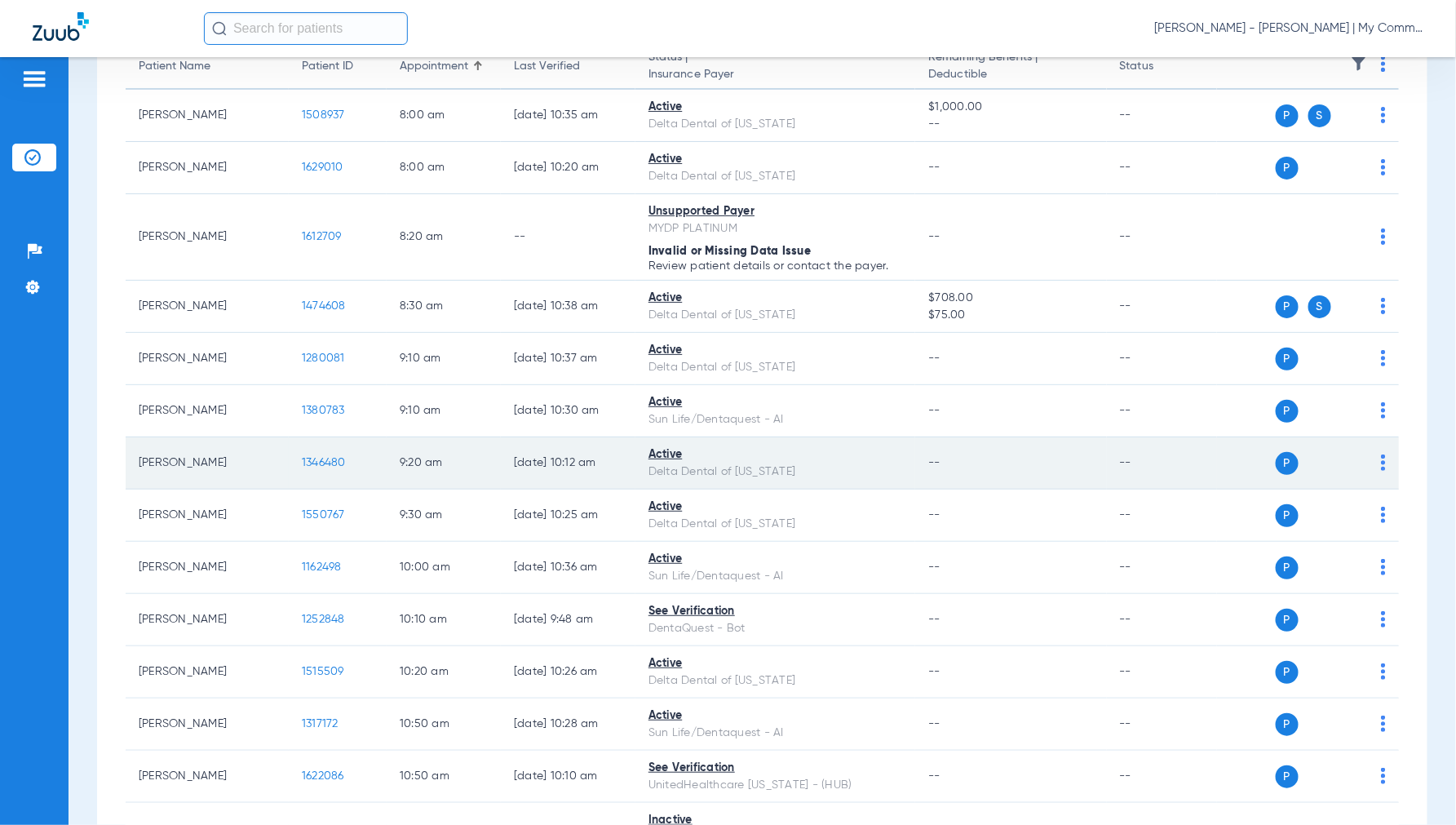
scroll to position [271, 0]
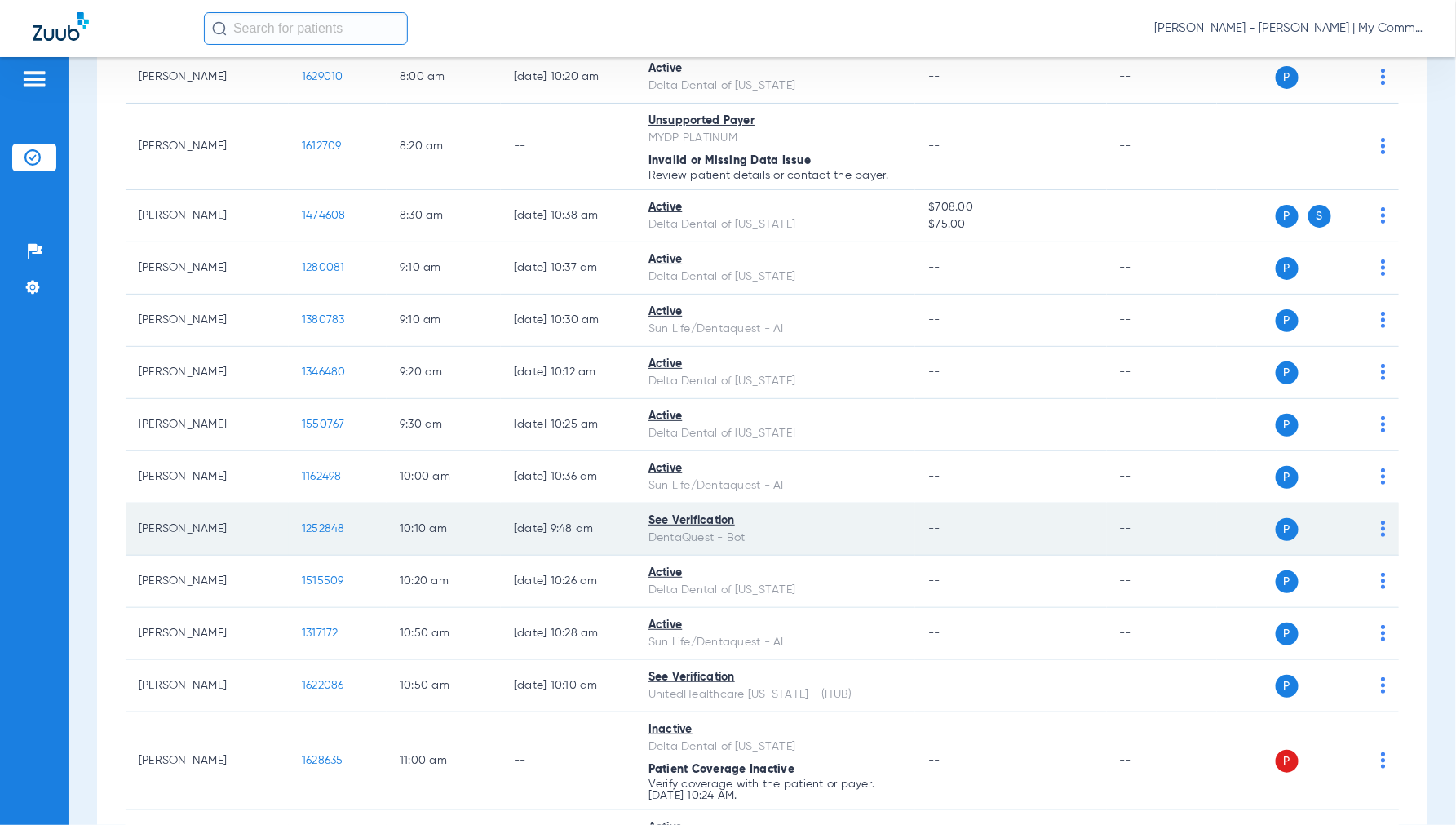
click at [312, 531] on span "1252848" at bounding box center [323, 528] width 43 height 11
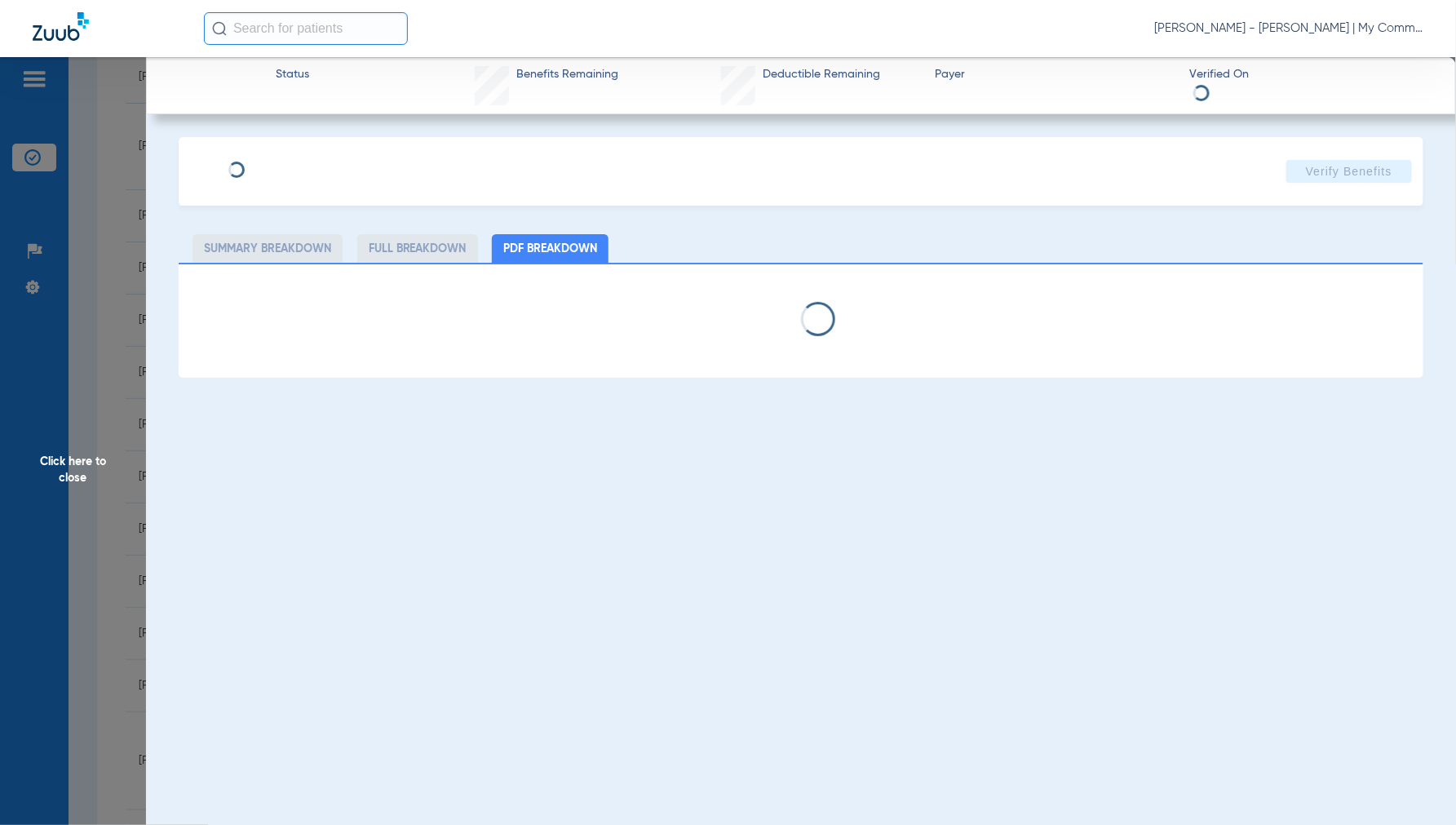
select select "page-width"
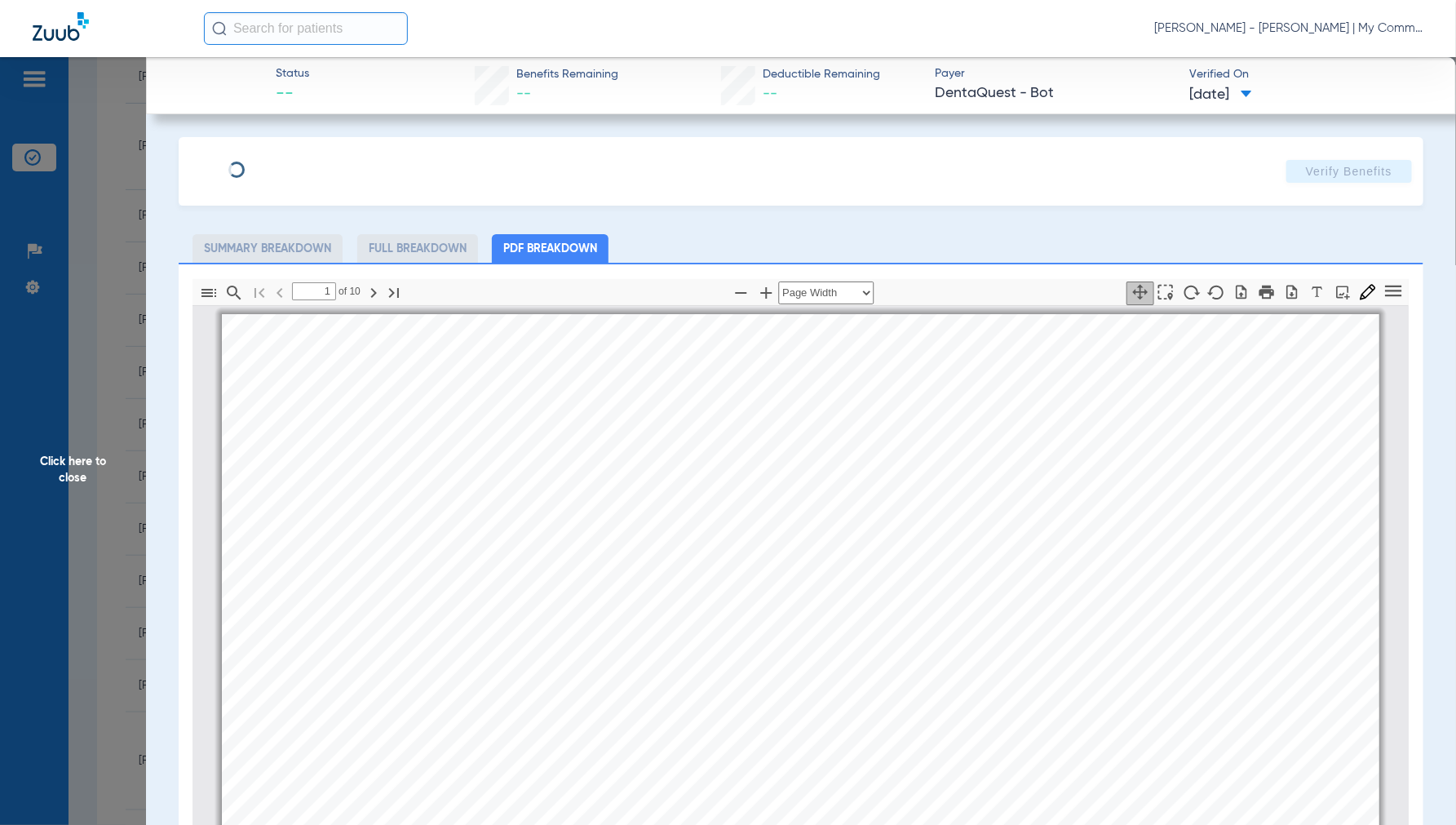
scroll to position [8, 0]
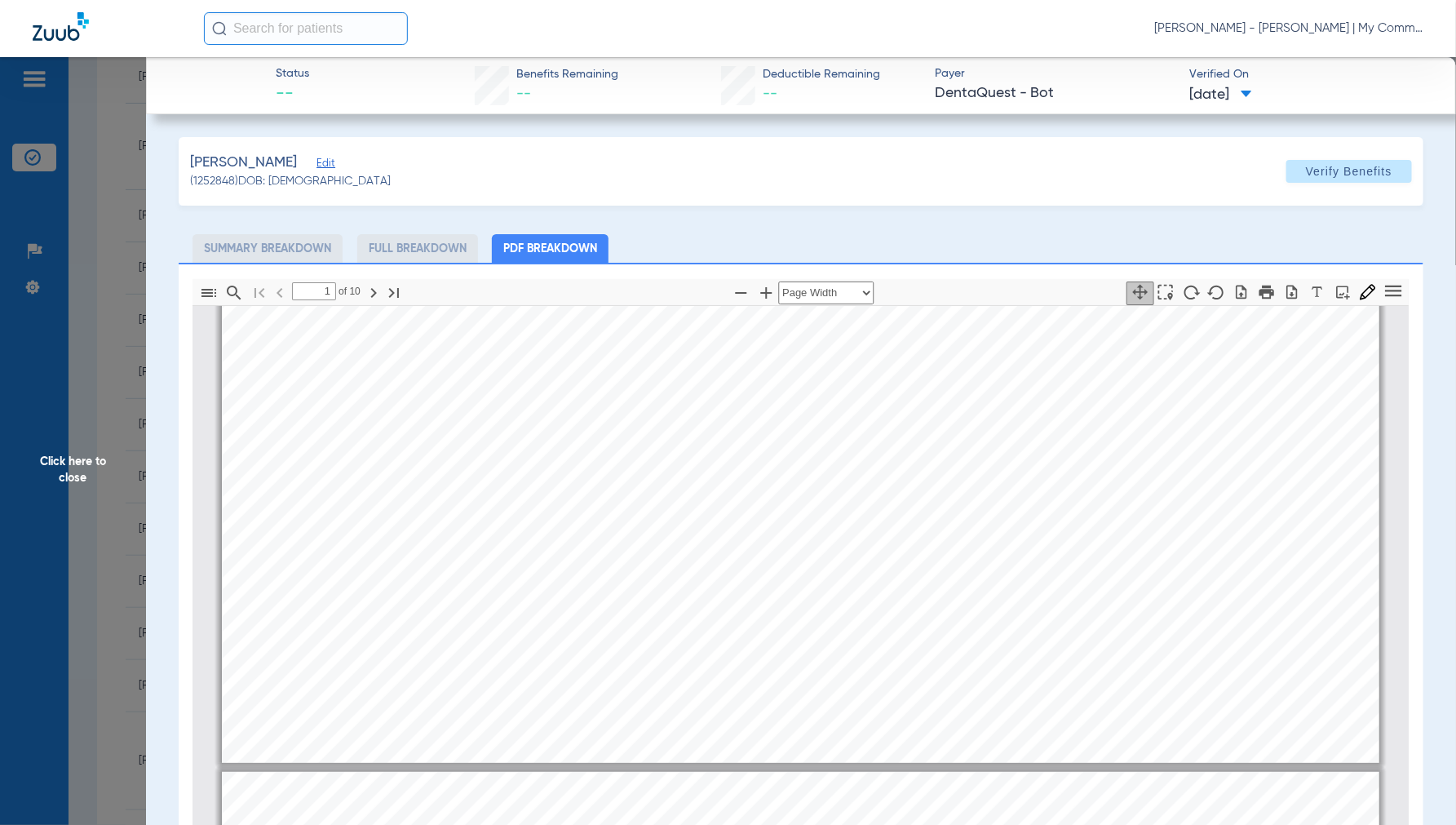
type input "2"
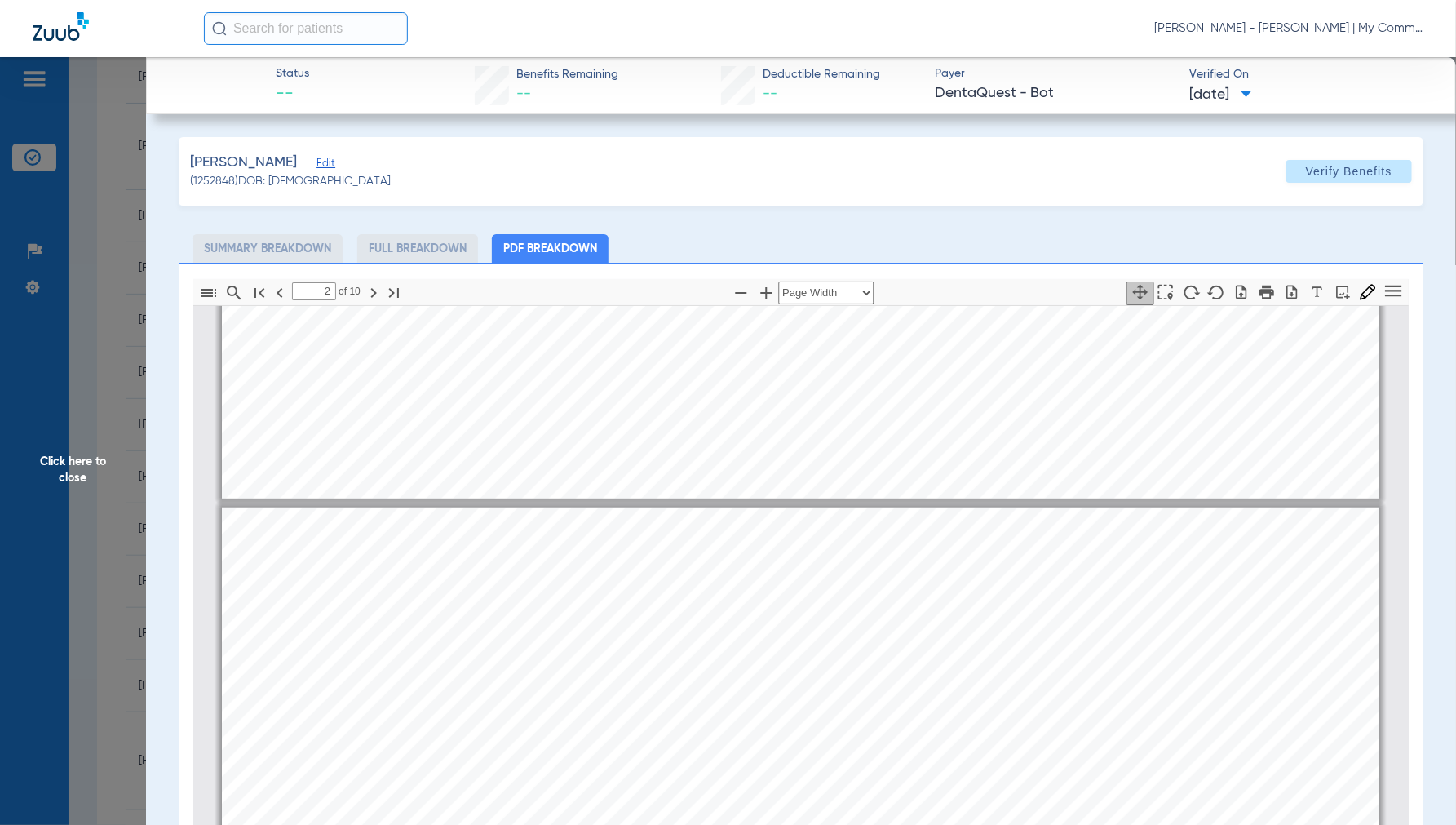
scroll to position [733, 0]
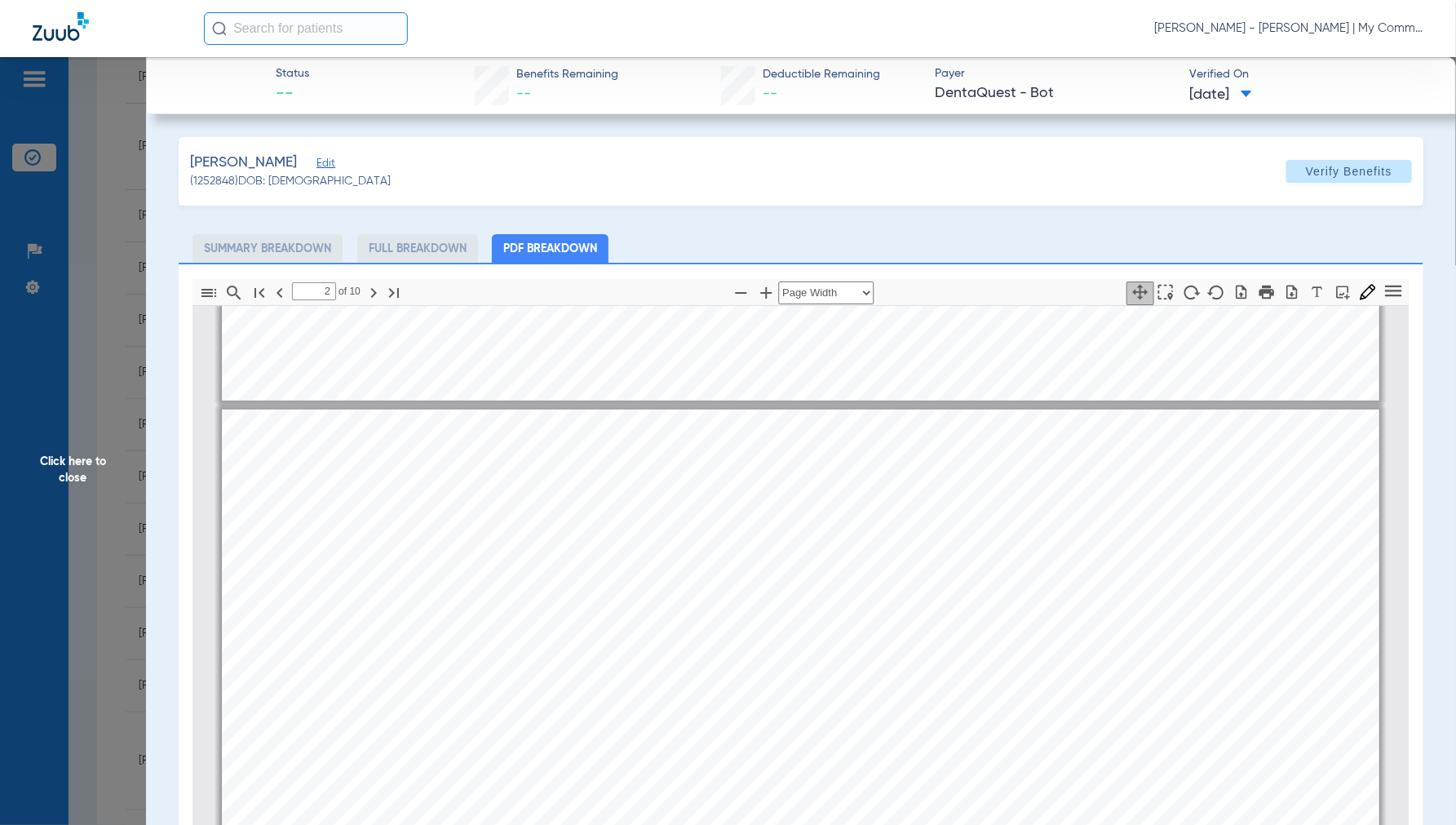
drag, startPoint x: 78, startPoint y: 461, endPoint x: 282, endPoint y: 461, distance: 204.0
click at [78, 461] on span "Click here to close" at bounding box center [73, 469] width 146 height 825
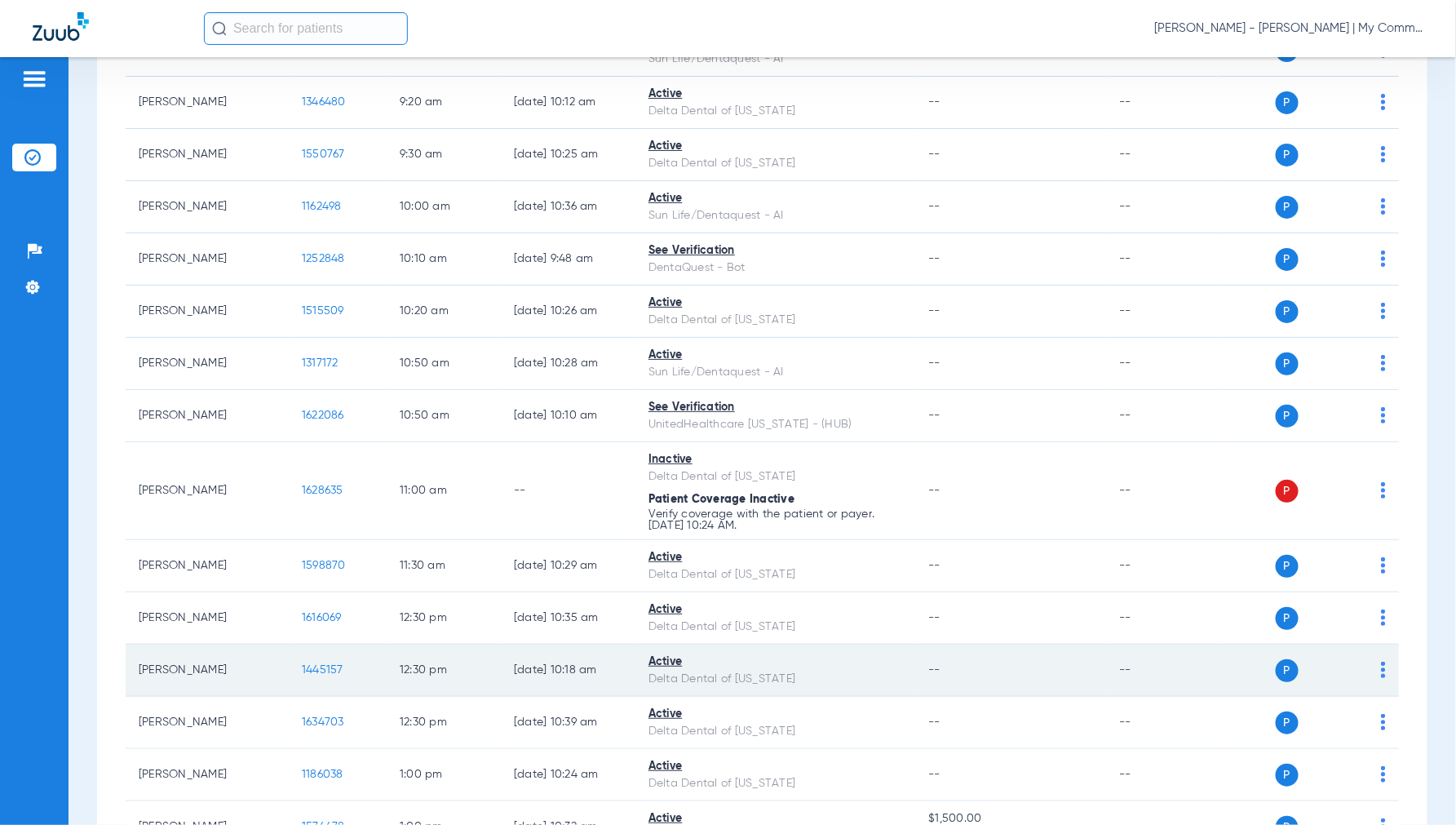
scroll to position [544, 0]
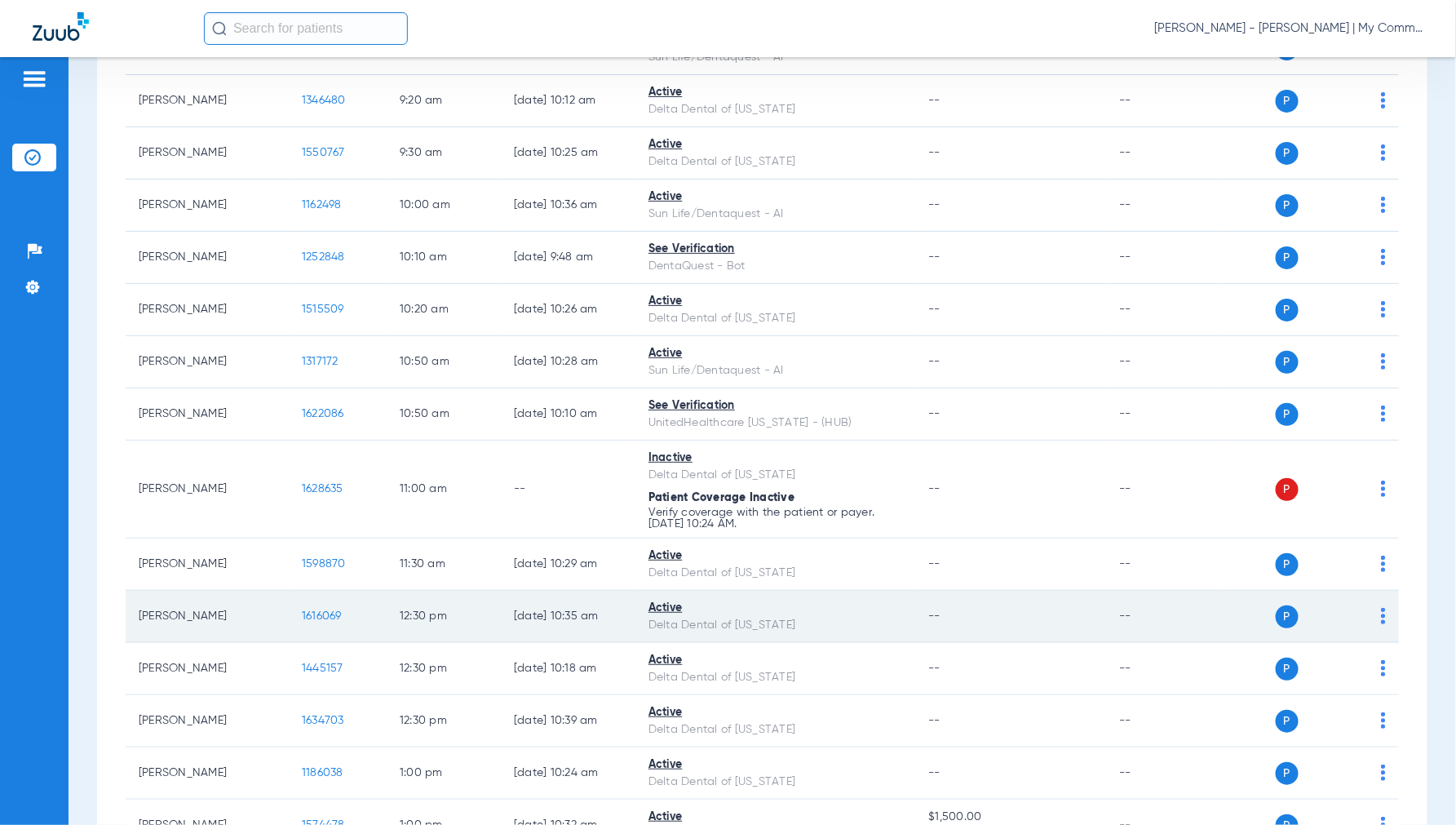
click at [317, 613] on span "1616069" at bounding box center [322, 616] width 40 height 11
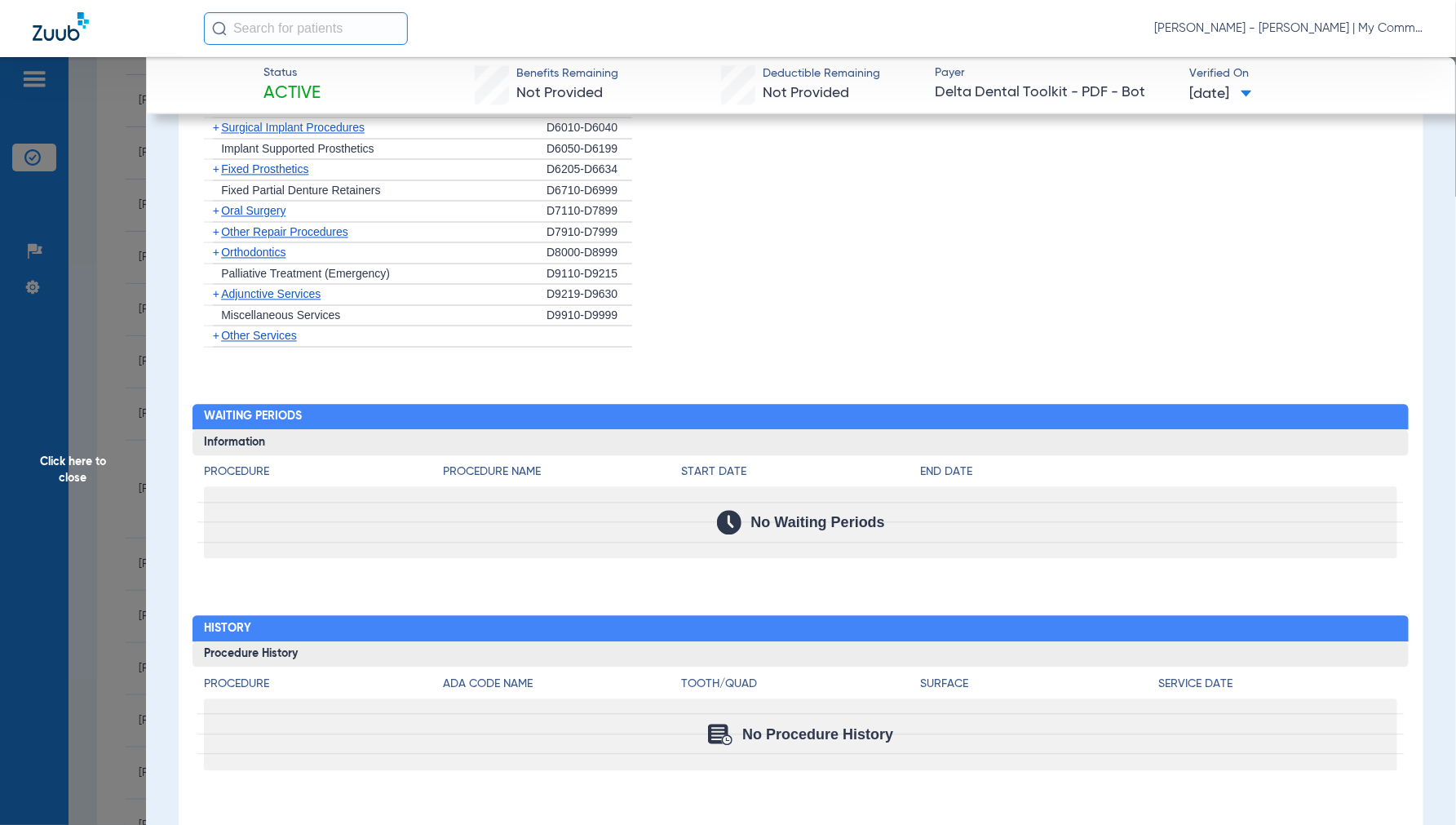
scroll to position [1332, 0]
click at [72, 469] on span "Click here to close" at bounding box center [73, 469] width 146 height 825
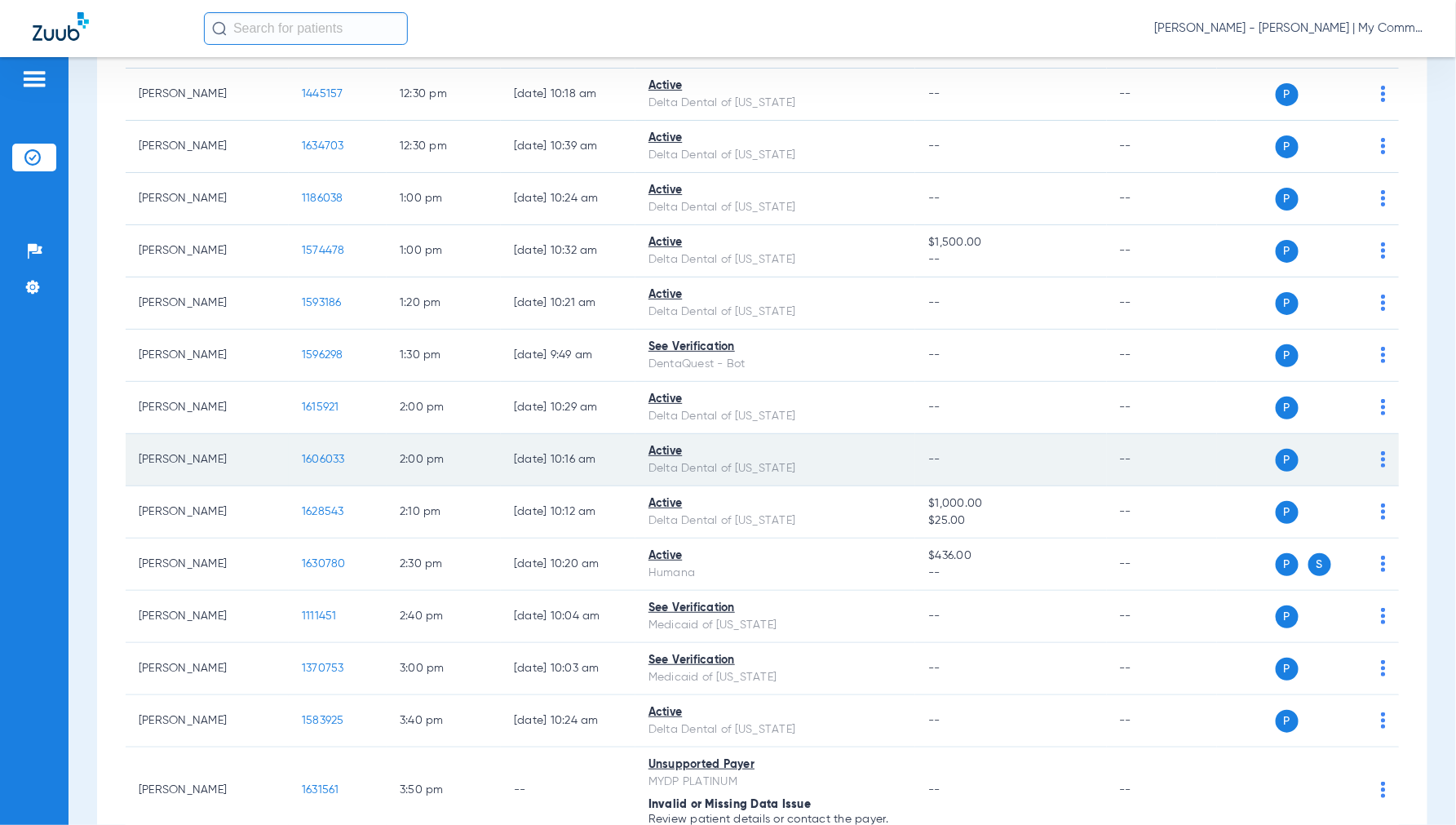
scroll to position [1088, 0]
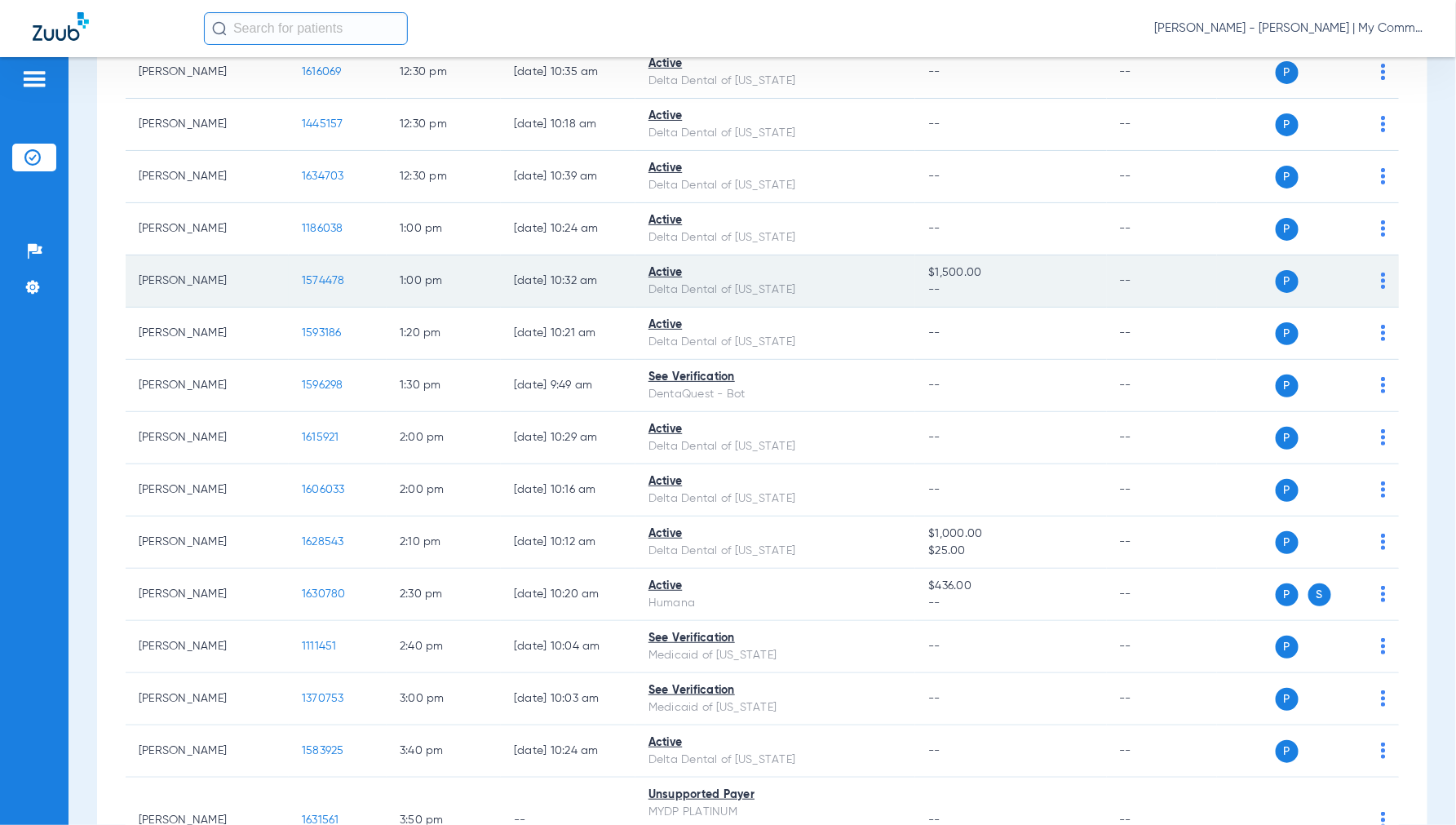
click at [328, 286] on span "1574478" at bounding box center [323, 280] width 43 height 11
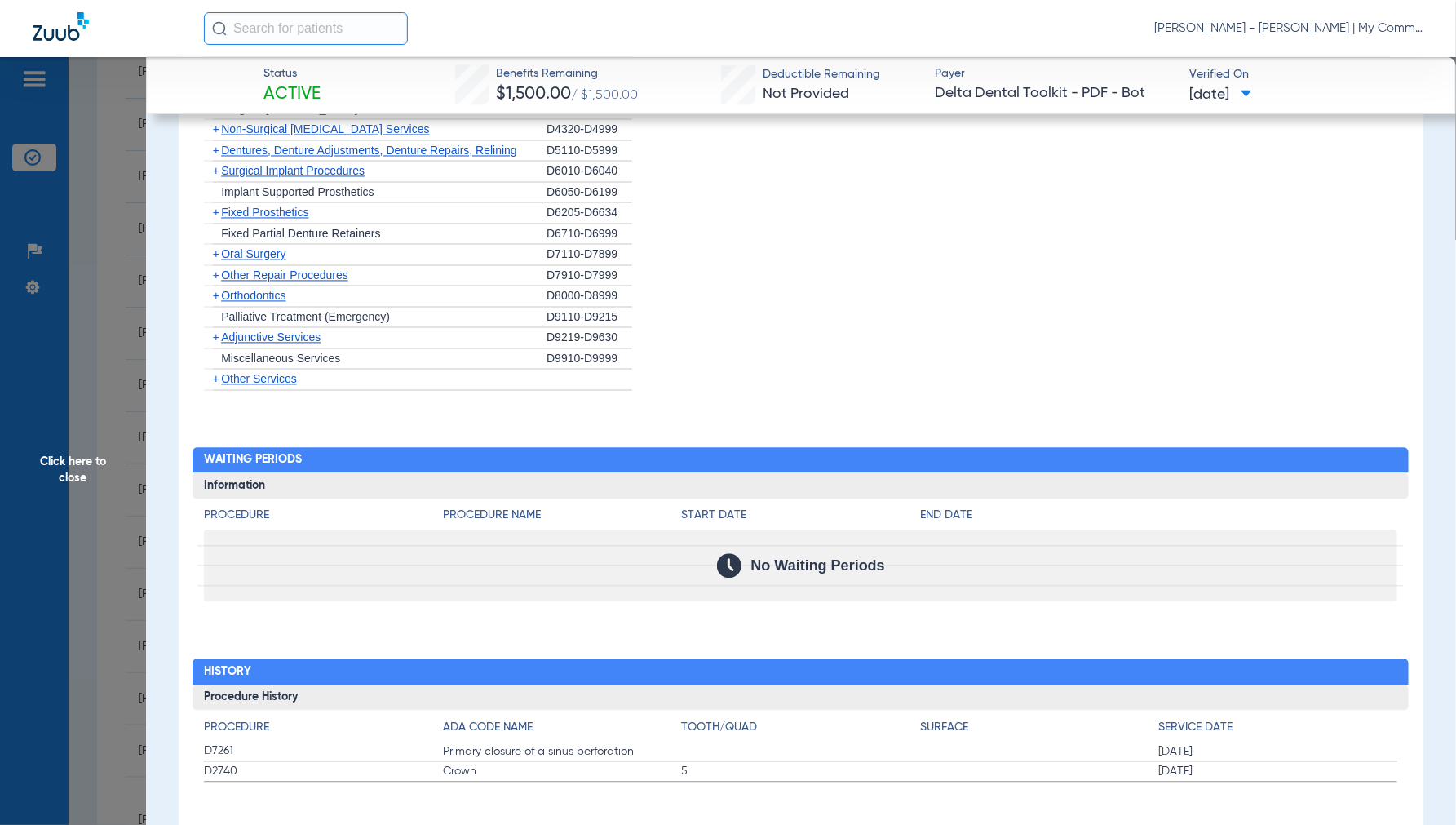
scroll to position [1300, 0]
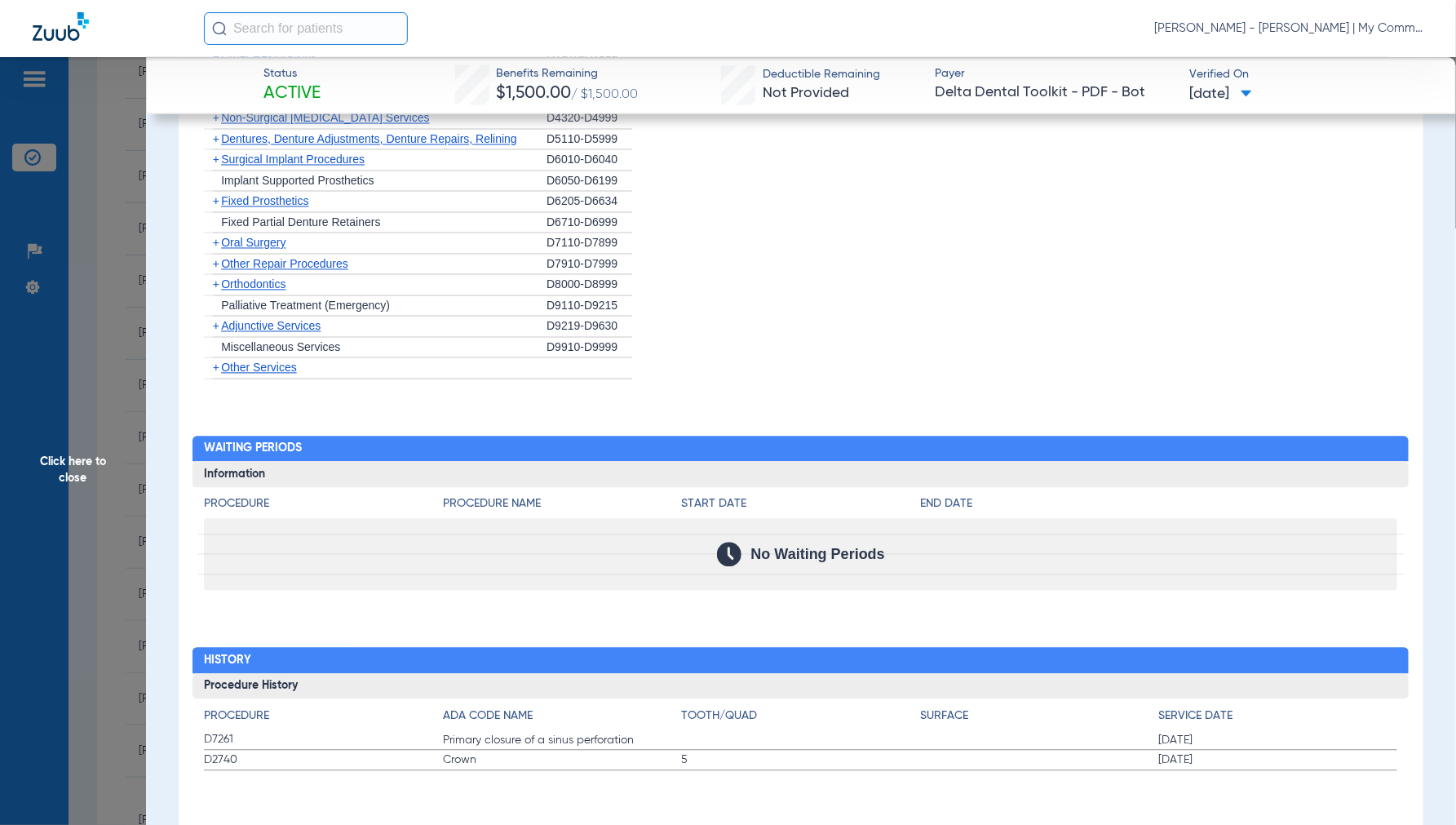
click at [83, 468] on span "Click here to close" at bounding box center [73, 469] width 146 height 825
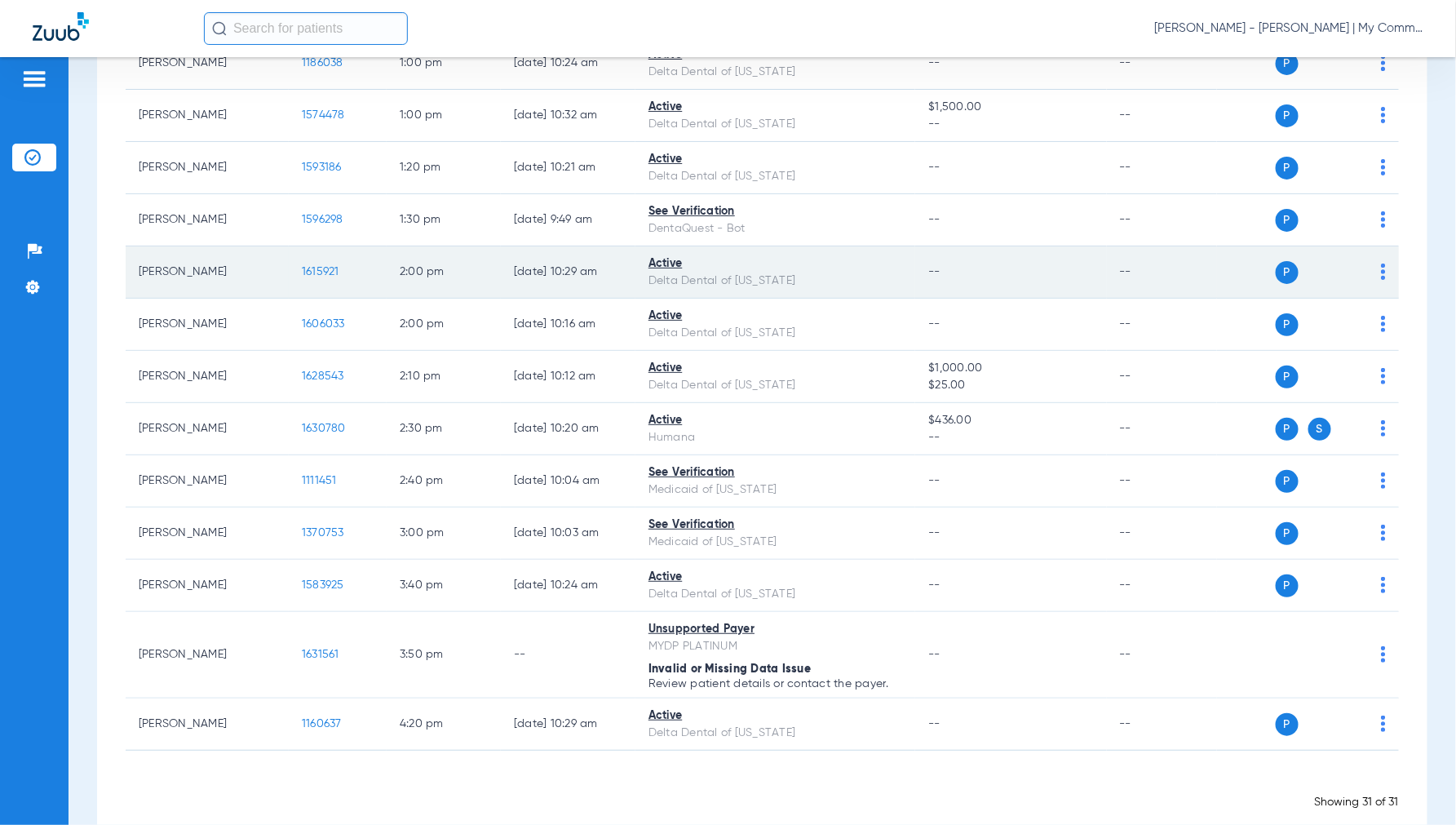
scroll to position [1269, 0]
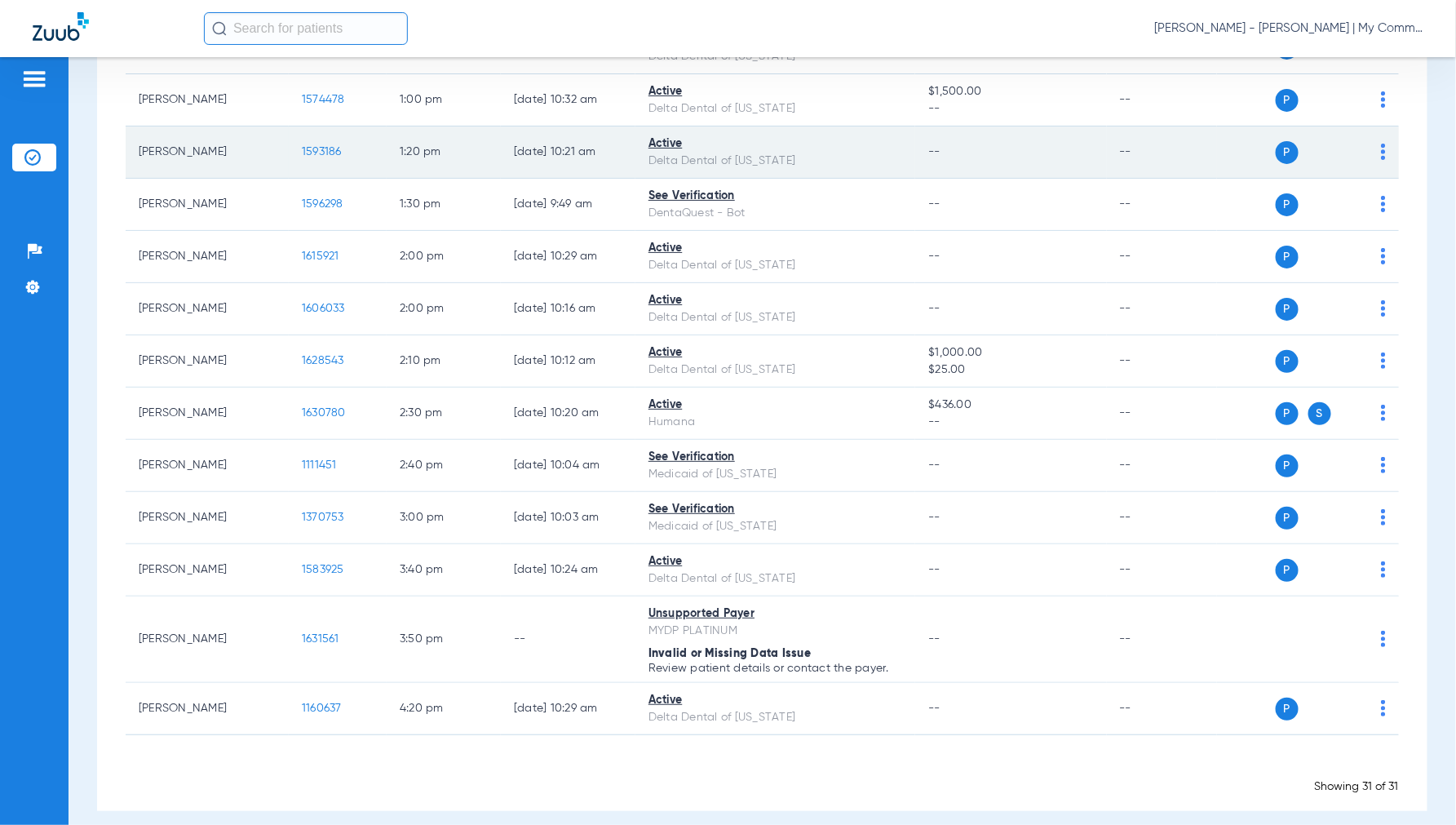
click at [319, 151] on span "1593186" at bounding box center [322, 152] width 40 height 11
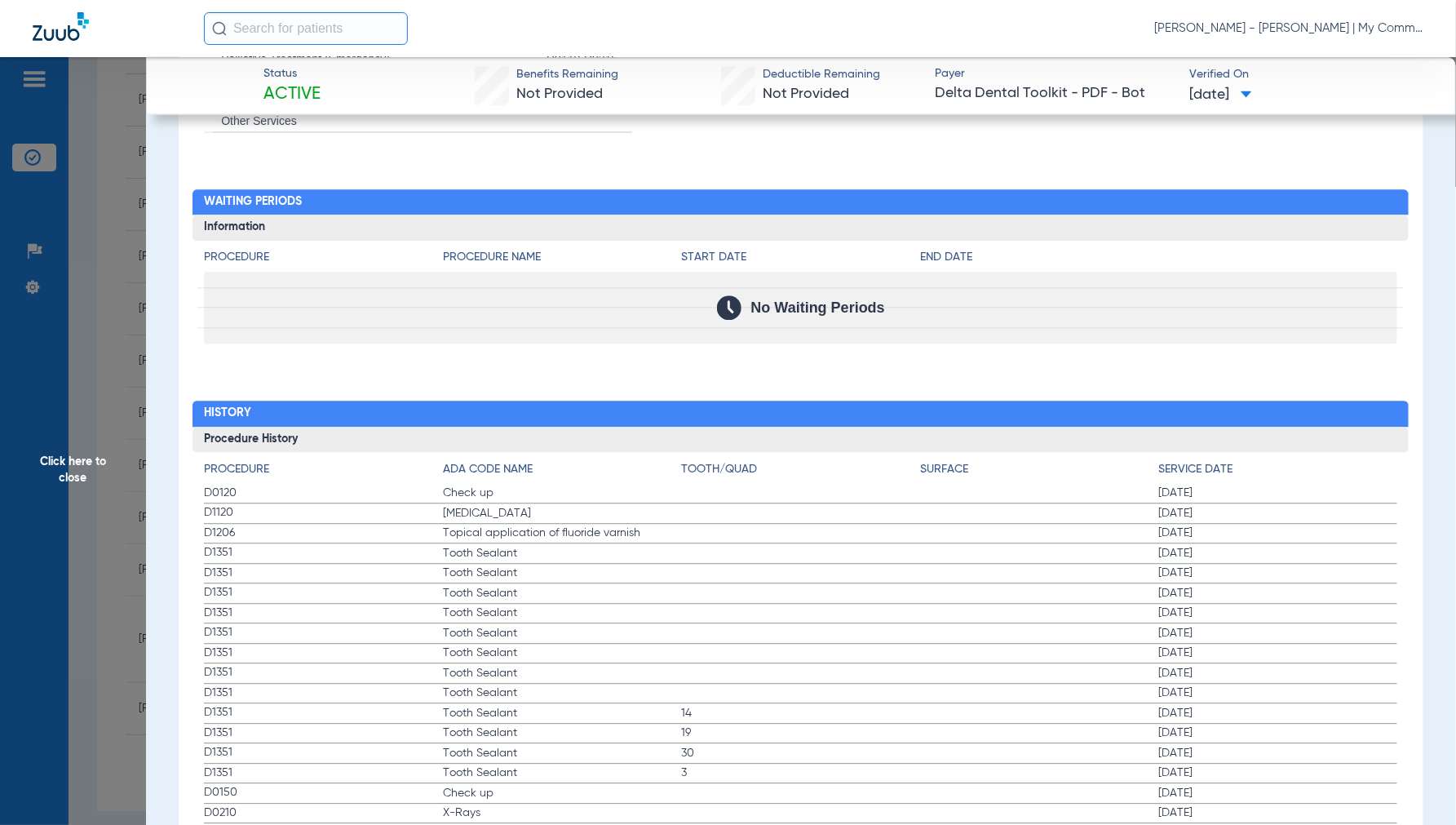
scroll to position [1541, 0]
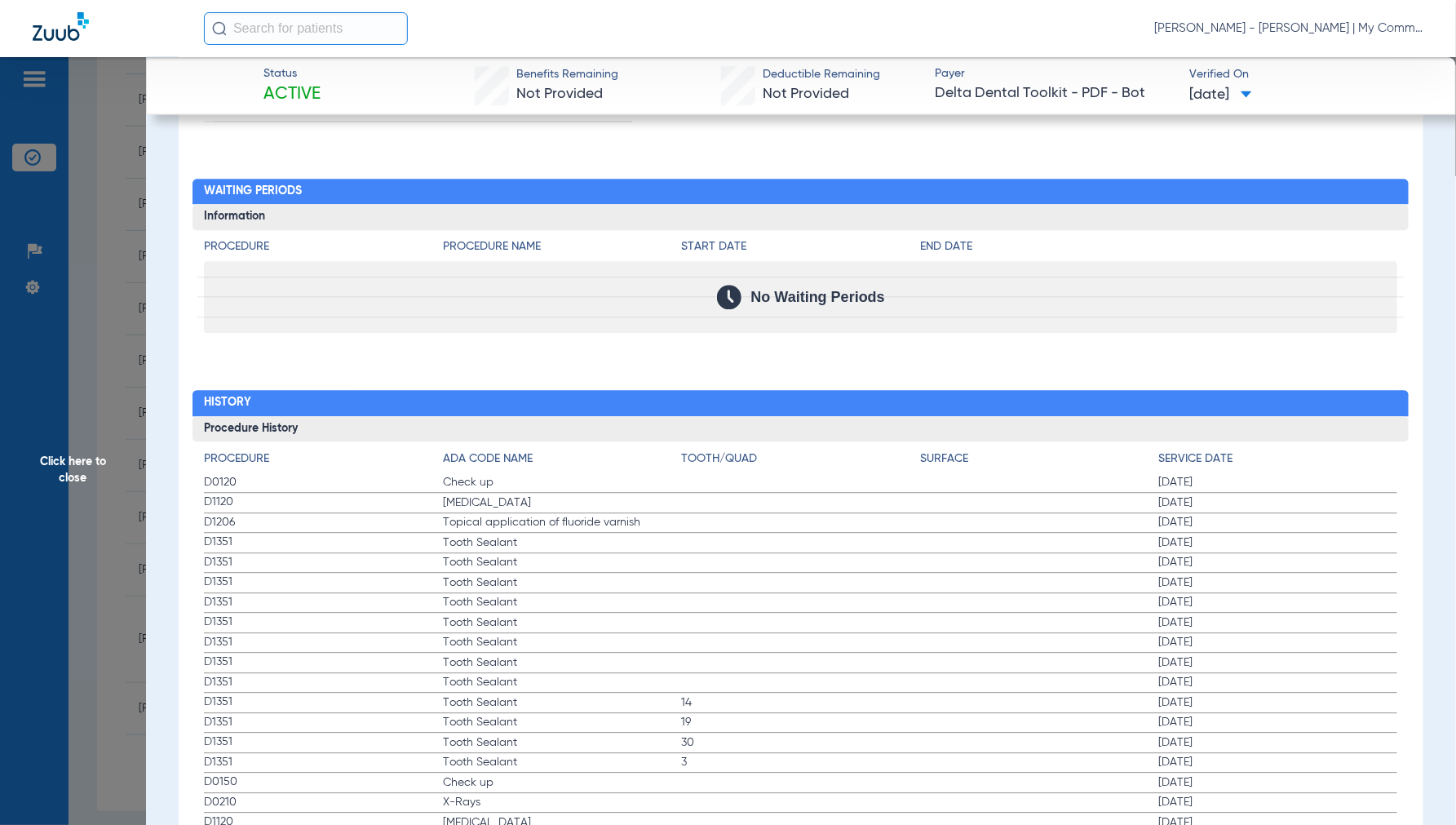
click at [72, 462] on span "Click here to close" at bounding box center [73, 469] width 146 height 825
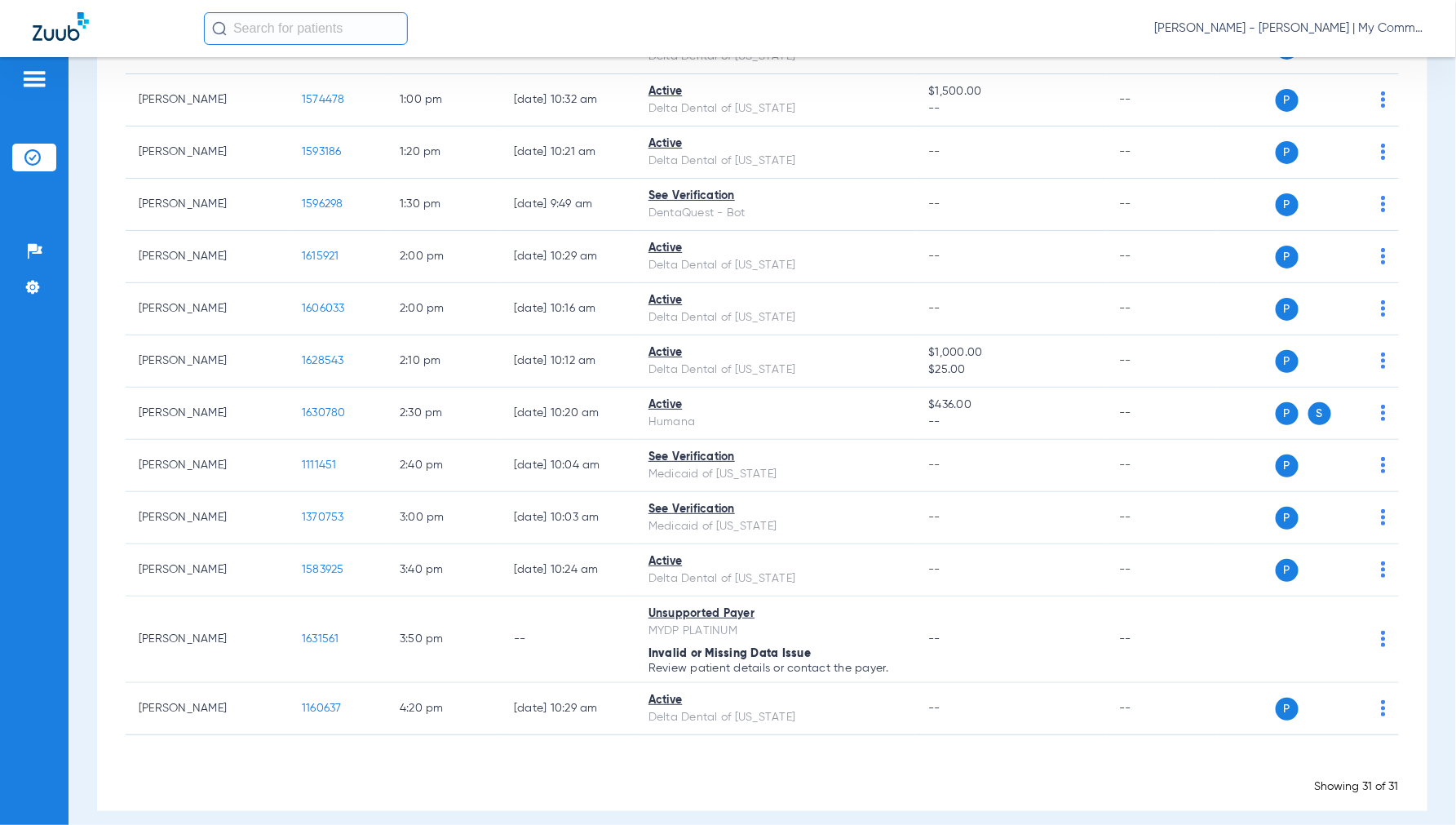
scroll to position [0, 0]
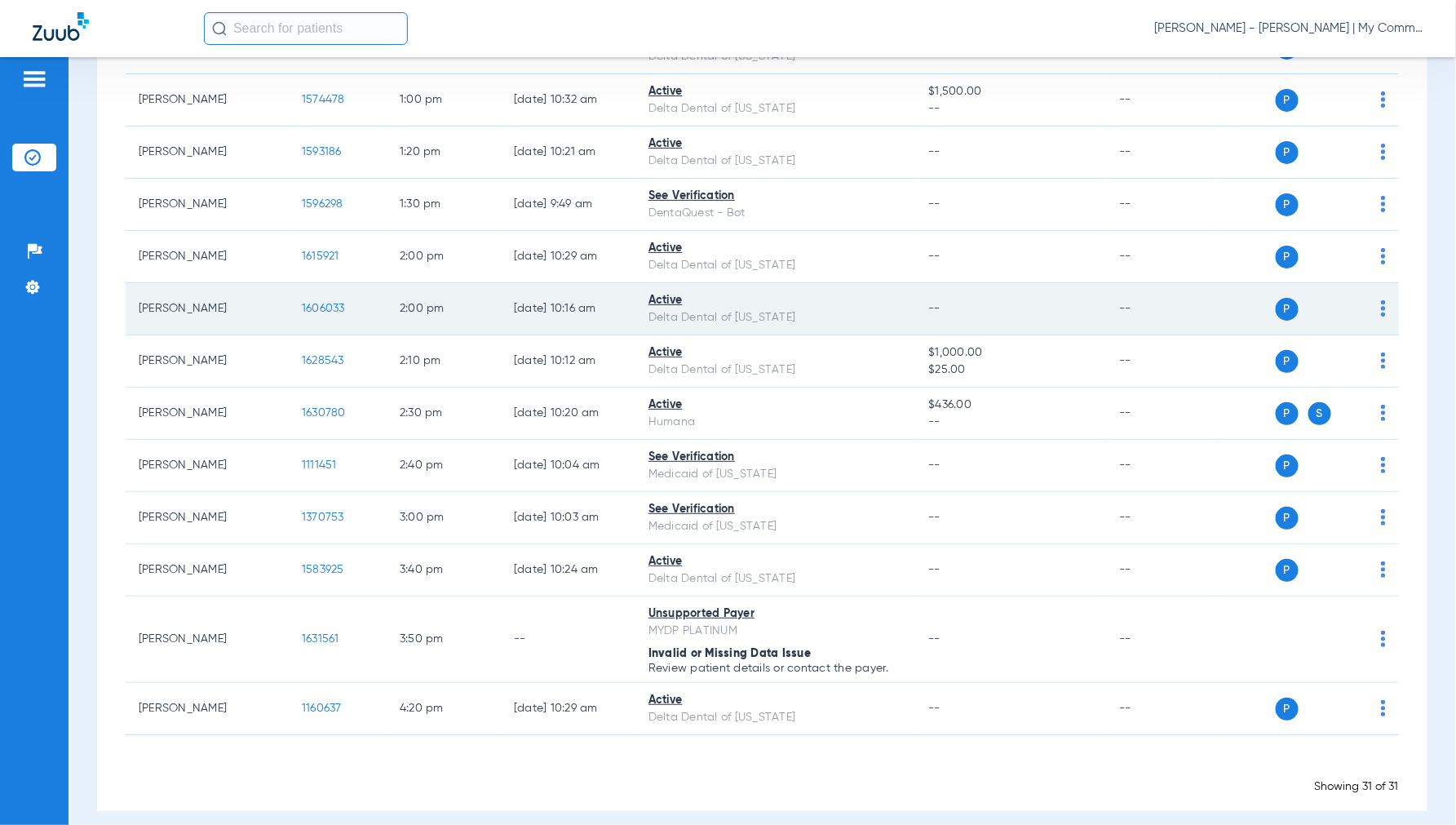
click at [329, 305] on span "1606033" at bounding box center [323, 308] width 43 height 11
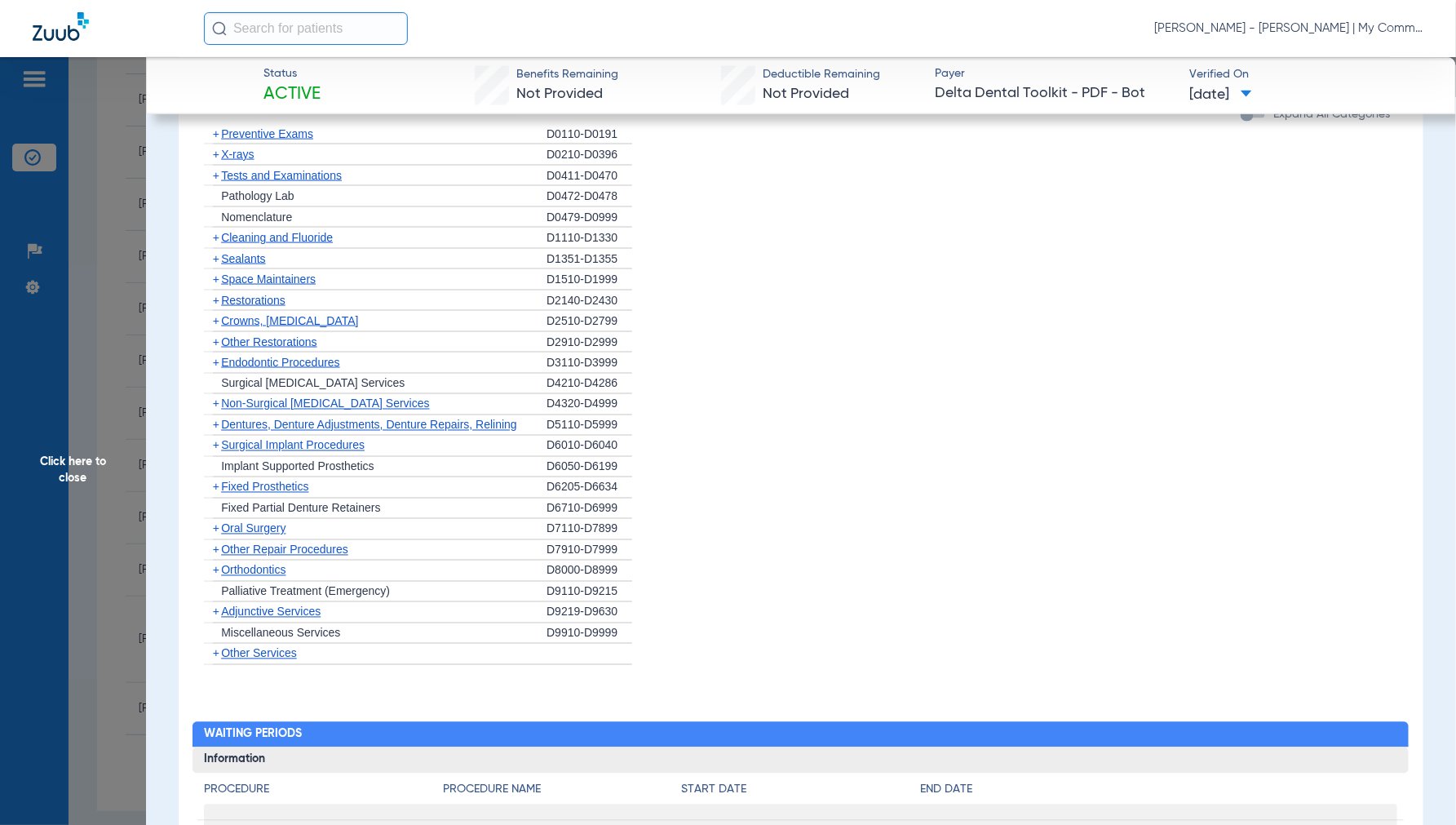
scroll to position [1359, 0]
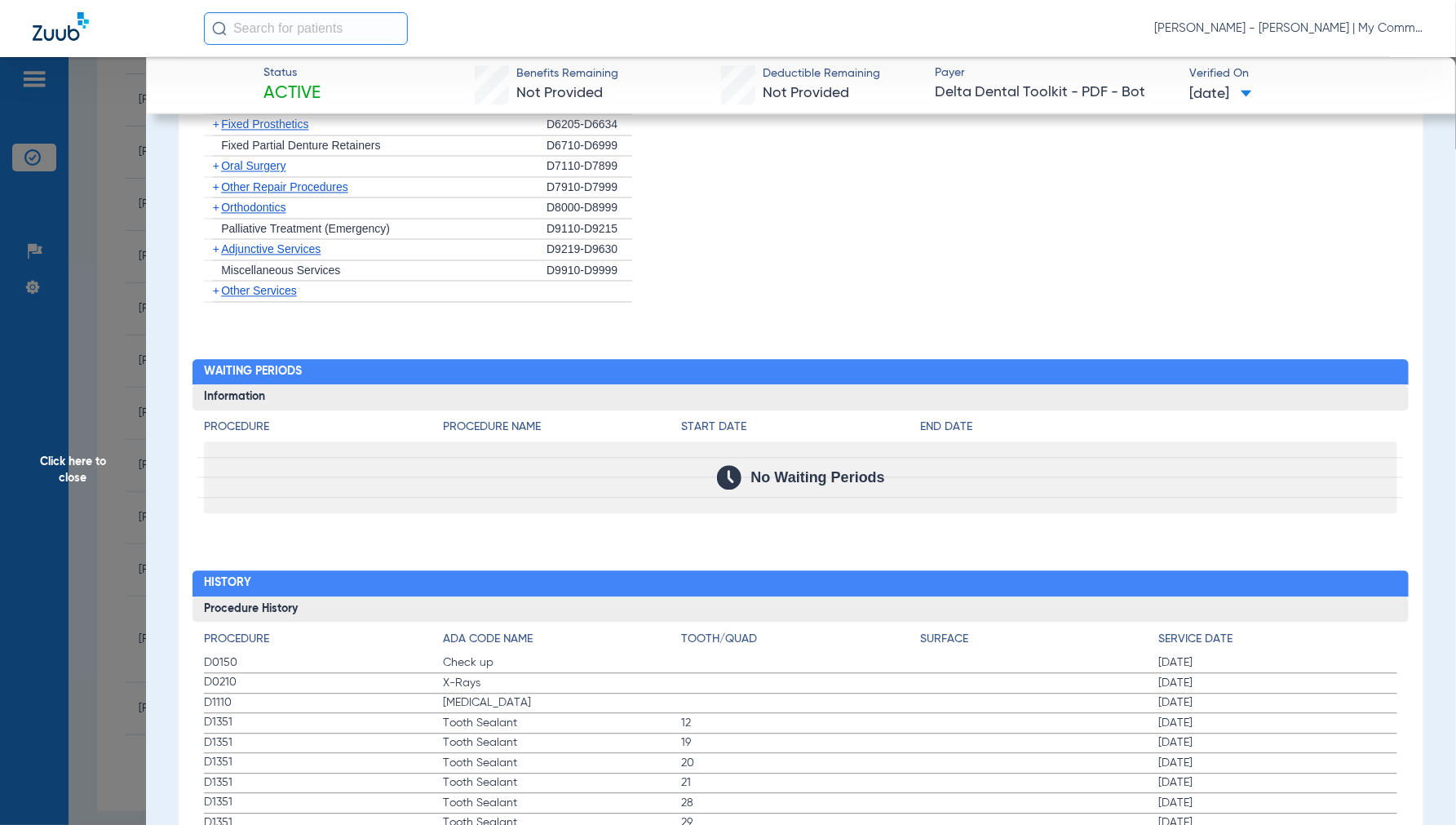
click at [77, 467] on span "Click here to close" at bounding box center [73, 469] width 146 height 825
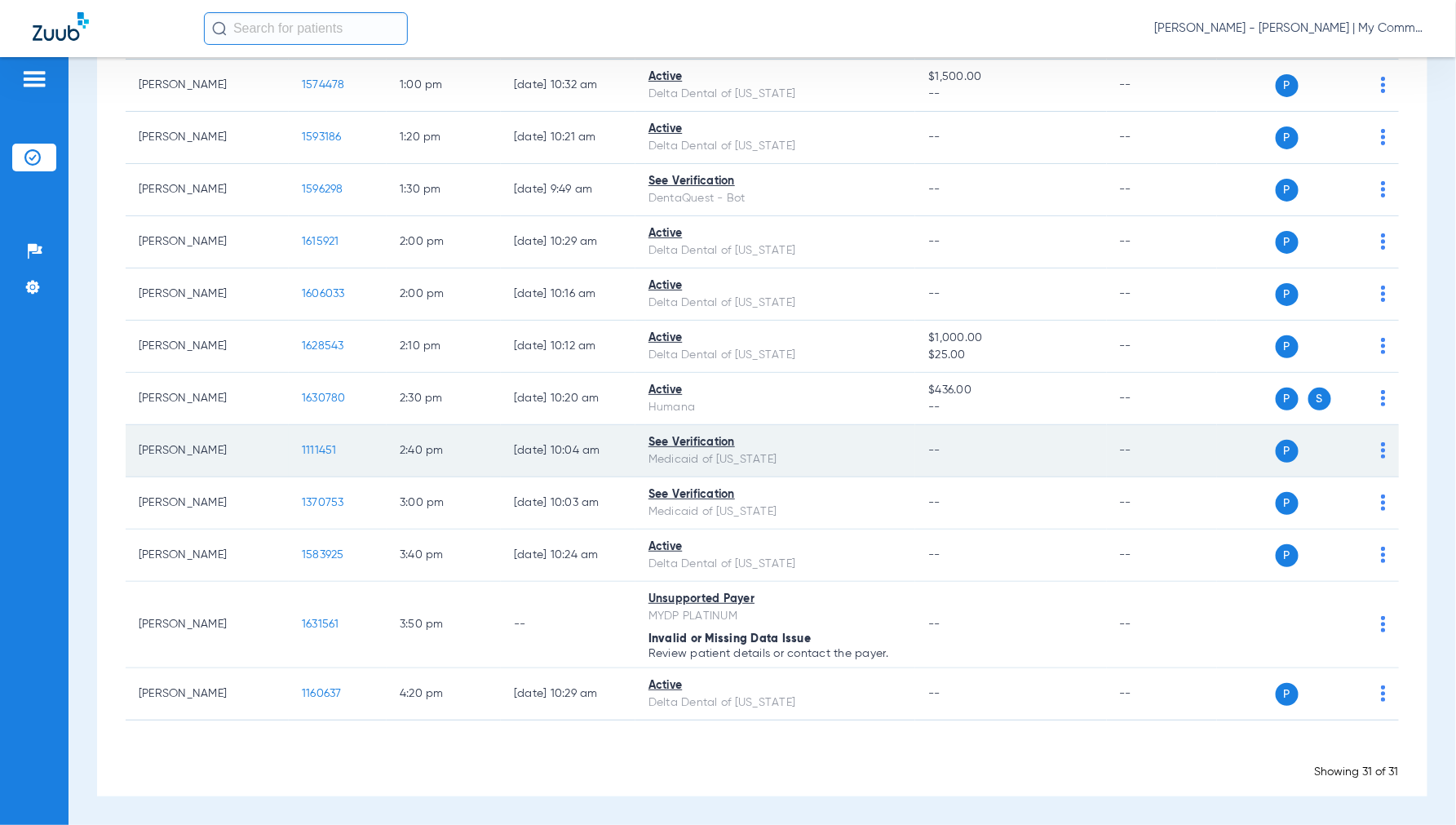
scroll to position [1287, 0]
click at [314, 445] on span "1111451" at bounding box center [320, 450] width 35 height 11
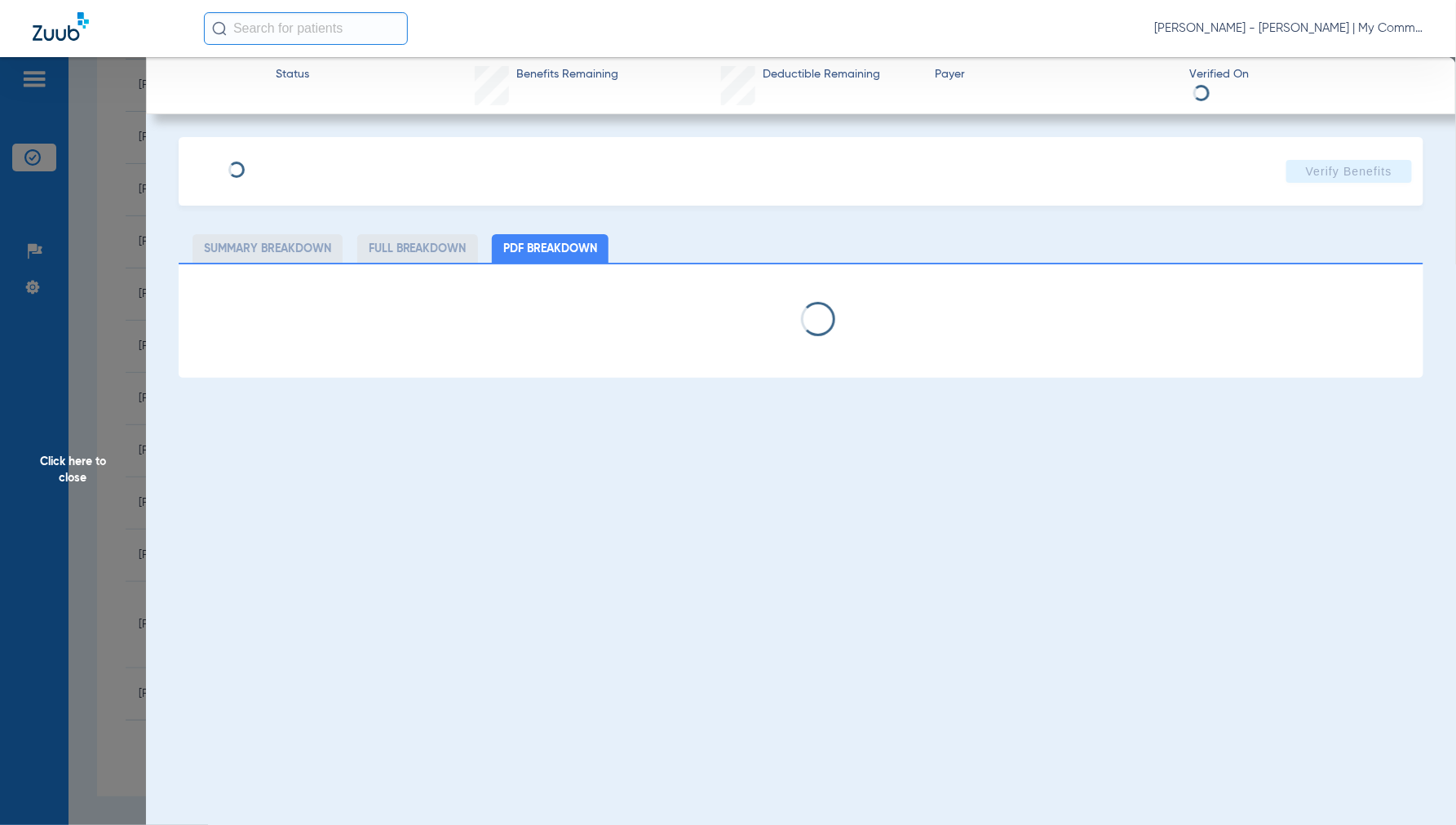
select select "page-width"
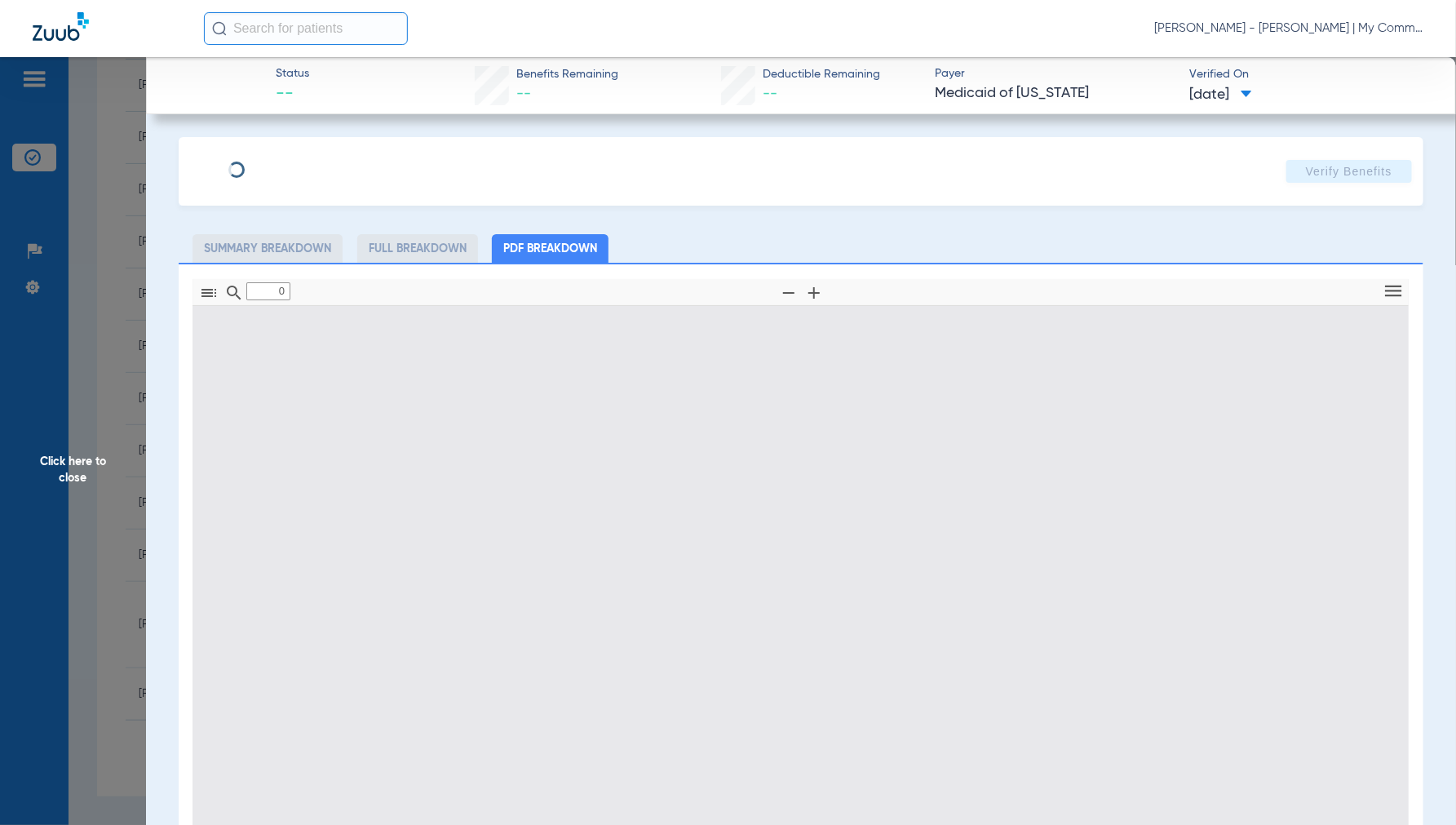
scroll to position [234, 0]
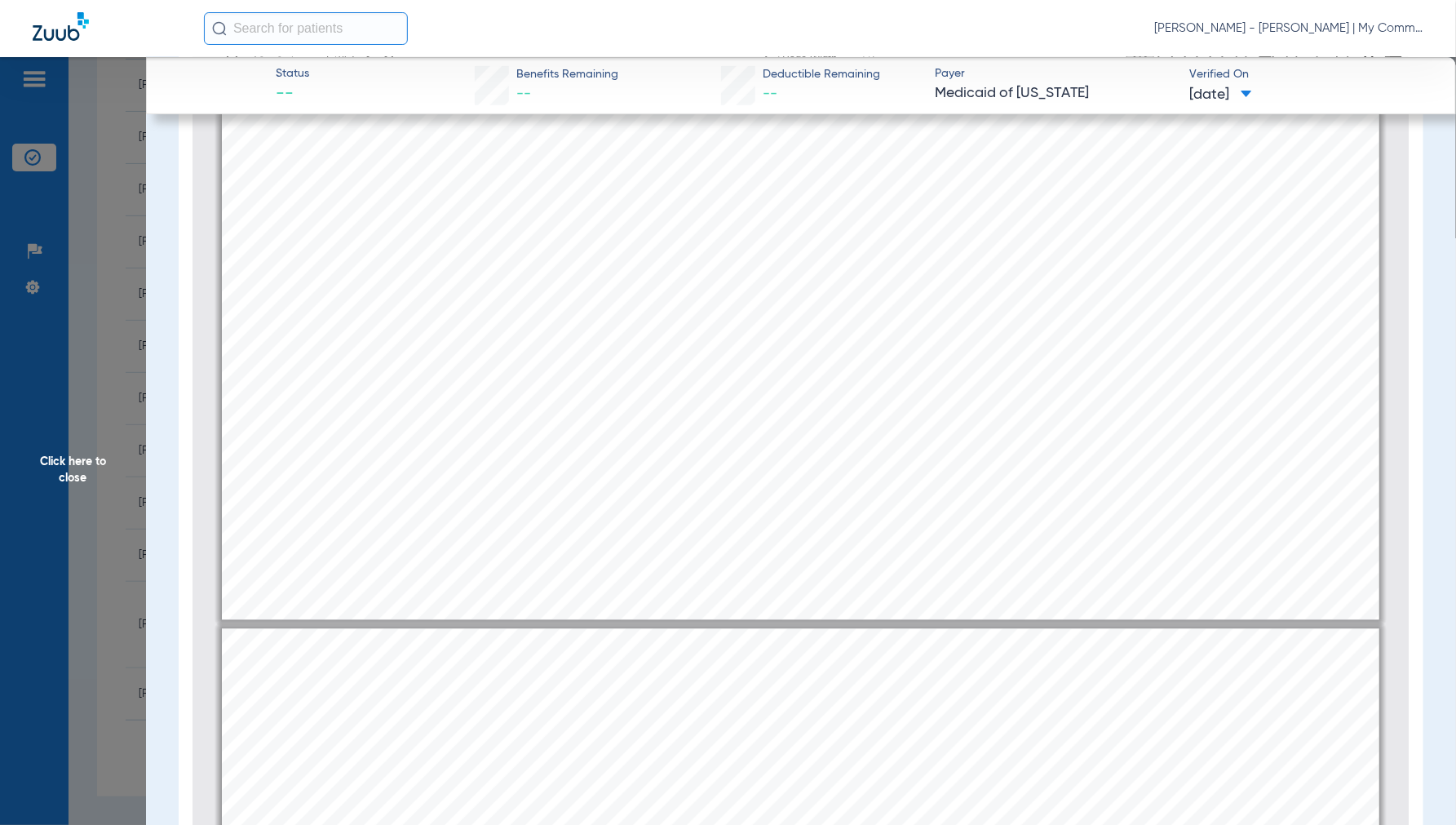
type input "2"
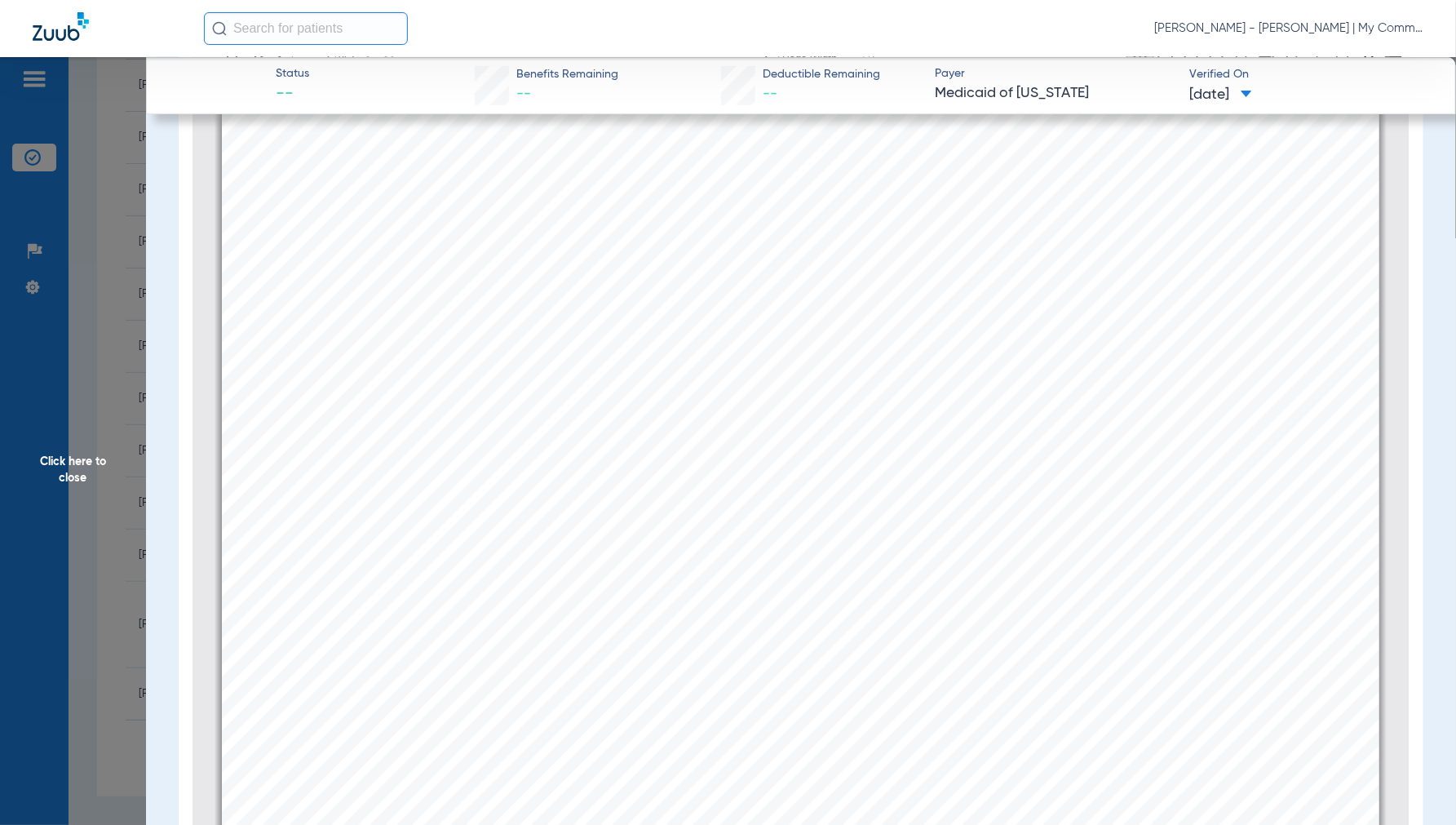
scroll to position [2184, 0]
click at [80, 476] on span "Click here to close" at bounding box center [73, 469] width 146 height 825
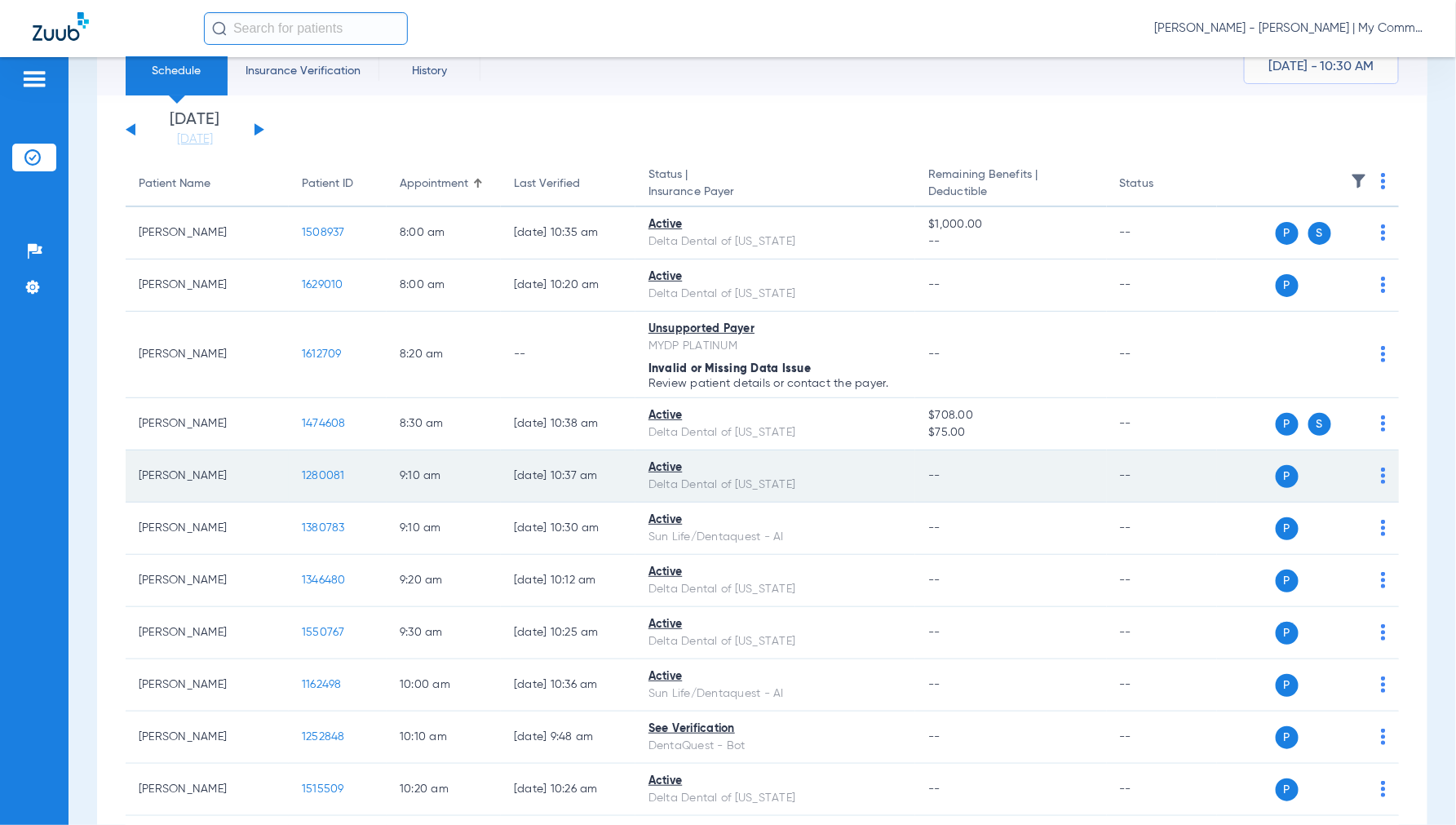
scroll to position [0, 0]
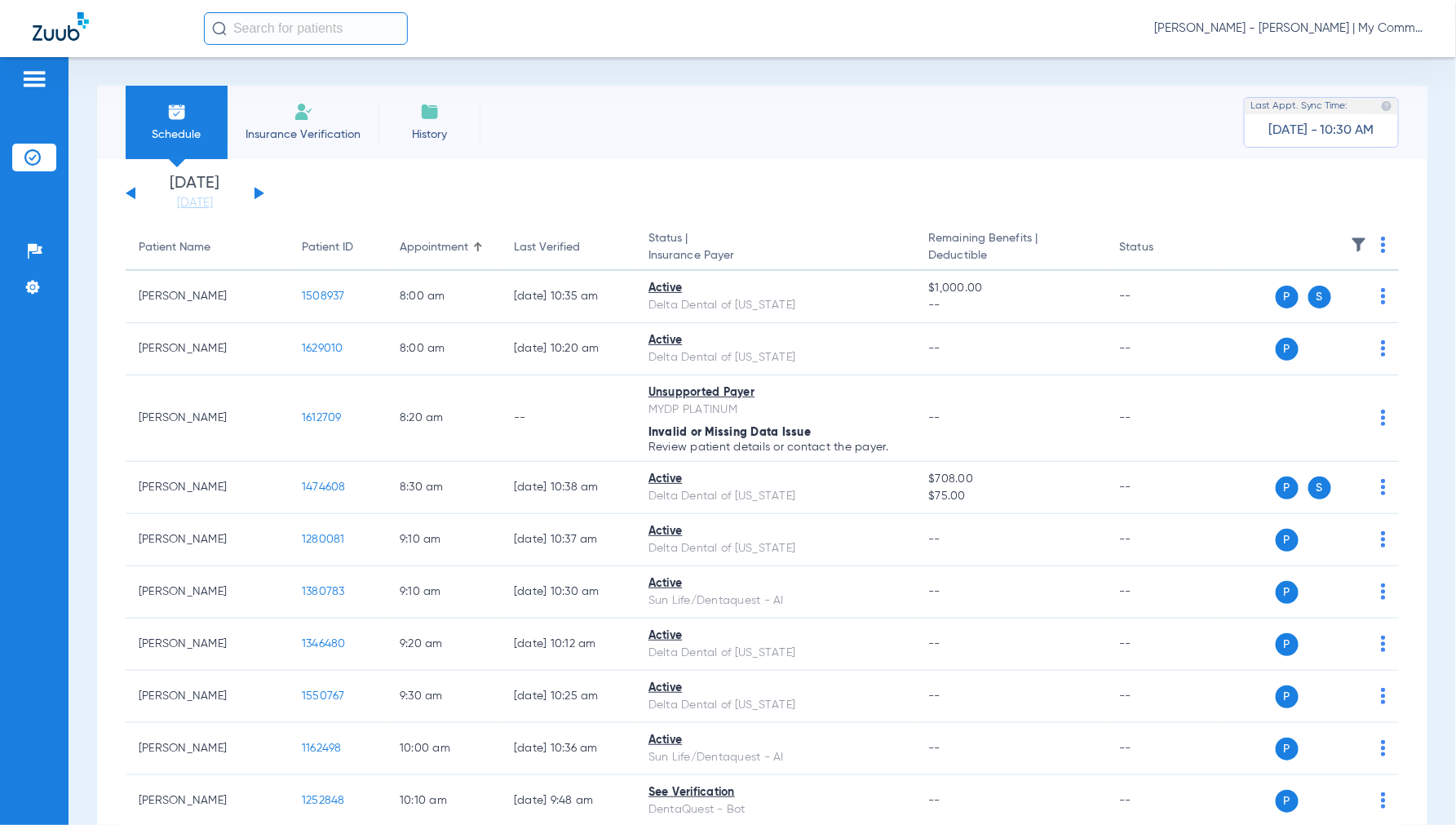
click at [259, 194] on button at bounding box center [259, 193] width 10 height 12
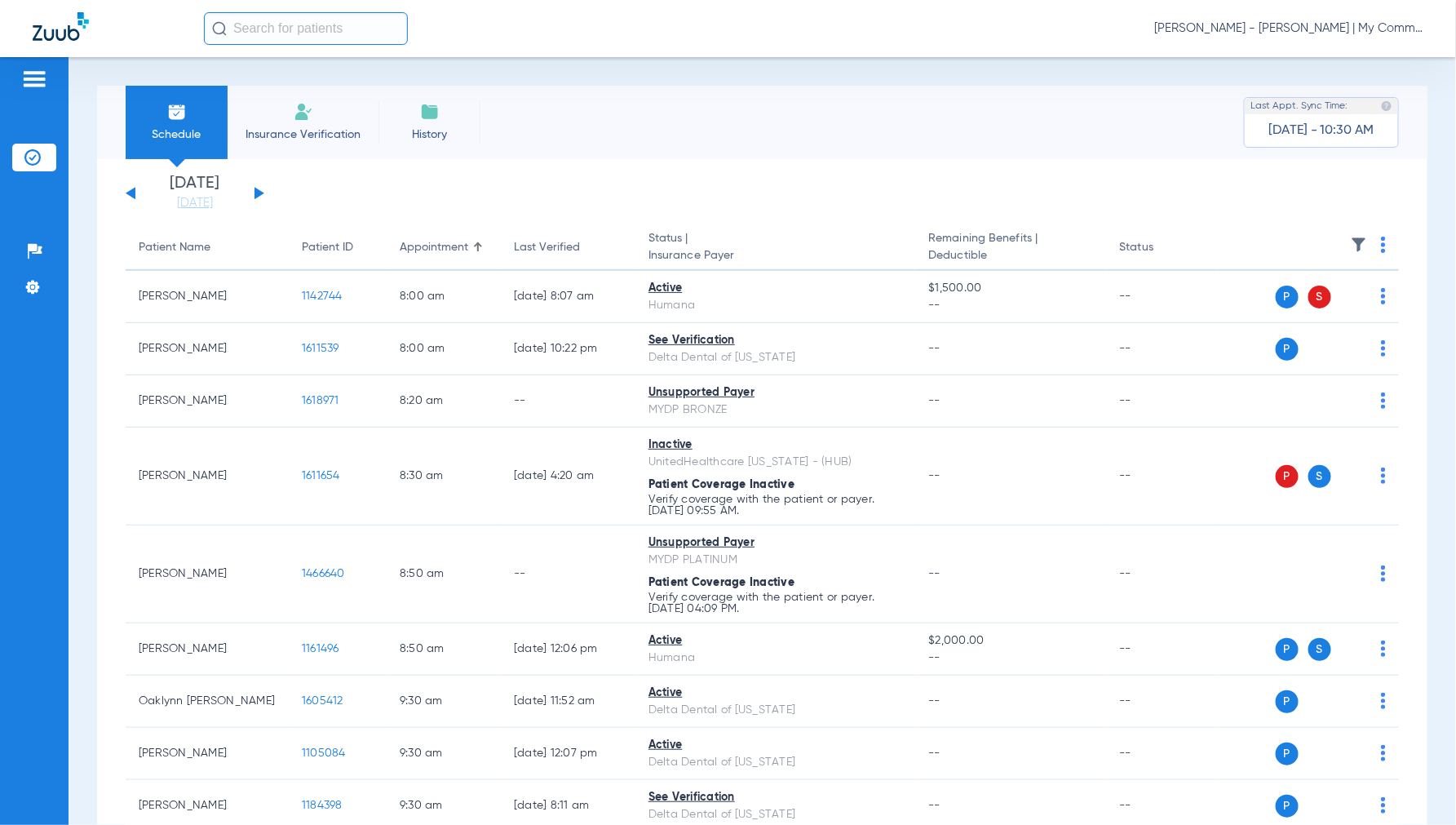
click at [1367, 238] on th at bounding box center [1308, 248] width 182 height 46
click at [1382, 238] on img at bounding box center [1384, 244] width 5 height 17
click at [1285, 300] on button "Verify All" at bounding box center [1308, 309] width 128 height 32
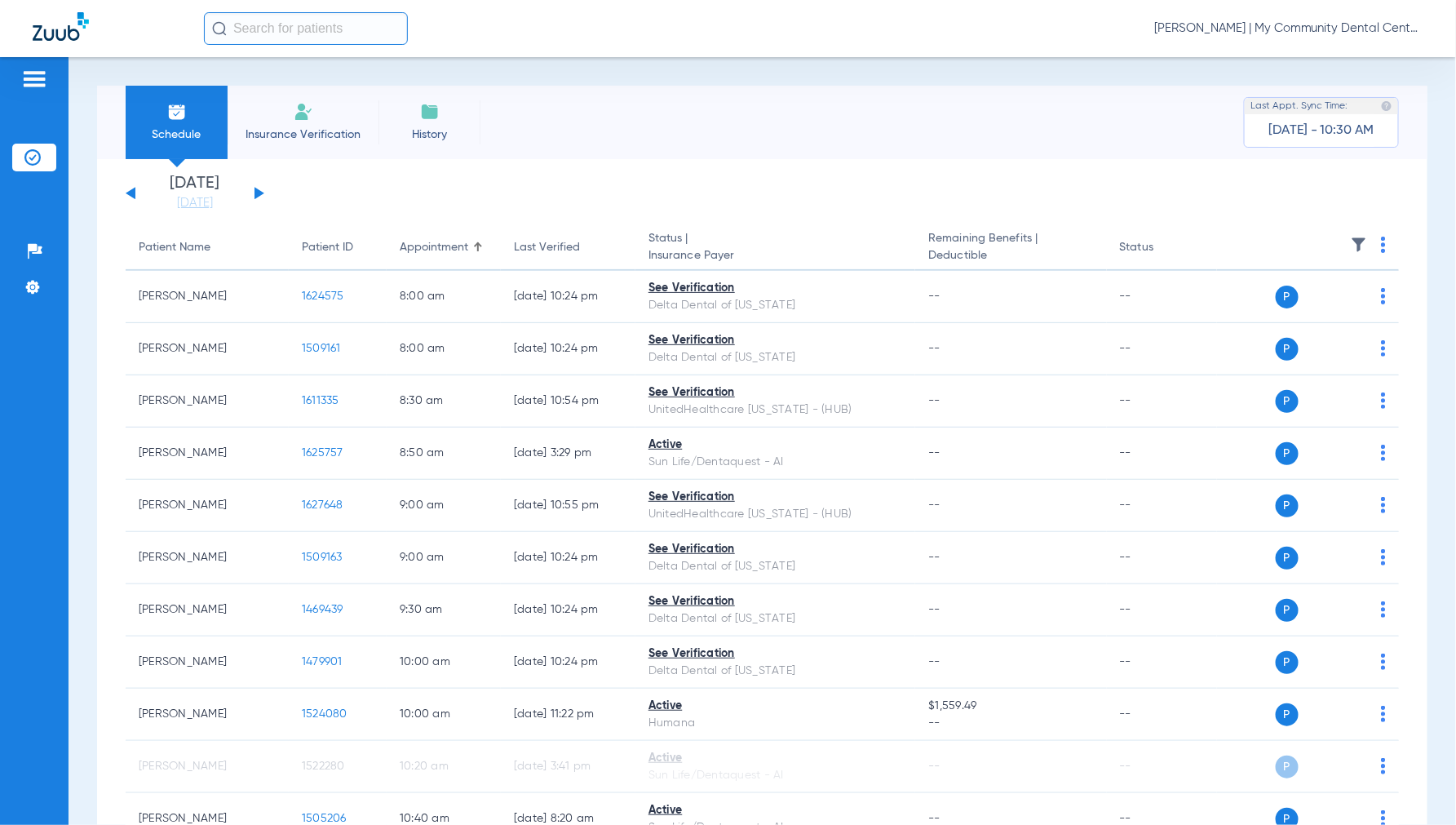
click at [1274, 30] on span "[PERSON_NAME] | My Community Dental Centers" at bounding box center [1289, 28] width 269 height 17
click at [1344, 54] on span "Account Selection" at bounding box center [1362, 58] width 91 height 11
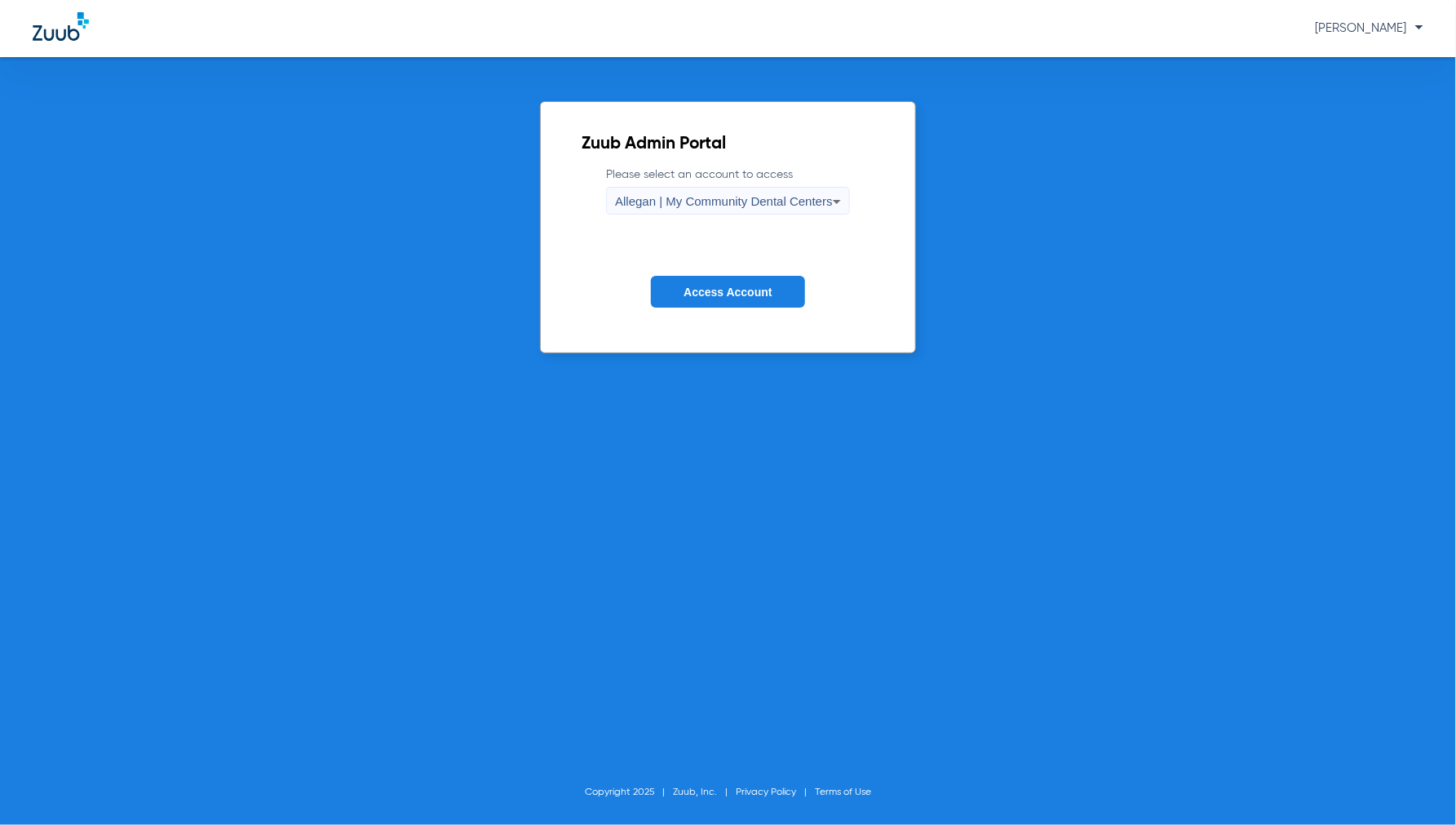
click at [698, 208] on span "Allegan | My Community Dental Centers" at bounding box center [724, 201] width 218 height 14
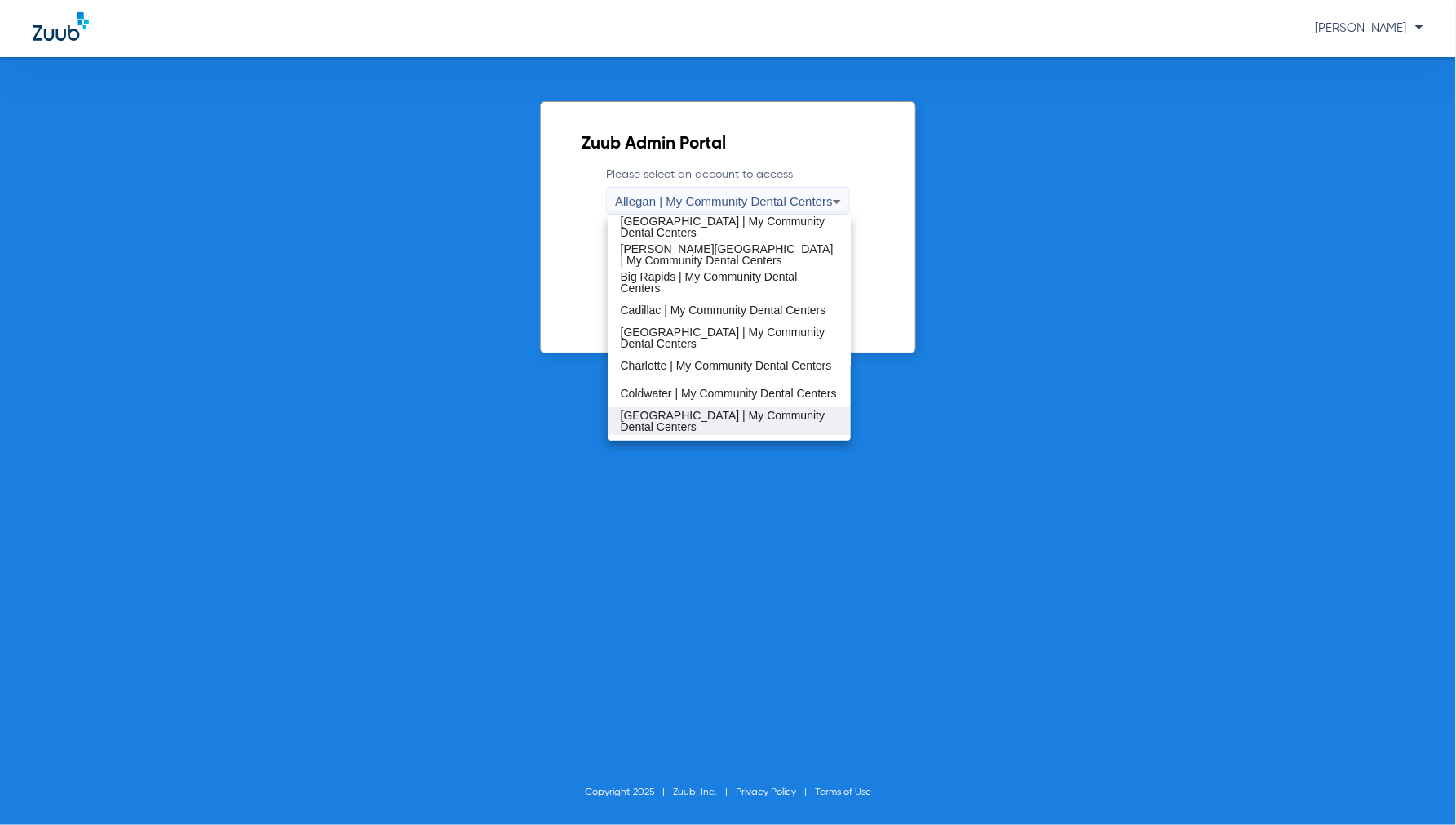
scroll to position [90, 0]
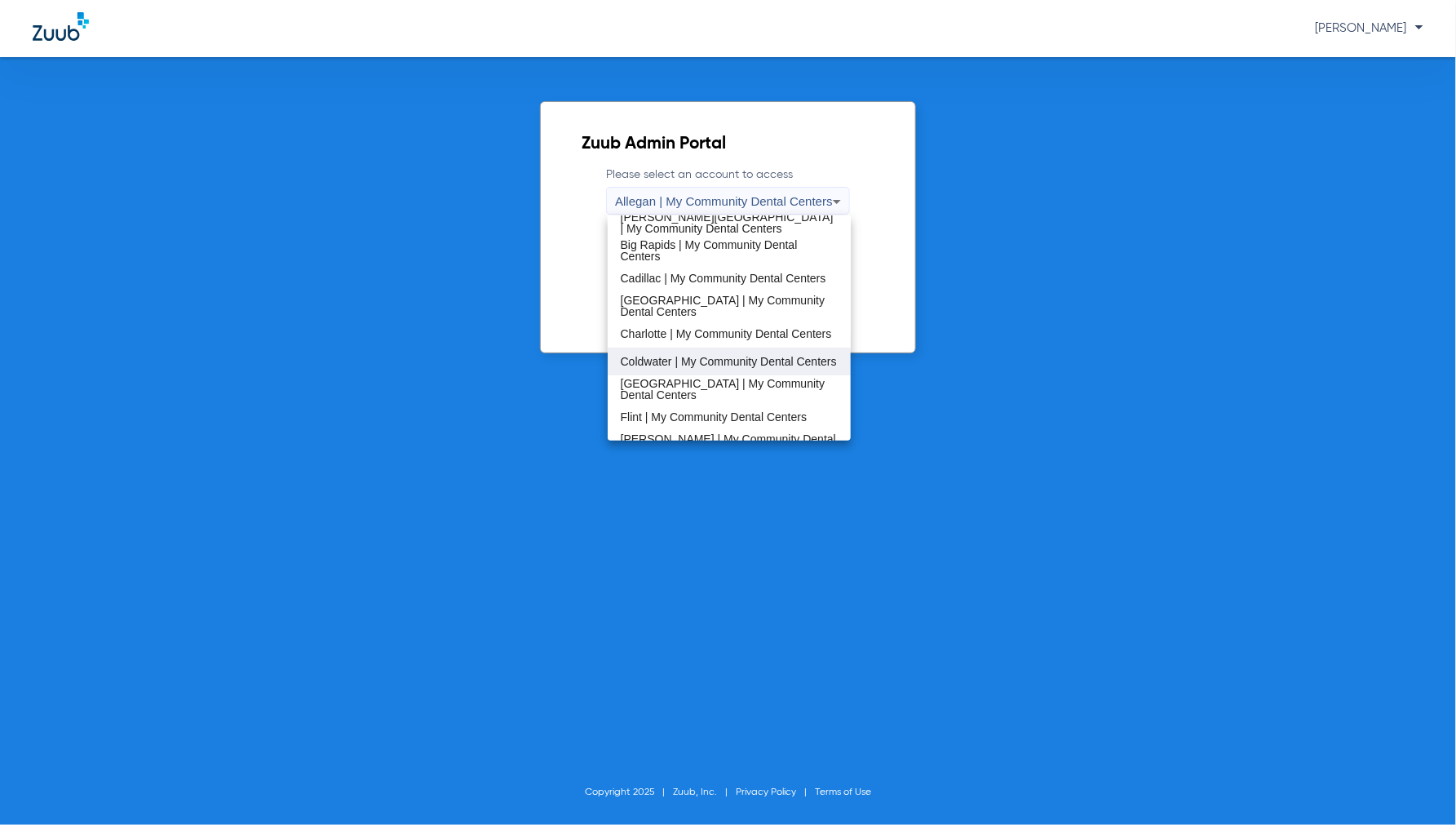
click at [669, 359] on span "Coldwater | My Community Dental Centers" at bounding box center [728, 361] width 216 height 11
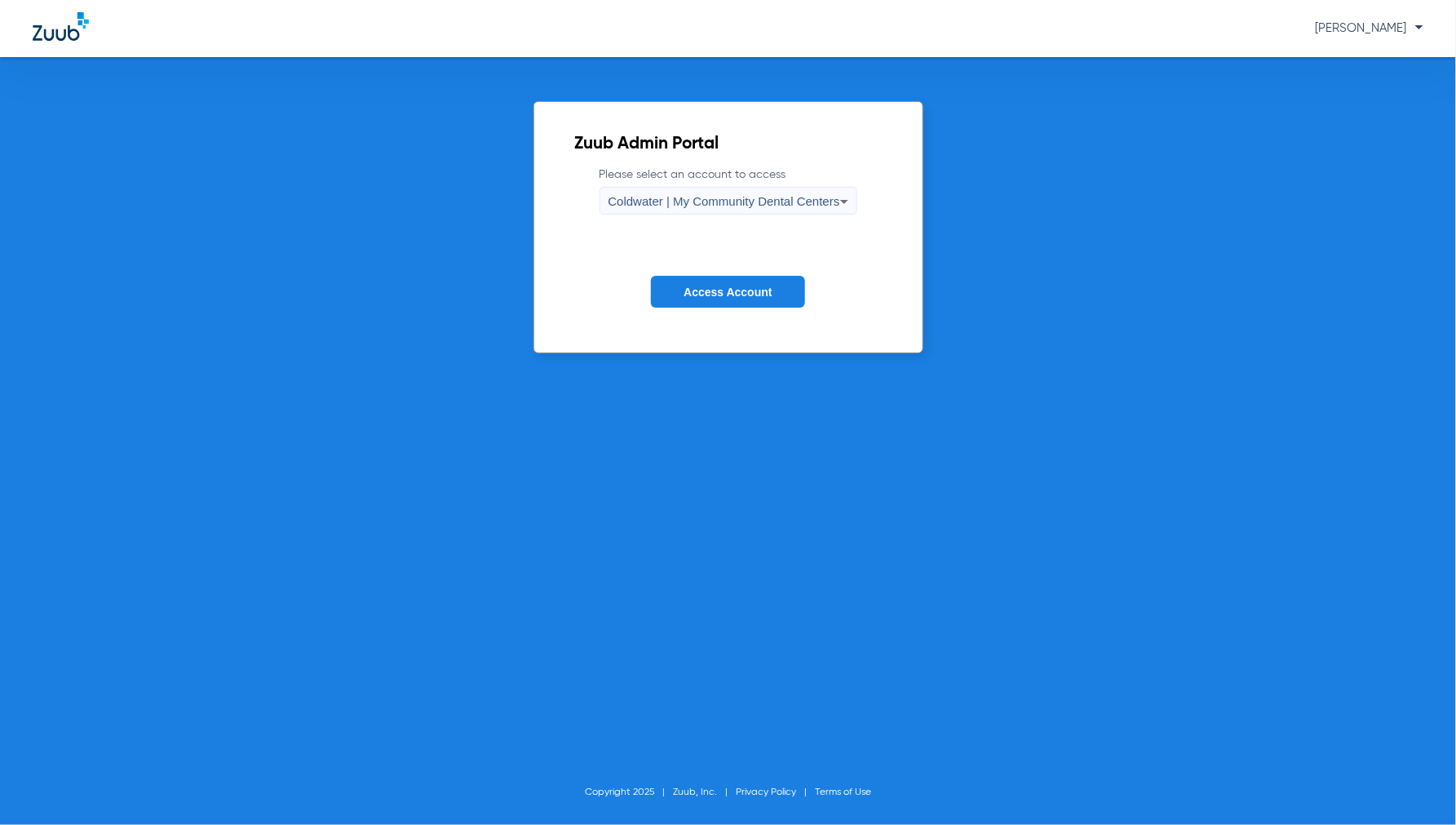
click at [744, 278] on button "Access Account" at bounding box center [728, 292] width 153 height 32
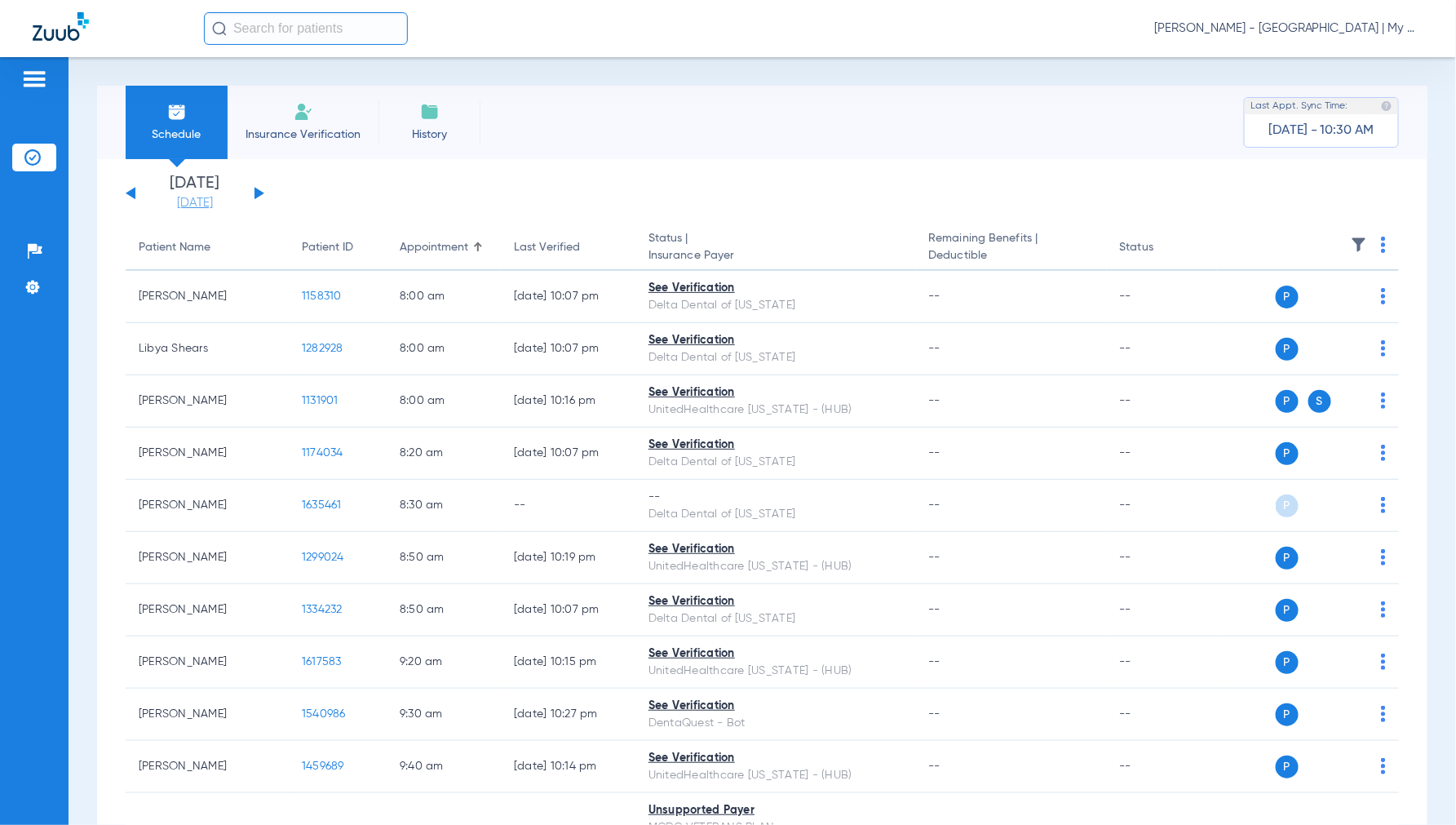
click at [193, 201] on link "[DATE]" at bounding box center [195, 203] width 98 height 17
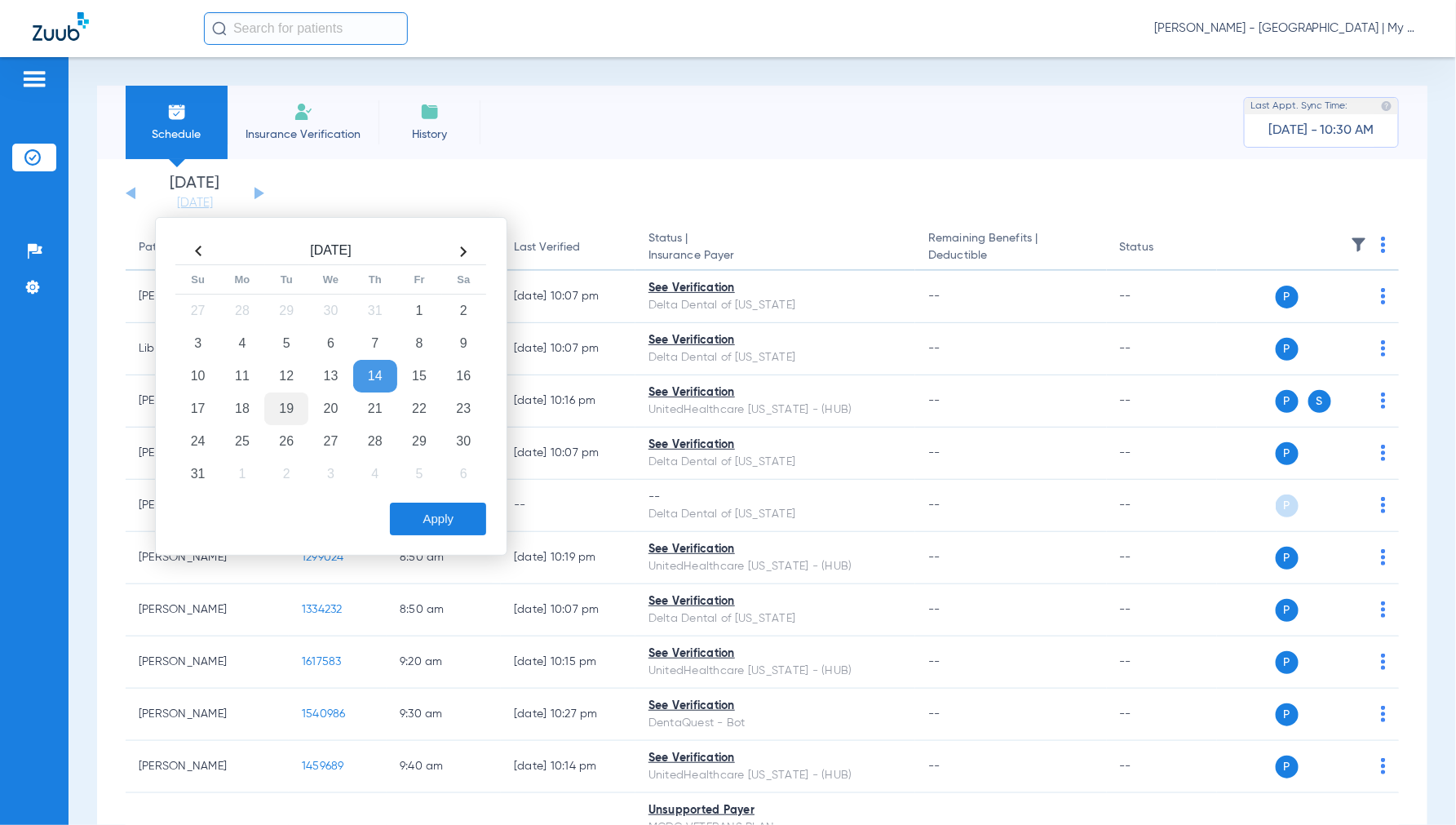
click at [270, 411] on td "19" at bounding box center [286, 408] width 44 height 32
click at [426, 518] on button "Apply" at bounding box center [438, 518] width 96 height 32
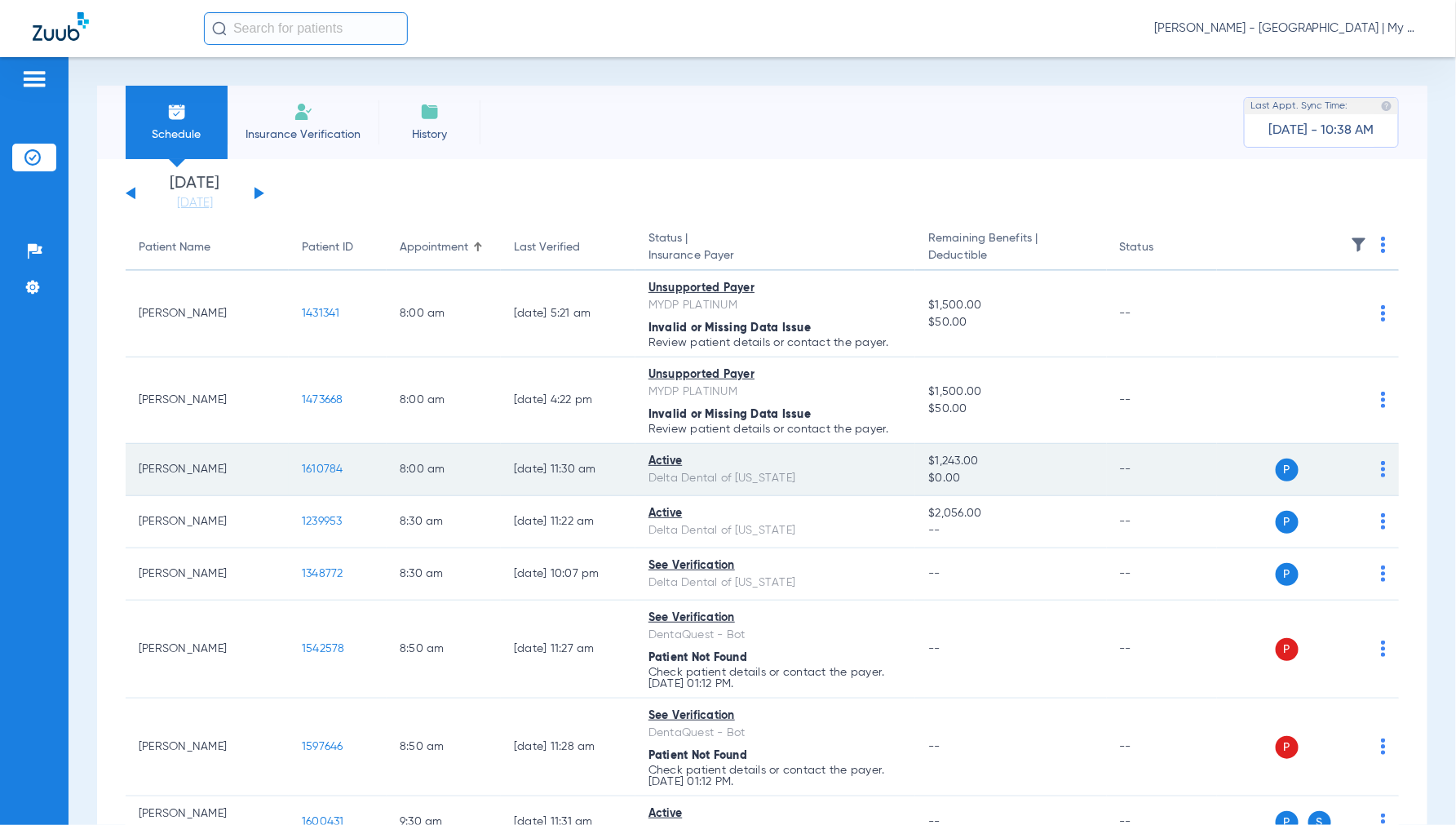
click at [325, 466] on span "1610784" at bounding box center [323, 469] width 42 height 11
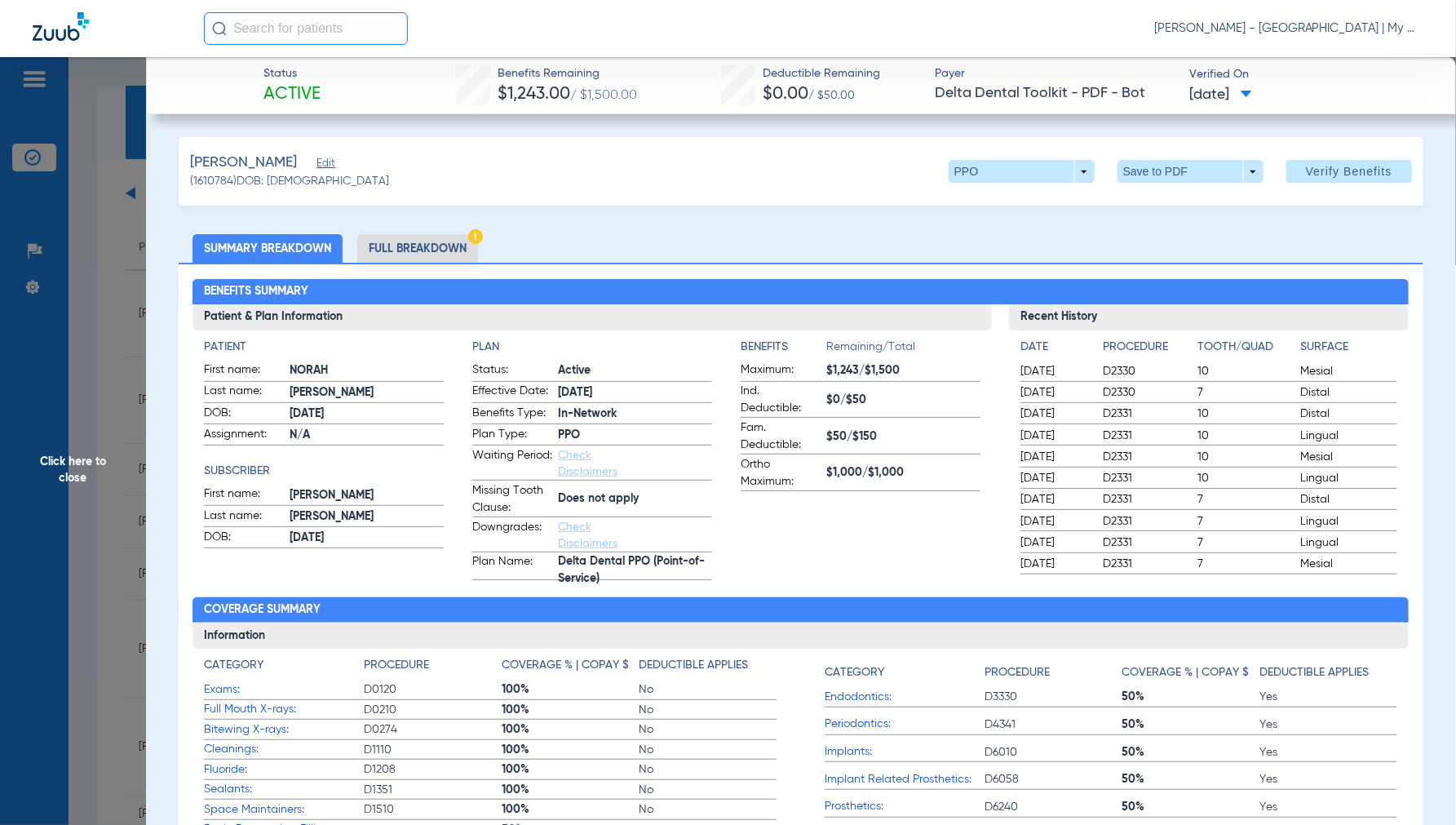
click at [80, 455] on span "Click here to close" at bounding box center [73, 469] width 146 height 825
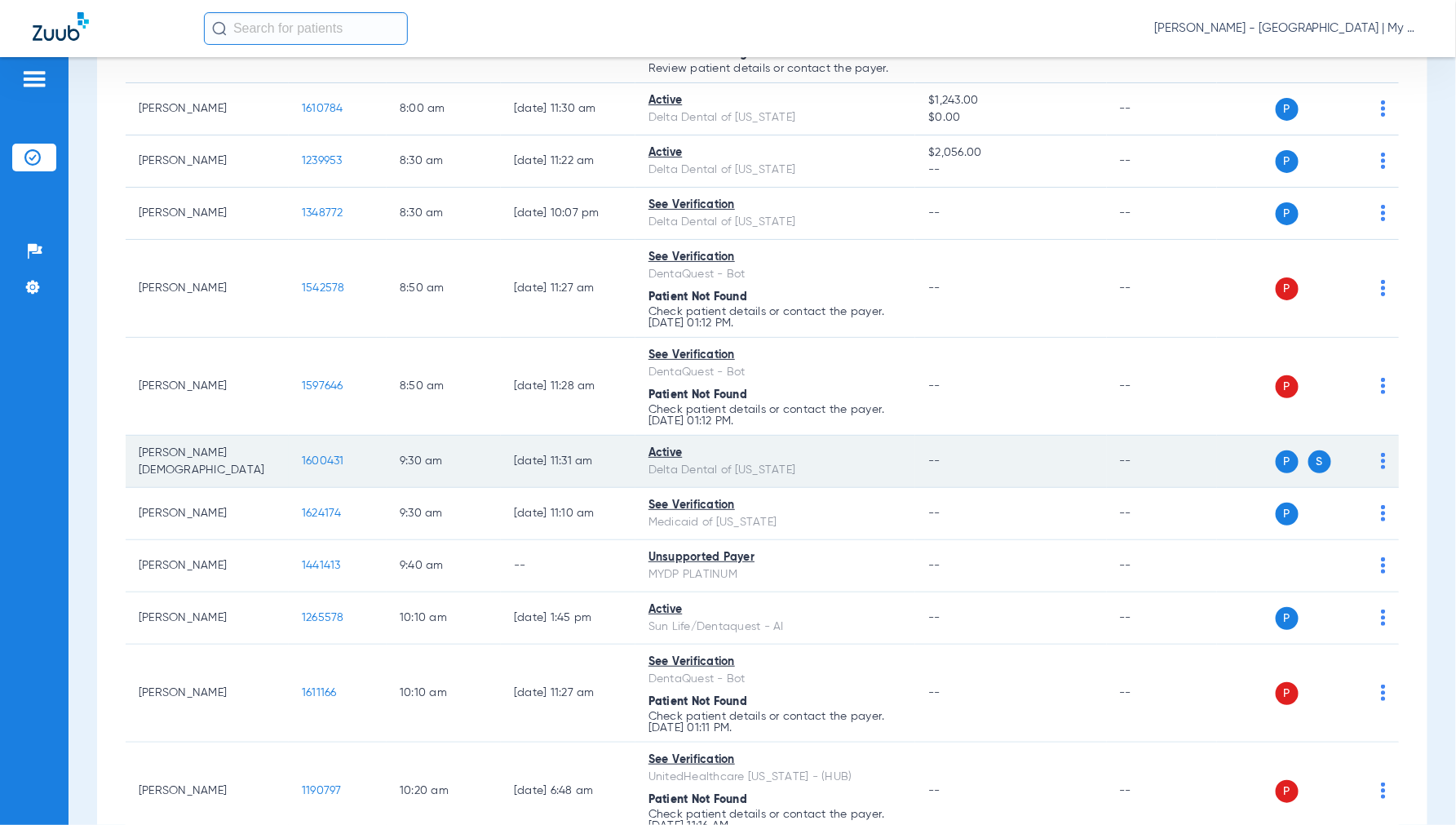
scroll to position [363, 0]
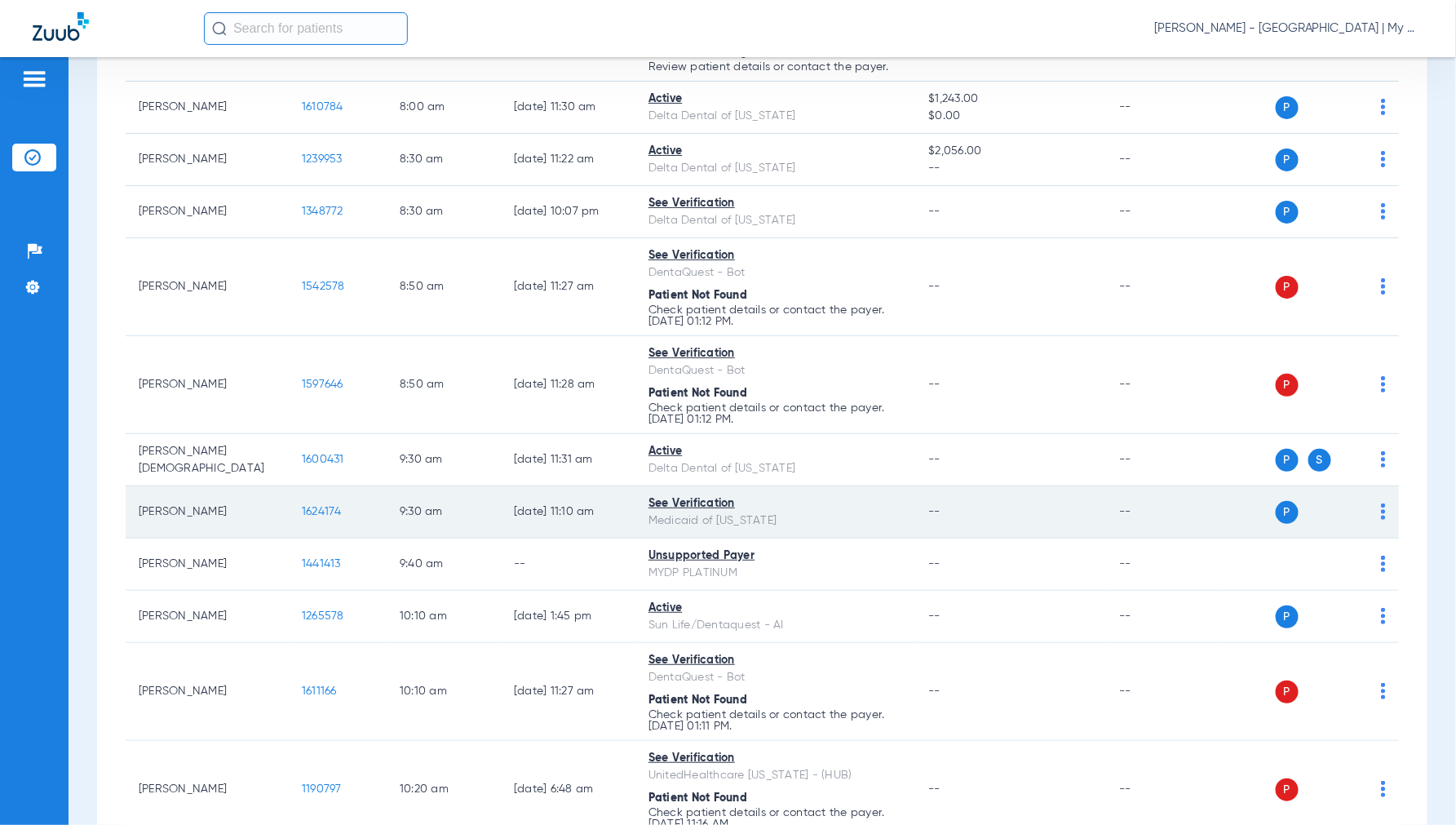
click at [318, 518] on span "1624174" at bounding box center [322, 511] width 40 height 11
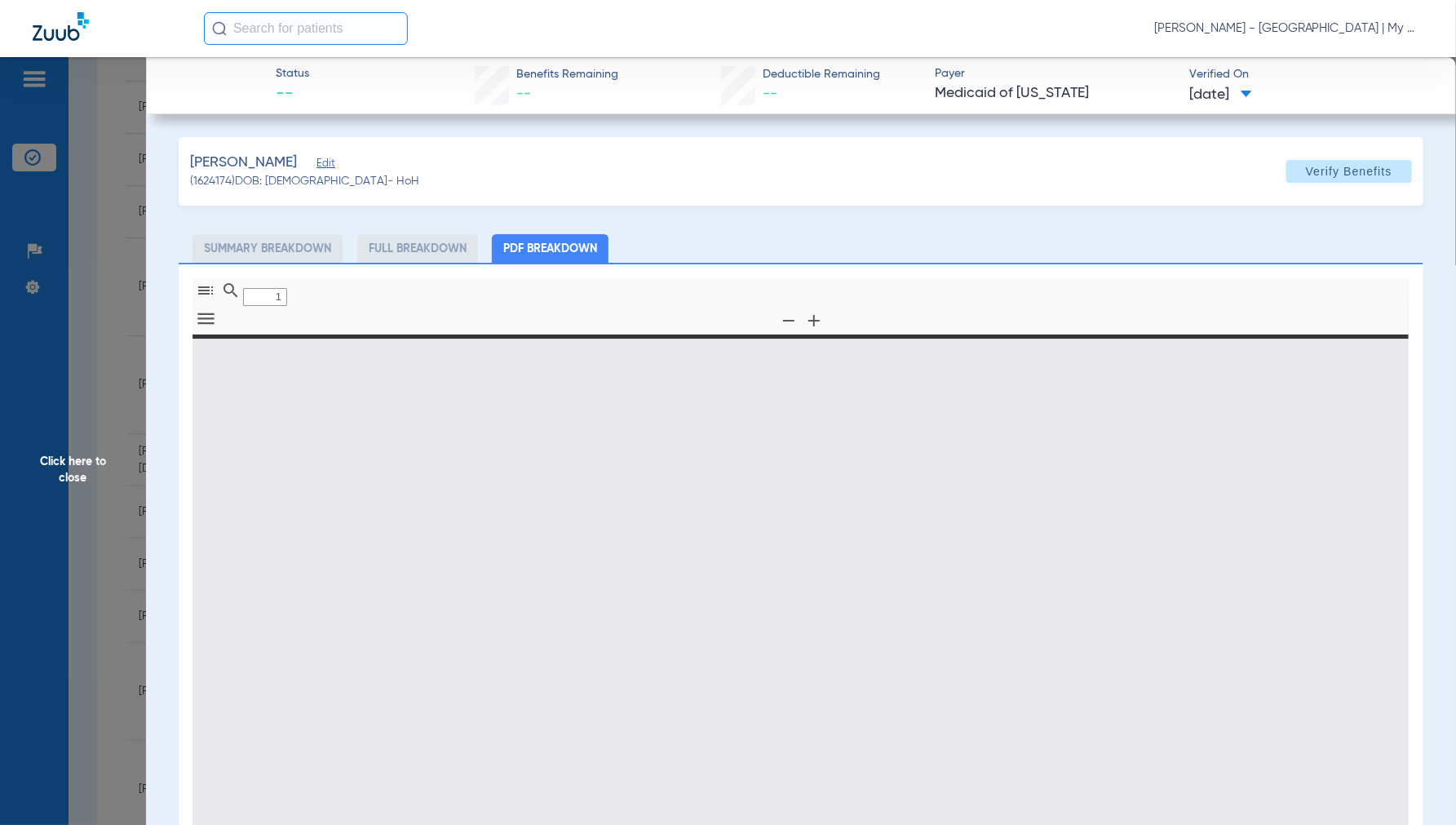
type input "0"
select select "page-width"
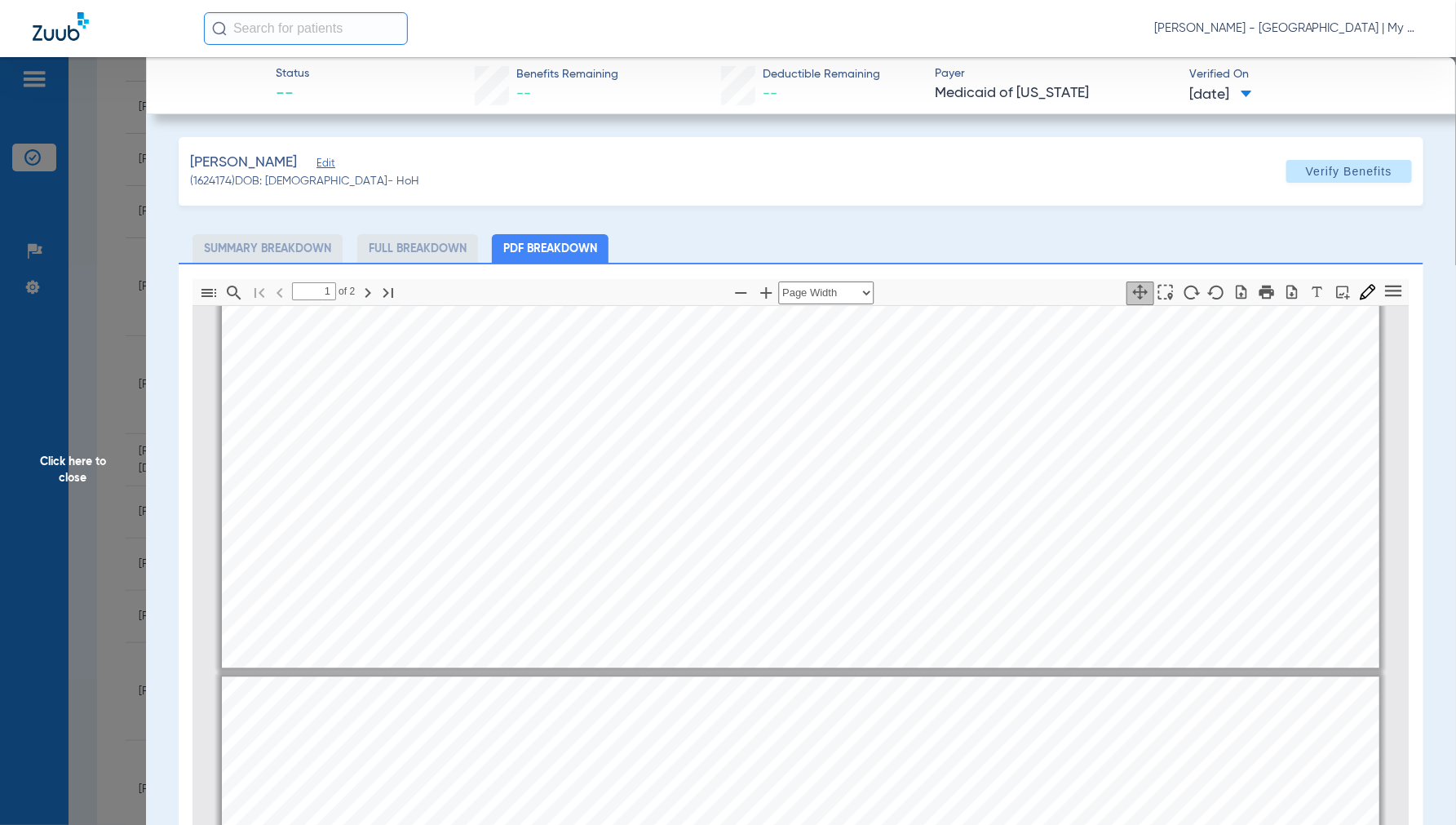
type input "2"
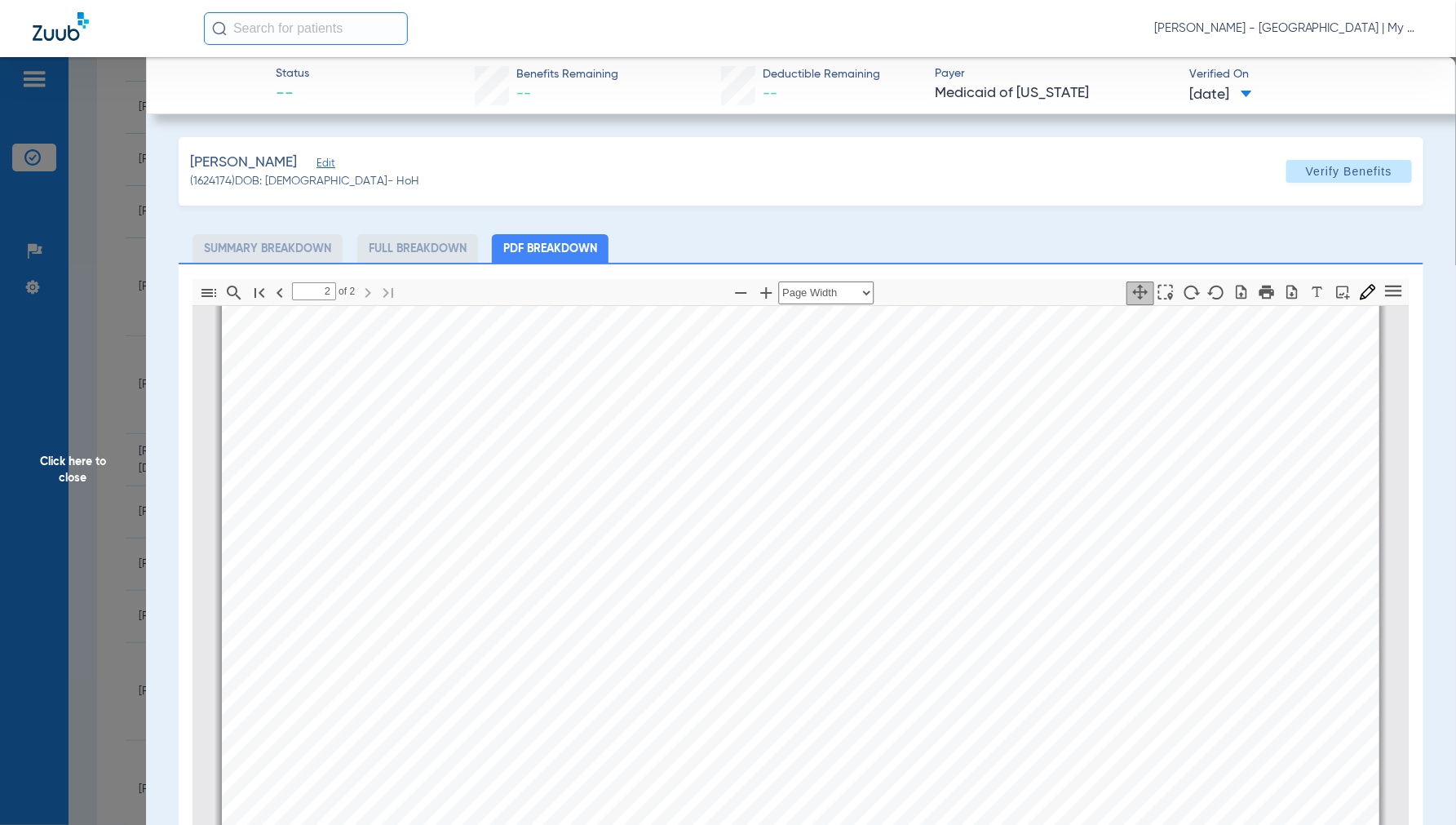
scroll to position [2274, 0]
click at [68, 450] on span "Click here to close" at bounding box center [73, 469] width 146 height 825
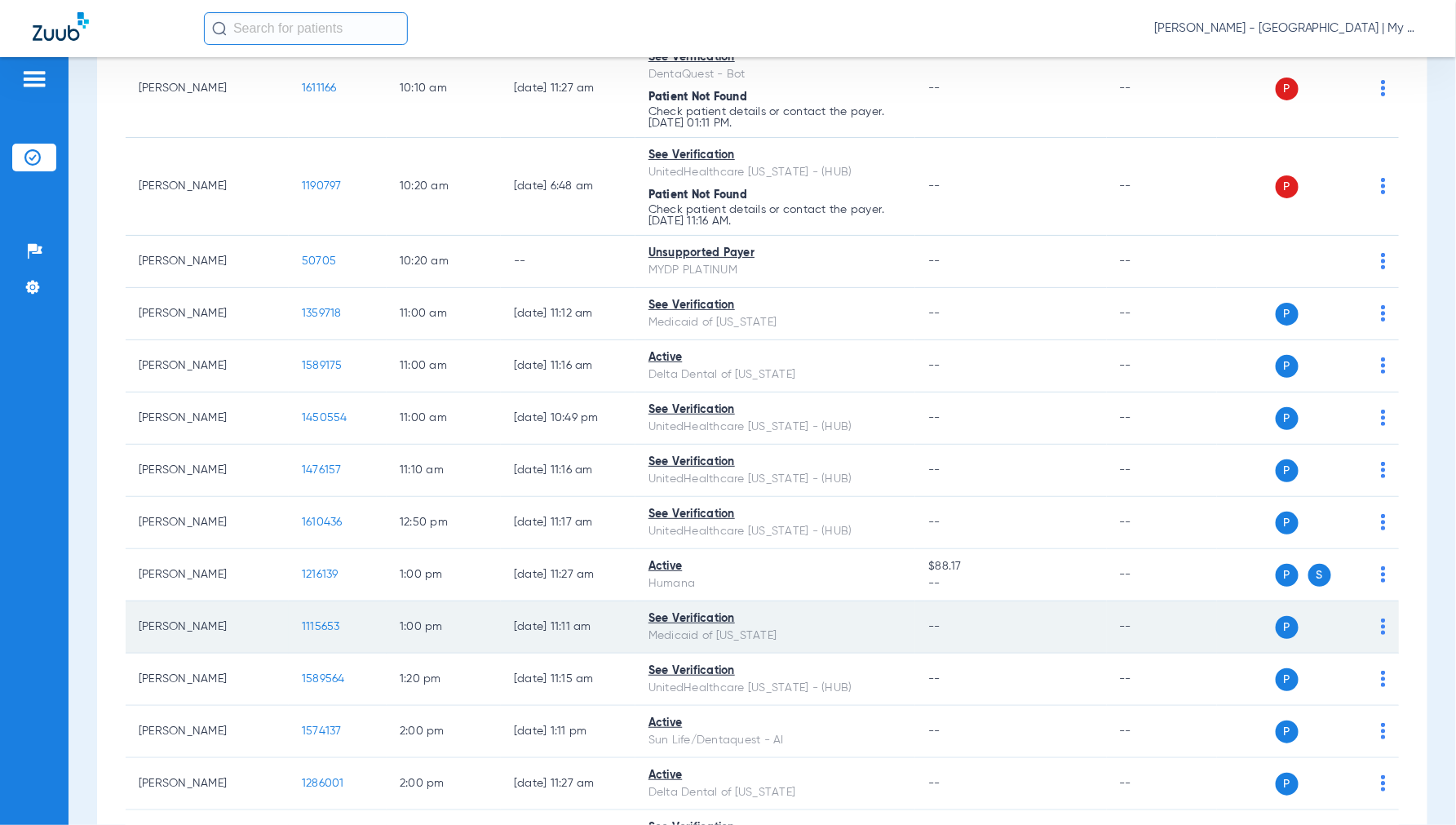
scroll to position [998, 0]
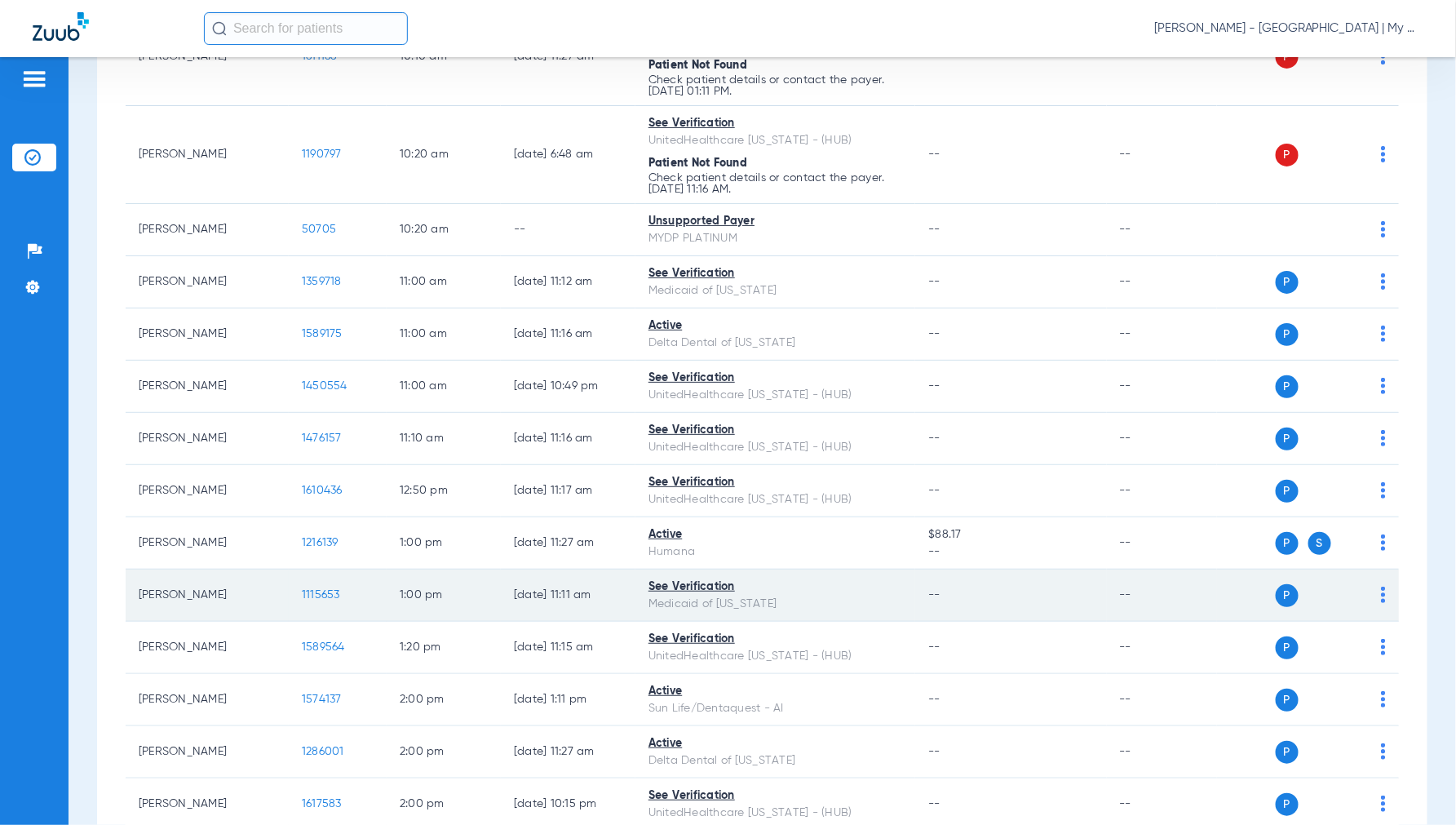
click at [329, 597] on span "1115653" at bounding box center [321, 595] width 39 height 11
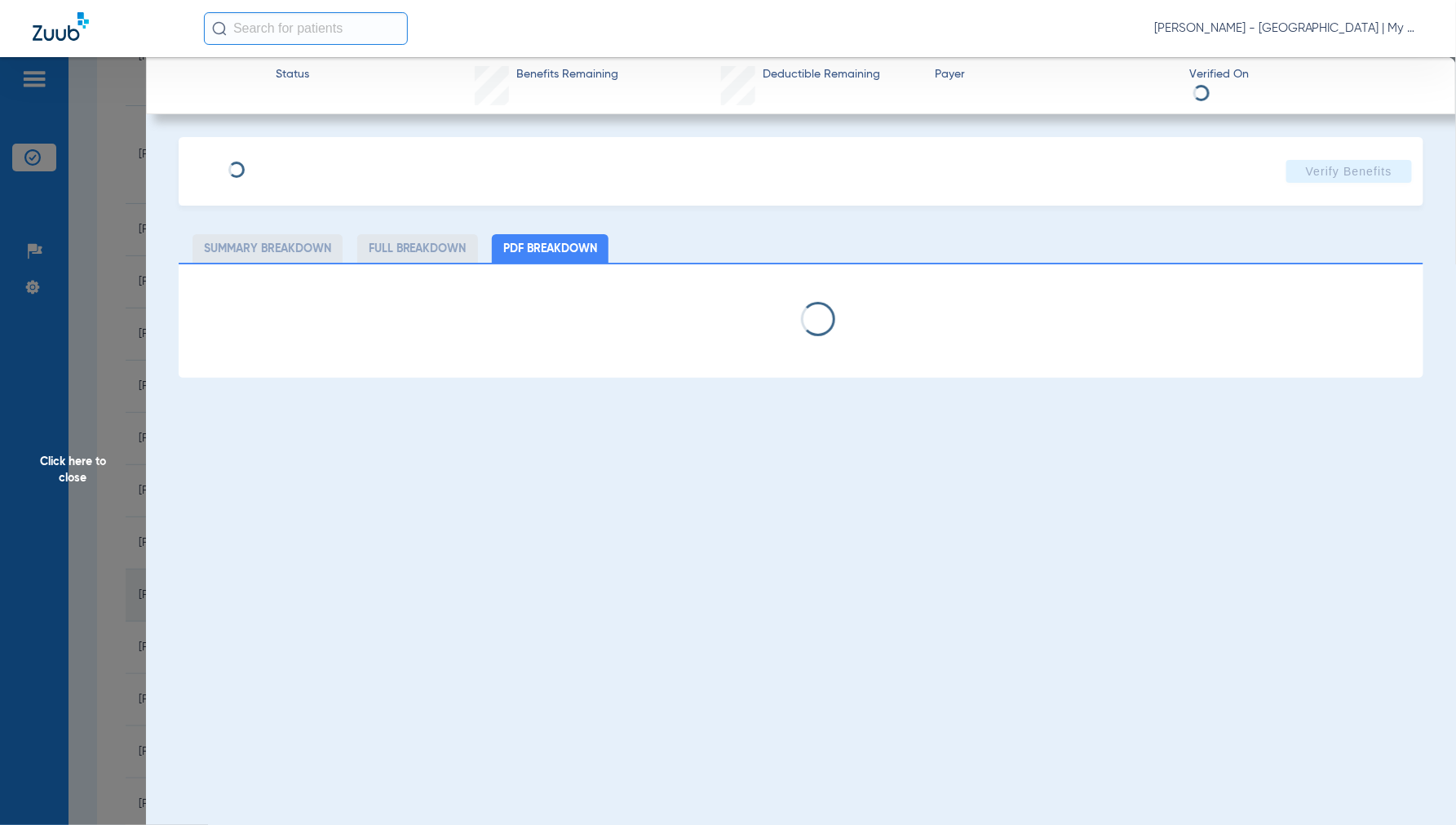
select select "page-width"
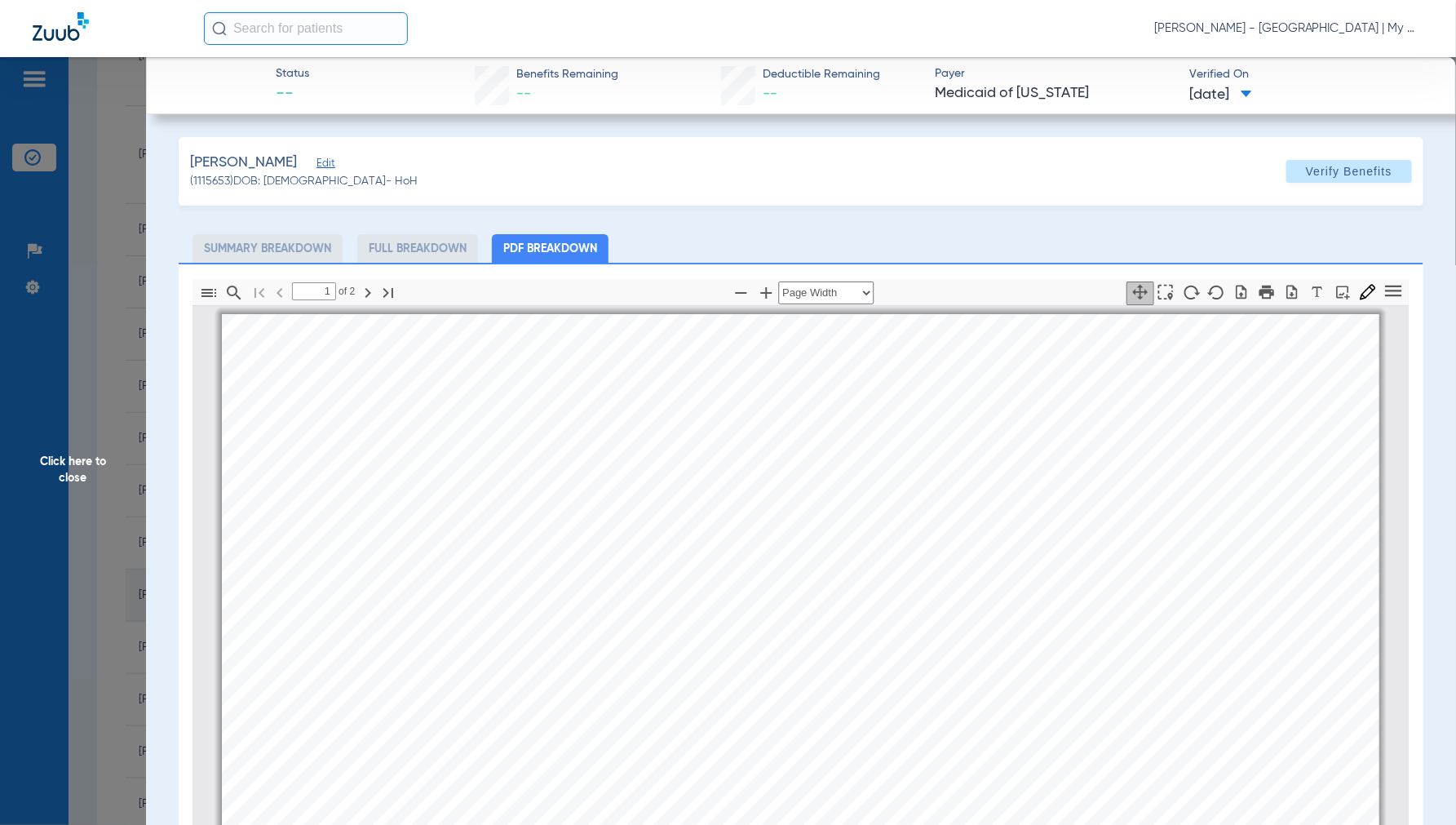
scroll to position [8, 0]
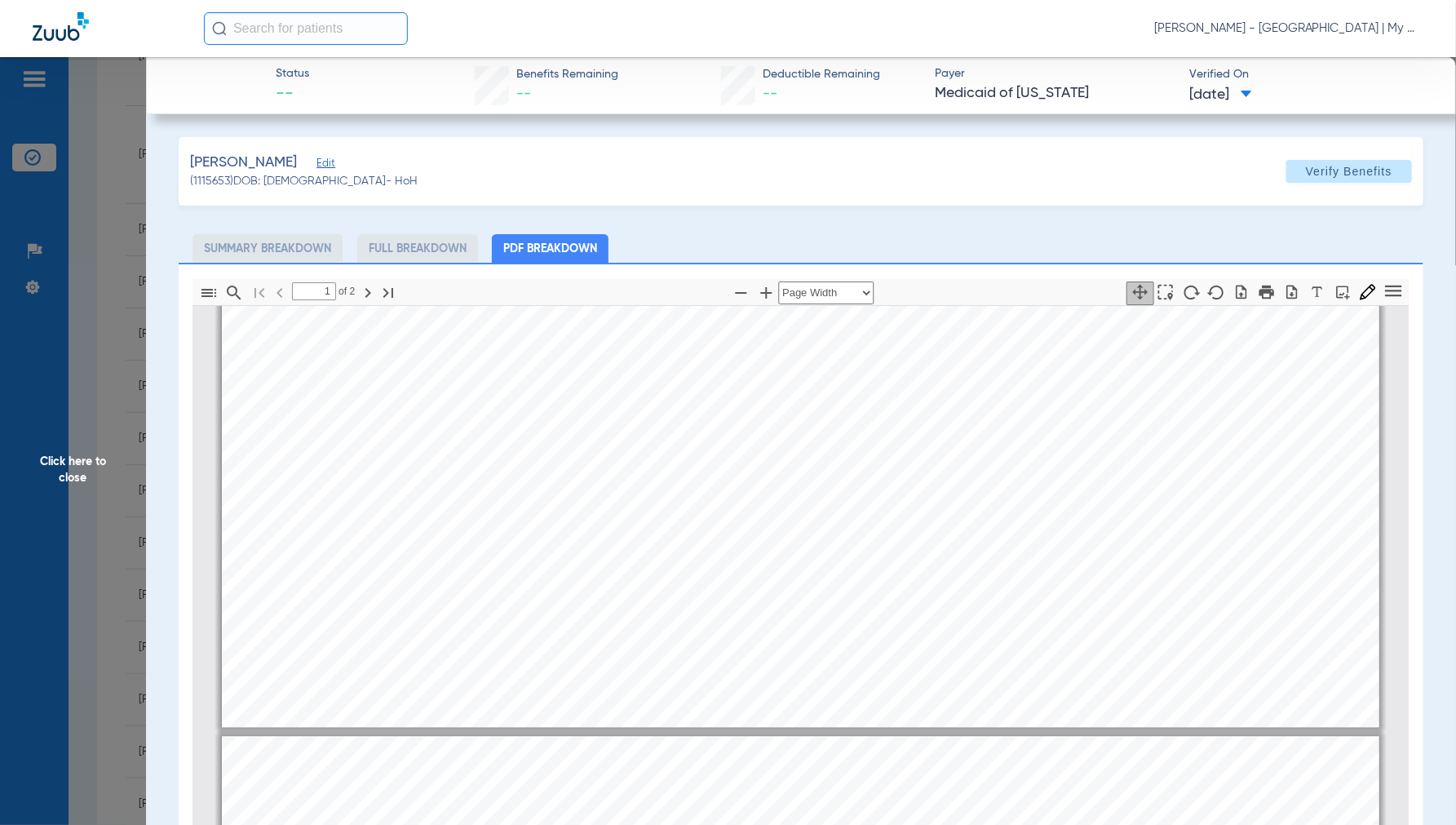
type input "2"
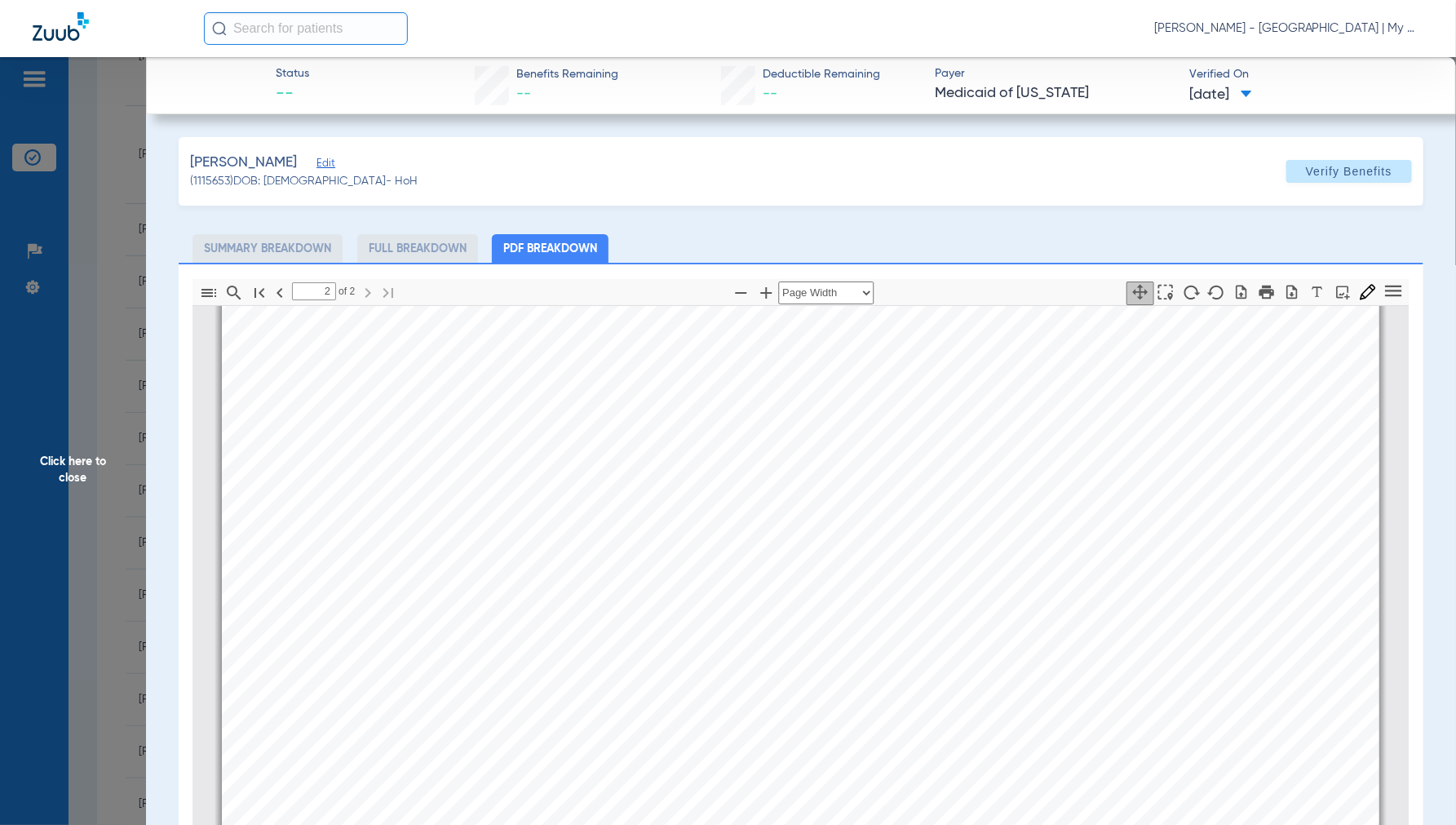
scroll to position [2274, 0]
drag, startPoint x: 79, startPoint y: 458, endPoint x: 132, endPoint y: 460, distance: 53.0
click at [80, 458] on span "Click here to close" at bounding box center [73, 469] width 146 height 825
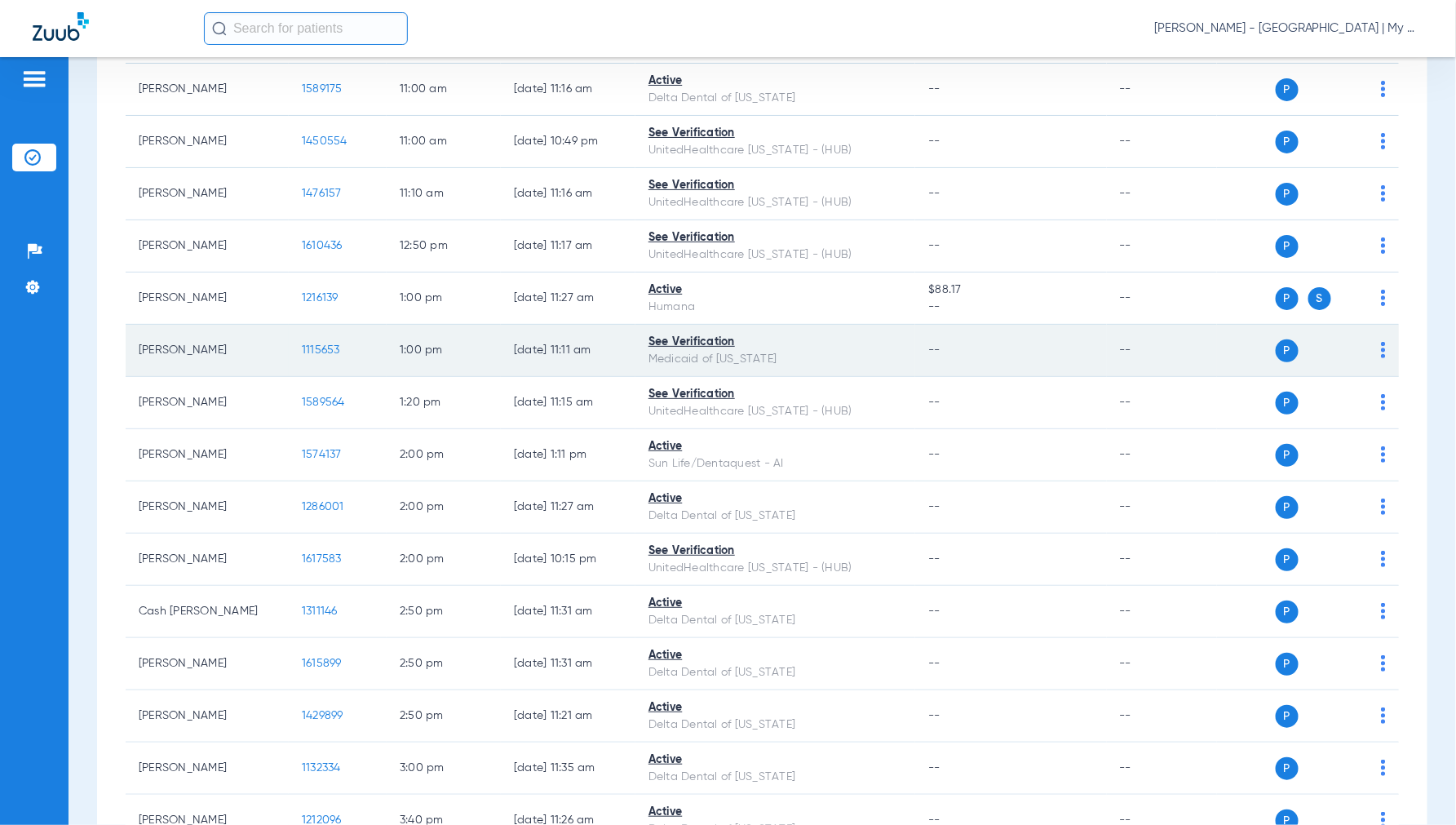
scroll to position [1269, 0]
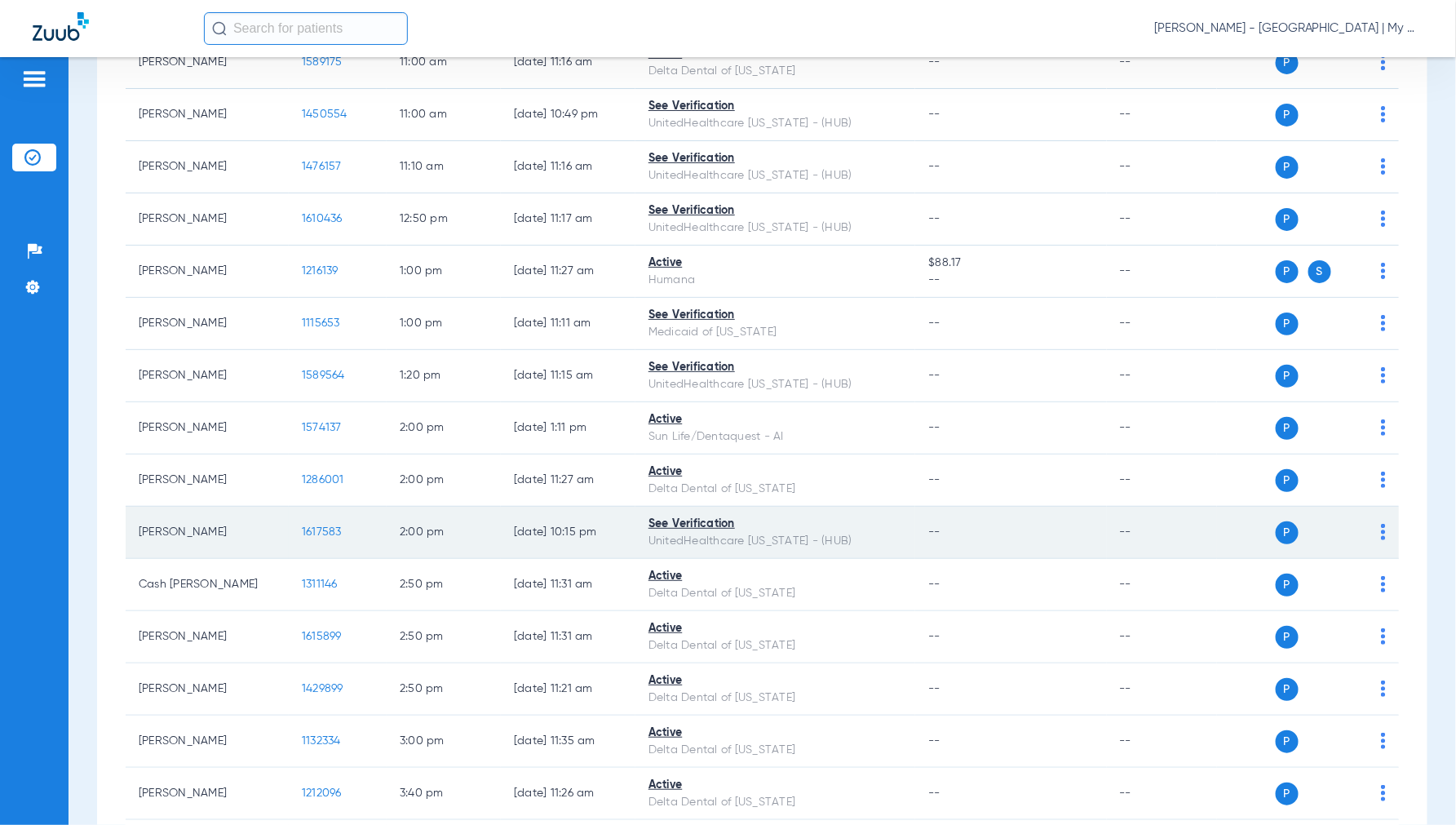
click at [311, 533] on span "1617583" at bounding box center [322, 532] width 40 height 11
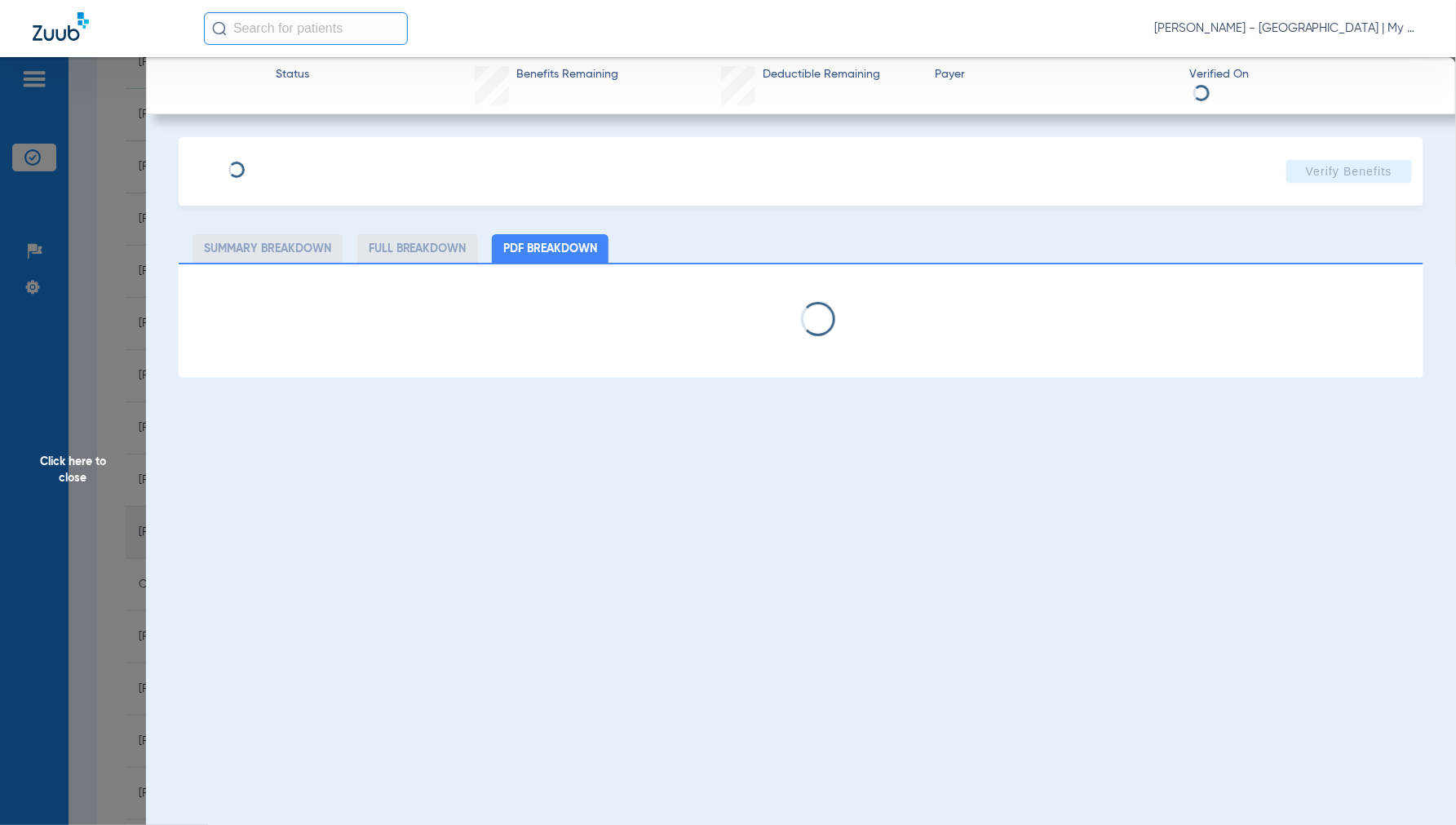
select select "page-width"
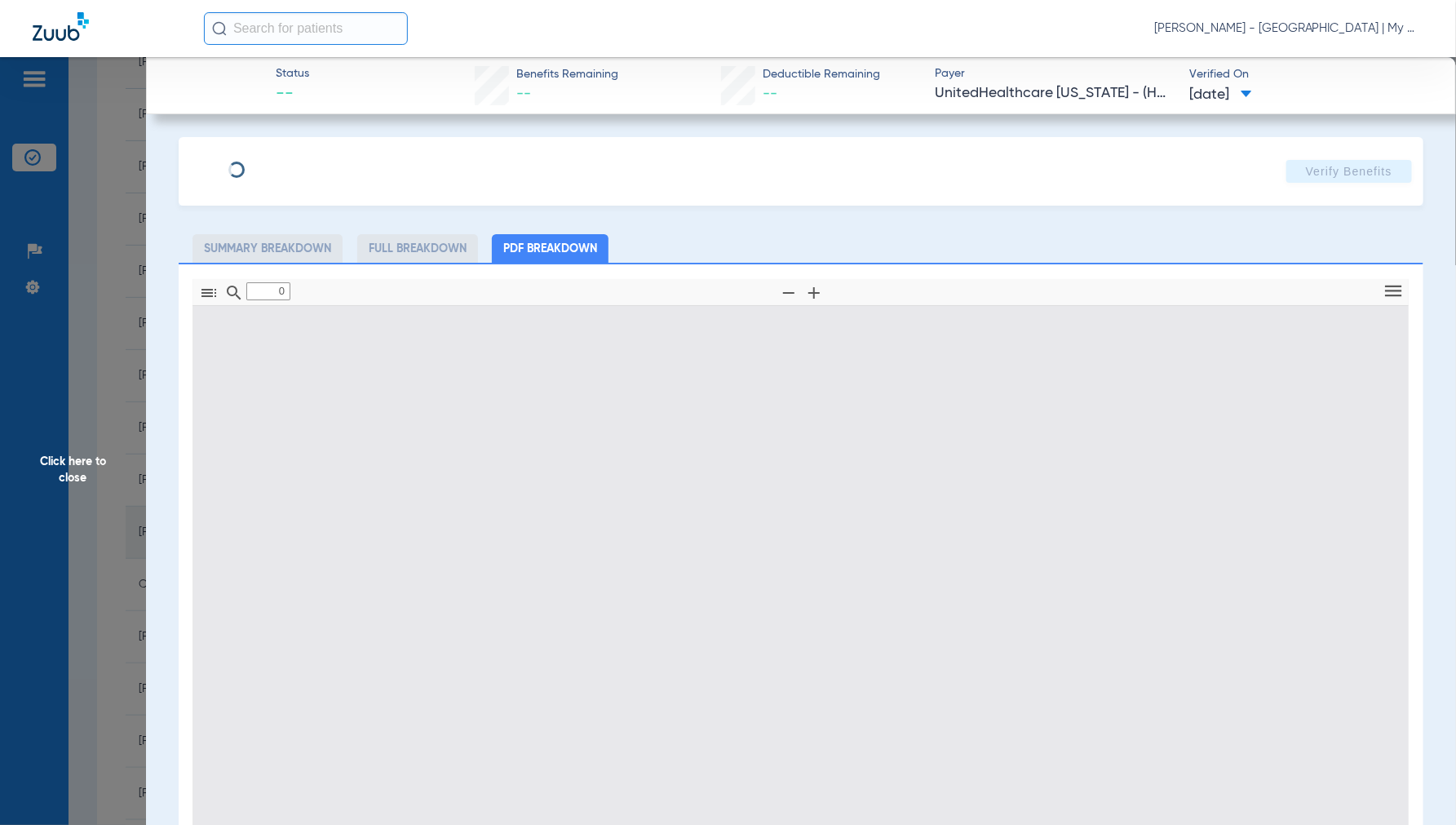
type input "1"
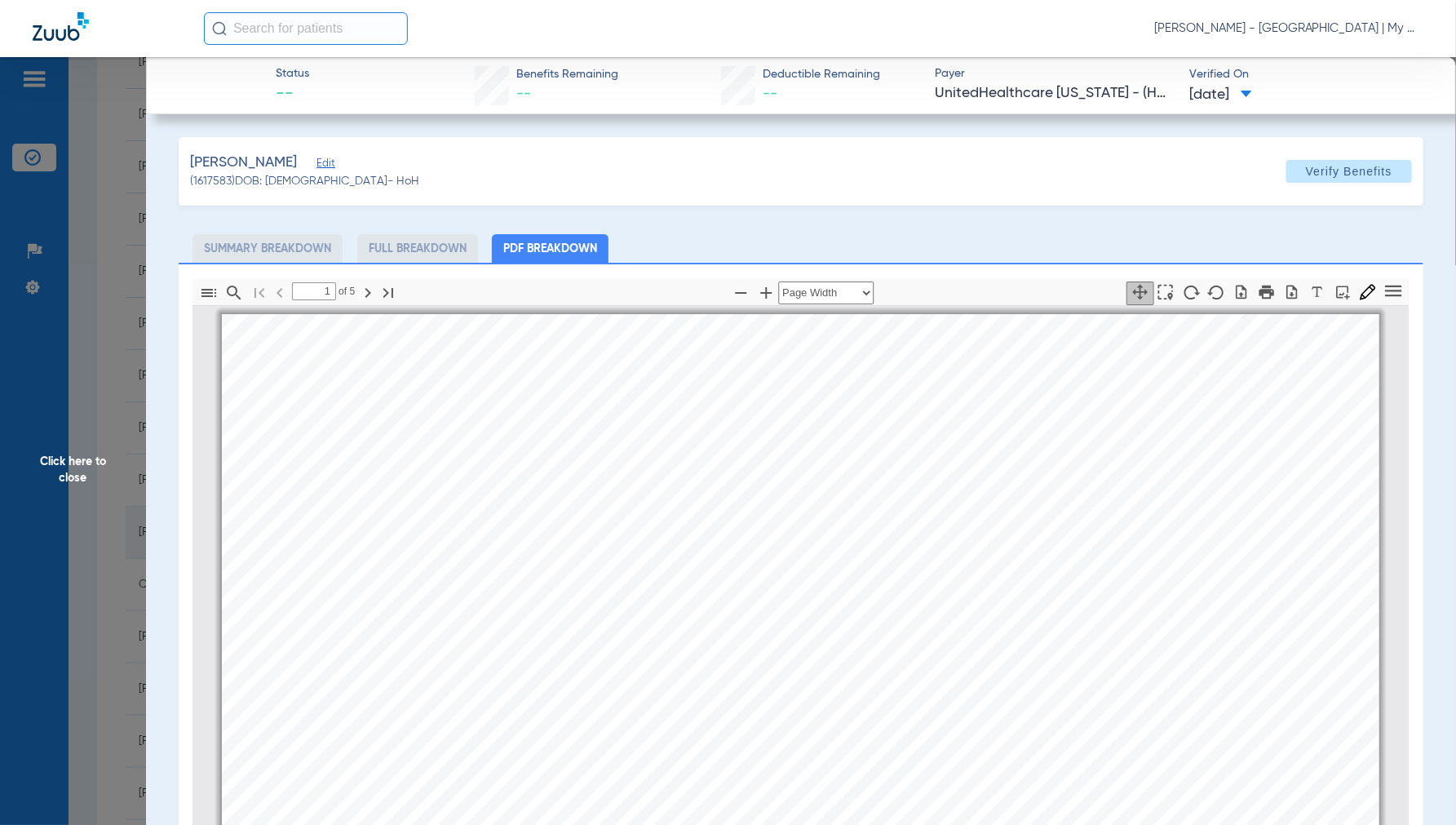
scroll to position [8, 0]
click at [72, 476] on span "Click here to close" at bounding box center [73, 469] width 146 height 825
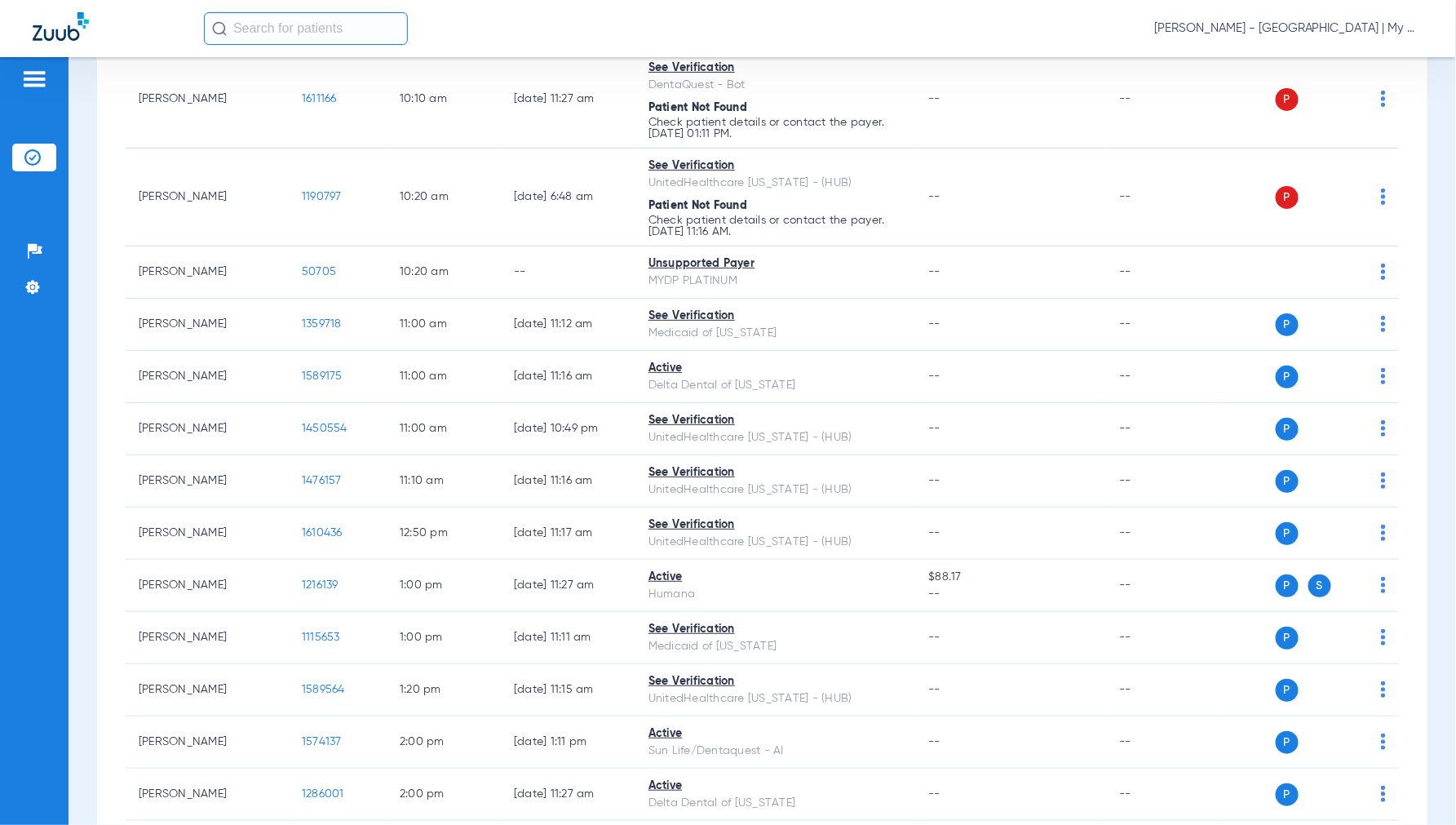
scroll to position [936, 0]
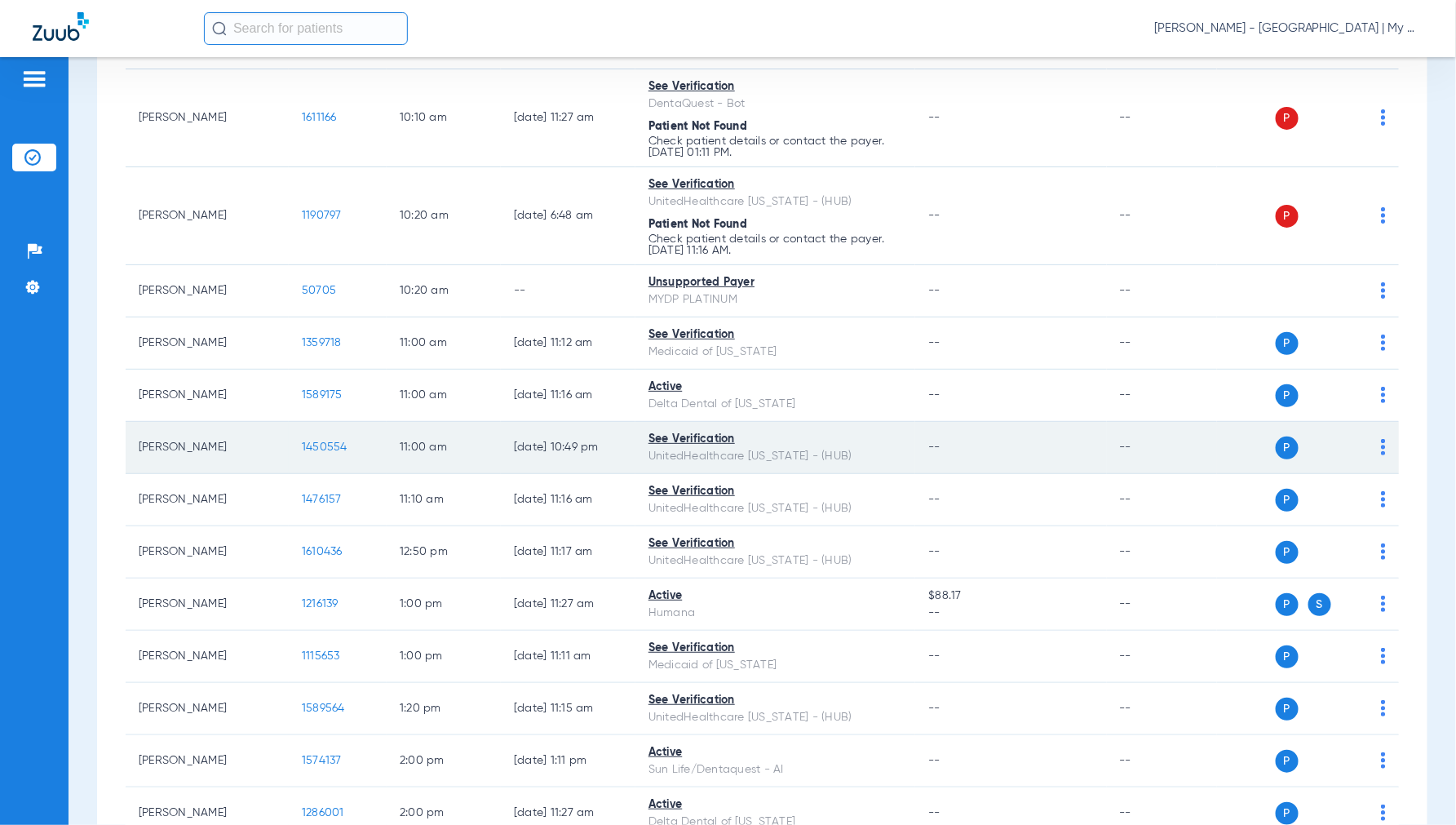
click at [313, 452] on span "1450554" at bounding box center [325, 447] width 46 height 11
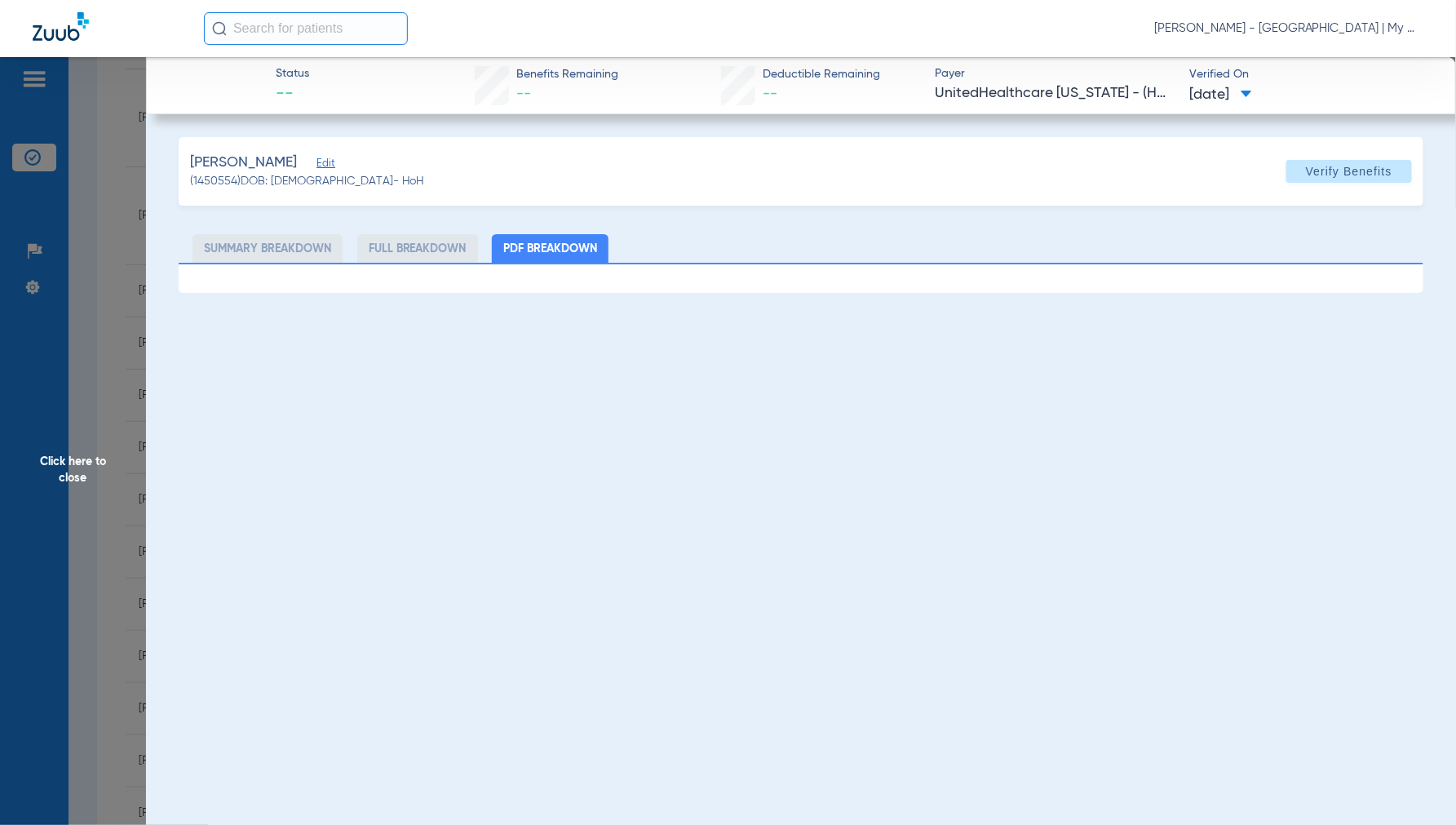
click at [57, 458] on span "Click here to close" at bounding box center [73, 469] width 146 height 825
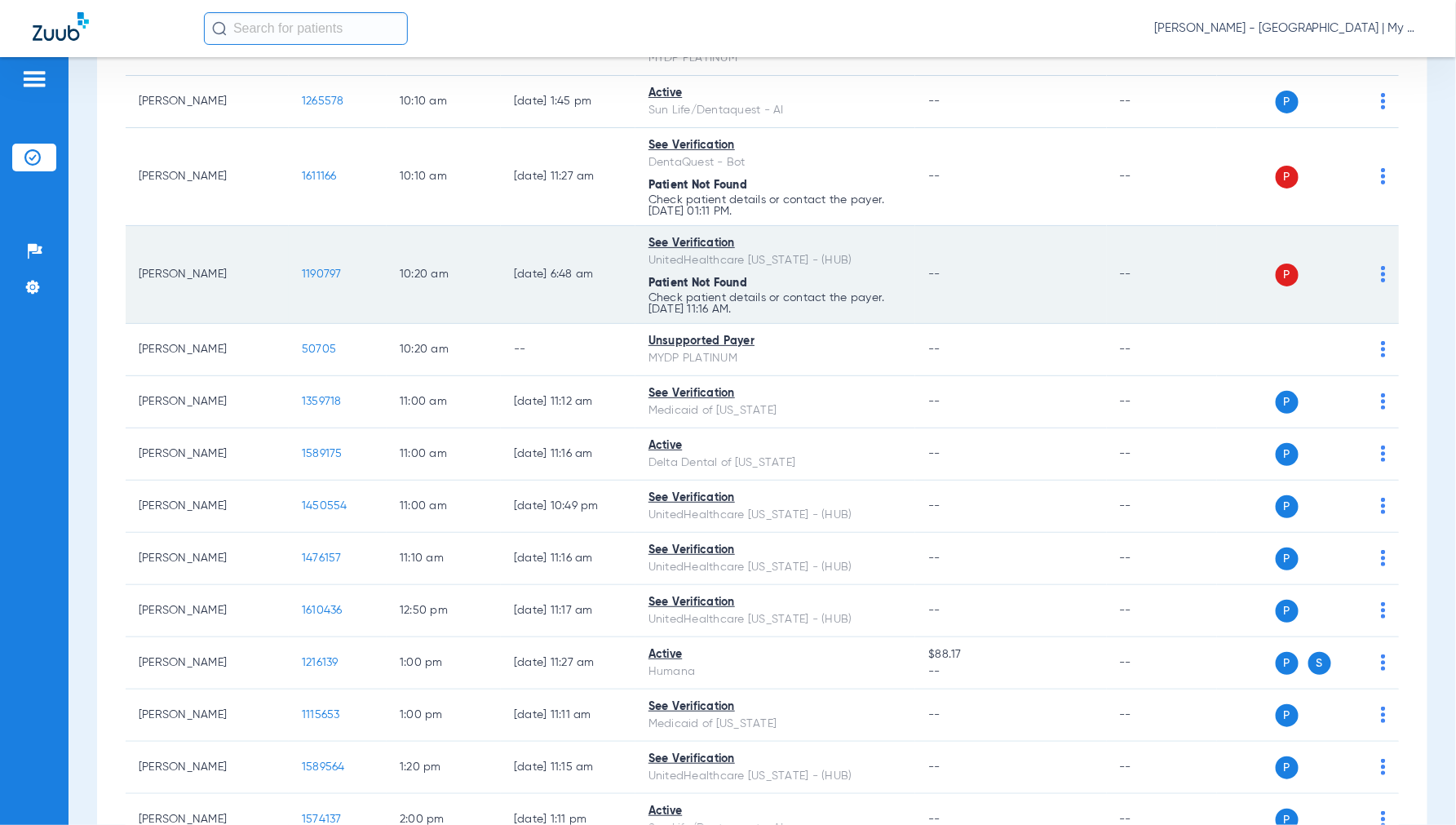
scroll to position [998, 0]
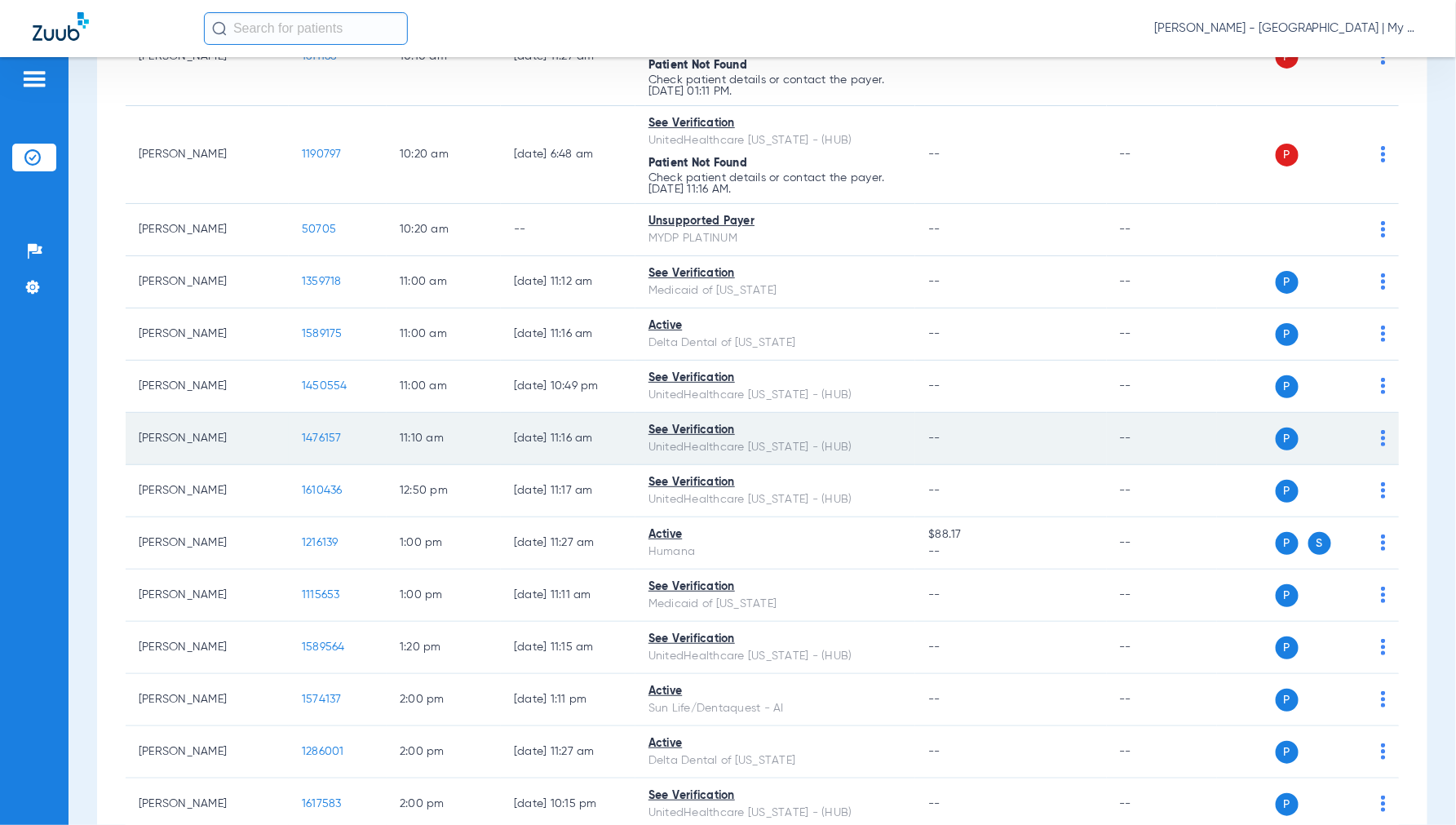
click at [331, 439] on span "1476157" at bounding box center [322, 438] width 40 height 11
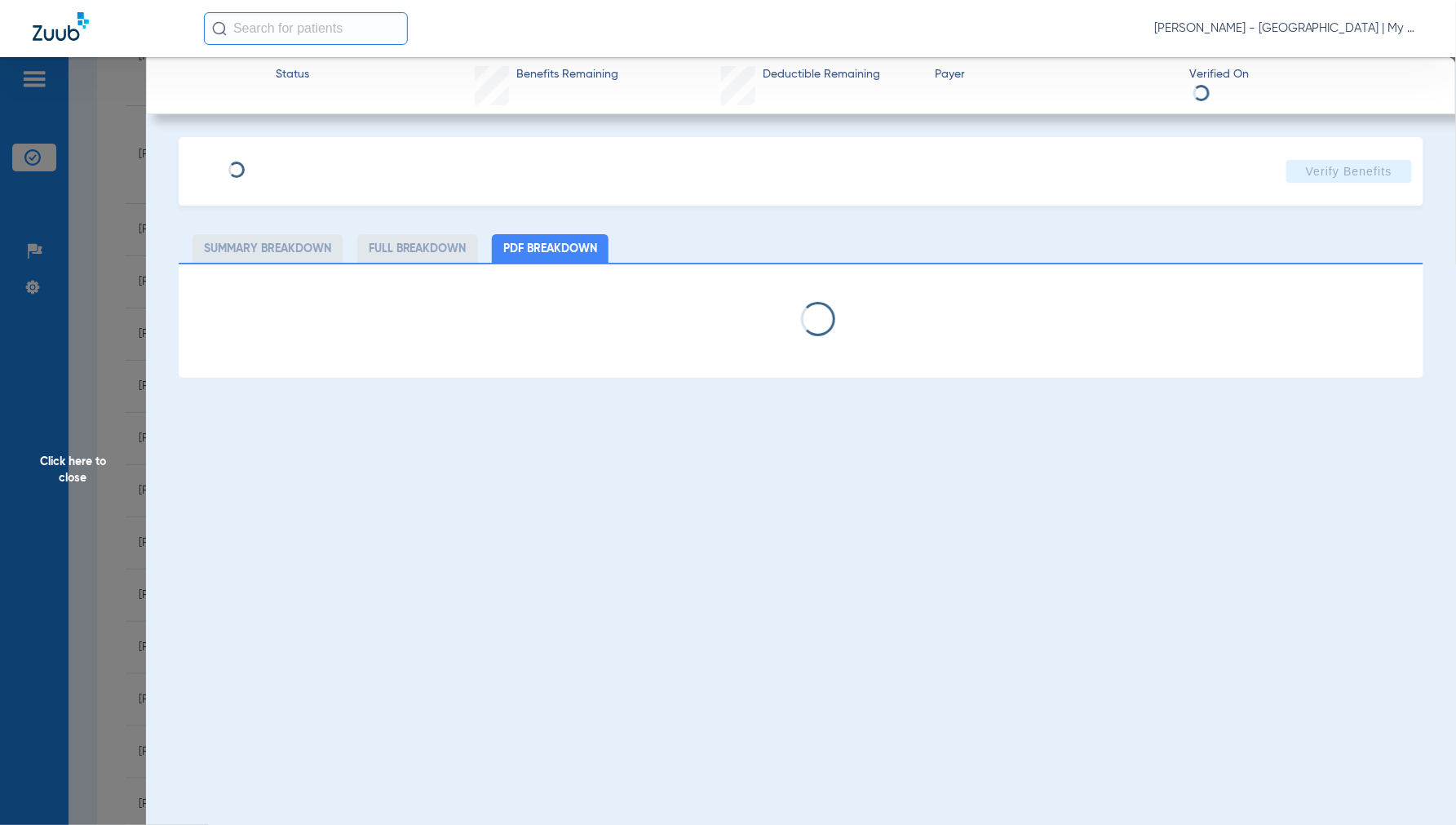
select select "page-width"
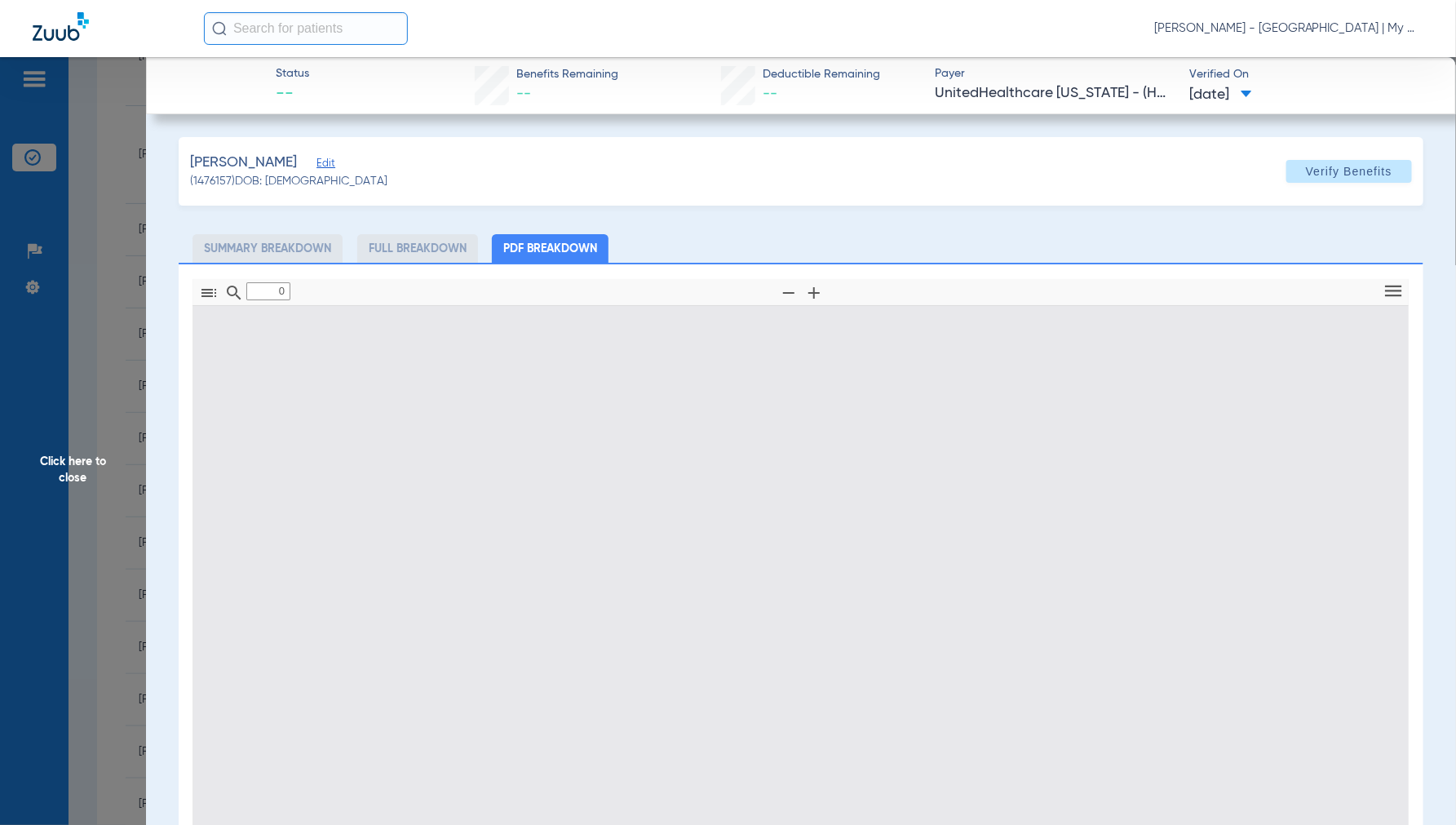
type input "1"
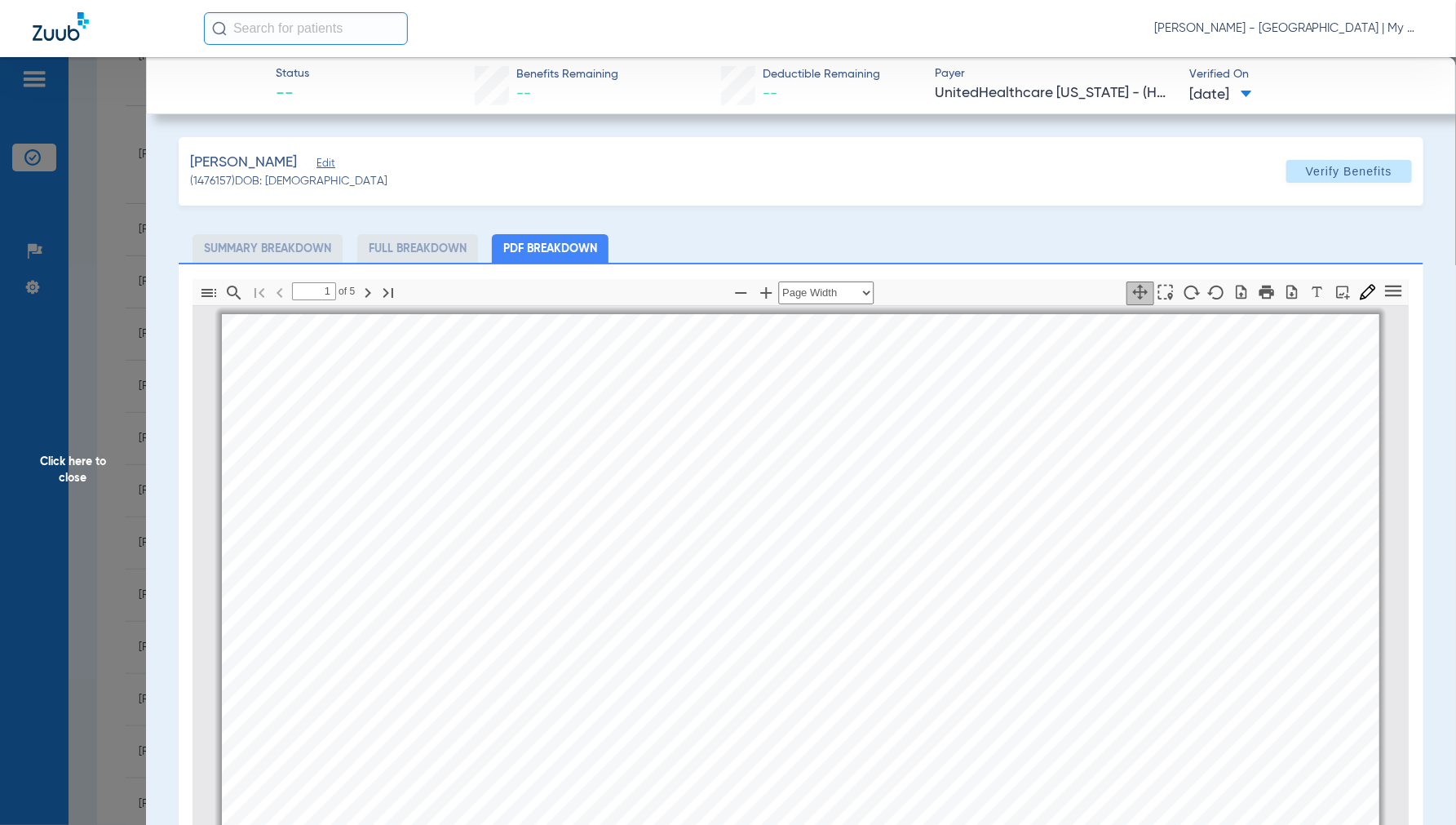
scroll to position [8, 0]
drag, startPoint x: 89, startPoint y: 473, endPoint x: 118, endPoint y: 477, distance: 29.3
click at [91, 473] on span "Click here to close" at bounding box center [73, 469] width 146 height 825
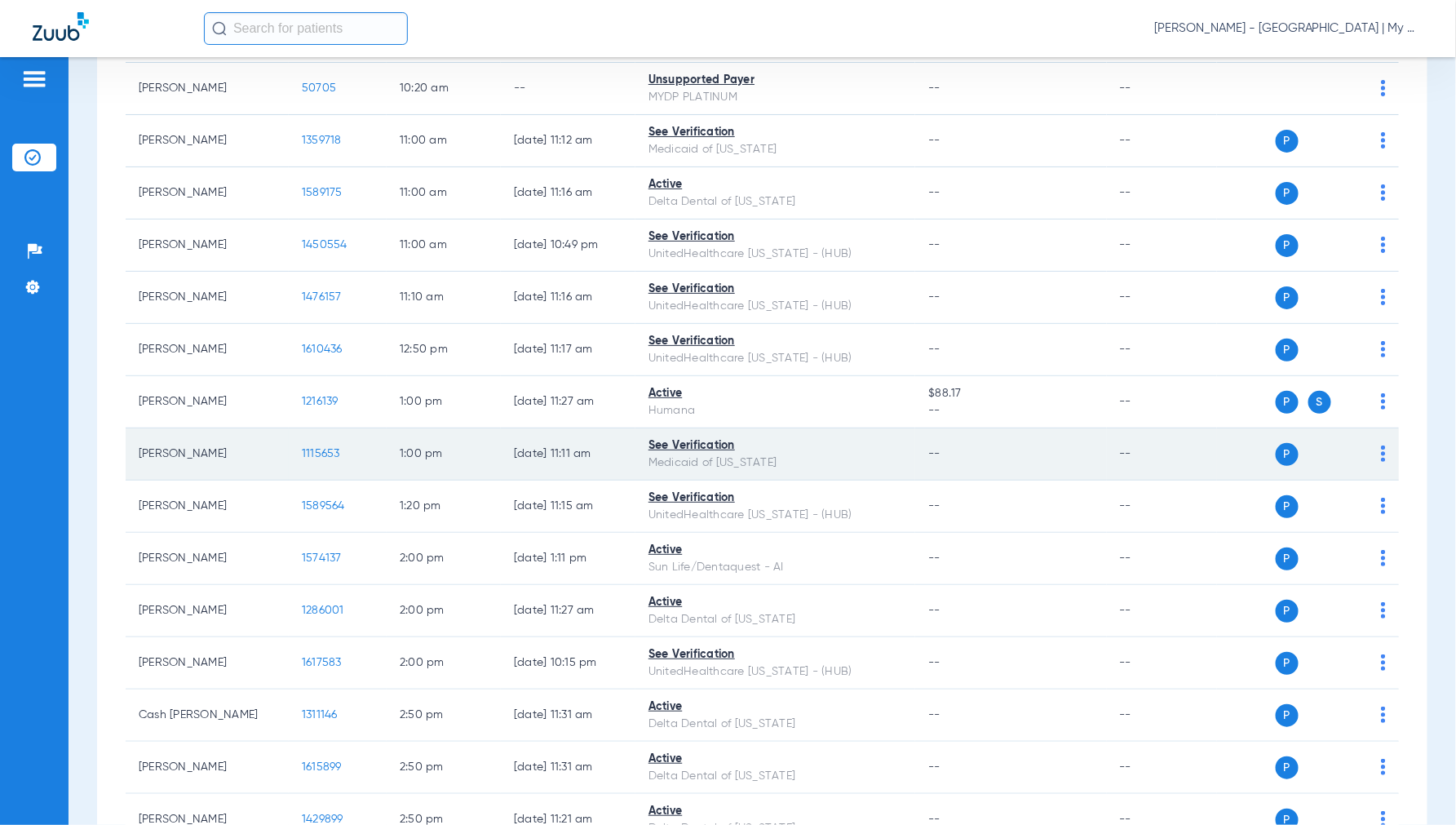
scroll to position [1179, 0]
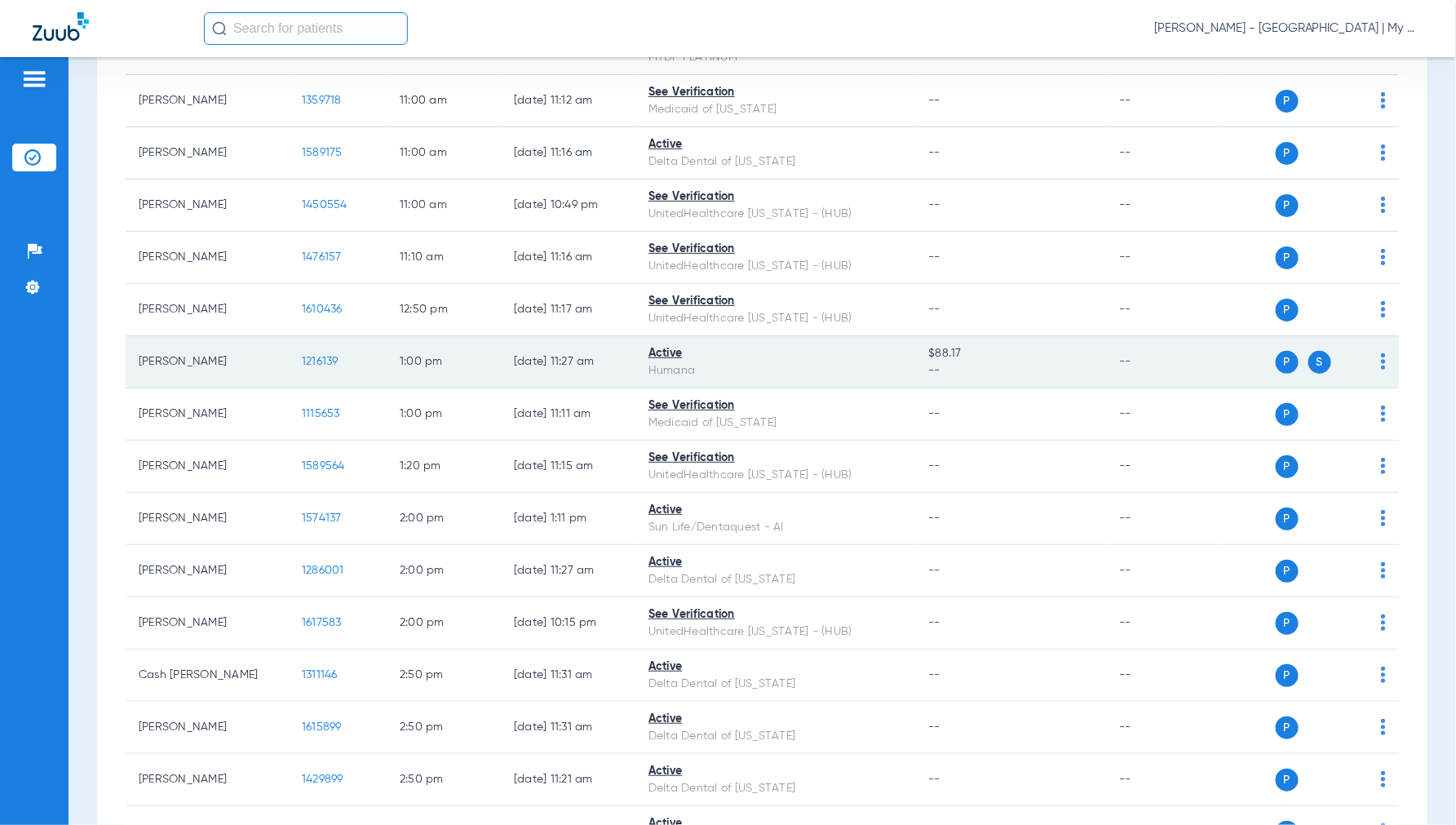
click at [323, 361] on span "1216139" at bounding box center [320, 361] width 37 height 11
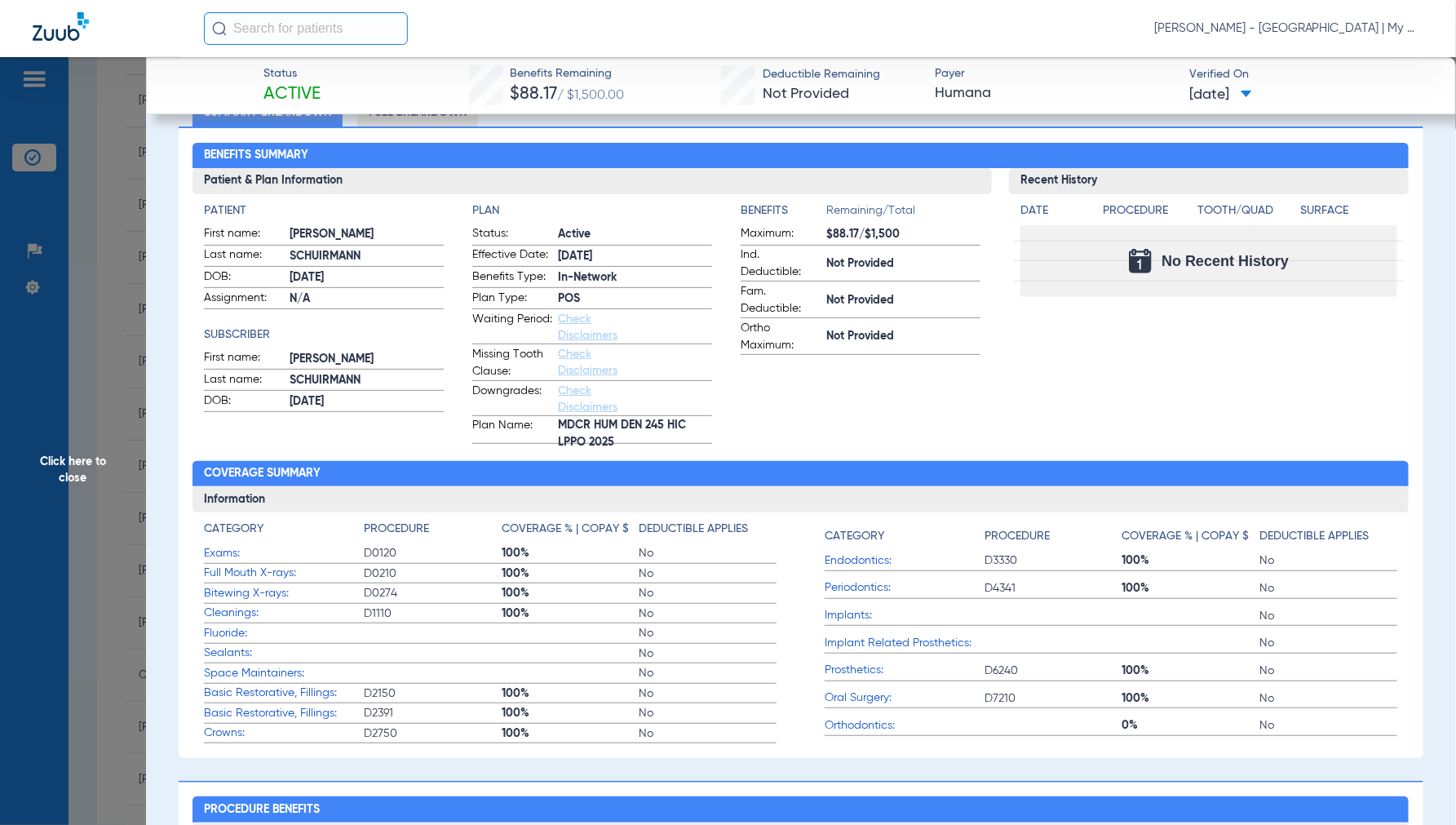
scroll to position [0, 0]
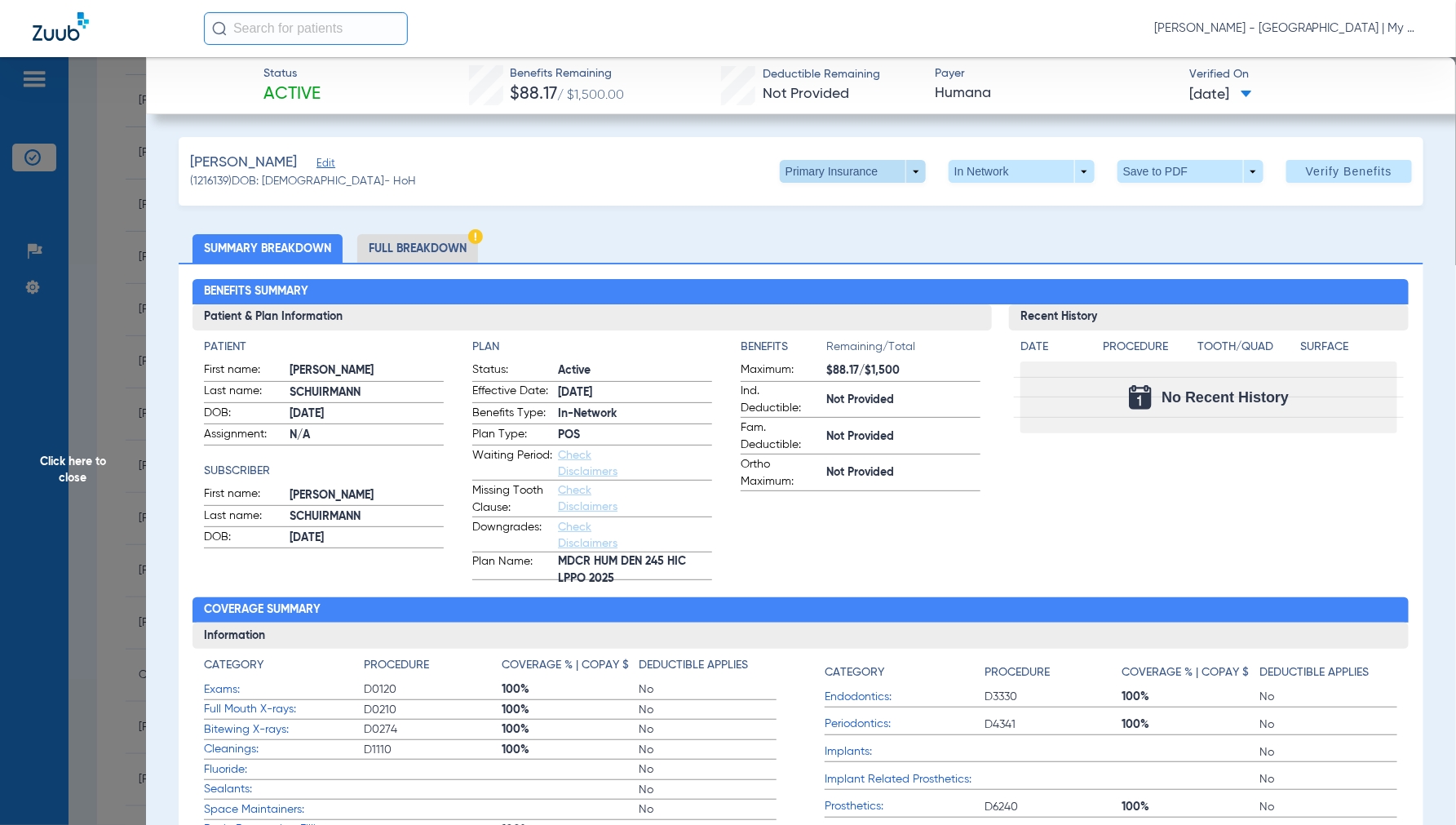
click at [902, 168] on span at bounding box center [853, 172] width 146 height 23
click at [825, 236] on span "Secondary Insurance" at bounding box center [834, 236] width 108 height 11
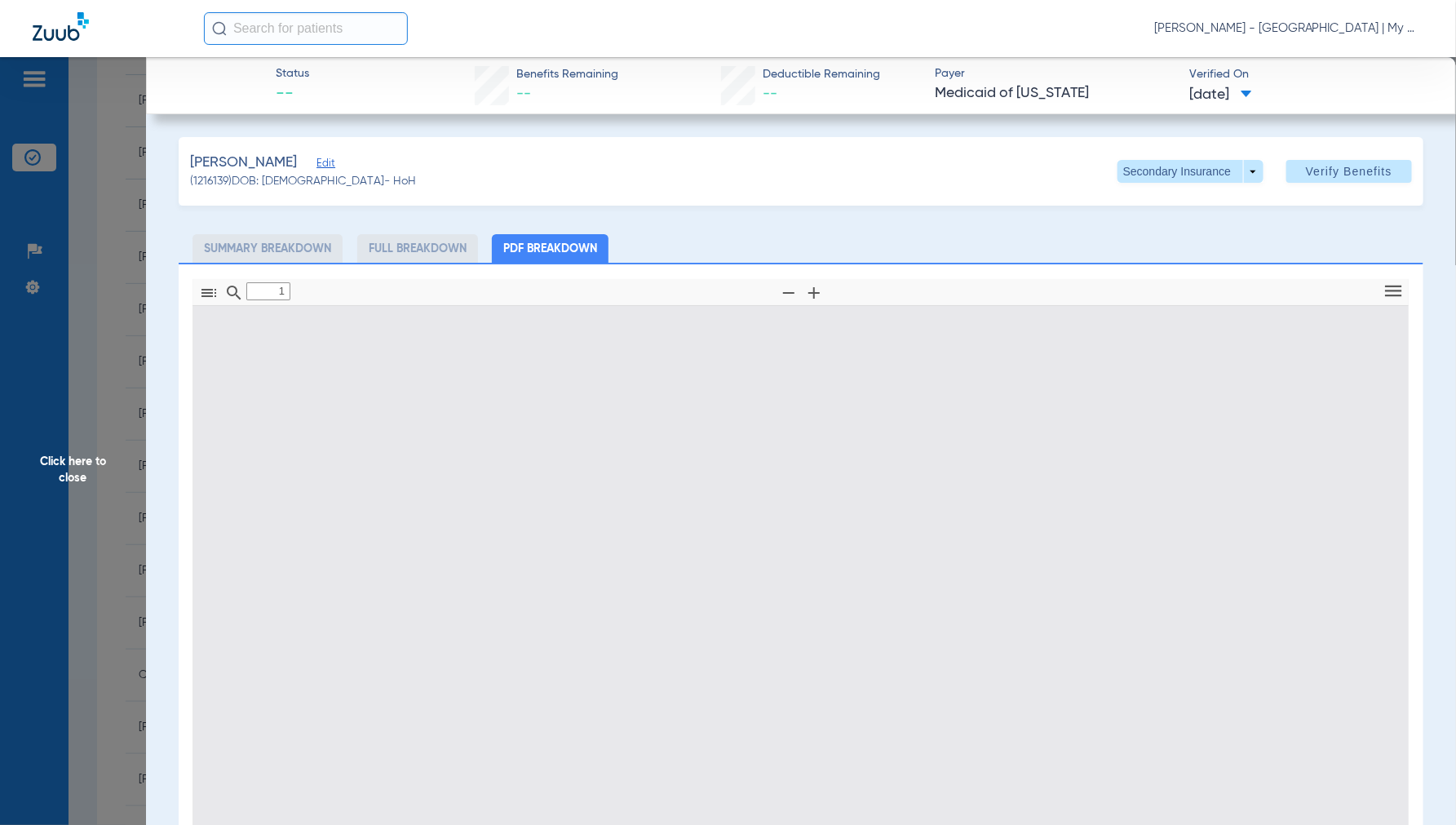
type input "0"
select select "page-width"
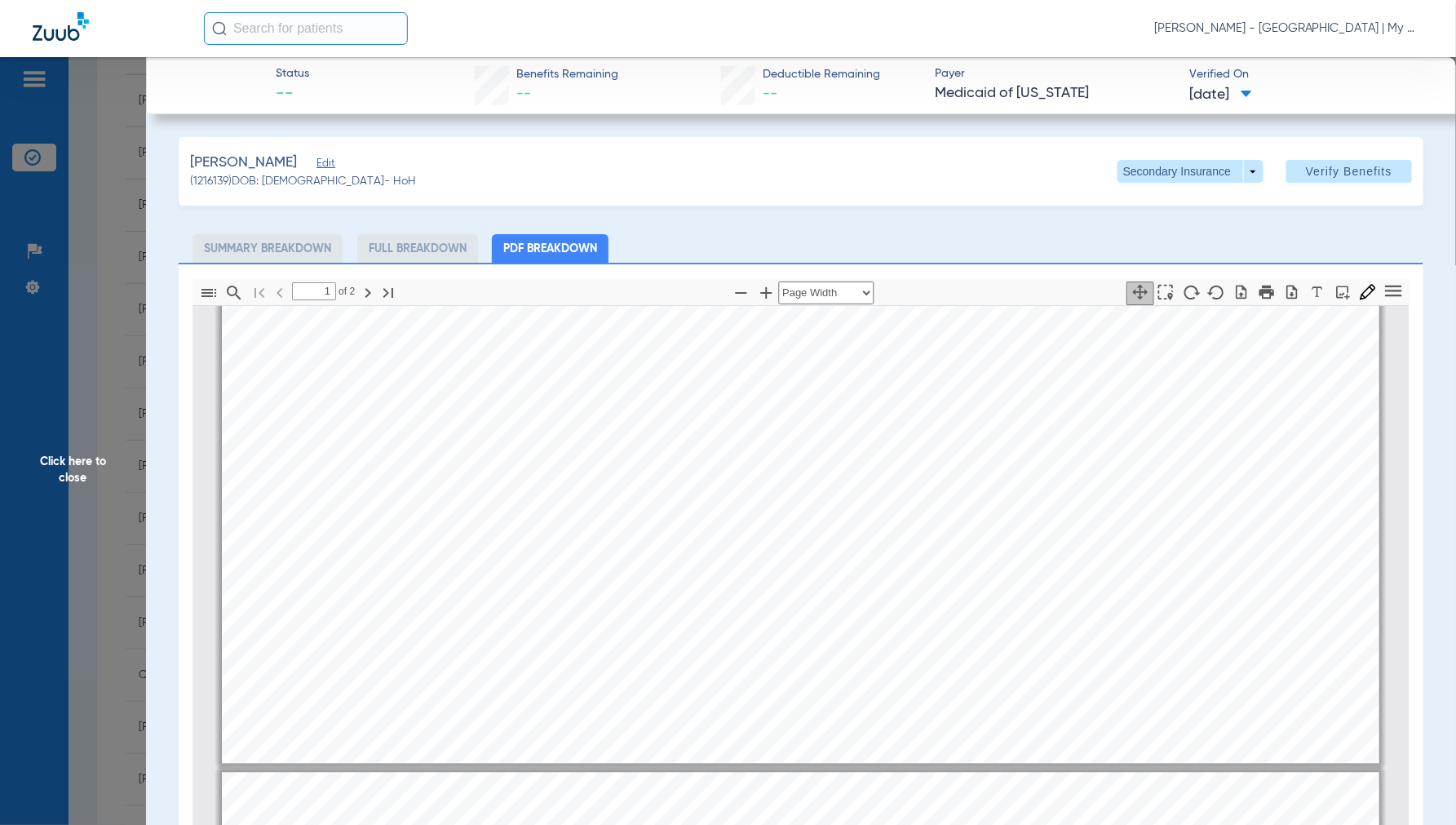
type input "2"
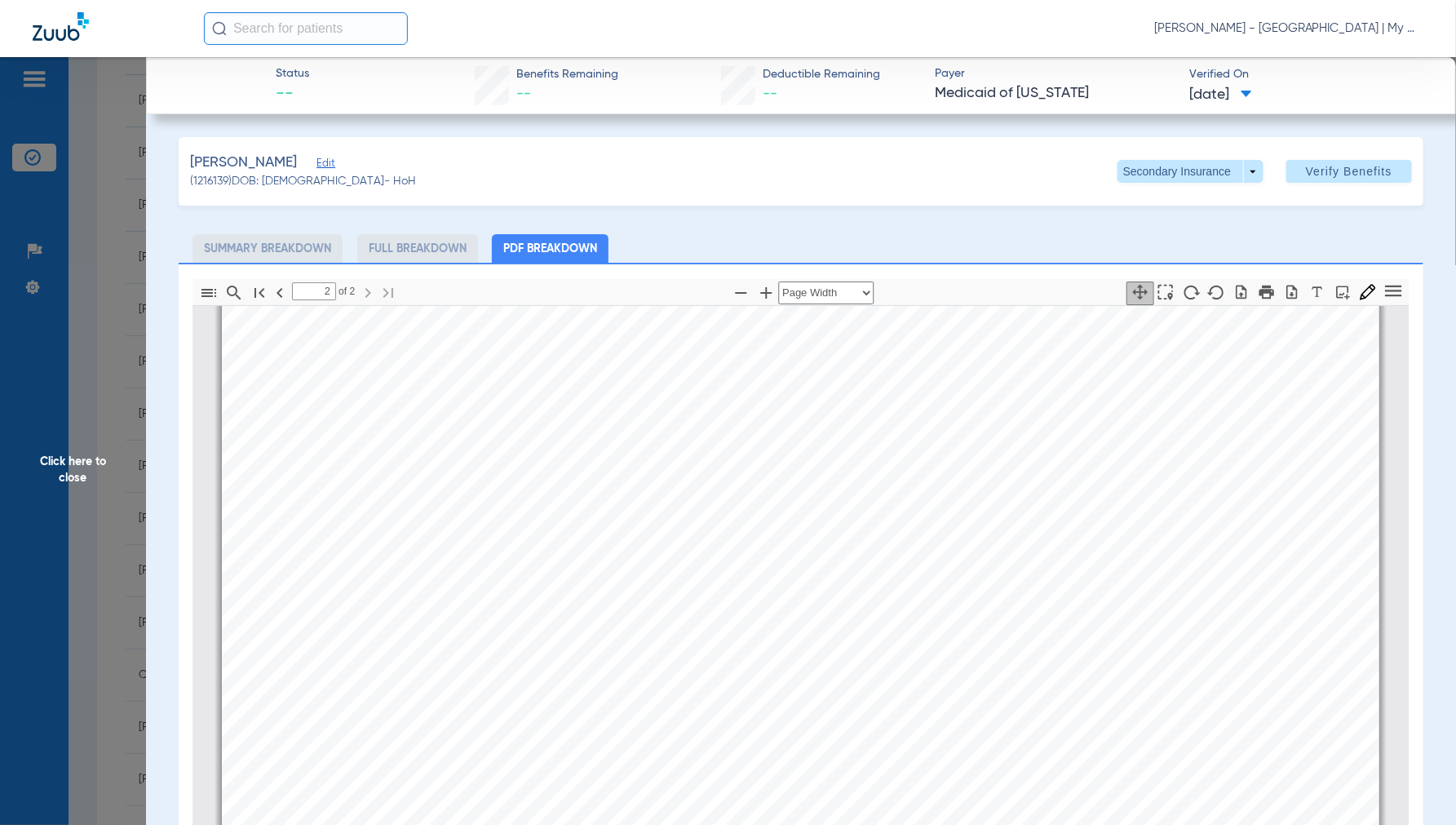
scroll to position [2184, 0]
click at [66, 467] on span "Click here to close" at bounding box center [73, 469] width 146 height 825
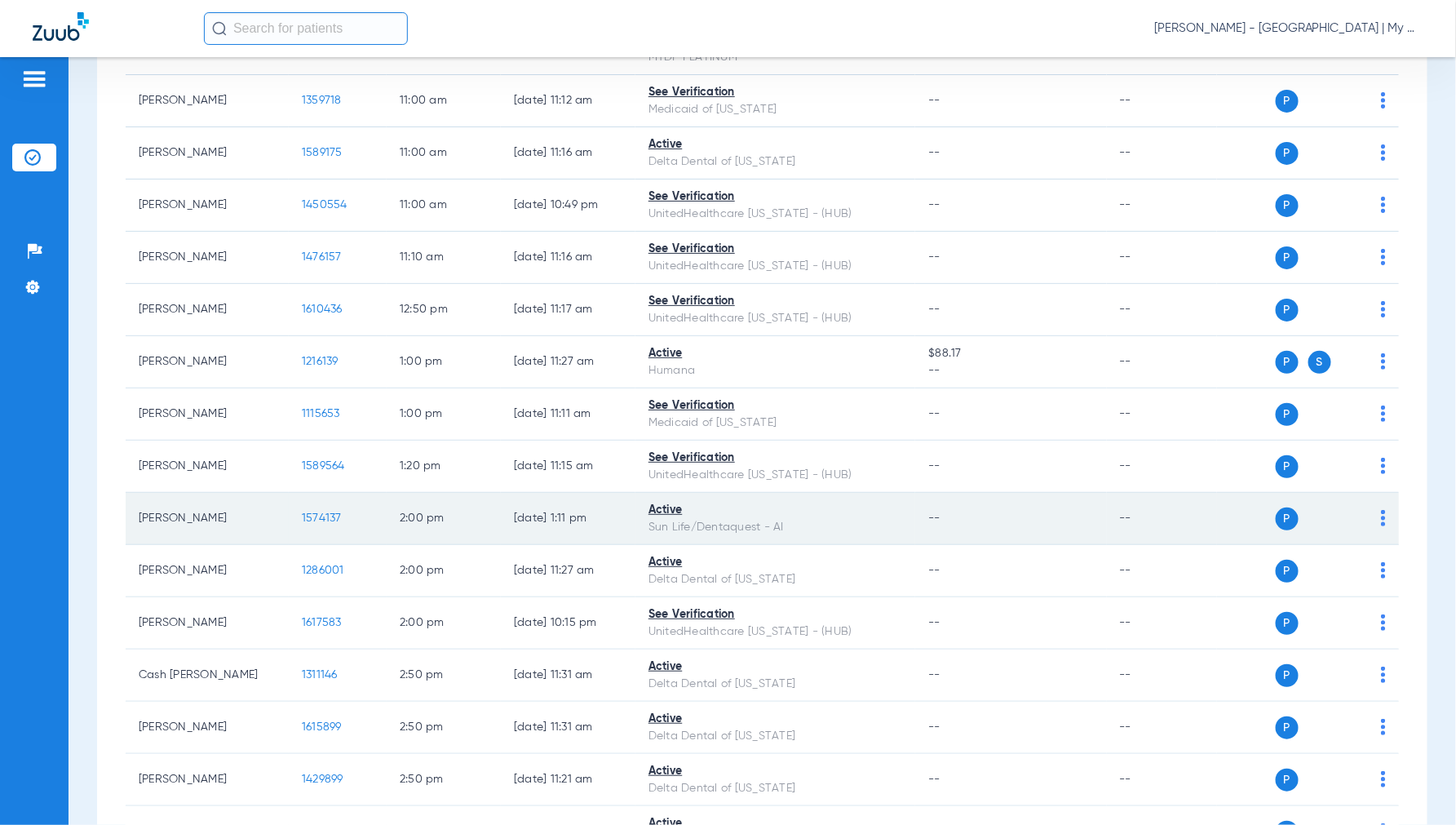
click at [306, 520] on span "1574137" at bounding box center [322, 518] width 40 height 11
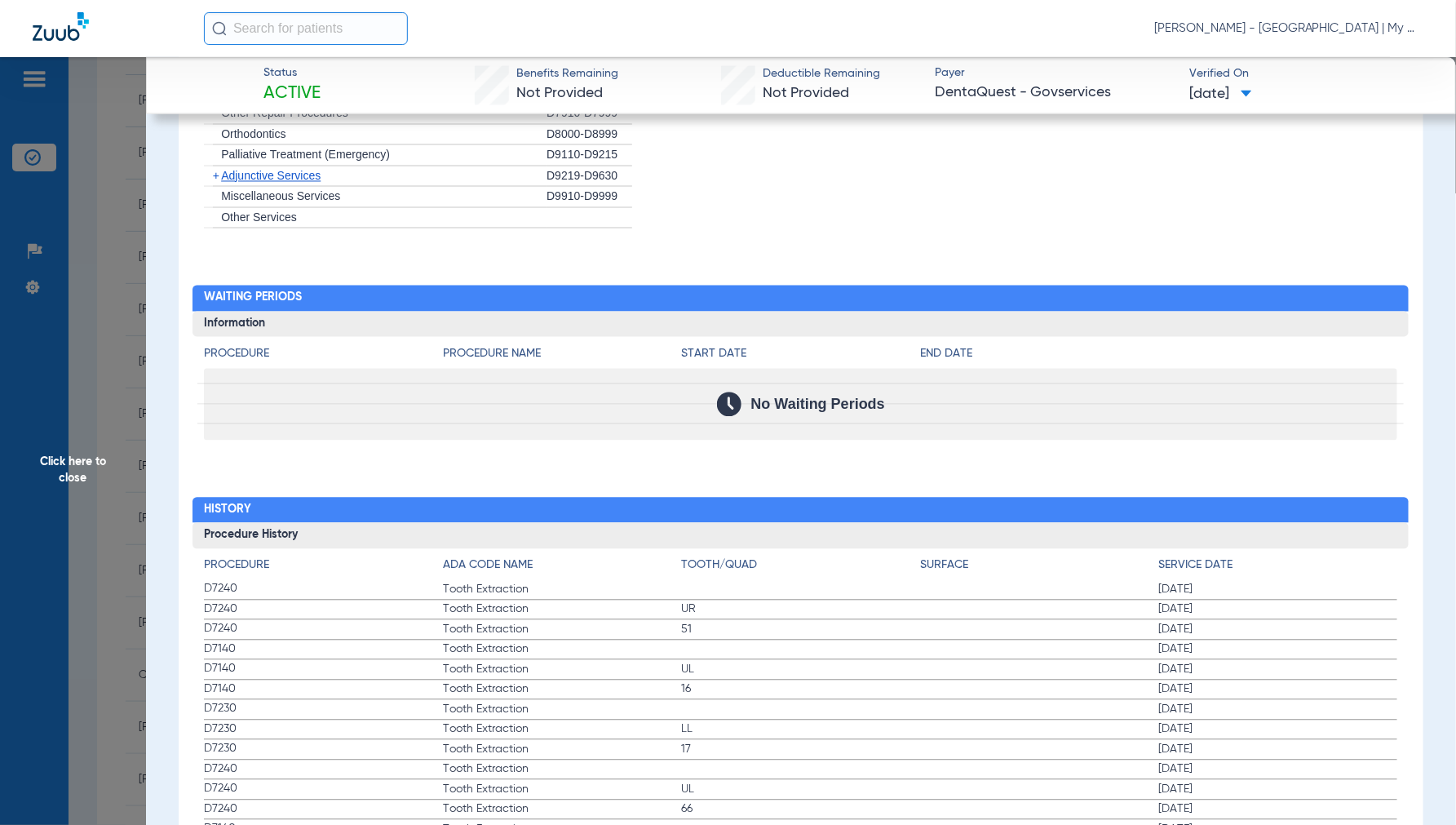
scroll to position [1632, 0]
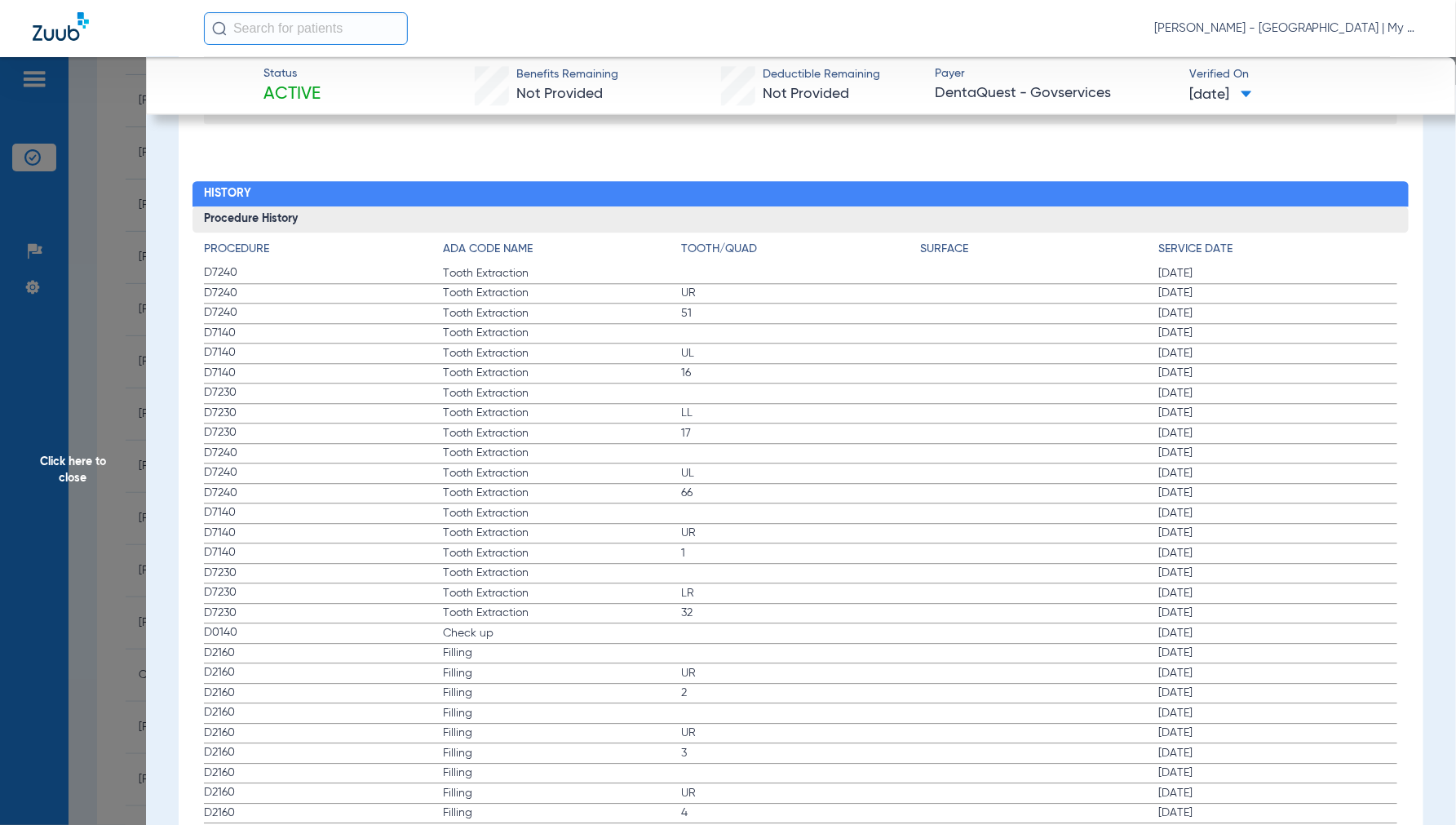
click at [53, 455] on span "Click here to close" at bounding box center [73, 469] width 146 height 825
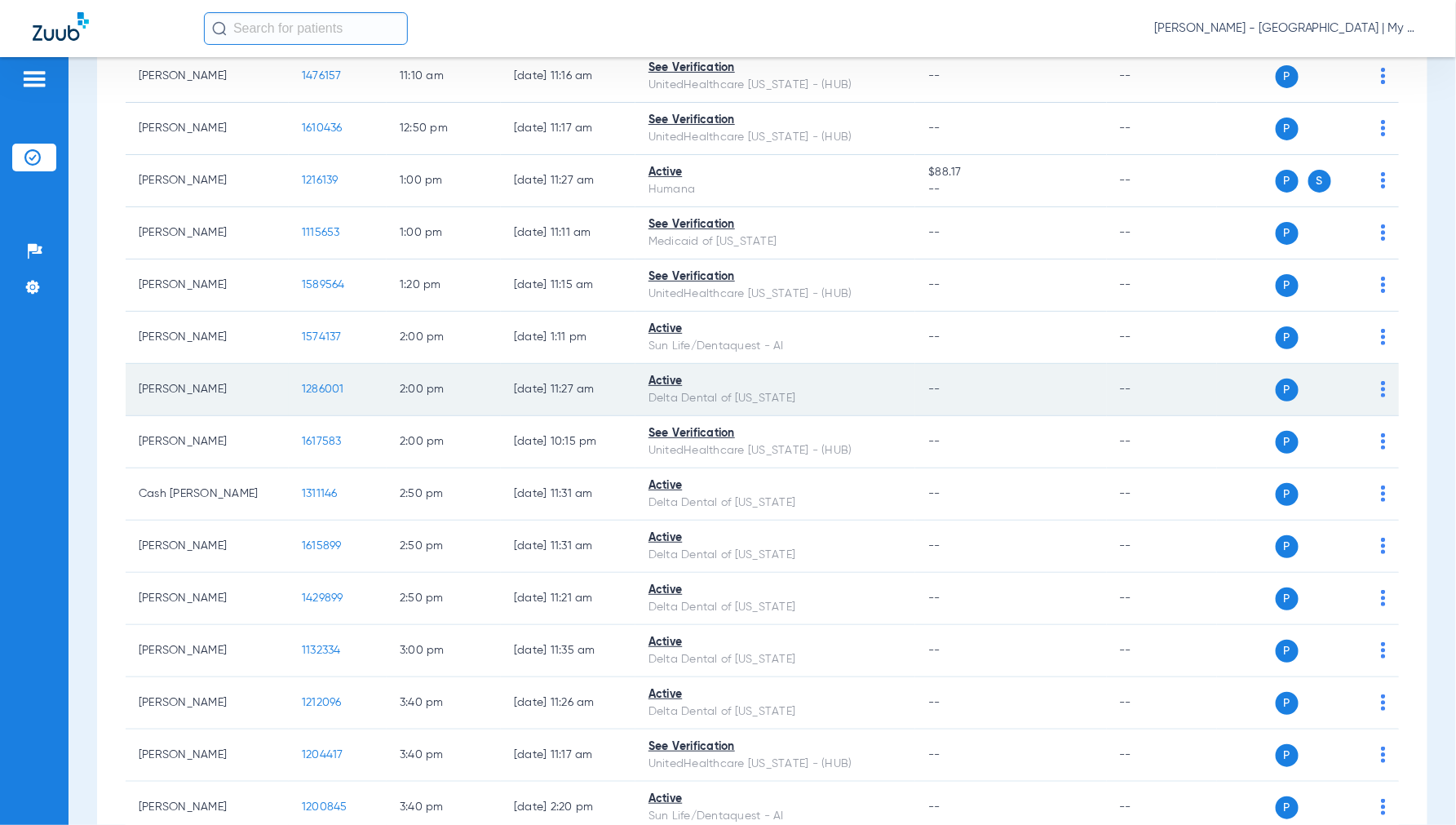
scroll to position [1450, 0]
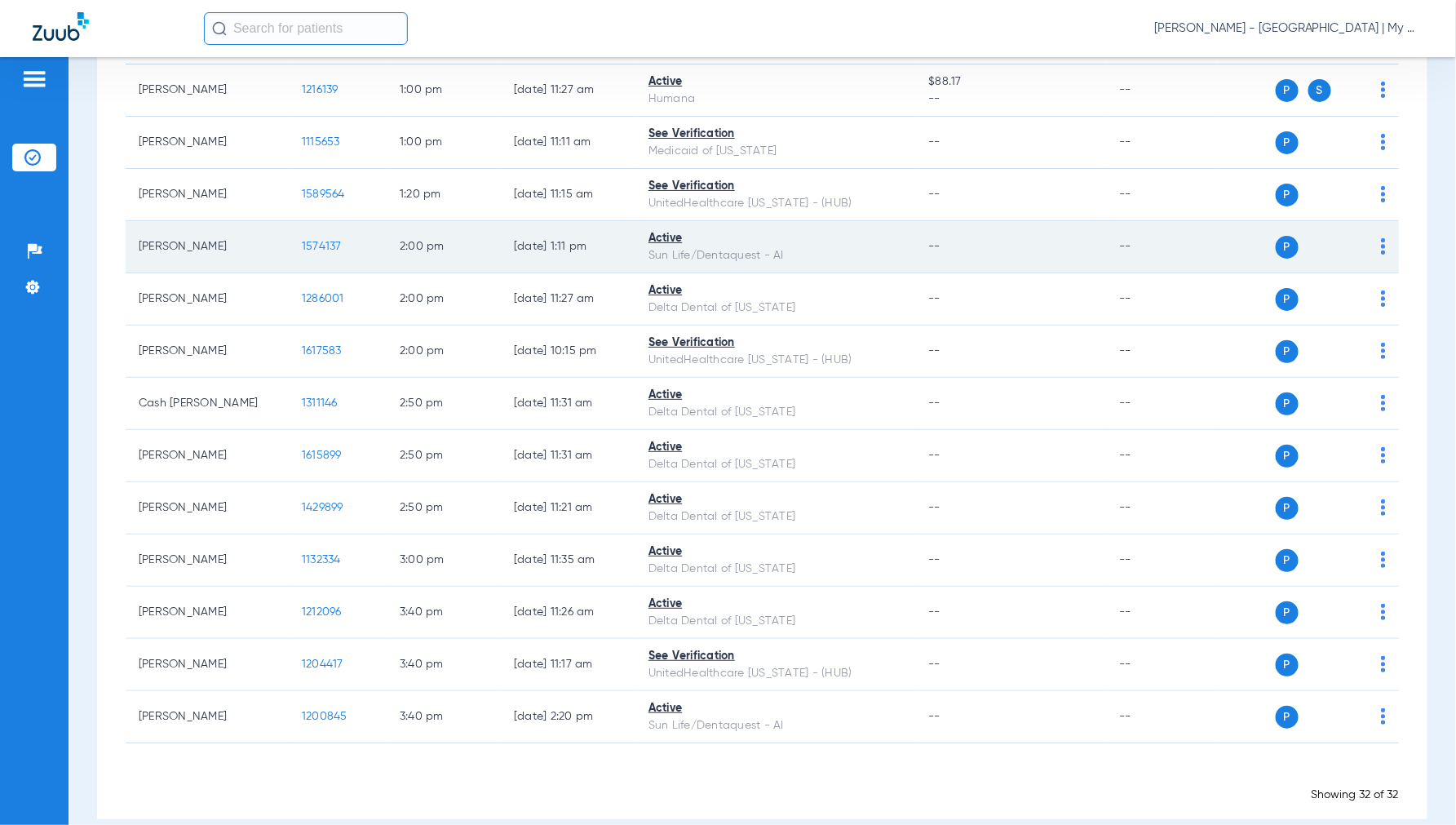
click at [305, 248] on span "1574137" at bounding box center [322, 246] width 40 height 11
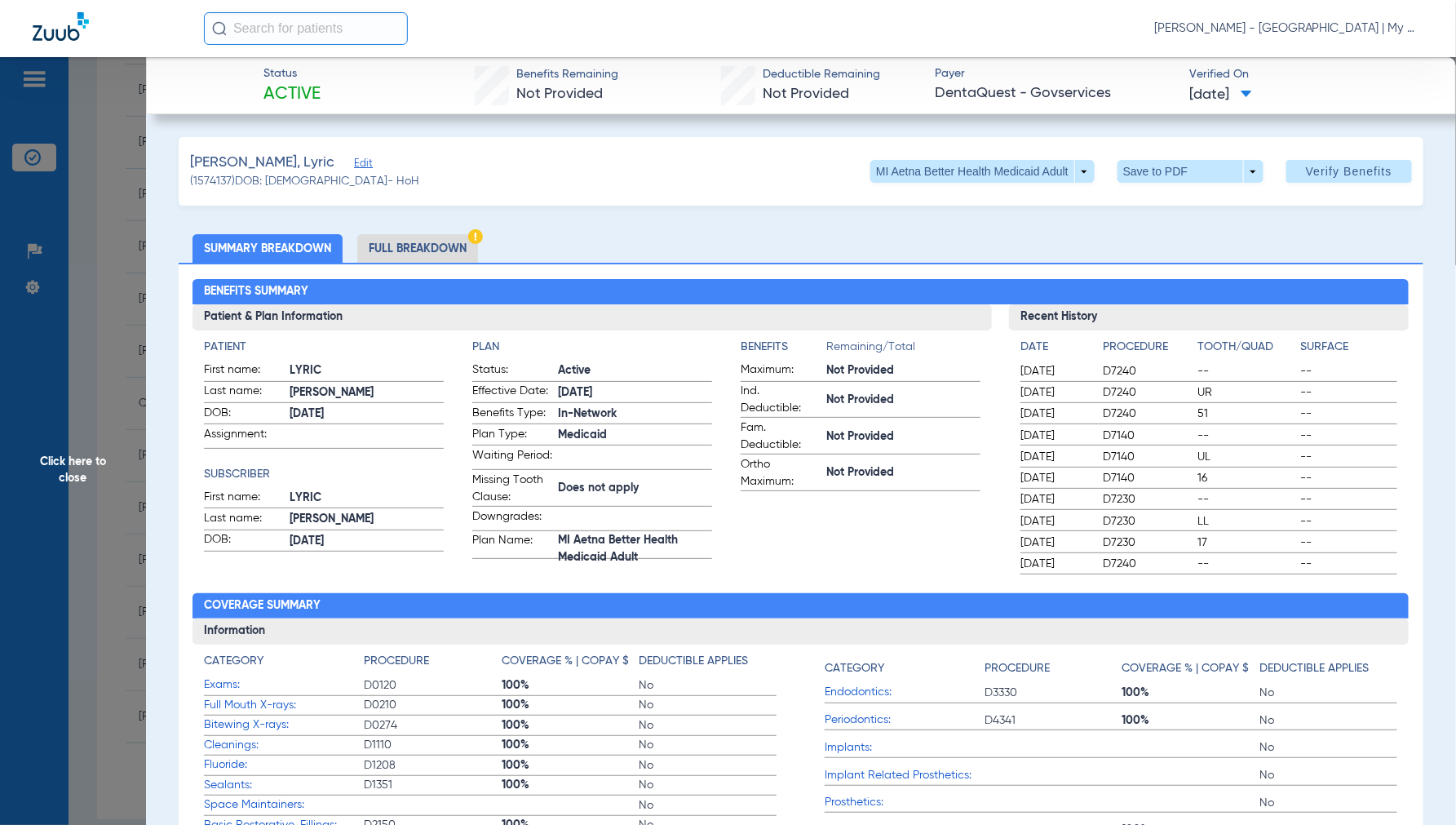
click at [87, 462] on span "Click here to close" at bounding box center [73, 469] width 146 height 825
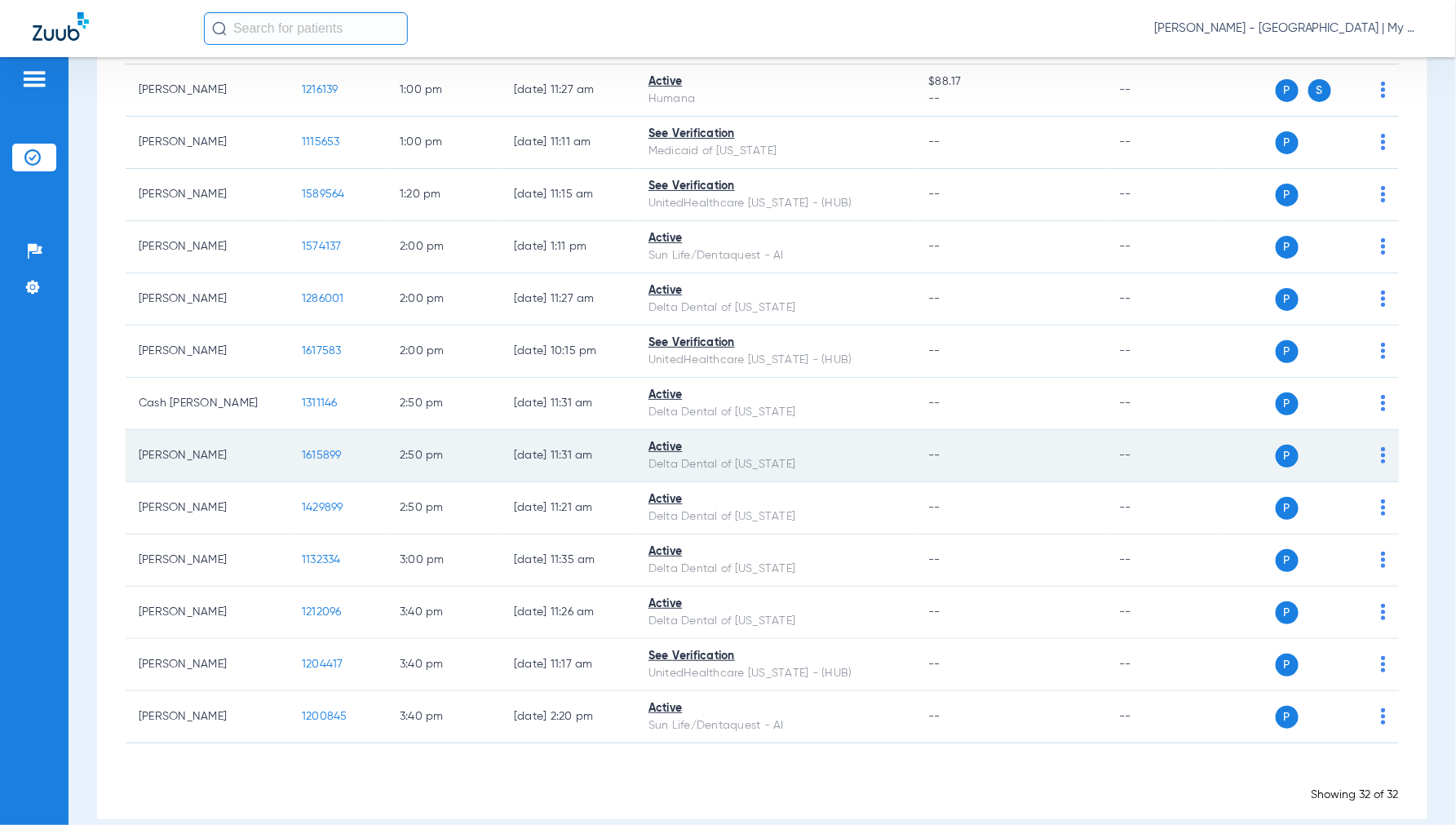
click at [317, 460] on span "1615899" at bounding box center [322, 455] width 40 height 11
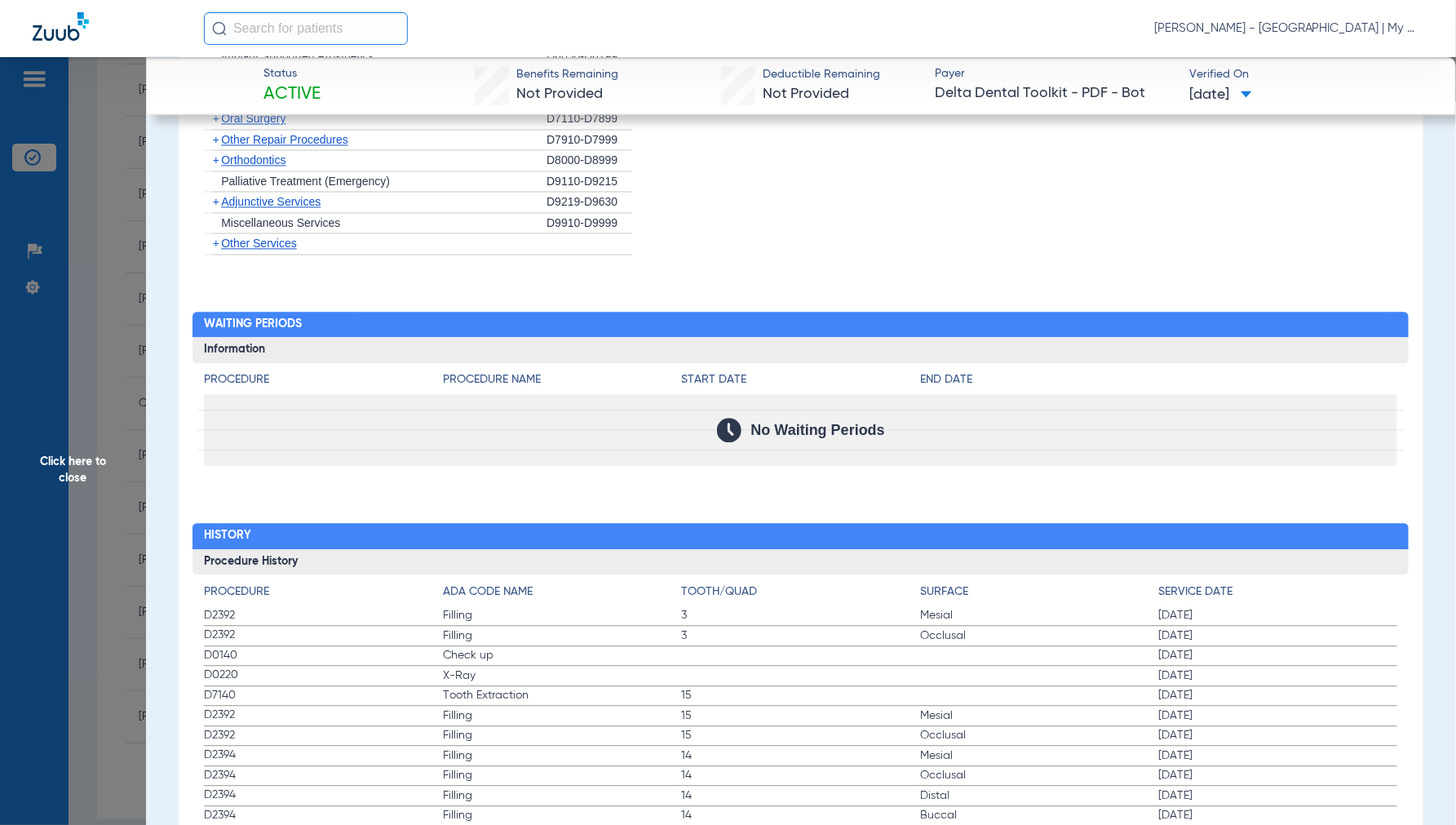
scroll to position [1632, 0]
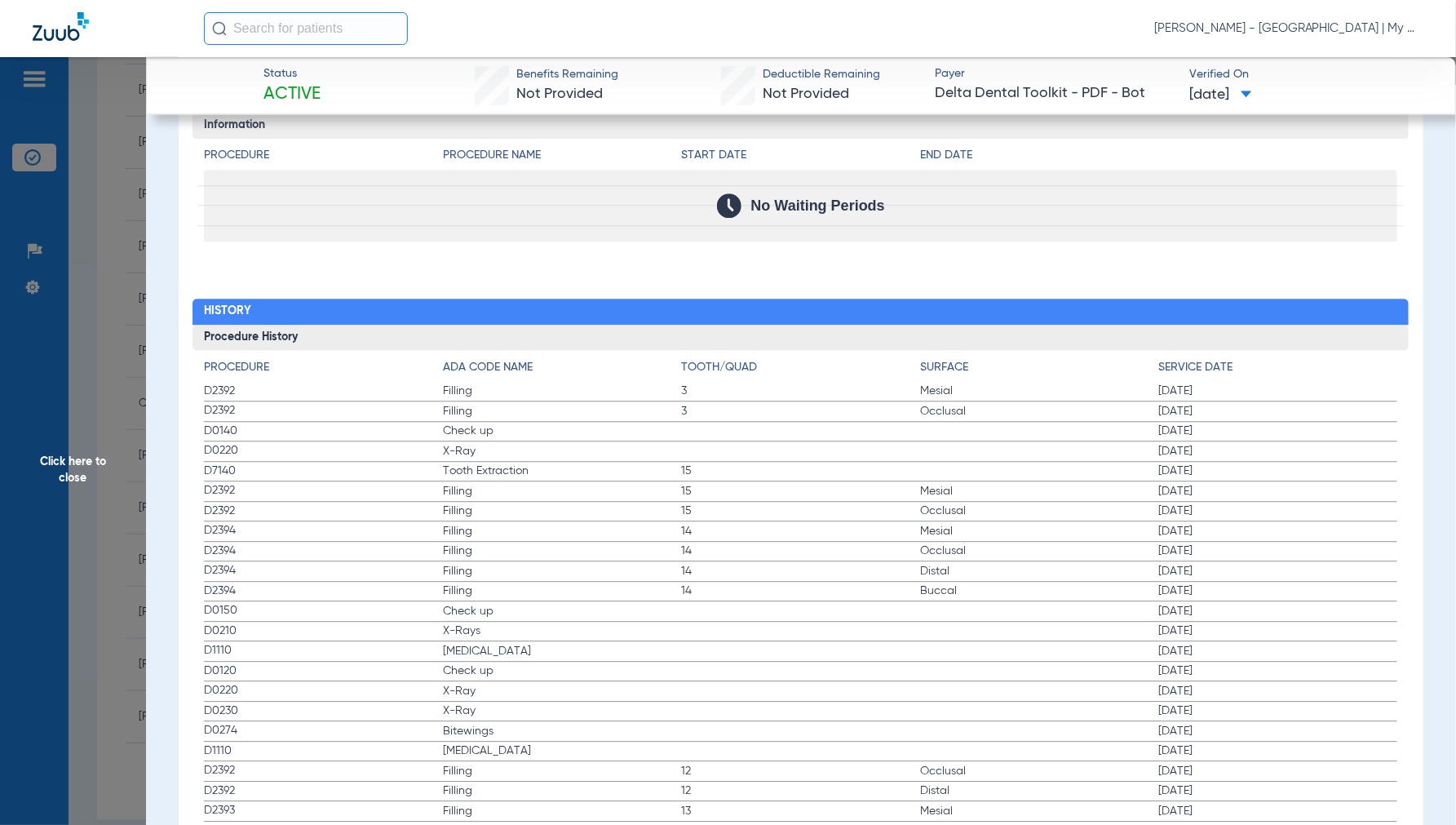
click at [54, 484] on span "Click here to close" at bounding box center [73, 469] width 146 height 825
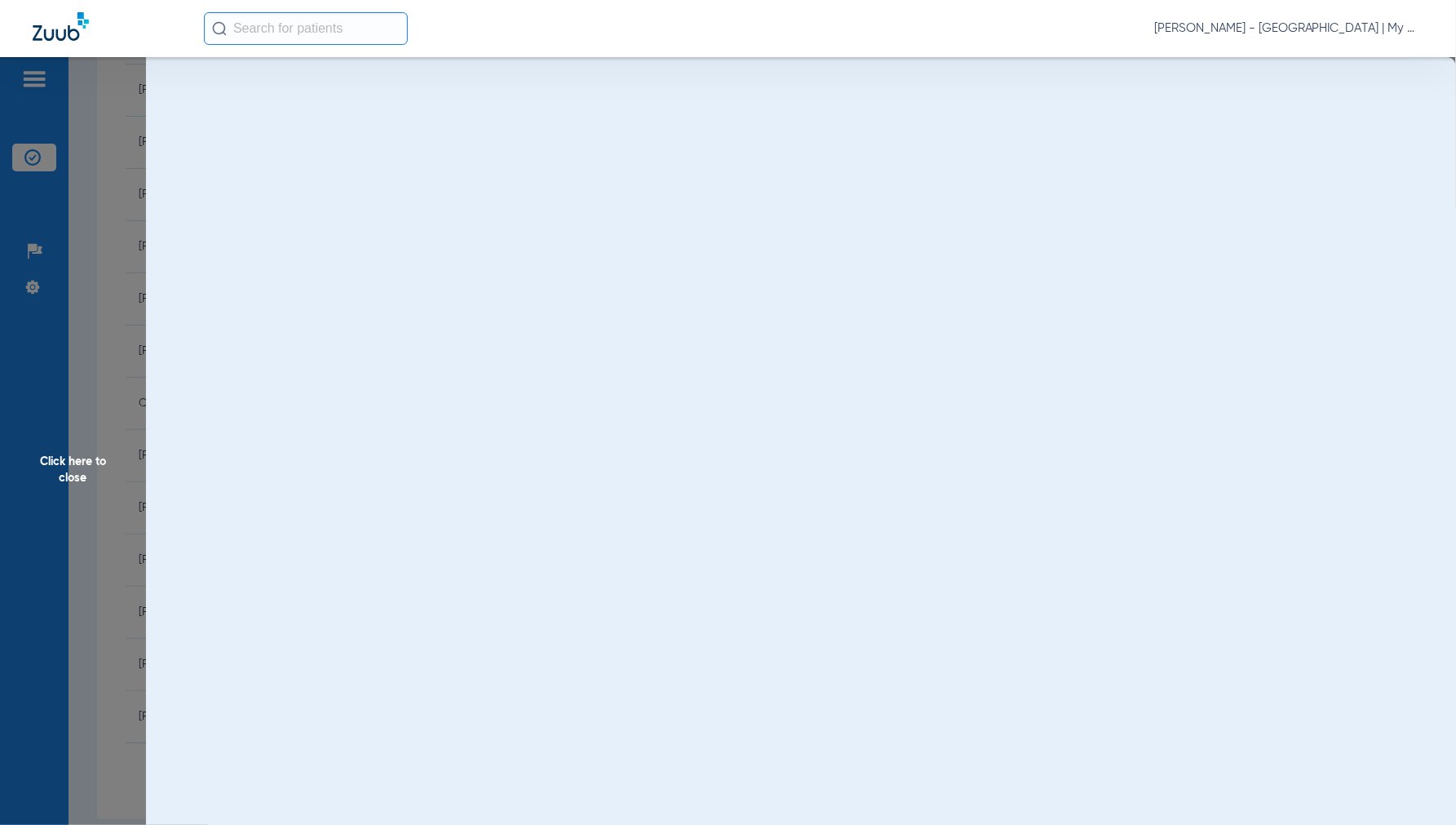
scroll to position [0, 0]
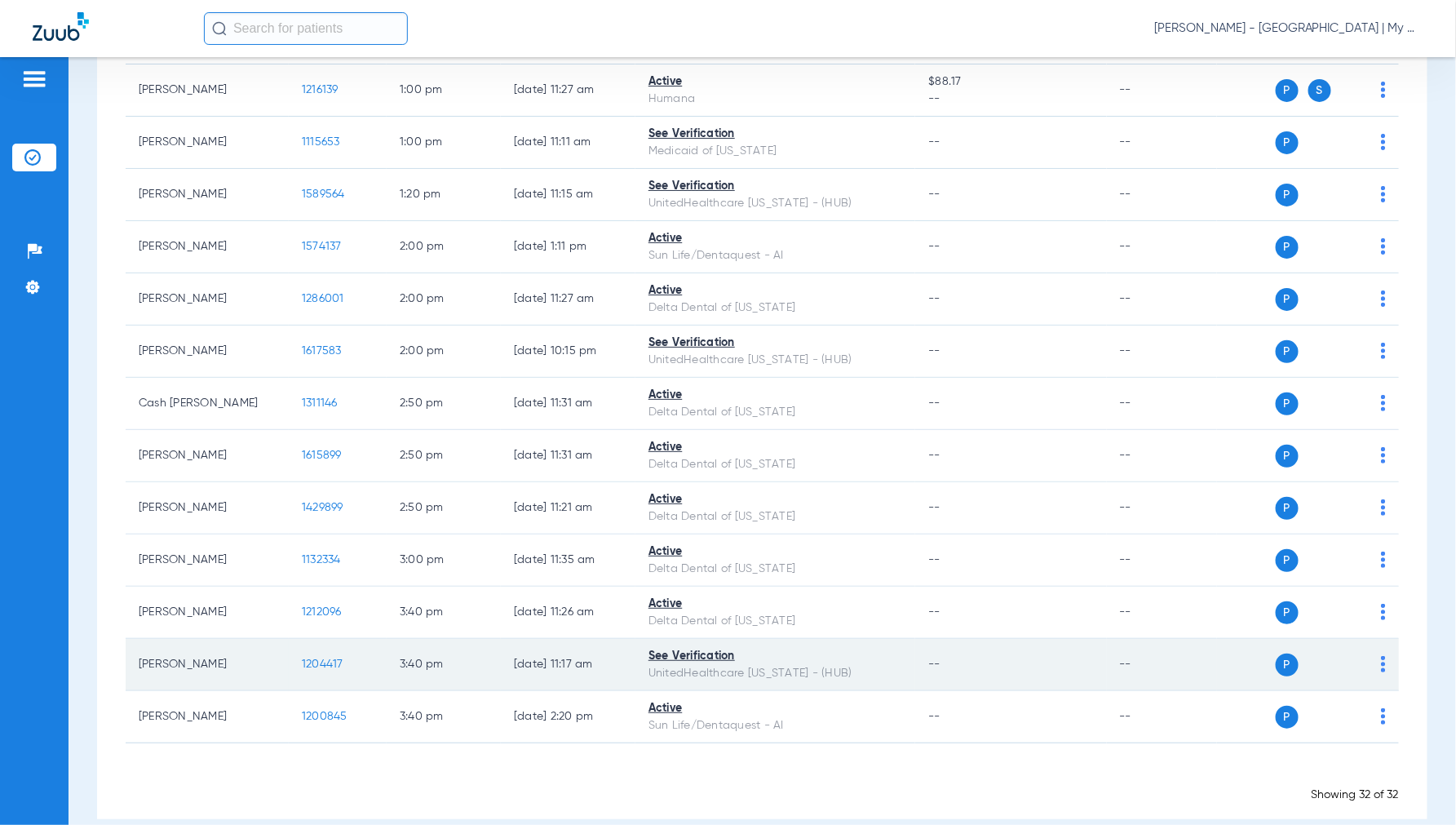
click at [339, 663] on td "1204417" at bounding box center [338, 666] width 98 height 53
click at [299, 688] on td "1204417" at bounding box center [338, 666] width 98 height 53
click at [314, 670] on span "1204417" at bounding box center [323, 664] width 42 height 11
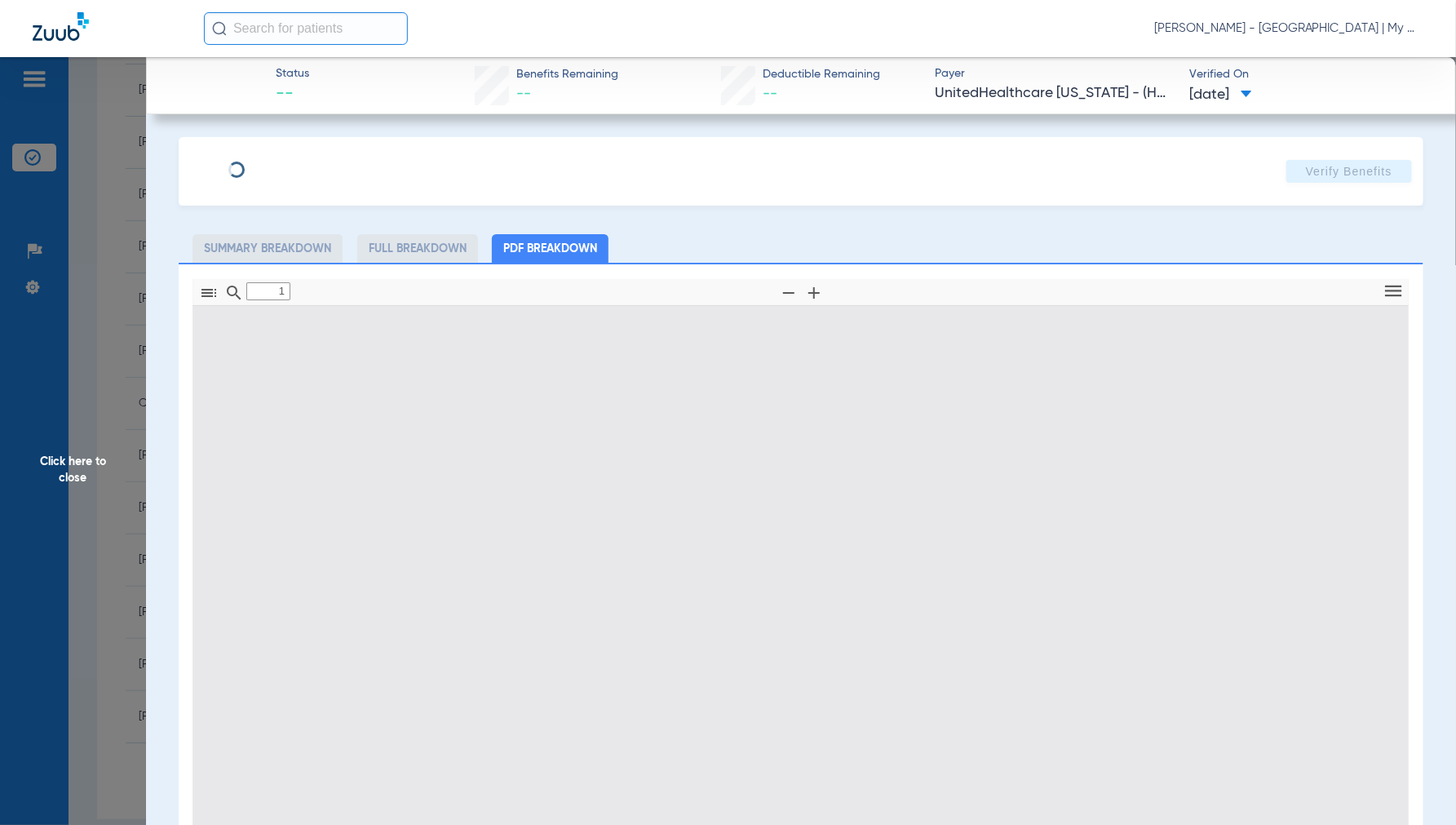
type input "0"
select select "page-width"
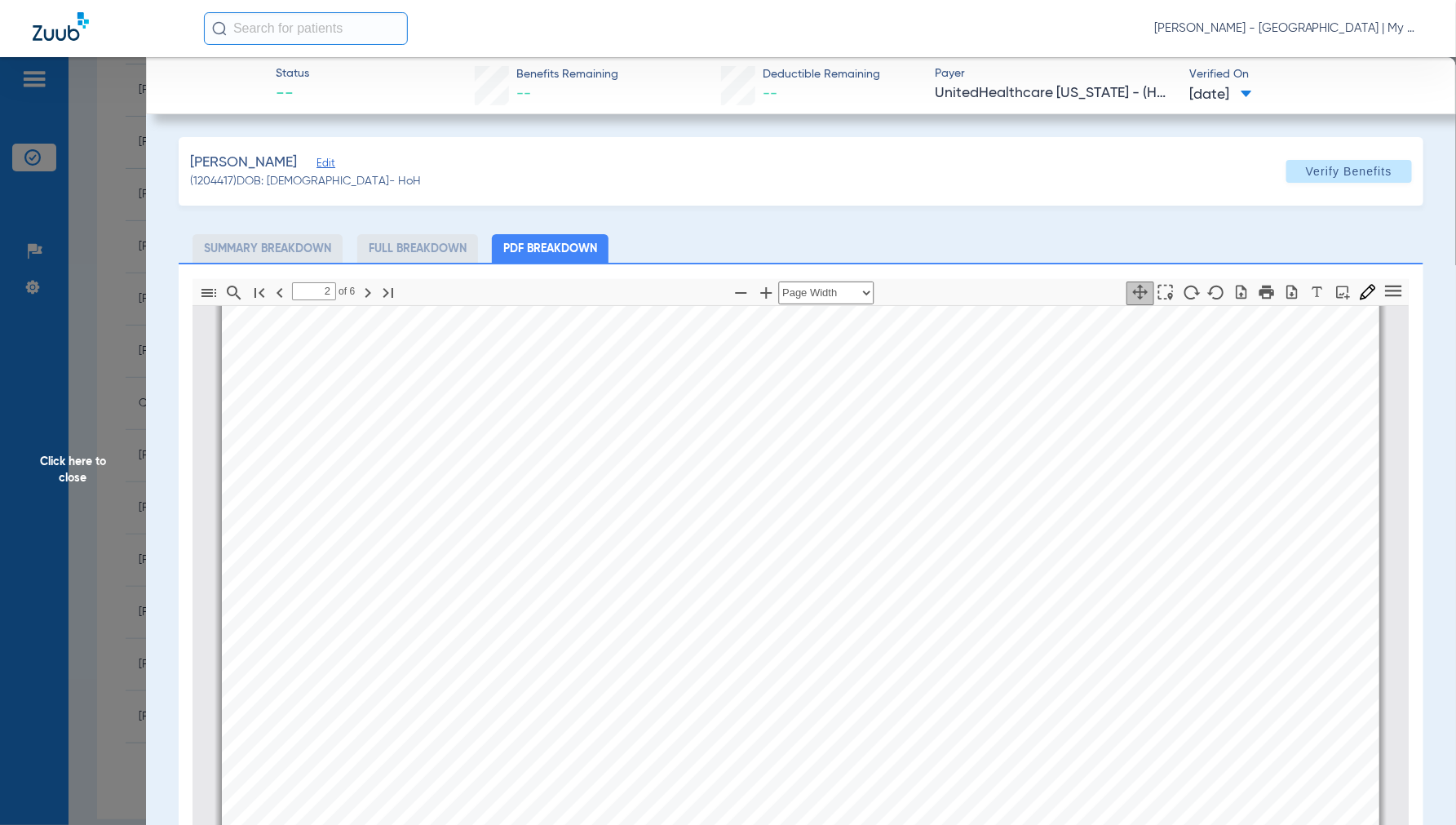
scroll to position [2547, 0]
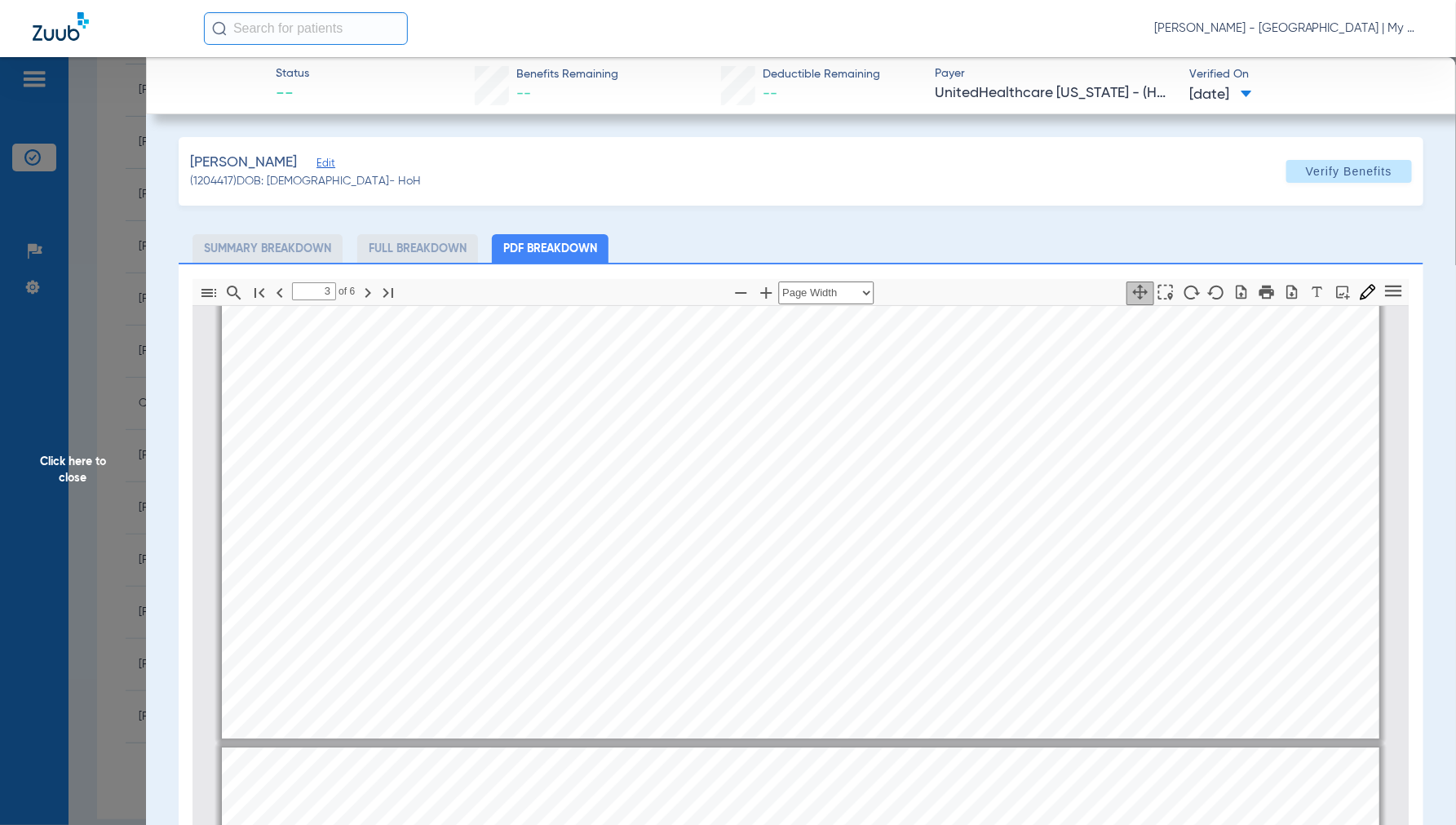
type input "4"
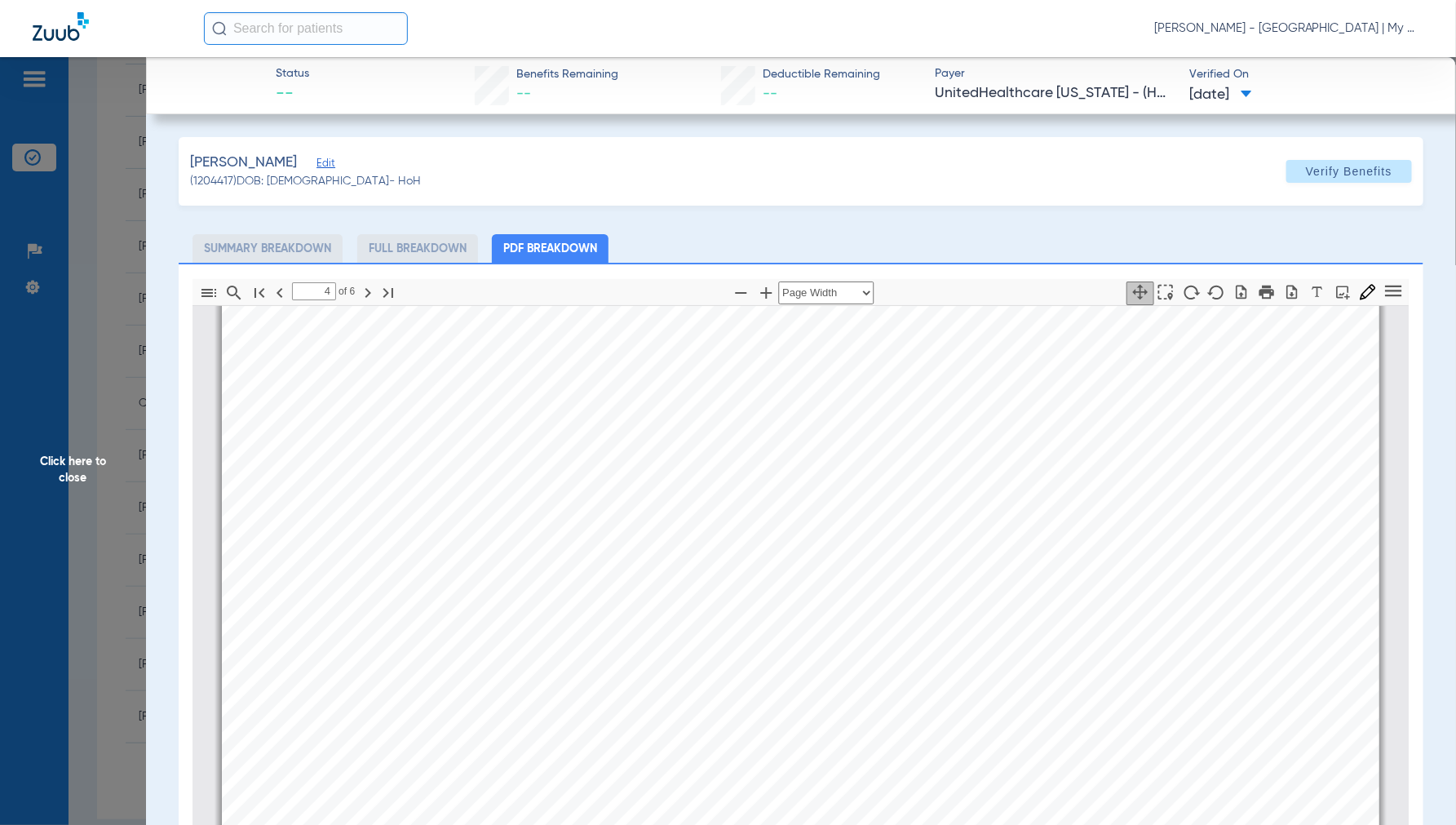
scroll to position [5086, 0]
drag, startPoint x: 66, startPoint y: 462, endPoint x: 535, endPoint y: 451, distance: 469.1
click at [66, 462] on span "Click here to close" at bounding box center [73, 469] width 146 height 825
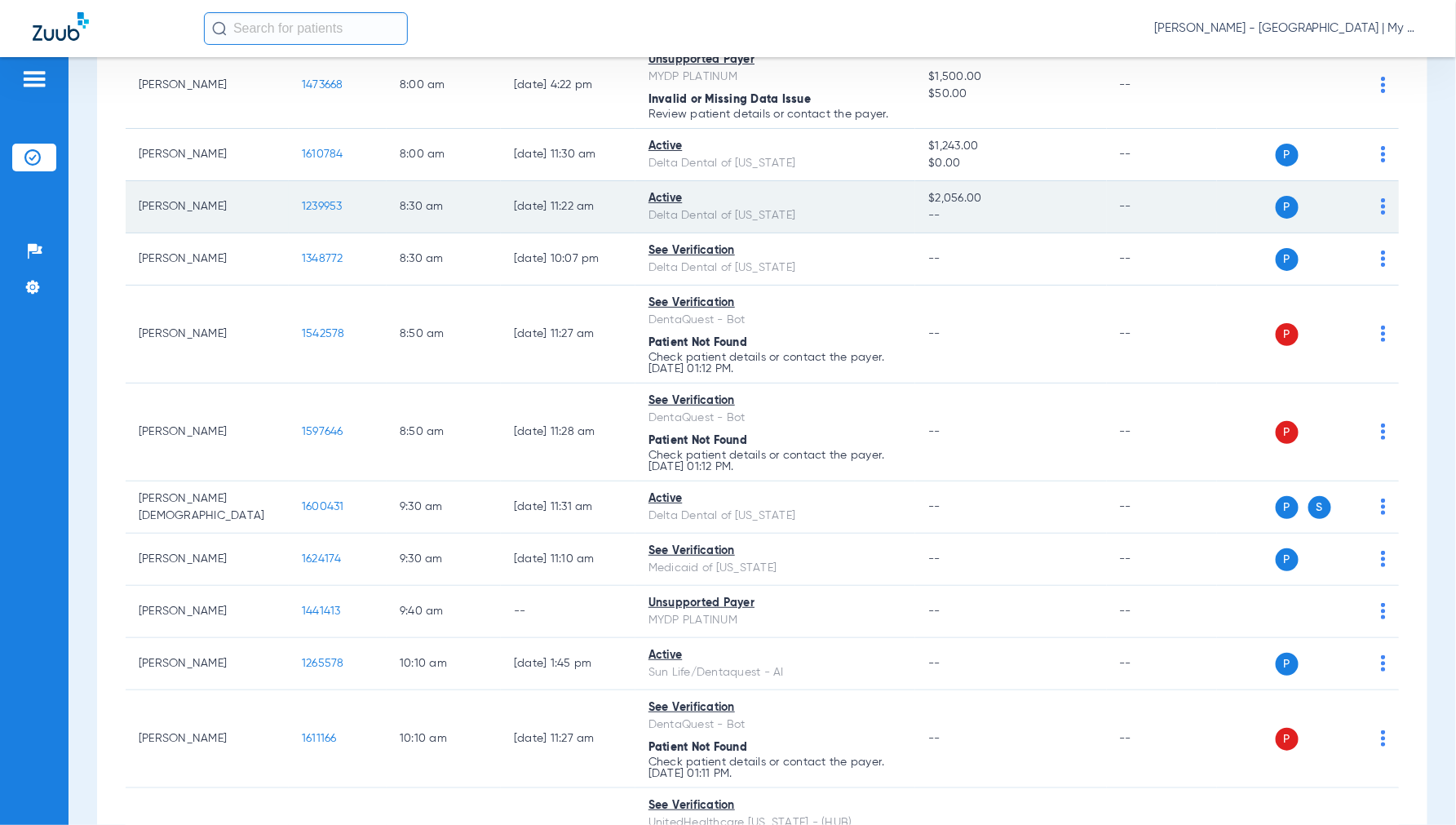
scroll to position [453, 0]
